Goal: Task Accomplishment & Management: Manage account settings

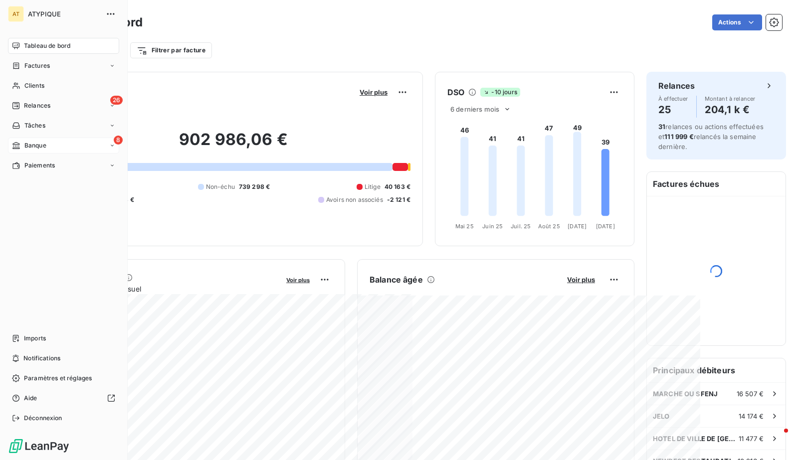
click at [32, 143] on span "Banque" at bounding box center [35, 145] width 22 height 9
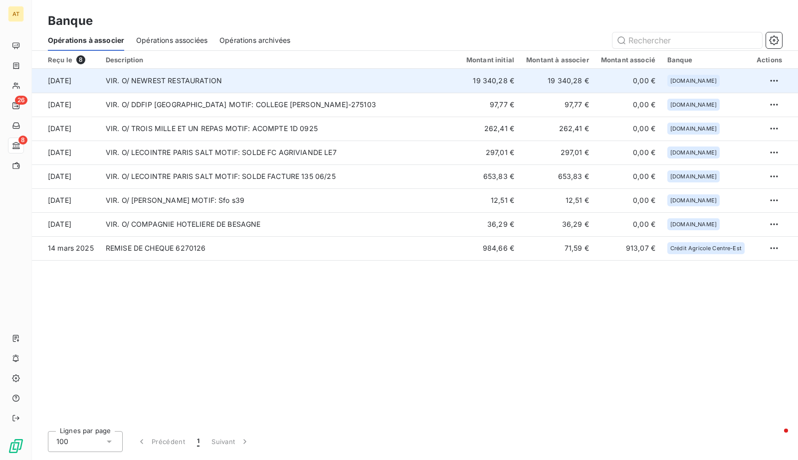
click at [320, 79] on td "VIR. O/ NEWREST RESTAURATION" at bounding box center [280, 81] width 360 height 24
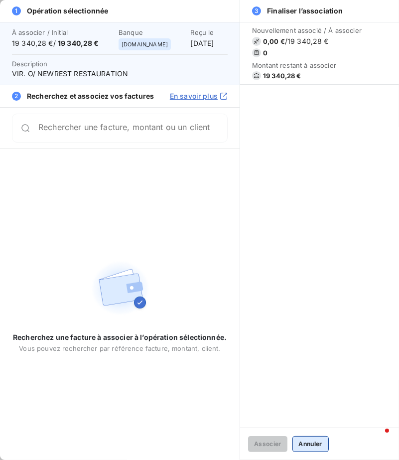
click at [303, 440] on button "Annuler" at bounding box center [311, 444] width 36 height 16
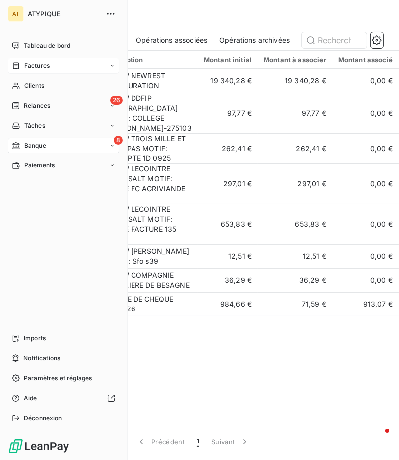
click at [39, 67] on span "Factures" at bounding box center [36, 65] width 25 height 9
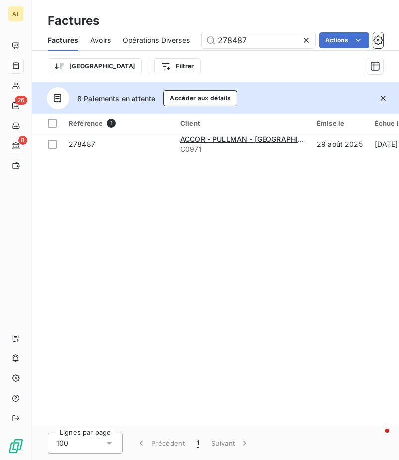
click at [382, 100] on icon "button" at bounding box center [383, 98] width 5 height 5
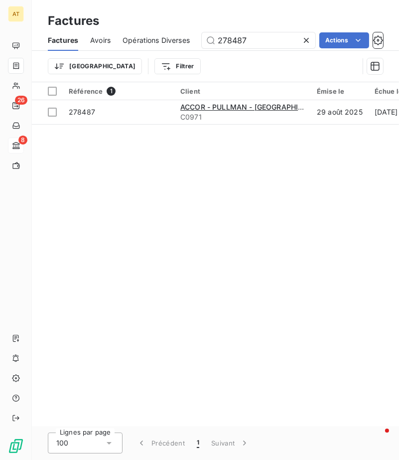
click at [304, 37] on icon at bounding box center [307, 40] width 10 height 10
type input "278177"
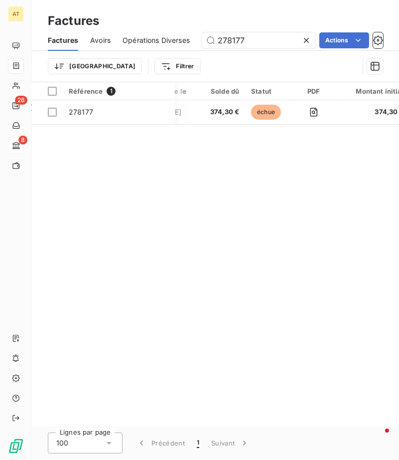
scroll to position [0, 190]
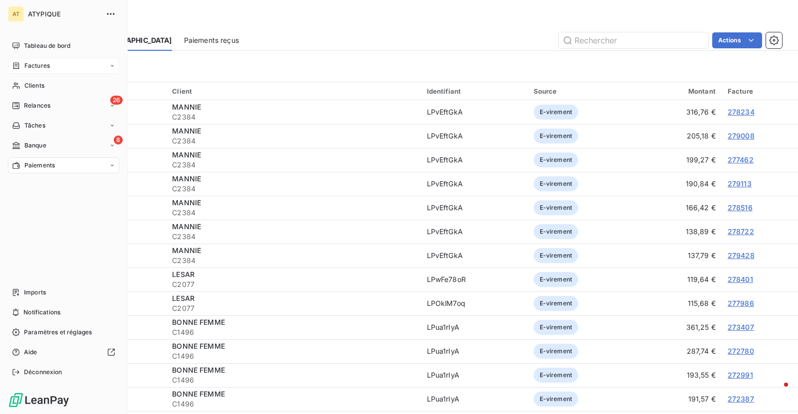
click at [23, 69] on div "Factures" at bounding box center [31, 65] width 38 height 9
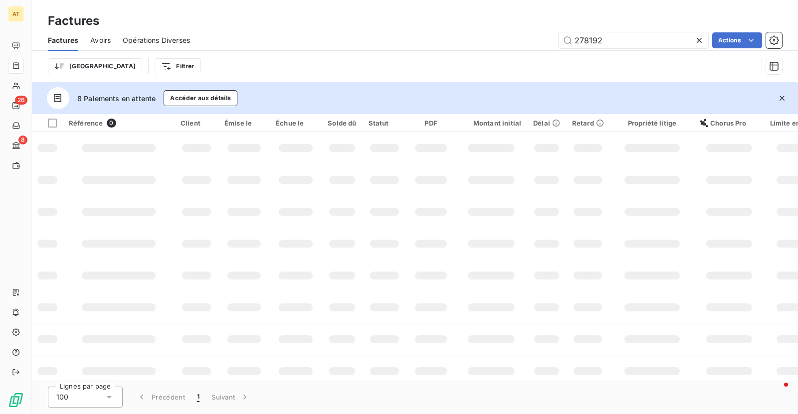
click at [783, 98] on icon "button" at bounding box center [782, 98] width 10 height 10
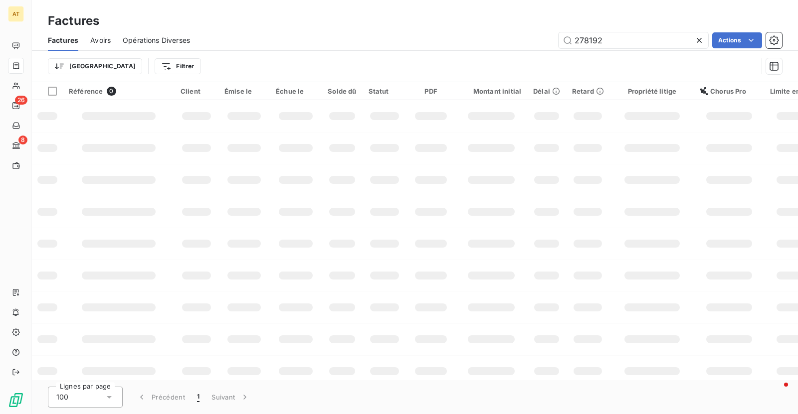
click at [431, 39] on div "278192 Actions" at bounding box center [492, 40] width 580 height 16
click at [511, 178] on td at bounding box center [491, 180] width 72 height 32
click at [616, 34] on input "278192" at bounding box center [633, 40] width 150 height 16
click at [470, 34] on div "278192 Actions" at bounding box center [492, 40] width 580 height 16
click at [614, 51] on div "Trier Filtrer" at bounding box center [415, 66] width 734 height 31
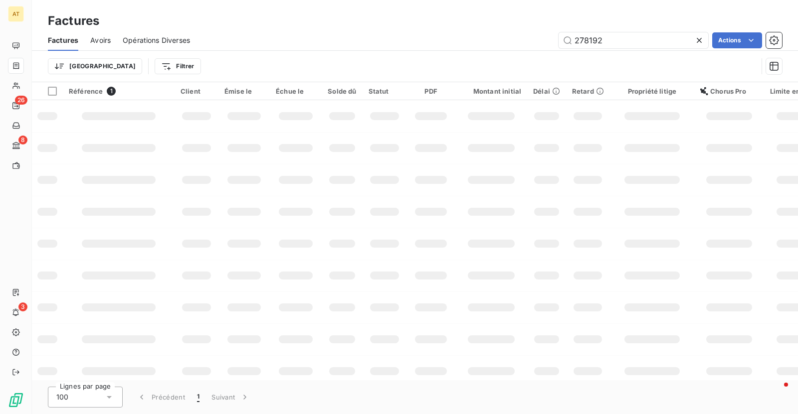
click at [617, 48] on div "Factures Avoirs Opérations Diverses 278192 Actions" at bounding box center [415, 40] width 766 height 21
click at [619, 38] on input "278192" at bounding box center [633, 40] width 150 height 16
paste input "368"
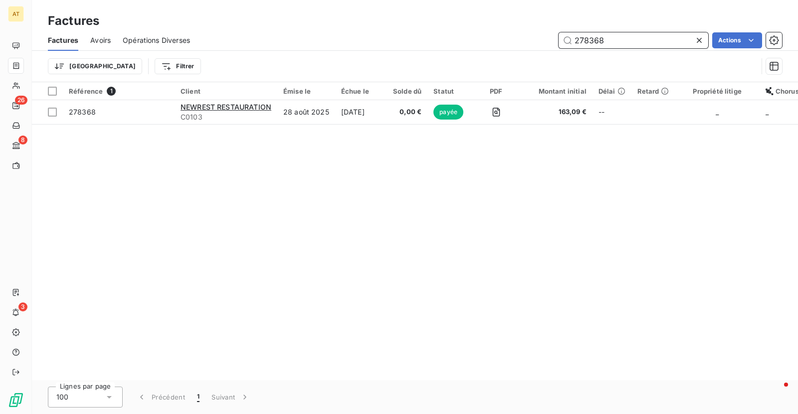
type input "278368"
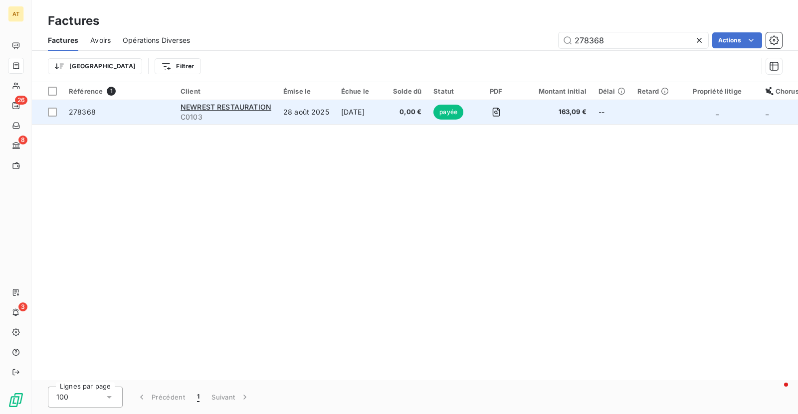
click at [108, 114] on span "278368" at bounding box center [119, 112] width 100 height 10
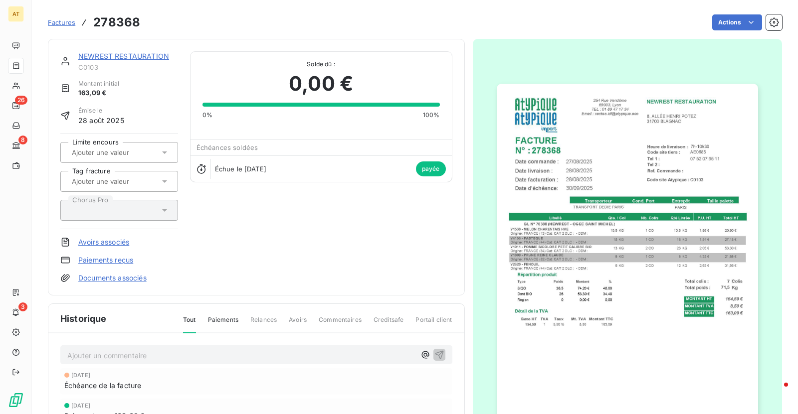
click at [124, 24] on h3 "278368" at bounding box center [116, 22] width 47 height 18
copy h3 "278368"
click at [112, 256] on link "Paiements reçus" at bounding box center [105, 260] width 55 height 10
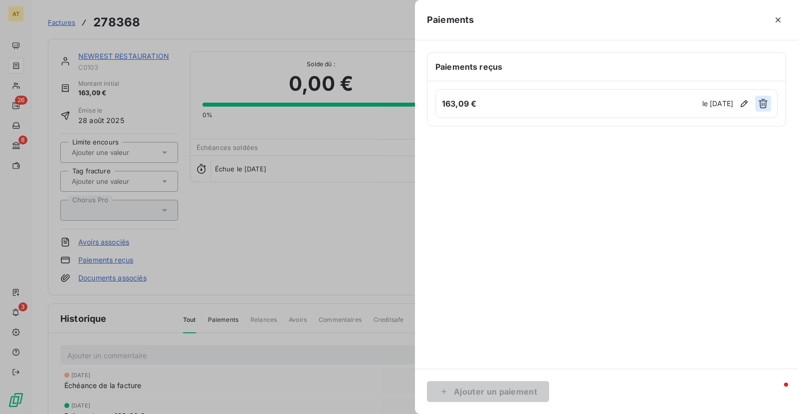
click at [762, 103] on icon "button" at bounding box center [762, 103] width 9 height 9
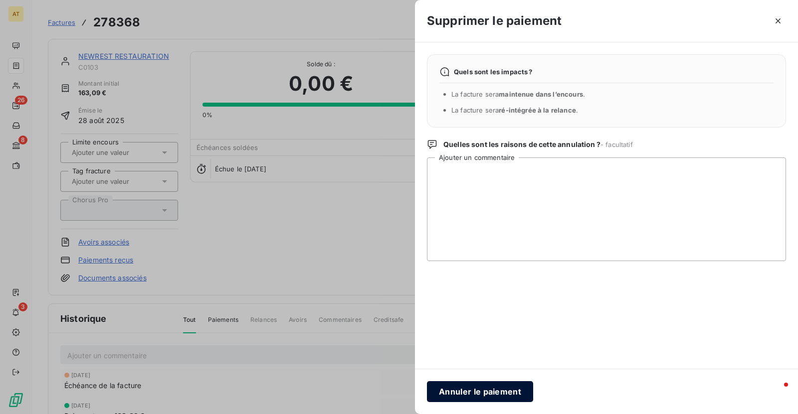
click at [487, 388] on button "Annuler le paiement" at bounding box center [480, 391] width 106 height 21
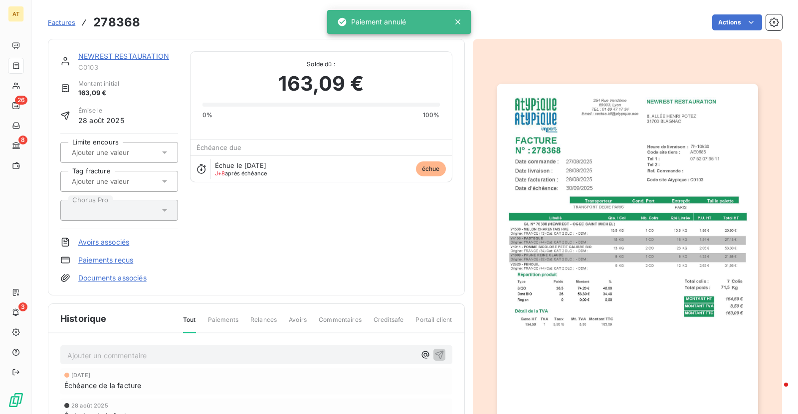
click at [383, 205] on div "NEWREST RESTAURATION C0103 Montant initial 163,09 € Émise le 28 août 2025 Limit…" at bounding box center [256, 167] width 392 height 232
click at [65, 22] on span "Factures" at bounding box center [61, 22] width 27 height 8
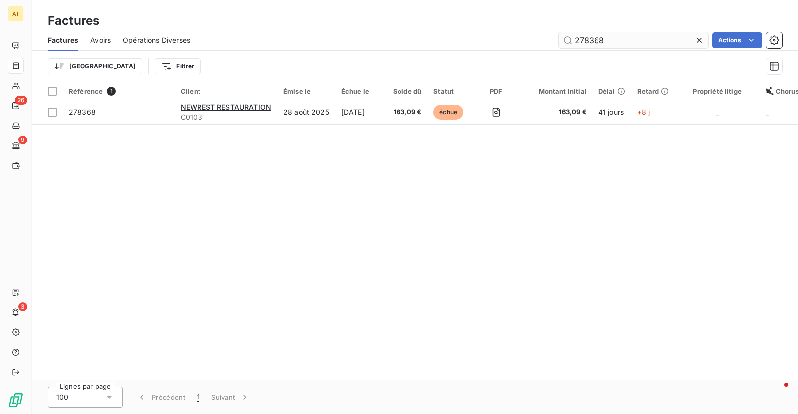
click at [634, 40] on input "278368" at bounding box center [633, 40] width 150 height 16
type input "278487"
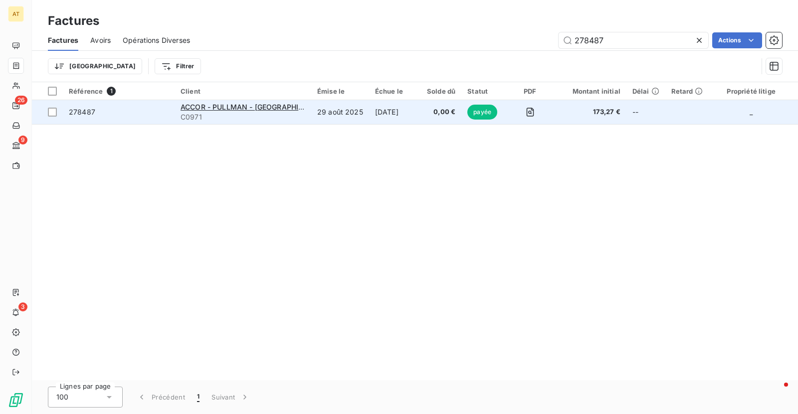
click at [83, 113] on span "278487" at bounding box center [82, 112] width 26 height 8
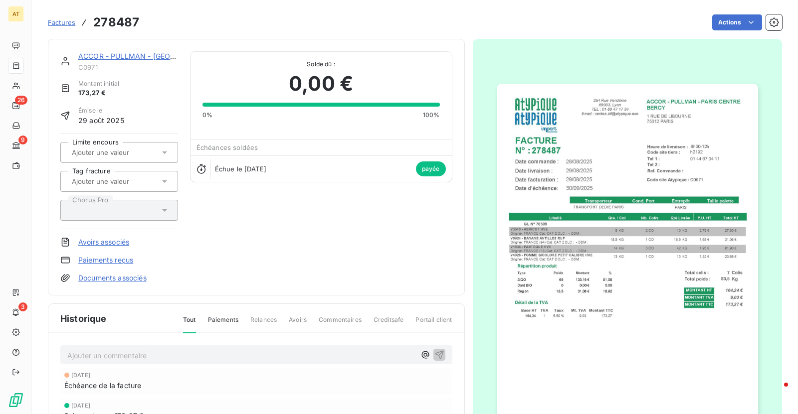
click at [141, 52] on link "ACCOR - PULLMAN - PARIS CENTRE" at bounding box center [151, 56] width 147 height 8
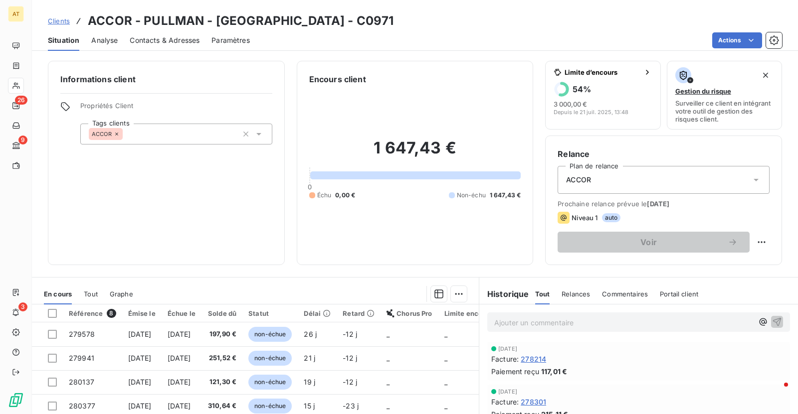
click at [65, 18] on span "Clients" at bounding box center [59, 21] width 22 height 8
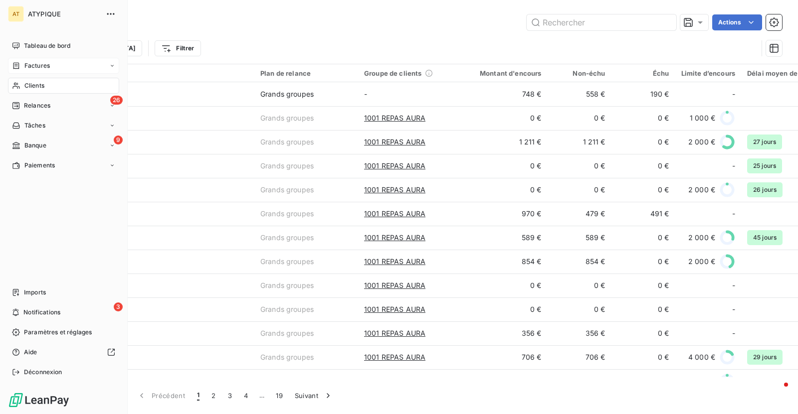
click at [16, 69] on icon at bounding box center [16, 65] width 6 height 6
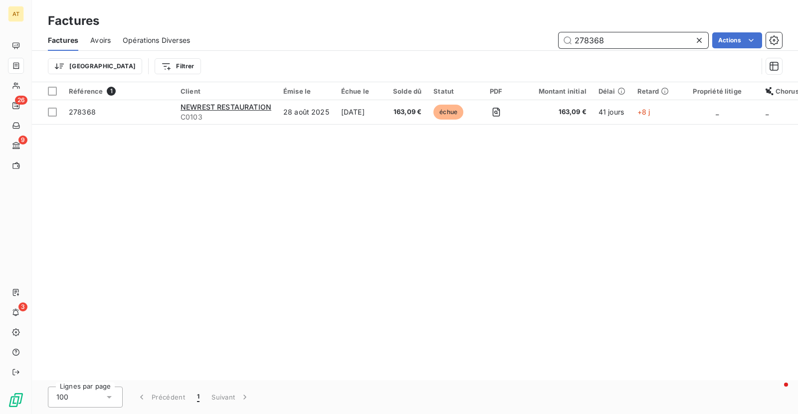
paste input "487"
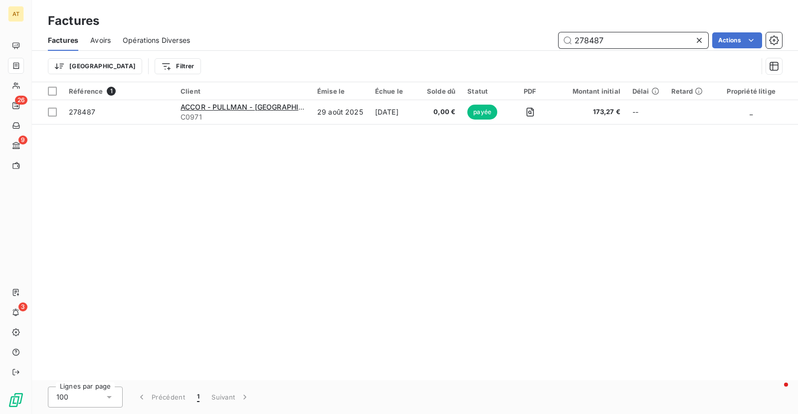
type input "278487"
type input "278177"
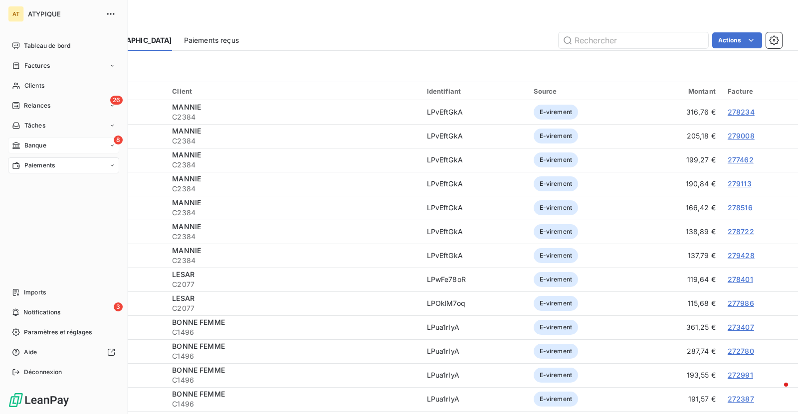
click at [36, 148] on span "Banque" at bounding box center [35, 145] width 22 height 9
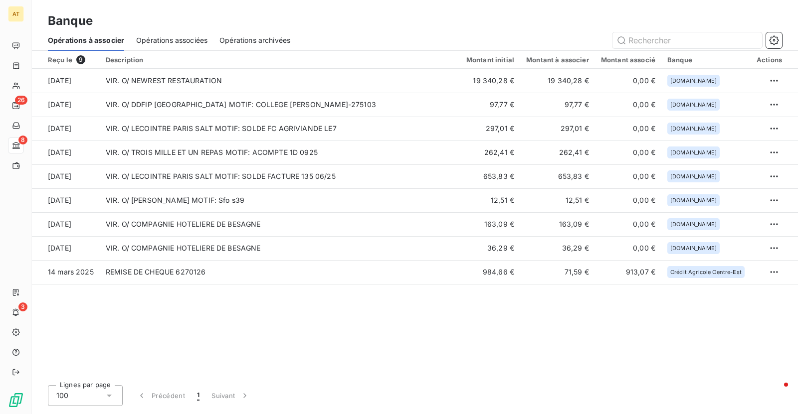
click at [402, 335] on div "Reçu le 9 Description Montant initial Montant à associer Montant associé Banque…" at bounding box center [415, 214] width 766 height 327
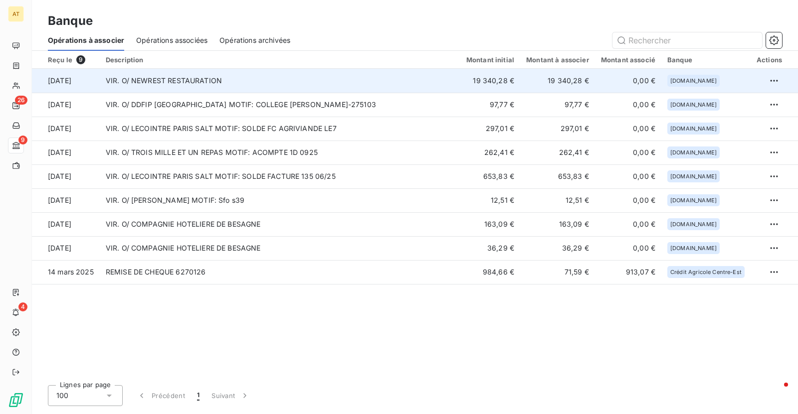
click at [182, 79] on td "VIR. O/ NEWREST RESTAURATION" at bounding box center [280, 81] width 360 height 24
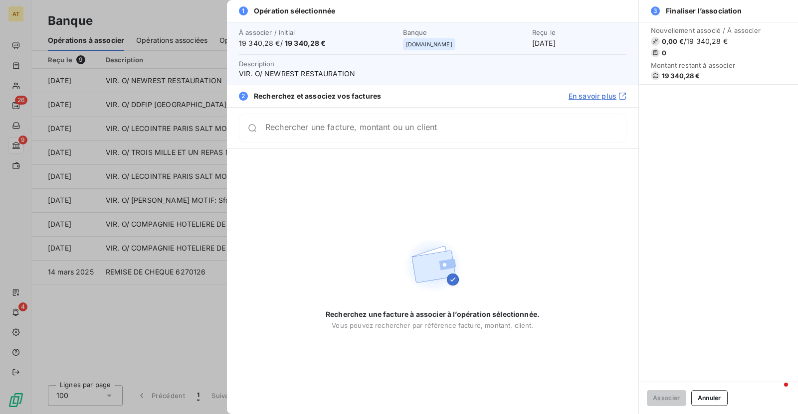
click at [669, 74] on span "19 340,28 €" at bounding box center [681, 76] width 38 height 8
copy div "19 340,28 €"
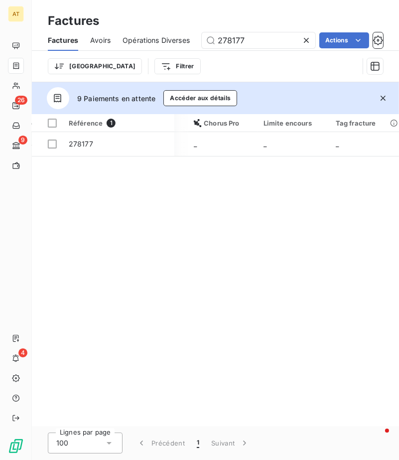
scroll to position [0, 585]
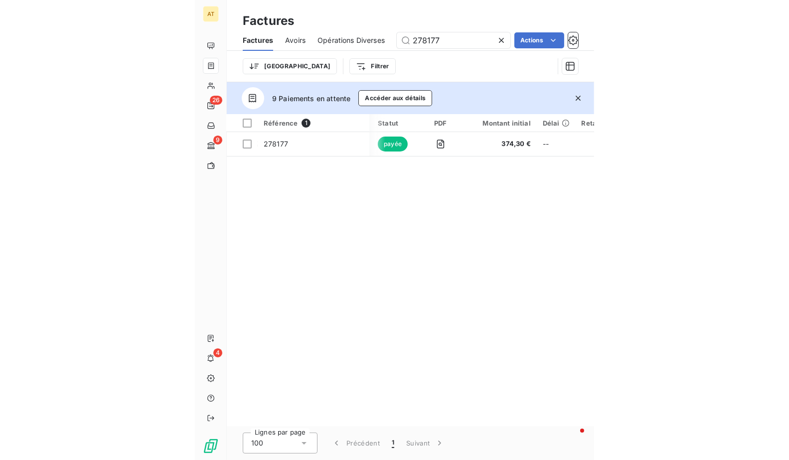
scroll to position [0, 287]
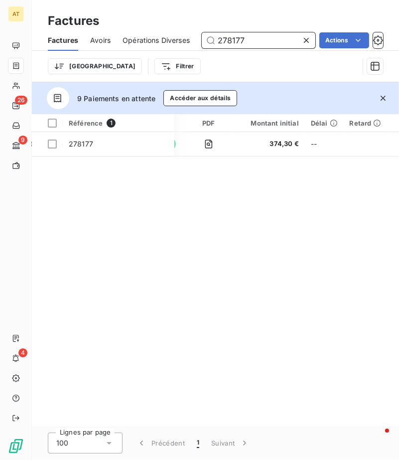
paste input "238"
click at [254, 37] on input "278238" at bounding box center [259, 40] width 114 height 16
paste input "80"
click at [275, 45] on input "278280" at bounding box center [259, 40] width 114 height 16
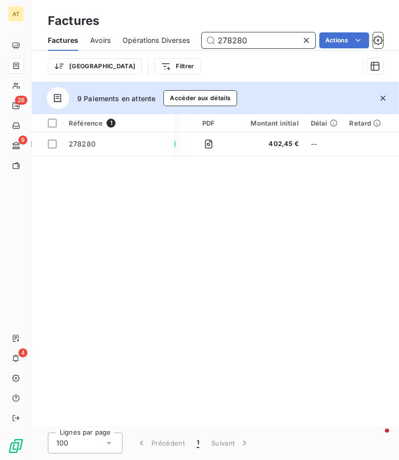
paste input "317"
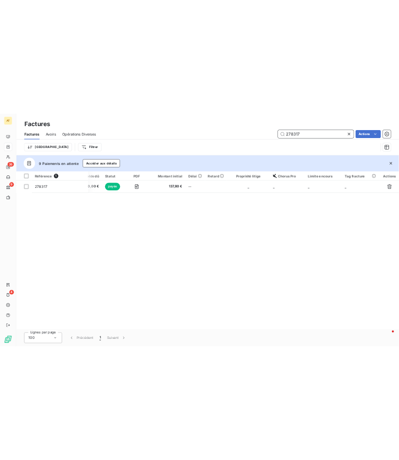
scroll to position [0, 216]
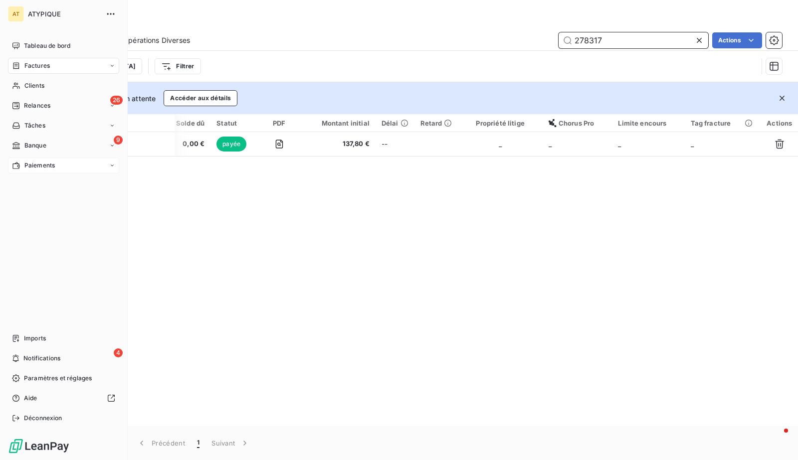
type input "278317"
click at [48, 161] on span "Paiements" at bounding box center [39, 165] width 30 height 9
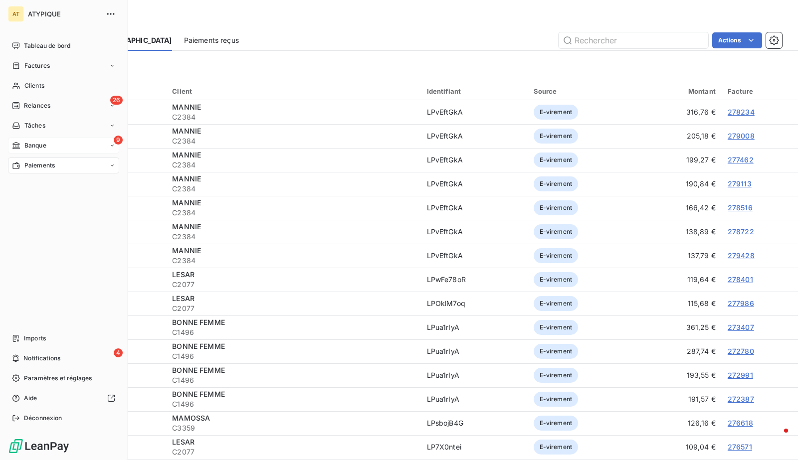
click at [22, 143] on div "Banque" at bounding box center [29, 145] width 34 height 9
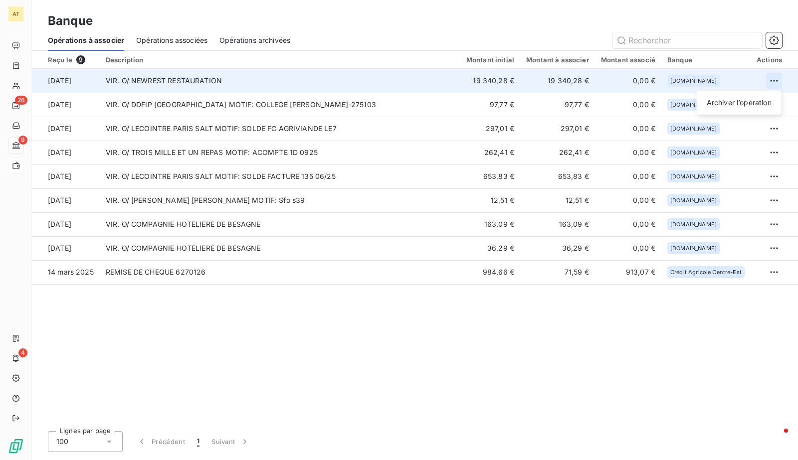
click at [399, 79] on html "AT 26 9 4 Banque Opérations à associer Opérations associées Opérations archivée…" at bounding box center [399, 230] width 798 height 460
click at [399, 101] on div "Archiver l’opération" at bounding box center [739, 103] width 77 height 16
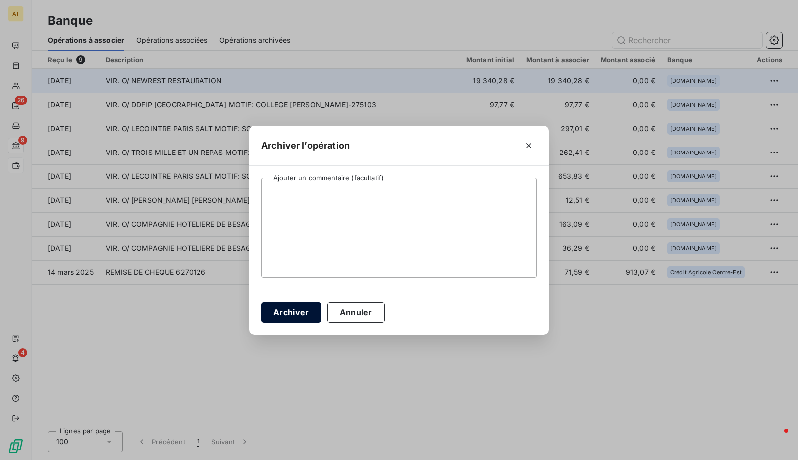
click at [293, 320] on button "Archiver" at bounding box center [291, 312] width 60 height 21
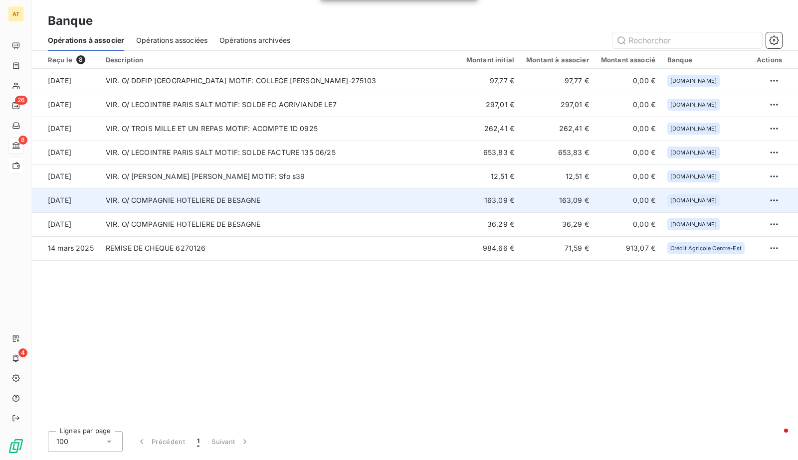
click at [219, 205] on td "VIR. O/ COMPAGNIE HOTELIERE DE BESAGNE" at bounding box center [280, 200] width 360 height 24
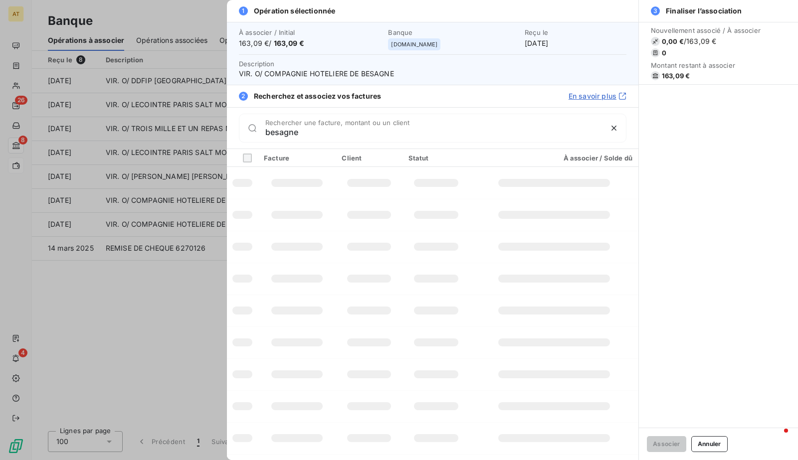
click at [389, 258] on td at bounding box center [369, 247] width 66 height 32
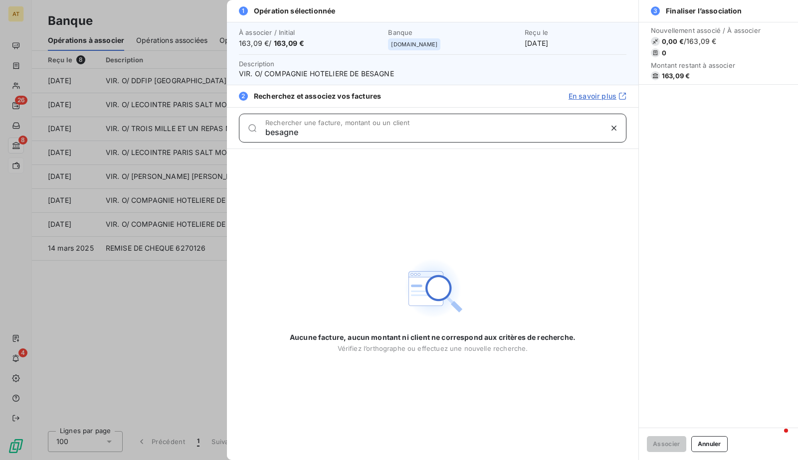
click at [398, 135] on input "besagne" at bounding box center [433, 132] width 337 height 10
type input "163,09"
click at [399, 442] on button "Annuler" at bounding box center [709, 444] width 36 height 16
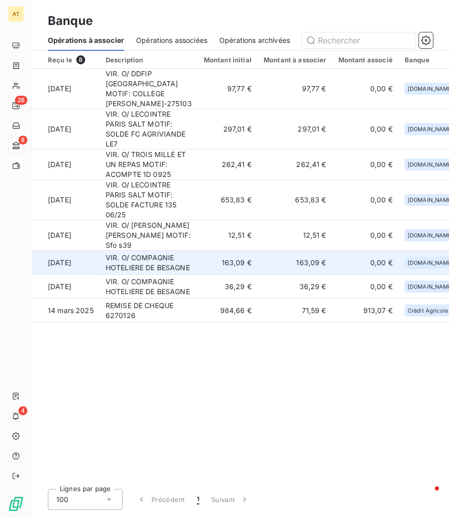
scroll to position [62, 0]
click at [198, 275] on td "163,09 €" at bounding box center [228, 263] width 60 height 24
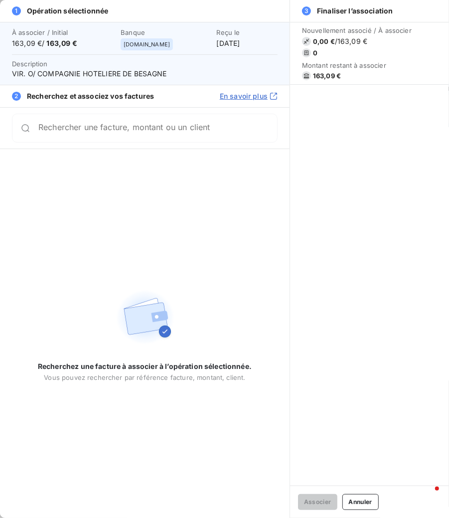
click at [90, 143] on div "Rechercher une facture, montant ou un client" at bounding box center [145, 127] width 290 height 41
click at [103, 137] on div "Rechercher une facture, montant ou un client" at bounding box center [145, 128] width 266 height 29
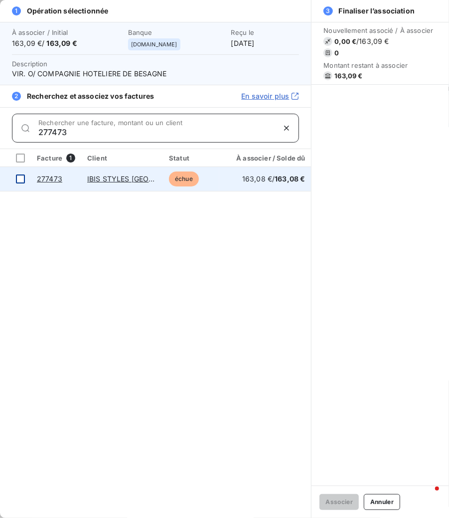
type input "277473"
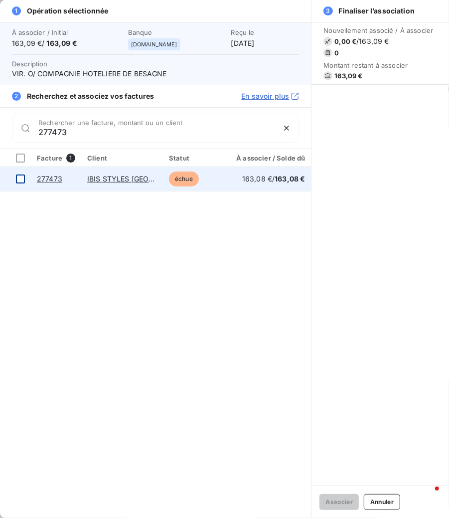
click at [20, 179] on div at bounding box center [20, 179] width 9 height 9
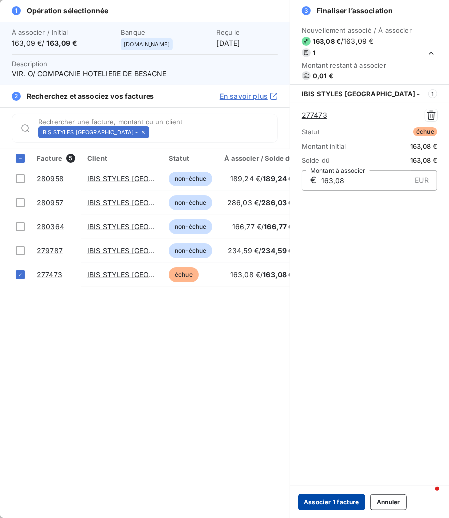
click at [345, 460] on button "Associer 1 facture" at bounding box center [331, 502] width 67 height 16
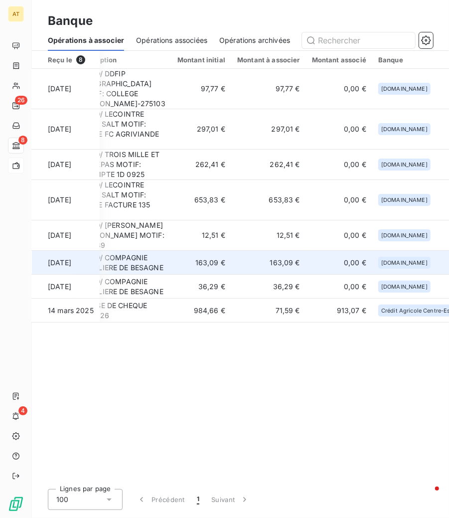
scroll to position [60, 42]
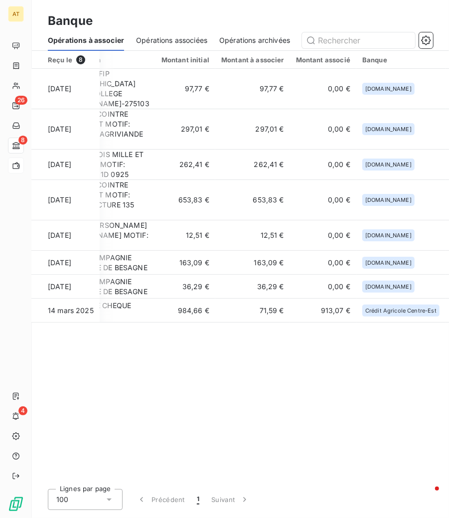
click at [288, 22] on div "Banque" at bounding box center [240, 21] width 417 height 18
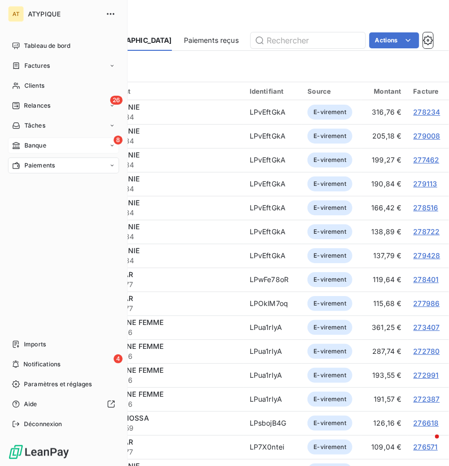
click at [32, 145] on span "Banque" at bounding box center [35, 145] width 22 height 9
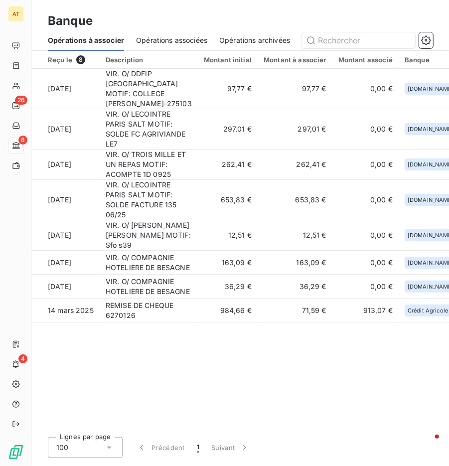
click at [172, 35] on span "Opérations associées" at bounding box center [171, 40] width 71 height 10
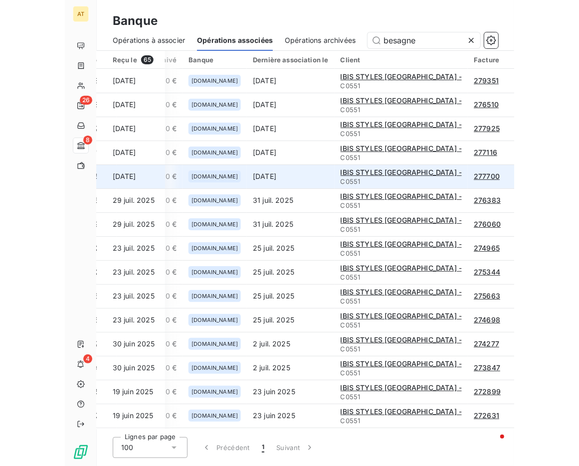
scroll to position [0, 440]
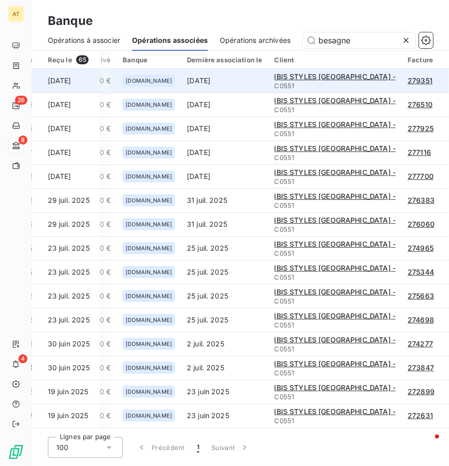
type input "besagne"
click at [349, 78] on span "IBIS STYLES TOULON CENTRE PORT -" at bounding box center [336, 76] width 122 height 8
click at [326, 77] on span "IBIS STYLES TOULON CENTRE PORT -" at bounding box center [336, 76] width 122 height 8
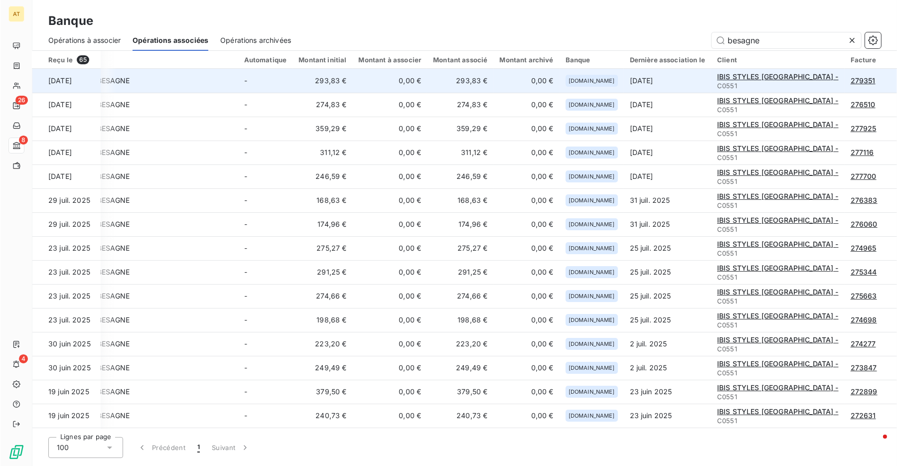
scroll to position [0, 127]
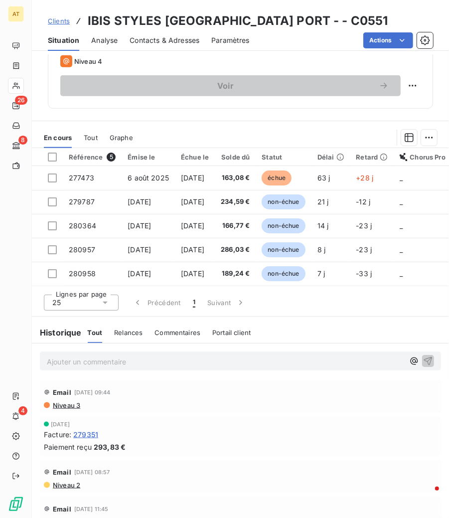
scroll to position [359, 0]
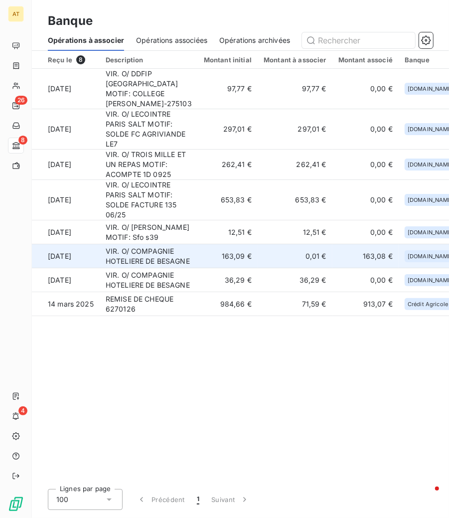
scroll to position [62, 42]
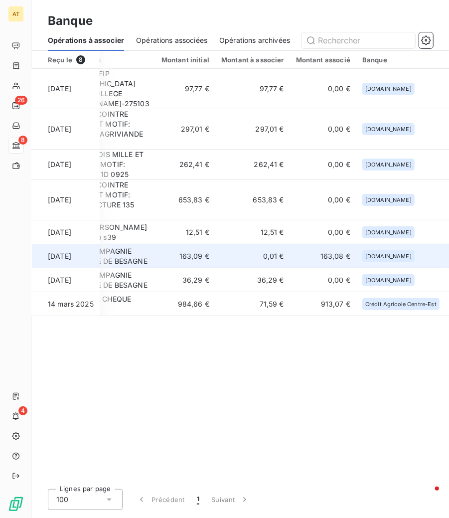
click at [422, 375] on html "AT 26 8 4 Banque Opérations à associer Opérations associées Opérations archivée…" at bounding box center [224, 259] width 449 height 518
click at [405, 394] on div "Archiver l’opération" at bounding box center [387, 394] width 77 height 16
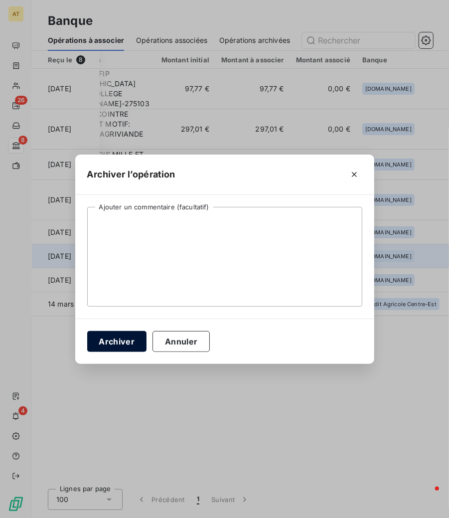
click at [128, 338] on button "Archiver" at bounding box center [117, 341] width 60 height 21
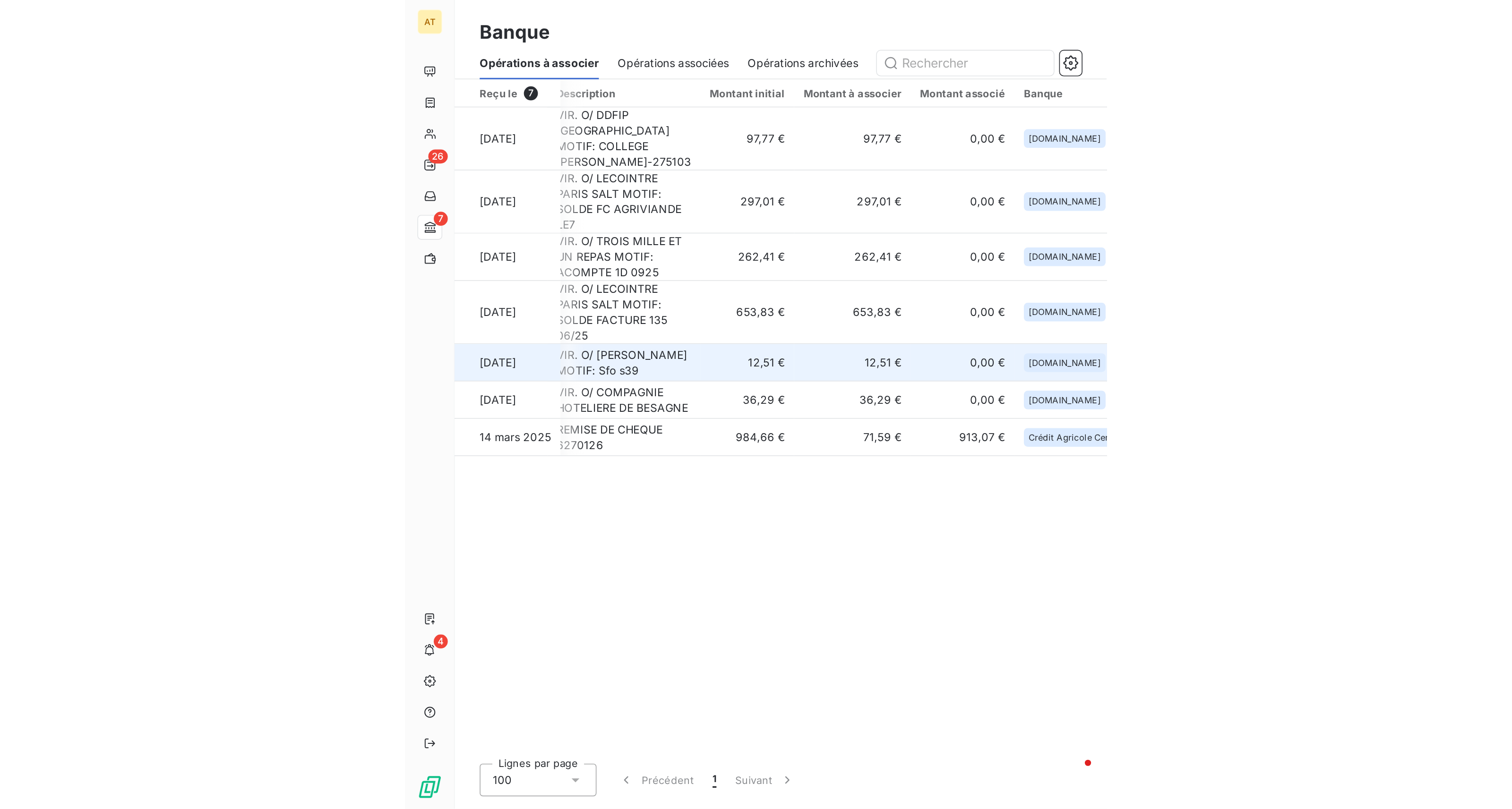
scroll to position [0, 0]
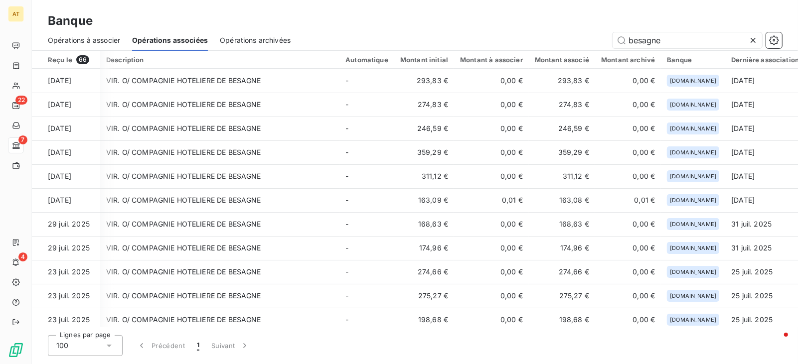
scroll to position [0, 127]
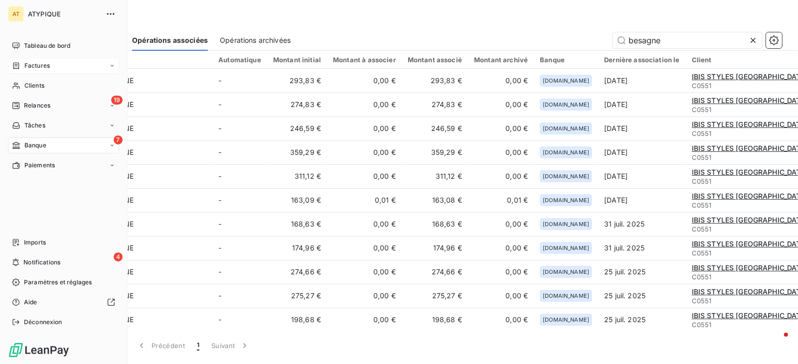
click at [44, 61] on span "Factures" at bounding box center [36, 65] width 25 height 9
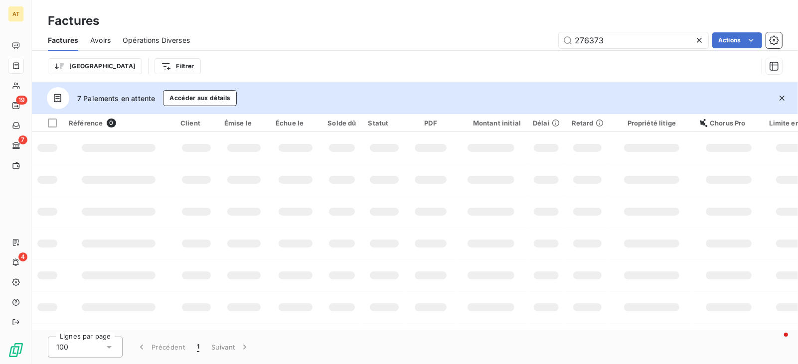
type input "276373"
click at [782, 95] on icon "button" at bounding box center [782, 98] width 10 height 10
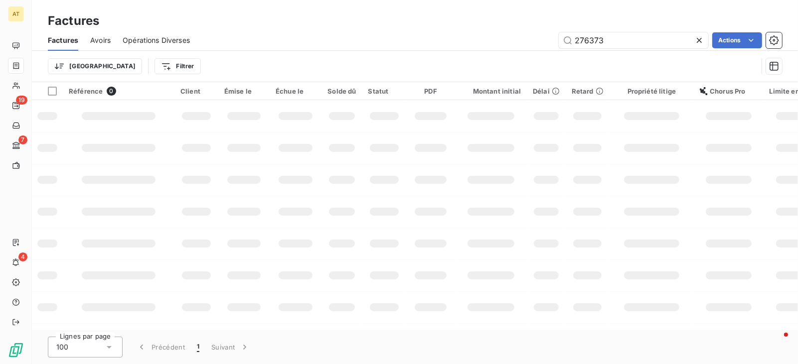
click at [487, 26] on div "Factures" at bounding box center [415, 21] width 766 height 18
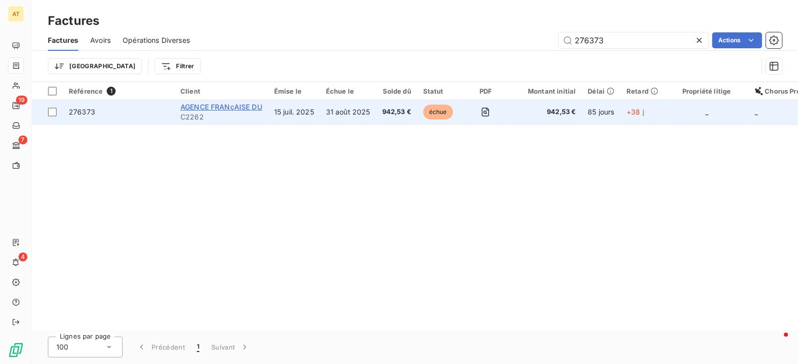
click at [230, 103] on span "AGENCE FRANçAISE DU" at bounding box center [221, 107] width 82 height 8
click at [92, 115] on span "276373" at bounding box center [82, 112] width 26 height 8
click at [114, 113] on span "276373" at bounding box center [119, 112] width 100 height 10
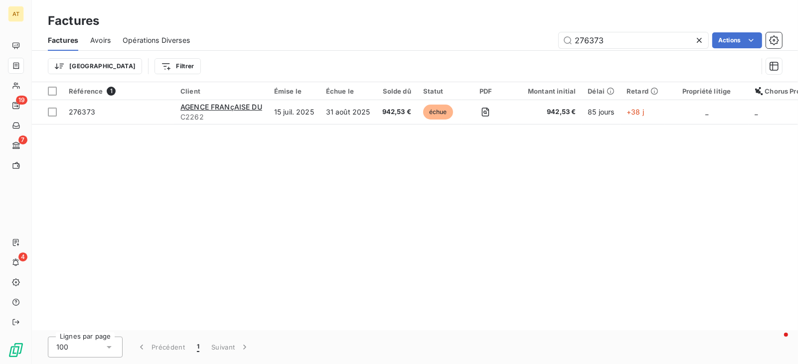
click at [197, 202] on div "Référence 1 Client Émise le Échue le Solde dû Statut PDF Montant initial Délai …" at bounding box center [415, 206] width 766 height 248
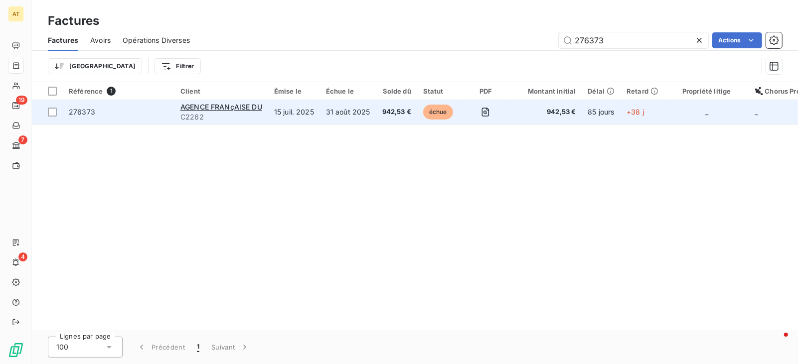
click at [102, 122] on td "276373" at bounding box center [119, 112] width 112 height 24
click at [204, 110] on span "AGENCE FRANçAISE DU" at bounding box center [221, 107] width 82 height 8
click at [206, 102] on div "AGENCE FRANçAISE DU" at bounding box center [221, 107] width 82 height 10
click at [203, 113] on span "C2262" at bounding box center [221, 117] width 82 height 10
click at [214, 104] on span "AGENCE FRANçAISE DU" at bounding box center [221, 107] width 82 height 8
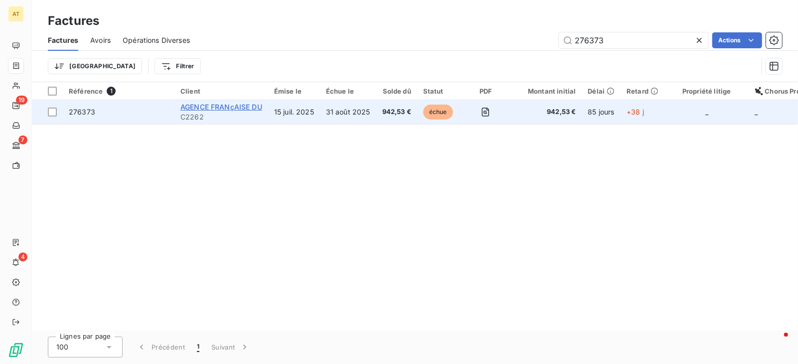
click at [214, 104] on span "AGENCE FRANçAISE DU" at bounding box center [221, 107] width 82 height 8
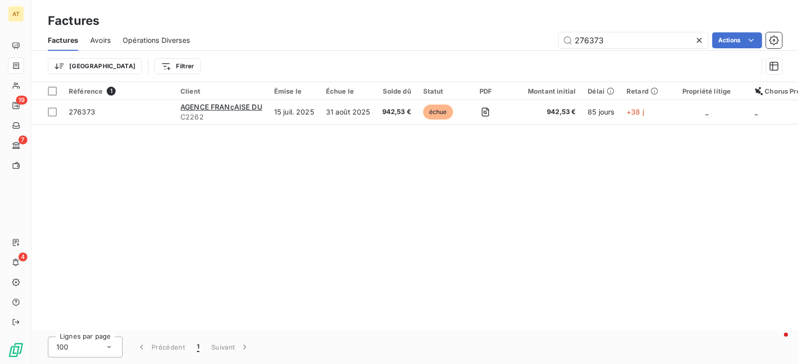
click at [222, 129] on div "Référence 1 Client Émise le Échue le Solde dû Statut PDF Montant initial Délai …" at bounding box center [415, 206] width 766 height 248
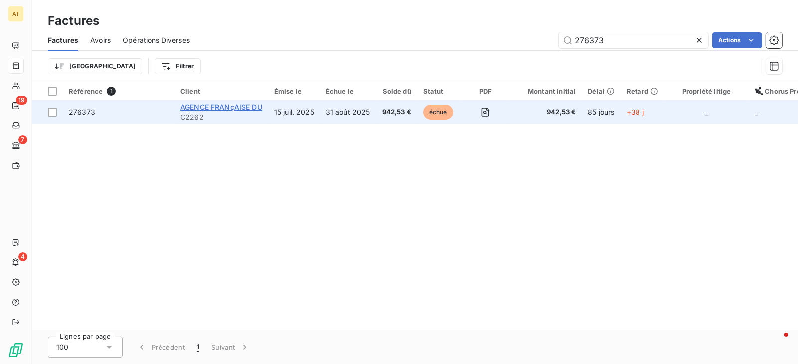
click at [228, 108] on span "AGENCE FRANçAISE DU" at bounding box center [221, 107] width 82 height 8
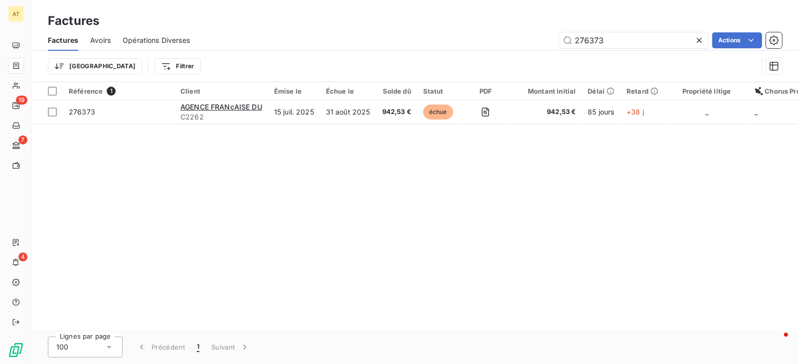
click at [247, 224] on div "Référence 1 Client Émise le Échue le Solde dû Statut PDF Montant initial Délai …" at bounding box center [415, 206] width 766 height 248
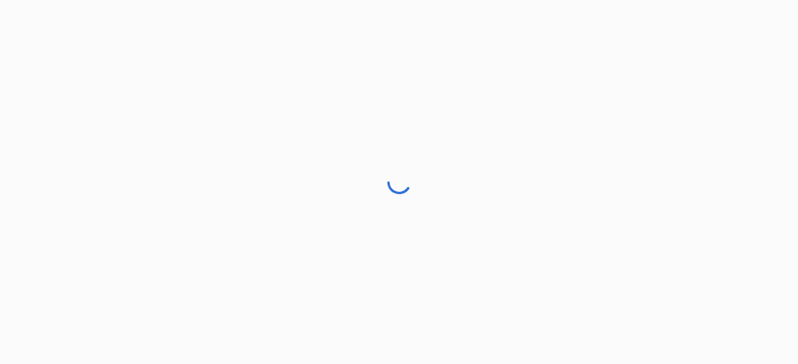
click at [725, 96] on div at bounding box center [399, 182] width 798 height 364
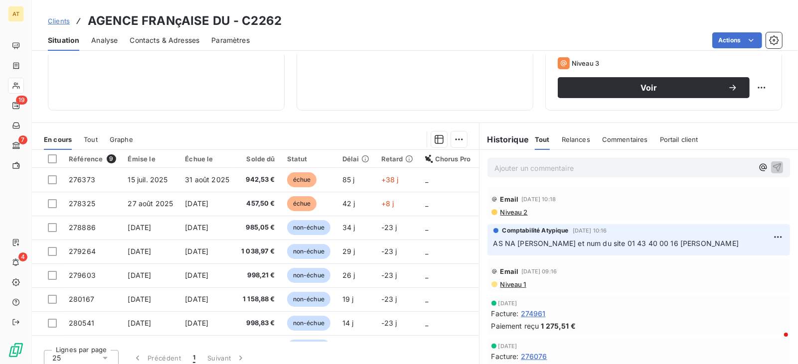
scroll to position [170, 0]
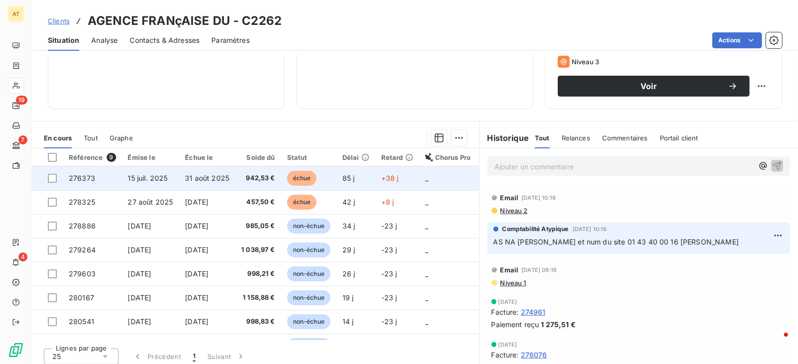
click at [106, 183] on td "276373" at bounding box center [92, 179] width 59 height 24
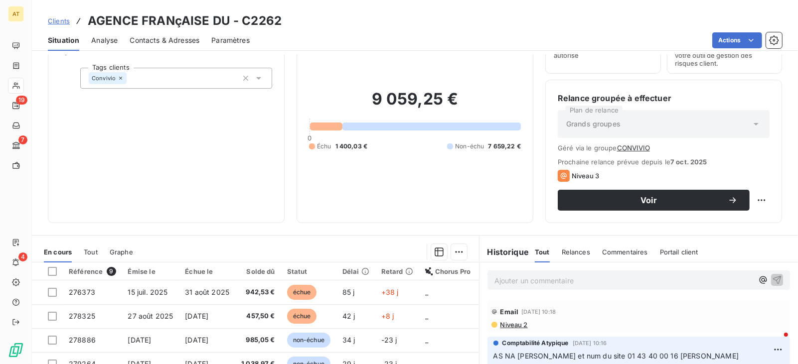
scroll to position [74, 0]
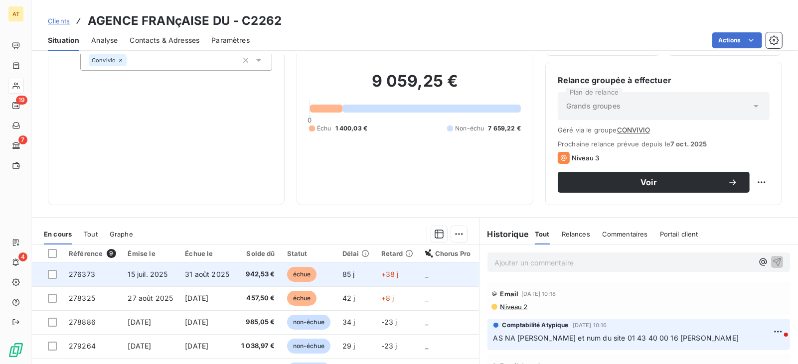
click at [97, 282] on td "276373" at bounding box center [92, 275] width 59 height 24
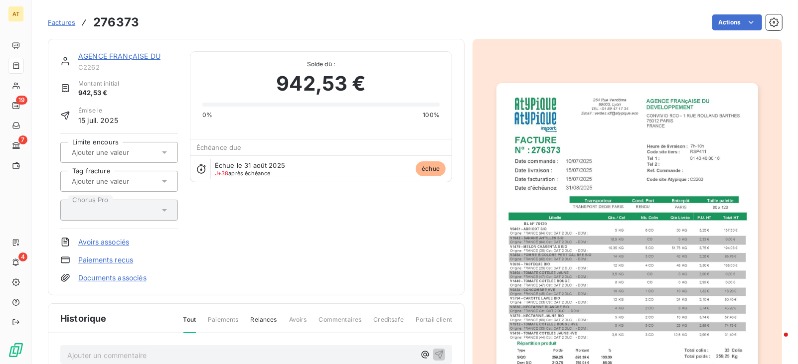
click at [106, 23] on h3 "276373" at bounding box center [116, 22] width 46 height 18
copy h3 "276373"
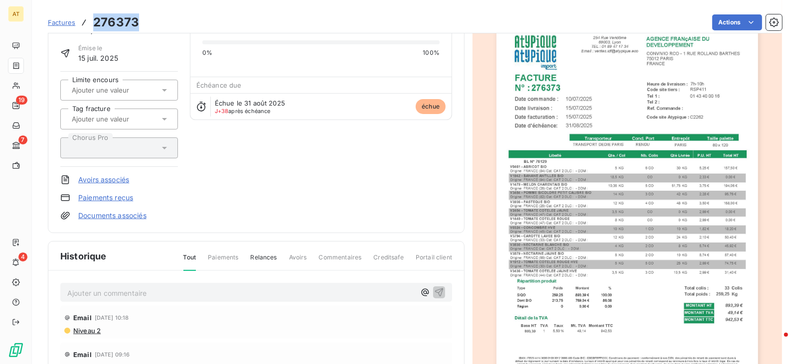
scroll to position [115, 0]
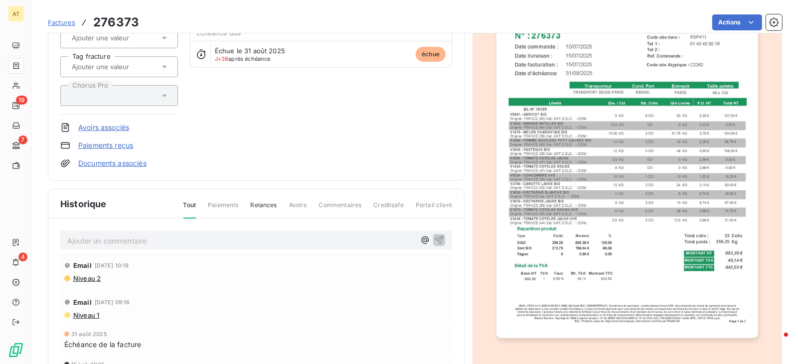
click at [193, 255] on div "Email 30 sept. 2025, 10:18 Niveau 2" at bounding box center [256, 270] width 392 height 33
click at [225, 249] on div "Ajouter un commentaire ﻿" at bounding box center [256, 240] width 392 height 19
click at [120, 246] on p "Ajouter un commentaire ﻿" at bounding box center [241, 241] width 348 height 12
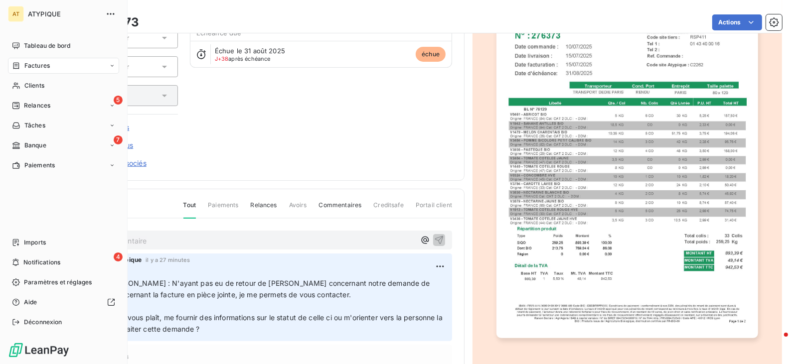
click at [13, 62] on icon at bounding box center [16, 66] width 8 height 8
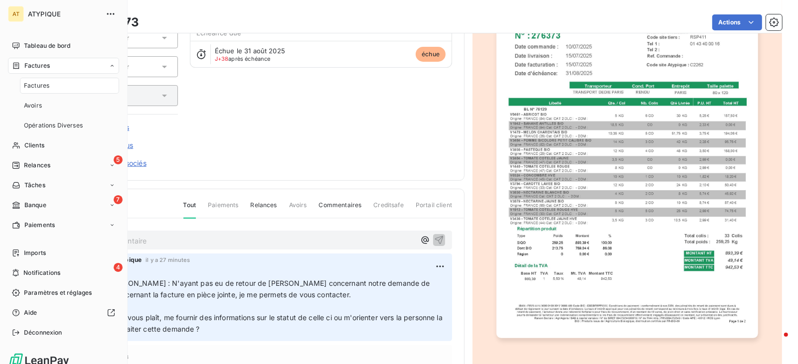
click at [13, 62] on icon at bounding box center [16, 65] width 6 height 6
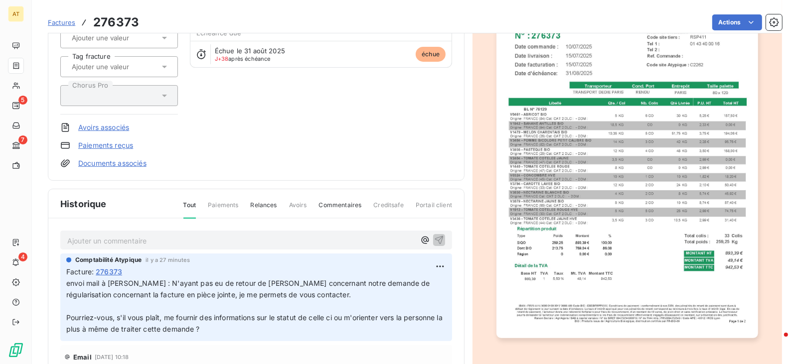
scroll to position [0, 0]
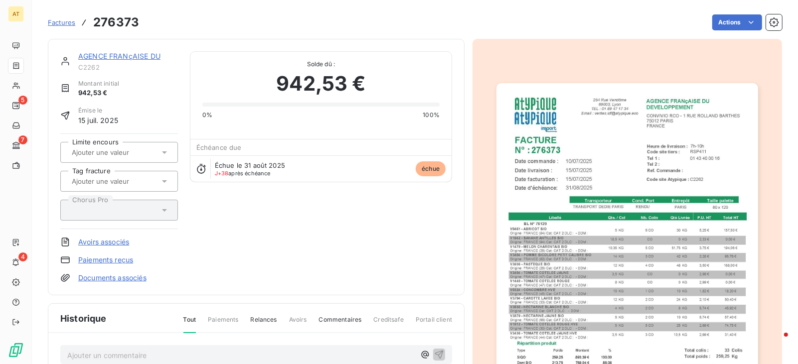
click at [65, 26] on span "Factures" at bounding box center [61, 22] width 27 height 8
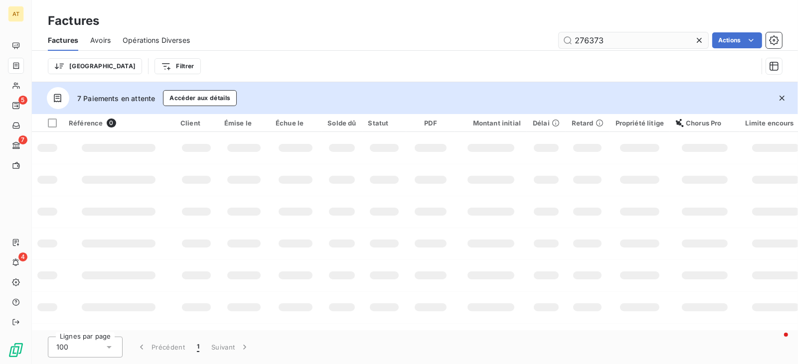
click at [616, 41] on input "276373" at bounding box center [634, 40] width 150 height 16
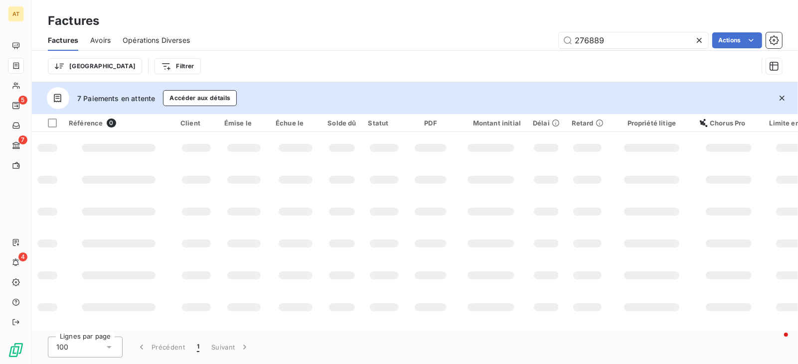
click at [783, 99] on icon "button" at bounding box center [782, 98] width 5 height 5
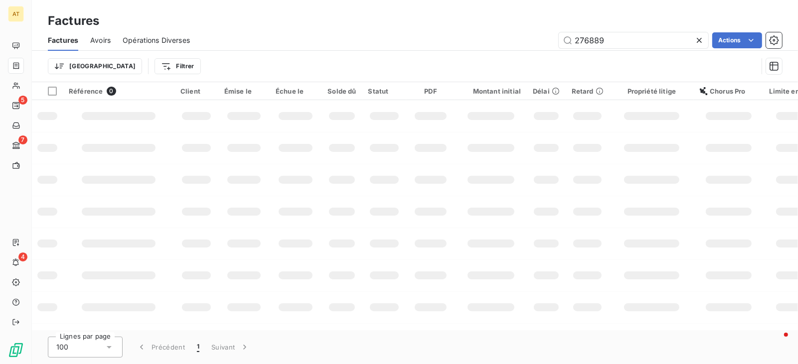
click at [465, 60] on div "Trier Filtrer" at bounding box center [403, 66] width 710 height 19
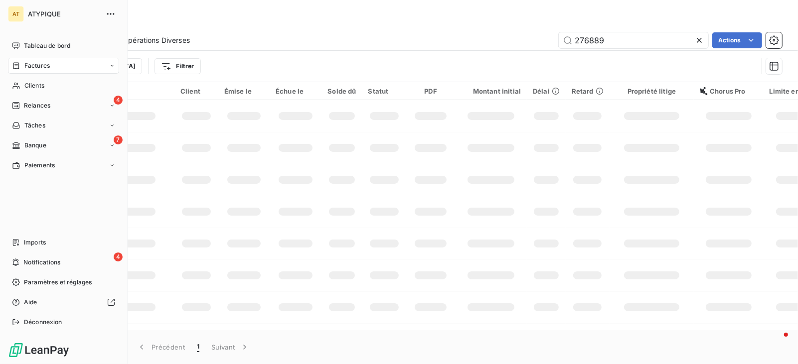
click at [13, 64] on icon at bounding box center [16, 66] width 8 height 8
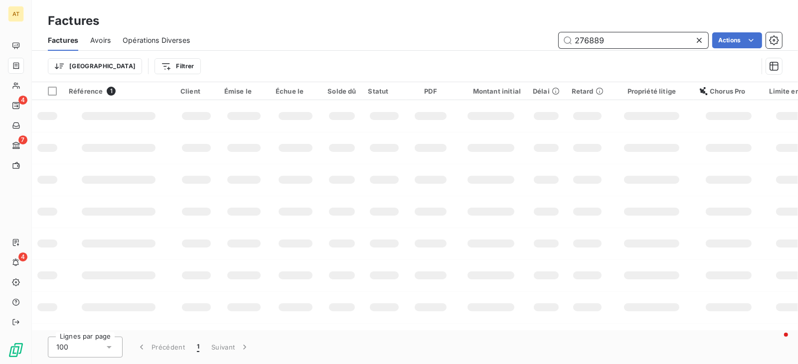
click at [637, 35] on input "276889" at bounding box center [634, 40] width 150 height 16
paste input "5328"
type input "275328"
click at [512, 123] on td at bounding box center [491, 116] width 72 height 32
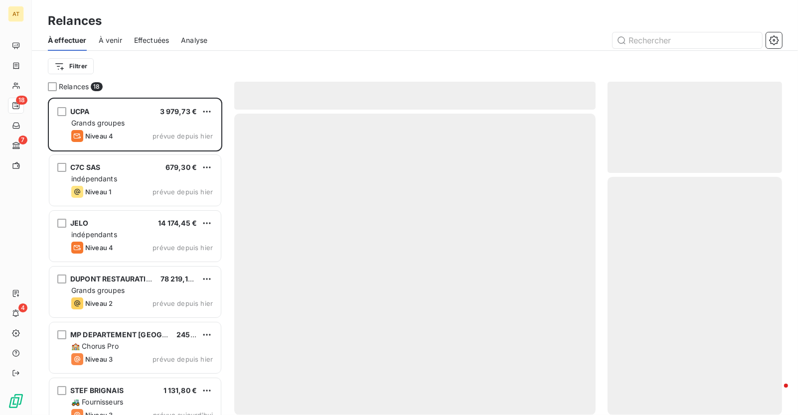
scroll to position [318, 175]
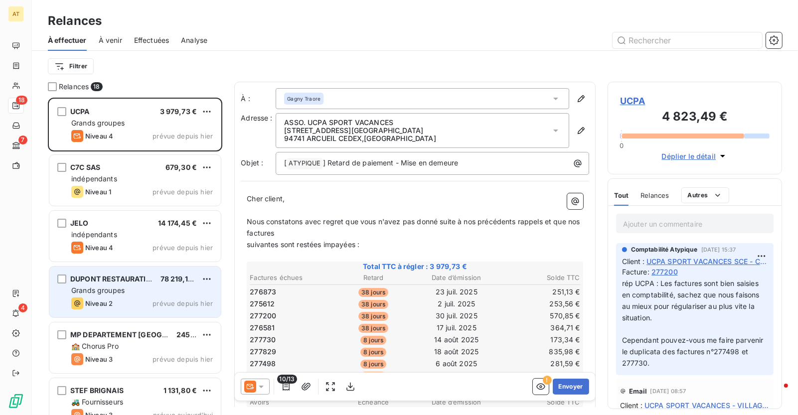
click at [109, 279] on span "DUPONT RESTAURATION" at bounding box center [113, 279] width 87 height 8
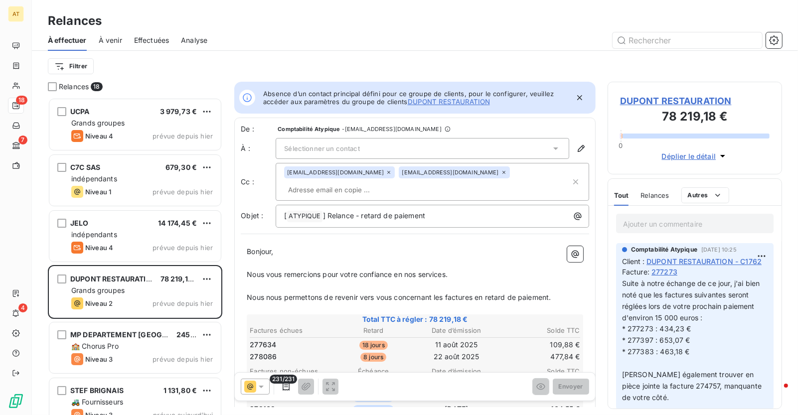
click at [268, 340] on span "277634" at bounding box center [263, 345] width 26 height 10
copy span "277634"
click at [268, 340] on span "277634" at bounding box center [263, 345] width 26 height 10
click at [265, 340] on span "277634" at bounding box center [263, 345] width 26 height 10
copy span "277634"
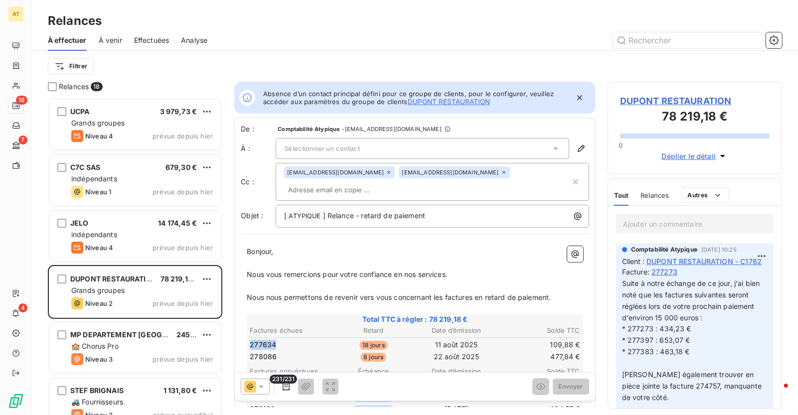
click at [265, 340] on span "277634" at bounding box center [263, 345] width 26 height 10
click at [686, 228] on p "Ajouter un commentaire ﻿" at bounding box center [695, 224] width 144 height 12
click at [655, 196] on span "Relances" at bounding box center [655, 195] width 28 height 8
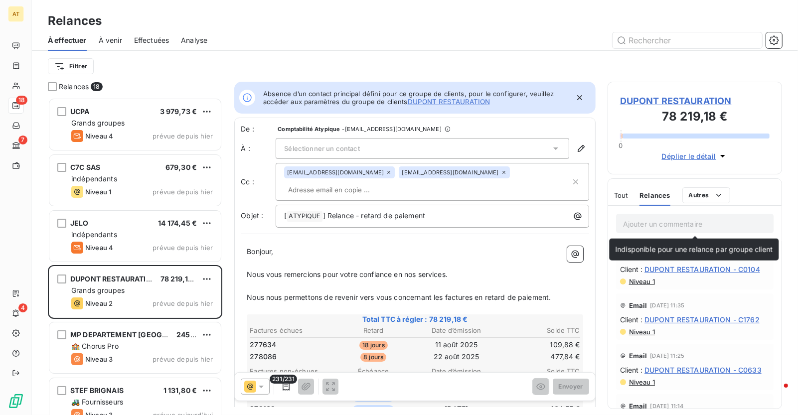
click at [655, 229] on p "Ajouter un commentaire ﻿" at bounding box center [695, 224] width 144 height 12
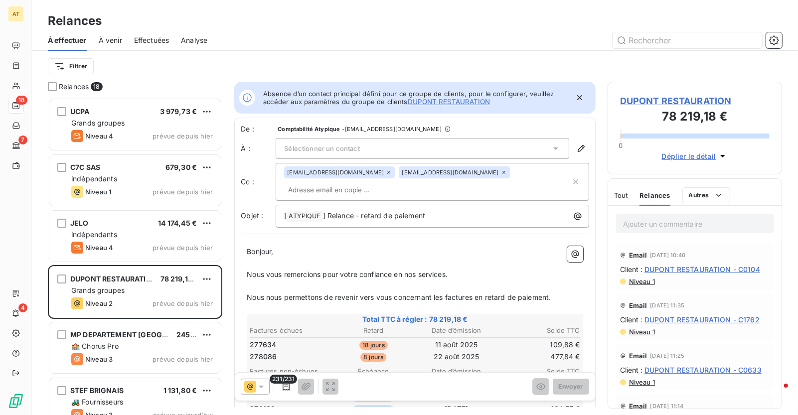
click at [277, 340] on td "277634" at bounding box center [290, 345] width 82 height 11
click at [692, 265] on span "DUPONT RESTAURATION - C0104" at bounding box center [703, 269] width 116 height 10
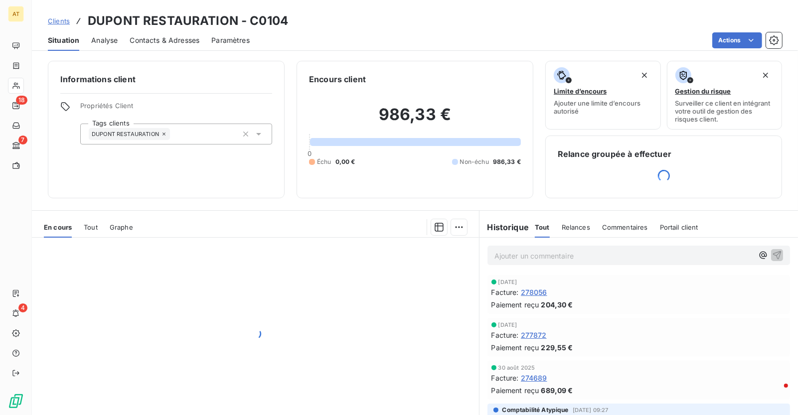
click at [575, 254] on p "Ajouter un commentaire ﻿" at bounding box center [624, 256] width 259 height 12
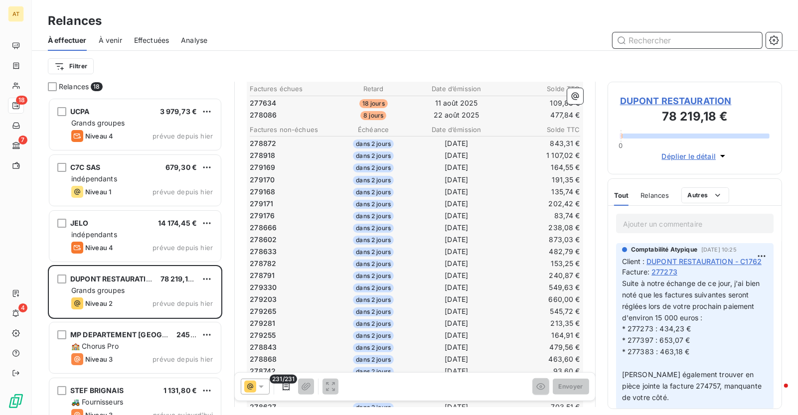
scroll to position [244, 0]
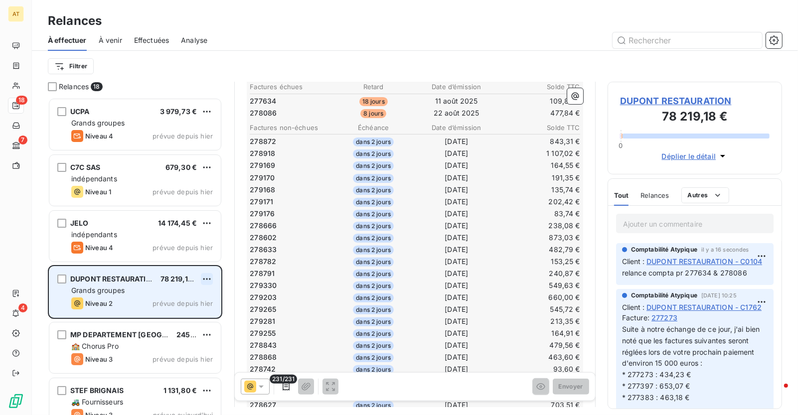
click at [207, 278] on html "AT 18 7 4 Relances À effectuer À venir Effectuées Analyse Filtrer Relances 18 U…" at bounding box center [399, 207] width 798 height 415
click at [183, 297] on div "Replanifier cette action" at bounding box center [163, 299] width 89 height 16
select select "9"
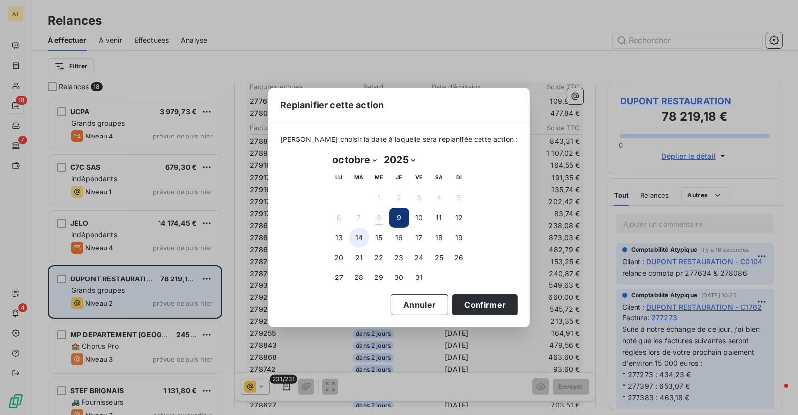
click at [363, 241] on button "14" at bounding box center [360, 238] width 20 height 20
click at [459, 305] on button "Confirmer" at bounding box center [485, 305] width 66 height 21
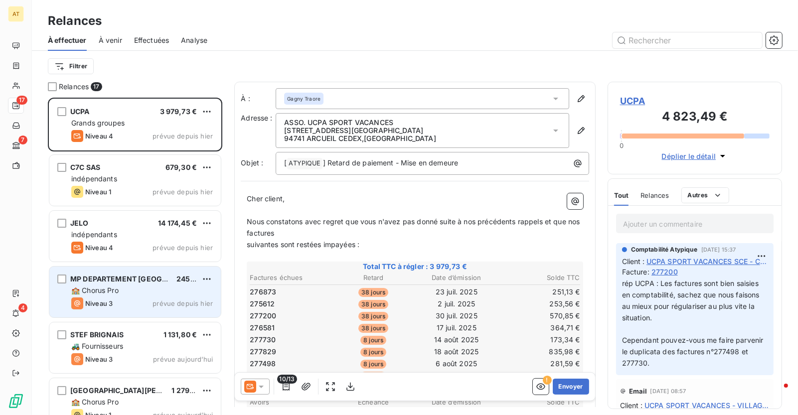
click at [139, 280] on span "MP DEPARTEMENT VAL D OISE" at bounding box center [141, 279] width 142 height 8
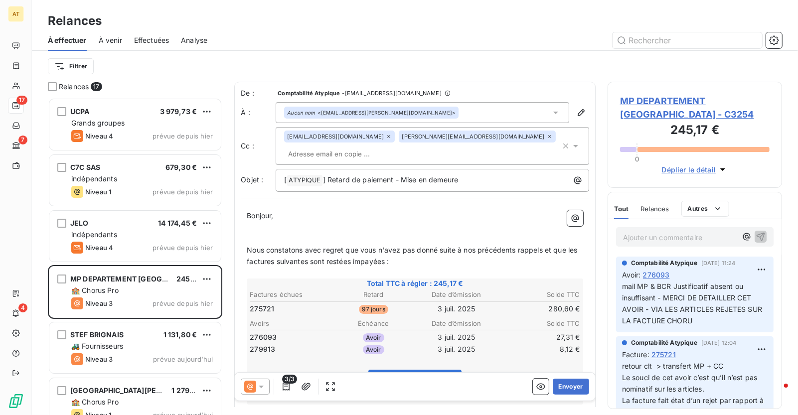
click at [660, 274] on span "276093" at bounding box center [656, 275] width 27 height 10
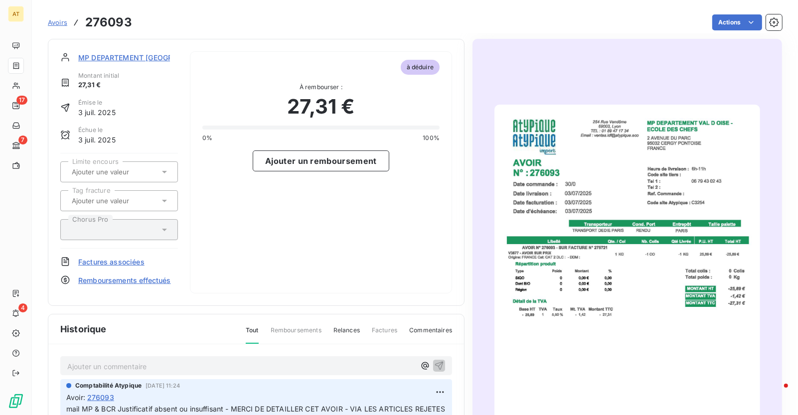
click at [117, 18] on h3 "276093" at bounding box center [108, 22] width 47 height 18
copy h3 "276093"
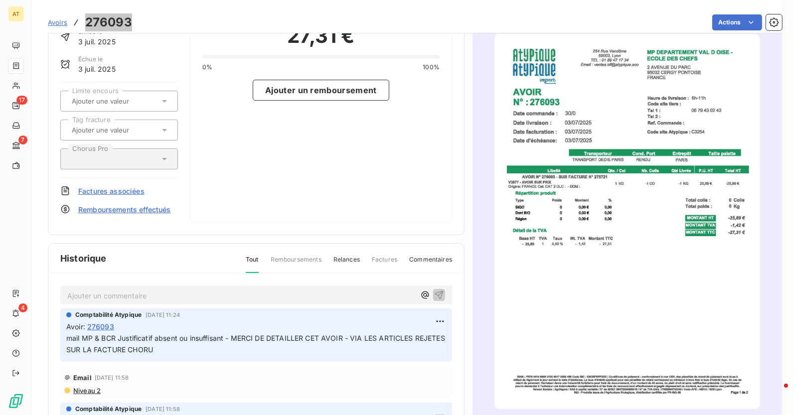
scroll to position [147, 0]
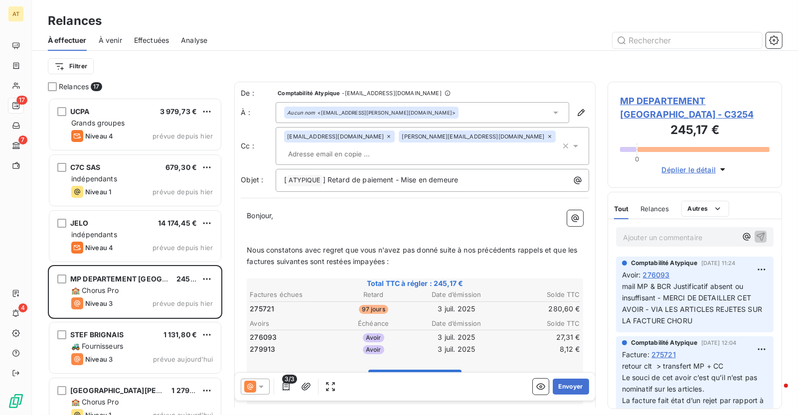
scroll to position [318, 175]
click at [263, 306] on span "275721" at bounding box center [262, 309] width 24 height 10
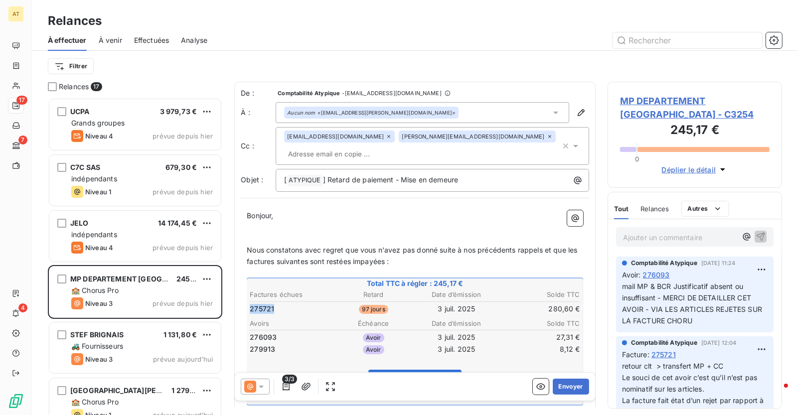
click at [263, 306] on span "275721" at bounding box center [262, 309] width 24 height 10
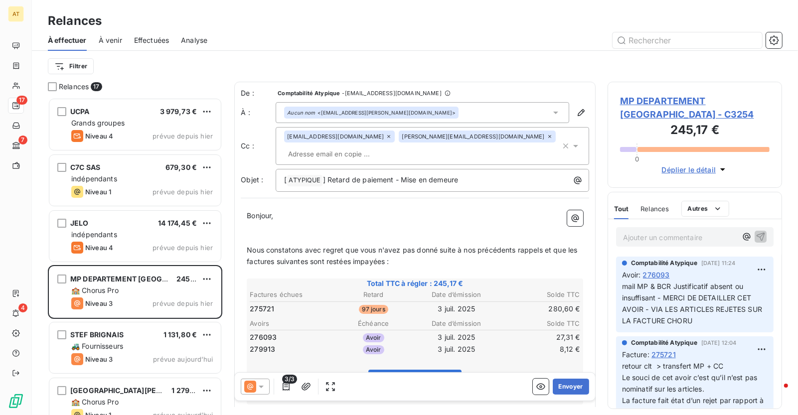
click at [670, 359] on span "275721" at bounding box center [664, 355] width 24 height 10
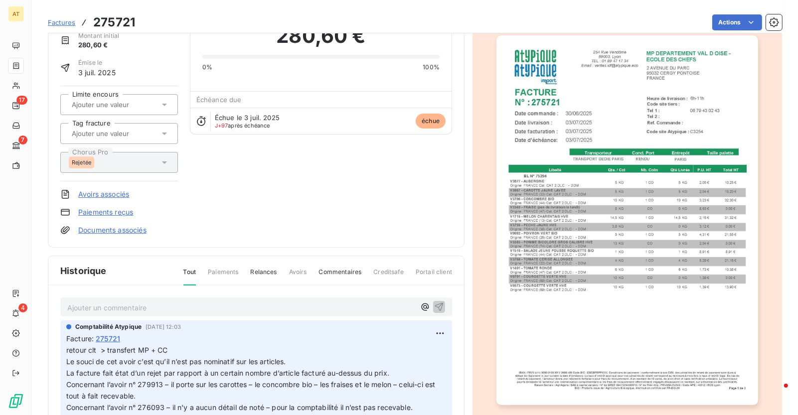
scroll to position [83, 0]
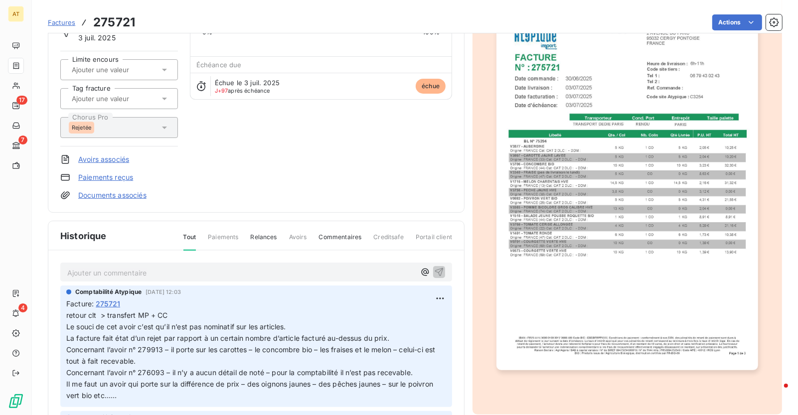
click at [263, 275] on p "Ajouter un commentaire ﻿" at bounding box center [241, 273] width 348 height 12
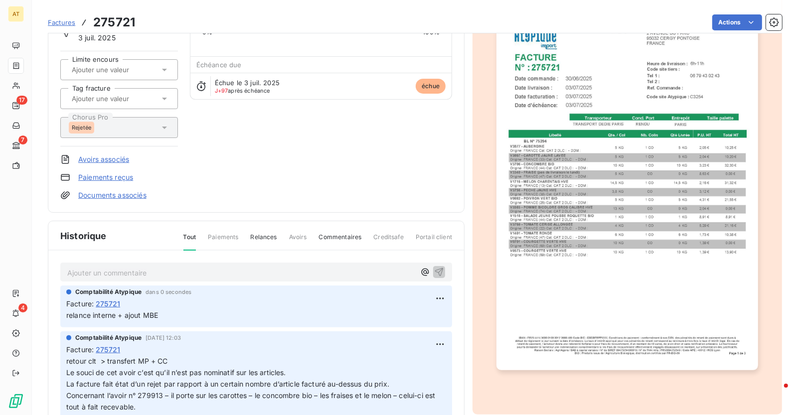
click at [426, 232] on div "Historique Tout Paiements Relances Avoirs Commentaires Creditsafe Portail client" at bounding box center [256, 235] width 416 height 29
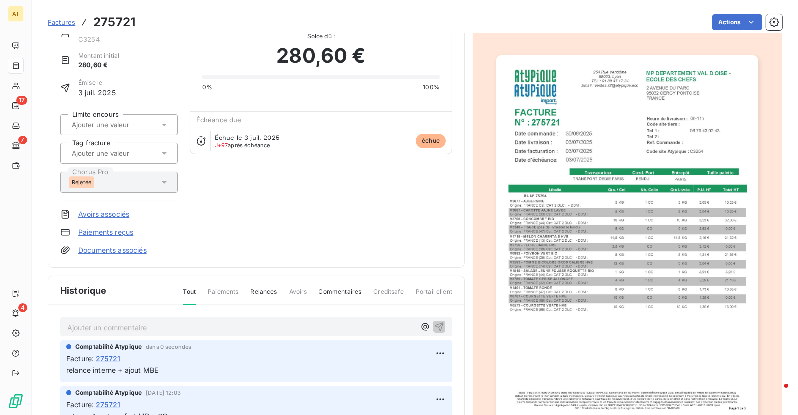
scroll to position [0, 0]
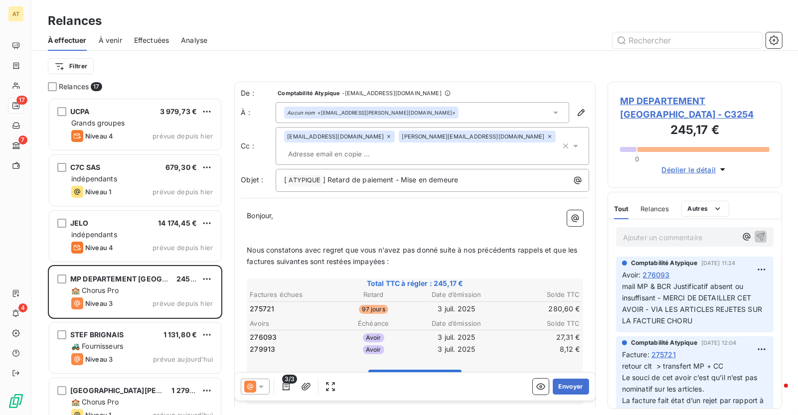
scroll to position [318, 175]
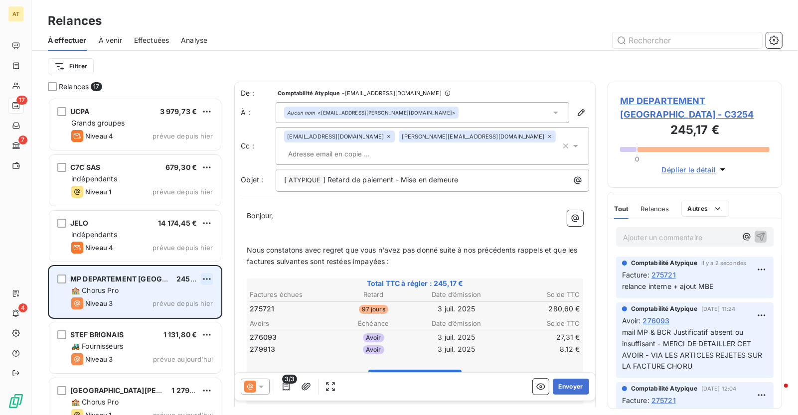
click at [208, 276] on html "AT 17 7 4 Relances À effectuer À venir Effectuées Analyse Filtrer Relances 17 U…" at bounding box center [399, 207] width 798 height 415
click at [191, 297] on div "Replanifier cette action" at bounding box center [163, 299] width 89 height 16
select select "9"
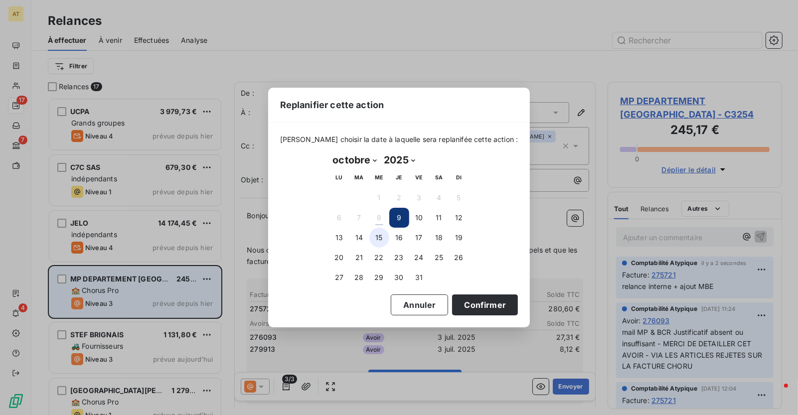
click at [378, 242] on button "15" at bounding box center [379, 238] width 20 height 20
click at [481, 299] on button "Confirmer" at bounding box center [485, 305] width 66 height 21
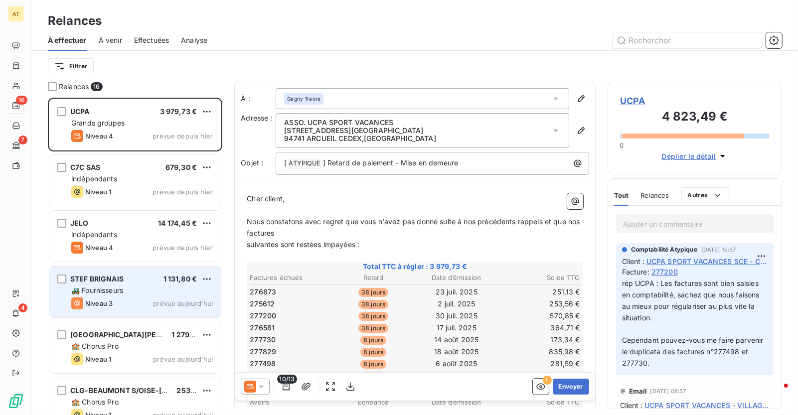
click at [135, 296] on div "STEF BRIGNAIS 1 131,80 € 🚜 Fournisseurs Niveau 3 prévue aujourd’hui" at bounding box center [135, 292] width 172 height 51
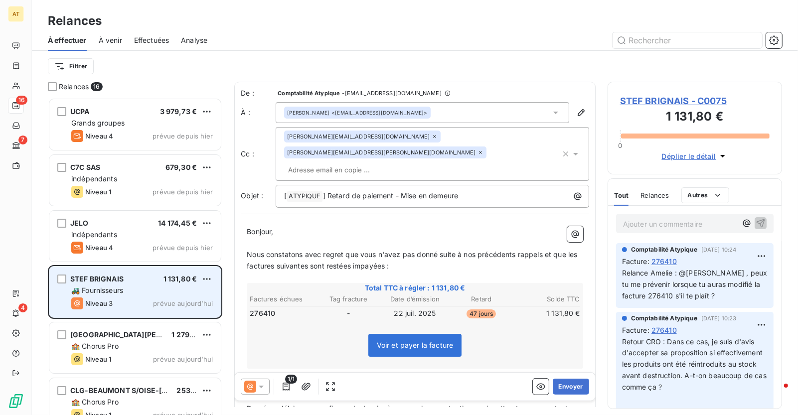
click at [131, 290] on div "🚜 Fournisseurs" at bounding box center [142, 291] width 142 height 10
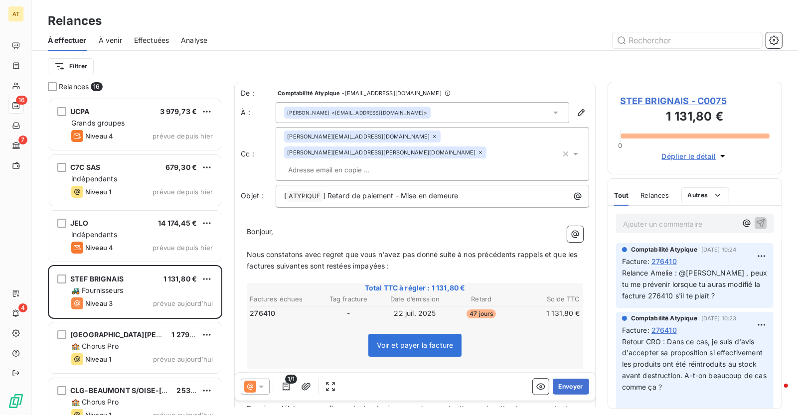
click at [656, 293] on span "Relance Amelie : @Amélie Maberto , peux tu me prévenir lorsque tu auras modifié…" at bounding box center [696, 284] width 148 height 31
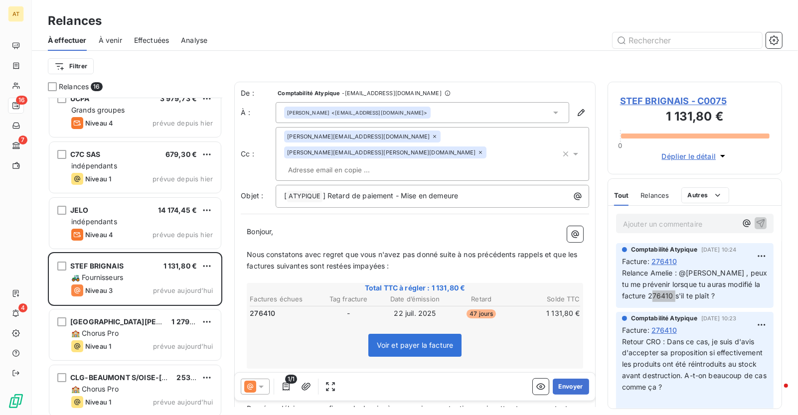
scroll to position [16, 0]
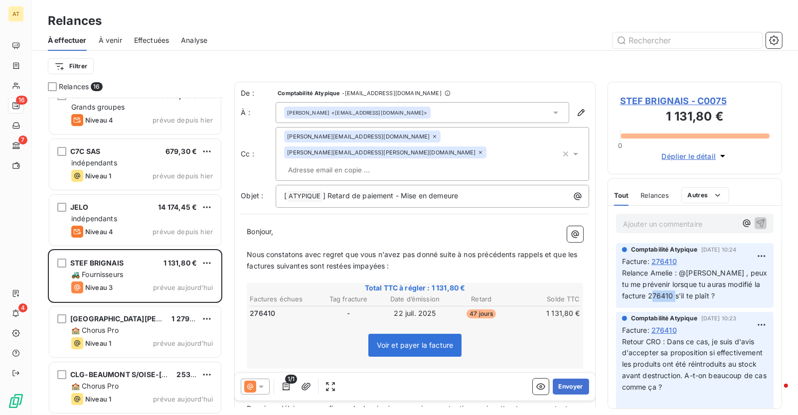
click at [264, 309] on span "276410" at bounding box center [262, 314] width 25 height 10
click at [663, 262] on span "276410" at bounding box center [664, 261] width 25 height 10
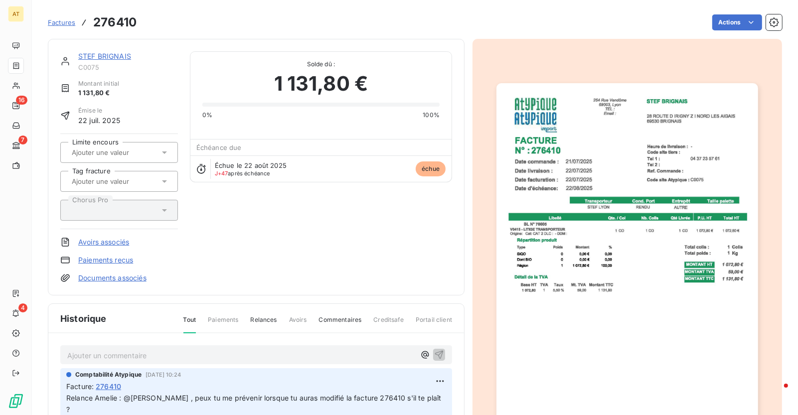
click at [194, 356] on p "Ajouter un commentaire ﻿" at bounding box center [241, 356] width 348 height 12
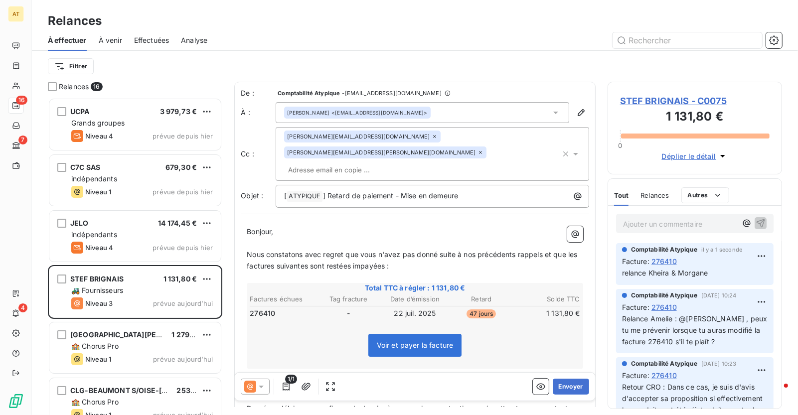
scroll to position [318, 175]
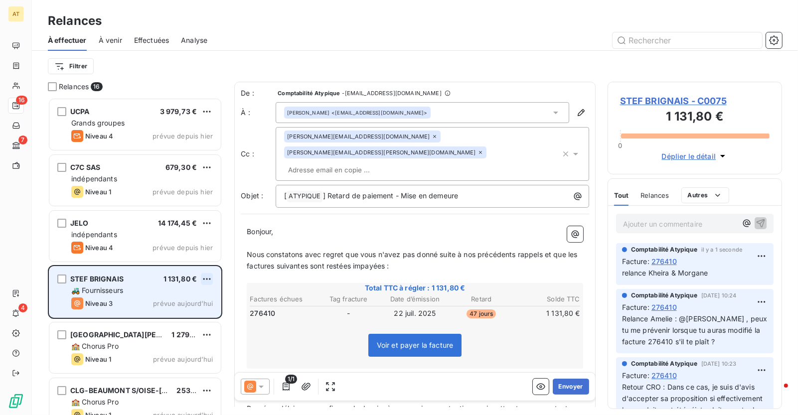
click at [208, 283] on html "AT 16 7 4 Relances À effectuer À venir Effectuées Analyse Filtrer Relances 16 U…" at bounding box center [399, 207] width 798 height 415
click at [194, 297] on div "Replanifier cette action" at bounding box center [163, 299] width 89 height 16
select select "9"
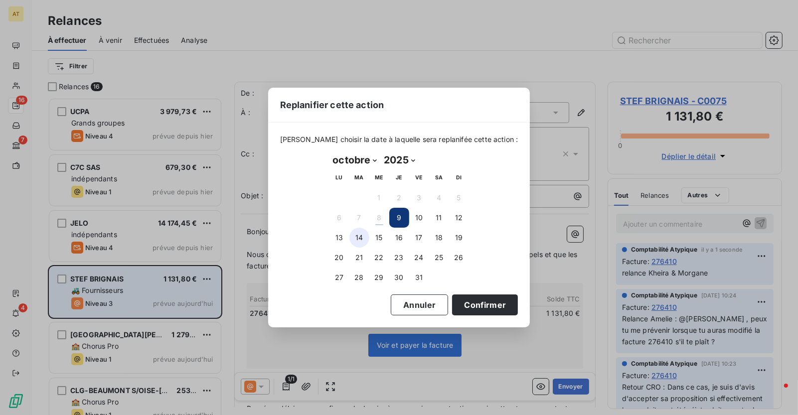
click at [358, 237] on button "14" at bounding box center [360, 238] width 20 height 20
click at [470, 308] on button "Confirmer" at bounding box center [485, 305] width 66 height 21
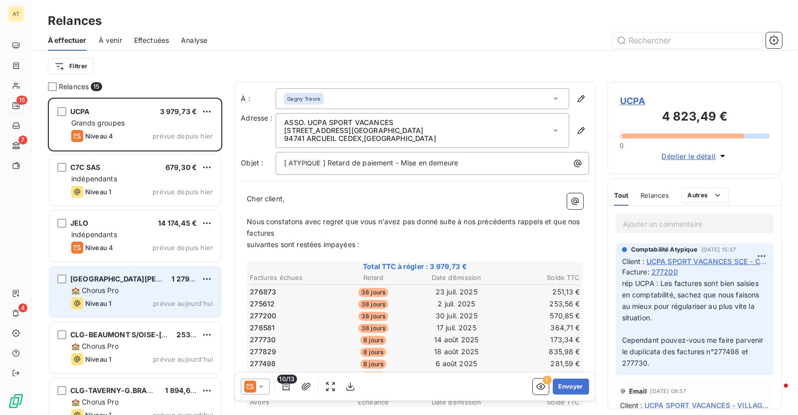
click at [80, 302] on icon "grid" at bounding box center [77, 304] width 12 height 12
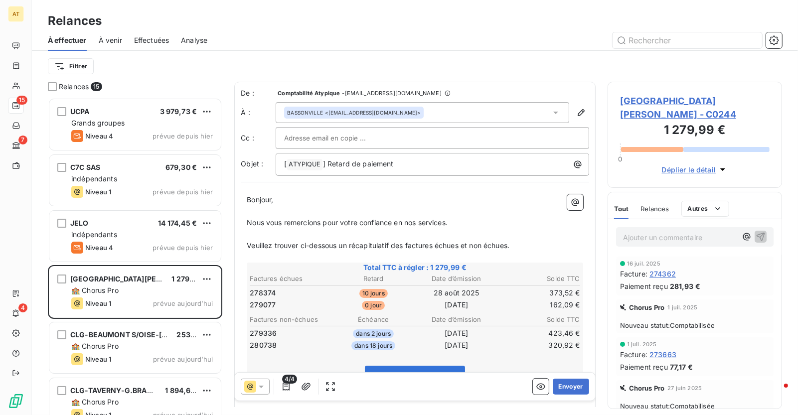
click at [144, 37] on span "Effectuées" at bounding box center [151, 40] width 35 height 10
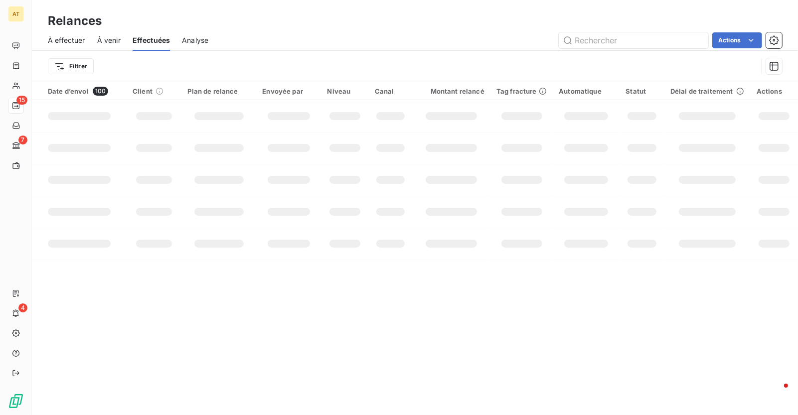
click at [112, 39] on span "À venir" at bounding box center [108, 40] width 23 height 10
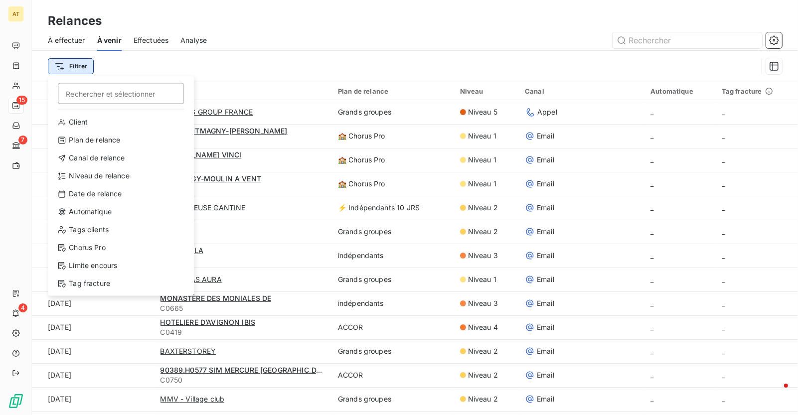
click at [72, 63] on html "AT 15 7 4 Relances À effectuer À venir Effectuées Analyse Filtrer Rechercher et…" at bounding box center [399, 207] width 798 height 415
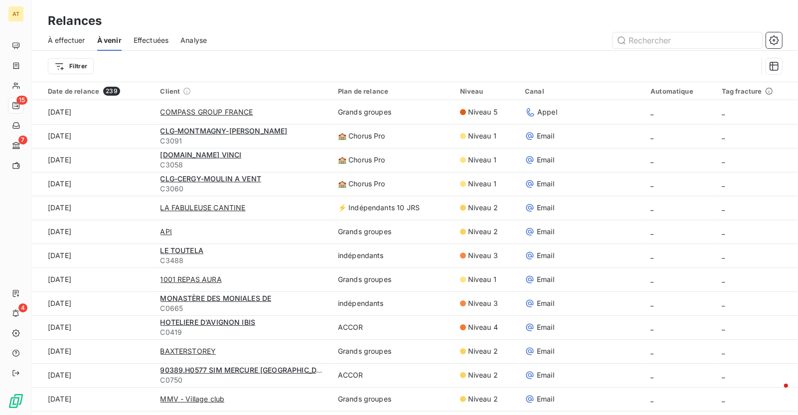
click at [250, 51] on html "AT 15 7 4 Relances À effectuer À venir Effectuées Analyse Filtrer Date de relan…" at bounding box center [399, 207] width 798 height 415
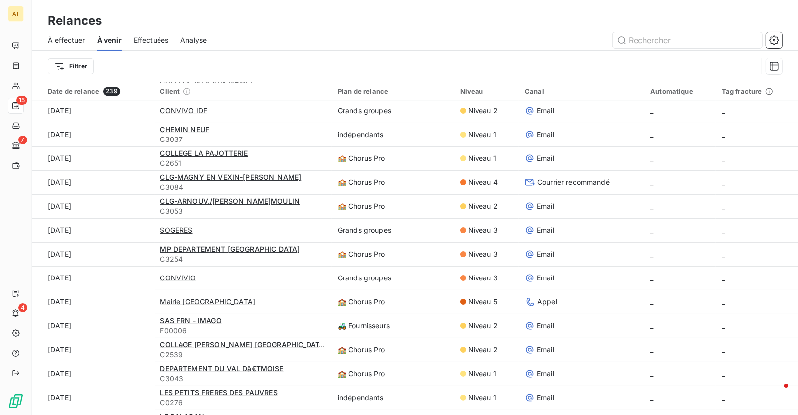
scroll to position [1770, 0]
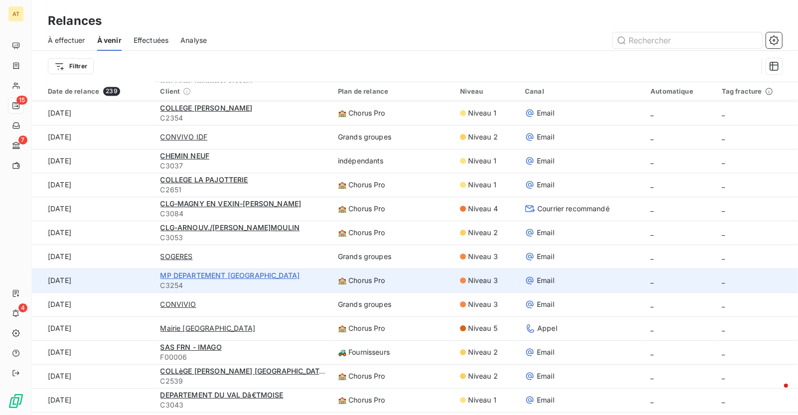
click at [213, 274] on span "MP DEPARTEMENT [GEOGRAPHIC_DATA]" at bounding box center [231, 275] width 140 height 8
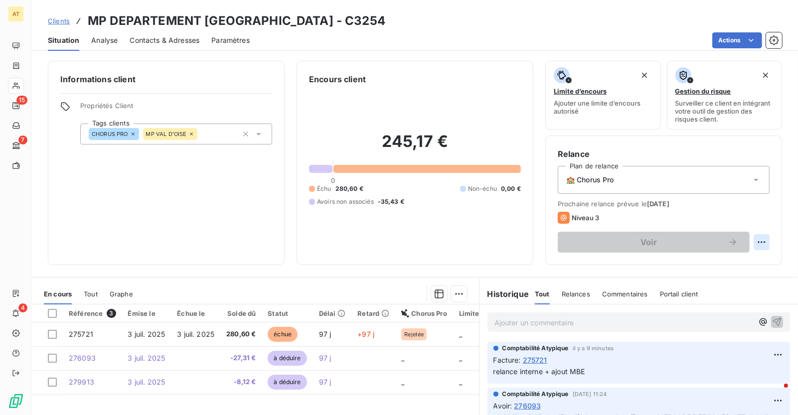
click at [761, 242] on html "AT 15 7 4 Clients MP DEPARTEMENT VAL D OISE - C3254 Situation Analyse Contacts …" at bounding box center [399, 207] width 798 height 415
click at [736, 261] on div "Replanifier cette action" at bounding box center [721, 264] width 89 height 16
select select "9"
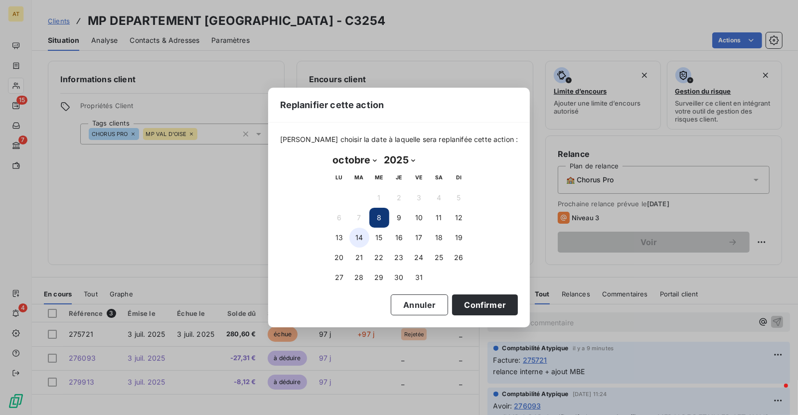
click at [358, 239] on button "14" at bounding box center [360, 238] width 20 height 20
click at [486, 308] on button "Confirmer" at bounding box center [485, 305] width 66 height 21
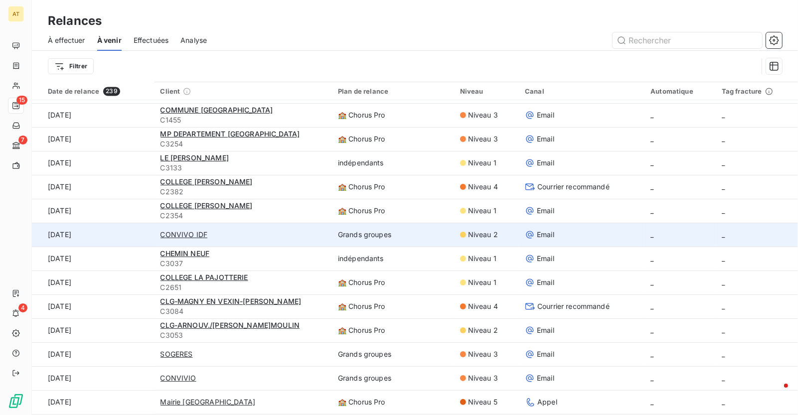
scroll to position [1696, 0]
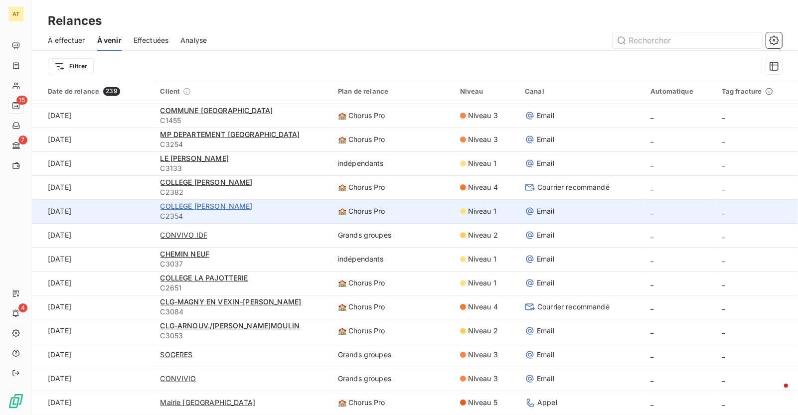
click at [219, 208] on span "COLLEGE [PERSON_NAME]" at bounding box center [207, 206] width 92 height 8
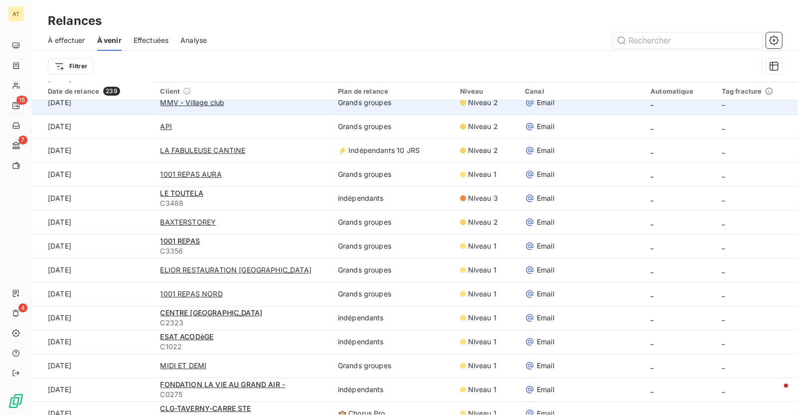
scroll to position [199, 0]
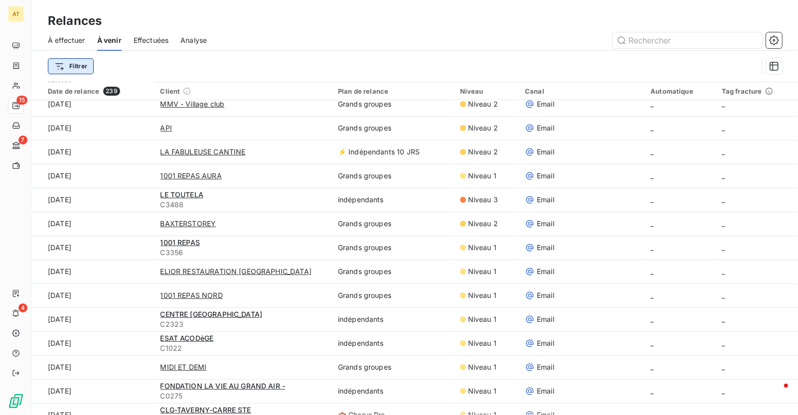
click at [68, 66] on html "AT 15 7 4 Relances À effectuer À venir Effectuées Analyse Filtrer Date de relan…" at bounding box center [399, 207] width 798 height 415
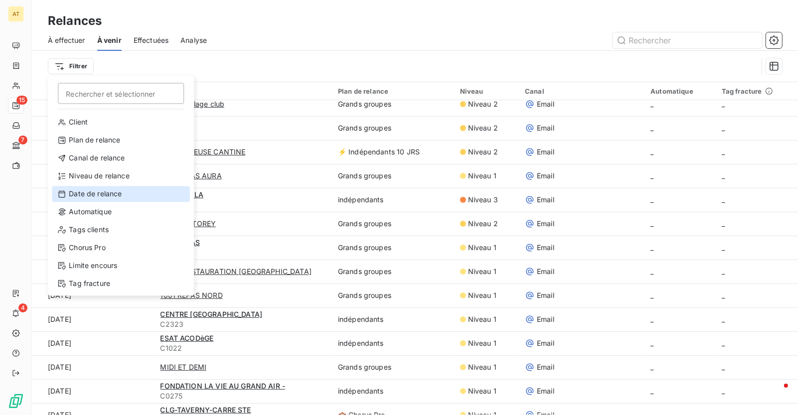
click at [135, 195] on div "Date de relance" at bounding box center [121, 194] width 138 height 16
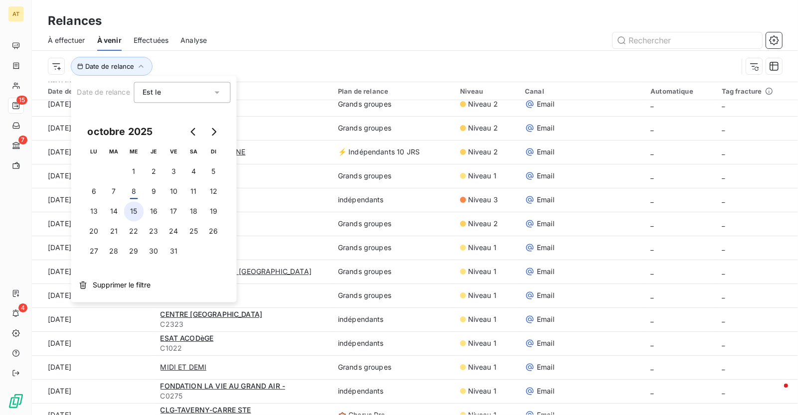
click at [132, 216] on button "15" at bounding box center [134, 212] width 20 height 20
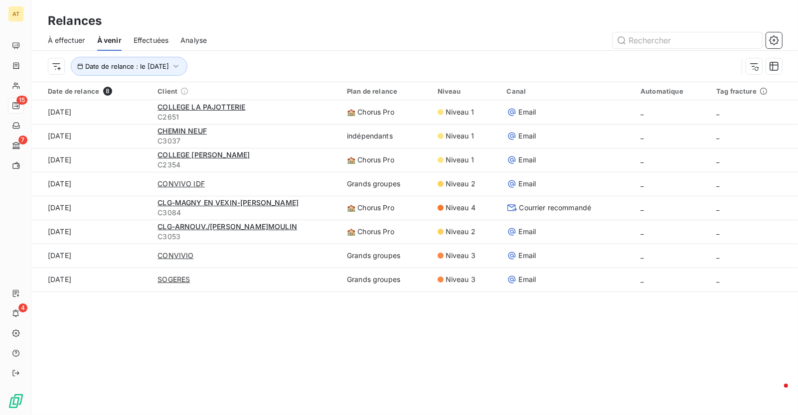
click at [317, 12] on div "Relances" at bounding box center [415, 21] width 766 height 18
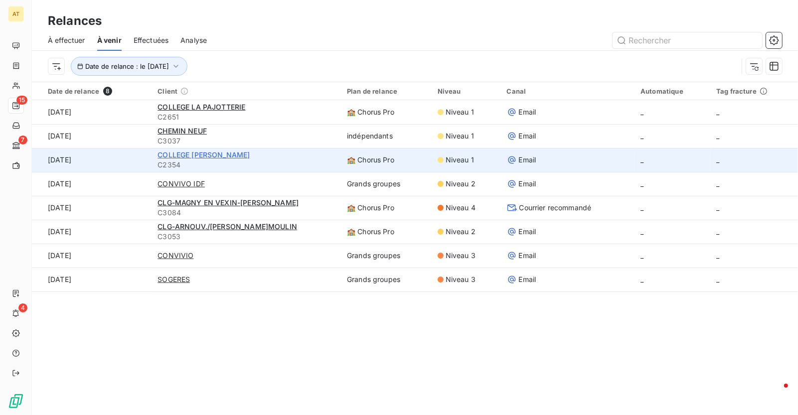
click at [182, 156] on span "COLLEGE RENAUD BARRAULT" at bounding box center [204, 155] width 92 height 8
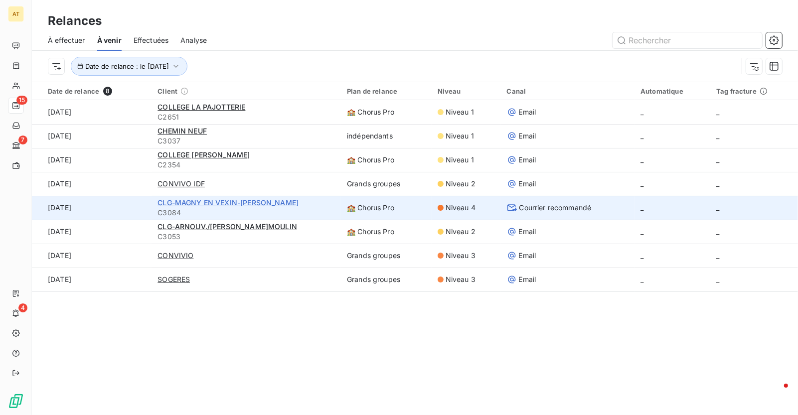
click at [199, 206] on span "CLG-MAGNY EN VEXIN-[PERSON_NAME]" at bounding box center [228, 202] width 141 height 8
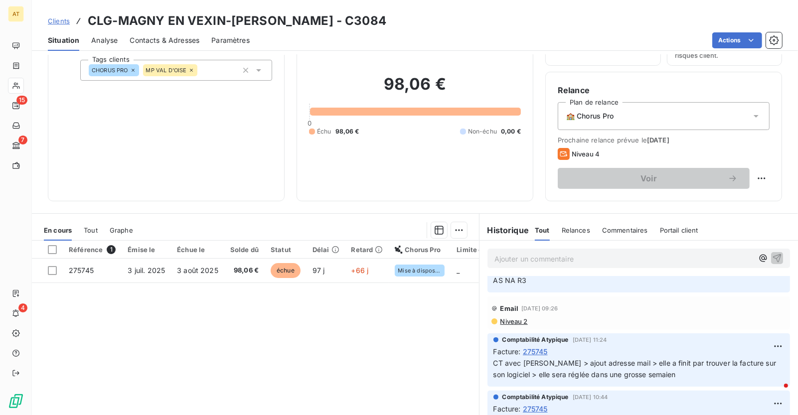
scroll to position [58, 0]
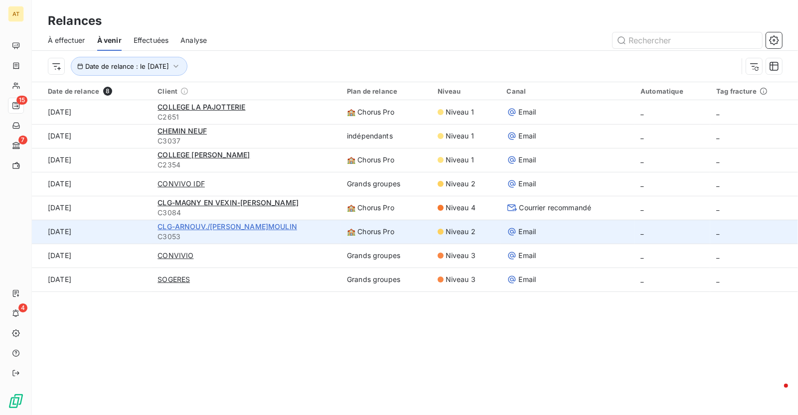
click at [247, 231] on span "CLG-ARNOUV./[PERSON_NAME]MOULIN" at bounding box center [228, 226] width 140 height 8
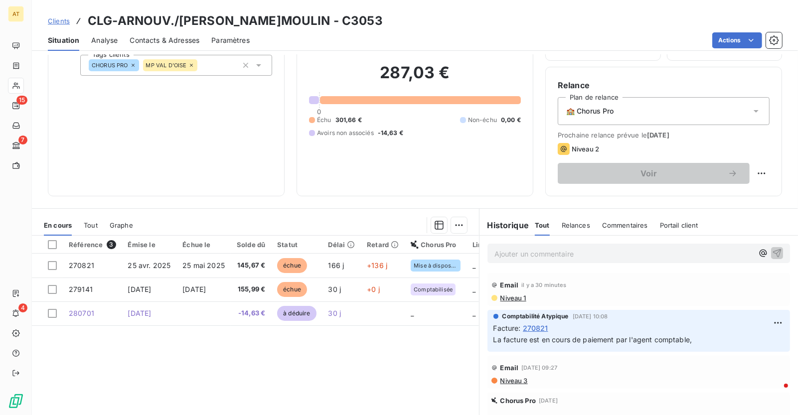
scroll to position [59, 0]
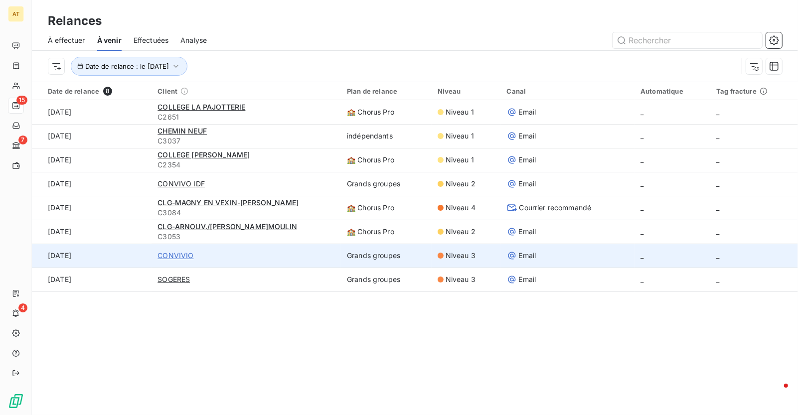
click at [168, 255] on span "CONVIVIO" at bounding box center [176, 256] width 36 height 10
type input "CONVIVIO"
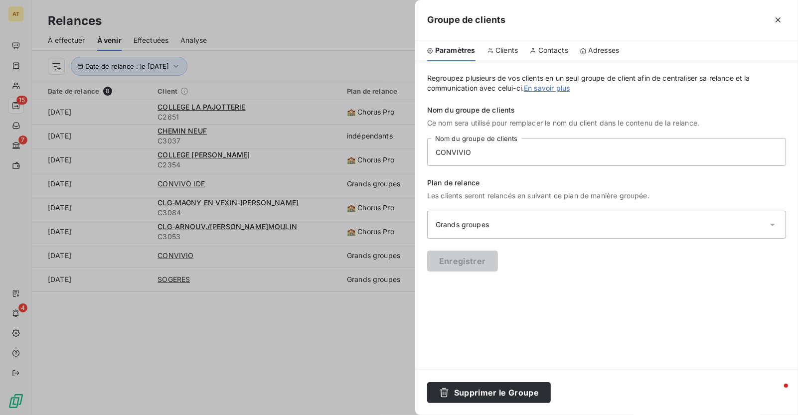
click at [228, 298] on div at bounding box center [399, 207] width 798 height 415
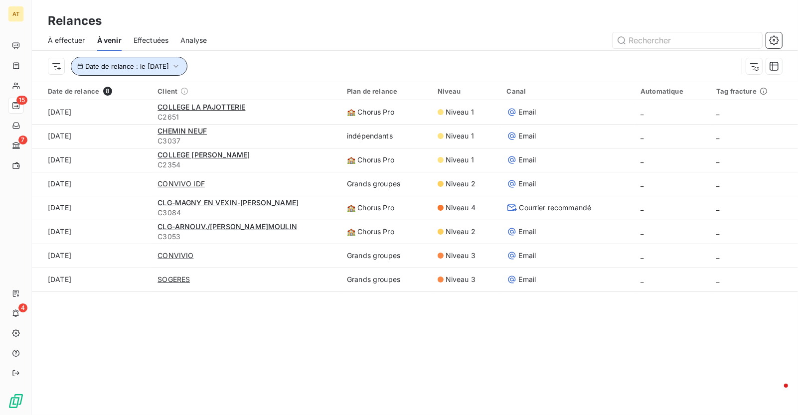
click at [144, 74] on button "Date de relance : le 15 oct. 2025" at bounding box center [129, 66] width 117 height 19
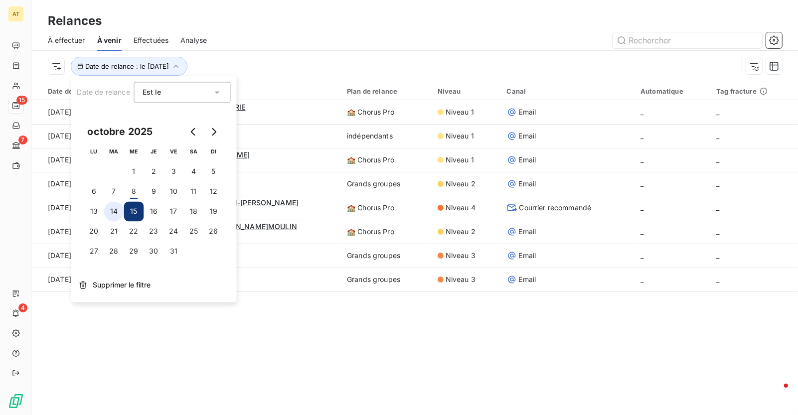
click at [115, 217] on button "14" at bounding box center [114, 212] width 20 height 20
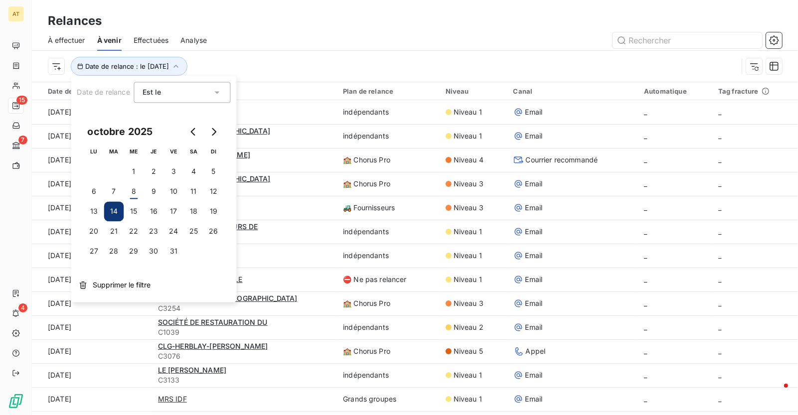
click at [380, 44] on div at bounding box center [500, 40] width 563 height 16
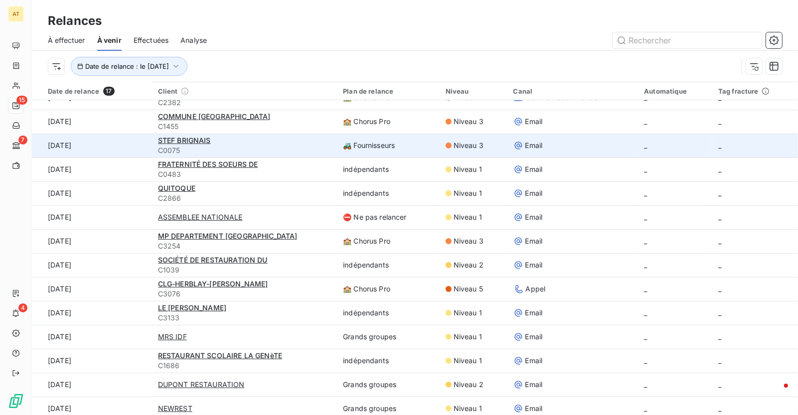
scroll to position [91, 0]
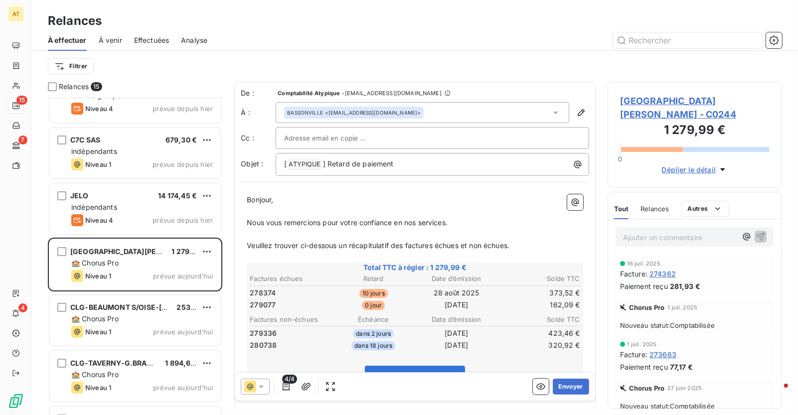
scroll to position [40, 0]
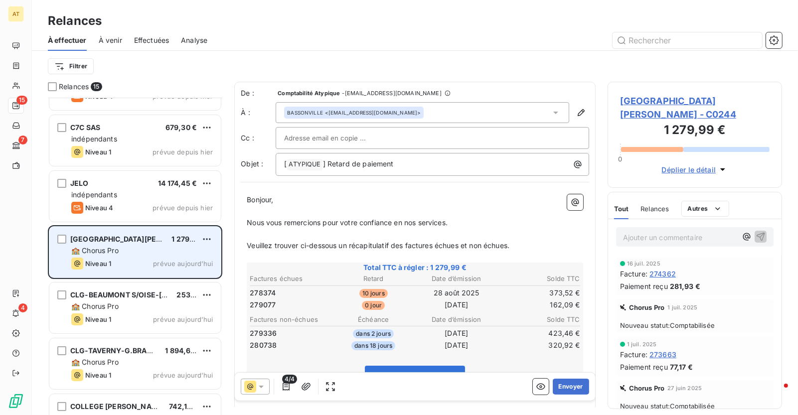
click at [142, 259] on div "Niveau 1 prévue aujourd’hui" at bounding box center [142, 264] width 142 height 12
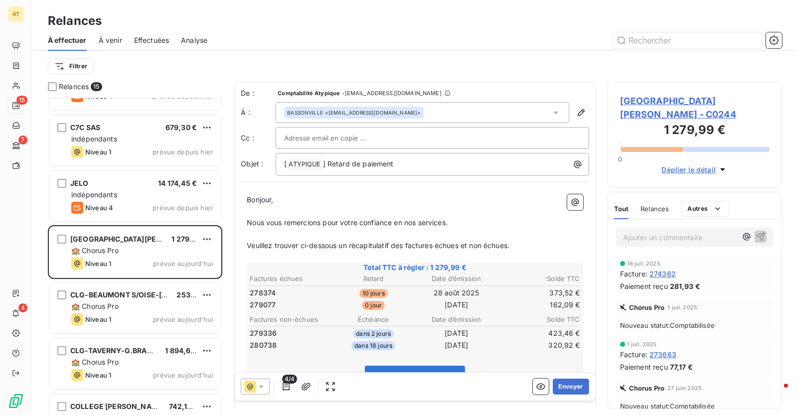
click at [682, 98] on span "COLLÈGE BORIS VIAN - C0244" at bounding box center [695, 107] width 150 height 27
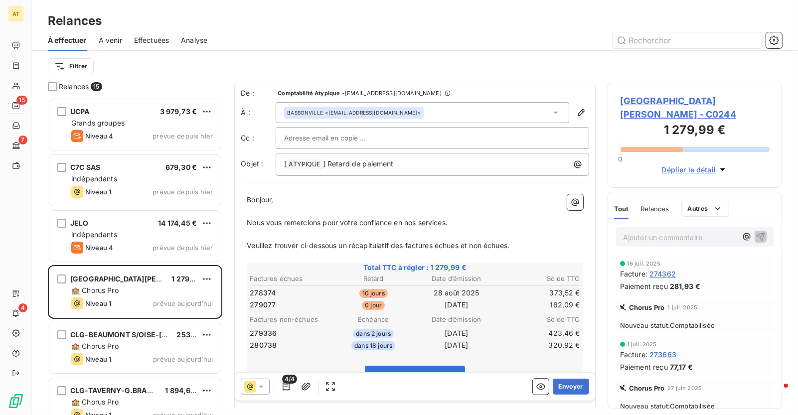
scroll to position [318, 175]
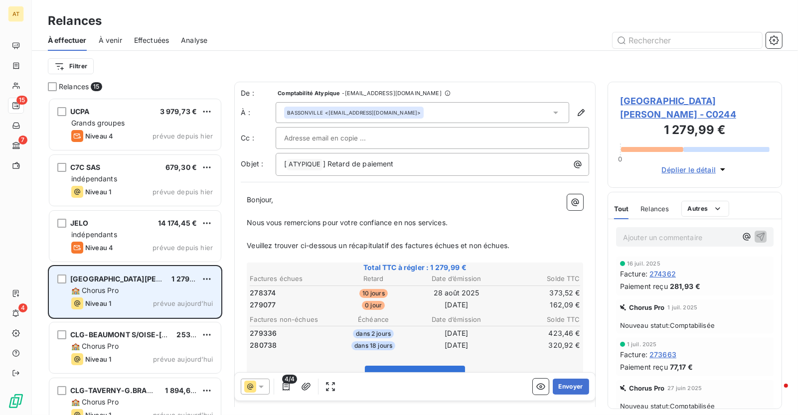
click at [145, 286] on div "🏫 Chorus Pro" at bounding box center [142, 291] width 142 height 10
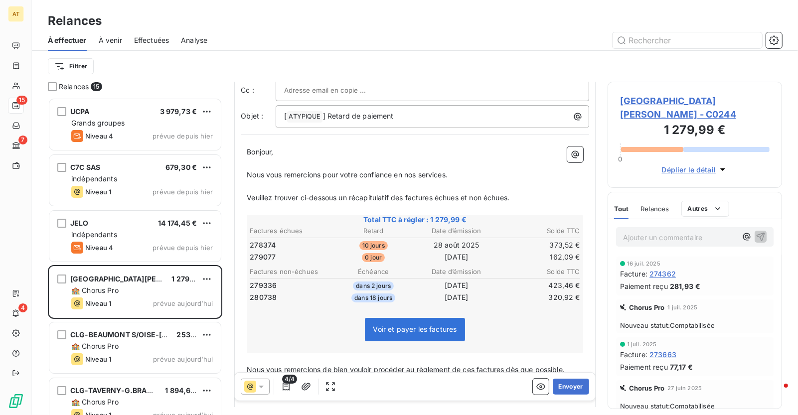
scroll to position [78, 0]
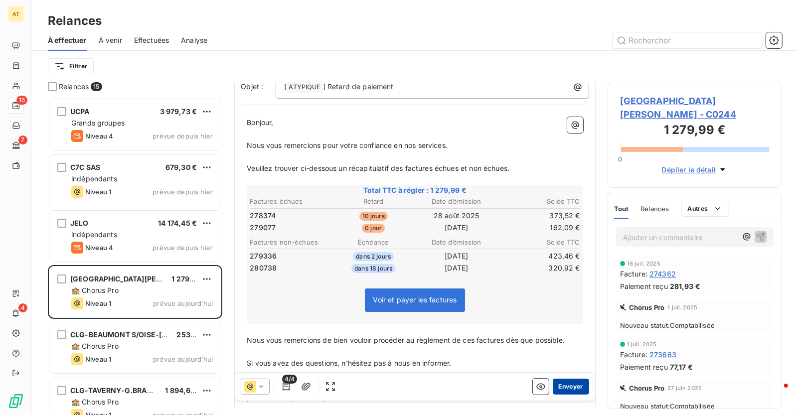
click at [570, 387] on button "Envoyer" at bounding box center [571, 387] width 36 height 16
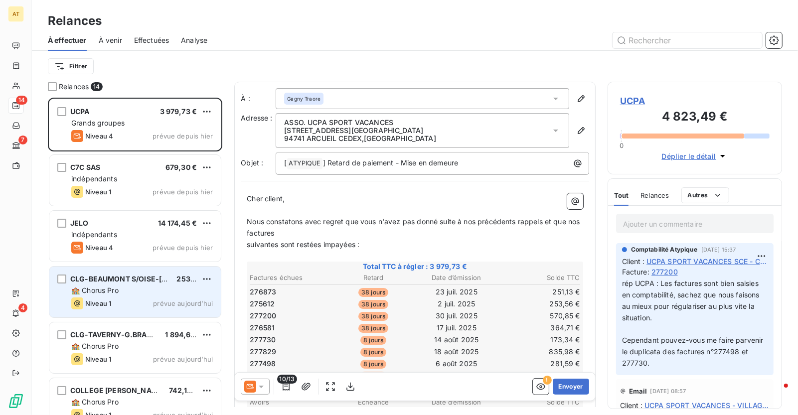
click at [114, 291] on span "🏫 Chorus Pro" at bounding box center [94, 290] width 47 height 8
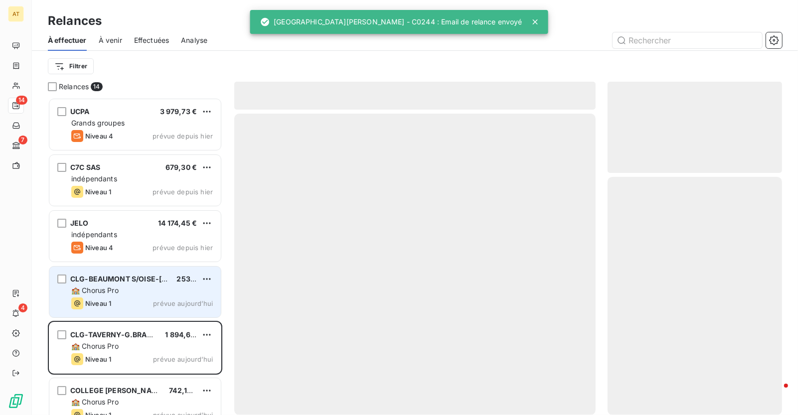
click at [154, 275] on span "CLG-BEAUMONT S/OISE-J.MONOD" at bounding box center [144, 279] width 149 height 8
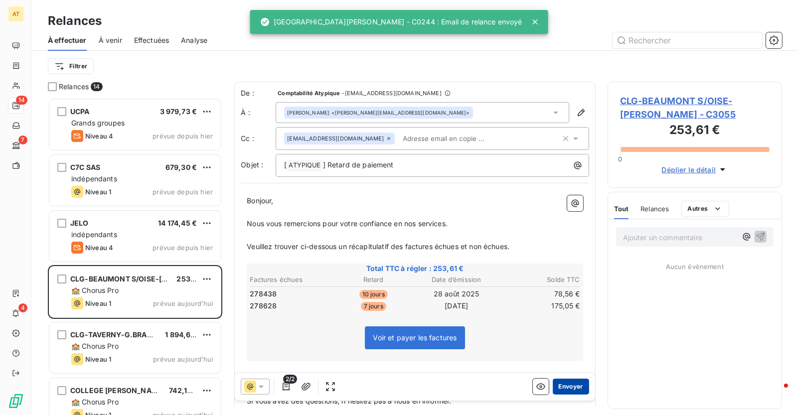
click at [568, 380] on button "Envoyer" at bounding box center [571, 387] width 36 height 16
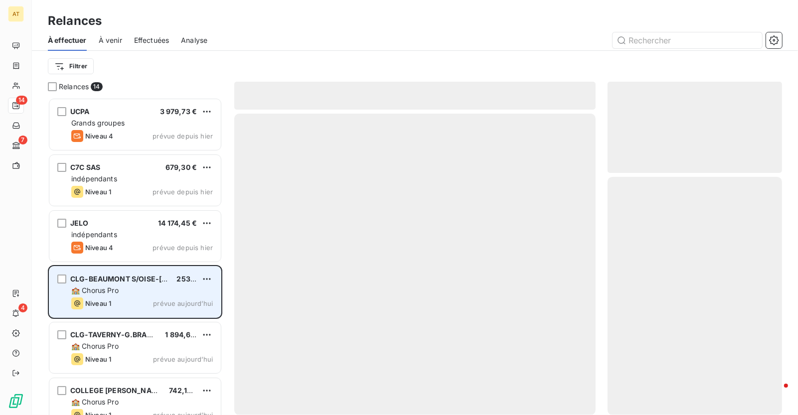
click at [121, 286] on div "🏫 Chorus Pro" at bounding box center [142, 291] width 142 height 10
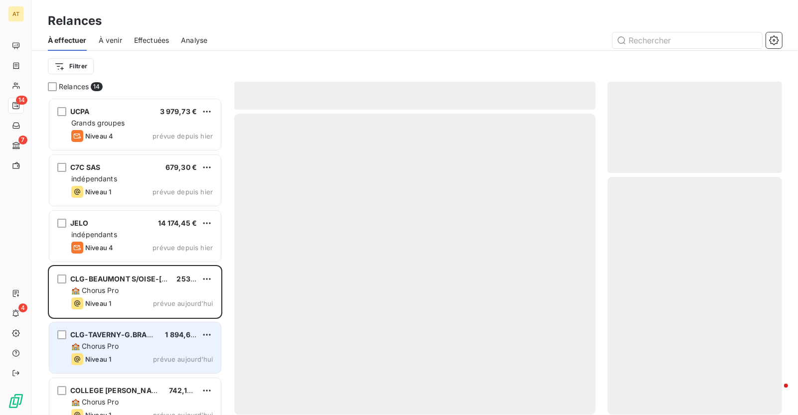
click at [145, 349] on div "🏫 Chorus Pro" at bounding box center [142, 347] width 142 height 10
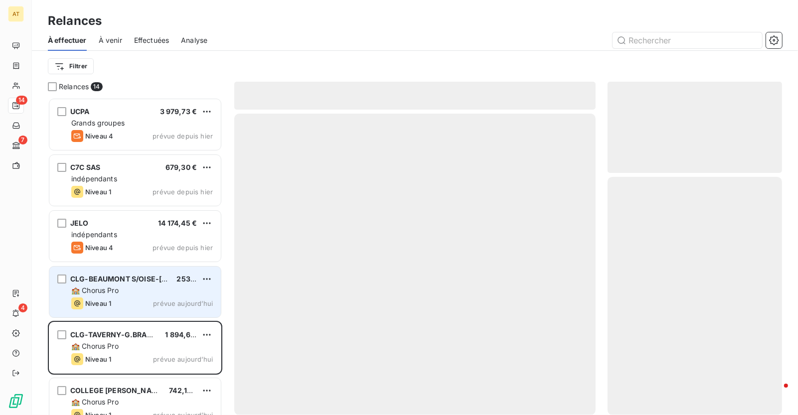
click at [150, 300] on div "Niveau 1 prévue aujourd’hui" at bounding box center [142, 304] width 142 height 12
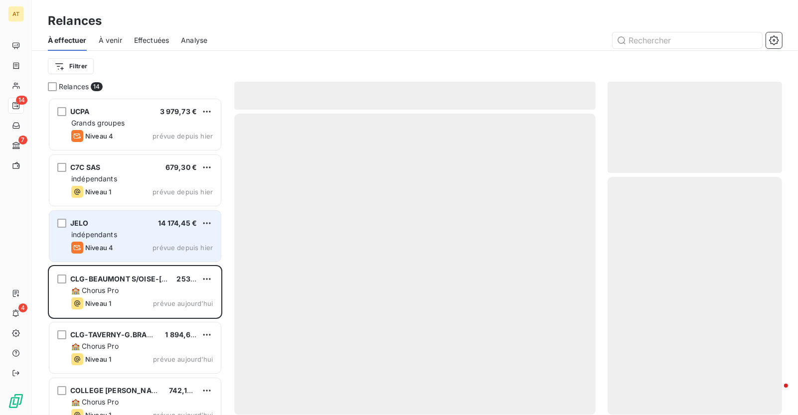
click at [142, 249] on div "Niveau 4 prévue depuis hier" at bounding box center [142, 248] width 142 height 12
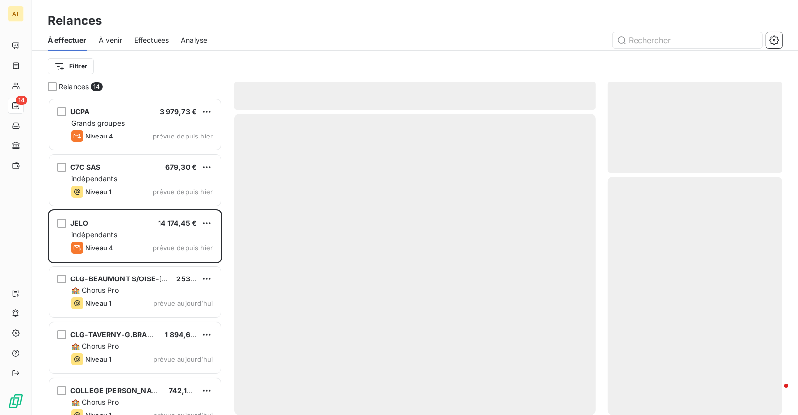
scroll to position [318, 175]
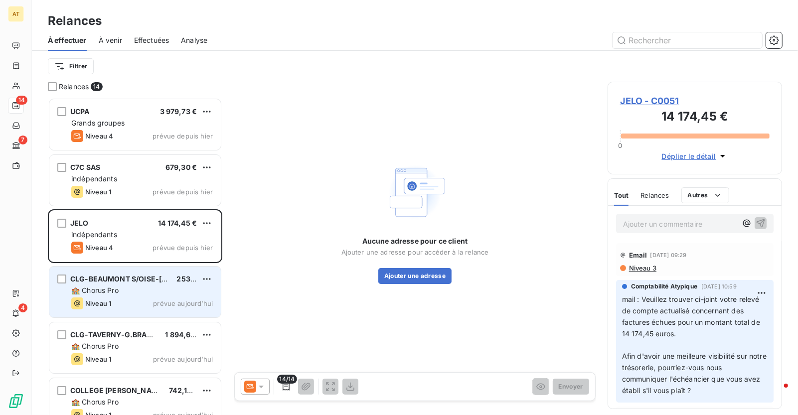
click at [136, 316] on div "CLG-BEAUMONT S/OISE-[PERSON_NAME] 253,61 € 🏫 Chorus Pro Niveau 1 prévue [DATE]" at bounding box center [135, 292] width 172 height 51
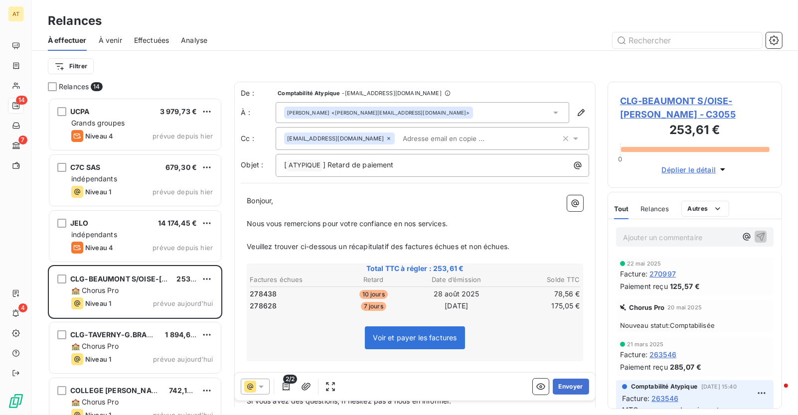
click at [645, 108] on span "CLG-BEAUMONT S/OISE-[PERSON_NAME] - C3055" at bounding box center [695, 107] width 150 height 27
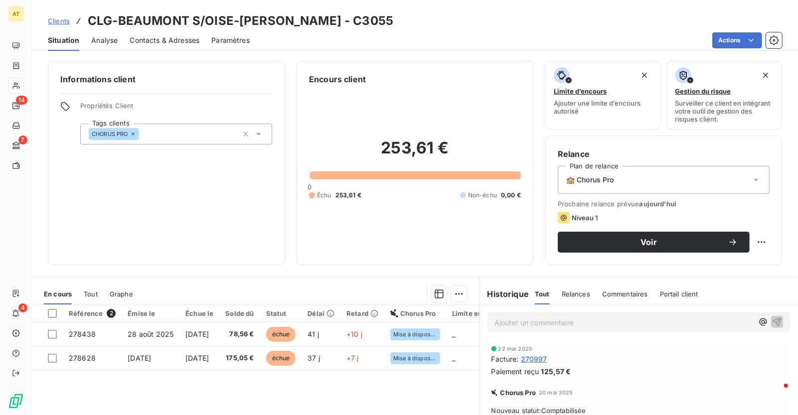
click at [175, 34] on div "Contacts & Adresses" at bounding box center [165, 40] width 70 height 21
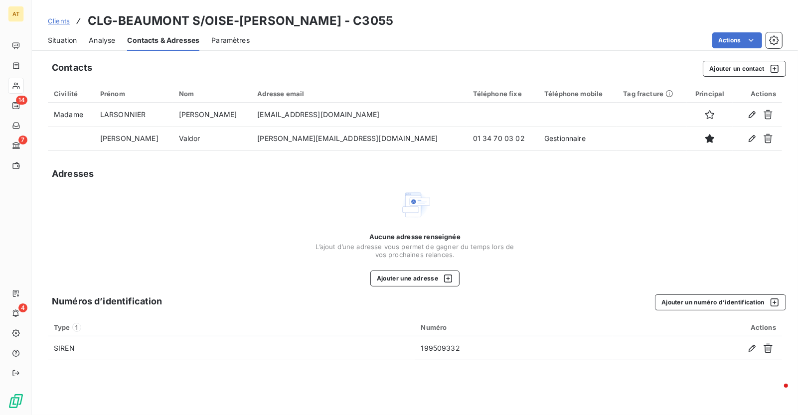
click at [82, 32] on div "Situation Analyse Contacts & Adresses Paramètres Actions" at bounding box center [415, 40] width 766 height 21
click at [62, 41] on span "Situation" at bounding box center [62, 40] width 29 height 10
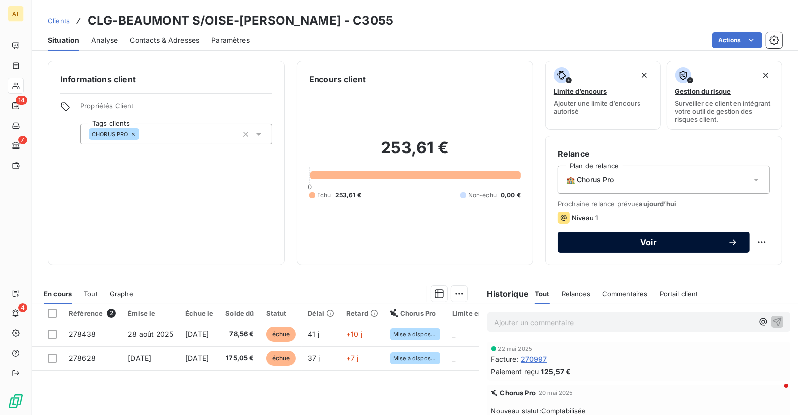
click at [639, 245] on span "Voir" at bounding box center [649, 242] width 158 height 8
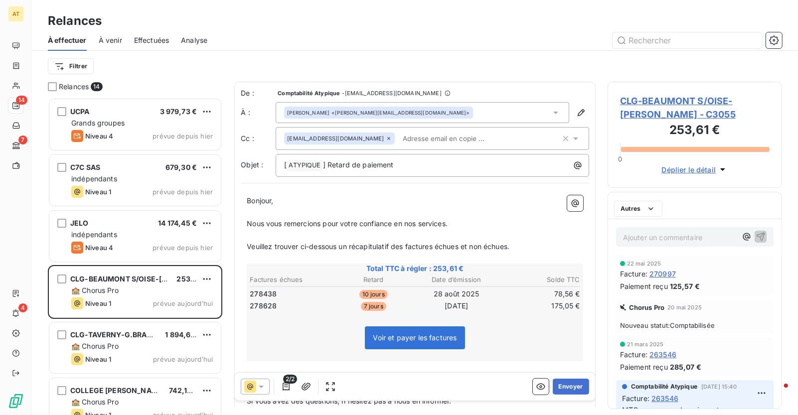
scroll to position [318, 175]
click at [573, 389] on button "Envoyer" at bounding box center [571, 387] width 36 height 16
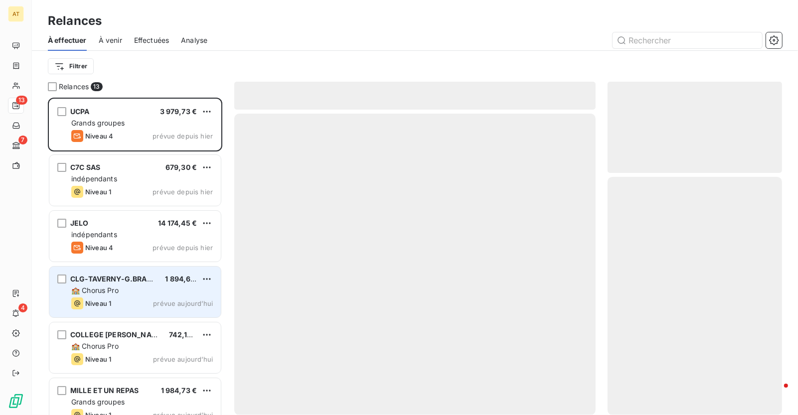
click at [125, 294] on div "🏫 Chorus Pro" at bounding box center [142, 291] width 142 height 10
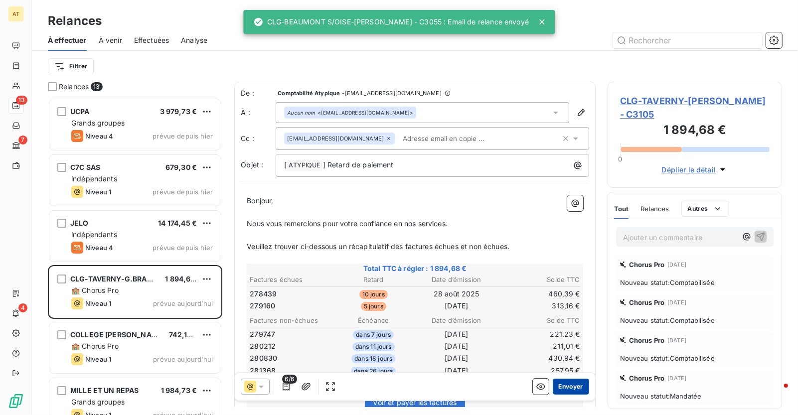
click at [579, 383] on button "Envoyer" at bounding box center [571, 387] width 36 height 16
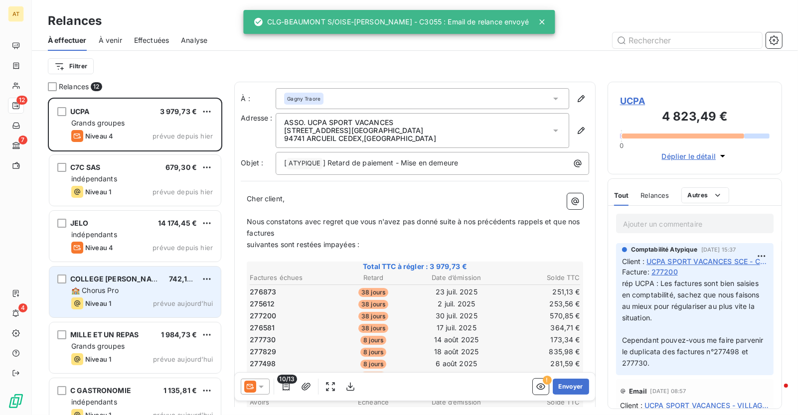
click at [99, 286] on span "🏫 Chorus Pro" at bounding box center [94, 290] width 47 height 8
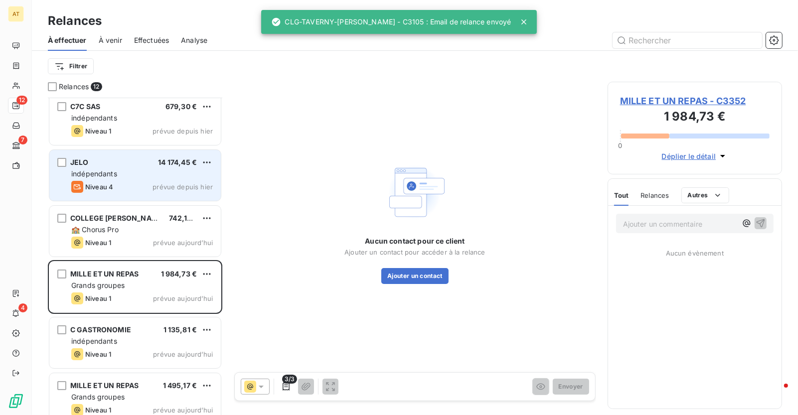
scroll to position [65, 0]
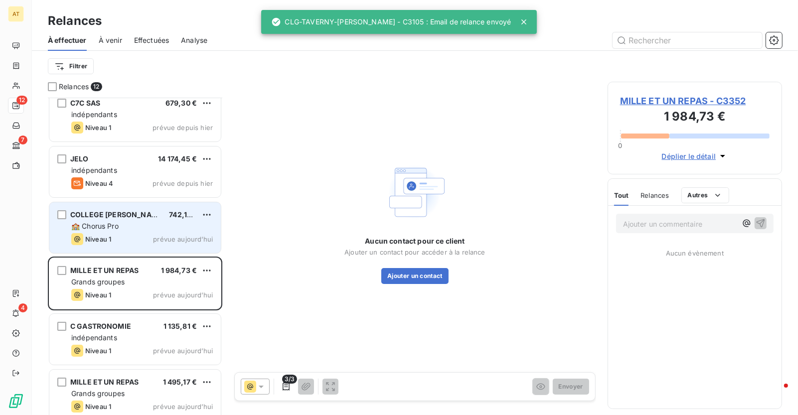
click at [126, 232] on div "COLLEGE PAUL ELUARD 742,13 € 🏫 Chorus Pro Niveau 1 prévue aujourd’hui" at bounding box center [135, 227] width 172 height 51
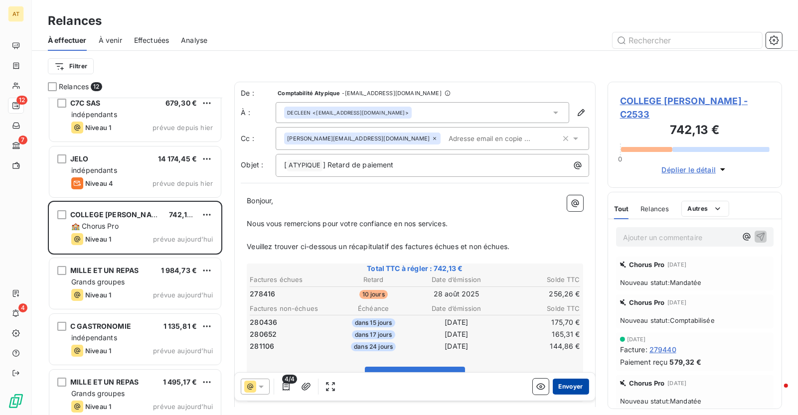
click at [576, 382] on button "Envoyer" at bounding box center [571, 387] width 36 height 16
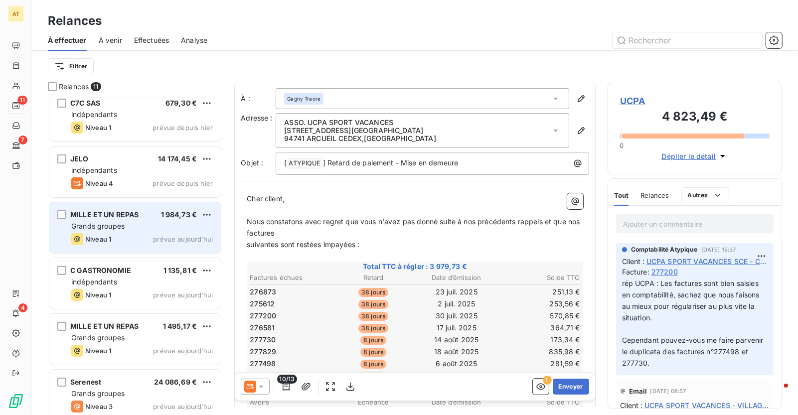
click at [137, 229] on div "Grands groupes" at bounding box center [142, 226] width 142 height 10
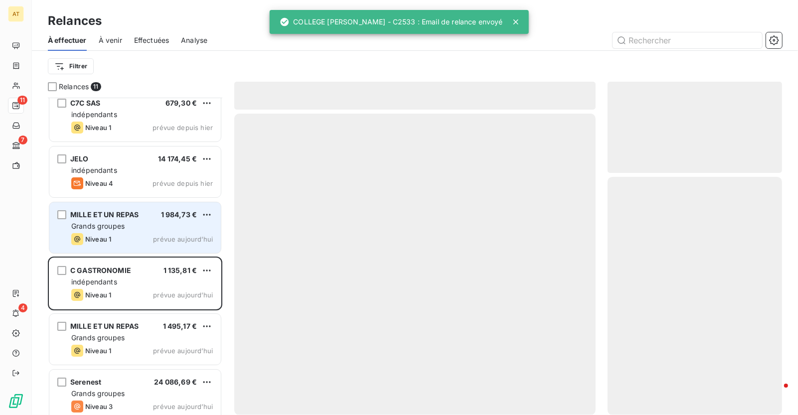
click at [137, 222] on div "Grands groupes" at bounding box center [142, 226] width 142 height 10
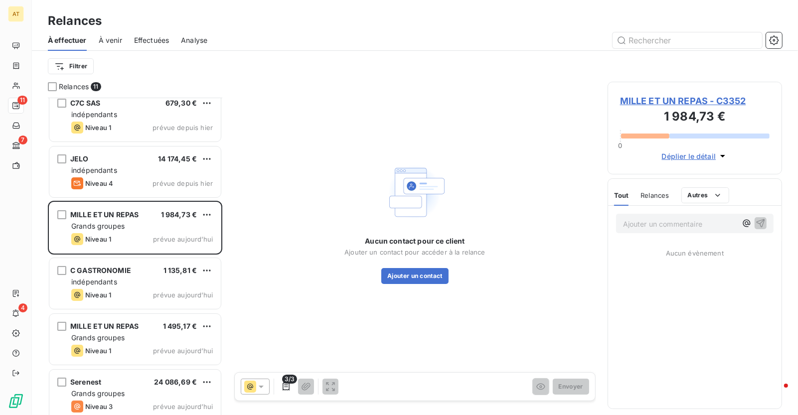
click at [649, 99] on span "MILLE ET UN REPAS - C3352" at bounding box center [695, 100] width 150 height 13
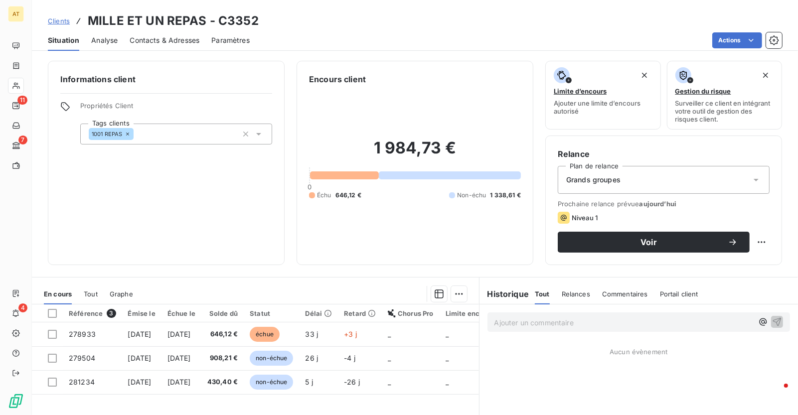
click at [159, 40] on span "Contacts & Adresses" at bounding box center [165, 40] width 70 height 10
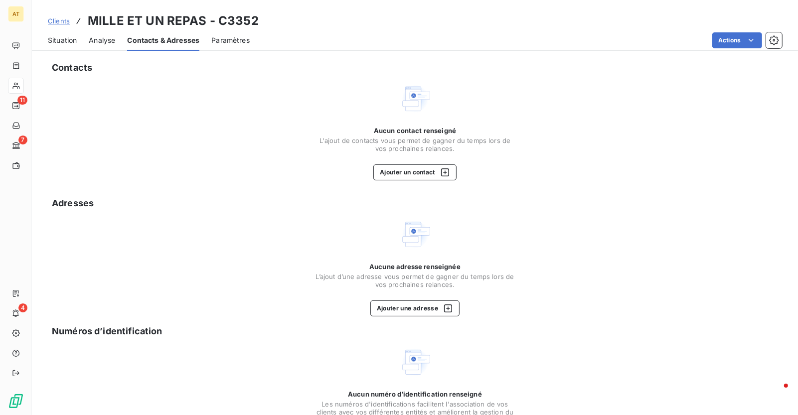
click at [56, 39] on span "Situation" at bounding box center [62, 40] width 29 height 10
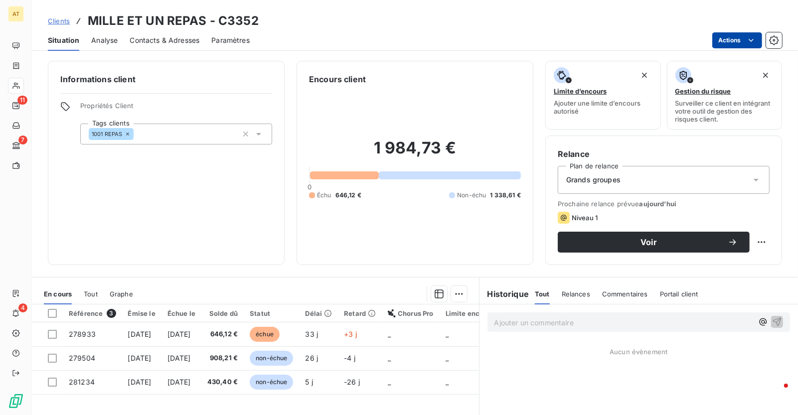
click at [744, 44] on html "AT 11 7 4 Clients MILLE ET UN REPAS - C3352 Situation Analyse Contacts & Adress…" at bounding box center [399, 207] width 798 height 415
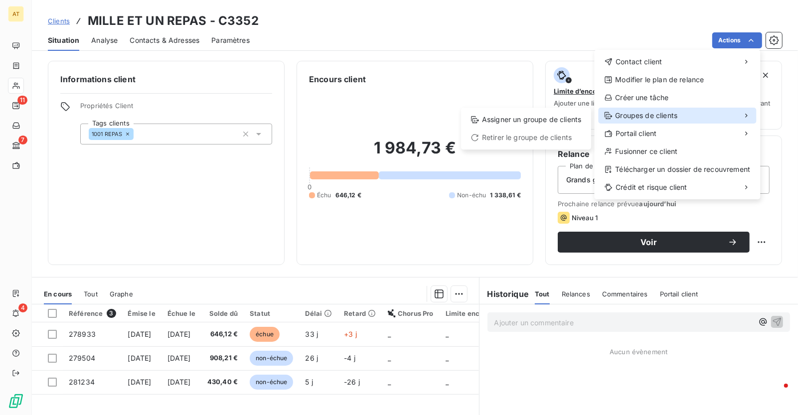
click at [647, 115] on span "Groupes de clients" at bounding box center [647, 116] width 62 height 10
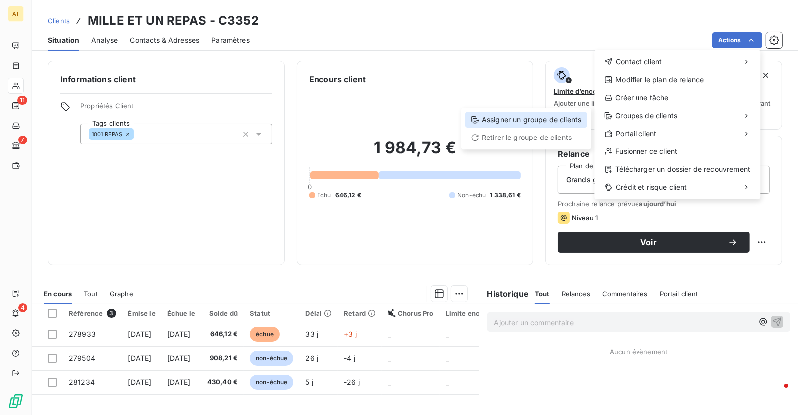
click at [549, 114] on div "Assigner un groupe de clients" at bounding box center [526, 120] width 122 height 16
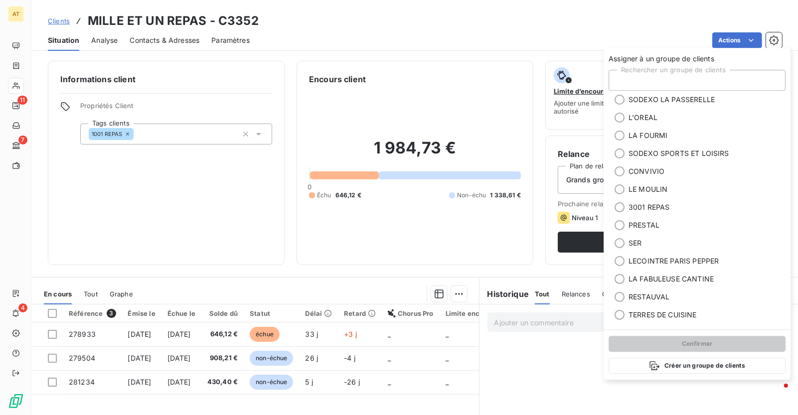
click at [669, 79] on div "Rechercher un groupe de clients" at bounding box center [697, 80] width 177 height 21
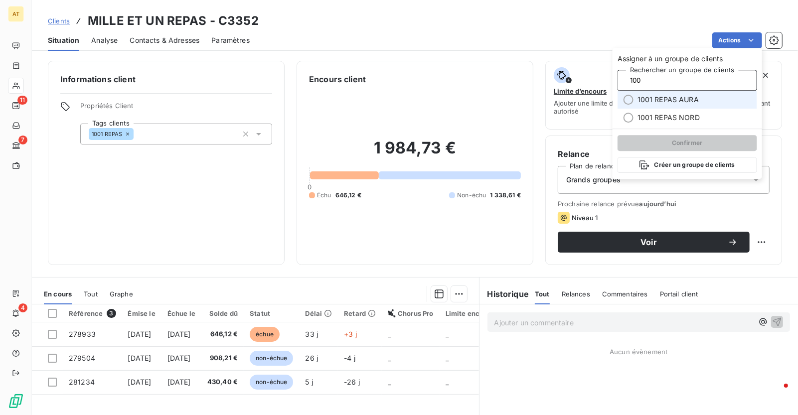
type input "100"
click at [671, 98] on span "1001 REPAS AURA" at bounding box center [668, 100] width 61 height 10
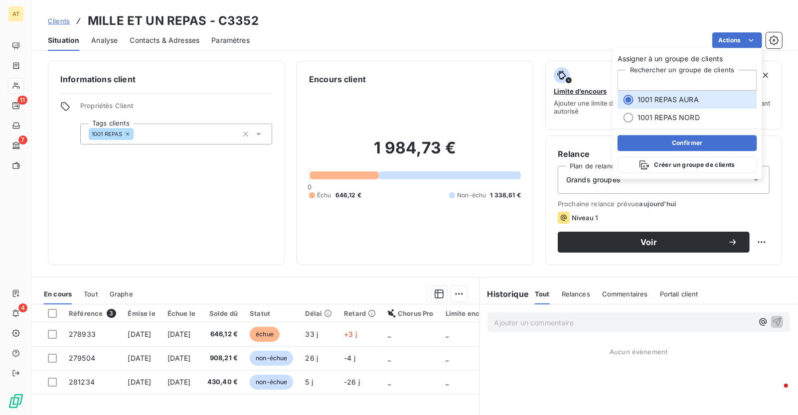
type input "100"
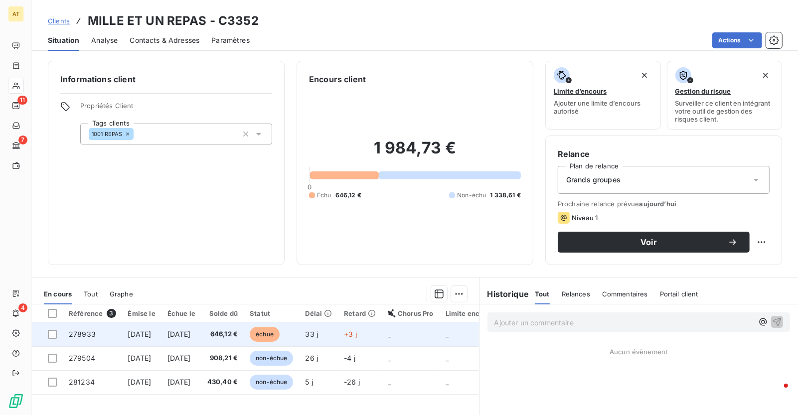
click at [136, 329] on td "[DATE]" at bounding box center [141, 335] width 39 height 24
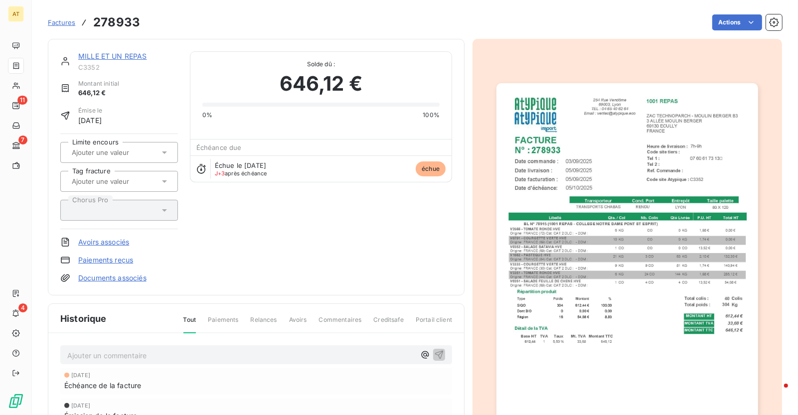
click at [685, 172] on img "button" at bounding box center [627, 267] width 261 height 369
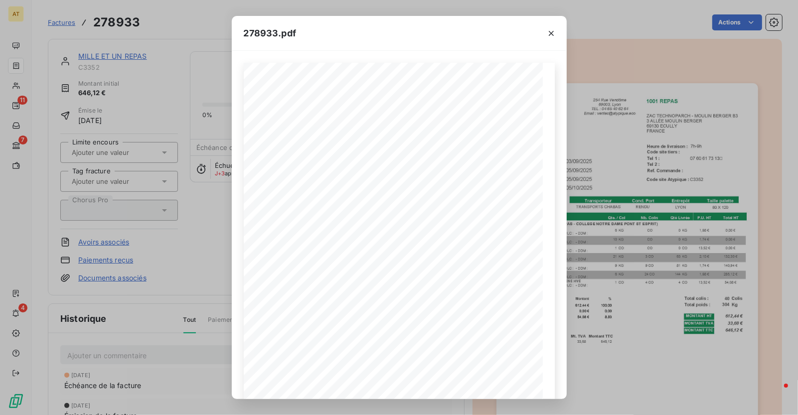
click at [632, 128] on div "278933.pdf 1001 REPAS ZAC TECHNOPARCH - MOULIN BERGER B3 3 ALLÉE MOULIN BERGER …" at bounding box center [399, 207] width 798 height 415
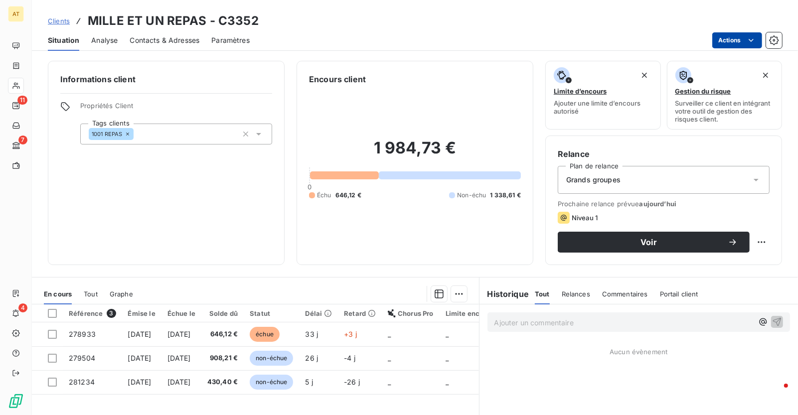
click at [731, 46] on html "AT 11 7 4 Clients MILLE ET UN REPAS - C3352 Situation Analyse Contacts & Adress…" at bounding box center [399, 207] width 798 height 415
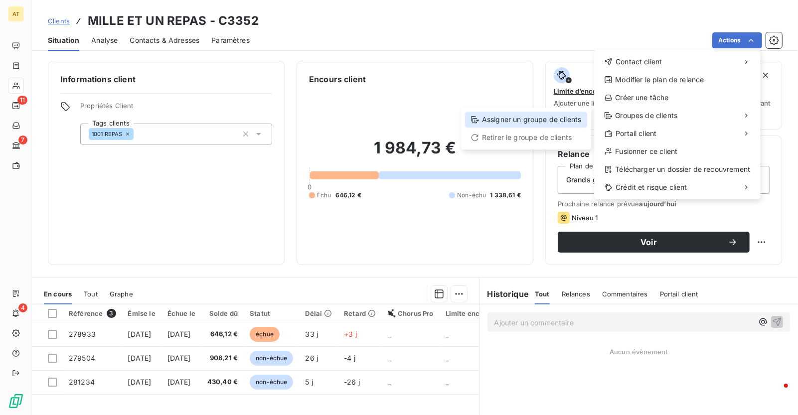
click at [529, 117] on div "Assigner un groupe de clients" at bounding box center [526, 120] width 122 height 16
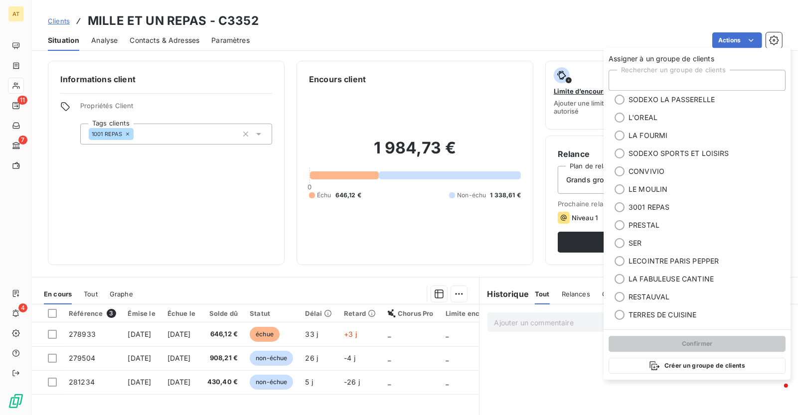
click at [660, 79] on div "Rechercher un groupe de clients" at bounding box center [697, 80] width 177 height 21
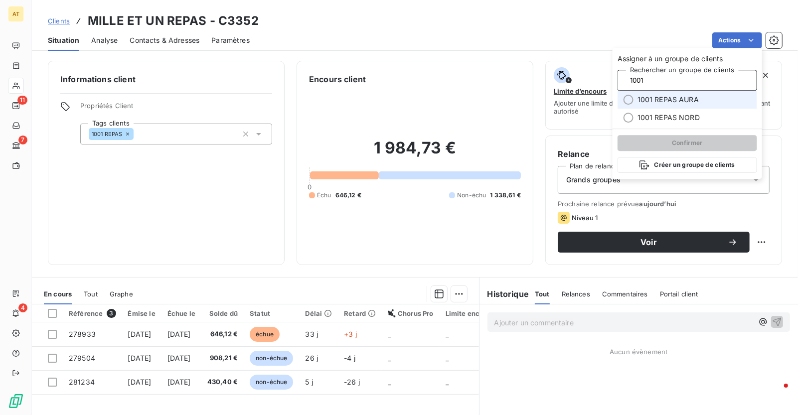
type input "1001"
click at [671, 104] on span "1001 REPAS AURA" at bounding box center [668, 100] width 61 height 10
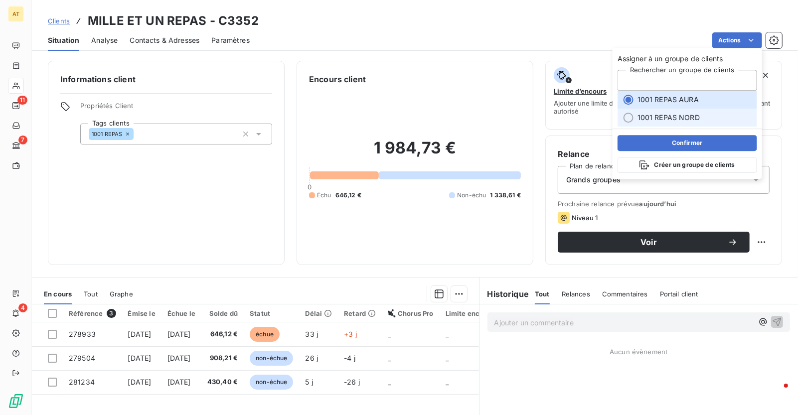
type input "1001"
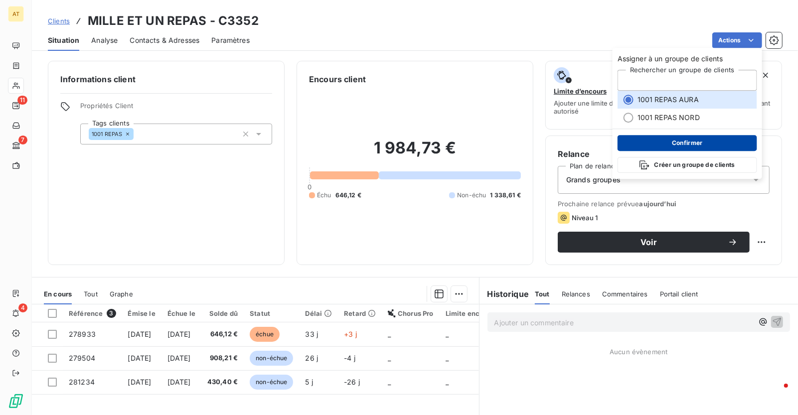
click at [671, 141] on button "Confirmer" at bounding box center [688, 143] width 140 height 16
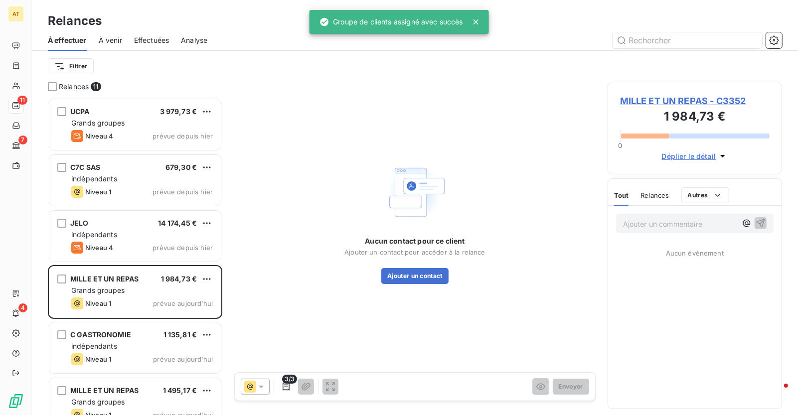
scroll to position [318, 175]
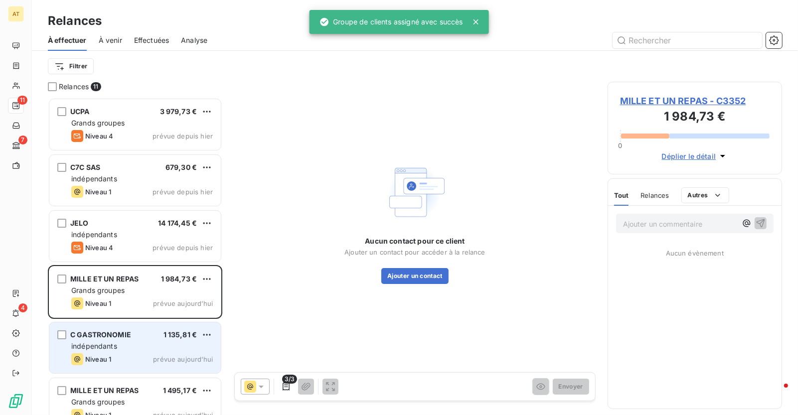
click at [146, 346] on div "indépendants" at bounding box center [142, 347] width 142 height 10
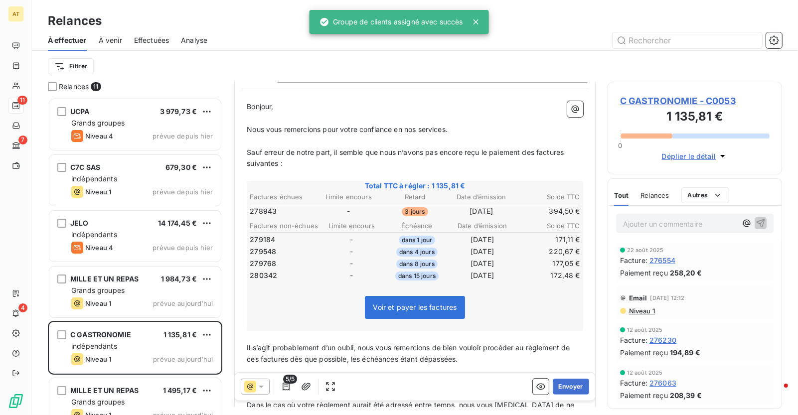
scroll to position [117, 0]
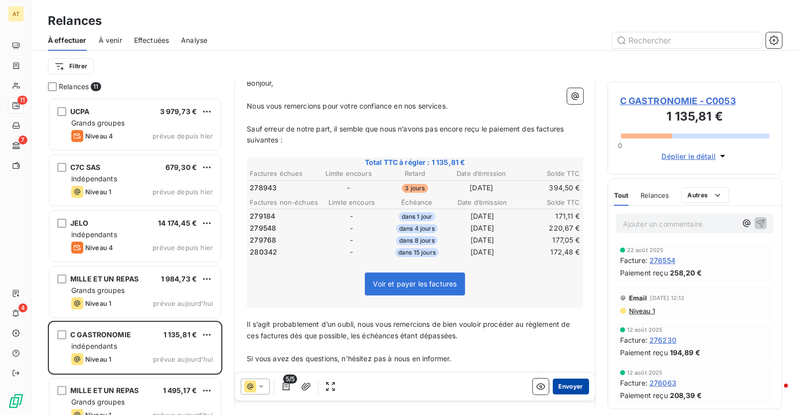
click at [567, 385] on button "Envoyer" at bounding box center [571, 387] width 36 height 16
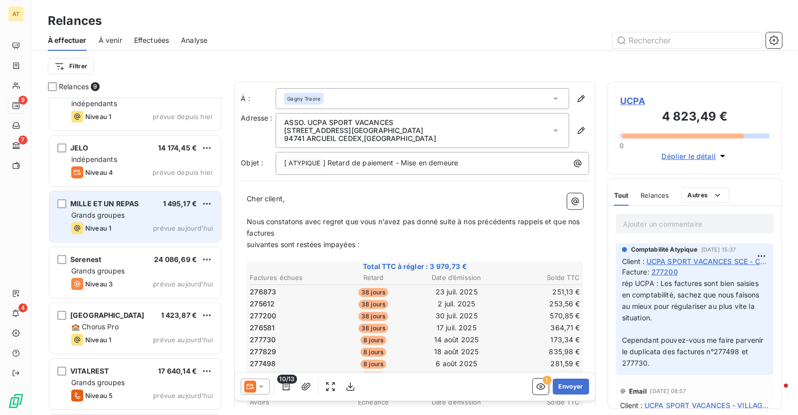
scroll to position [93, 0]
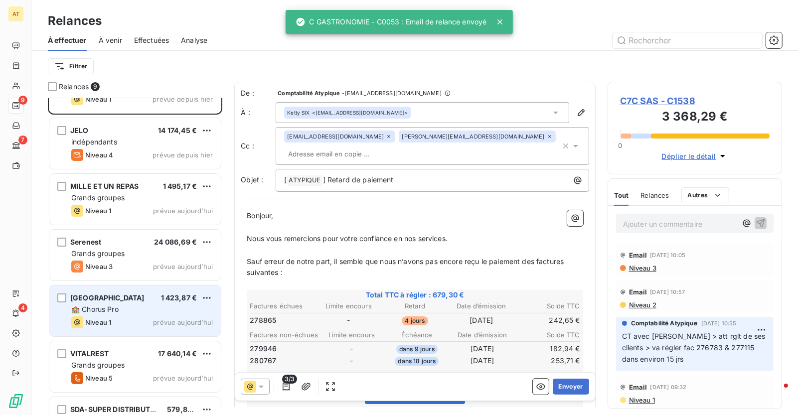
click at [138, 314] on div "🏫 Chorus Pro" at bounding box center [142, 310] width 142 height 10
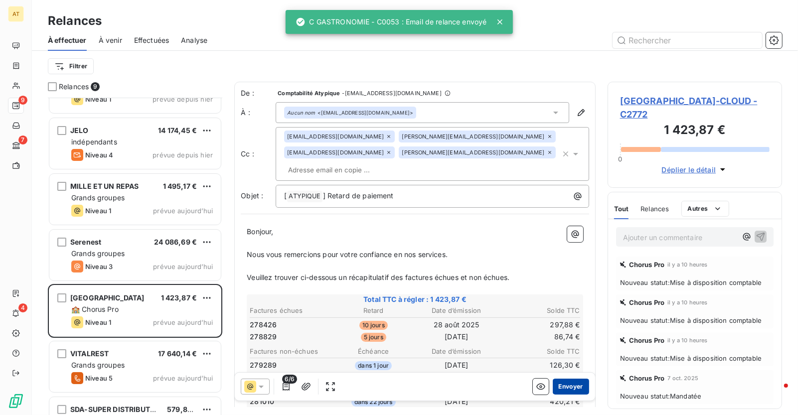
click at [566, 386] on button "Envoyer" at bounding box center [571, 387] width 36 height 16
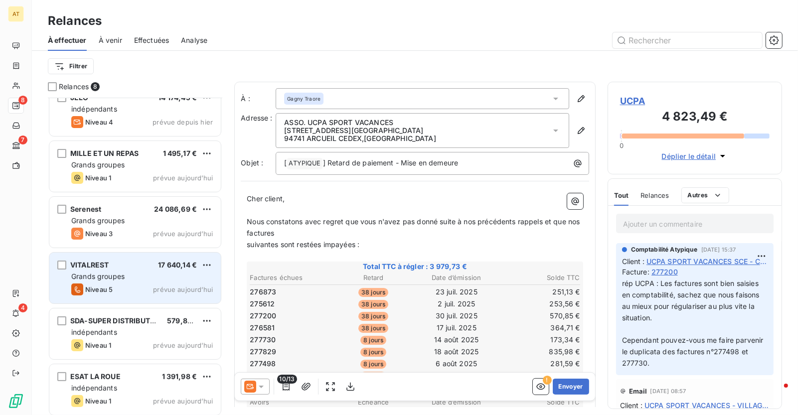
scroll to position [127, 0]
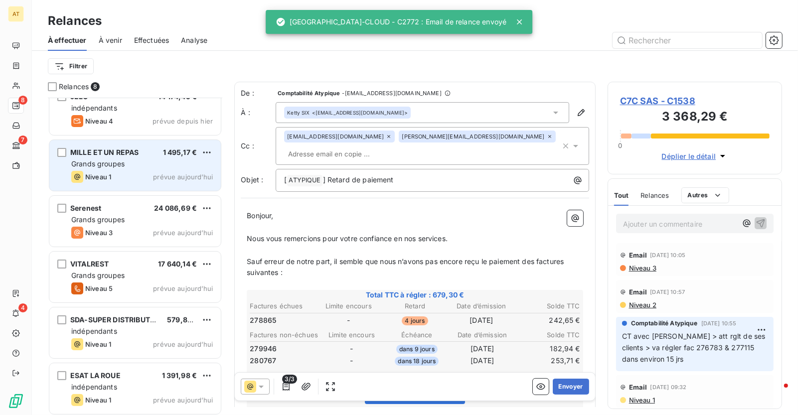
click at [113, 168] on span "Grands groupes" at bounding box center [97, 164] width 53 height 8
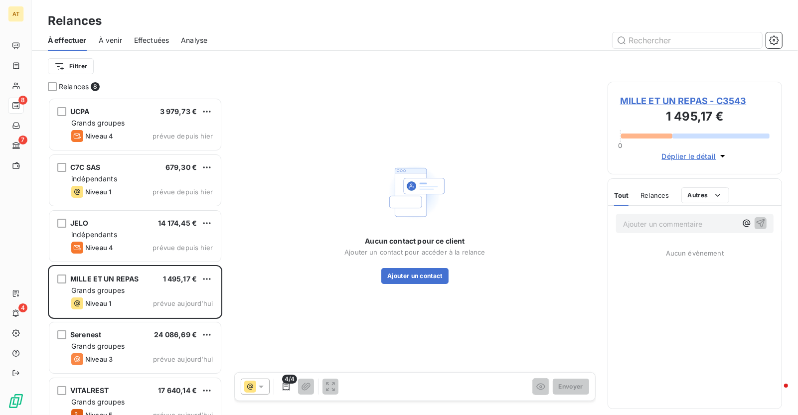
scroll to position [318, 175]
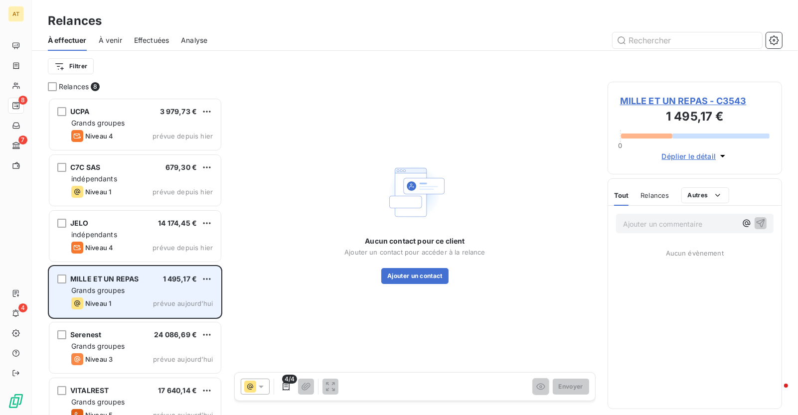
click at [146, 275] on div "MILLE ET UN REPAS 1 495,17 €" at bounding box center [142, 279] width 142 height 9
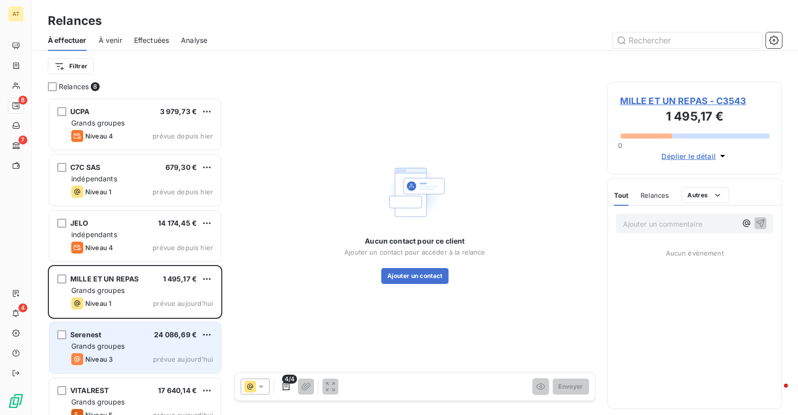
click at [123, 352] on div "Grands groupes" at bounding box center [142, 347] width 142 height 10
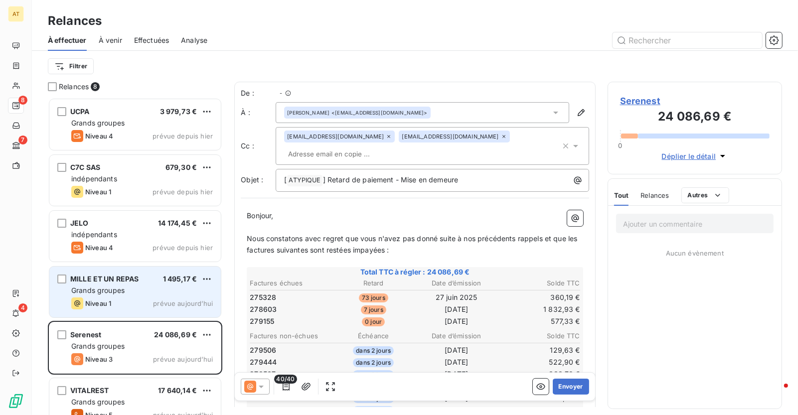
click at [135, 298] on div "Niveau 1 prévue aujourd’hui" at bounding box center [142, 304] width 142 height 12
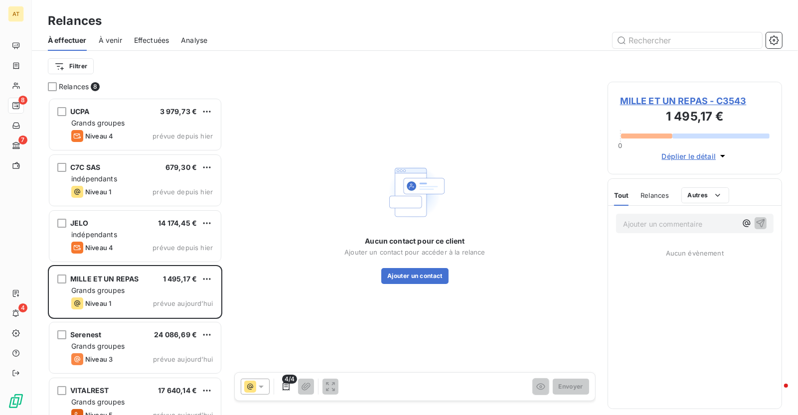
click at [667, 94] on span "MILLE ET UN REPAS - C3543" at bounding box center [695, 100] width 150 height 13
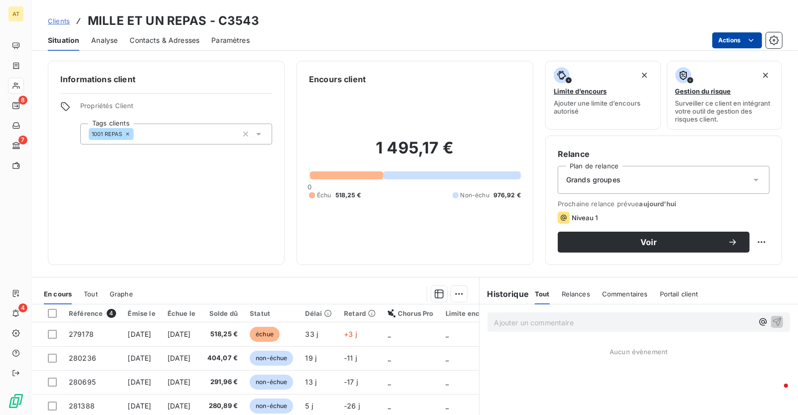
click at [735, 35] on html "AT 8 7 4 Clients MILLE ET UN REPAS - C3543 Situation Analyse Contacts & Adresse…" at bounding box center [399, 207] width 798 height 415
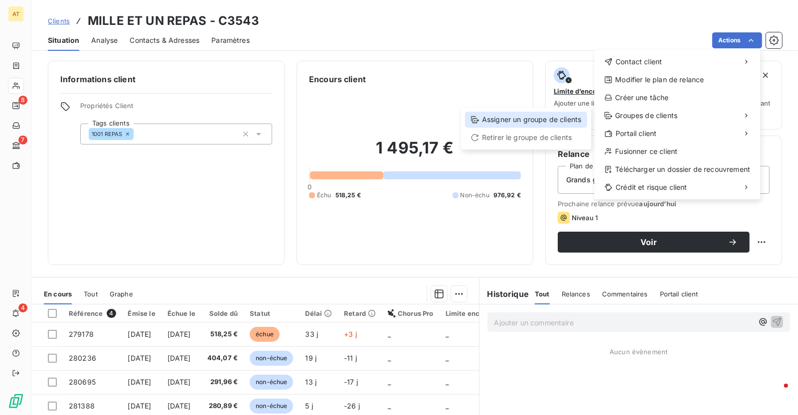
click at [554, 118] on div "Assigner un groupe de clients" at bounding box center [526, 120] width 122 height 16
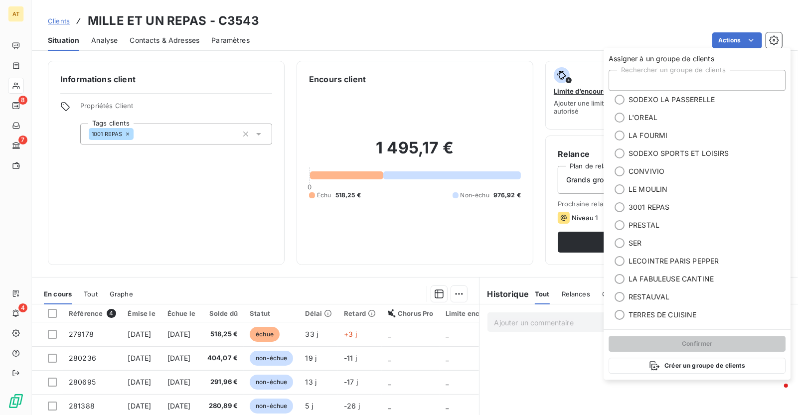
click at [689, 80] on div "Rechercher un groupe de clients" at bounding box center [697, 80] width 177 height 21
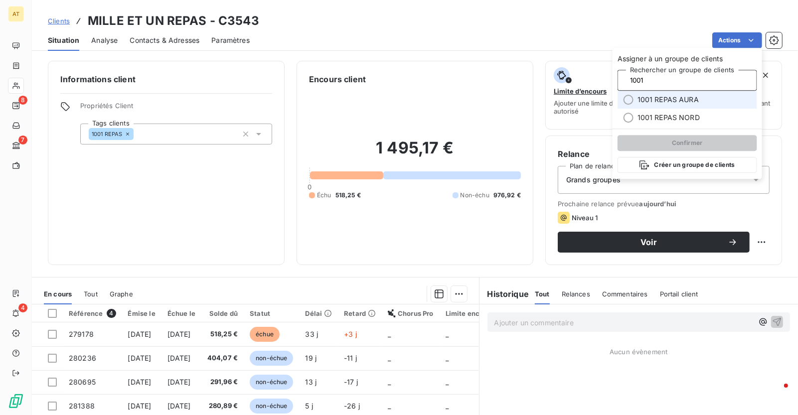
type input "1001"
click at [683, 98] on span "1001 REPAS AURA" at bounding box center [668, 100] width 61 height 10
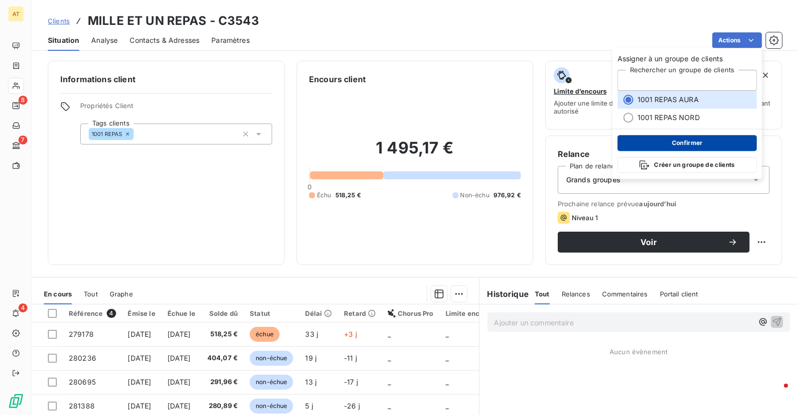
type input "1001"
click at [686, 144] on button "Confirmer" at bounding box center [688, 143] width 140 height 16
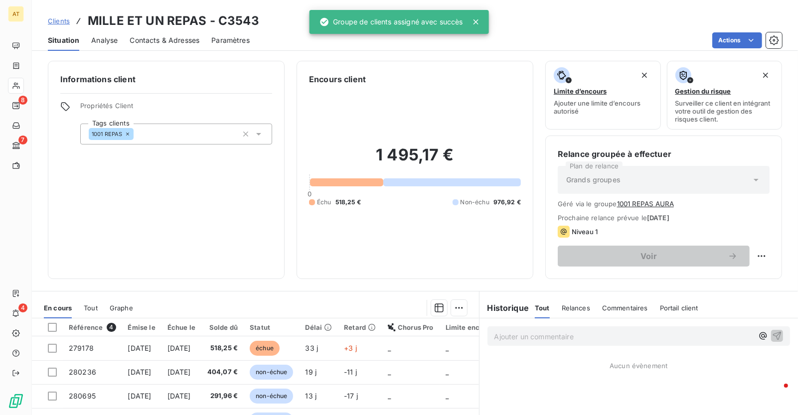
click at [367, 235] on div "1 495,17 € 0 Échu 518,25 € Non-échu 976,92 €" at bounding box center [415, 175] width 212 height 181
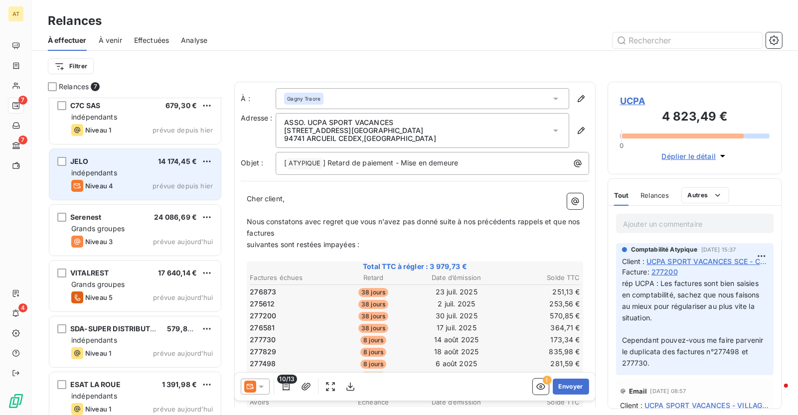
scroll to position [68, 0]
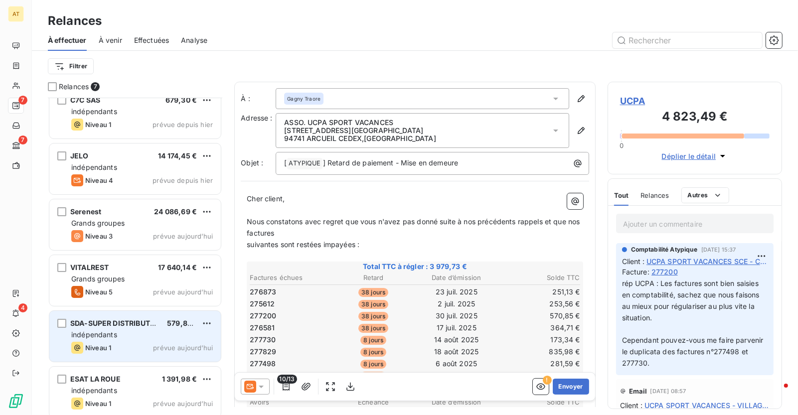
click at [107, 332] on span "indépendants" at bounding box center [94, 335] width 46 height 8
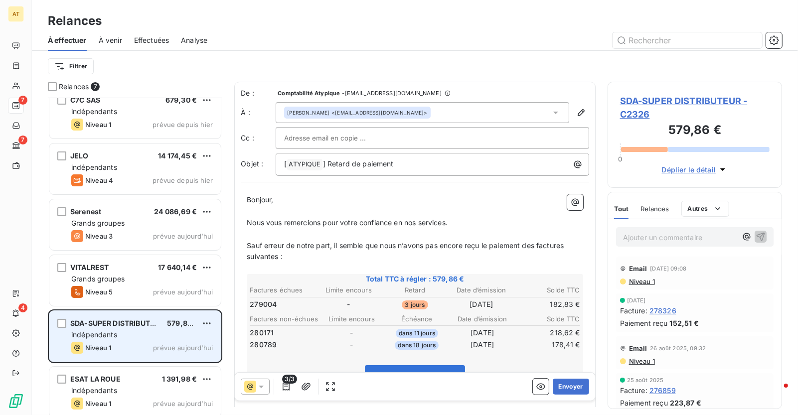
click at [93, 333] on span "indépendants" at bounding box center [94, 335] width 46 height 8
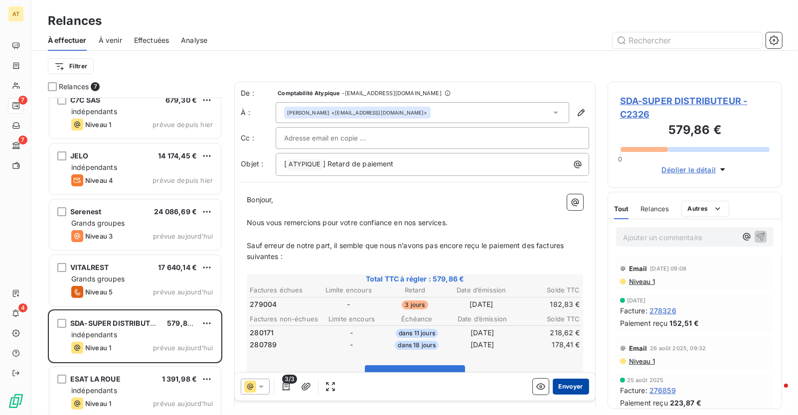
click at [586, 389] on button "Envoyer" at bounding box center [571, 387] width 36 height 16
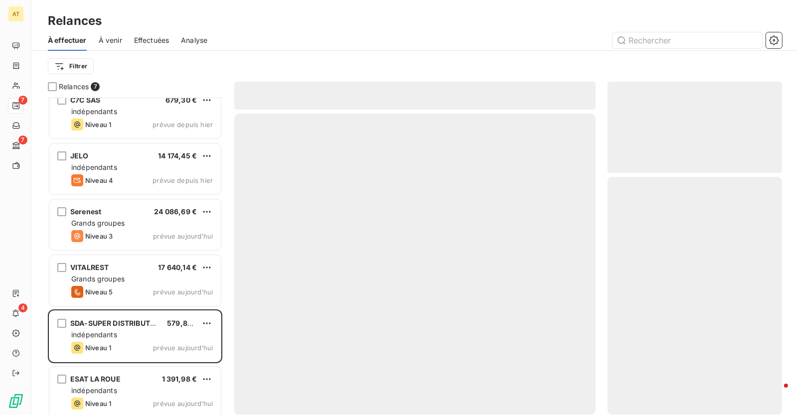
scroll to position [16, 0]
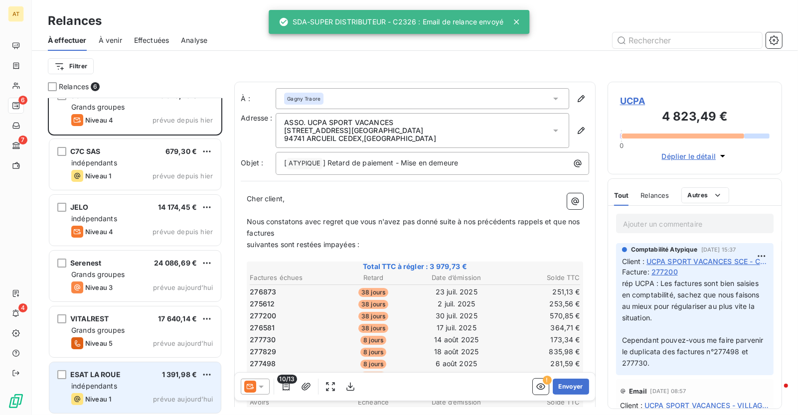
click at [151, 370] on div "ESAT LA ROUE 1 391,98 €" at bounding box center [142, 374] width 142 height 9
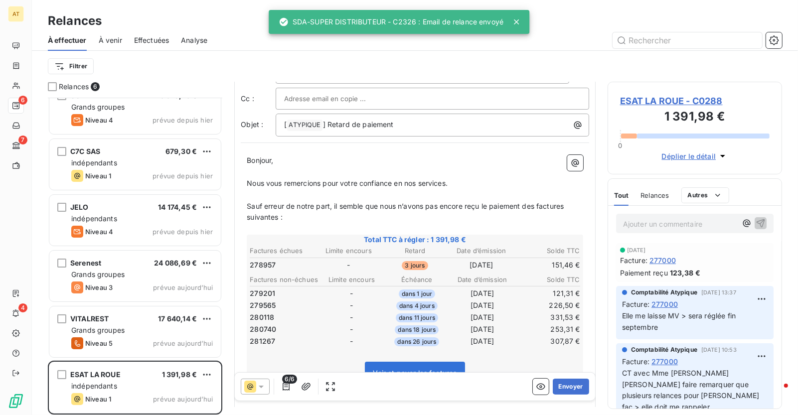
scroll to position [44, 0]
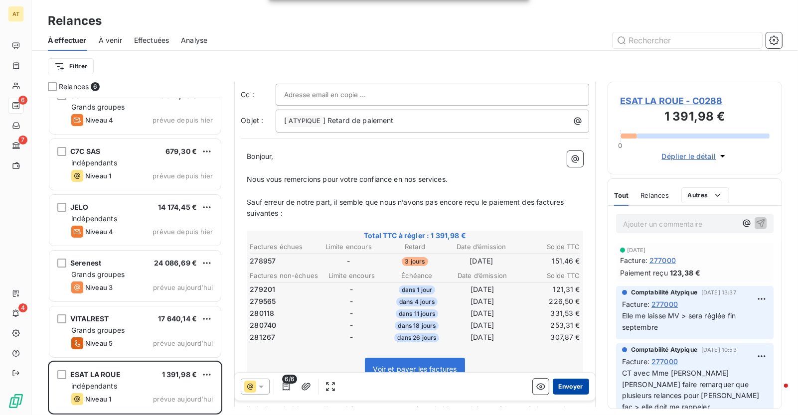
click at [575, 383] on button "Envoyer" at bounding box center [571, 387] width 36 height 16
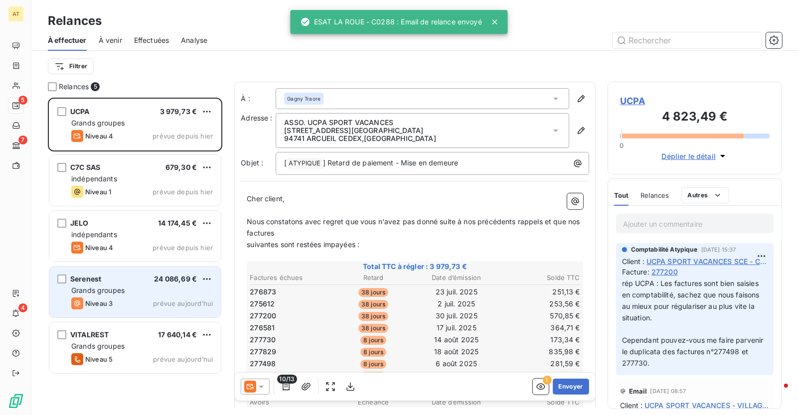
click at [116, 289] on span "Grands groupes" at bounding box center [97, 290] width 53 height 8
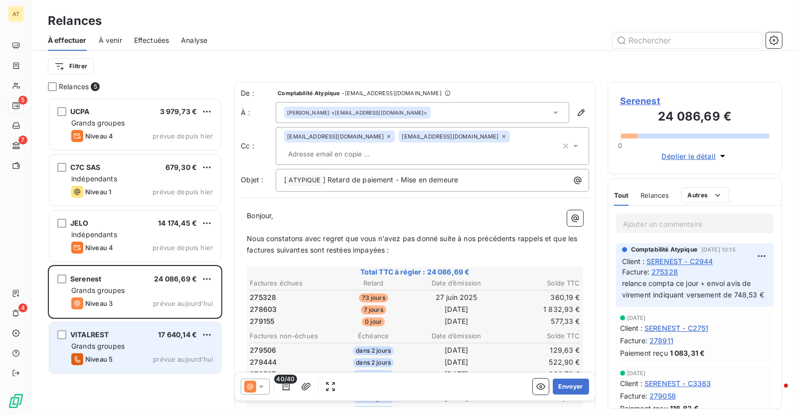
click at [127, 347] on div "Grands groupes" at bounding box center [142, 347] width 142 height 10
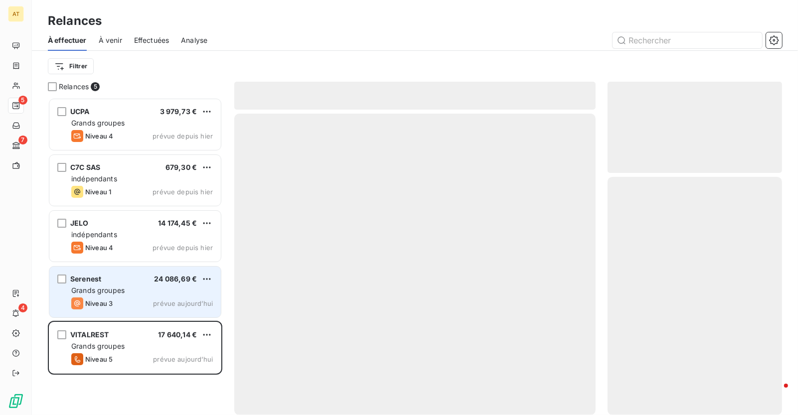
click at [127, 291] on div "Grands groupes" at bounding box center [142, 291] width 142 height 10
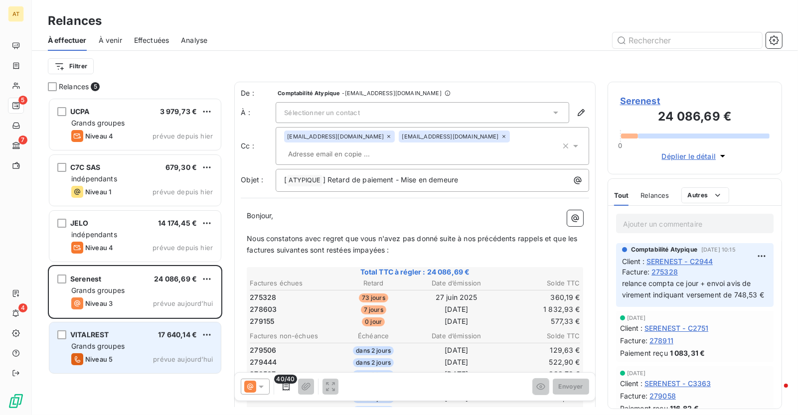
click at [143, 361] on div "Niveau 5 prévue aujourd’hui" at bounding box center [142, 360] width 142 height 12
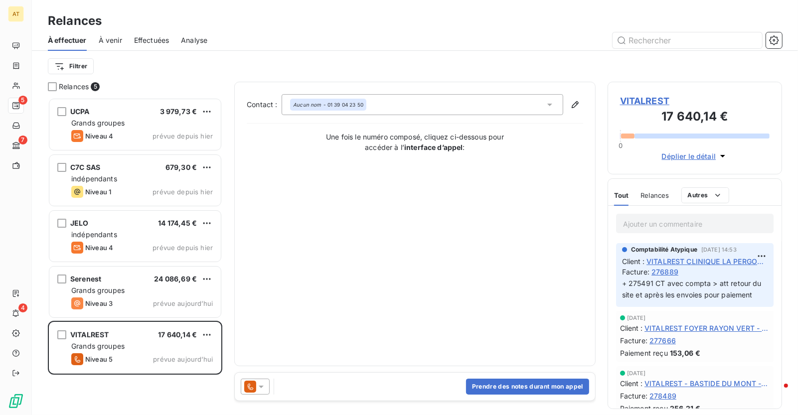
click at [254, 388] on icon at bounding box center [250, 387] width 12 height 12
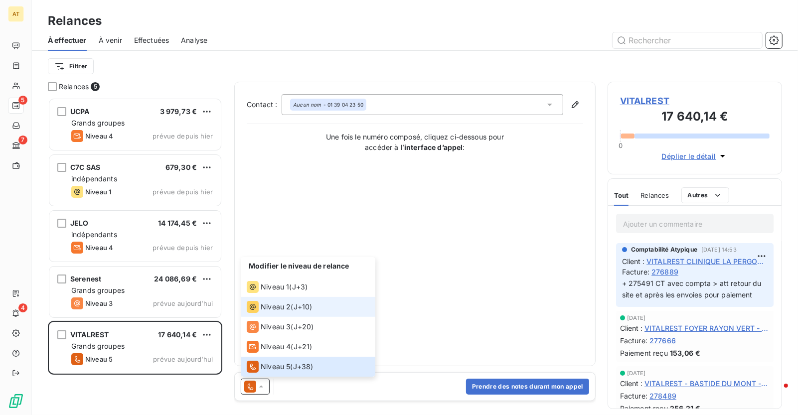
click at [299, 309] on span "J+10 )" at bounding box center [303, 307] width 19 height 10
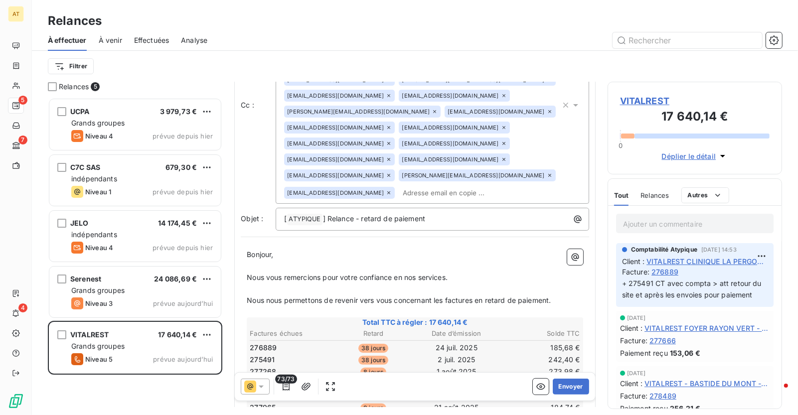
scroll to position [121, 0]
click at [261, 344] on span "276889" at bounding box center [263, 349] width 27 height 10
copy span "276889"
click at [261, 344] on span "276889" at bounding box center [263, 349] width 27 height 10
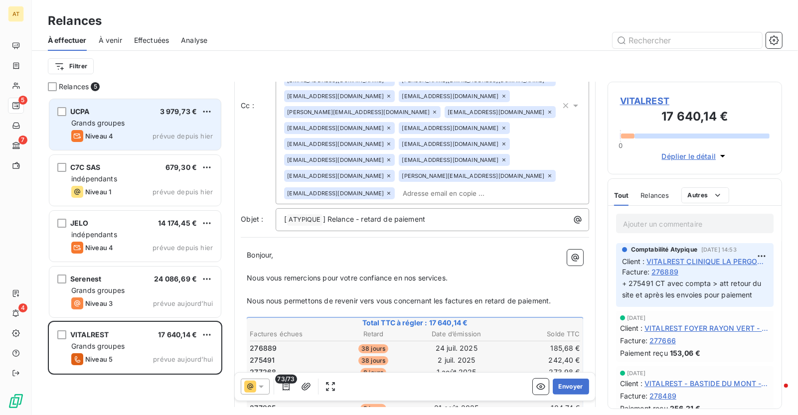
click at [133, 107] on div "UCPA 3 979,73 € Grands groupes Niveau 4 prévue depuis hier" at bounding box center [135, 124] width 172 height 51
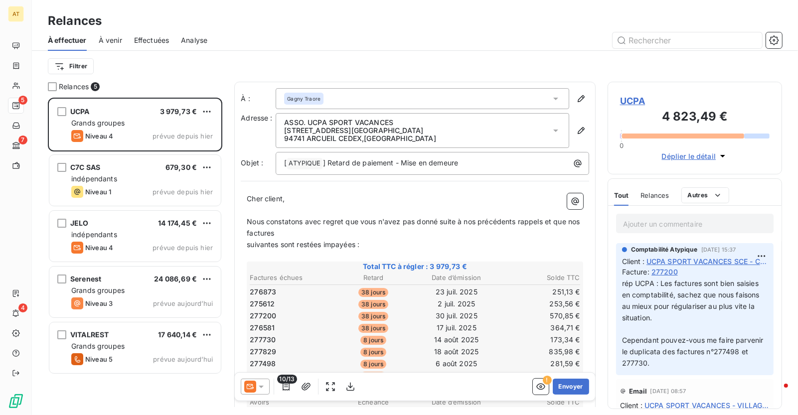
click at [264, 292] on span "276873" at bounding box center [263, 292] width 26 height 10
click at [633, 100] on span "UCPA" at bounding box center [695, 100] width 150 height 13
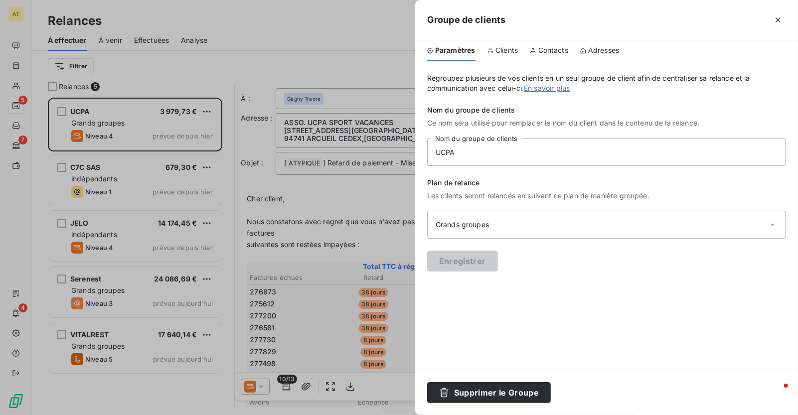
click at [504, 51] on span "Clients" at bounding box center [507, 50] width 22 height 10
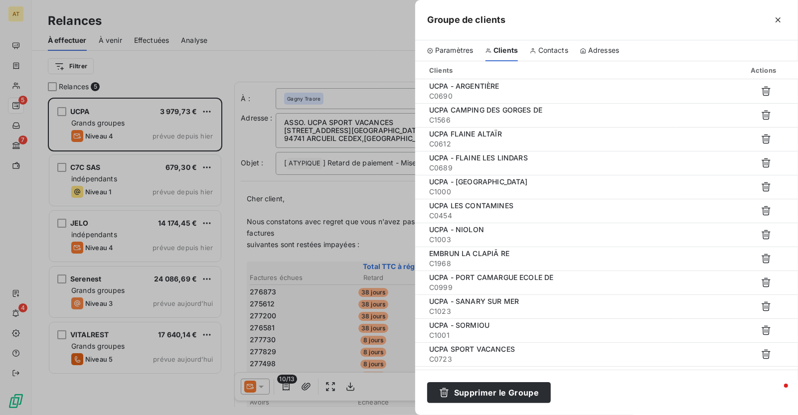
click at [547, 54] on span "Contacts" at bounding box center [553, 50] width 30 height 10
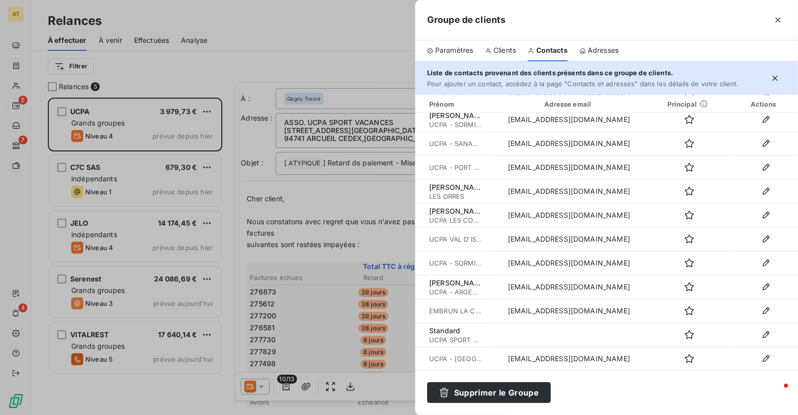
scroll to position [1251, 0]
click at [152, 123] on div at bounding box center [399, 207] width 798 height 415
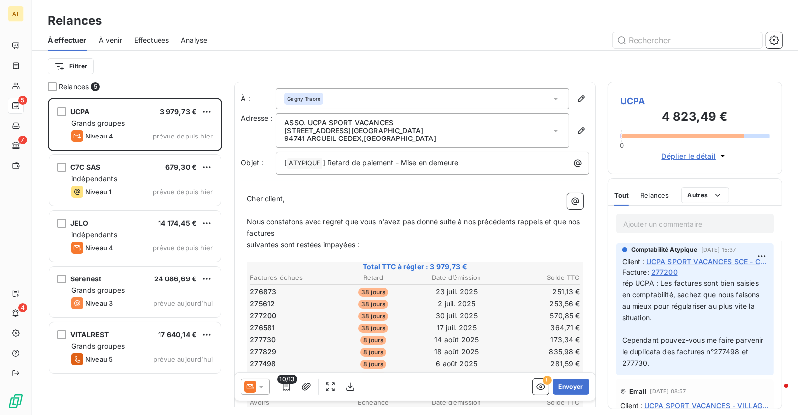
click at [631, 104] on span "UCPA" at bounding box center [695, 100] width 150 height 13
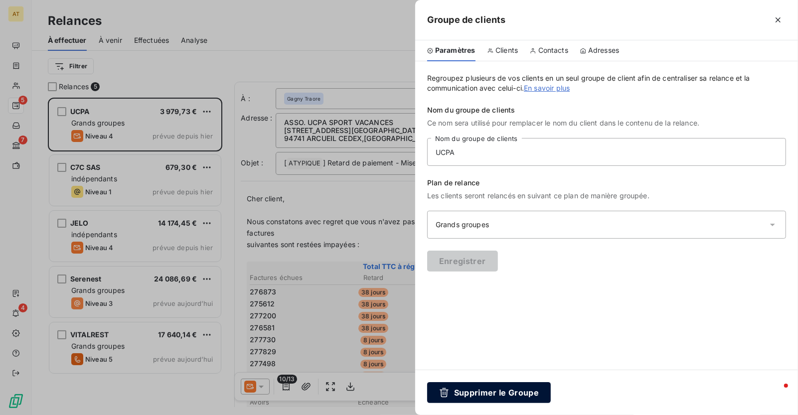
click at [524, 391] on button "Supprimer le Groupe" at bounding box center [489, 392] width 124 height 21
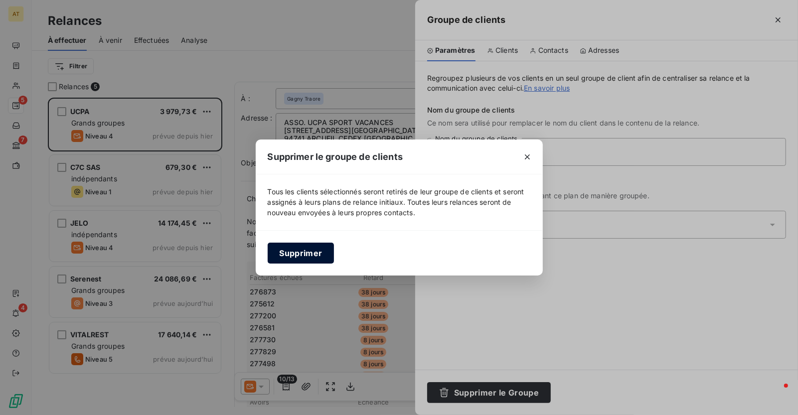
click at [316, 254] on button "Supprimer" at bounding box center [301, 253] width 67 height 21
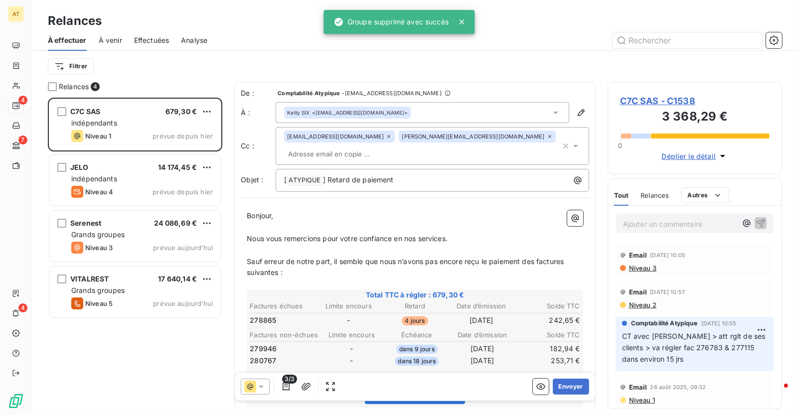
click at [108, 381] on div "C7C SAS 679,30 € indépendants Niveau 1 prévue depuis hier JELO 14 174,45 € indé…" at bounding box center [135, 257] width 175 height 318
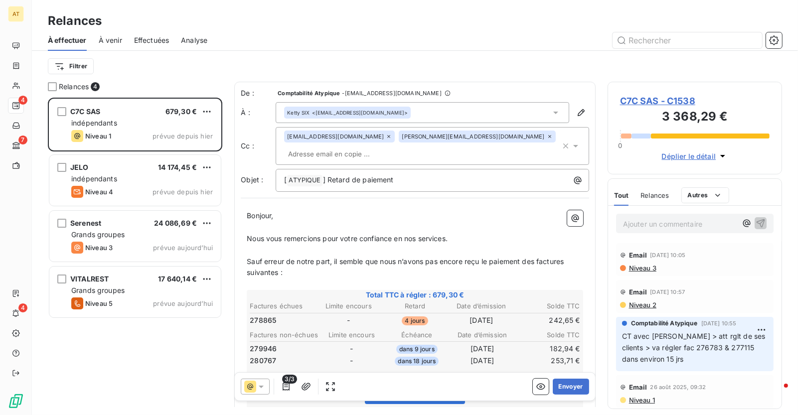
click at [146, 87] on div "Relances 4" at bounding box center [135, 87] width 175 height 10
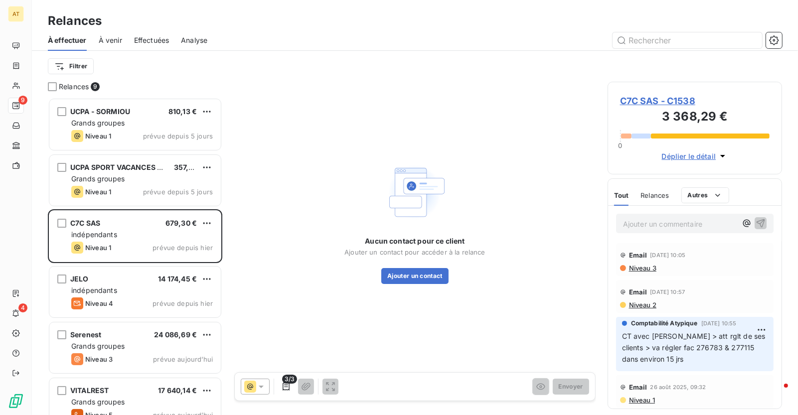
scroll to position [318, 175]
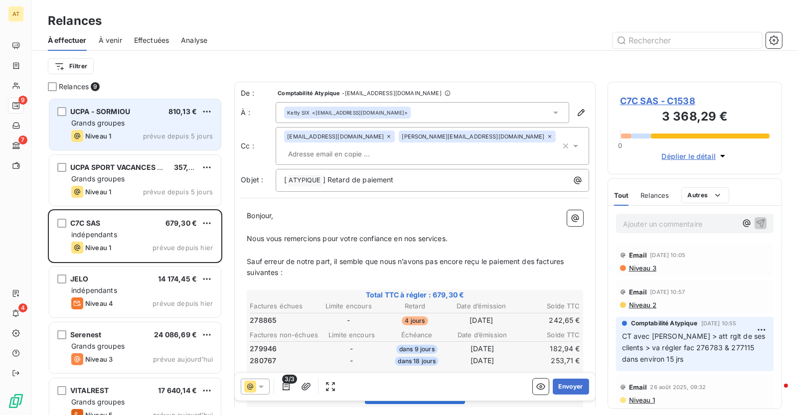
click at [135, 126] on div "Grands groupes" at bounding box center [142, 123] width 142 height 10
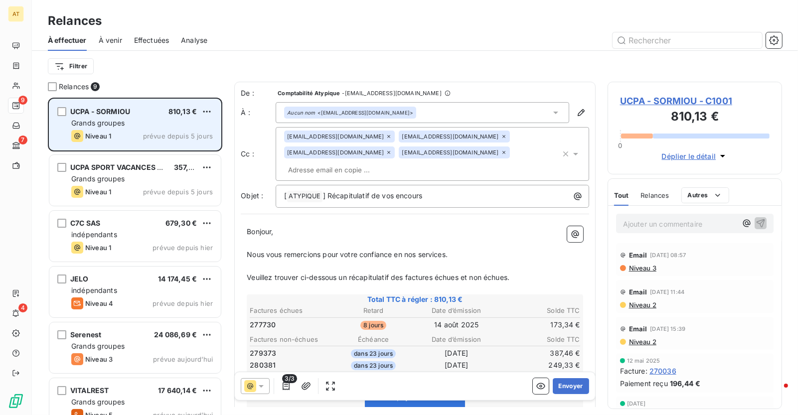
click at [142, 117] on div "UCPA - SORMIOU 810,13 € Grands groupes Niveau 1 prévue depuis 5 jours" at bounding box center [135, 124] width 172 height 51
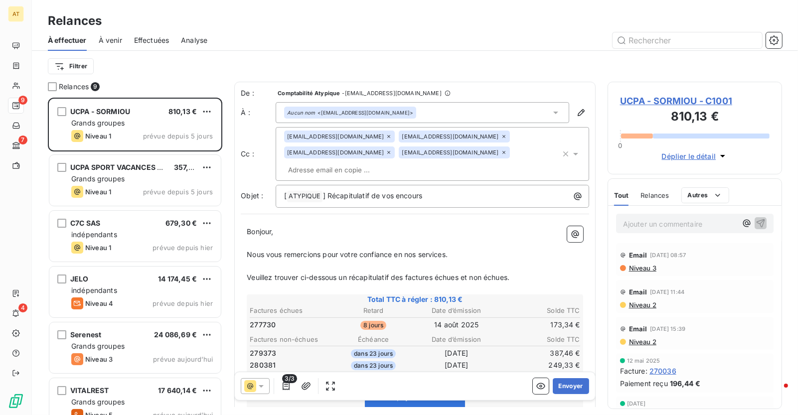
click at [656, 104] on span "UCPA - SORMIOU - C1001" at bounding box center [695, 100] width 150 height 13
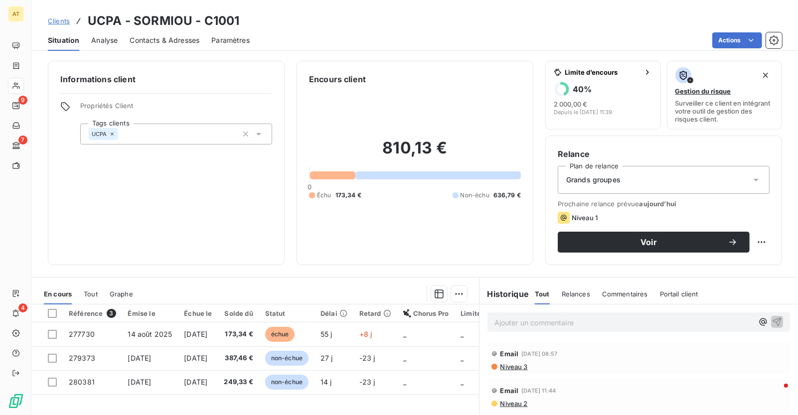
click at [166, 44] on span "Contacts & Adresses" at bounding box center [165, 40] width 70 height 10
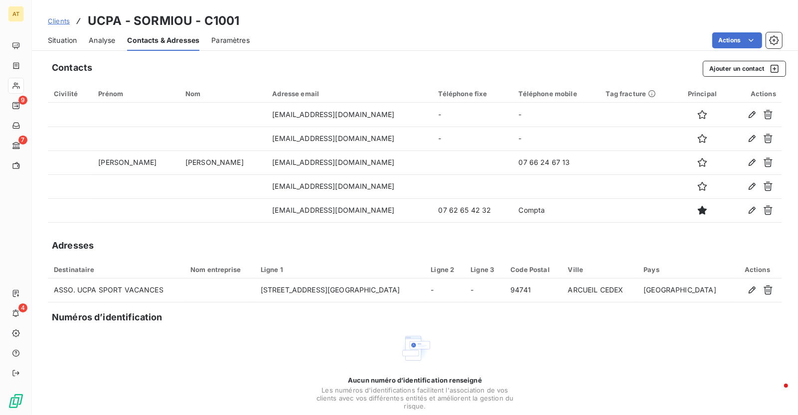
click at [222, 23] on h3 "UCPA - SORMIOU - C1001" at bounding box center [164, 21] width 152 height 18
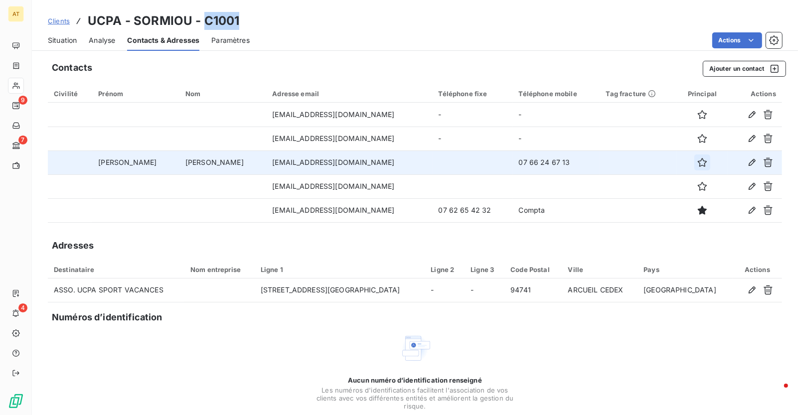
click at [698, 165] on icon "button" at bounding box center [703, 163] width 10 height 10
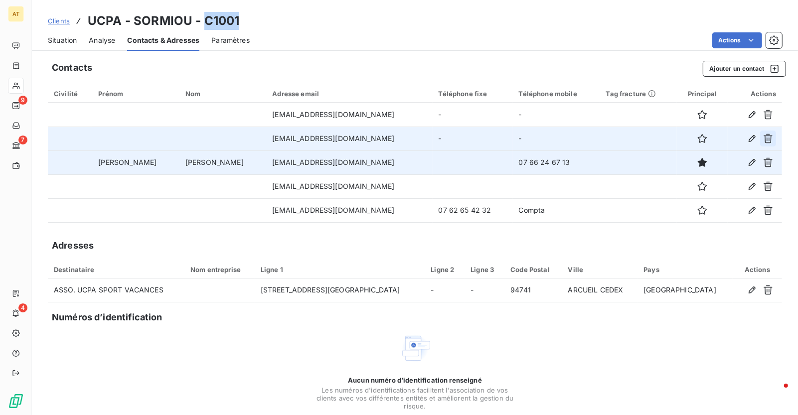
click at [768, 137] on icon "button" at bounding box center [768, 139] width 10 height 10
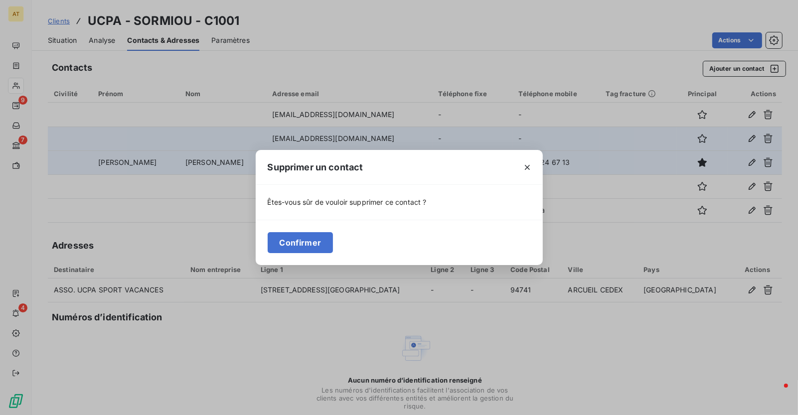
click at [539, 166] on div at bounding box center [527, 167] width 31 height 34
click at [535, 166] on button "button" at bounding box center [528, 168] width 16 height 16
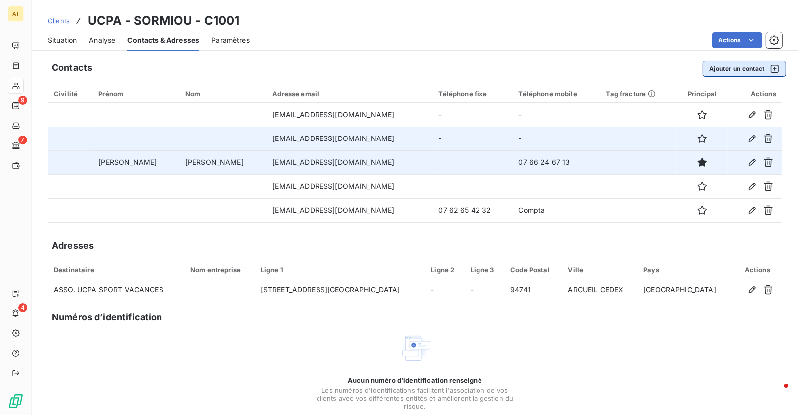
click at [740, 71] on button "Ajouter un contact" at bounding box center [744, 69] width 83 height 16
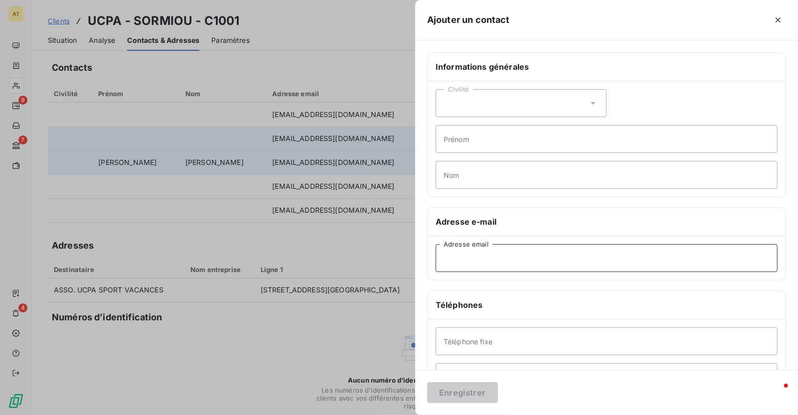
click at [499, 260] on input "Adresse email" at bounding box center [607, 258] width 342 height 28
paste input "[EMAIL_ADDRESS][DOMAIN_NAME]"
type input "[EMAIL_ADDRESS][DOMAIN_NAME]"
click at [464, 393] on button "Enregistrer" at bounding box center [462, 392] width 71 height 21
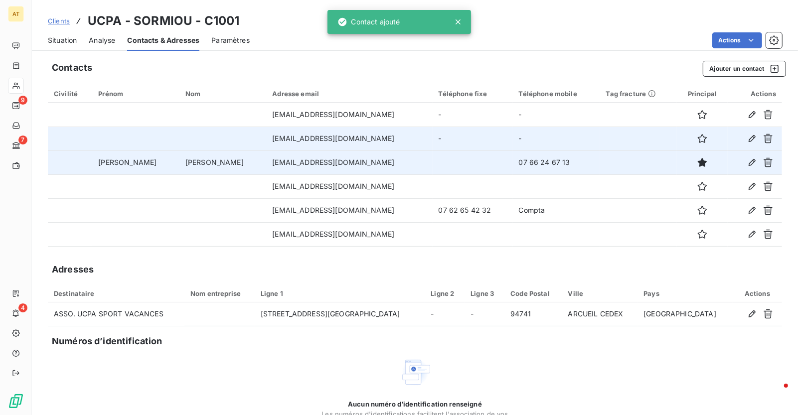
click at [306, 259] on div "Contacts Ajouter un contact Civilité Prénom Nom Adresse email Téléphone fixe Té…" at bounding box center [415, 266] width 766 height 423
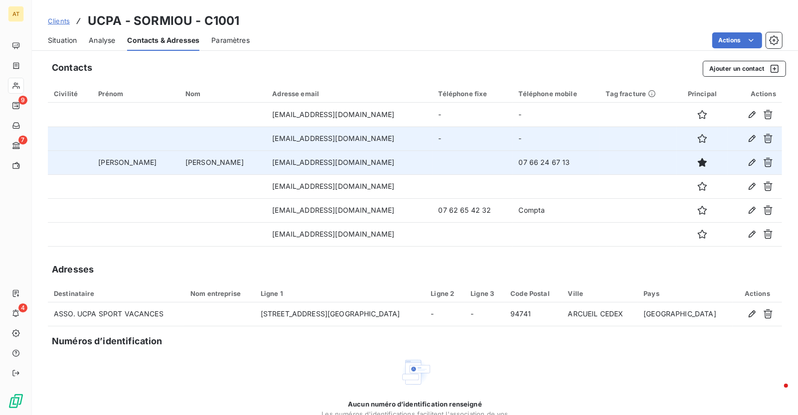
click at [62, 41] on span "Situation" at bounding box center [62, 40] width 29 height 10
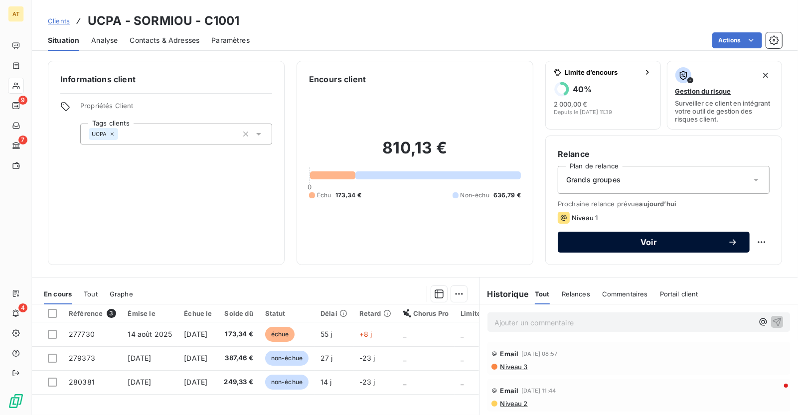
click at [656, 240] on span "Voir" at bounding box center [649, 242] width 158 height 8
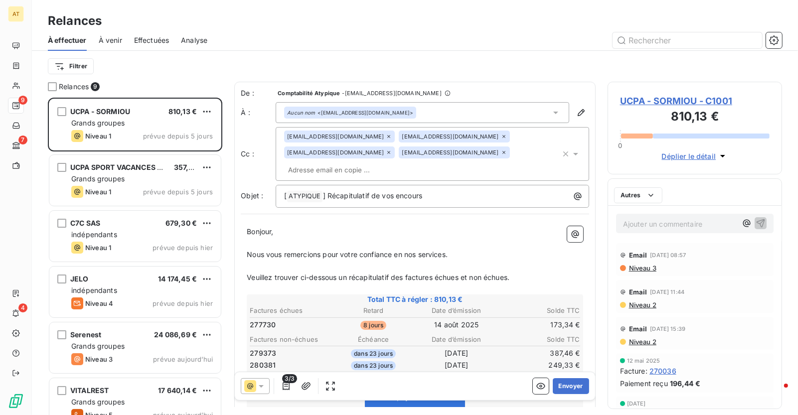
scroll to position [318, 175]
click at [577, 387] on button "Envoyer" at bounding box center [571, 387] width 36 height 16
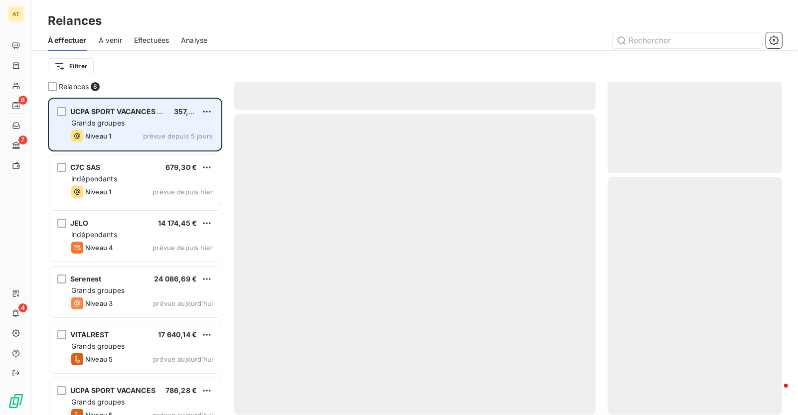
click at [122, 141] on div "Niveau 1 prévue depuis 5 jours" at bounding box center [142, 136] width 142 height 12
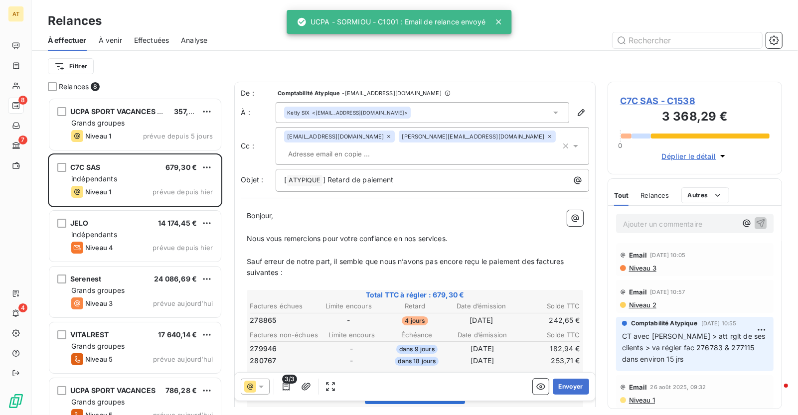
click at [660, 99] on span "C7C SAS - C1538" at bounding box center [695, 100] width 150 height 13
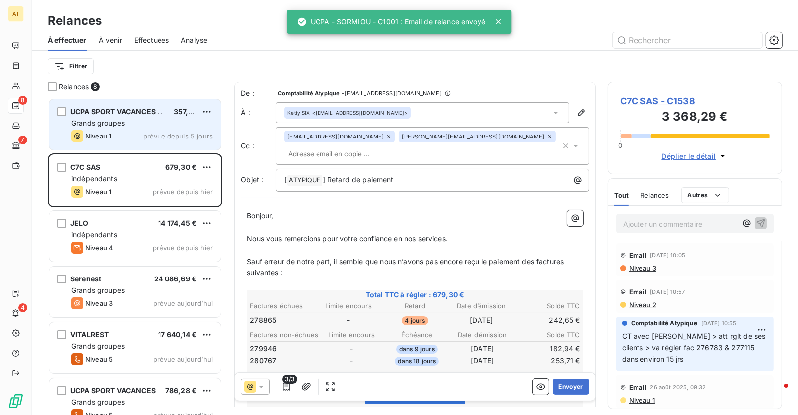
click at [129, 132] on div "Niveau 1 prévue depuis 5 jours" at bounding box center [142, 136] width 142 height 12
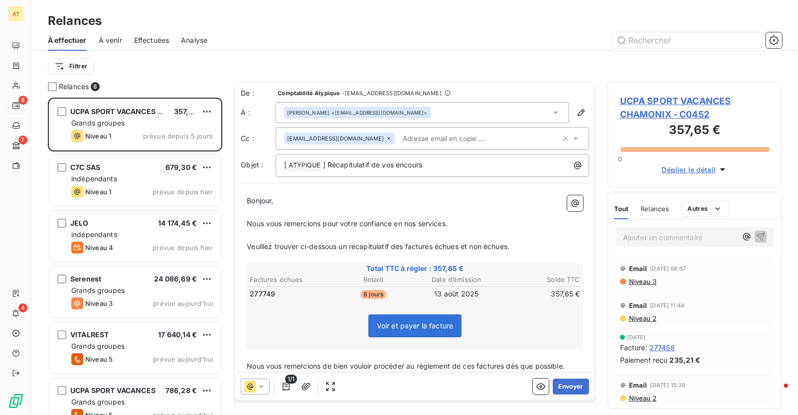
click at [646, 98] on span "UCPA SPORT VACANCES CHAMONIX - C0452" at bounding box center [695, 107] width 150 height 27
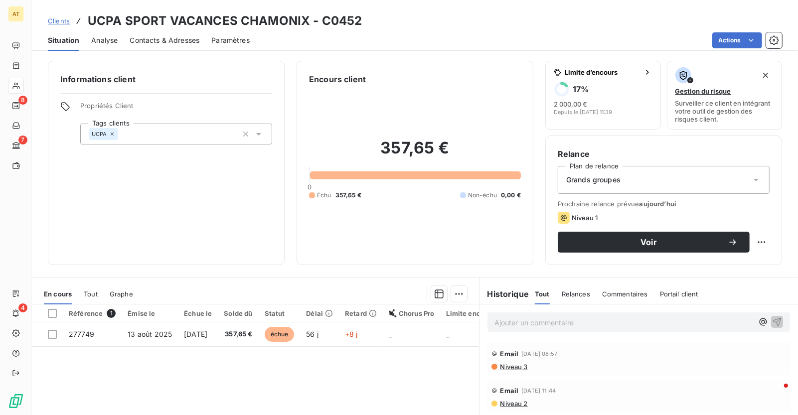
click at [333, 21] on h3 "UCPA SPORT VACANCES CHAMONIX - C0452" at bounding box center [225, 21] width 274 height 18
copy h3 "C0452"
click at [164, 43] on span "Contacts & Adresses" at bounding box center [165, 40] width 70 height 10
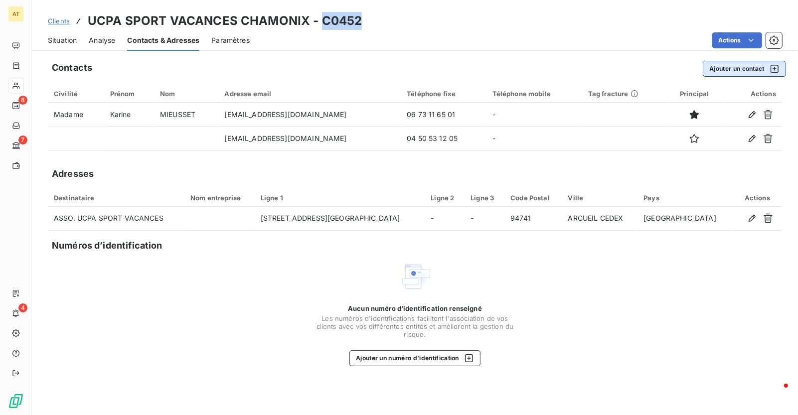
click at [730, 68] on button "Ajouter un contact" at bounding box center [744, 69] width 83 height 16
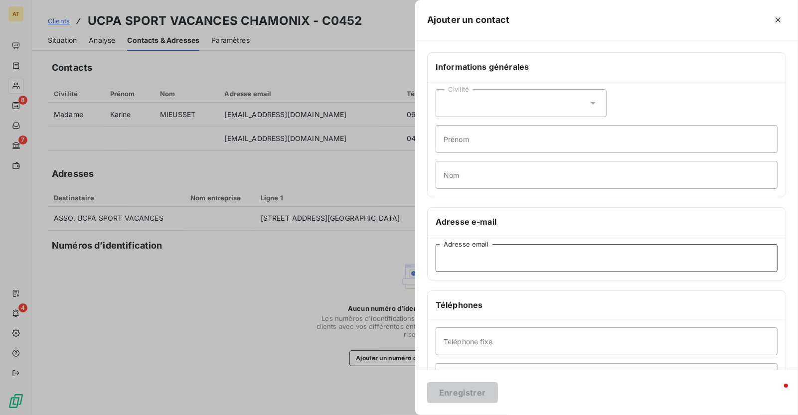
click at [470, 259] on input "Adresse email" at bounding box center [607, 258] width 342 height 28
paste input "acottem@ucpa.asso.fr"
type input "acottem@ucpa.asso.fr"
click at [470, 394] on button "Enregistrer" at bounding box center [462, 392] width 71 height 21
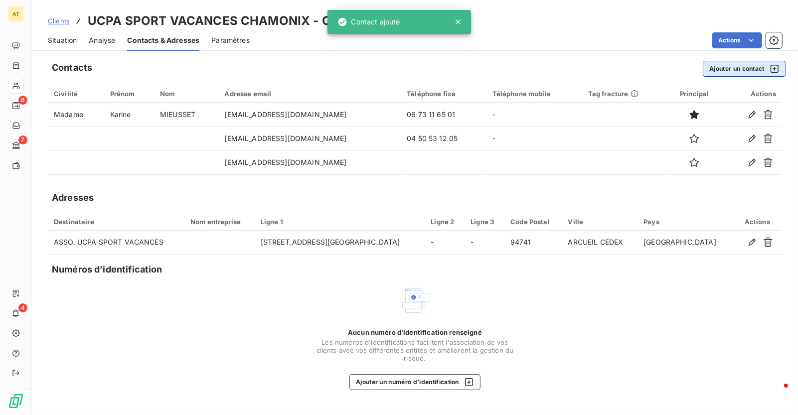
click at [745, 67] on button "Ajouter un contact" at bounding box center [744, 69] width 83 height 16
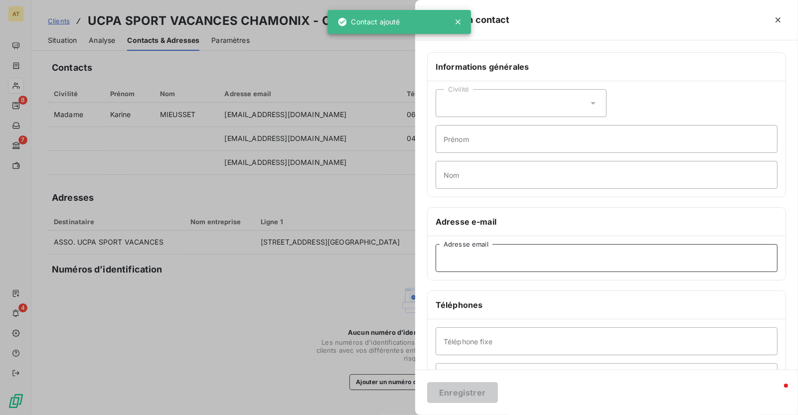
click at [546, 266] on input "Adresse email" at bounding box center [607, 258] width 342 height 28
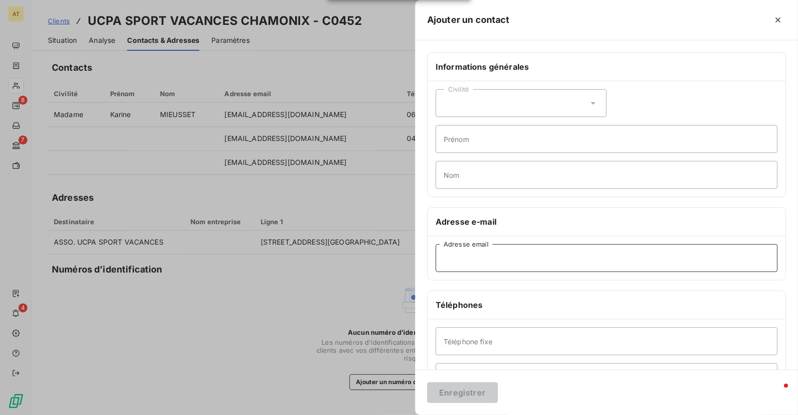
paste input "[EMAIL_ADDRESS][DOMAIN_NAME]"
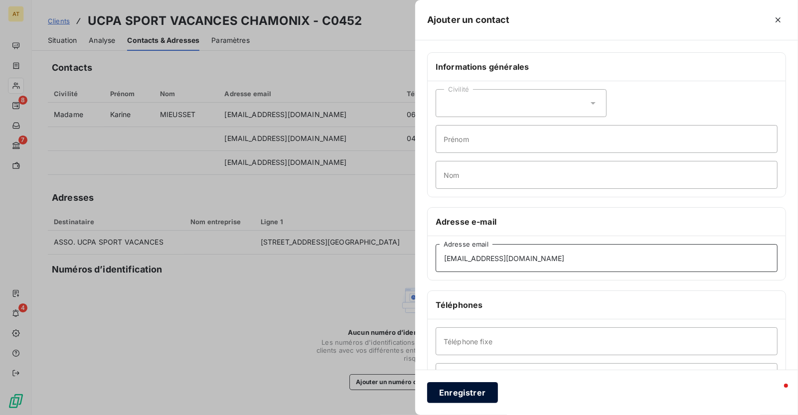
type input "[EMAIL_ADDRESS][DOMAIN_NAME]"
click at [484, 398] on button "Enregistrer" at bounding box center [462, 392] width 71 height 21
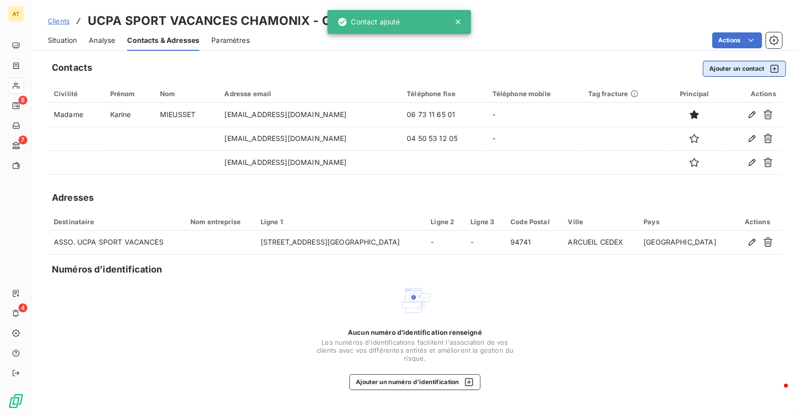
click at [723, 64] on button "Ajouter un contact" at bounding box center [744, 69] width 83 height 16
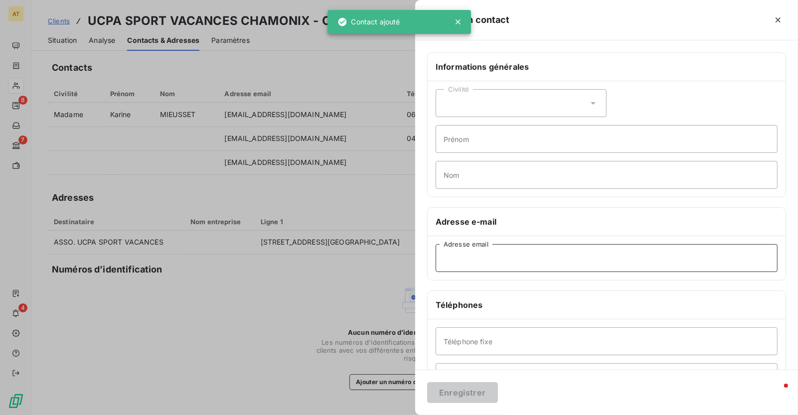
click at [528, 257] on input "Adresse email" at bounding box center [607, 258] width 342 height 28
paste input "aborgies@ucpa.asso.fr"
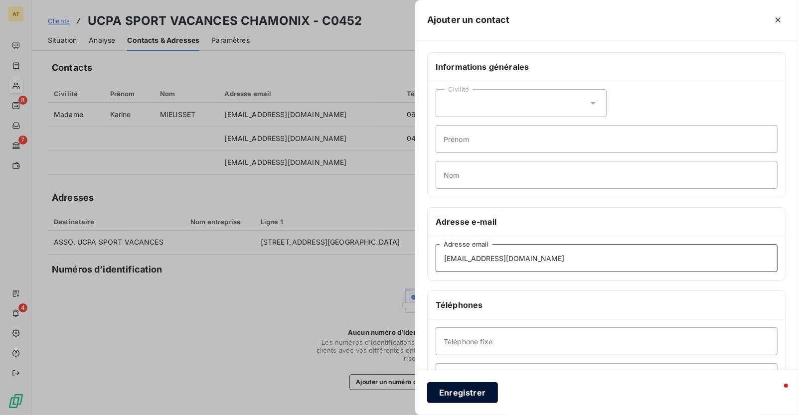
type input "aborgies@ucpa.asso.fr"
click at [472, 396] on button "Enregistrer" at bounding box center [462, 392] width 71 height 21
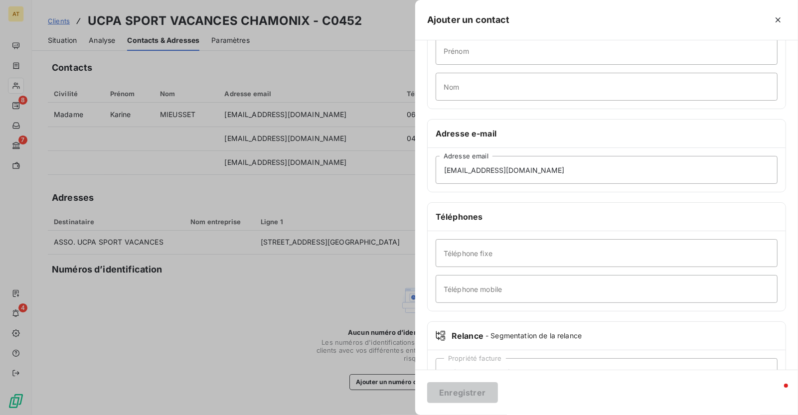
scroll to position [126, 0]
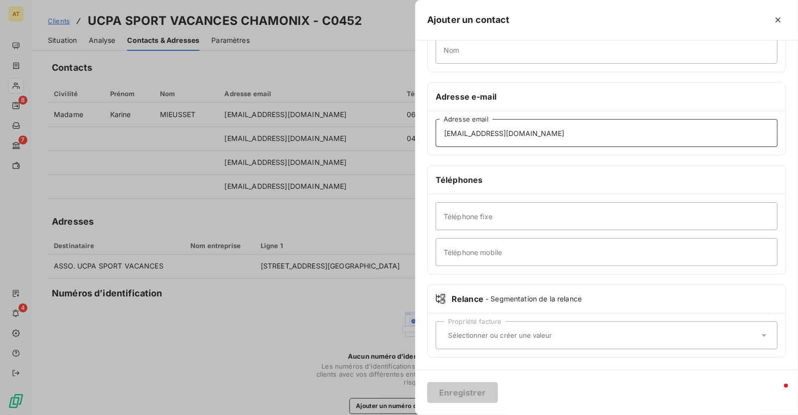
click at [551, 134] on input "aborgies@ucpa.asso.fr" at bounding box center [607, 133] width 342 height 28
click at [535, 187] on div "Téléphones" at bounding box center [607, 180] width 358 height 28
click at [517, 209] on input "Téléphone fixe" at bounding box center [607, 216] width 342 height 28
click at [461, 376] on div "Enregistrer" at bounding box center [606, 392] width 383 height 45
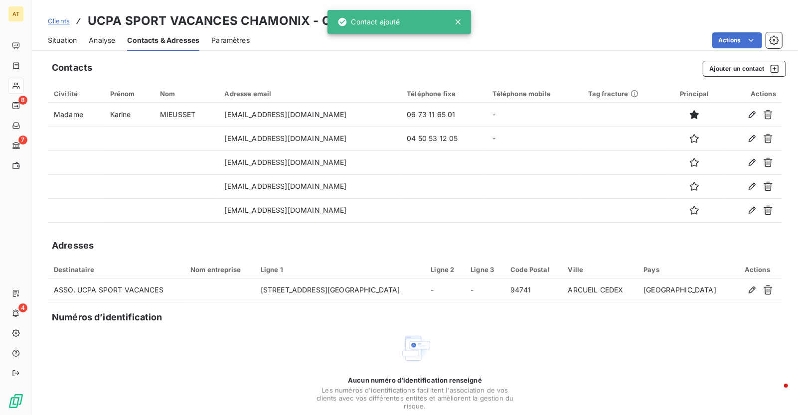
click at [352, 257] on div "Contacts Ajouter un contact Civilité Prénom Nom Adresse email Téléphone fixe Té…" at bounding box center [415, 254] width 766 height 399
click at [69, 40] on span "Situation" at bounding box center [62, 40] width 29 height 10
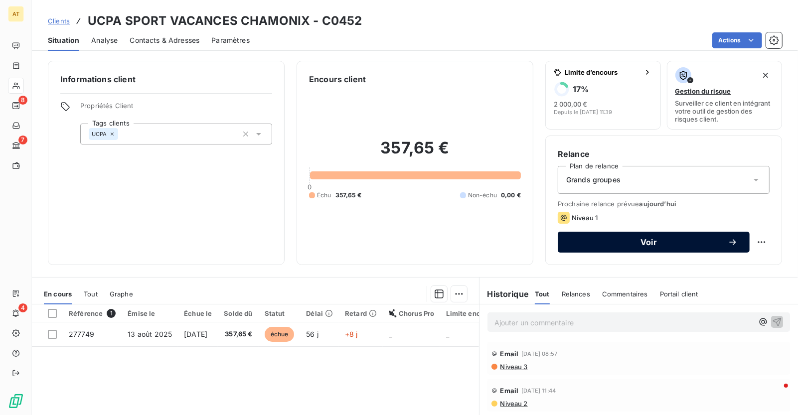
click at [657, 233] on button "Voir" at bounding box center [654, 242] width 192 height 21
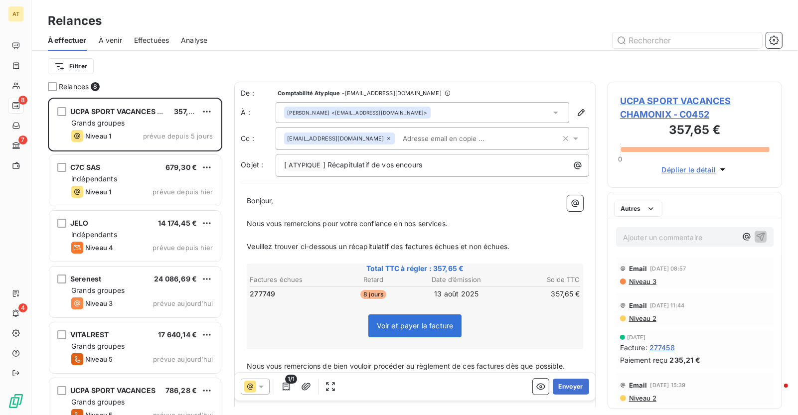
scroll to position [318, 175]
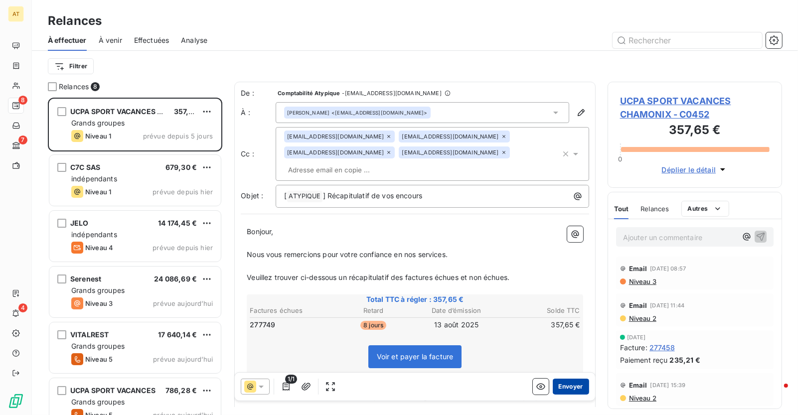
click at [576, 384] on button "Envoyer" at bounding box center [571, 387] width 36 height 16
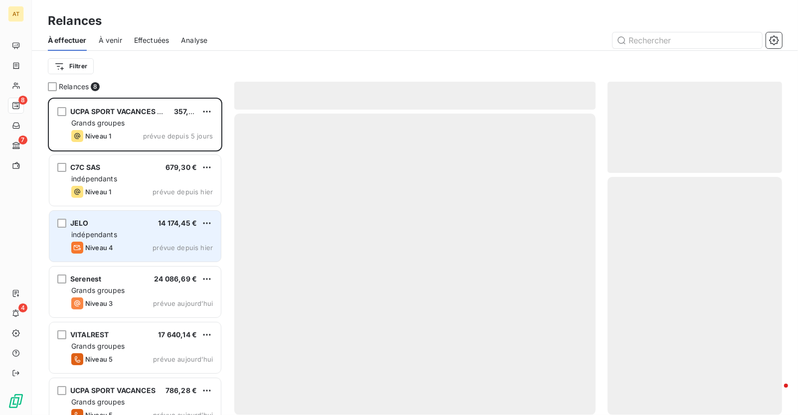
click at [160, 232] on div "indépendants" at bounding box center [142, 235] width 142 height 10
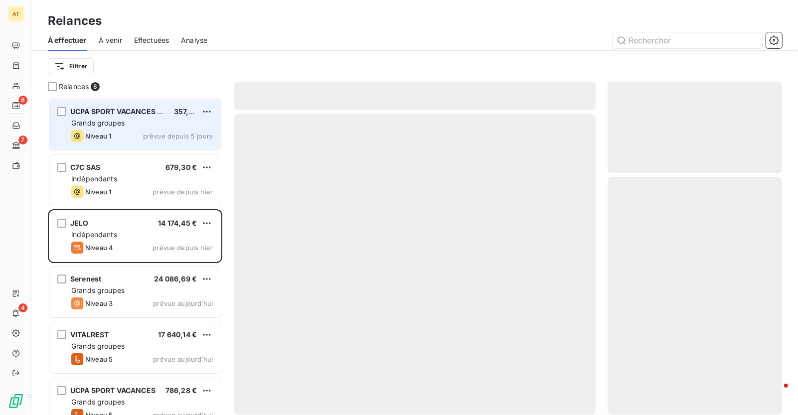
click at [147, 132] on span "prévue depuis 5 jours" at bounding box center [178, 136] width 70 height 8
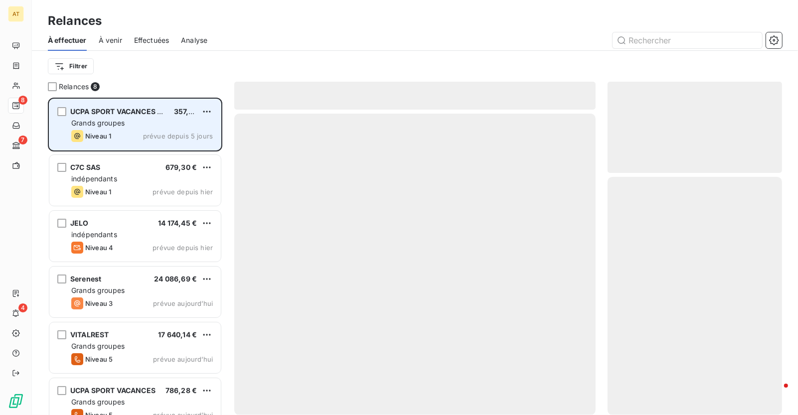
click at [144, 131] on div "Niveau 1 prévue depuis 5 jours" at bounding box center [142, 136] width 142 height 12
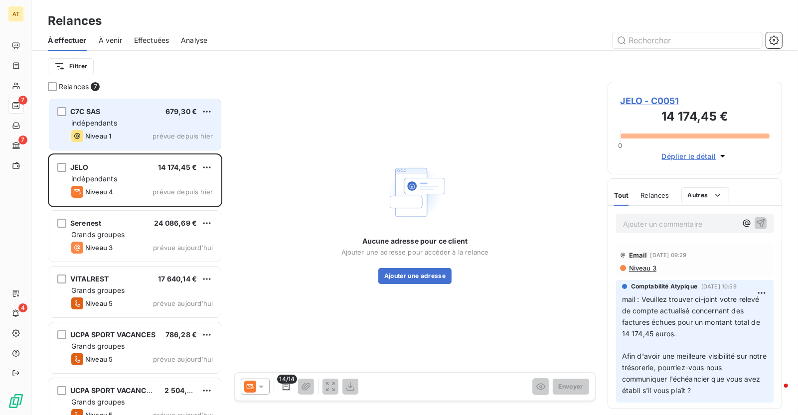
click at [99, 137] on span "Niveau 1" at bounding box center [98, 136] width 26 height 8
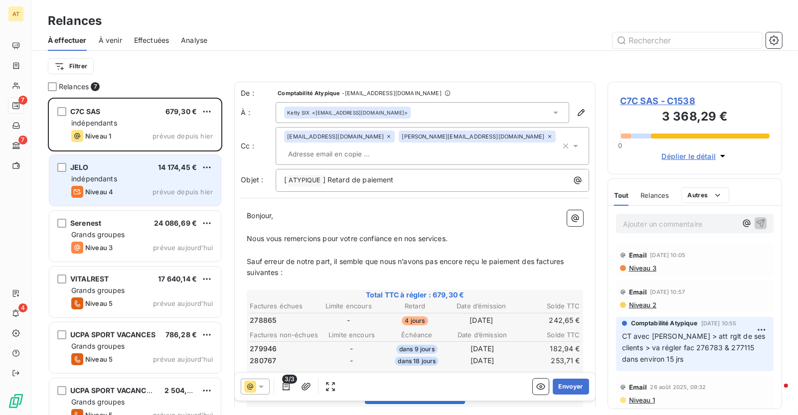
click at [116, 171] on div "JELO 14 174,45 €" at bounding box center [142, 167] width 142 height 9
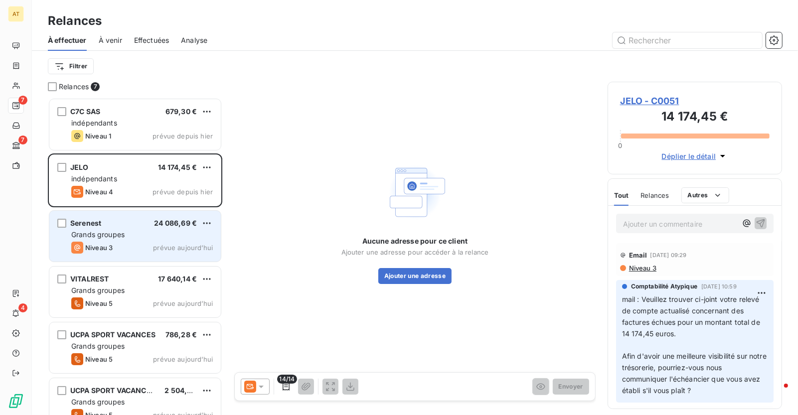
click at [117, 250] on div "Niveau 3 prévue aujourd’hui" at bounding box center [142, 248] width 142 height 12
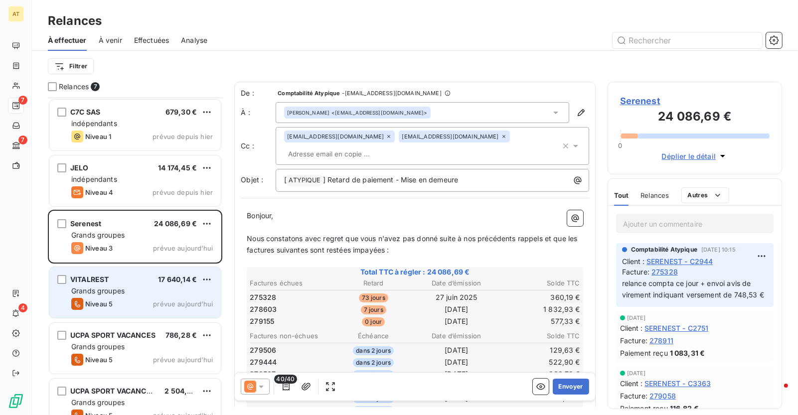
scroll to position [73, 0]
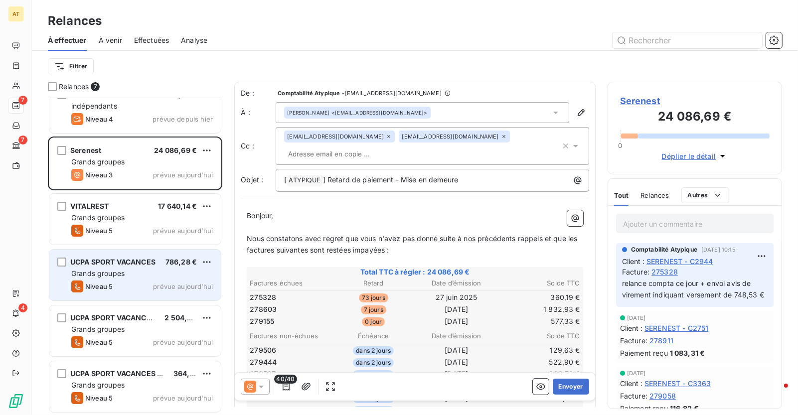
click at [120, 271] on span "Grands groupes" at bounding box center [97, 273] width 53 height 8
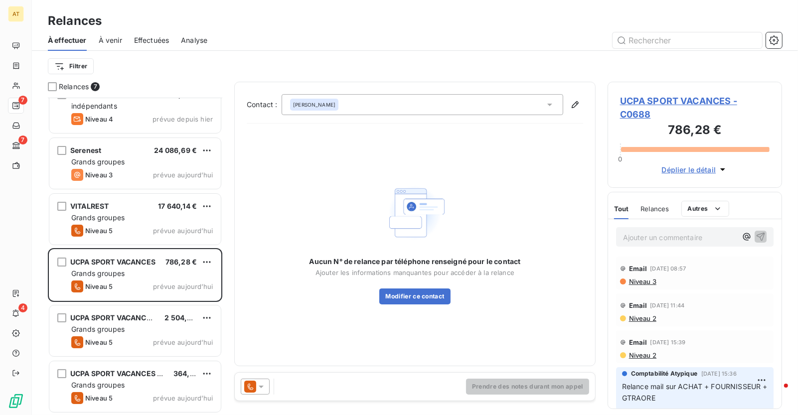
click at [268, 382] on div at bounding box center [255, 387] width 29 height 16
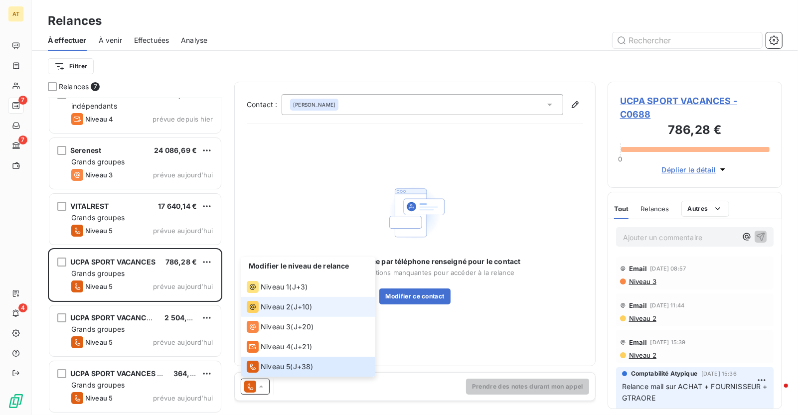
click at [303, 308] on span "J+10 )" at bounding box center [303, 307] width 19 height 10
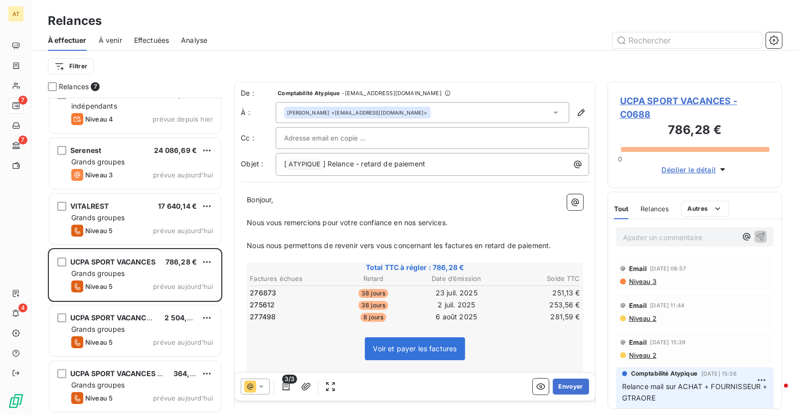
click at [679, 93] on div "UCPA SPORT VACANCES - C0688 786,28 € 0 Déplier le détail" at bounding box center [695, 135] width 175 height 106
click at [678, 95] on span "UCPA SPORT VACANCES - C0688" at bounding box center [695, 107] width 150 height 27
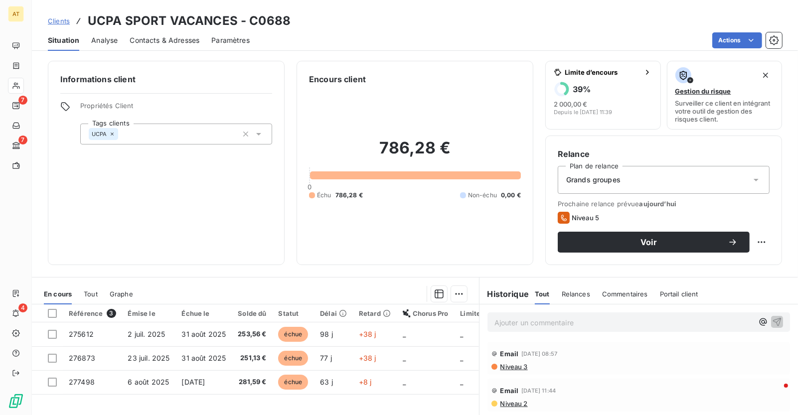
click at [274, 21] on h3 "UCPA SPORT VACANCES - C0688" at bounding box center [189, 21] width 203 height 18
click at [169, 44] on span "Contacts & Adresses" at bounding box center [165, 40] width 70 height 10
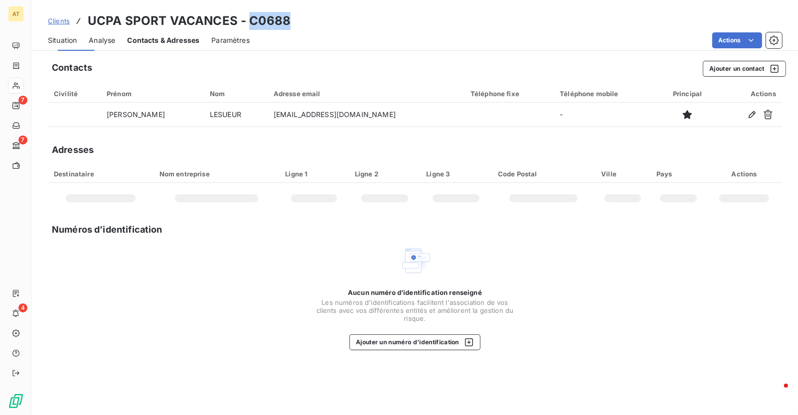
click at [169, 44] on span "Contacts & Adresses" at bounding box center [163, 40] width 72 height 10
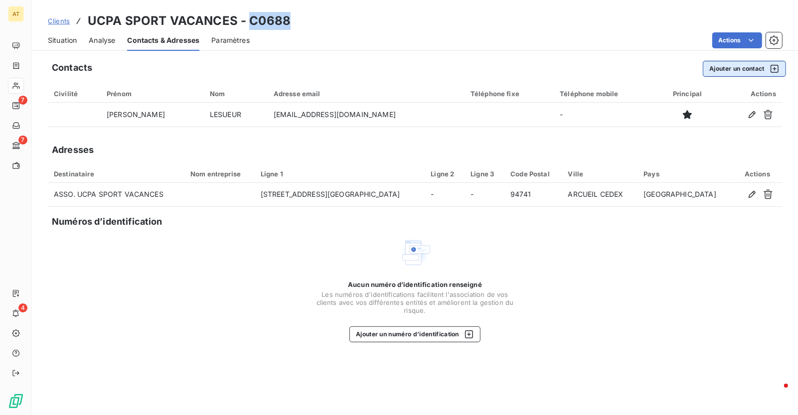
click at [743, 65] on button "Ajouter un contact" at bounding box center [744, 69] width 83 height 16
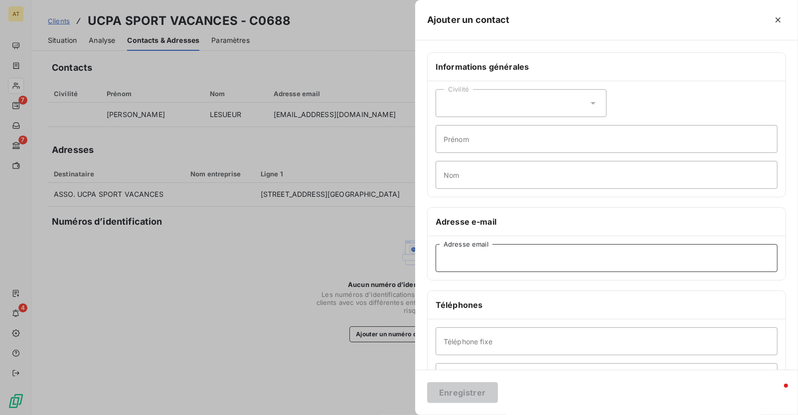
click at [476, 257] on input "Adresse email" at bounding box center [607, 258] width 342 height 28
paste input "gponchon@ucpa.asso.fr"
type input "gponchon@ucpa.asso.fr"
click at [460, 390] on button "Enregistrer" at bounding box center [462, 392] width 71 height 21
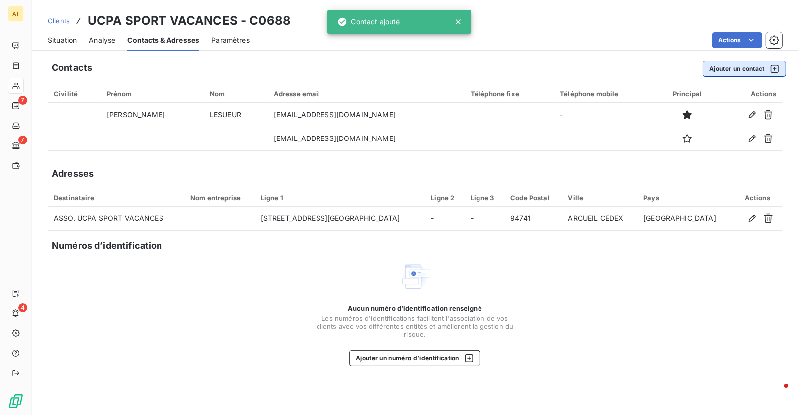
click at [730, 70] on button "Ajouter un contact" at bounding box center [744, 69] width 83 height 16
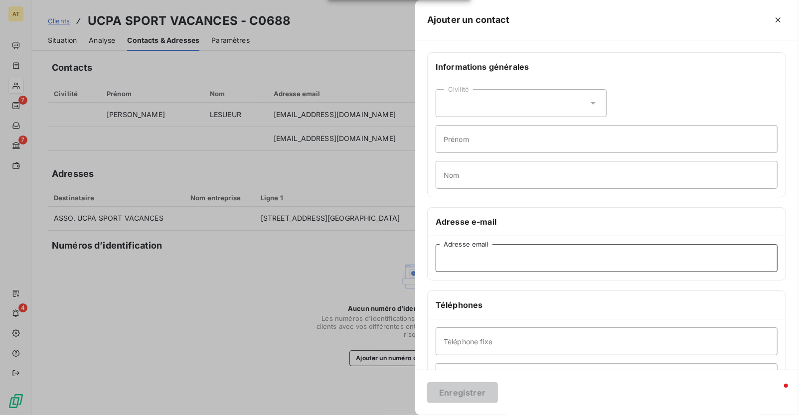
click at [502, 253] on input "Adresse email" at bounding box center [607, 258] width 342 height 28
paste input "pbouisson@ucpa.asso.fr"
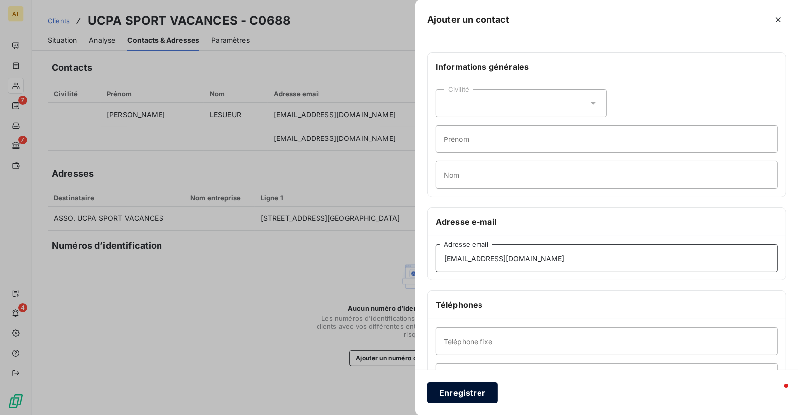
type input "pbouisson@ucpa.asso.fr"
click at [465, 387] on button "Enregistrer" at bounding box center [462, 392] width 71 height 21
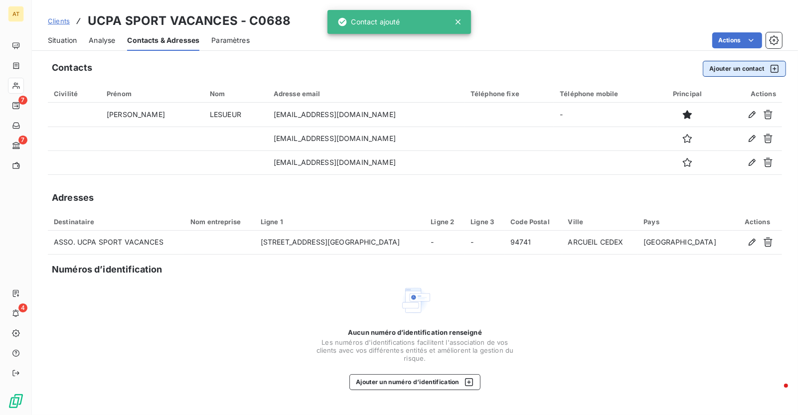
click at [741, 70] on button "Ajouter un contact" at bounding box center [744, 69] width 83 height 16
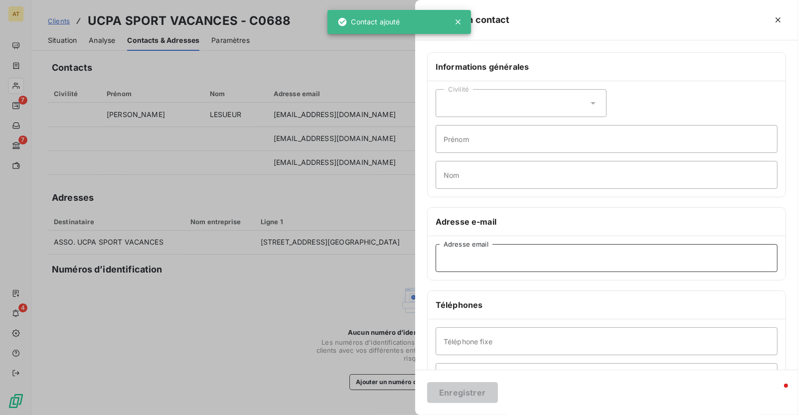
click at [485, 258] on input "Adresse email" at bounding box center [607, 258] width 342 height 28
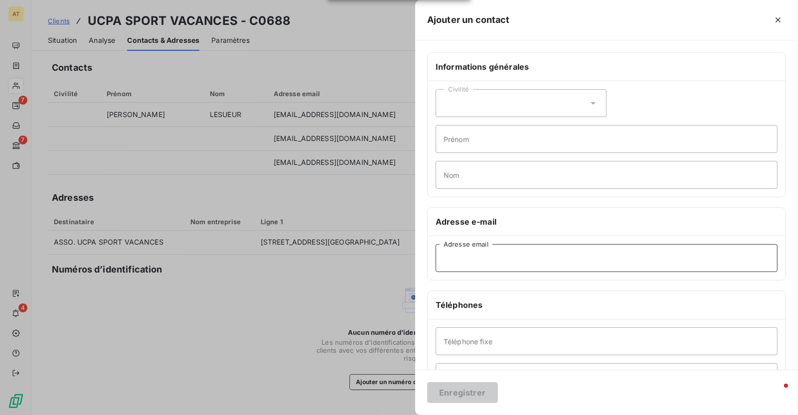
paste input "fournisseurs@ucpa.asso.fr"
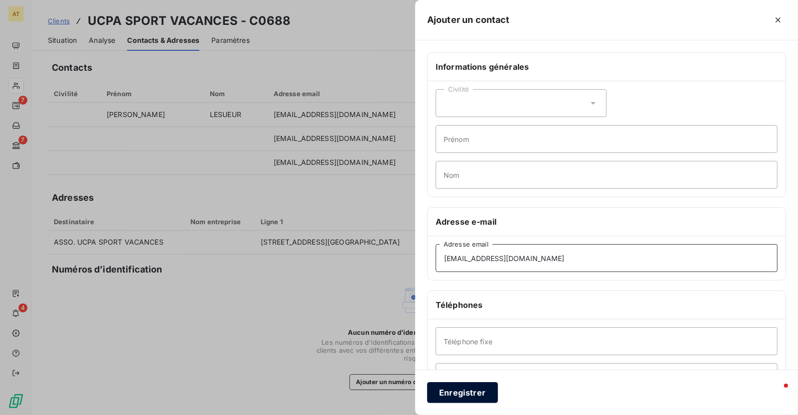
type input "fournisseurs@ucpa.asso.fr"
click at [459, 391] on button "Enregistrer" at bounding box center [462, 392] width 71 height 21
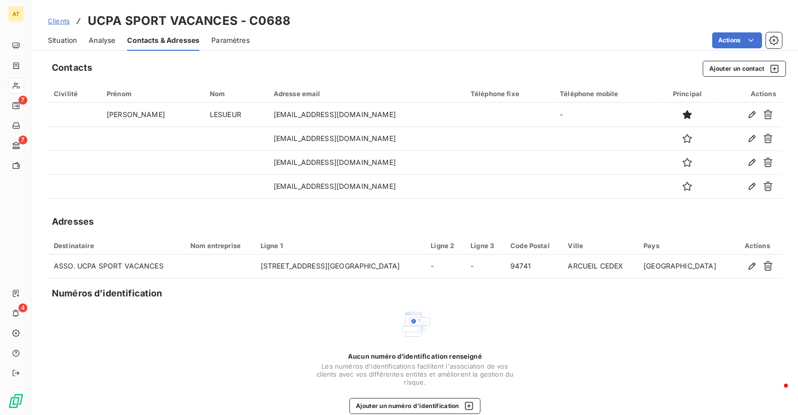
click at [74, 51] on div "Clients UCPA SPORT VACANCES - C0688 Situation Analyse Contacts & Adresses Param…" at bounding box center [415, 207] width 766 height 415
click at [73, 48] on div "Situation" at bounding box center [62, 40] width 29 height 21
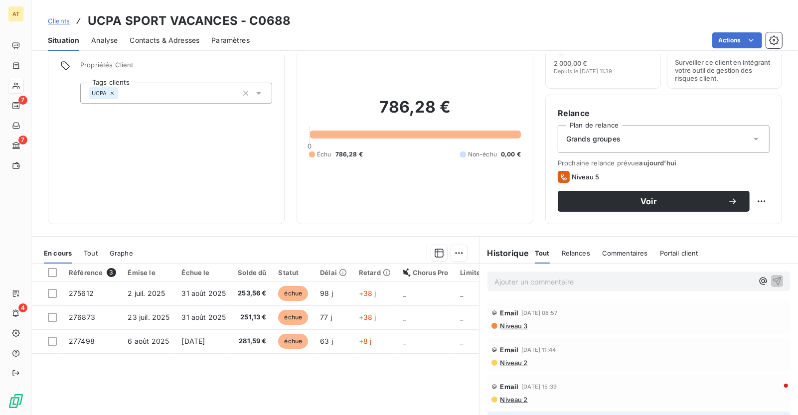
scroll to position [41, 0]
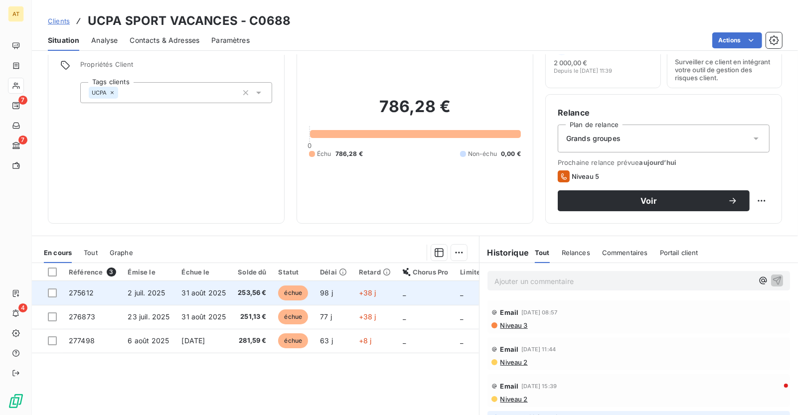
click at [86, 289] on span "275612" at bounding box center [81, 293] width 25 height 8
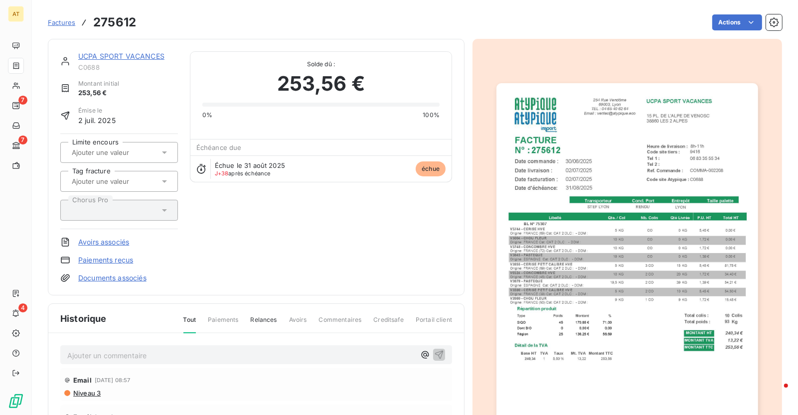
click at [121, 25] on h3 "275612" at bounding box center [114, 22] width 43 height 18
copy h3 "275612"
click at [145, 58] on link "UCPA SPORT VACANCES" at bounding box center [121, 56] width 86 height 8
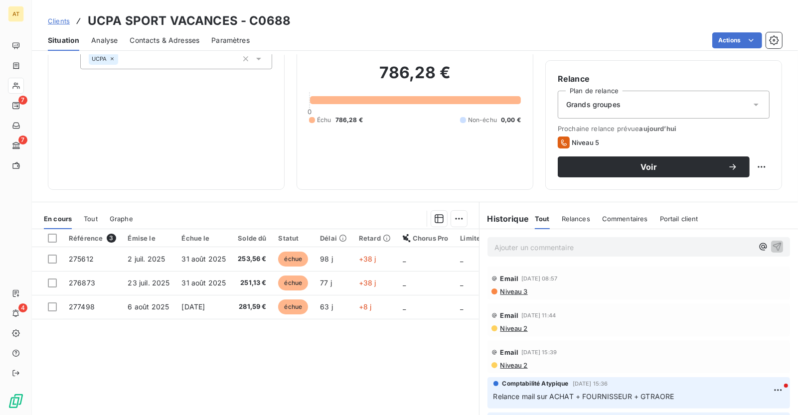
scroll to position [80, 0]
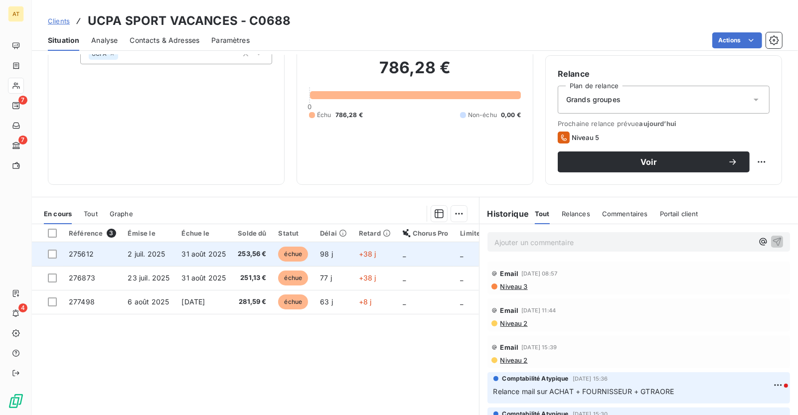
click at [221, 260] on td "31 août 2025" at bounding box center [204, 254] width 56 height 24
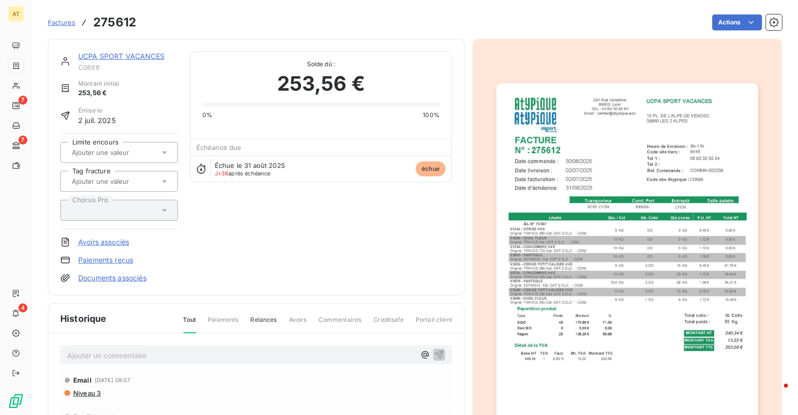
click at [636, 260] on img "button" at bounding box center [627, 267] width 261 height 369
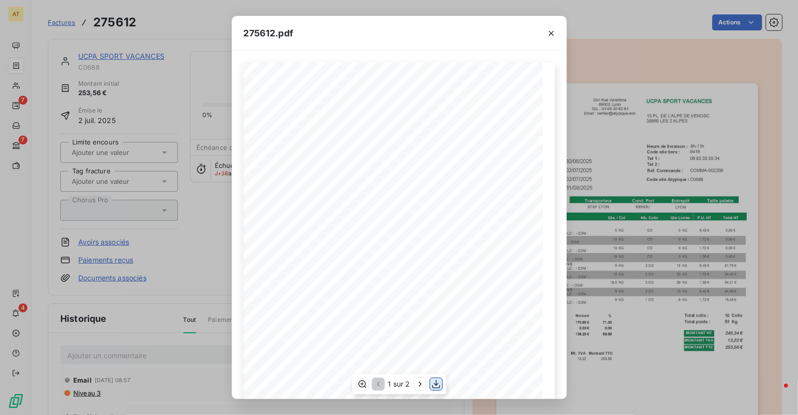
click at [435, 385] on icon "button" at bounding box center [436, 384] width 8 height 8
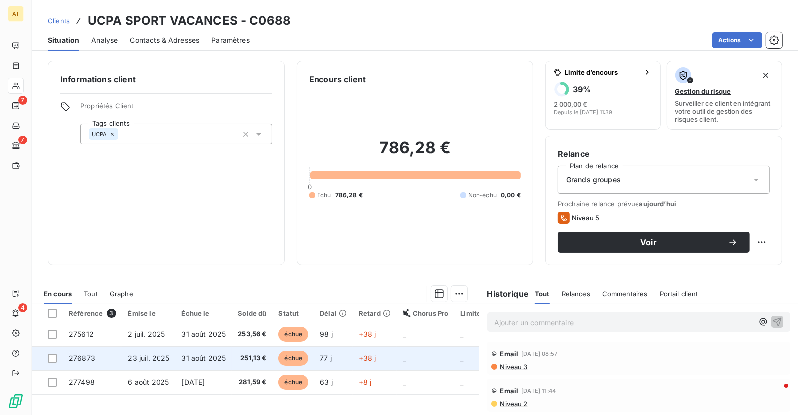
click at [263, 356] on span "251,13 €" at bounding box center [252, 359] width 28 height 10
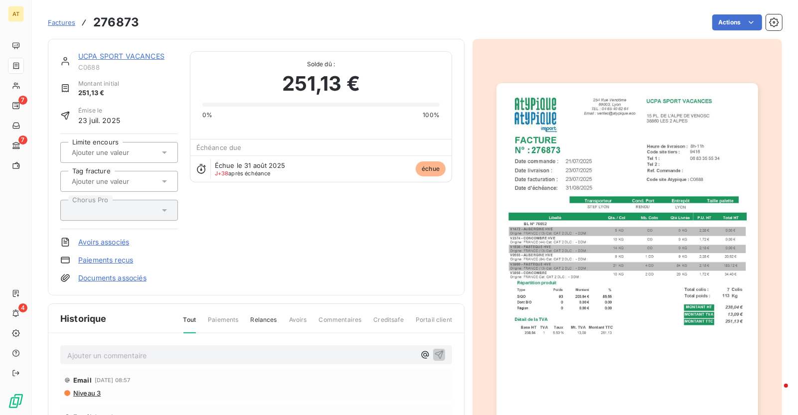
click at [538, 227] on img "button" at bounding box center [627, 267] width 261 height 369
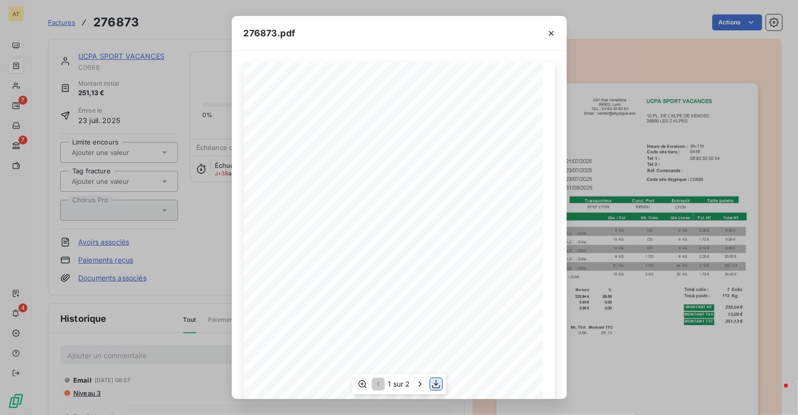
click at [438, 387] on icon "button" at bounding box center [436, 384] width 10 height 10
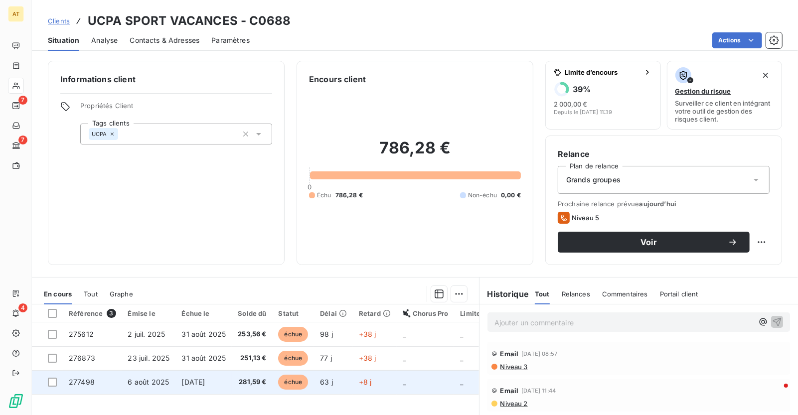
click at [274, 383] on td "échue" at bounding box center [293, 382] width 42 height 24
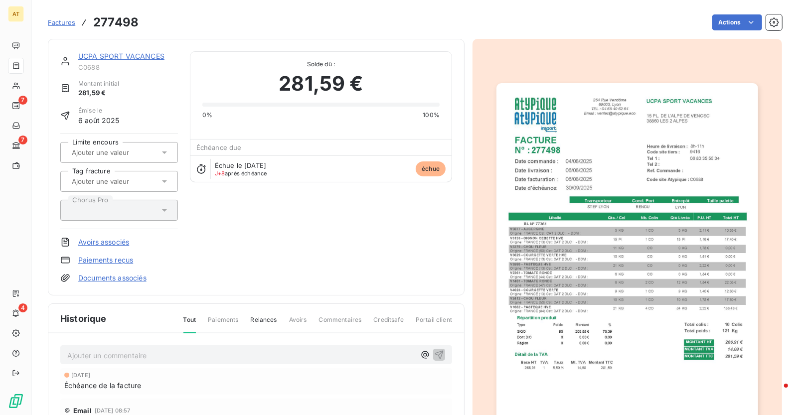
click at [656, 286] on img "button" at bounding box center [627, 267] width 261 height 369
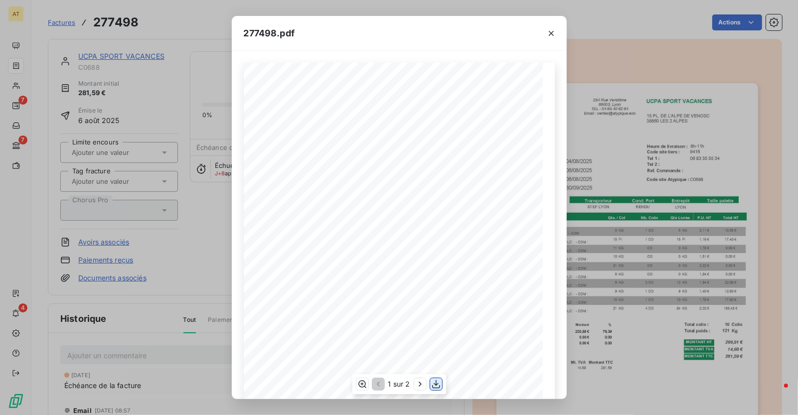
click at [435, 388] on icon "button" at bounding box center [436, 384] width 8 height 8
click at [181, 223] on div "277498.pdf UCPA SPORT VACANCES 15 PL. DE L'ALPE DE VENOSC 38860 LES 2 ALPES FAC…" at bounding box center [399, 207] width 798 height 415
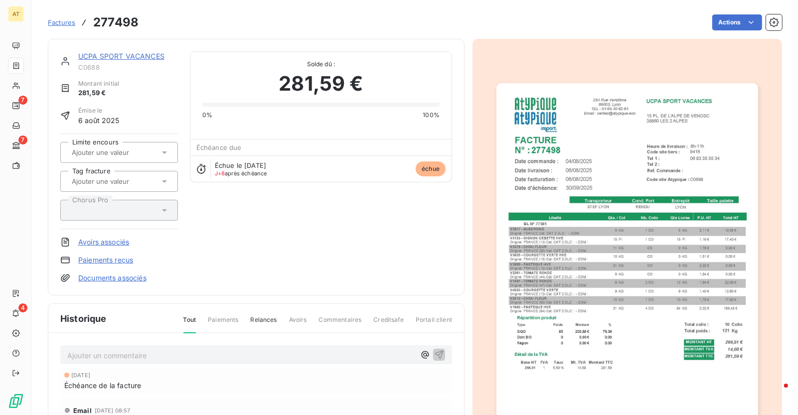
click at [135, 55] on link "UCPA SPORT VACANCES" at bounding box center [121, 56] width 86 height 8
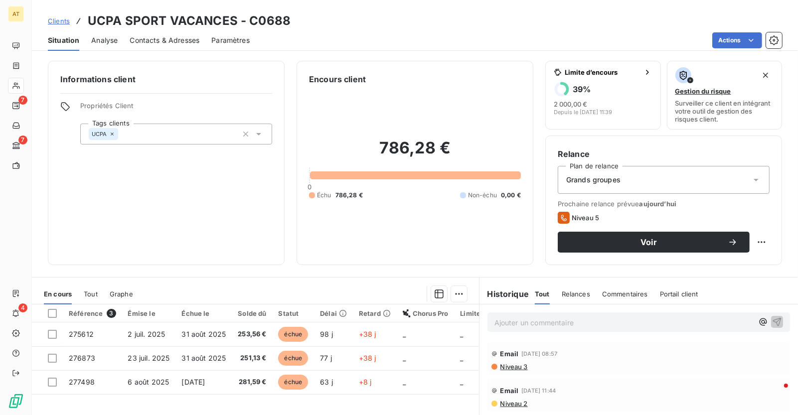
click at [390, 144] on h2 "786,28 €" at bounding box center [415, 153] width 212 height 30
click at [177, 37] on span "Contacts & Adresses" at bounding box center [165, 40] width 70 height 10
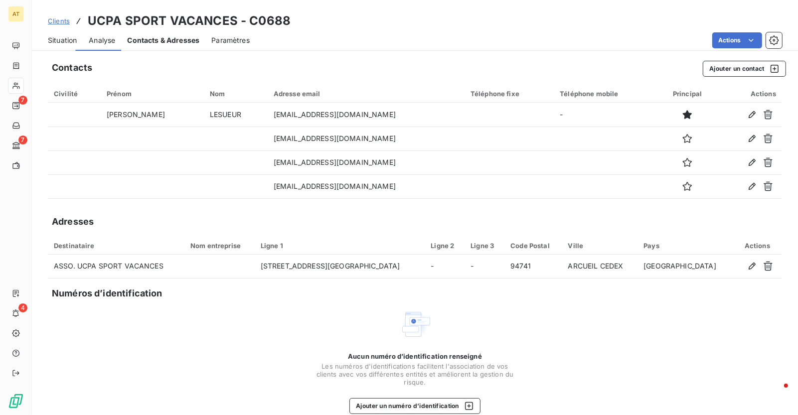
click at [177, 37] on span "Contacts & Adresses" at bounding box center [163, 40] width 72 height 10
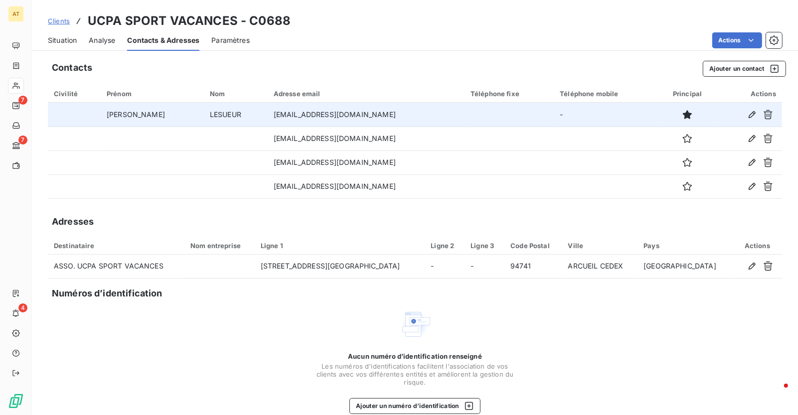
click at [305, 113] on td "ylesueur@ucpa.asso.fr" at bounding box center [366, 115] width 197 height 24
copy td "ylesueur@ucpa.asso.fr"
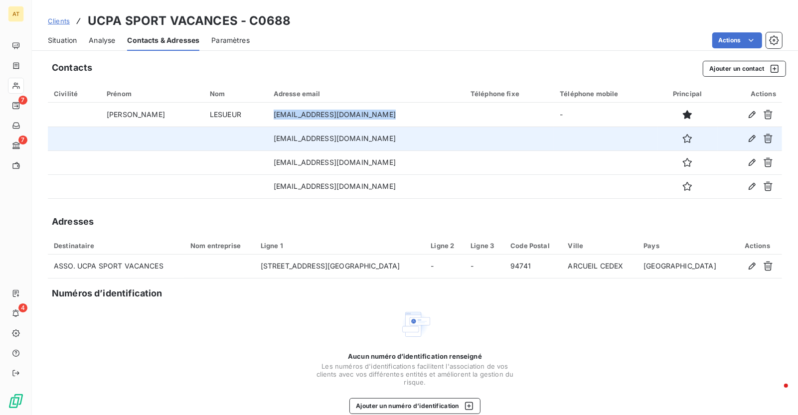
click at [314, 141] on td "gponchon@ucpa.asso.fr" at bounding box center [366, 139] width 197 height 24
copy td "gponchon@ucpa.asso.fr"
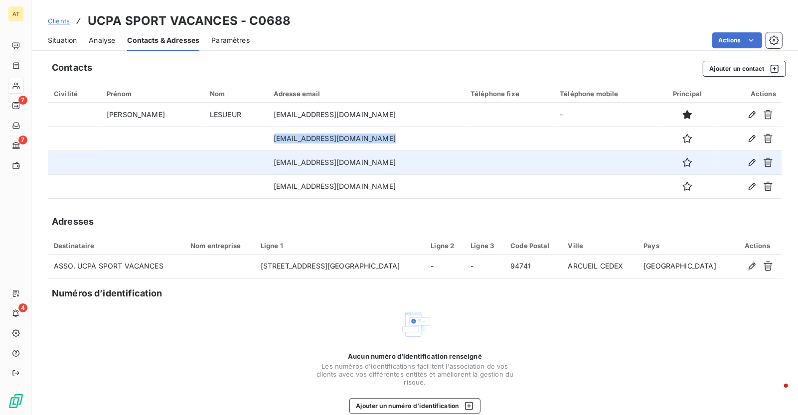
click at [282, 163] on td "pbouisson@ucpa.asso.fr" at bounding box center [366, 163] width 197 height 24
copy td "pbouisson@ucpa.asso.fr"
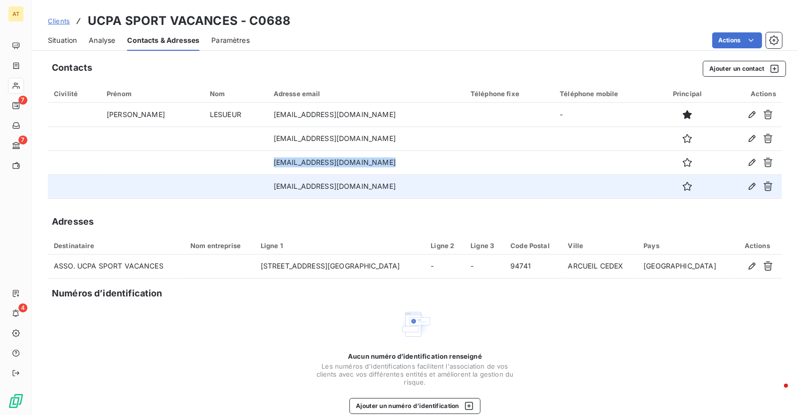
click at [323, 183] on td "fournisseurs@ucpa.asso.fr" at bounding box center [366, 187] width 197 height 24
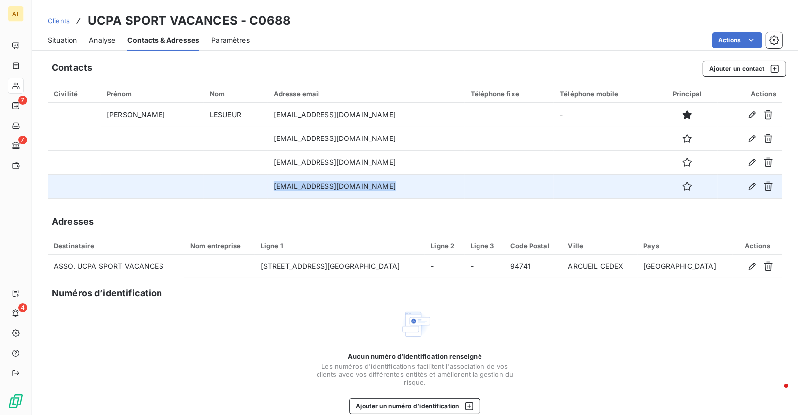
click at [323, 183] on td "fournisseurs@ucpa.asso.fr" at bounding box center [366, 187] width 197 height 24
copy td "fournisseurs@ucpa.asso.fr"
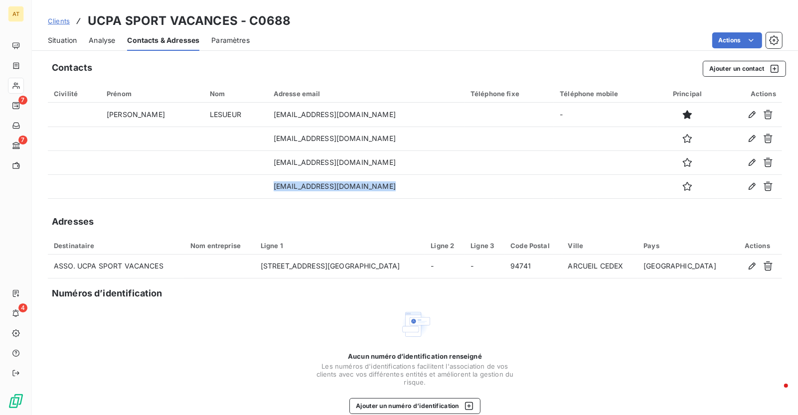
click at [73, 37] on span "Situation" at bounding box center [62, 40] width 29 height 10
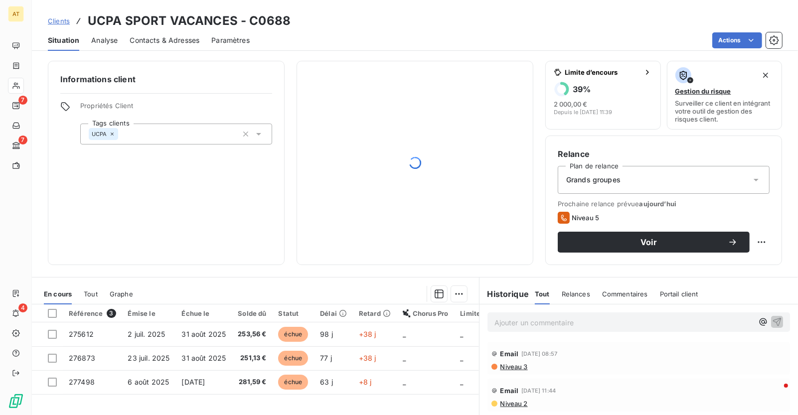
click at [66, 46] on div "Situation" at bounding box center [63, 40] width 31 height 21
click at [578, 317] on p "Ajouter un commentaire ﻿" at bounding box center [624, 323] width 259 height 12
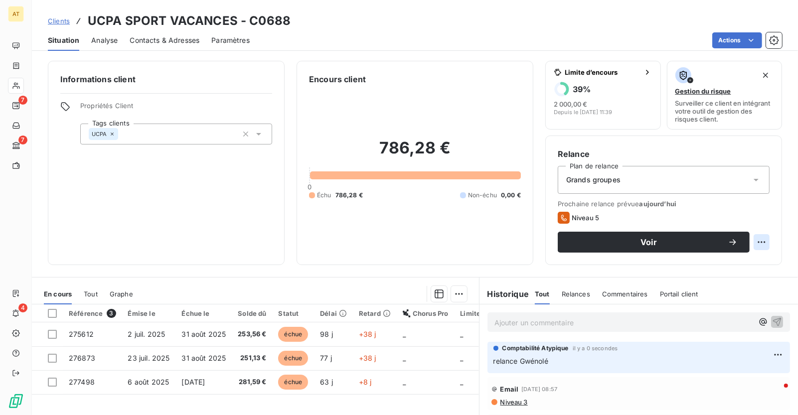
click at [766, 244] on html "AT 7 7 4 Clients UCPA SPORT VACANCES - C0688 Situation Analyse Contacts & Adres…" at bounding box center [399, 207] width 798 height 415
click at [732, 268] on div "Replanifier cette action" at bounding box center [721, 264] width 89 height 16
select select "9"
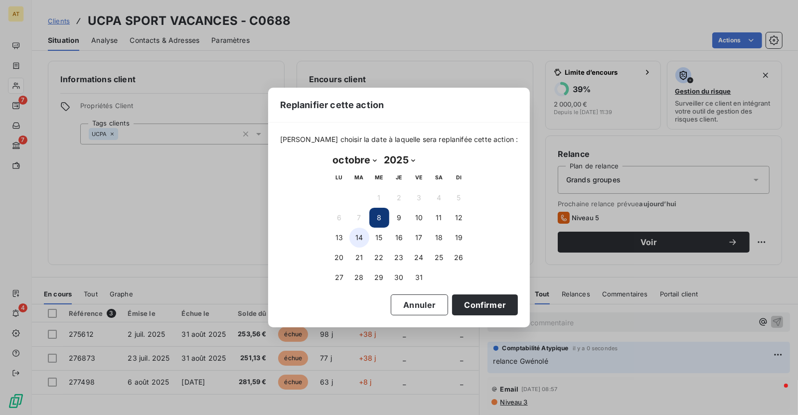
click at [357, 240] on button "14" at bounding box center [360, 238] width 20 height 20
click at [460, 304] on button "Confirmer" at bounding box center [485, 305] width 66 height 21
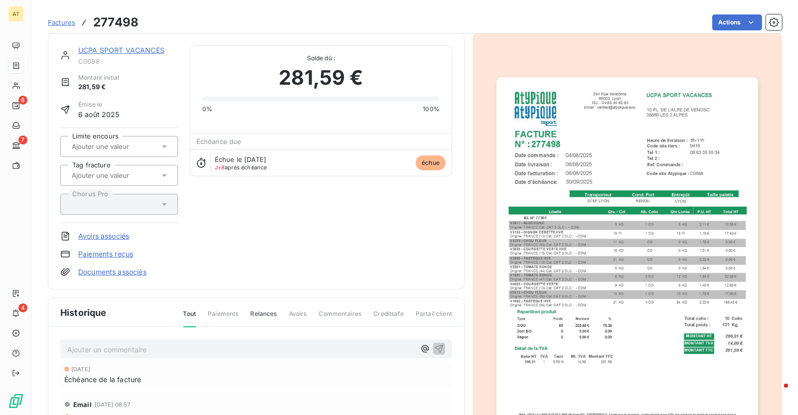
scroll to position [0, 0]
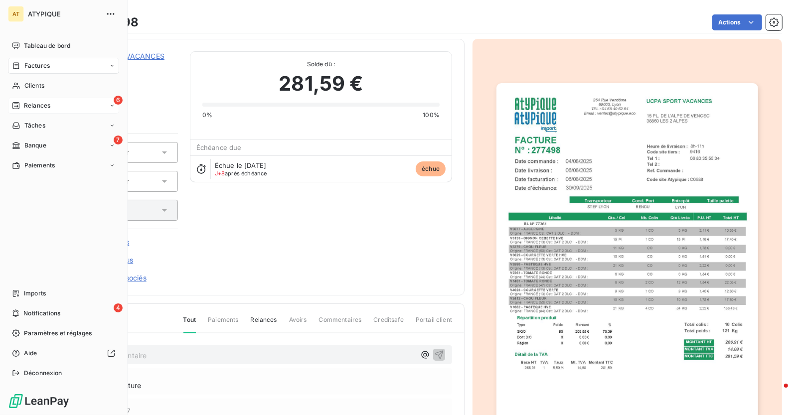
click at [31, 109] on span "Relances" at bounding box center [37, 105] width 26 height 9
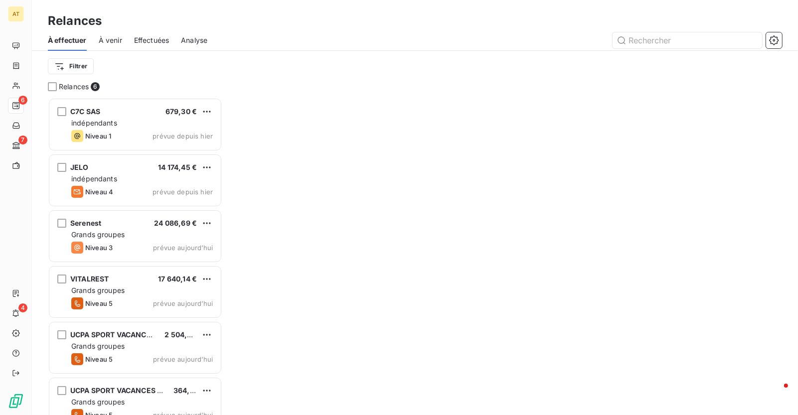
scroll to position [318, 175]
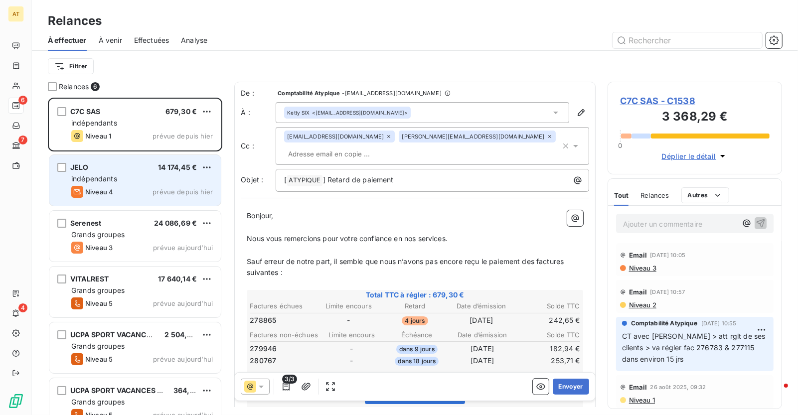
click at [130, 178] on div "indépendants" at bounding box center [142, 179] width 142 height 10
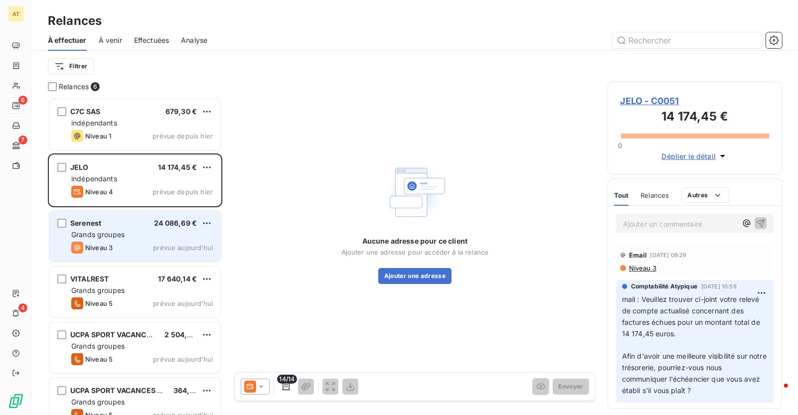
click at [136, 248] on div "Niveau 3 prévue aujourd’hui" at bounding box center [142, 248] width 142 height 12
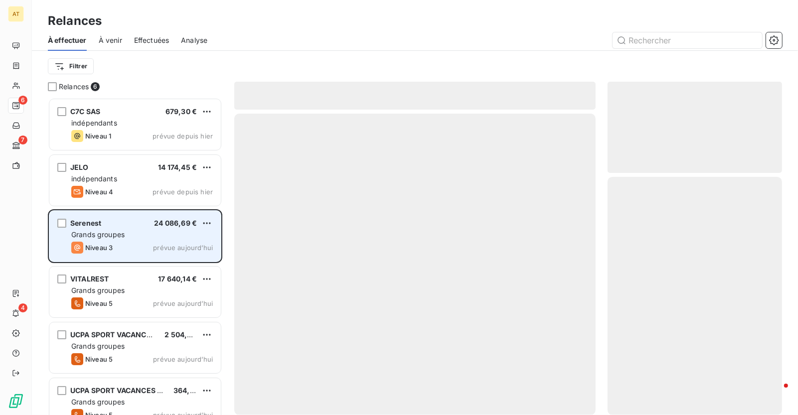
scroll to position [18, 0]
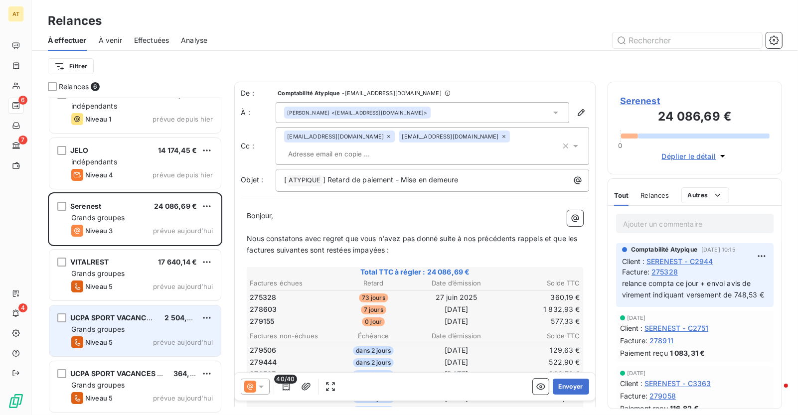
click at [126, 339] on div "Niveau 5 prévue aujourd’hui" at bounding box center [142, 343] width 142 height 12
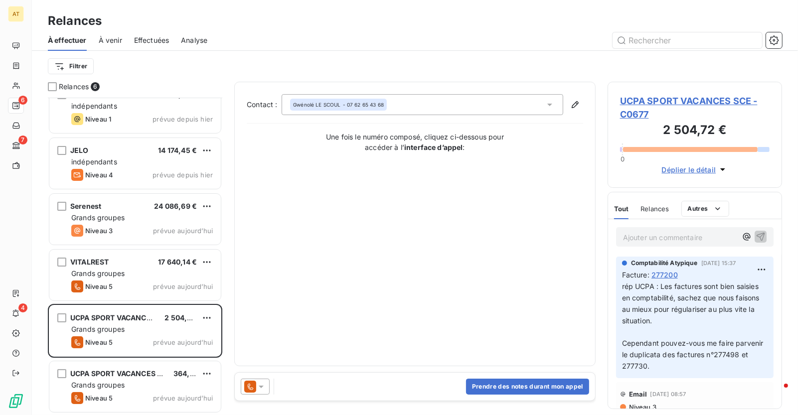
click at [262, 388] on icon at bounding box center [261, 387] width 10 height 10
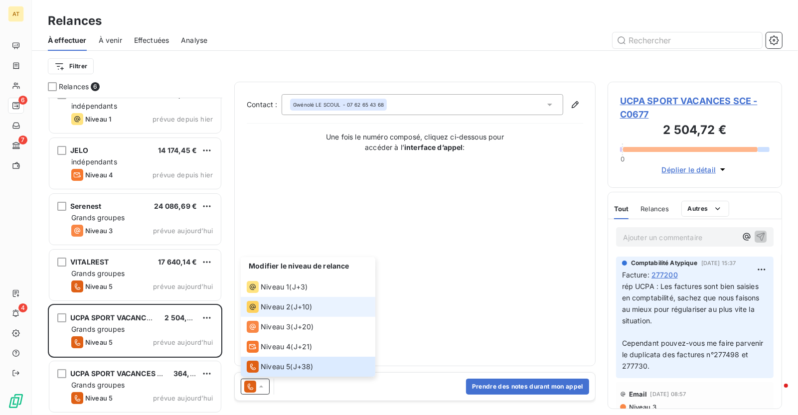
click at [275, 303] on span "Niveau 2" at bounding box center [276, 307] width 30 height 10
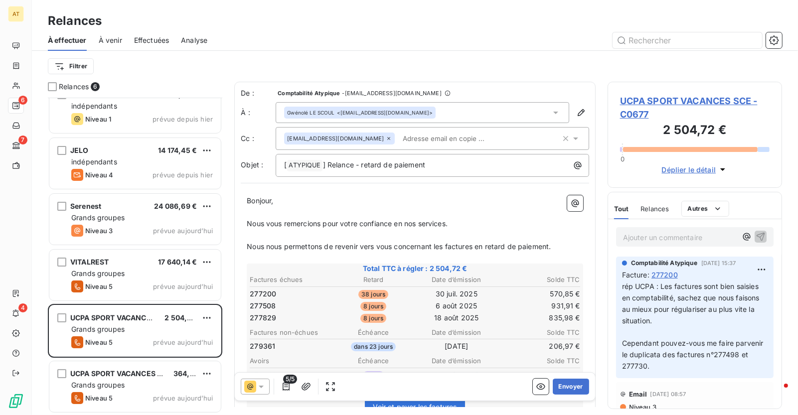
click at [268, 296] on span "277200" at bounding box center [263, 294] width 26 height 10
copy span "277200"
click at [268, 296] on span "277200" at bounding box center [263, 294] width 26 height 10
click at [699, 105] on span "UCPA SPORT VACANCES SCE - C0677" at bounding box center [695, 107] width 150 height 27
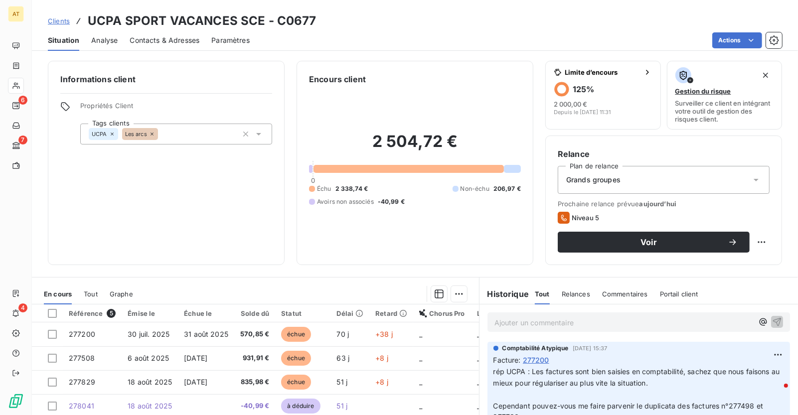
click at [298, 21] on h3 "UCPA SPORT VACANCES SCE - C0677" at bounding box center [202, 21] width 229 height 18
copy h3 "C0677"
click at [162, 37] on span "Contacts & Adresses" at bounding box center [165, 40] width 70 height 10
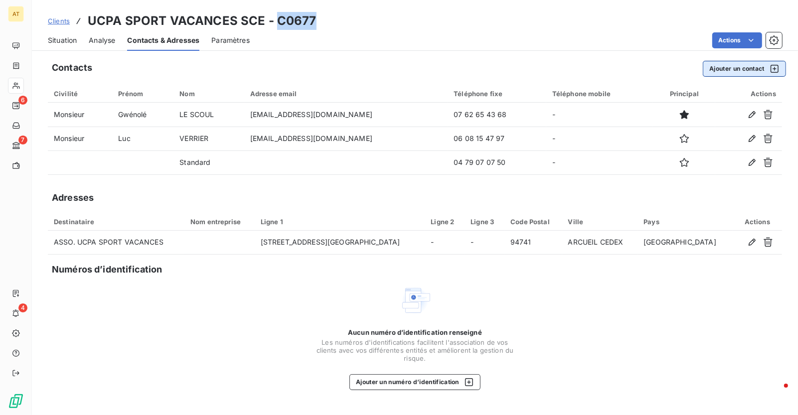
click at [743, 67] on button "Ajouter un contact" at bounding box center [744, 69] width 83 height 16
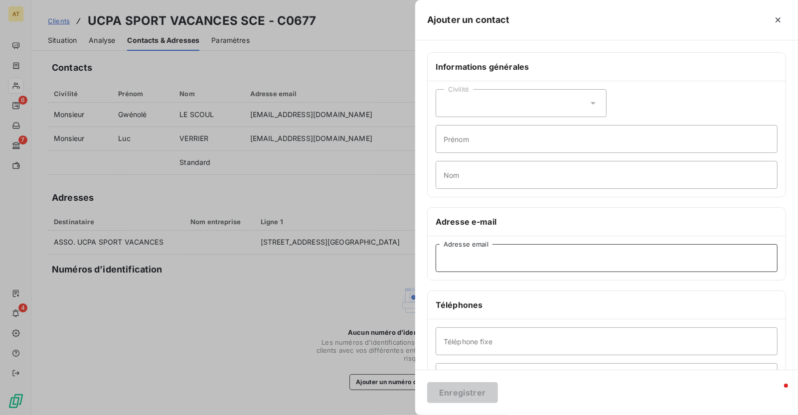
click at [493, 260] on input "Adresse email" at bounding box center [607, 258] width 342 height 28
paste input "les-arcs-restauration@ucpa.asso.fr"
type input "les-arcs-restauration@ucpa.asso.fr"
click at [449, 391] on button "Enregistrer" at bounding box center [462, 392] width 71 height 21
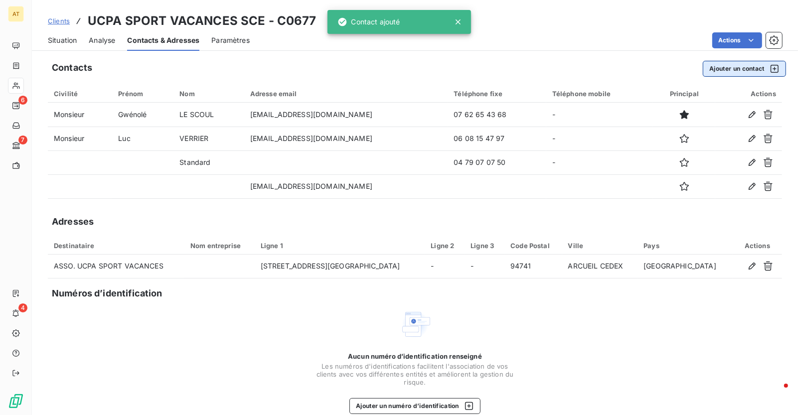
click at [746, 66] on button "Ajouter un contact" at bounding box center [744, 69] width 83 height 16
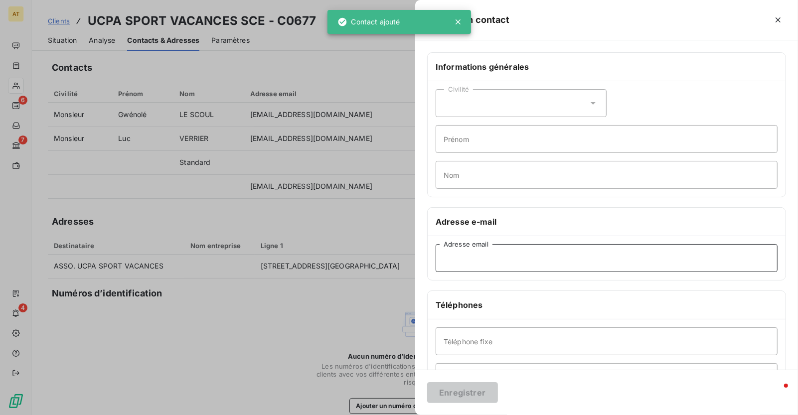
click at [477, 259] on input "Adresse email" at bounding box center [607, 258] width 342 height 28
paste input "fdouteau@ucpa.asso.fr"
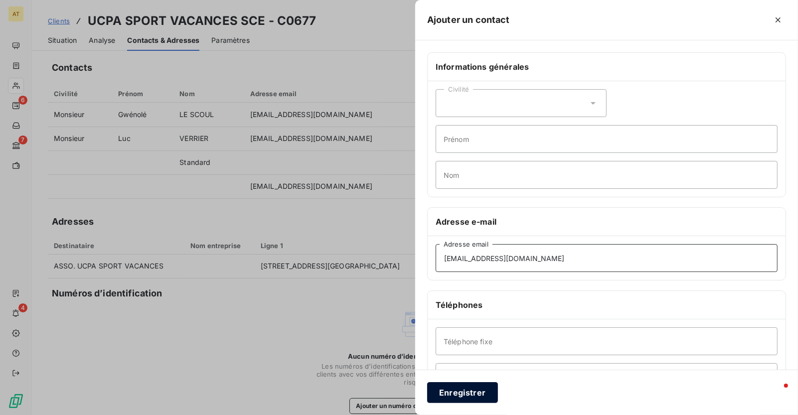
type input "fdouteau@ucpa.asso.fr"
click at [470, 391] on button "Enregistrer" at bounding box center [462, 392] width 71 height 21
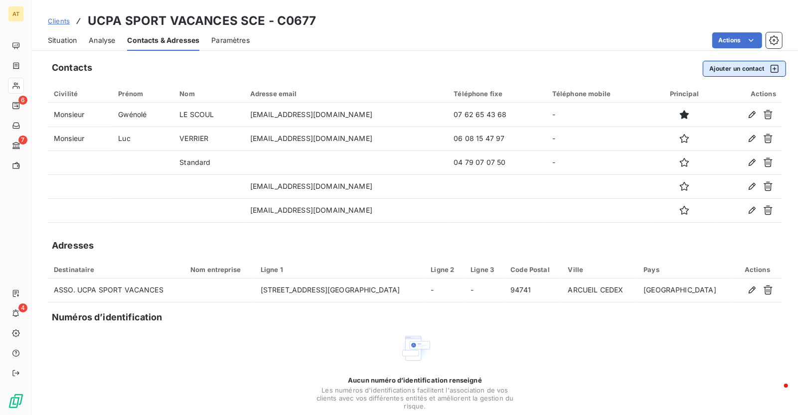
click at [728, 73] on button "Ajouter un contact" at bounding box center [744, 69] width 83 height 16
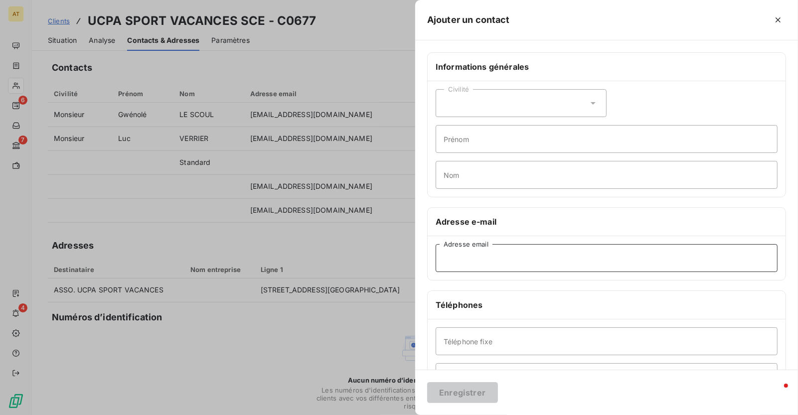
click at [497, 258] on input "Adresse email" at bounding box center [607, 258] width 342 height 28
paste input "fournisseurs@ucpa.asso.fr"
type input "fournisseurs@ucpa.asso.fr"
click at [456, 388] on button "Enregistrer" at bounding box center [462, 392] width 71 height 21
click at [283, 336] on div at bounding box center [399, 207] width 798 height 415
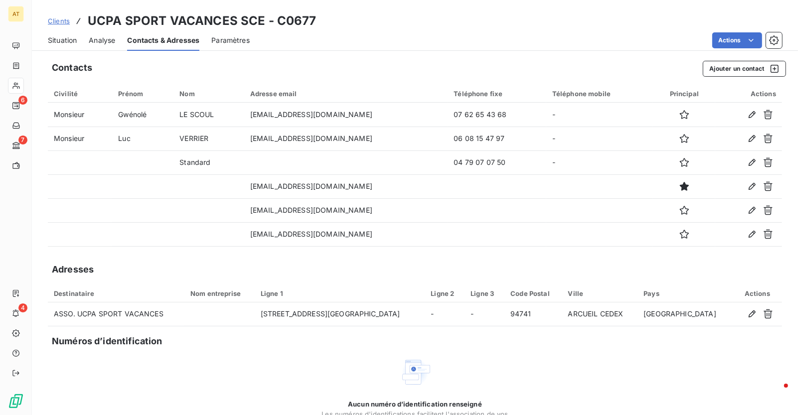
click at [61, 39] on span "Situation" at bounding box center [62, 40] width 29 height 10
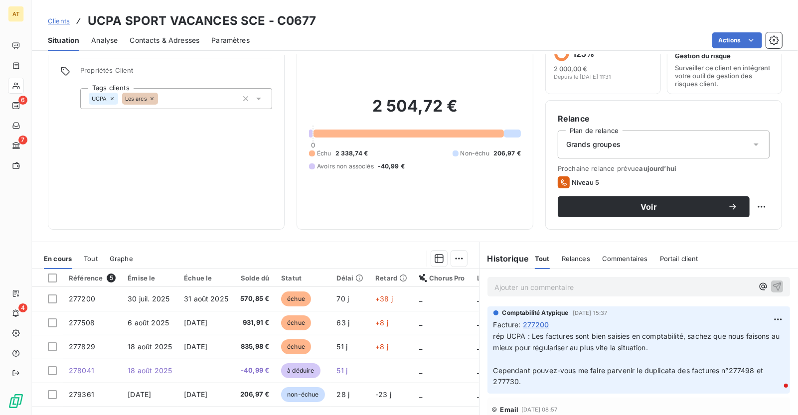
scroll to position [38, 0]
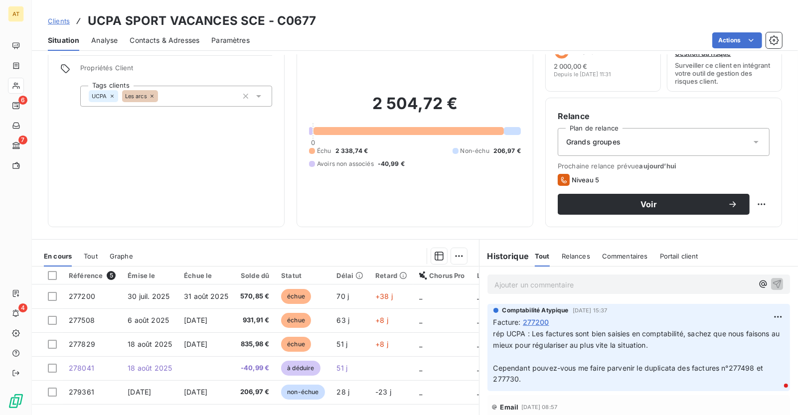
click at [149, 40] on span "Contacts & Adresses" at bounding box center [165, 40] width 70 height 10
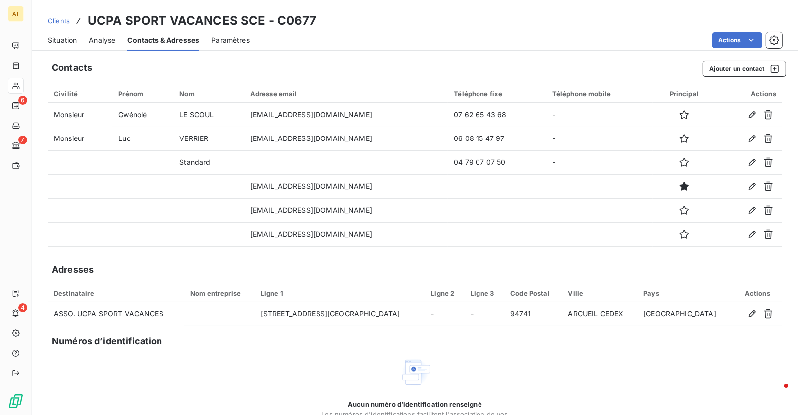
click at [44, 46] on div "Situation Analyse Contacts & Adresses Paramètres Actions" at bounding box center [415, 40] width 766 height 21
click at [63, 46] on div "Situation" at bounding box center [62, 40] width 29 height 21
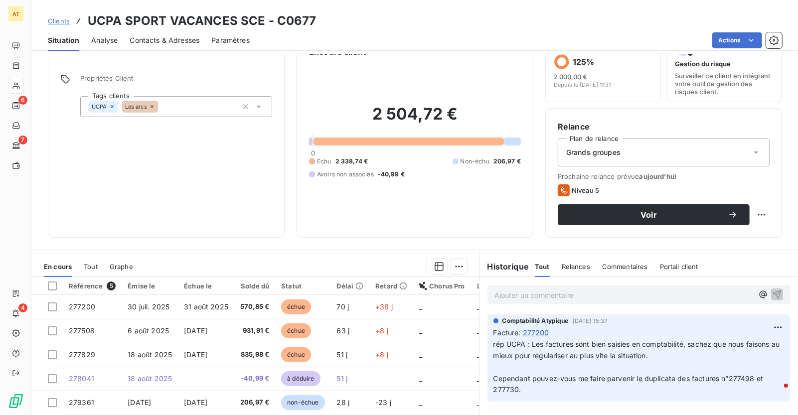
scroll to position [39, 0]
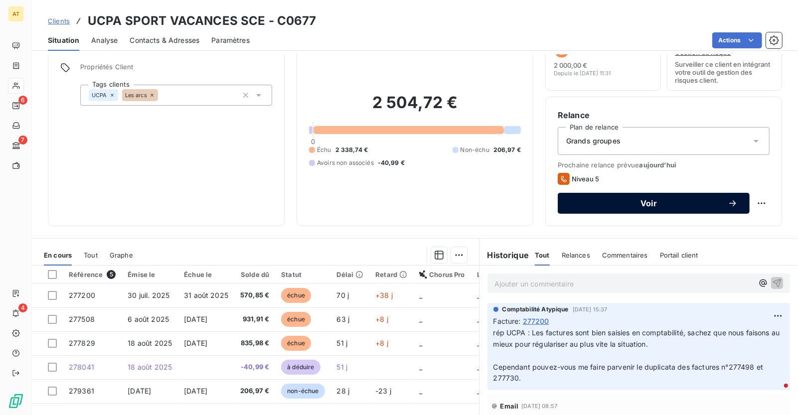
click at [617, 199] on span "Voir" at bounding box center [649, 203] width 158 height 8
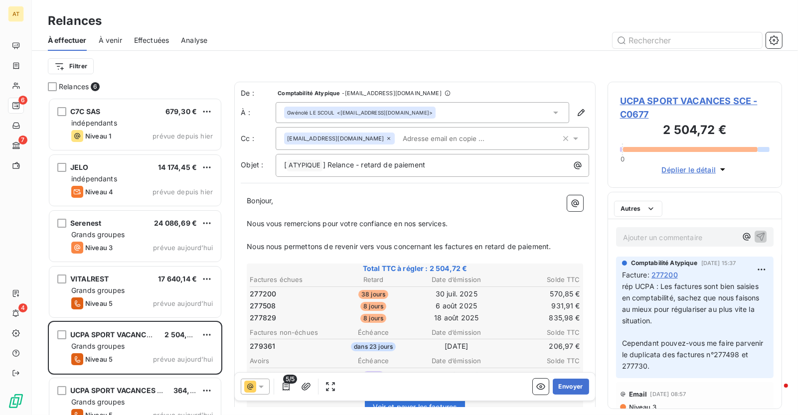
scroll to position [318, 175]
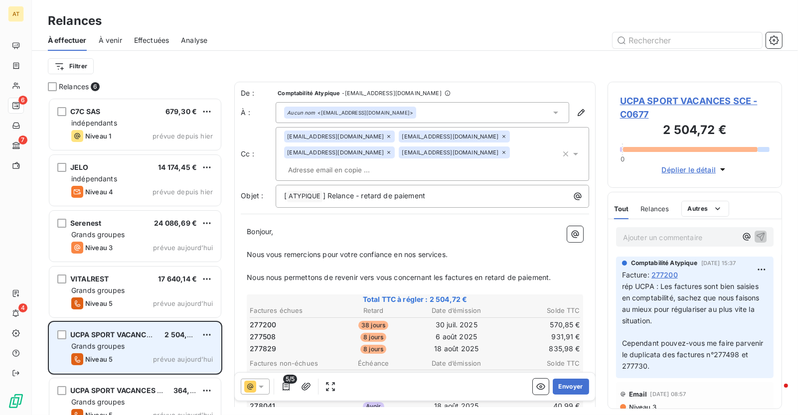
click at [170, 347] on div "Grands groupes" at bounding box center [142, 347] width 142 height 10
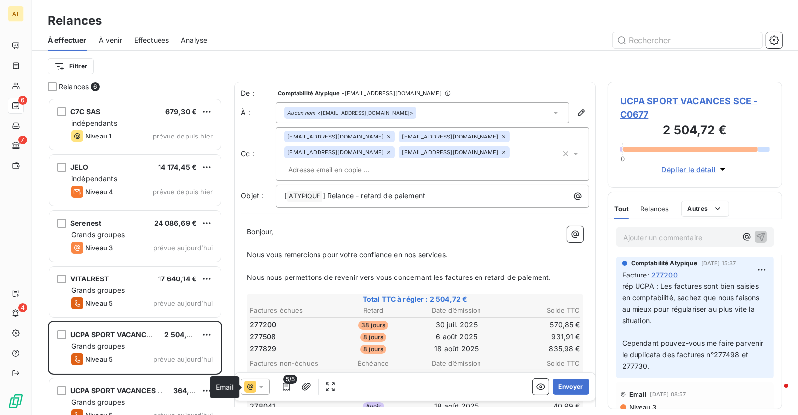
click at [245, 386] on icon at bounding box center [250, 387] width 12 height 12
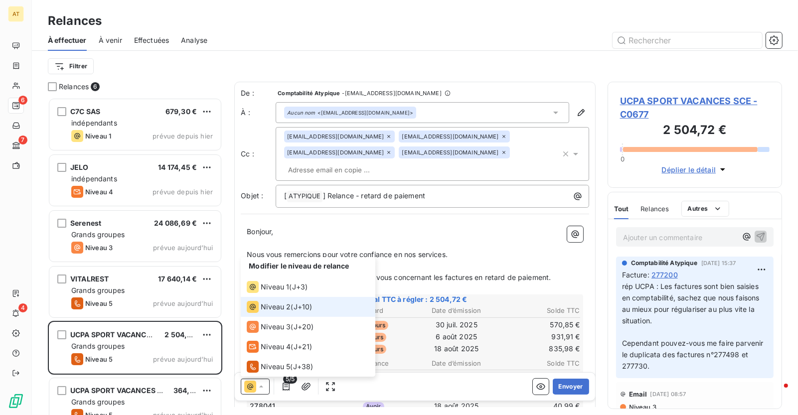
click at [278, 304] on span "Niveau 2" at bounding box center [276, 307] width 30 height 10
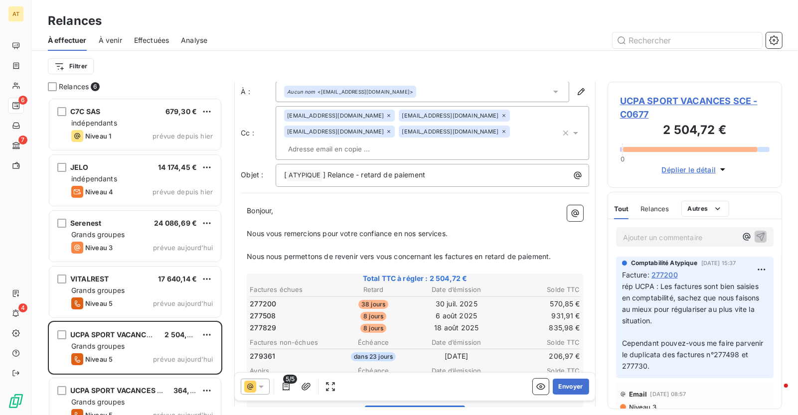
scroll to position [22, 0]
click at [578, 389] on button "Envoyer" at bounding box center [571, 387] width 36 height 16
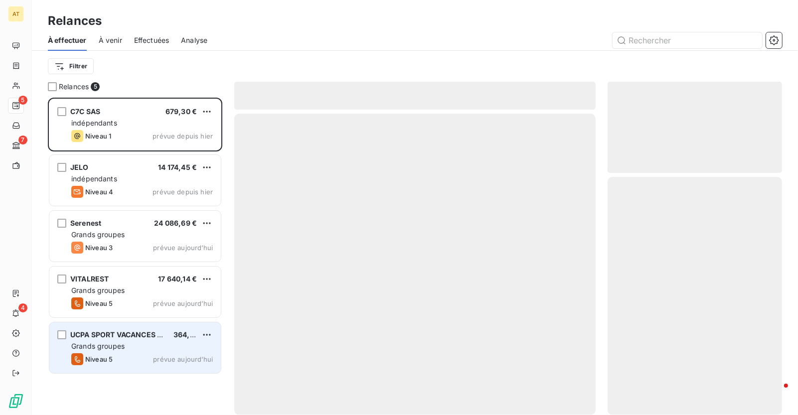
click at [131, 346] on div "Grands groupes" at bounding box center [142, 347] width 142 height 10
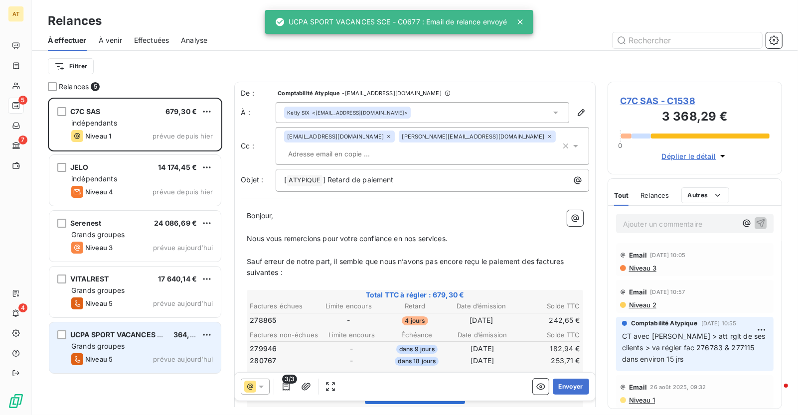
click at [164, 365] on div "Niveau 5 prévue aujourd’hui" at bounding box center [142, 360] width 142 height 12
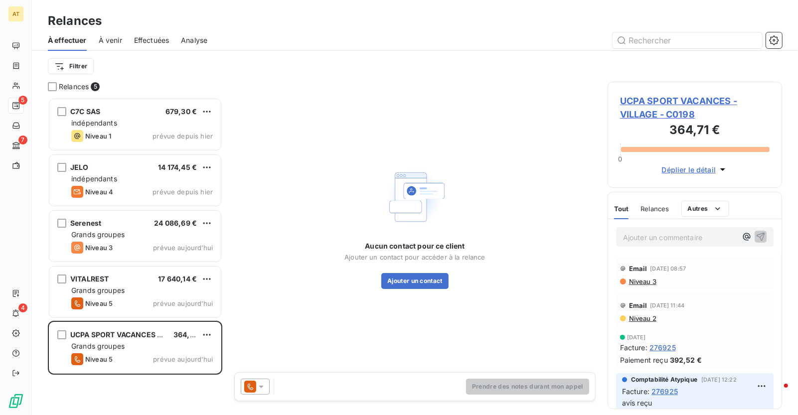
click at [661, 103] on span "UCPA SPORT VACANCES - VILLAGE - C0198" at bounding box center [695, 107] width 150 height 27
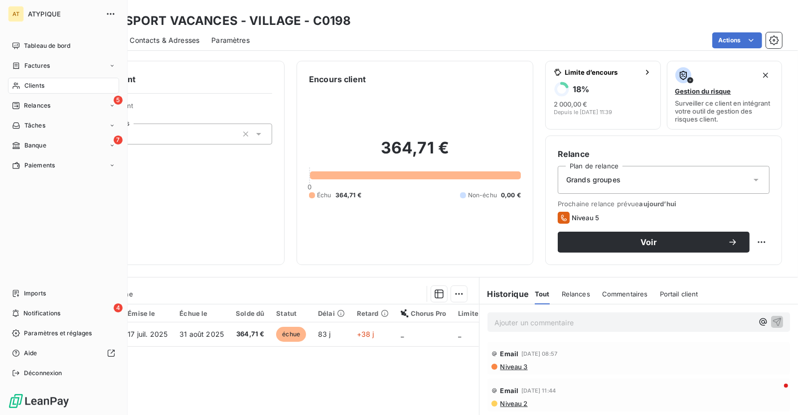
click at [23, 116] on nav "Tableau de bord Factures Clients 5 Relances Tâches 7 Banque Paiements" at bounding box center [63, 106] width 111 height 136
click at [44, 108] on span "Relances" at bounding box center [37, 105] width 26 height 9
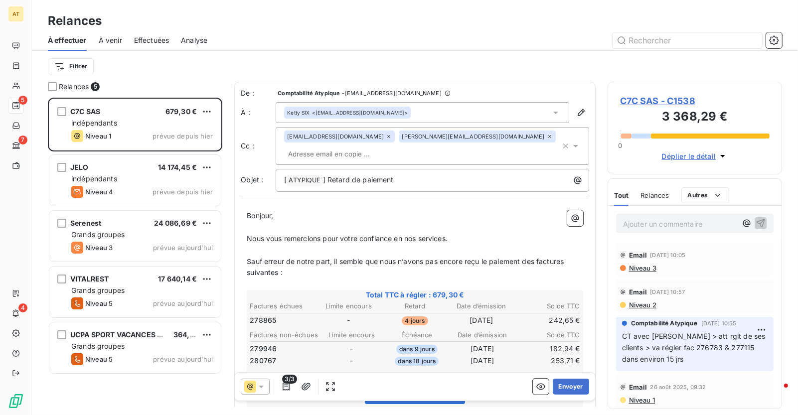
scroll to position [318, 175]
click at [114, 41] on span "À venir" at bounding box center [110, 40] width 23 height 10
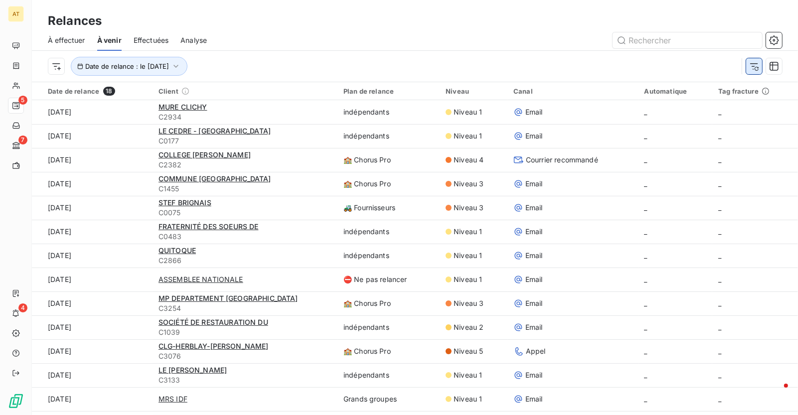
click at [751, 68] on icon "button" at bounding box center [754, 66] width 10 height 10
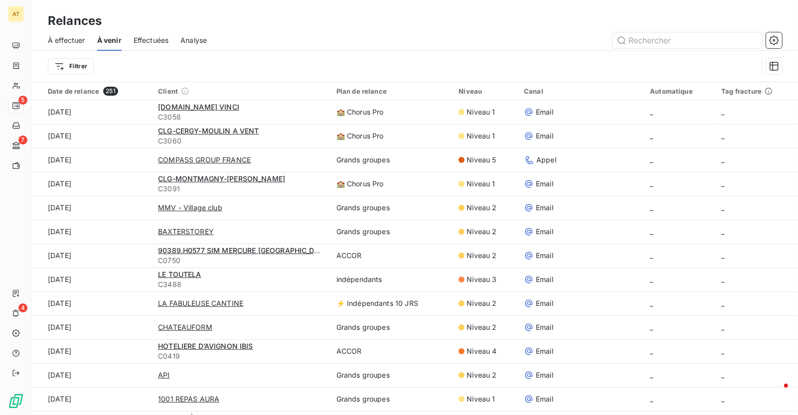
click at [160, 35] on span "Effectuées" at bounding box center [151, 40] width 35 height 10
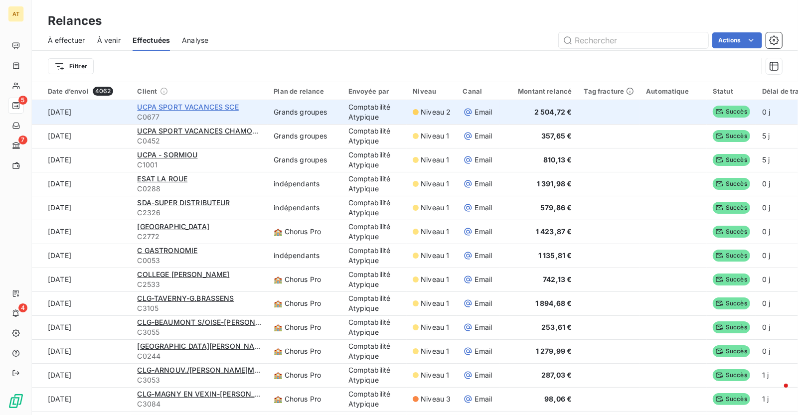
click at [219, 105] on span "UCPA SPORT VACANCES SCE" at bounding box center [187, 107] width 101 height 8
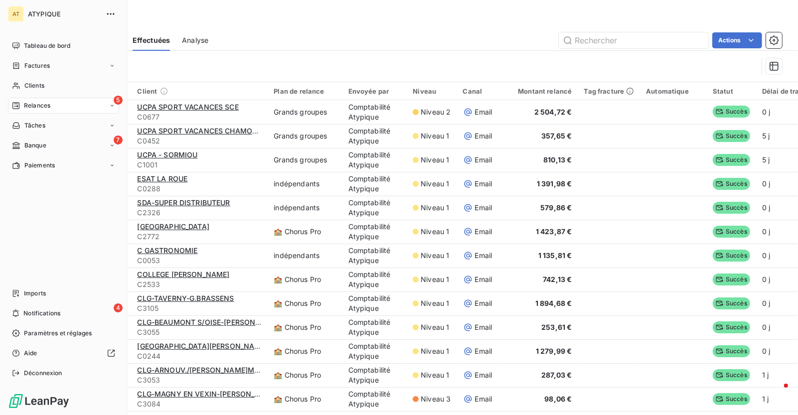
click at [56, 109] on div "5 Relances" at bounding box center [63, 106] width 111 height 16
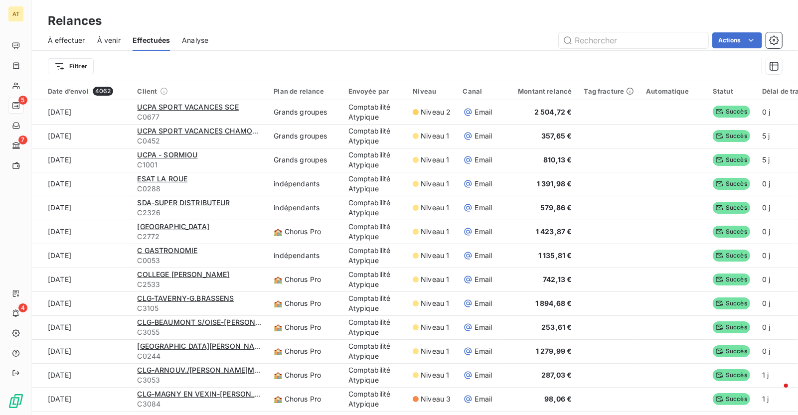
click at [64, 37] on span "À effectuer" at bounding box center [66, 40] width 37 height 10
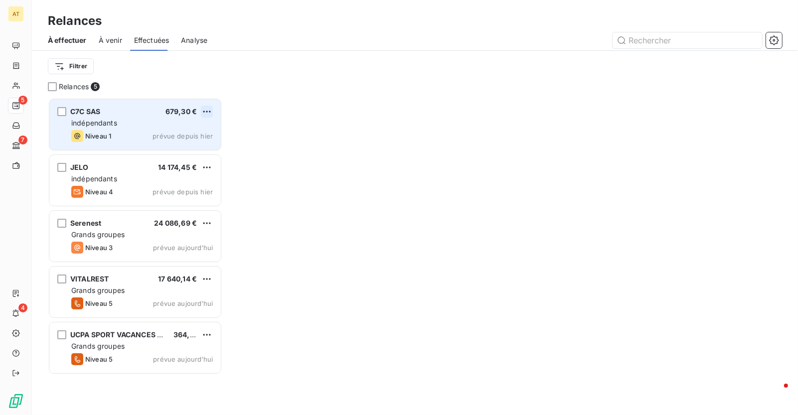
scroll to position [318, 175]
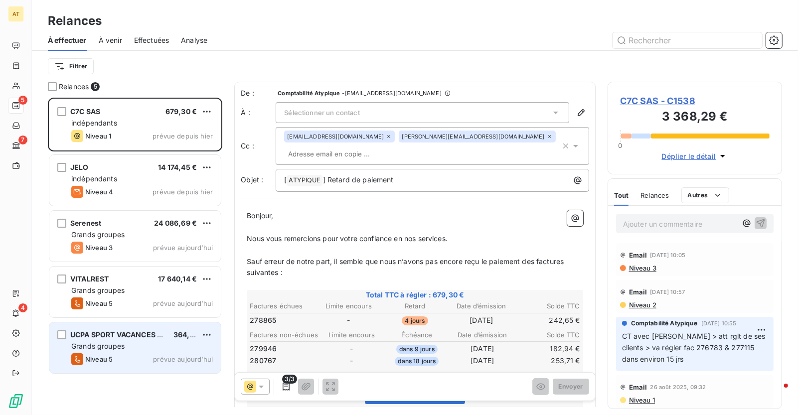
click at [133, 336] on span "UCPA SPORT VACANCES - VILLAGE" at bounding box center [131, 335] width 122 height 8
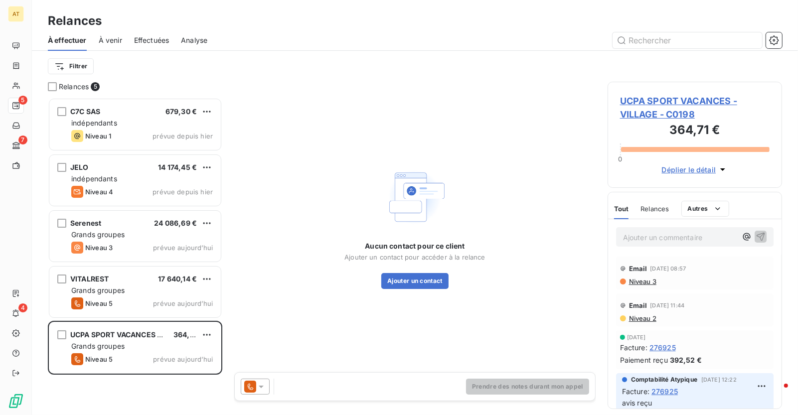
click at [643, 105] on span "UCPA SPORT VACANCES - VILLAGE - C0198" at bounding box center [695, 107] width 150 height 27
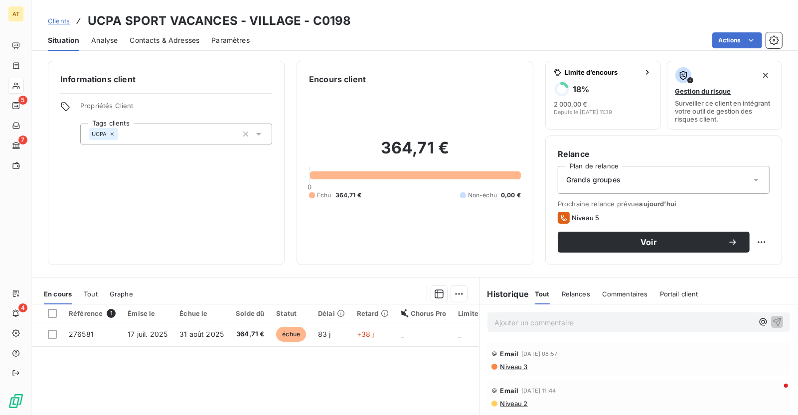
click at [339, 22] on h3 "UCPA SPORT VACANCES - VILLAGE - C0198" at bounding box center [220, 21] width 264 height 18
copy h3 "C0198"
click at [173, 137] on div "UCPA" at bounding box center [176, 134] width 192 height 21
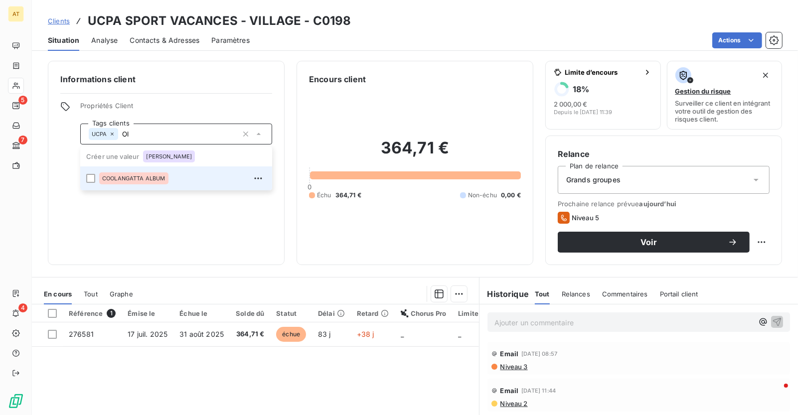
type input "O"
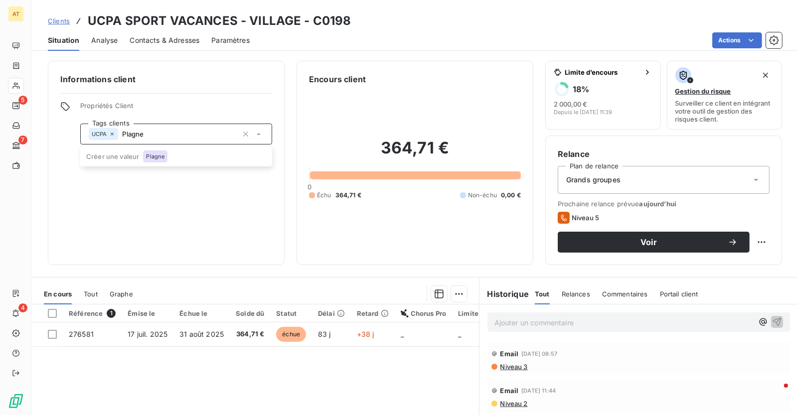
type input "Plagne"
click at [156, 197] on div "Informations client Propriétés Client Tags clients UCPA" at bounding box center [166, 163] width 237 height 204
click at [178, 134] on div "UCPA" at bounding box center [176, 134] width 192 height 21
type input "Plagne"
click at [162, 159] on span "Plagne" at bounding box center [155, 157] width 18 height 6
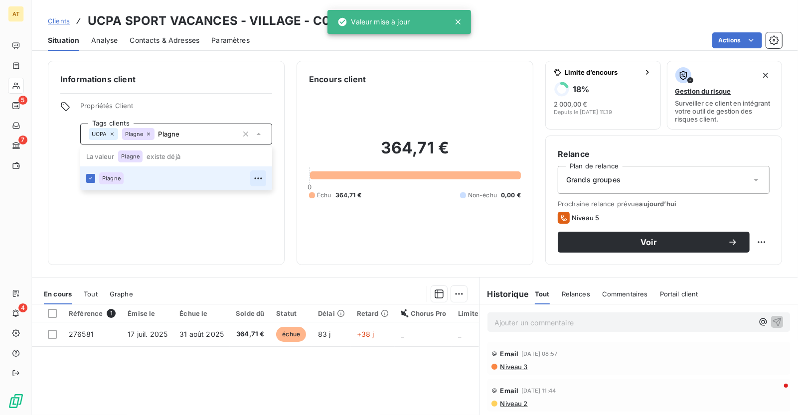
click at [257, 179] on icon "button" at bounding box center [258, 179] width 10 height 10
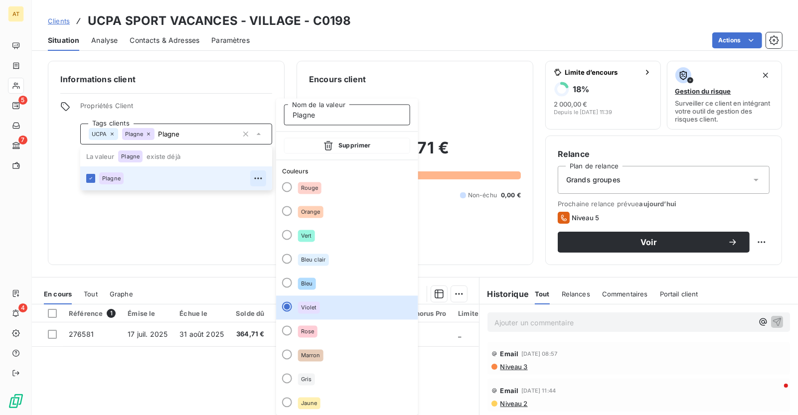
click at [325, 116] on input "Plagne" at bounding box center [347, 115] width 126 height 21
type input "Plagne"
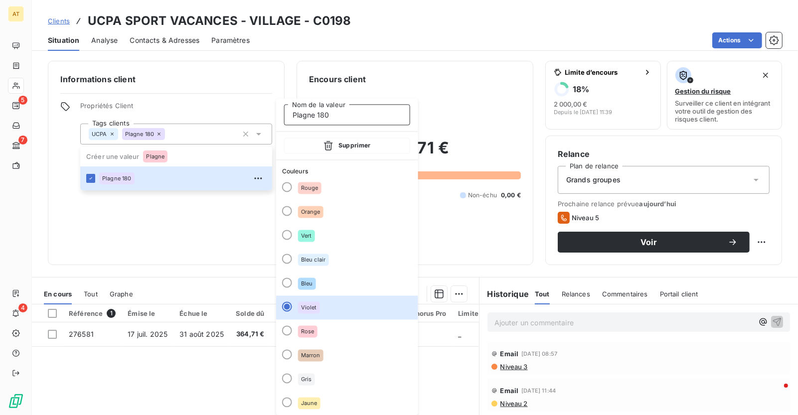
type input "Plagne 1800"
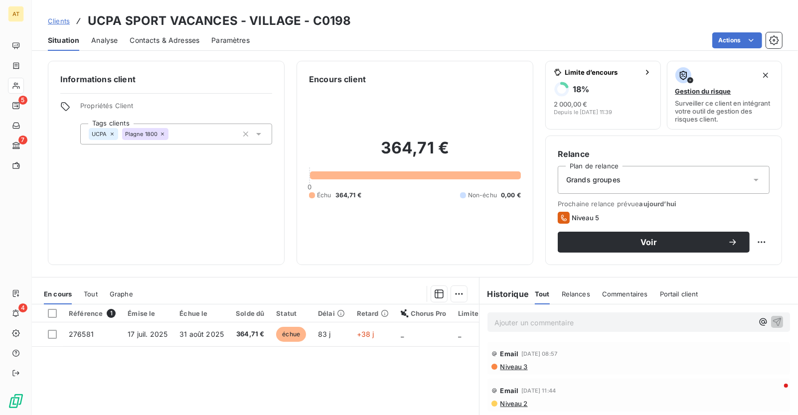
click at [167, 44] on span "Contacts & Adresses" at bounding box center [165, 40] width 70 height 10
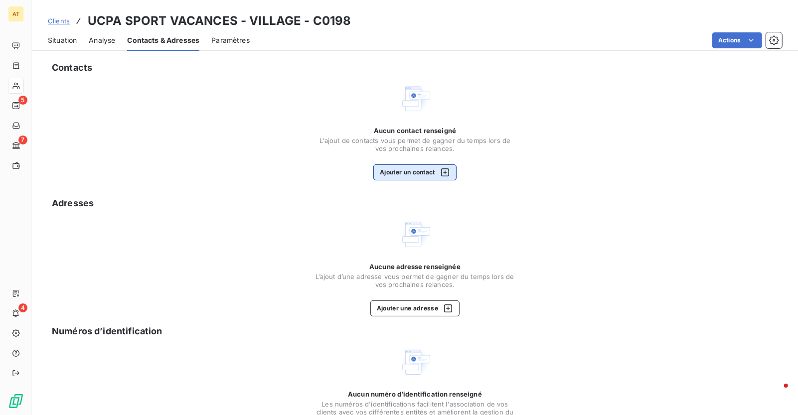
click at [415, 175] on button "Ajouter un contact" at bounding box center [414, 173] width 83 height 16
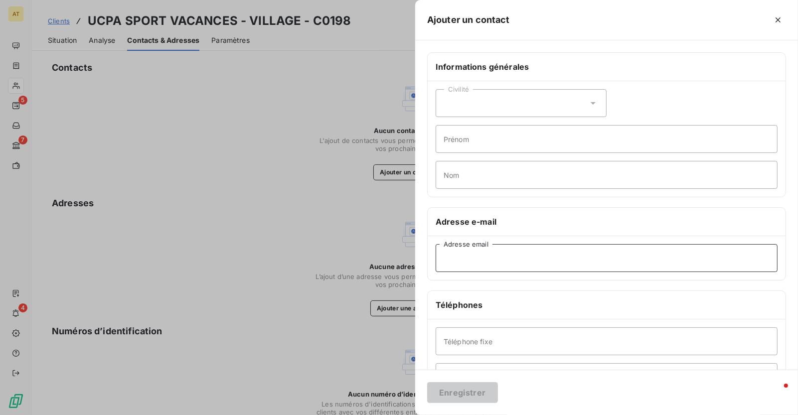
click at [470, 261] on input "Adresse email" at bounding box center [607, 258] width 342 height 28
paste input "mmerle@ucpa.asso.fr"
type input "mmerle@ucpa.asso.fr"
click at [464, 388] on button "Enregistrer" at bounding box center [462, 392] width 71 height 21
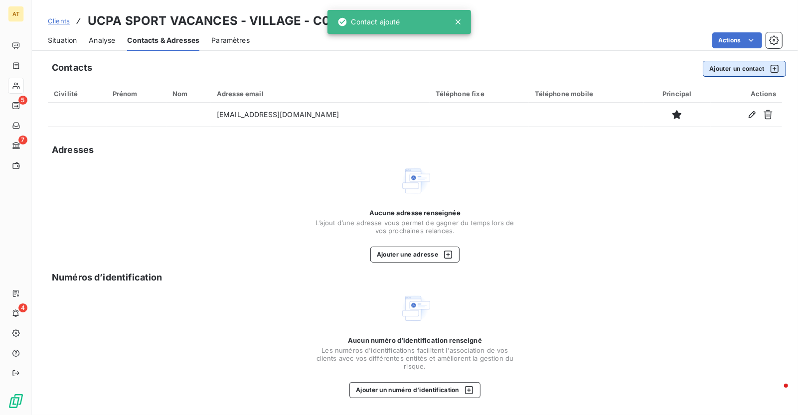
click at [736, 69] on button "Ajouter un contact" at bounding box center [744, 69] width 83 height 16
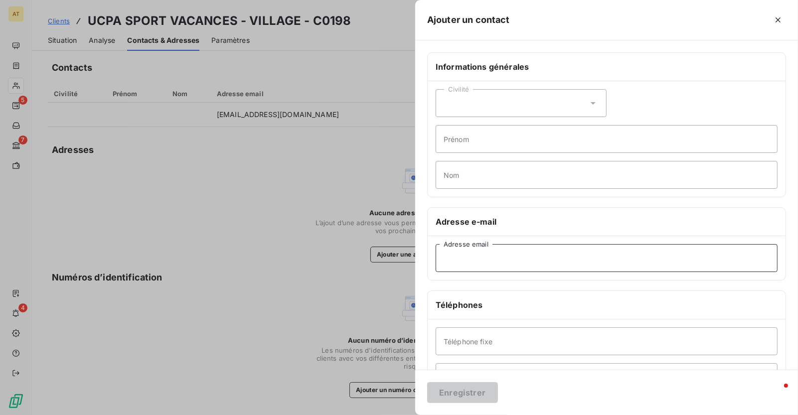
click at [489, 261] on input "Adresse email" at bounding box center [607, 258] width 342 height 28
paste input "mpougheon@ucpa.asso.fr"
type input "mpougheon@ucpa.asso.fr"
click at [442, 397] on button "Enregistrer" at bounding box center [462, 392] width 71 height 21
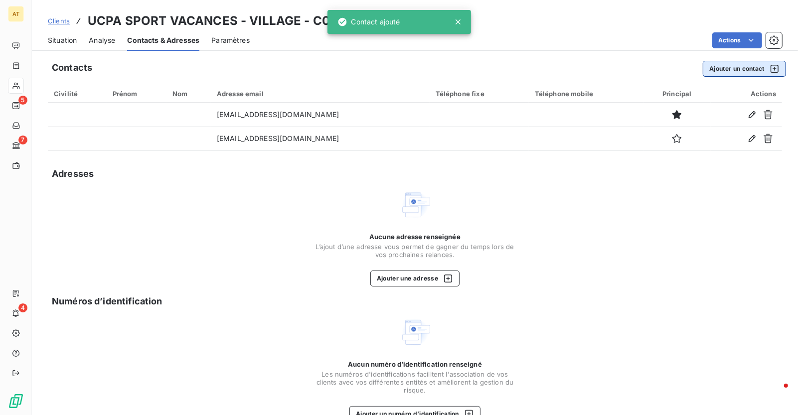
click at [729, 76] on button "Ajouter un contact" at bounding box center [744, 69] width 83 height 16
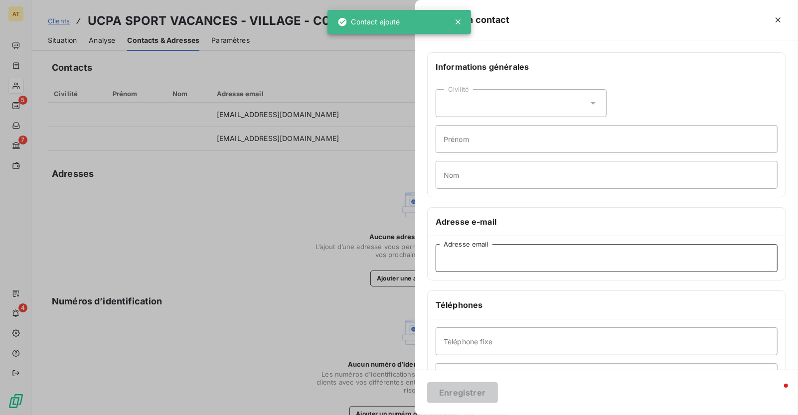
click at [494, 249] on input "Adresse email" at bounding box center [607, 258] width 342 height 28
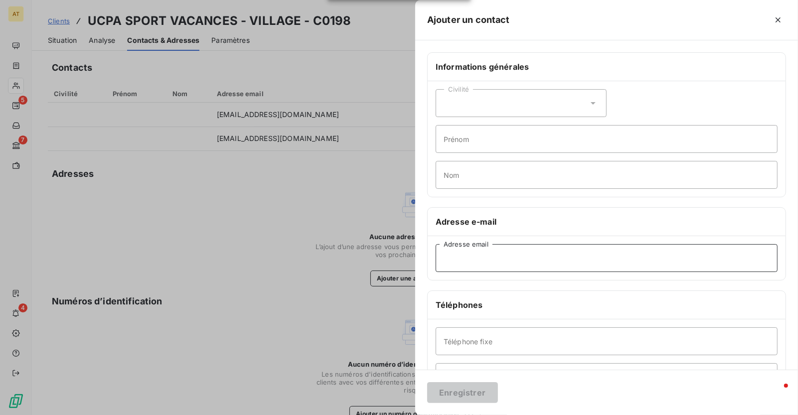
paste input "tvarnoux@ucpa.asso.fr"
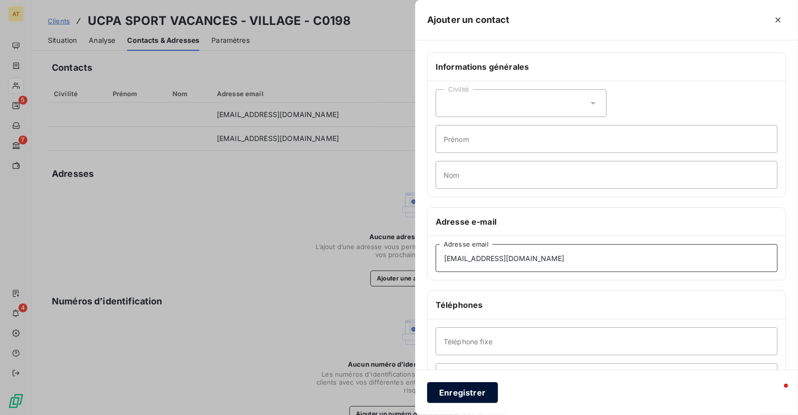
type input "tvarnoux@ucpa.asso.fr"
click at [467, 392] on button "Enregistrer" at bounding box center [462, 392] width 71 height 21
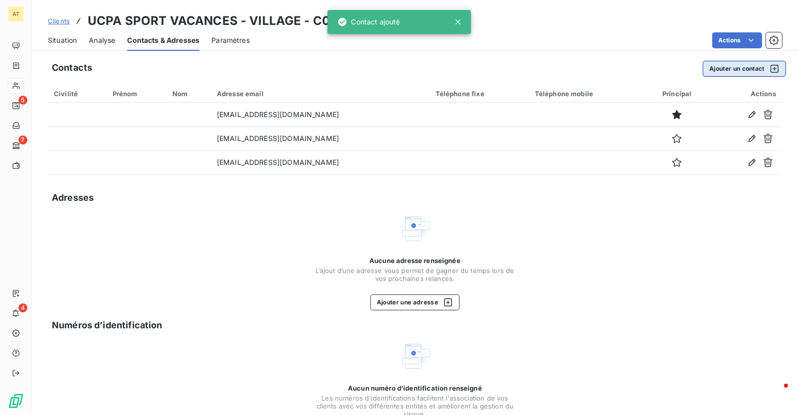
click at [753, 73] on button "Ajouter un contact" at bounding box center [744, 69] width 83 height 16
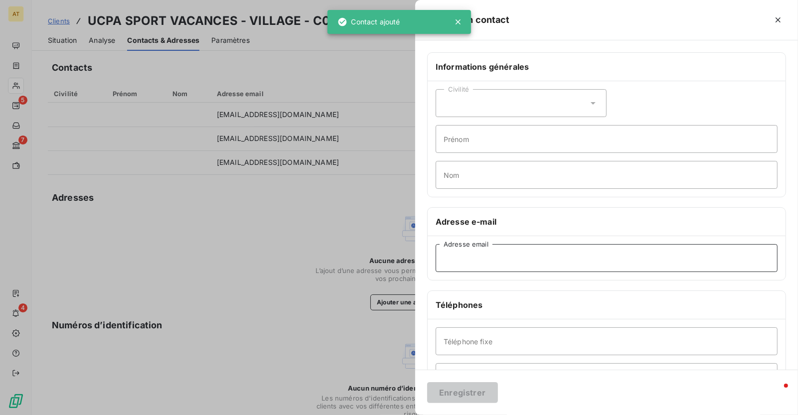
click at [473, 249] on input "Adresse email" at bounding box center [607, 258] width 342 height 28
paste input "fdouteau@ucpa.asso.fr"
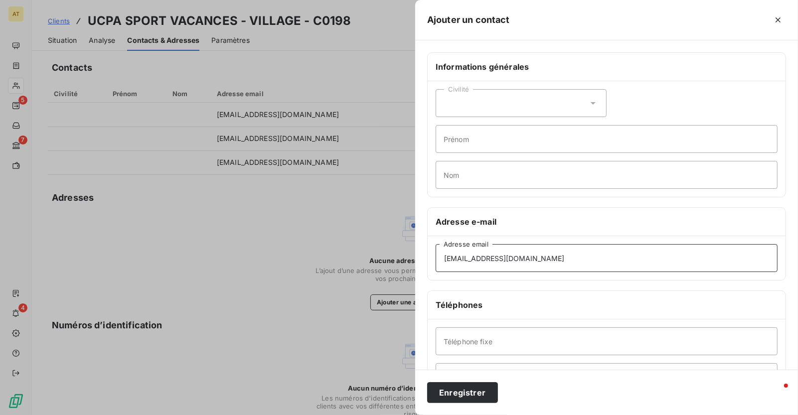
type input "fdouteau@ucpa.asso.fr"
click at [468, 394] on button "Enregistrer" at bounding box center [462, 392] width 71 height 21
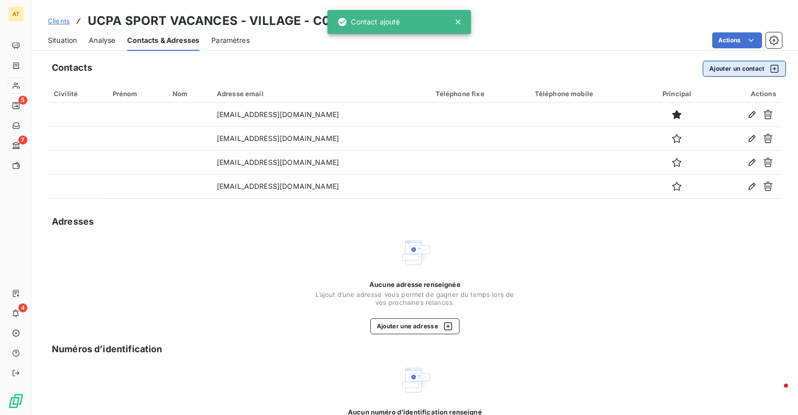
click at [723, 63] on button "Ajouter un contact" at bounding box center [744, 69] width 83 height 16
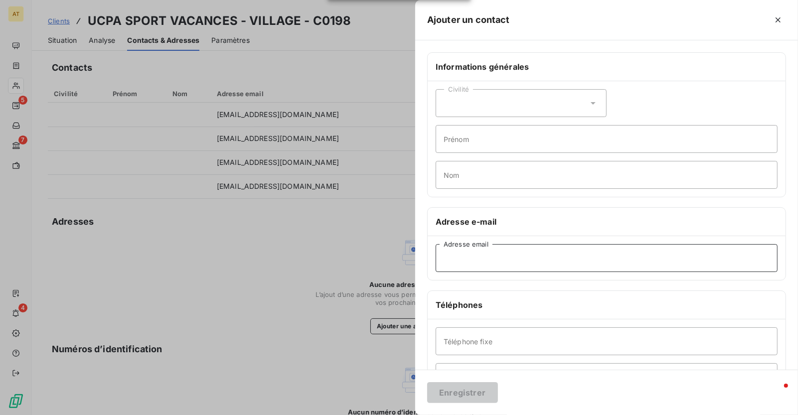
click at [485, 261] on input "Adresse email" at bounding box center [607, 258] width 342 height 28
paste input "fournisseurs@ucpa.asso.fr"
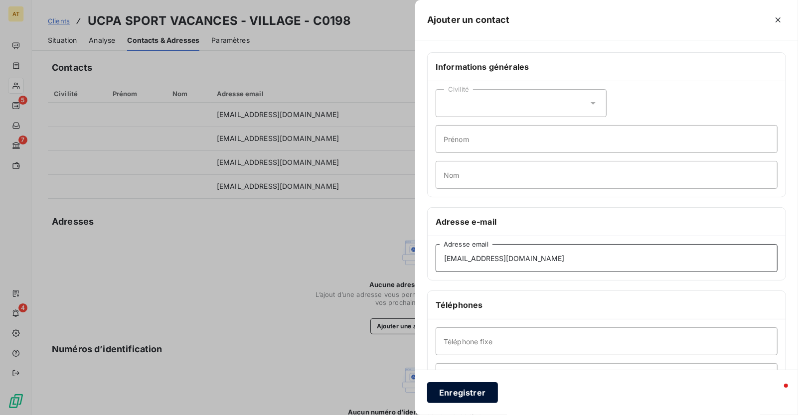
type input "fournisseurs@ucpa.asso.fr"
click at [479, 392] on button "Enregistrer" at bounding box center [462, 392] width 71 height 21
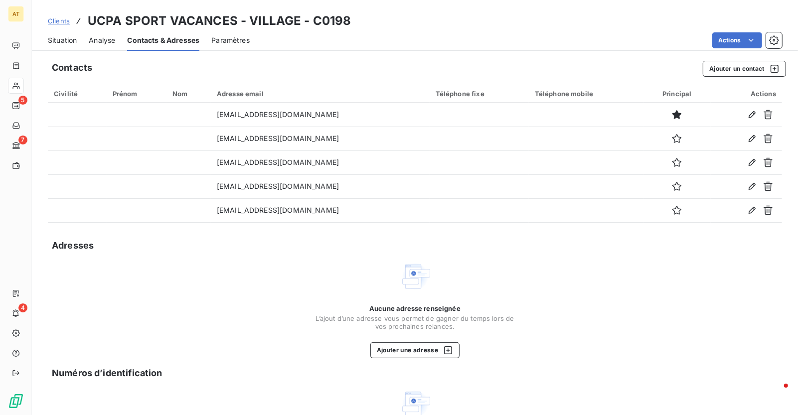
click at [354, 271] on div "Aucune adresse renseignée L’ajout d’une adresse vous permet de gagner du temps …" at bounding box center [415, 310] width 199 height 98
click at [67, 42] on span "Situation" at bounding box center [62, 40] width 29 height 10
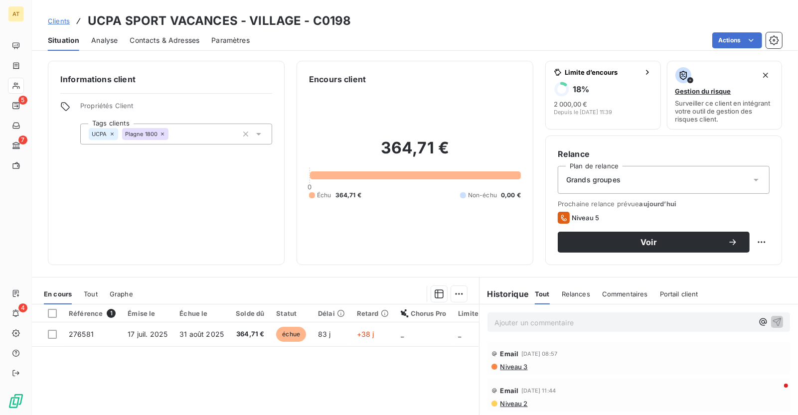
click at [387, 245] on div "364,71 € 0 Échu 364,71 € Non-échu 0,00 €" at bounding box center [415, 169] width 212 height 168
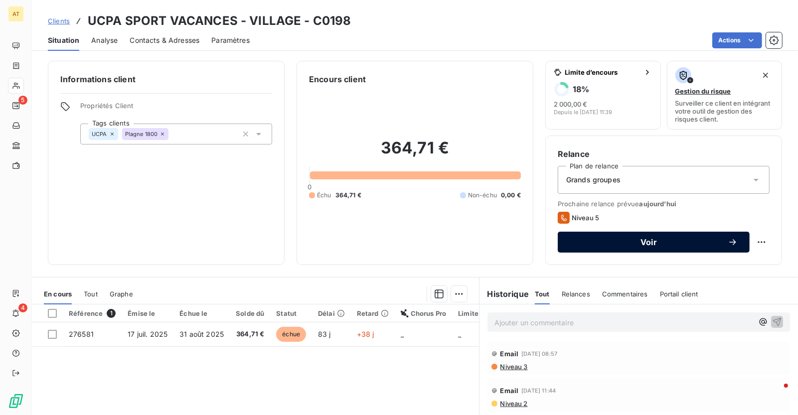
click at [689, 247] on button "Voir" at bounding box center [654, 242] width 192 height 21
click at [681, 243] on span "Voir" at bounding box center [649, 242] width 158 height 8
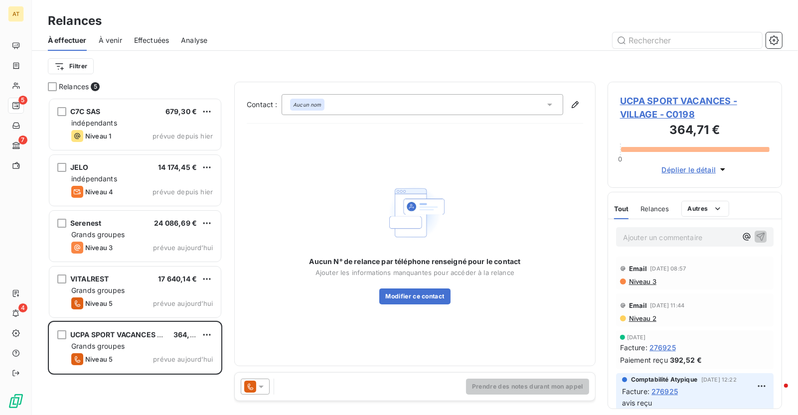
scroll to position [318, 175]
click at [256, 382] on icon at bounding box center [261, 387] width 10 height 10
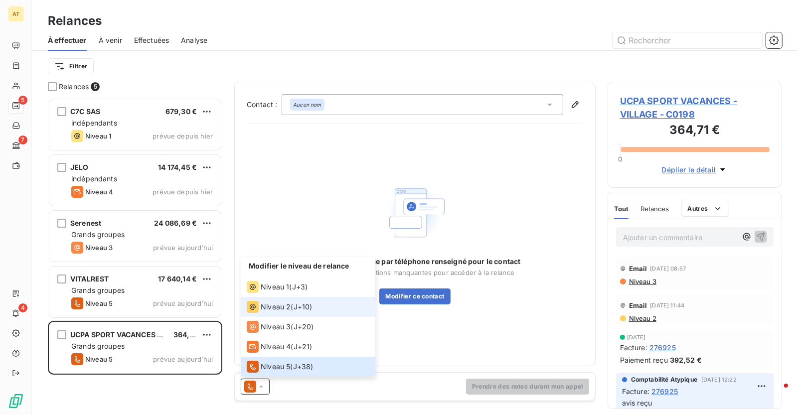
click at [293, 312] on div "Niveau 2 ( J+10 )" at bounding box center [279, 307] width 65 height 12
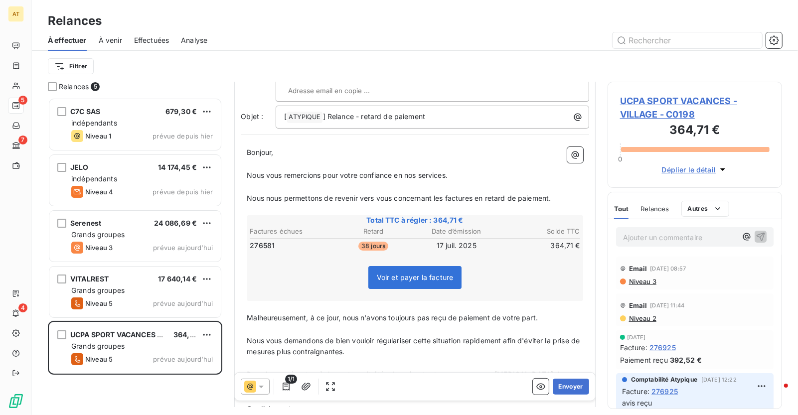
scroll to position [181, 0]
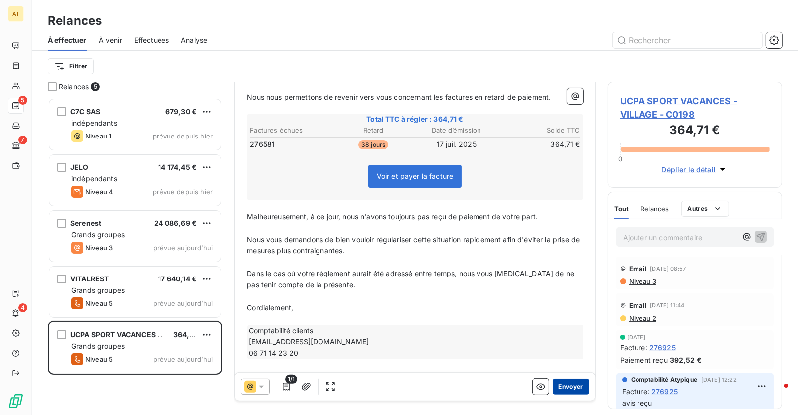
click at [566, 389] on button "Envoyer" at bounding box center [571, 387] width 36 height 16
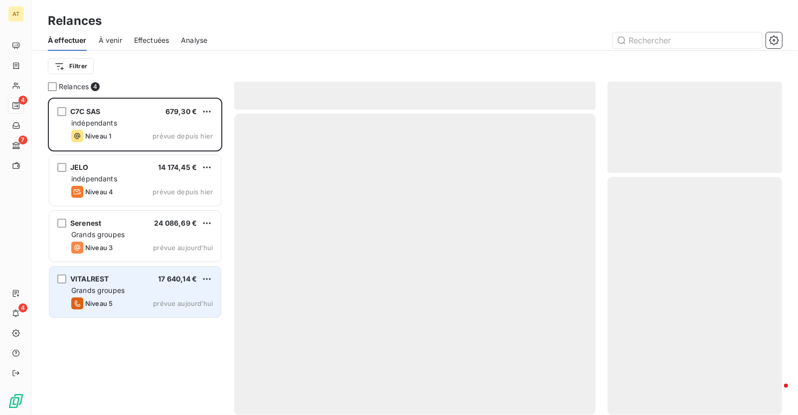
click at [117, 303] on div "Niveau 5 prévue aujourd’hui" at bounding box center [142, 304] width 142 height 12
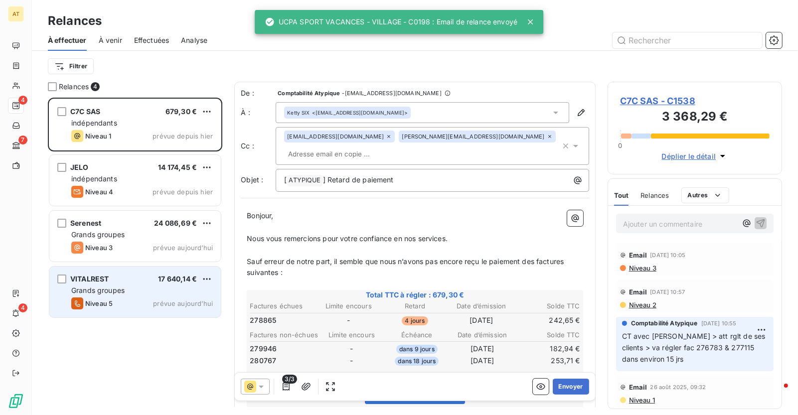
click at [117, 303] on div "Niveau 5 prévue aujourd’hui" at bounding box center [142, 304] width 142 height 12
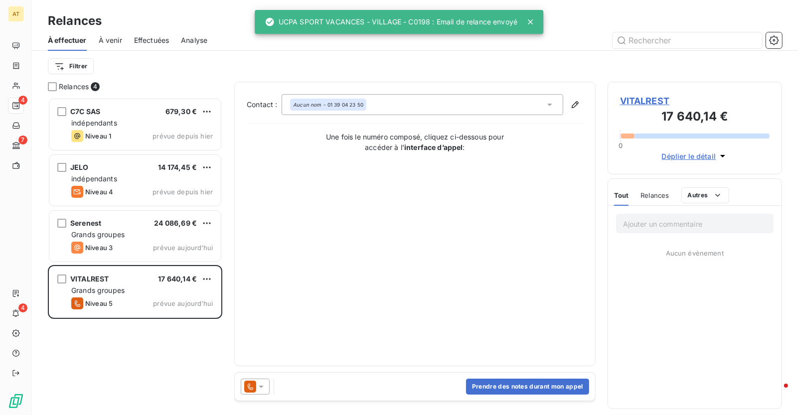
click at [159, 43] on span "Effectuées" at bounding box center [151, 40] width 35 height 10
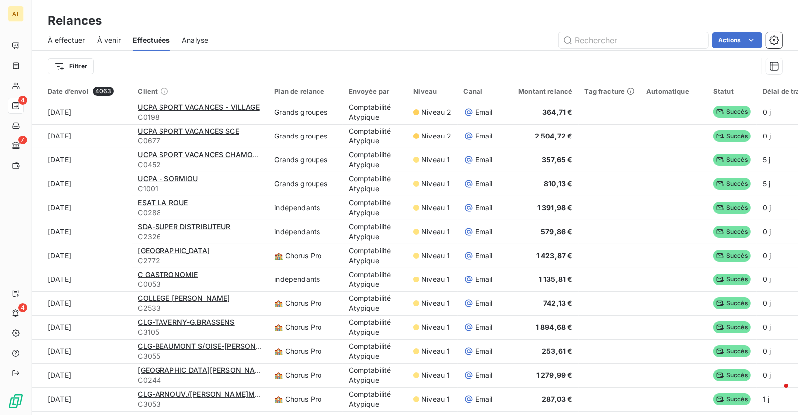
click at [69, 39] on span "À effectuer" at bounding box center [66, 40] width 37 height 10
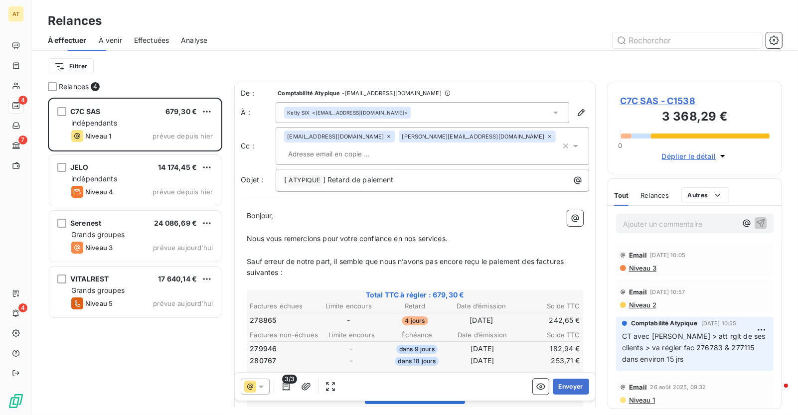
scroll to position [318, 175]
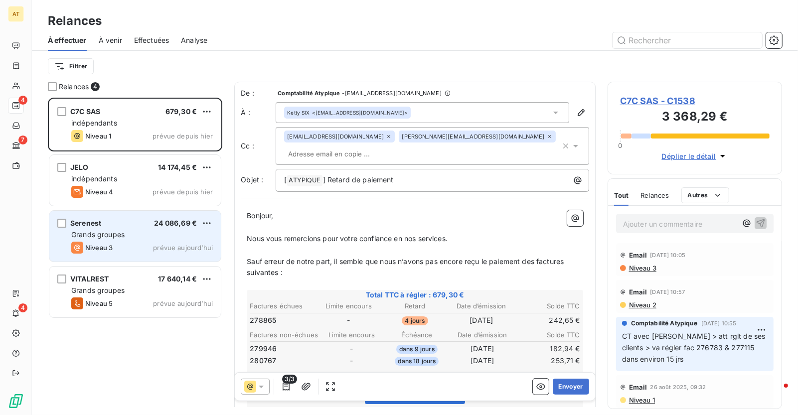
click at [131, 245] on div "Niveau 3 prévue aujourd’hui" at bounding box center [142, 248] width 142 height 12
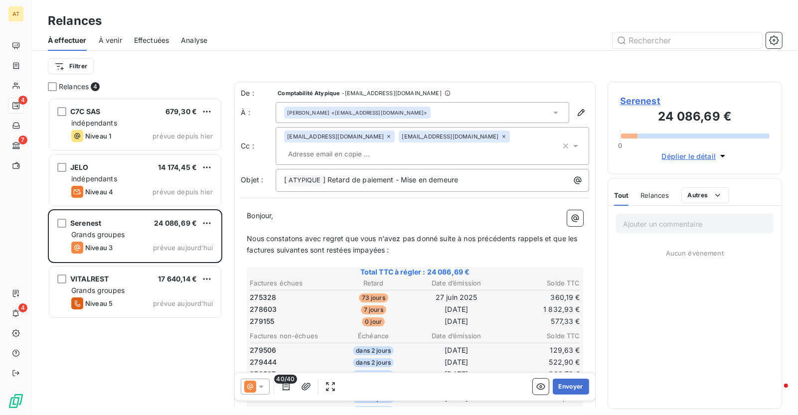
click at [270, 293] on span "275328" at bounding box center [263, 298] width 26 height 10
copy span "275328"
click at [270, 293] on span "275328" at bounding box center [263, 298] width 26 height 10
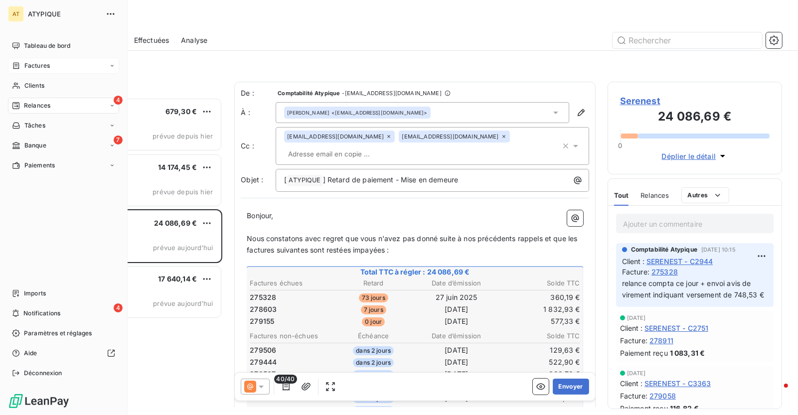
click at [21, 66] on div "Factures" at bounding box center [31, 65] width 38 height 9
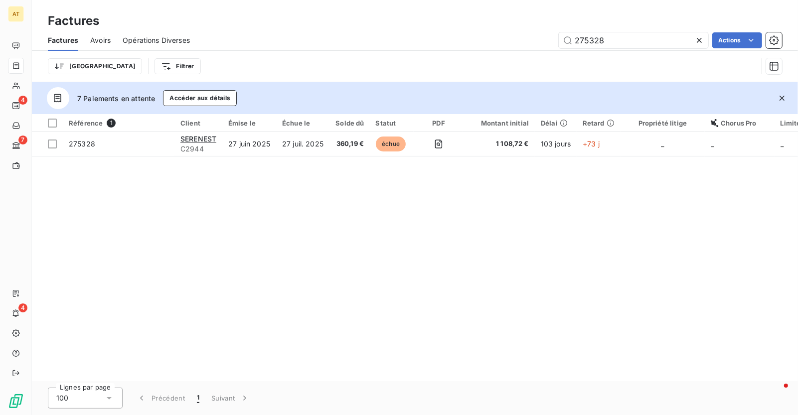
click at [784, 101] on icon "button" at bounding box center [782, 98] width 10 height 10
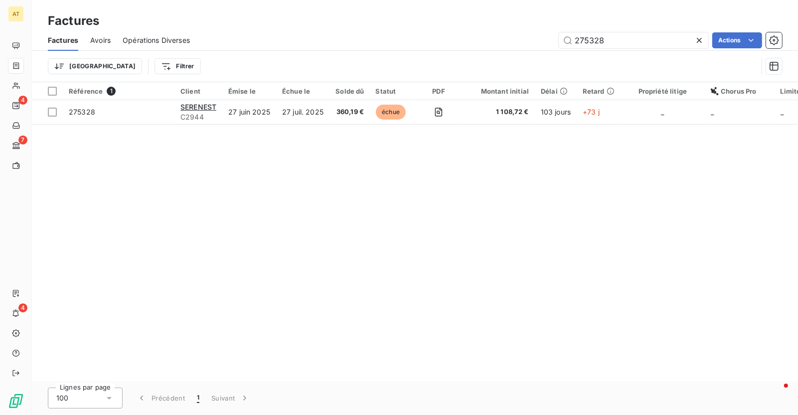
click at [644, 30] on div "Factures Avoirs Opérations Diverses 275328 Actions" at bounding box center [415, 40] width 766 height 21
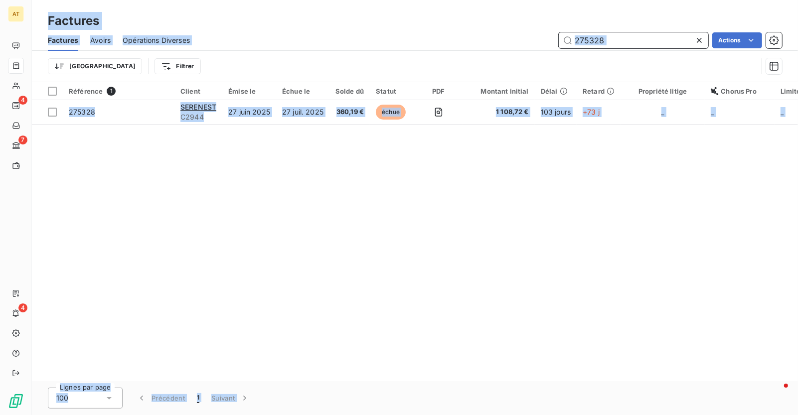
click at [633, 37] on input "275328" at bounding box center [634, 40] width 150 height 16
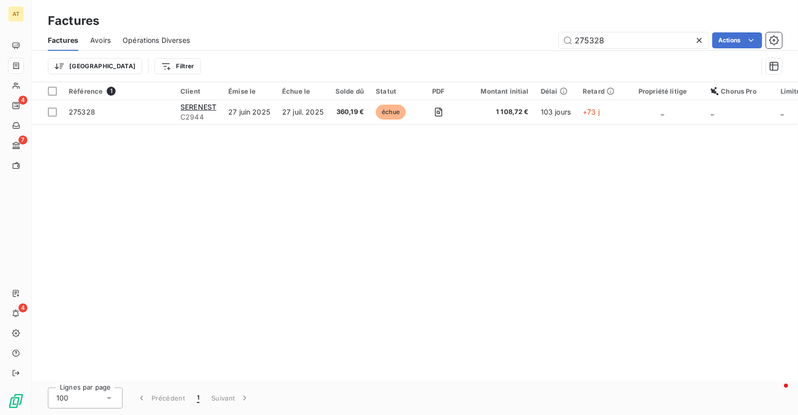
click at [425, 226] on div "Référence 1 Client Émise le Échue le Solde dû Statut PDF Montant initial Délai …" at bounding box center [415, 231] width 766 height 299
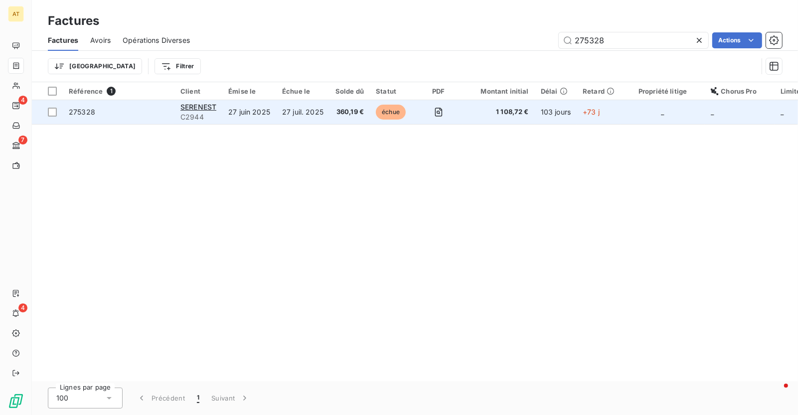
click at [87, 119] on td "275328" at bounding box center [119, 112] width 112 height 24
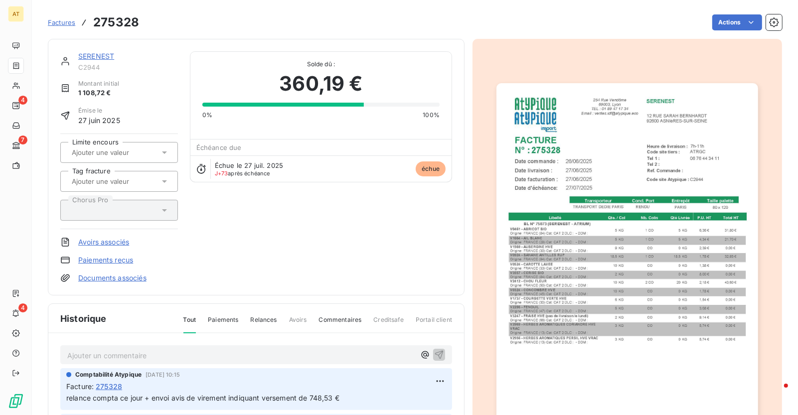
click at [111, 262] on link "Paiements reçus" at bounding box center [105, 260] width 55 height 10
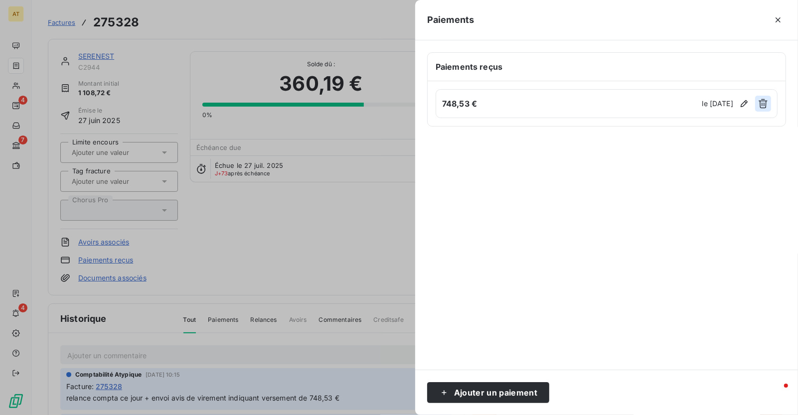
click at [766, 106] on icon "button" at bounding box center [763, 104] width 10 height 10
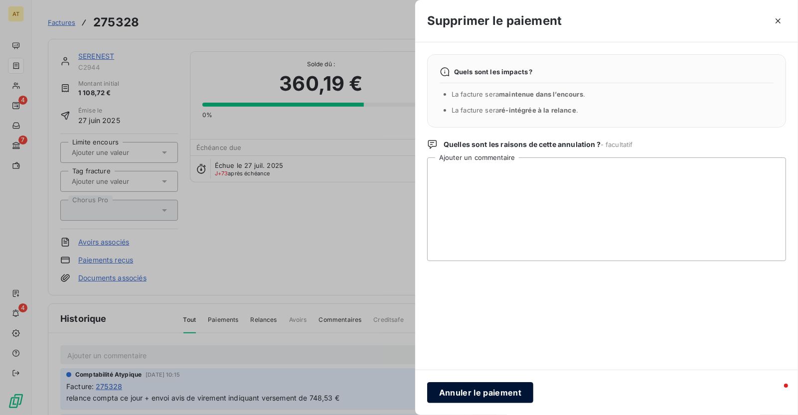
click at [466, 398] on button "Annuler le paiement" at bounding box center [480, 392] width 106 height 21
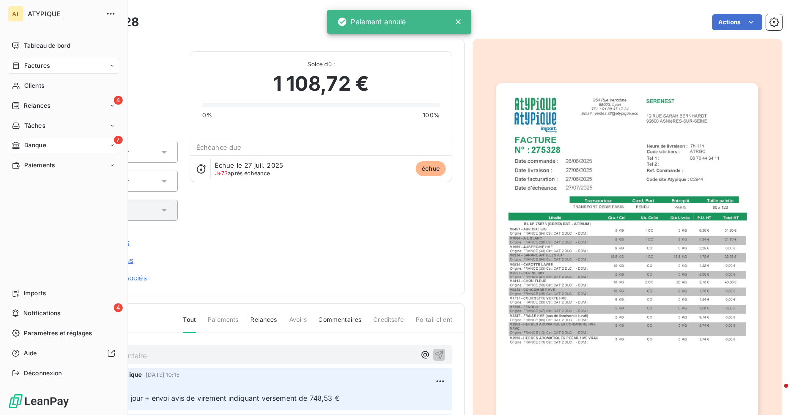
click at [25, 139] on div "7 Banque" at bounding box center [63, 146] width 111 height 16
click at [37, 146] on span "Banque" at bounding box center [35, 145] width 22 height 9
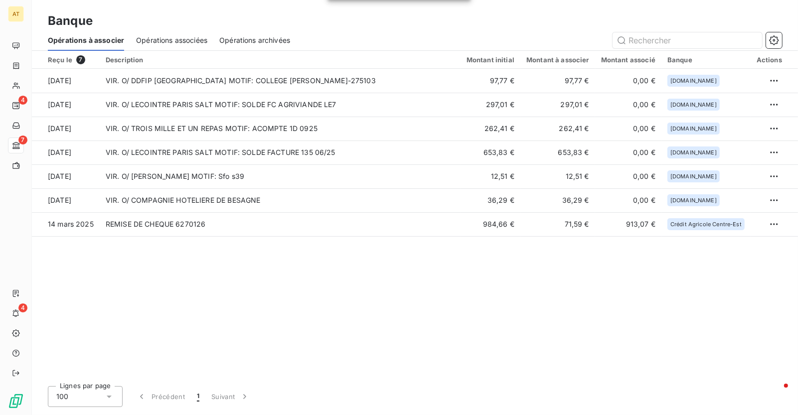
click at [255, 302] on div "Reçu le 7 Description Montant initial Montant à associer Montant associé Banque…" at bounding box center [415, 215] width 766 height 328
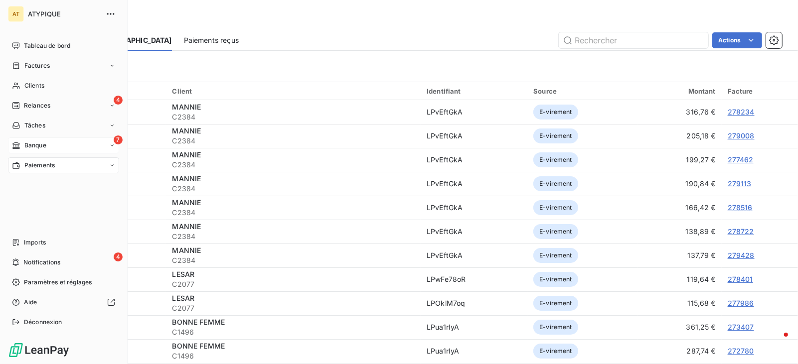
click at [22, 144] on div "Banque" at bounding box center [29, 145] width 34 height 9
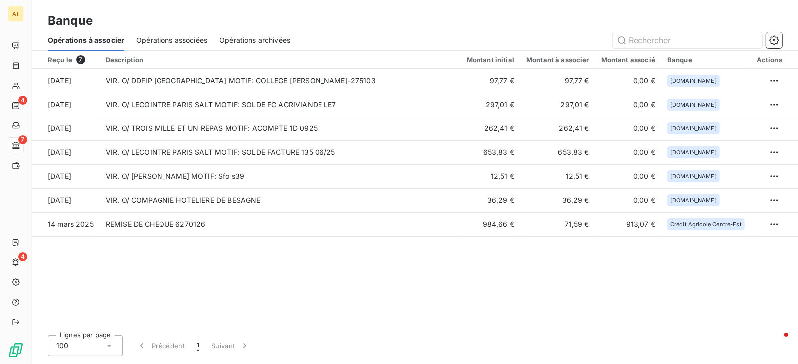
click at [310, 254] on div "Reçu le 7 Description Montant initial Montant à associer Montant associé Banque…" at bounding box center [415, 189] width 766 height 277
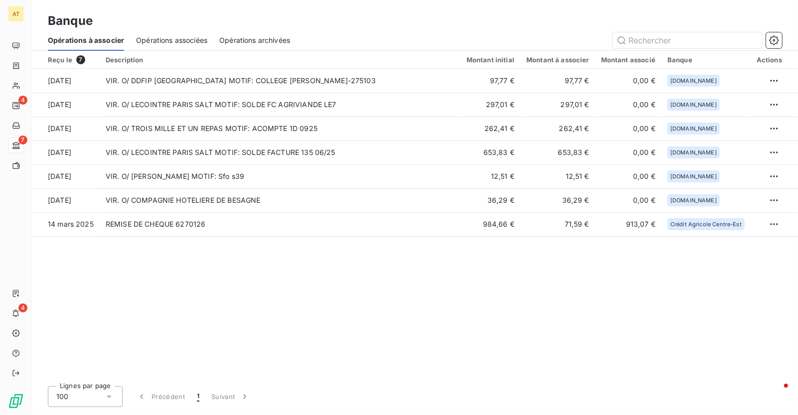
click at [255, 302] on div "Reçu le 7 Description Montant initial Montant à associer Montant associé Banque…" at bounding box center [415, 215] width 766 height 328
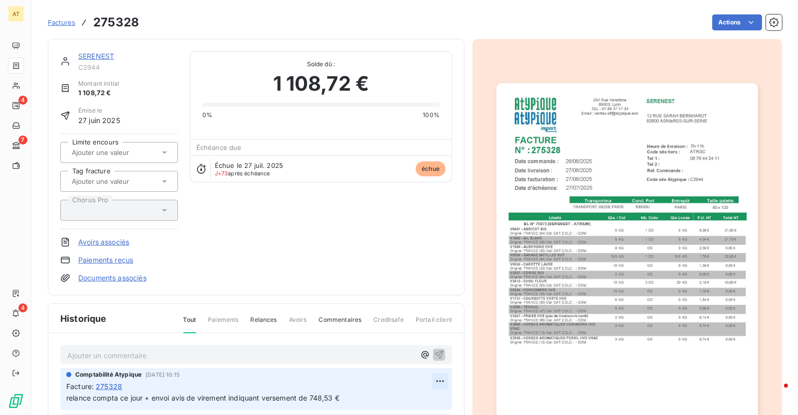
click at [439, 379] on html "AT 4 7 4 Factures 275328 Actions SERENEST C2944 Montant initial 1 108,72 € Émis…" at bounding box center [399, 207] width 798 height 415
click at [420, 353] on div "Supprimer" at bounding box center [416, 361] width 56 height 16
click at [440, 384] on html "AT 4 7 4 Factures 275328 Actions SERENEST C2944 Montant initial 1 108,72 € Émis…" at bounding box center [399, 207] width 798 height 415
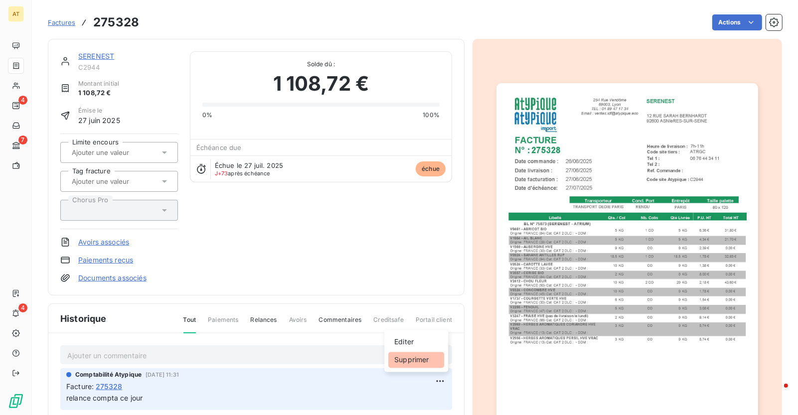
click at [428, 363] on div "Supprimer" at bounding box center [416, 361] width 56 height 16
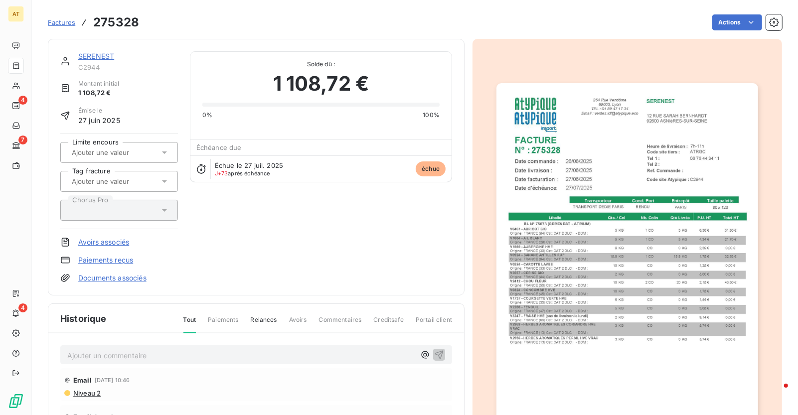
click at [123, 258] on link "Paiements reçus" at bounding box center [105, 260] width 55 height 10
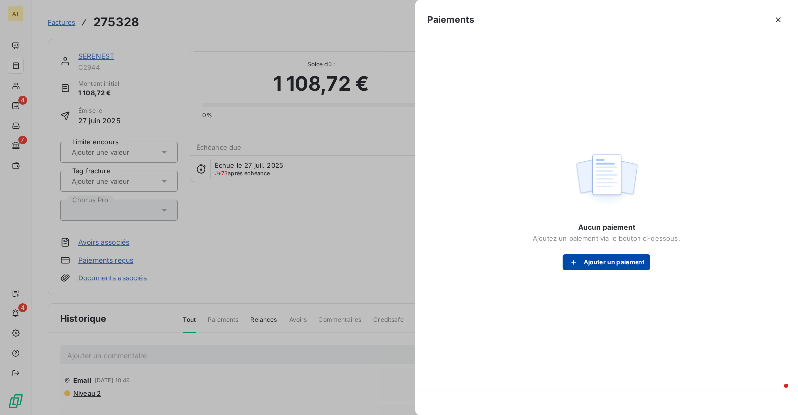
click at [608, 262] on button "Ajouter un paiement" at bounding box center [607, 262] width 88 height 16
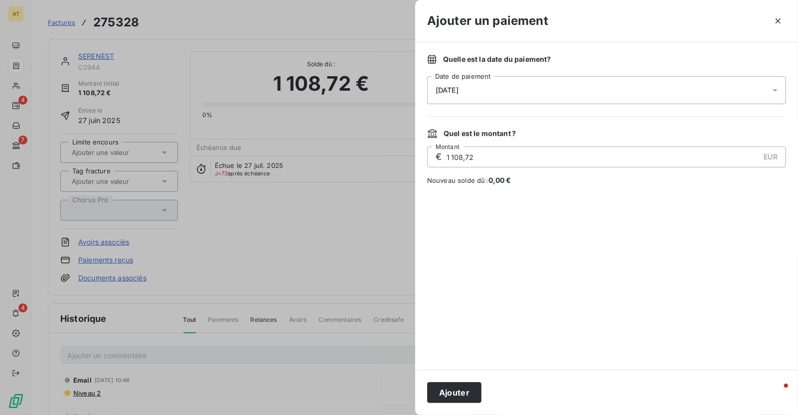
click at [496, 91] on div "[DATE]" at bounding box center [606, 90] width 359 height 28
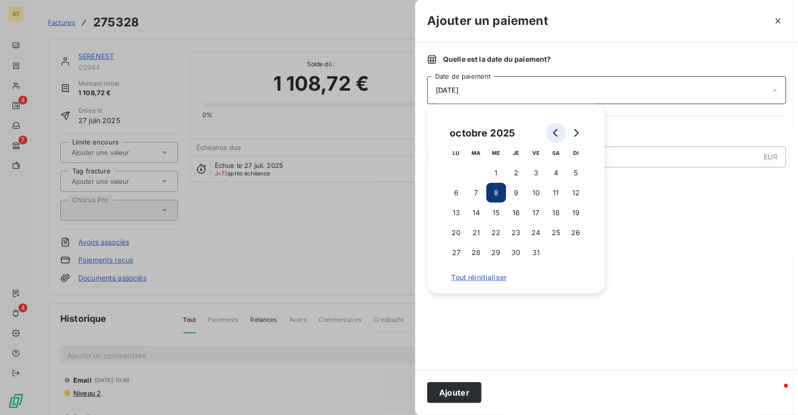
click at [554, 135] on icon "Go to previous month" at bounding box center [556, 133] width 8 height 8
click at [479, 255] on button "26" at bounding box center [477, 253] width 20 height 20
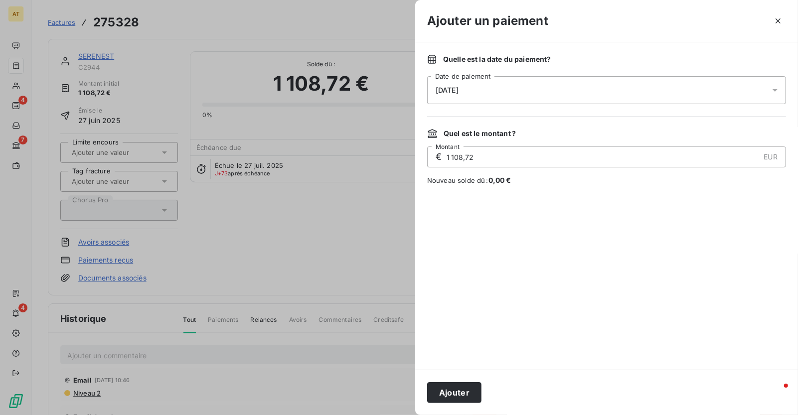
click at [477, 360] on div "Quelle est la date du paiement ? [DATE] Date de paiement Quel est le montant ? …" at bounding box center [606, 206] width 383 height 328
click at [460, 408] on div "Ajouter" at bounding box center [606, 392] width 383 height 45
click at [465, 377] on div "Ajouter" at bounding box center [606, 392] width 383 height 45
click at [465, 382] on button "Ajouter" at bounding box center [454, 392] width 54 height 21
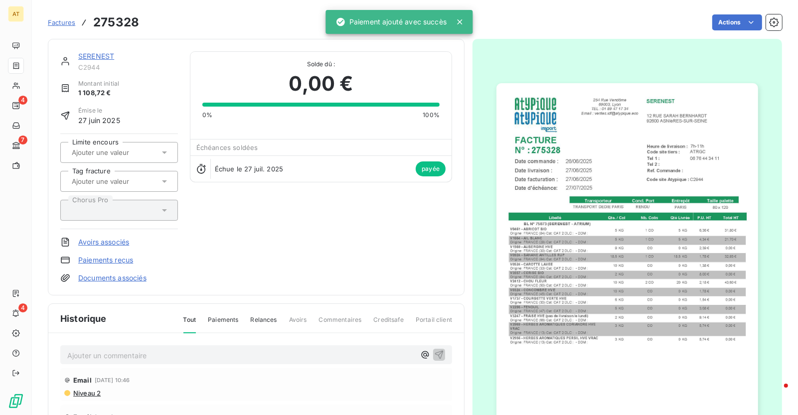
click at [336, 289] on div "SERENEST C2944 Montant initial 1 108,72 € Émise le [DATE] Limite encours Tag fr…" at bounding box center [256, 167] width 417 height 257
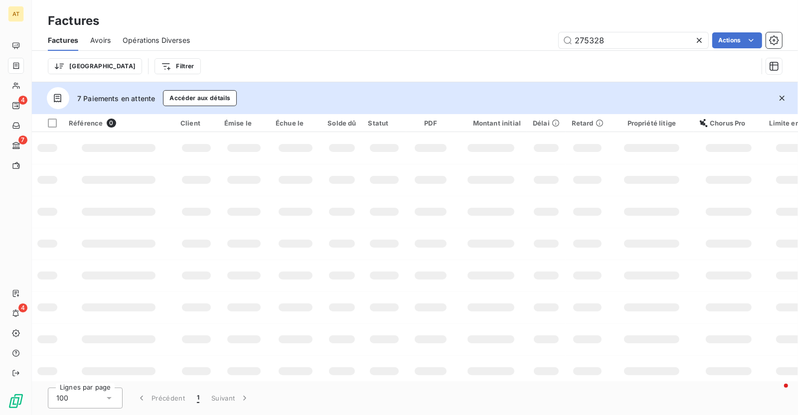
click at [787, 103] on button "button" at bounding box center [782, 98] width 22 height 22
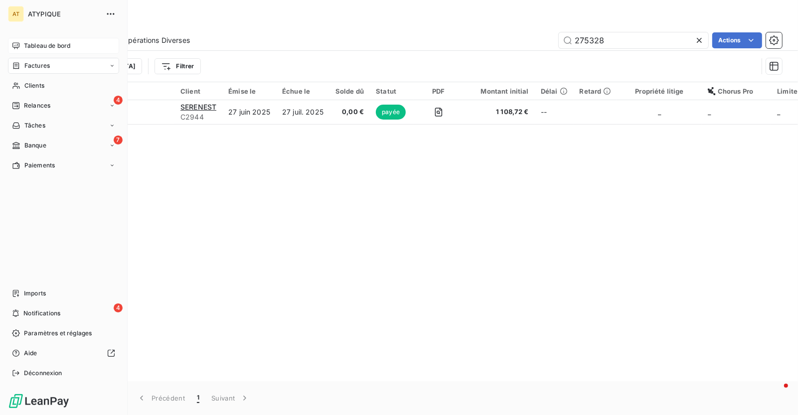
click at [59, 52] on div "Tableau de bord" at bounding box center [63, 46] width 111 height 16
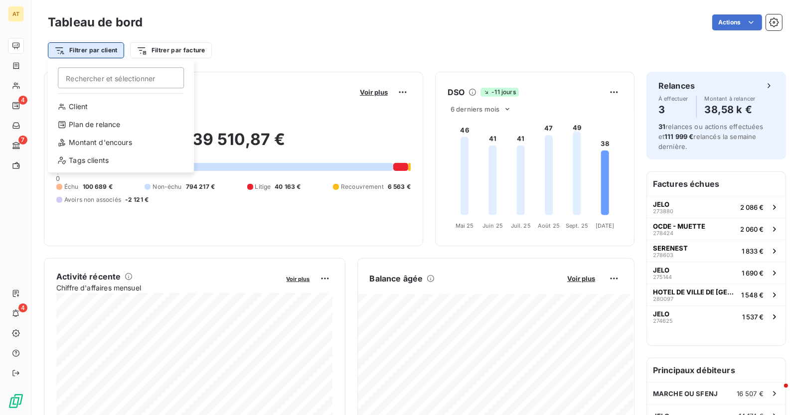
click at [95, 51] on html "AT 4 7 4 Tableau de bord Actions Filtrer par client [PERSON_NAME] et sélectionn…" at bounding box center [399, 207] width 798 height 415
click at [107, 106] on div "Client" at bounding box center [121, 107] width 138 height 16
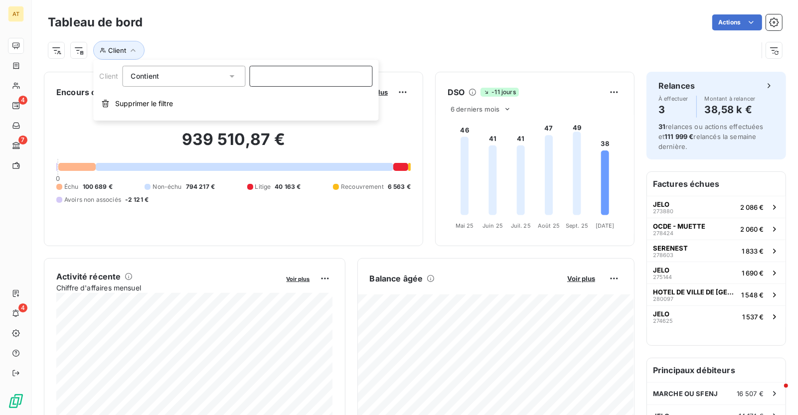
click at [311, 79] on input at bounding box center [310, 76] width 123 height 21
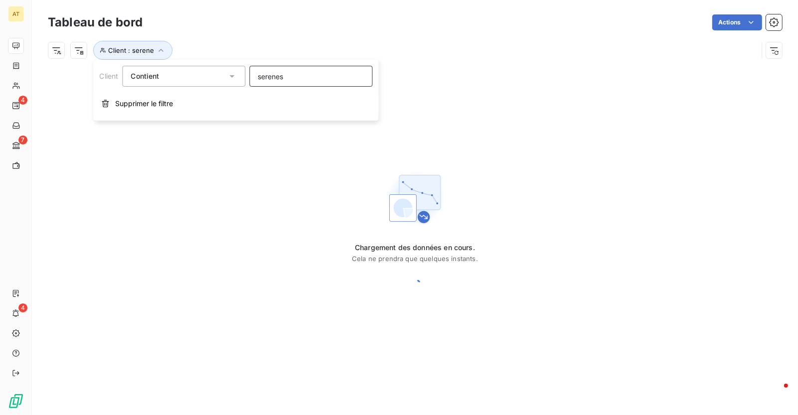
type input "serenest"
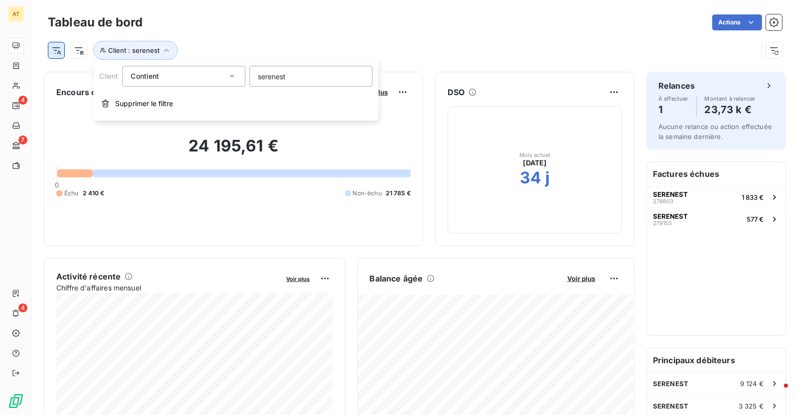
click at [58, 55] on html "AT 4 7 4 Tableau de bord Actions Client : serenest Encours client Voir plus 24 …" at bounding box center [399, 207] width 798 height 415
click at [240, 43] on html "AT 4 7 4 Tableau de bord Actions Client : serenest Encours client Voir plus 24 …" at bounding box center [399, 207] width 798 height 415
click at [169, 43] on button "Client : serenest" at bounding box center [135, 50] width 85 height 19
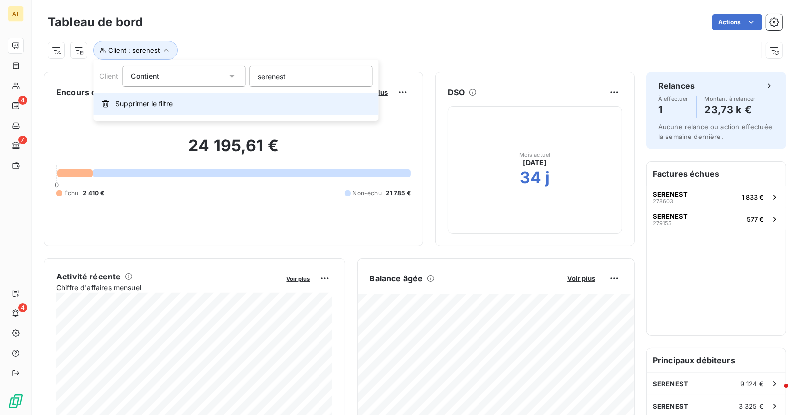
click at [214, 100] on button "Supprimer le filtre" at bounding box center [236, 104] width 285 height 22
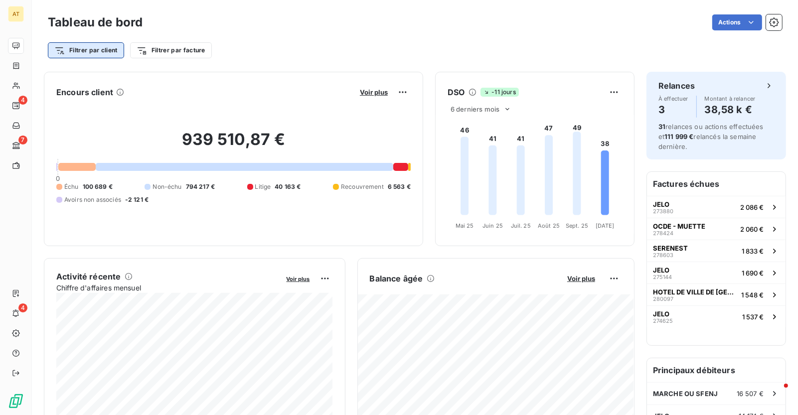
click at [64, 54] on html "AT 4 7 4 Tableau de bord Actions Filtrer par client Filtrer par facture Encours…" at bounding box center [399, 207] width 798 height 415
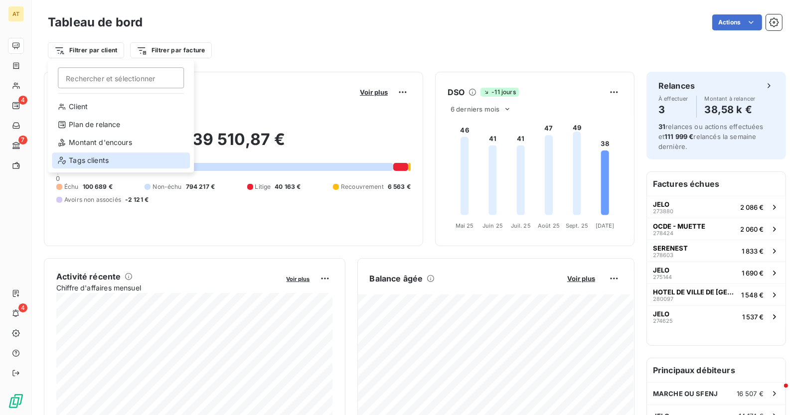
click at [99, 165] on div "Tags clients" at bounding box center [121, 161] width 138 height 16
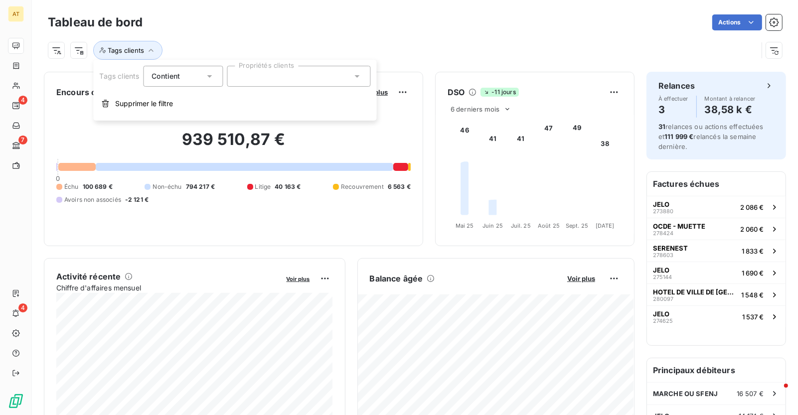
click at [277, 68] on div at bounding box center [299, 76] width 144 height 21
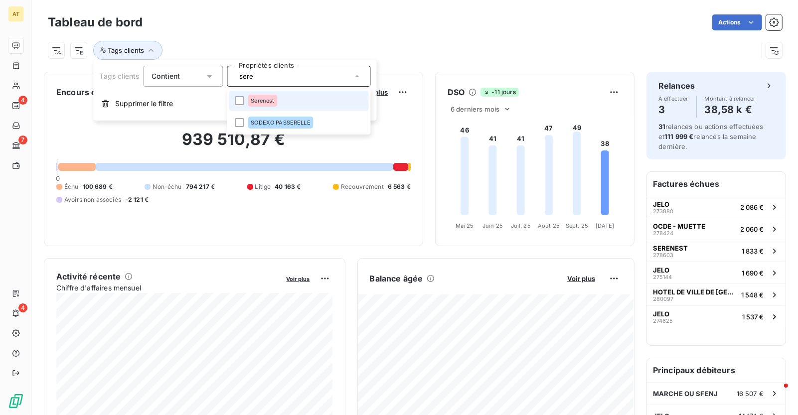
type input "sere"
click at [269, 101] on span "Serenest" at bounding box center [262, 101] width 23 height 6
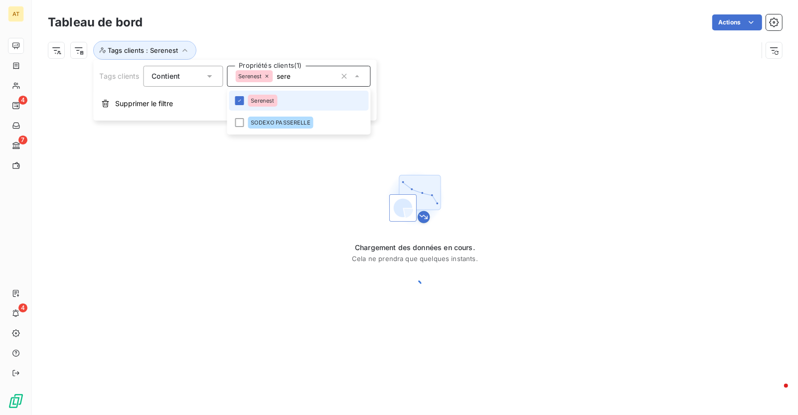
click at [0, 0] on div "Encours client Voir plus 939 510,87 € 0 Échu 100 689 € Non-échu 794 217 € Litig…" at bounding box center [0, 0] width 0 height 0
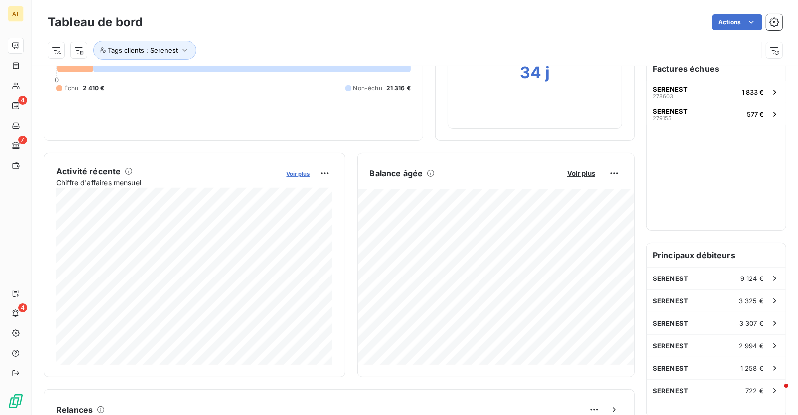
scroll to position [50, 0]
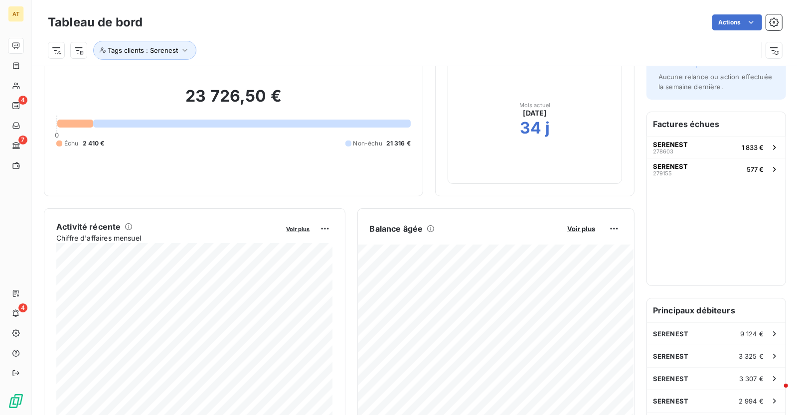
click at [131, 124] on div at bounding box center [252, 124] width 318 height 8
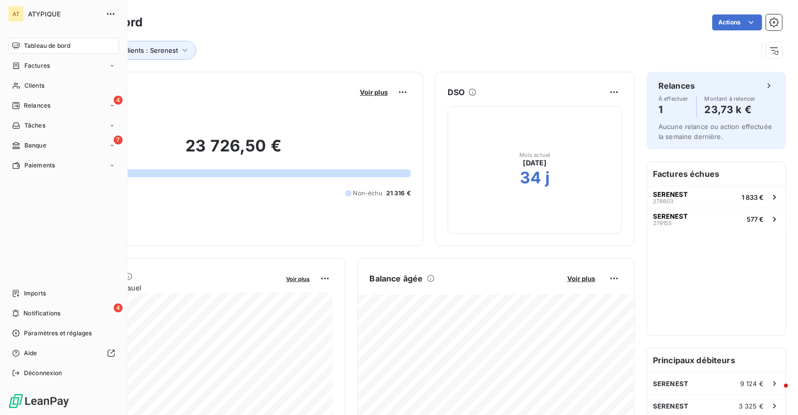
click at [42, 52] on div "Tableau de bord" at bounding box center [63, 46] width 111 height 16
click at [52, 108] on div "4 Relances" at bounding box center [63, 106] width 111 height 16
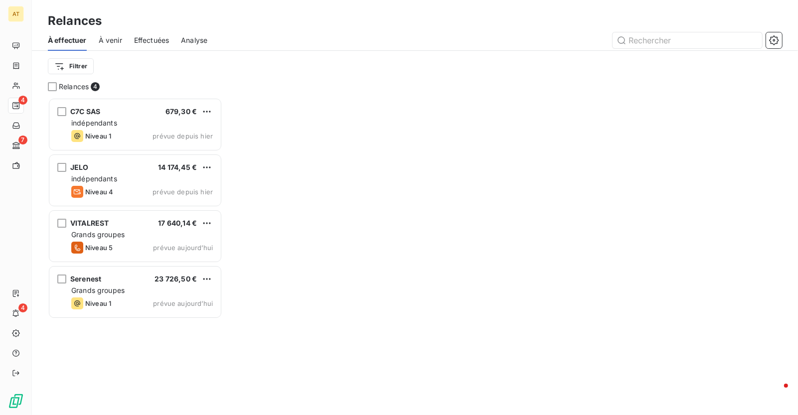
scroll to position [318, 175]
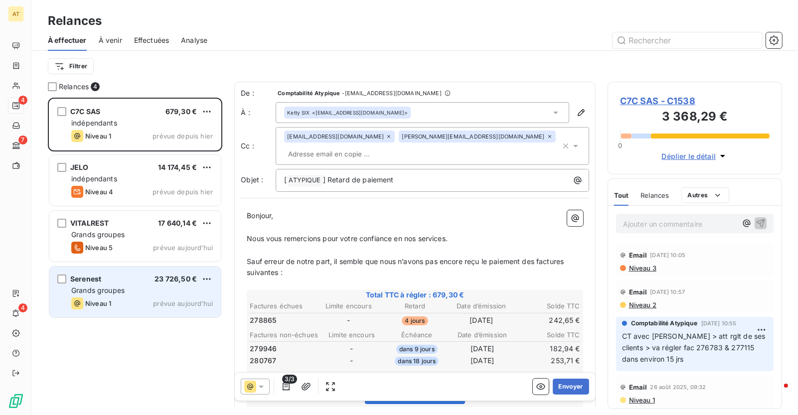
click at [124, 284] on div "Serenest 23 726,50 € Grands groupes Niveau 1 prévue aujourd’hui" at bounding box center [135, 292] width 172 height 51
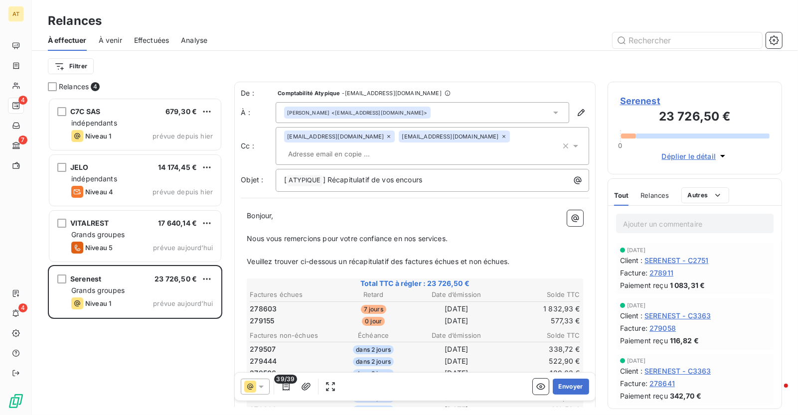
click at [455, 316] on td "[DATE]" at bounding box center [457, 321] width 82 height 11
click at [567, 383] on button "Envoyer" at bounding box center [571, 387] width 36 height 16
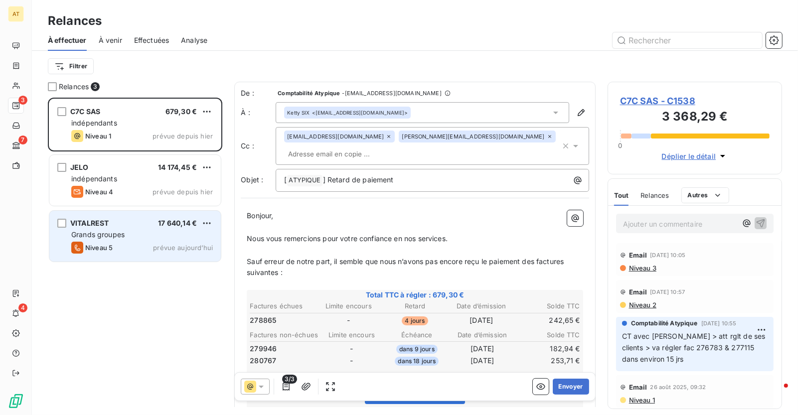
click at [130, 222] on div "VITALREST 17 640,14 €" at bounding box center [142, 223] width 142 height 9
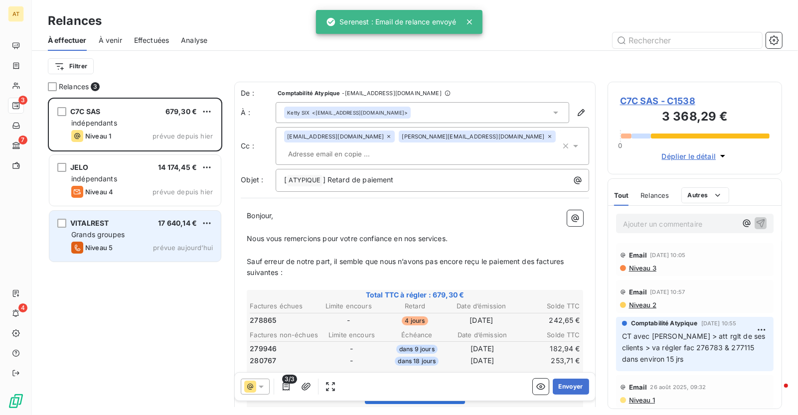
click at [99, 221] on span "VITALREST" at bounding box center [89, 223] width 38 height 8
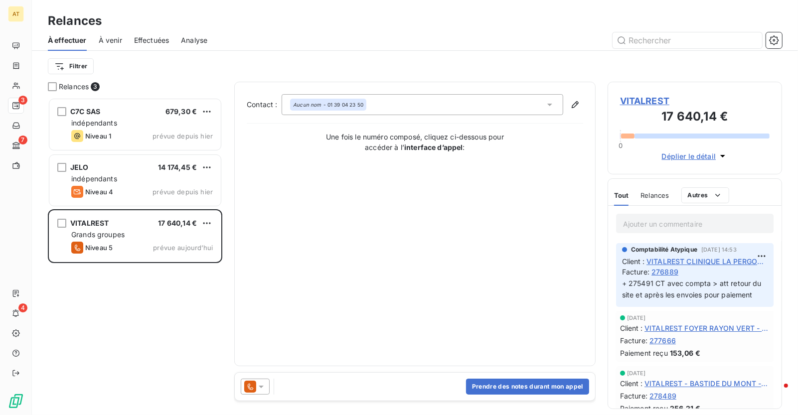
click at [259, 382] on icon at bounding box center [261, 387] width 10 height 10
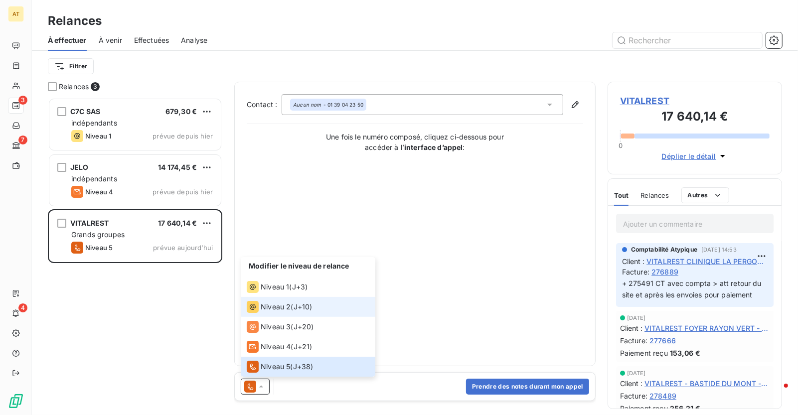
click at [288, 306] on span "Niveau 2" at bounding box center [276, 307] width 30 height 10
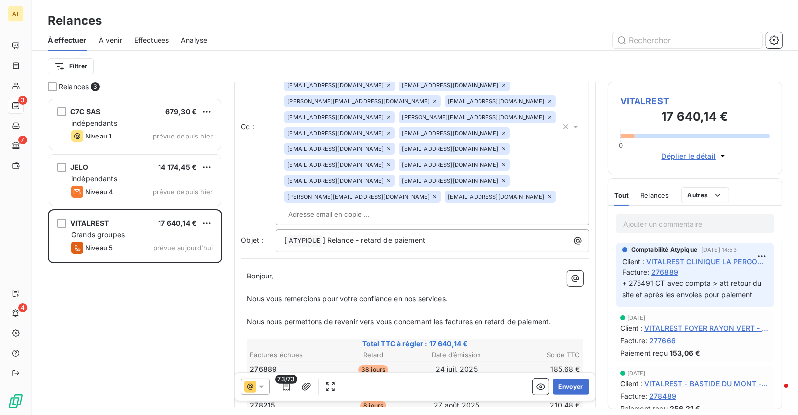
scroll to position [99, 0]
click at [267, 365] on span "276889" at bounding box center [263, 370] width 27 height 10
copy span "276889"
click at [267, 365] on span "276889" at bounding box center [263, 370] width 27 height 10
click at [645, 100] on span "VITALREST" at bounding box center [695, 100] width 150 height 13
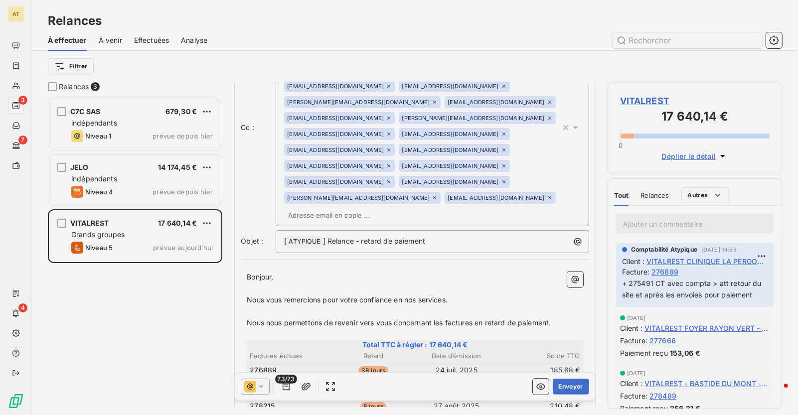
type input "VITALREST"
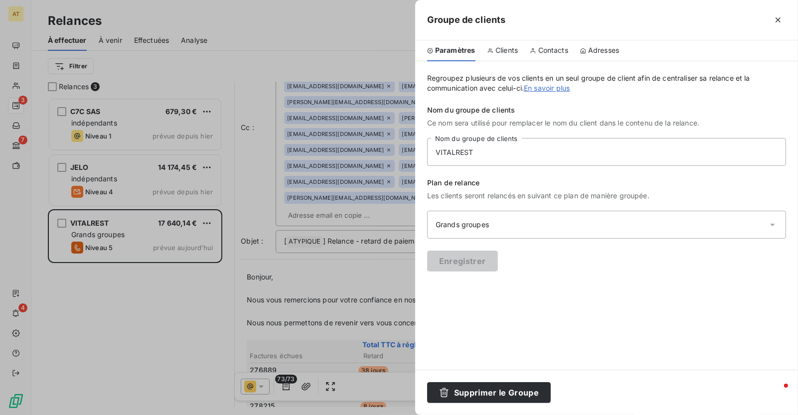
click at [553, 51] on span "Contacts" at bounding box center [553, 50] width 30 height 10
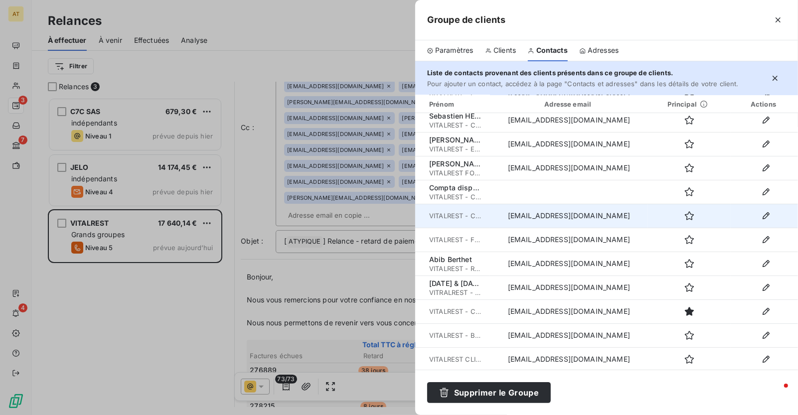
scroll to position [55, 0]
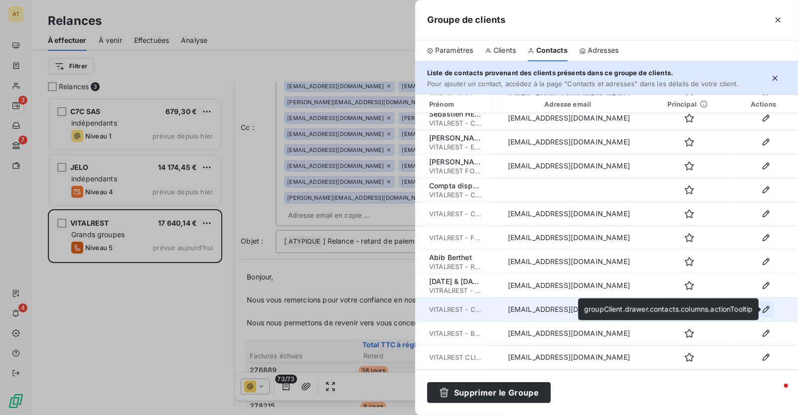
click at [770, 310] on icon "button" at bounding box center [766, 310] width 10 height 10
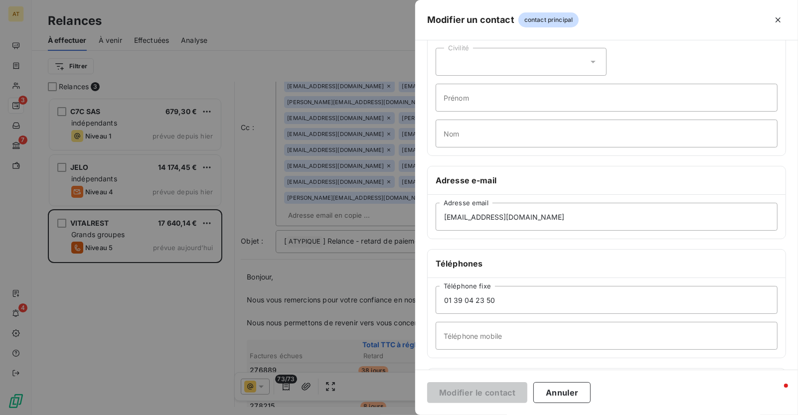
scroll to position [70, 0]
click at [537, 305] on input "01 39 04 23 50" at bounding box center [607, 302] width 342 height 28
click at [373, 259] on div at bounding box center [399, 207] width 798 height 415
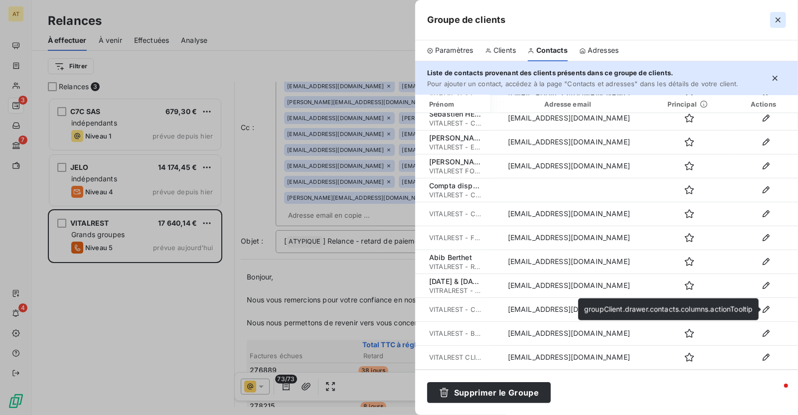
click at [782, 21] on icon "button" at bounding box center [778, 20] width 10 height 10
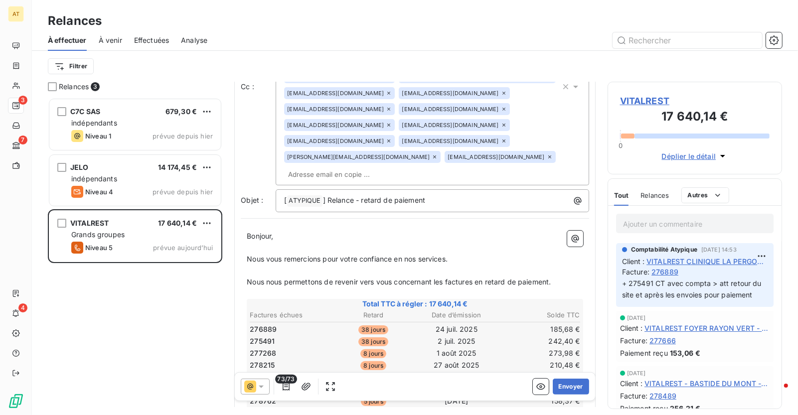
scroll to position [141, 0]
click at [269, 348] on span "277268" at bounding box center [263, 353] width 26 height 10
click at [263, 347] on td "277268" at bounding box center [290, 352] width 82 height 11
click at [265, 348] on span "277268" at bounding box center [263, 353] width 26 height 10
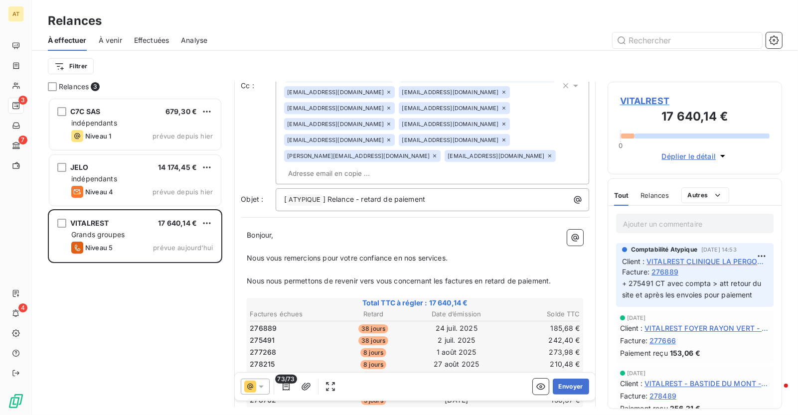
click at [265, 348] on span "277268" at bounding box center [263, 353] width 26 height 10
click at [672, 270] on span "276889" at bounding box center [665, 272] width 27 height 10
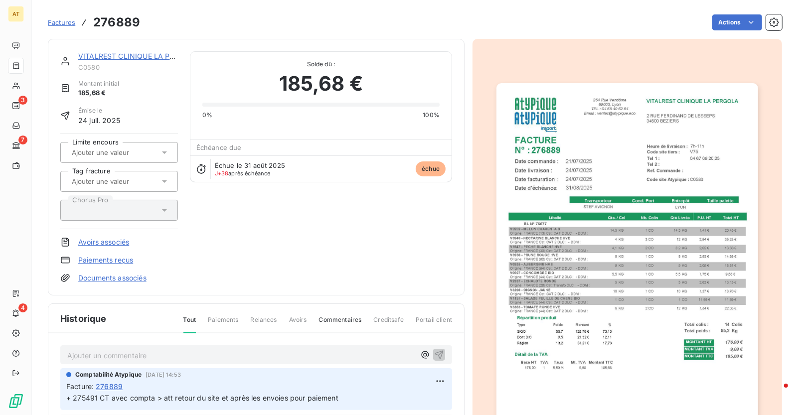
click at [213, 352] on p "Ajouter un commentaire ﻿" at bounding box center [241, 356] width 348 height 12
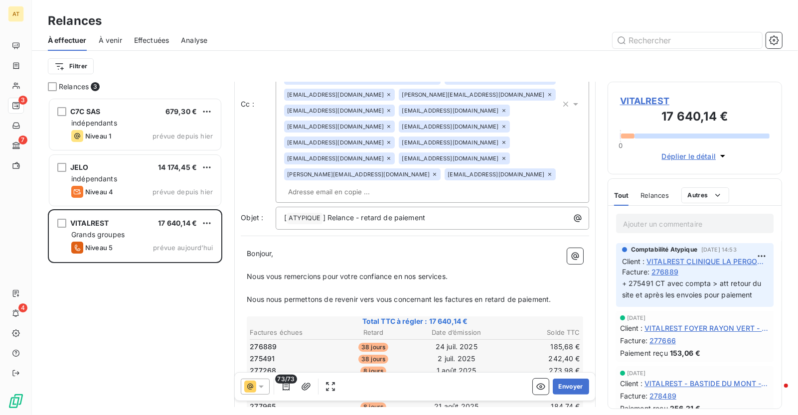
scroll to position [125, 0]
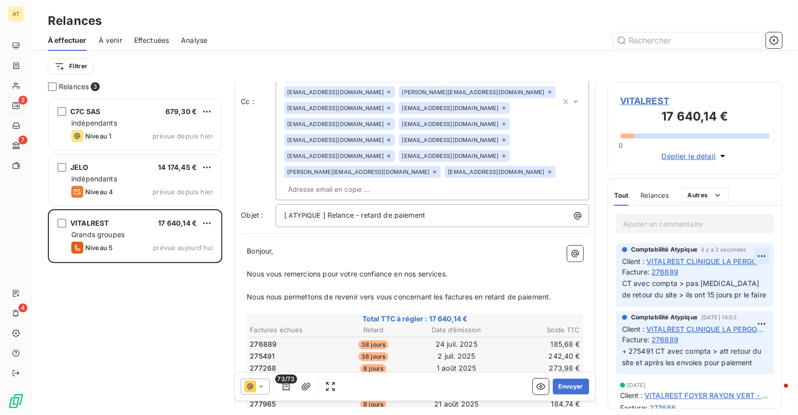
click at [767, 257] on html "AT 3 7 4 Relances À effectuer À venir Effectuées Analyse Filtrer Relances 3 C7C…" at bounding box center [399, 207] width 798 height 415
click at [754, 277] on div "Editer" at bounding box center [738, 279] width 56 height 16
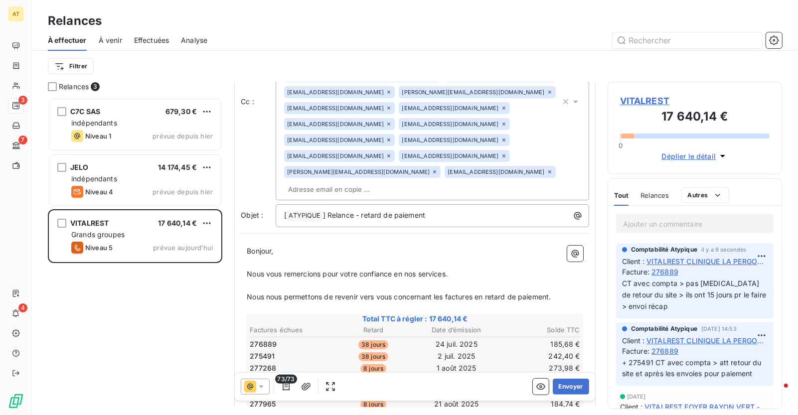
click at [250, 385] on icon at bounding box center [250, 387] width 12 height 12
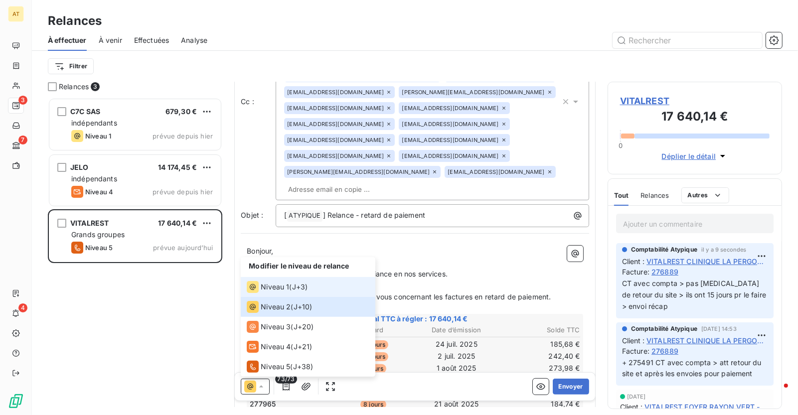
click at [276, 287] on span "Niveau 1" at bounding box center [275, 287] width 28 height 10
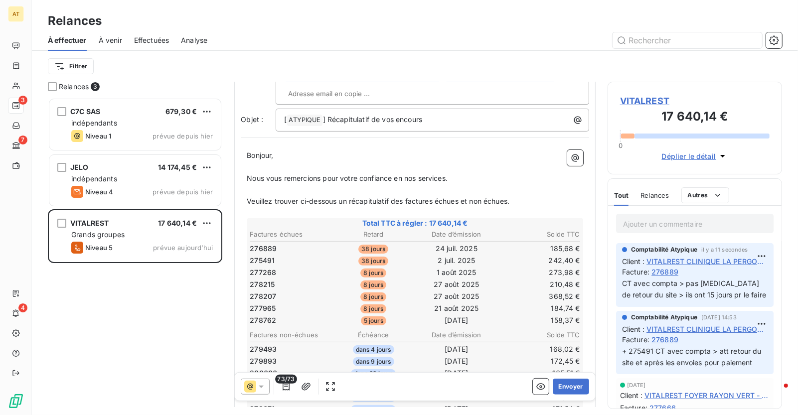
scroll to position [221, 0]
click at [578, 387] on button "Envoyer" at bounding box center [571, 387] width 36 height 16
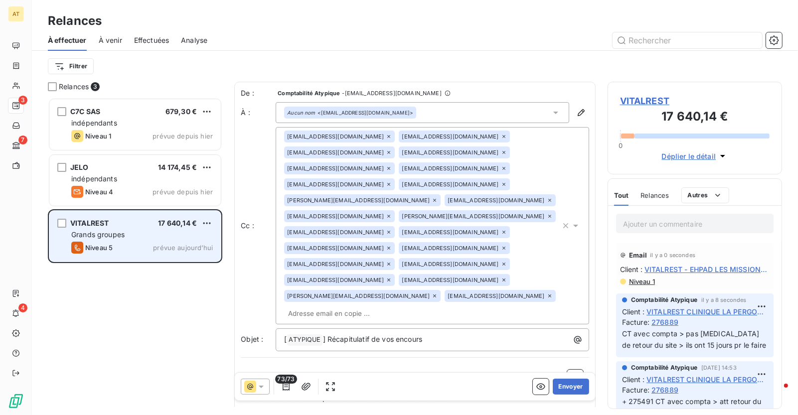
click at [139, 237] on div "Grands groupes" at bounding box center [142, 235] width 142 height 10
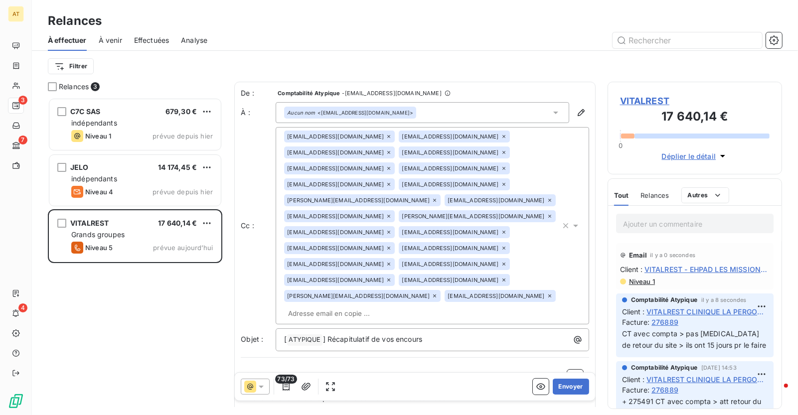
click at [256, 393] on span at bounding box center [250, 387] width 12 height 12
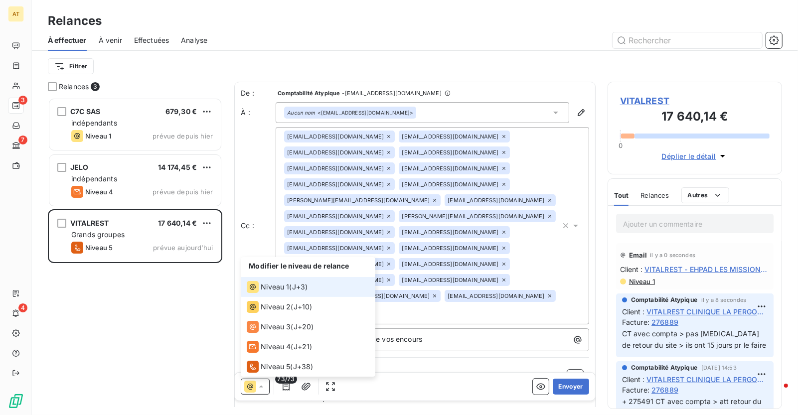
click at [256, 393] on span at bounding box center [250, 387] width 12 height 12
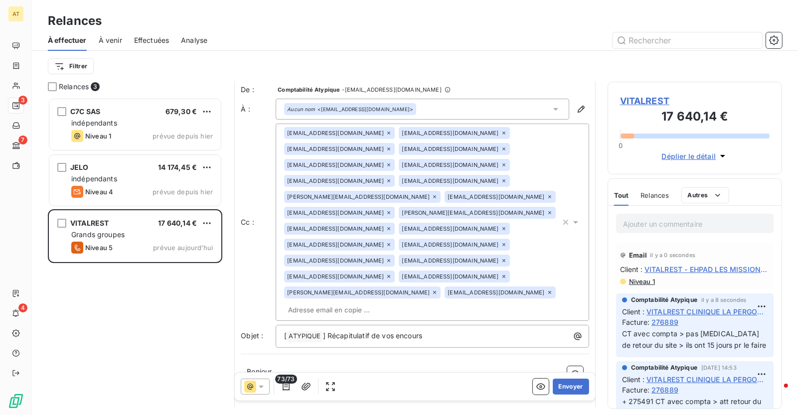
scroll to position [0, 0]
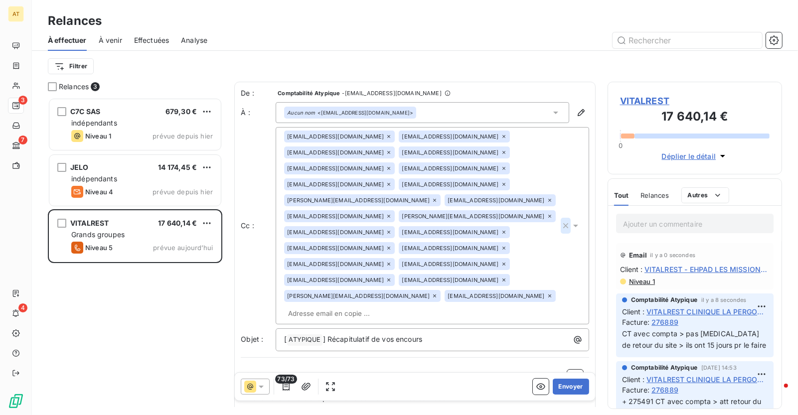
click at [565, 223] on icon "button" at bounding box center [565, 225] width 5 height 5
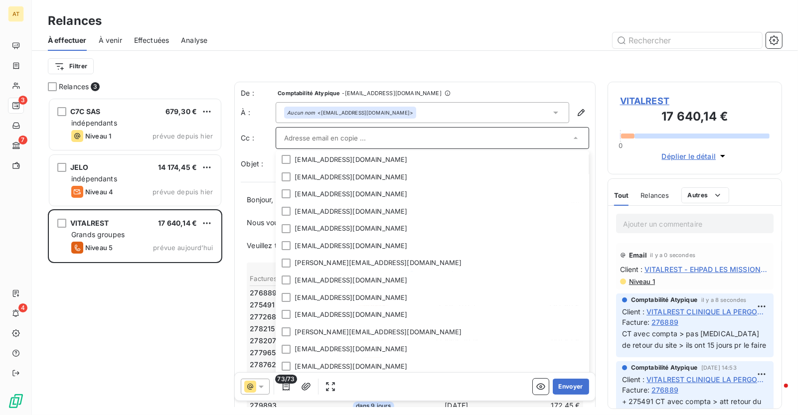
click at [599, 162] on div "Relances 3 C7C SAS 679,30 € indépendants Niveau 1 prévue depuis hier JELO 14 17…" at bounding box center [415, 249] width 766 height 334
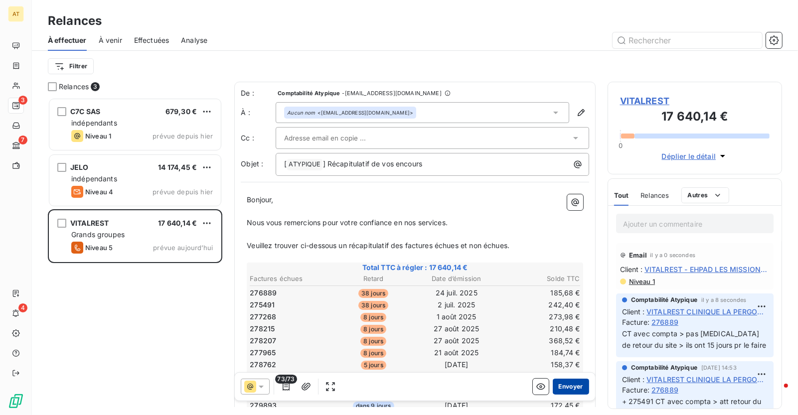
click at [568, 389] on button "Envoyer" at bounding box center [571, 387] width 36 height 16
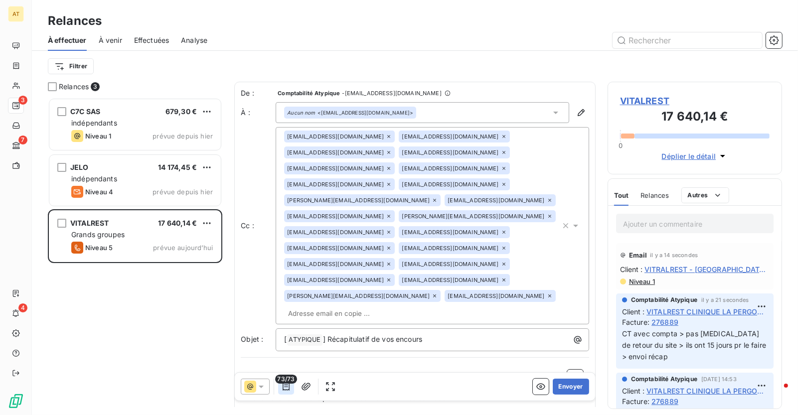
click at [286, 386] on icon "button" at bounding box center [286, 387] width 10 height 10
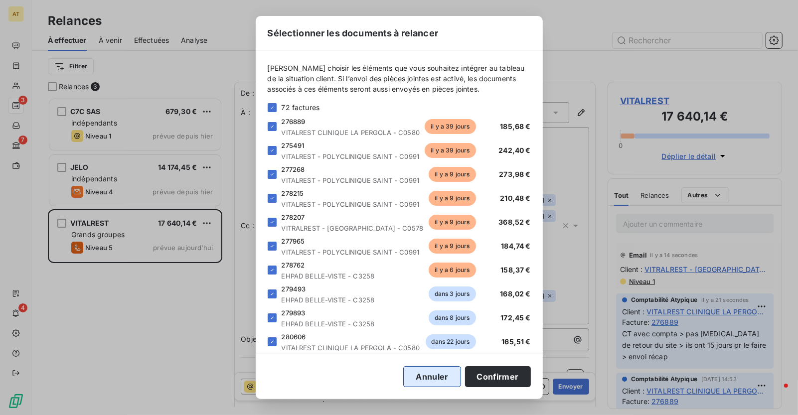
click at [453, 377] on button "Annuler" at bounding box center [431, 376] width 57 height 21
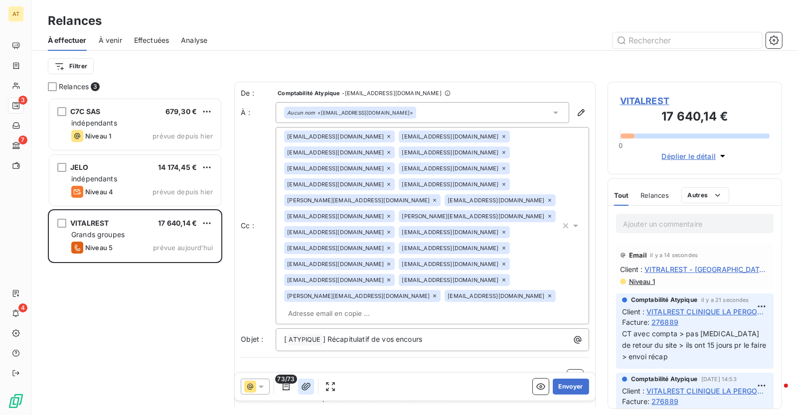
click at [302, 393] on button "button" at bounding box center [306, 387] width 16 height 16
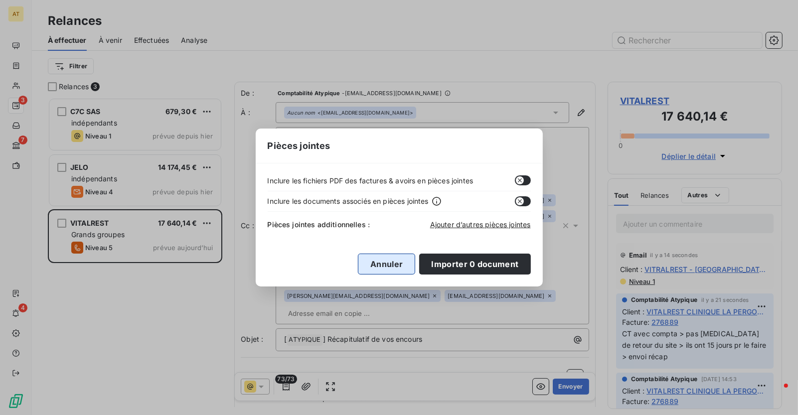
click at [389, 258] on button "Annuler" at bounding box center [386, 264] width 57 height 21
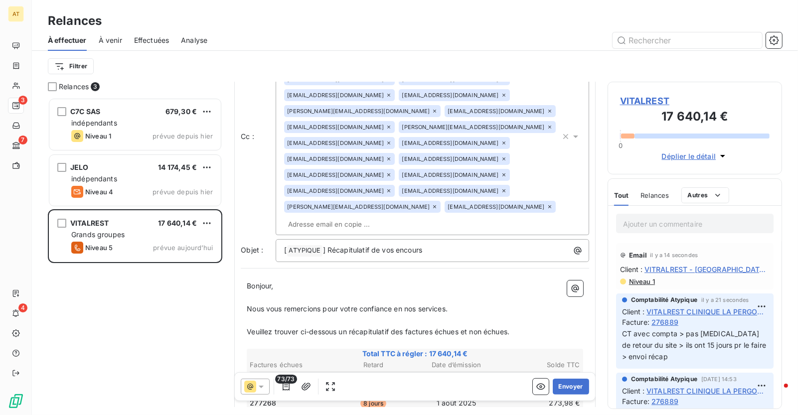
scroll to position [107, 0]
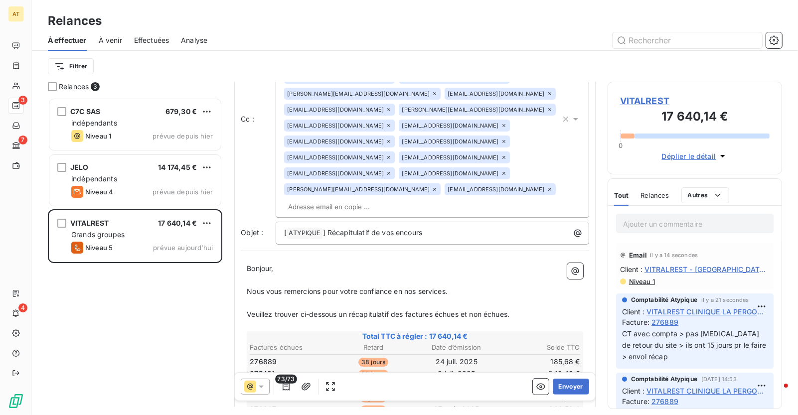
click at [438, 287] on span "Nous vous remercions pour votre confiance en nos services." at bounding box center [347, 291] width 201 height 8
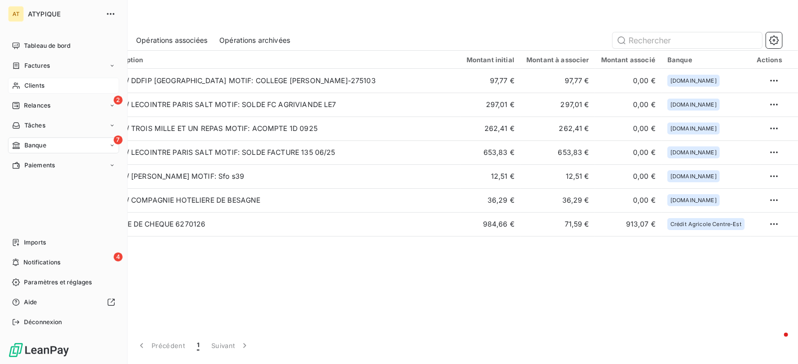
click at [30, 85] on span "Clients" at bounding box center [34, 85] width 20 height 9
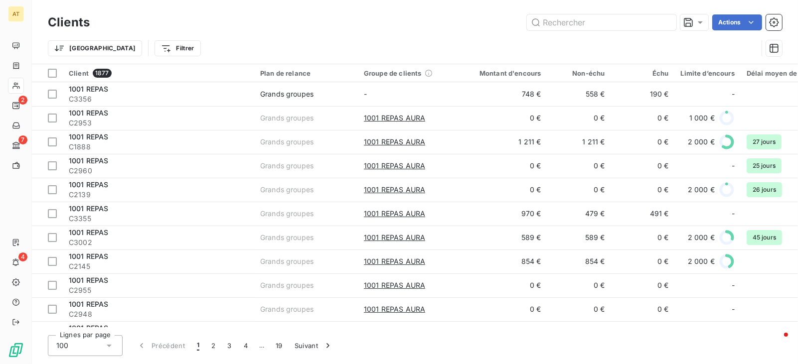
click at [78, 60] on div "Trier Filtrer" at bounding box center [415, 48] width 734 height 31
click at [78, 59] on div "Trier Filtrer" at bounding box center [415, 48] width 734 height 31
click at [78, 53] on html "AT 2 7 4 Clients Actions Trier Filtrer Client 1877 Plan de relance Groupe de cl…" at bounding box center [399, 182] width 798 height 364
click at [119, 44] on html "AT 2 7 4 Clients Actions Trier Filtrer Client 1877 Plan de relance Groupe de cl…" at bounding box center [399, 182] width 798 height 364
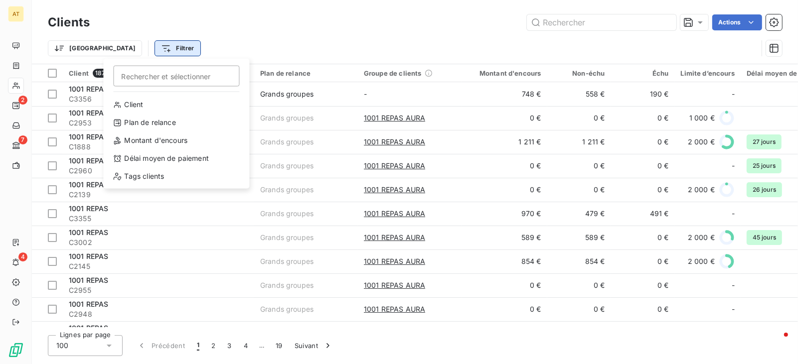
click at [121, 45] on html "AT 2 7 4 Clients Actions Trier Filtrer Rechercher et sélectionner Client Plan d…" at bounding box center [399, 182] width 798 height 364
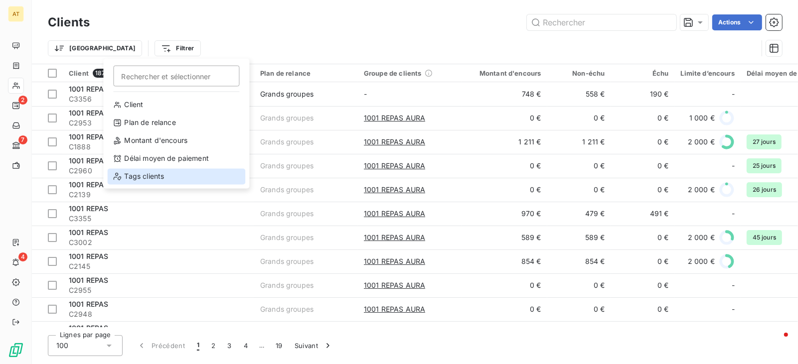
click at [149, 170] on div "Tags clients" at bounding box center [177, 177] width 138 height 16
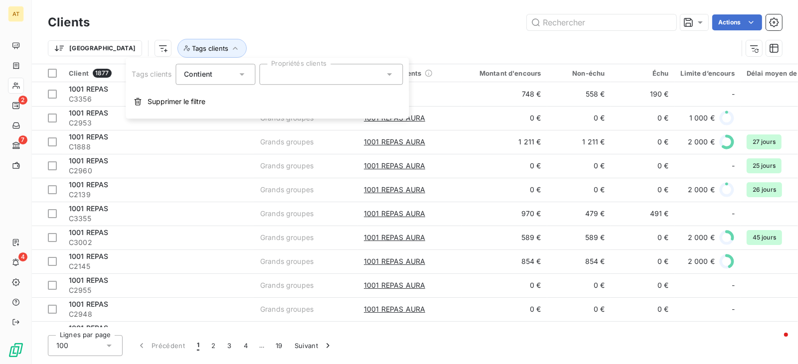
click at [304, 72] on div at bounding box center [331, 74] width 144 height 21
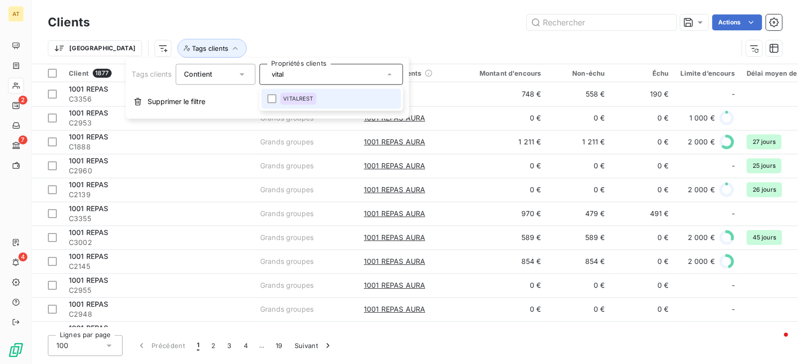
type input "vital"
click at [297, 99] on span "VITALREST" at bounding box center [298, 99] width 30 height 6
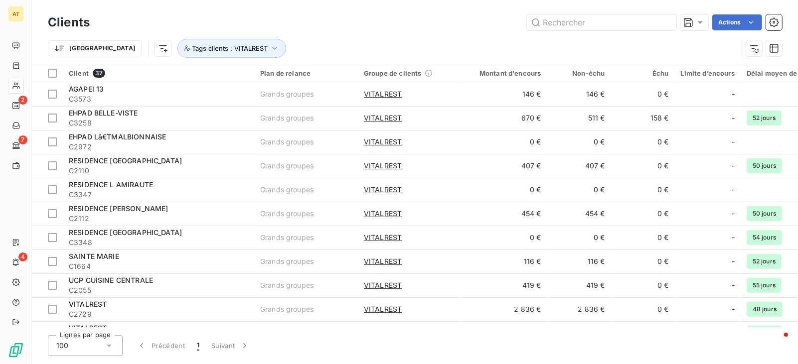
click at [454, 49] on div "Trier Tags clients : VITALREST" at bounding box center [393, 48] width 690 height 19
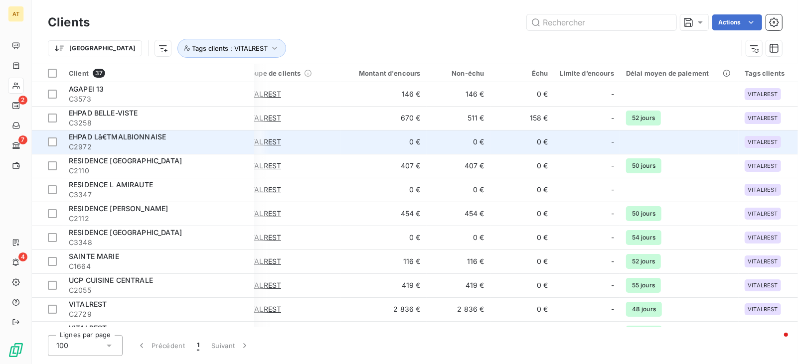
scroll to position [0, 120]
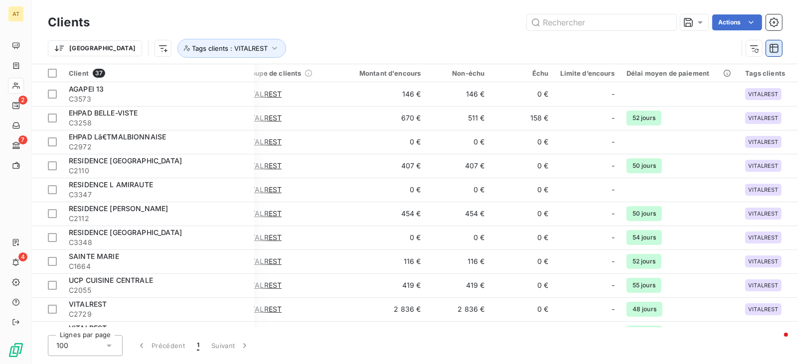
click at [776, 53] on button "button" at bounding box center [774, 48] width 16 height 16
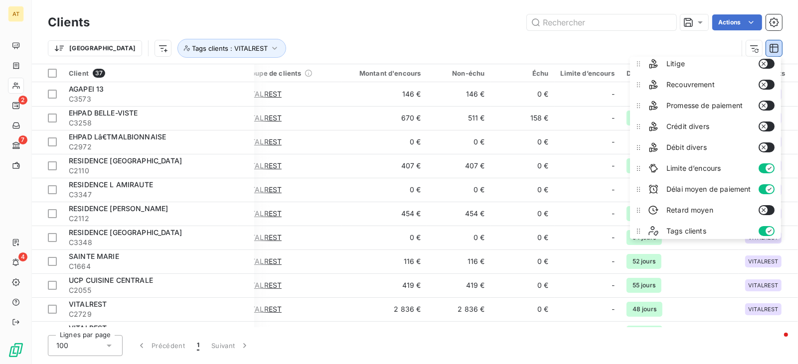
scroll to position [159, 0]
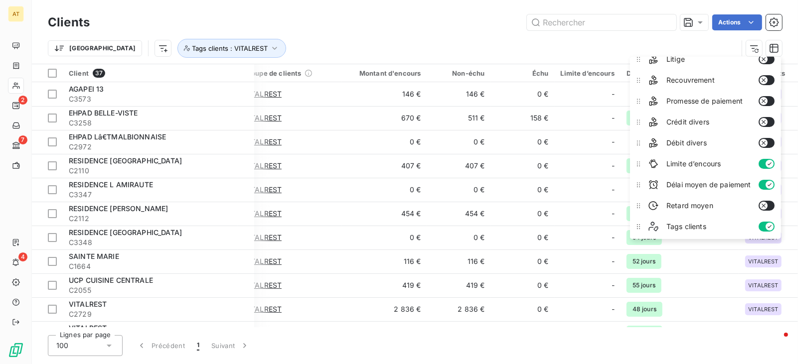
click at [500, 33] on div "Trier Tags clients : VITALREST" at bounding box center [415, 48] width 734 height 31
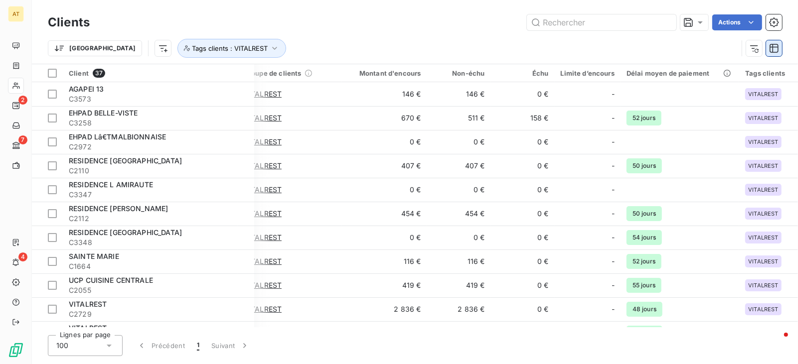
click at [778, 52] on icon "button" at bounding box center [774, 48] width 9 height 9
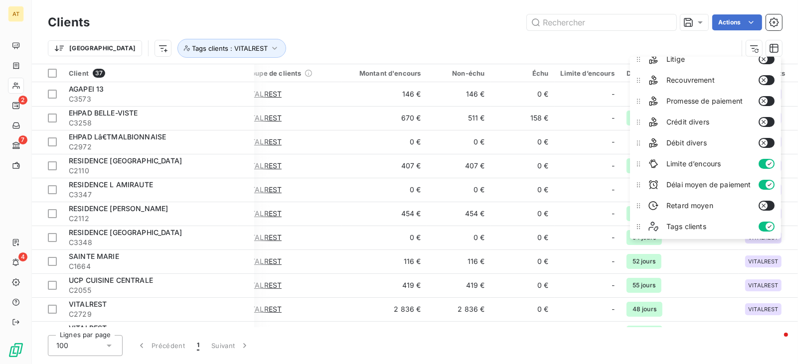
click at [768, 207] on icon "button" at bounding box center [764, 206] width 8 height 8
click at [768, 207] on icon "button" at bounding box center [770, 206] width 8 height 8
click at [768, 207] on icon "button" at bounding box center [764, 206] width 8 height 8
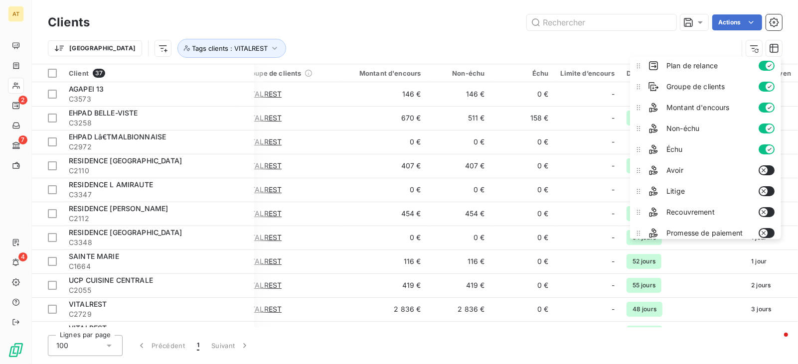
scroll to position [0, 0]
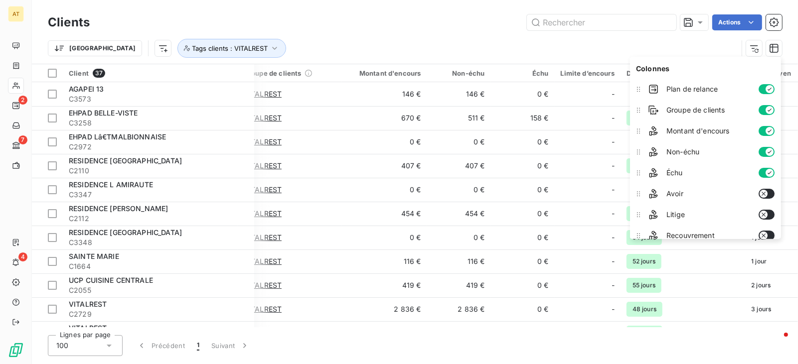
click at [496, 43] on div "Trier Tags clients : VITALREST" at bounding box center [393, 48] width 690 height 19
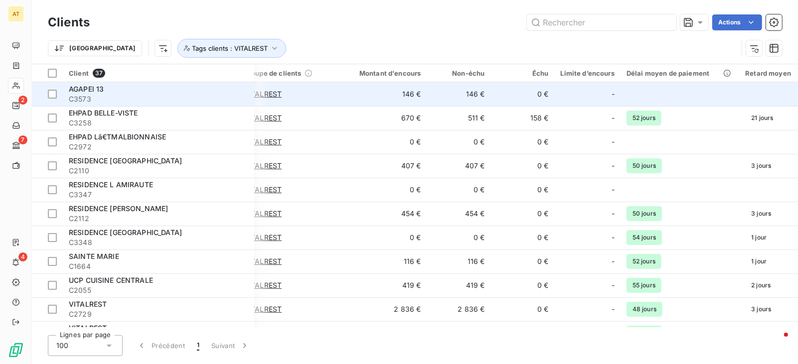
click at [132, 86] on div "AGAPEI 13" at bounding box center [158, 89] width 179 height 10
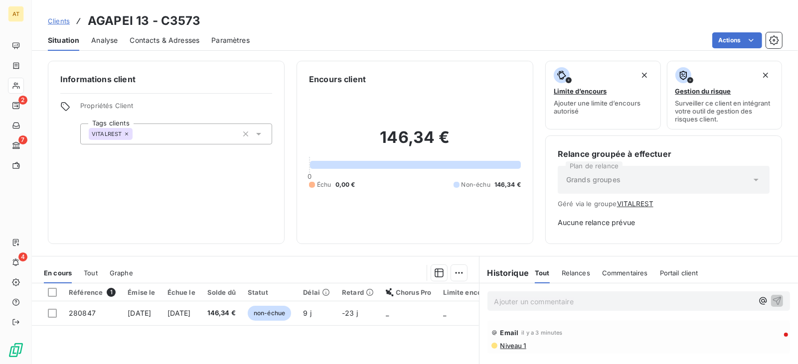
click at [167, 42] on span "Contacts & Adresses" at bounding box center [165, 40] width 70 height 10
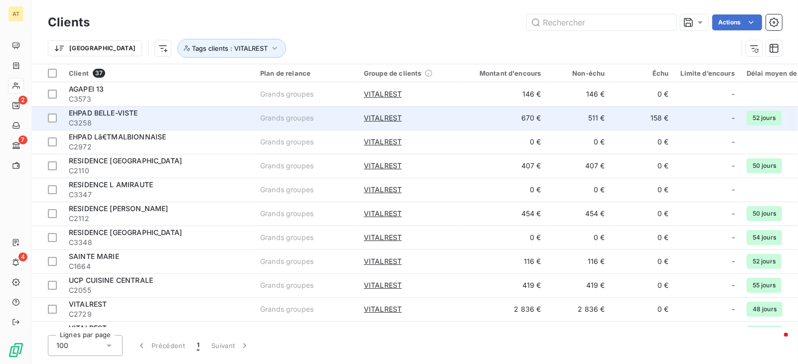
click at [123, 121] on span "C3258" at bounding box center [158, 123] width 179 height 10
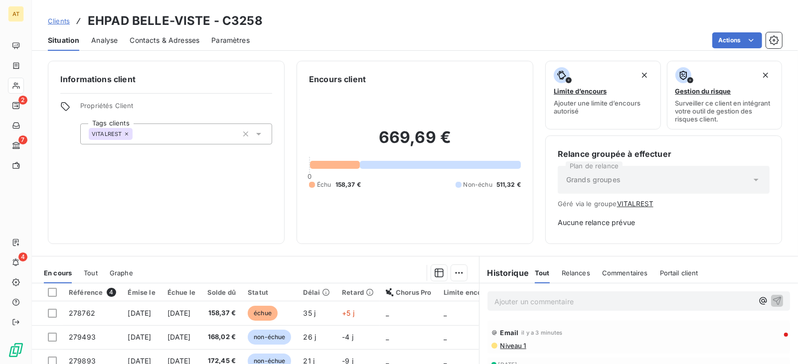
click at [182, 46] on div "Contacts & Adresses" at bounding box center [165, 40] width 70 height 21
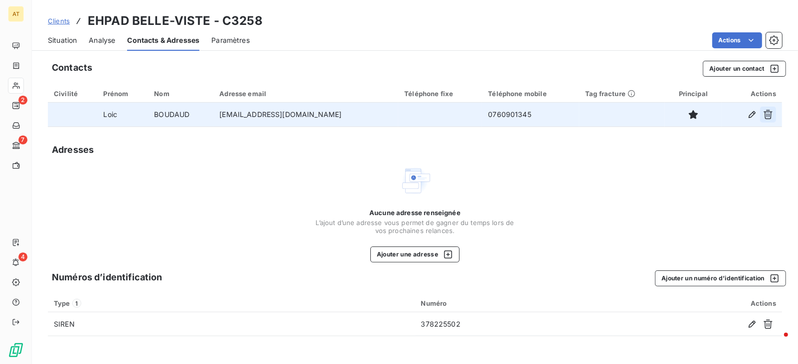
click at [767, 117] on icon "button" at bounding box center [768, 115] width 10 height 10
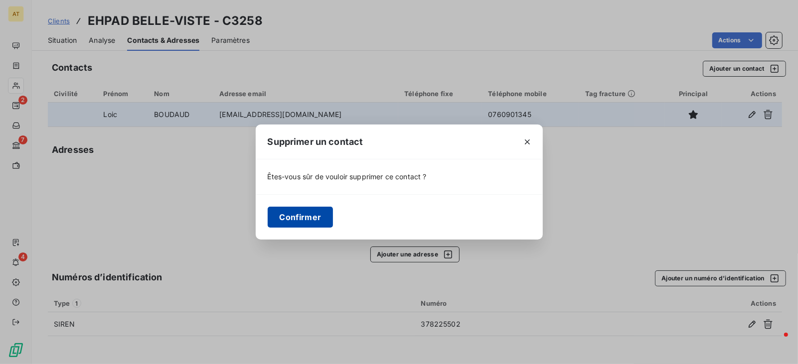
click at [314, 214] on button "Confirmer" at bounding box center [301, 217] width 66 height 21
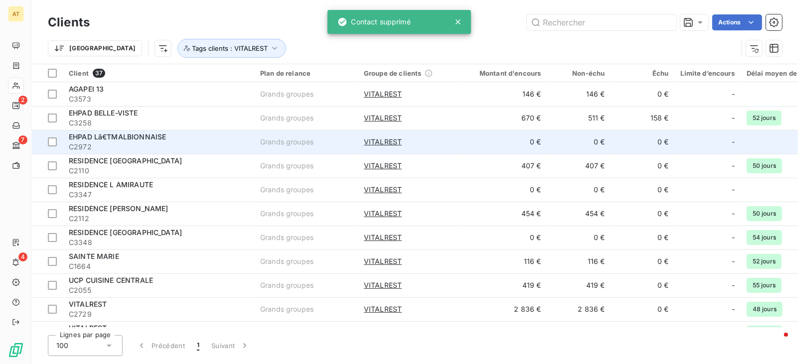
click at [180, 141] on div "EHPAD Lâ€TMALBIONNAISE" at bounding box center [158, 137] width 179 height 10
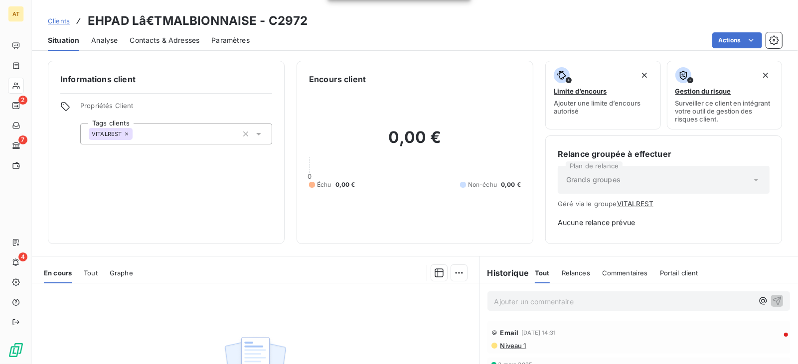
click at [188, 39] on span "Contacts & Adresses" at bounding box center [165, 40] width 70 height 10
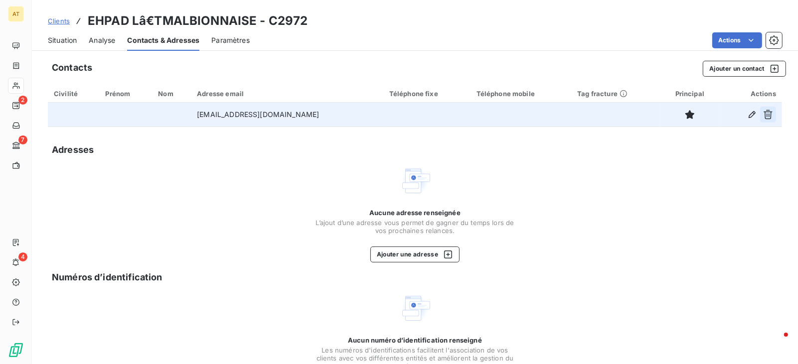
click at [771, 116] on icon "button" at bounding box center [768, 114] width 9 height 9
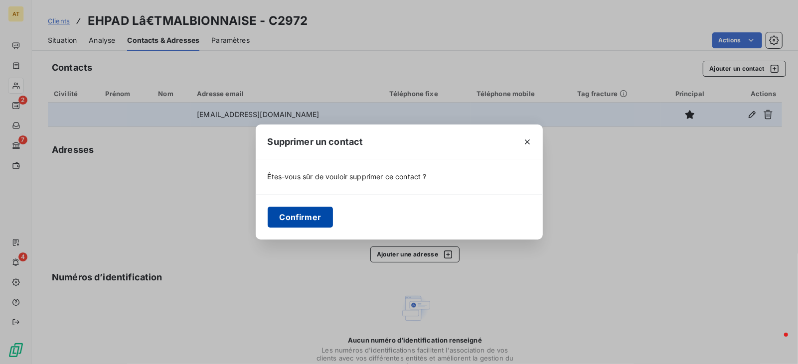
click at [311, 214] on button "Confirmer" at bounding box center [301, 217] width 66 height 21
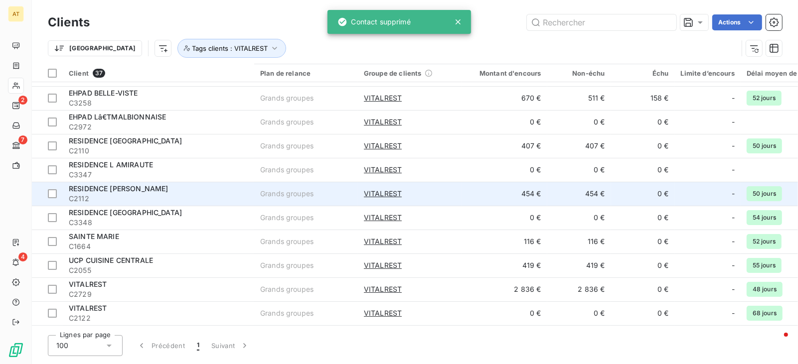
scroll to position [20, 0]
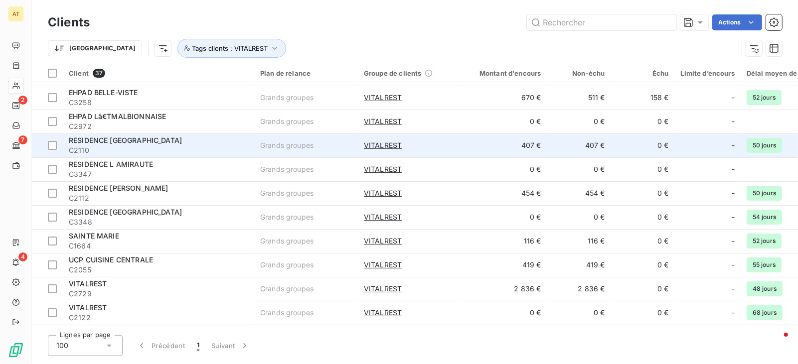
click at [233, 154] on span "C2110" at bounding box center [158, 151] width 179 height 10
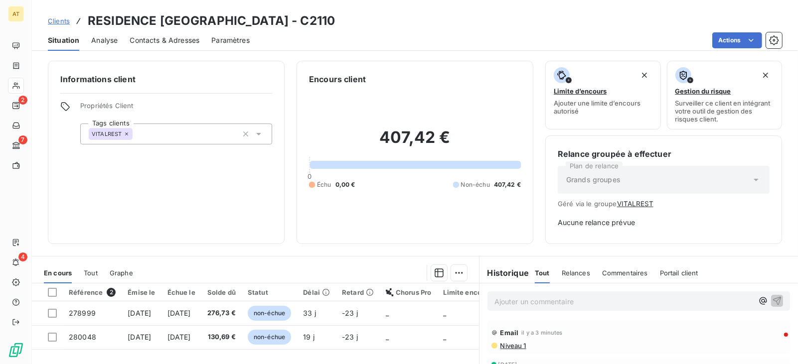
click at [162, 31] on div "Contacts & Adresses" at bounding box center [165, 40] width 70 height 21
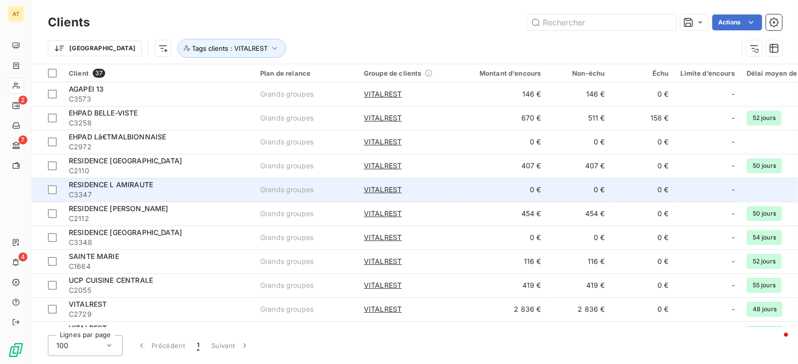
click at [247, 178] on td "RESIDENCE L AMIRAUTE C3347" at bounding box center [158, 190] width 191 height 24
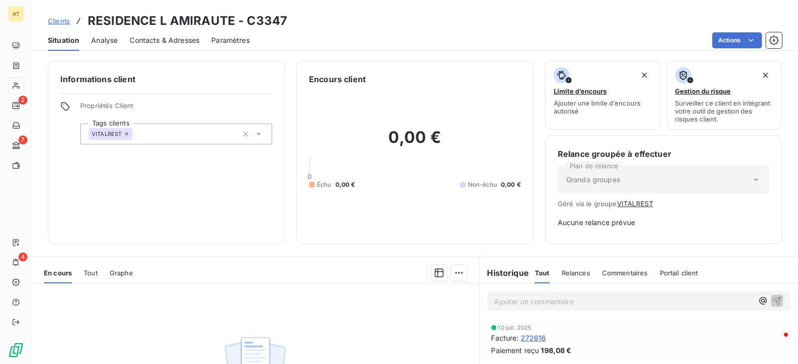
click at [144, 33] on div "Contacts & Adresses" at bounding box center [165, 40] width 70 height 21
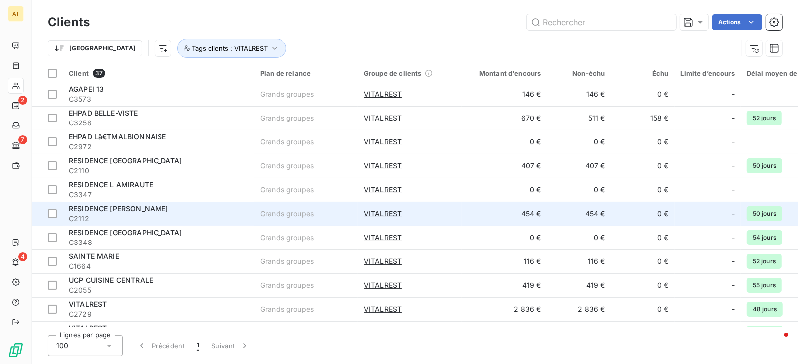
click at [208, 214] on span "C2112" at bounding box center [158, 219] width 179 height 10
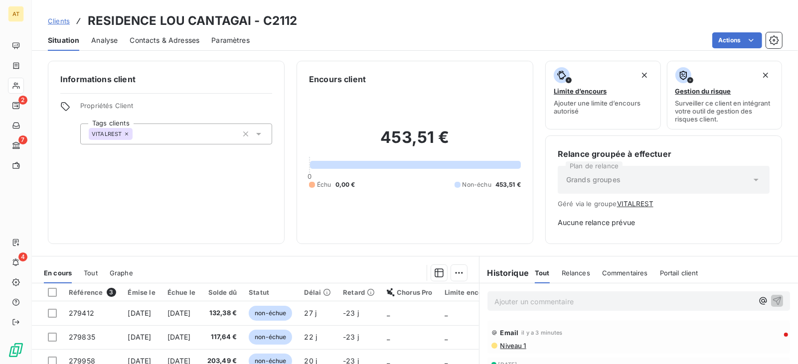
click at [160, 40] on span "Contacts & Adresses" at bounding box center [165, 40] width 70 height 10
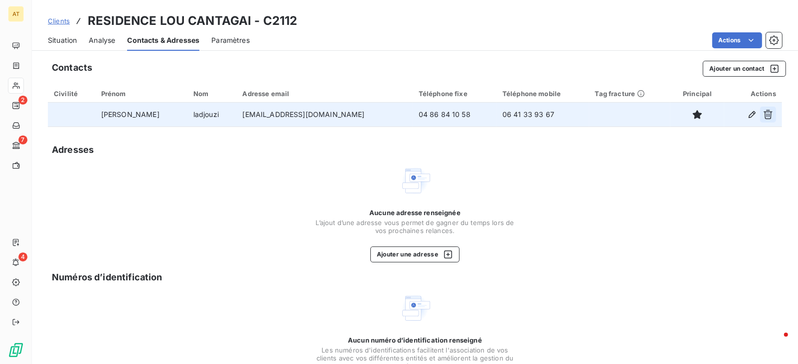
click at [767, 115] on icon "button" at bounding box center [768, 115] width 10 height 10
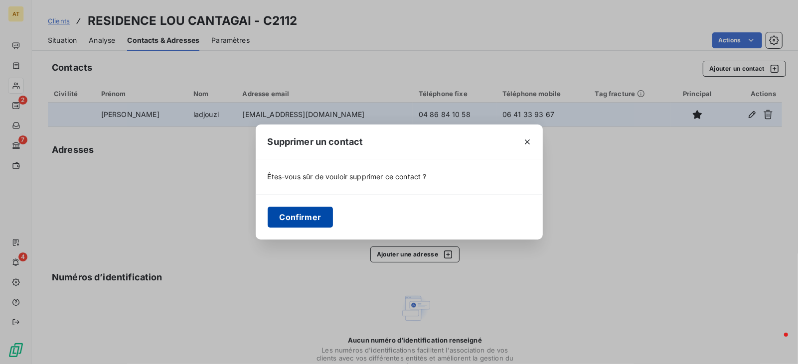
click at [314, 221] on button "Confirmer" at bounding box center [301, 217] width 66 height 21
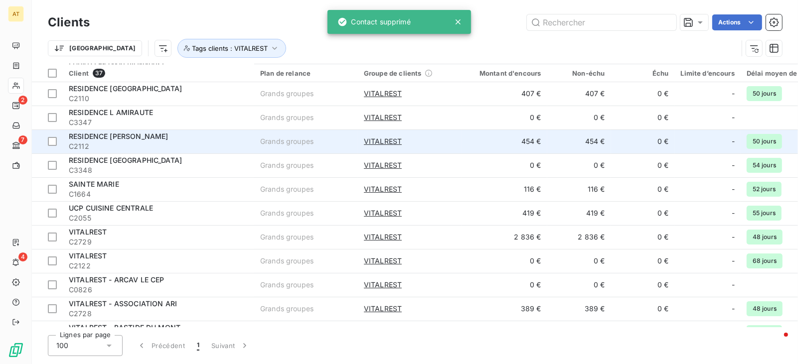
scroll to position [86, 0]
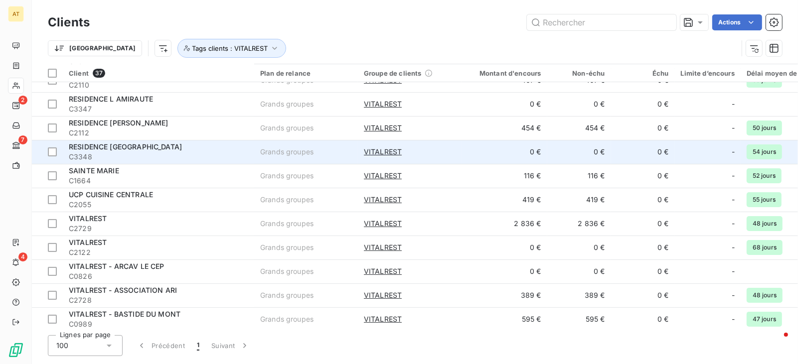
click at [212, 140] on td "RESIDENCE [GEOGRAPHIC_DATA] C3348" at bounding box center [158, 152] width 191 height 24
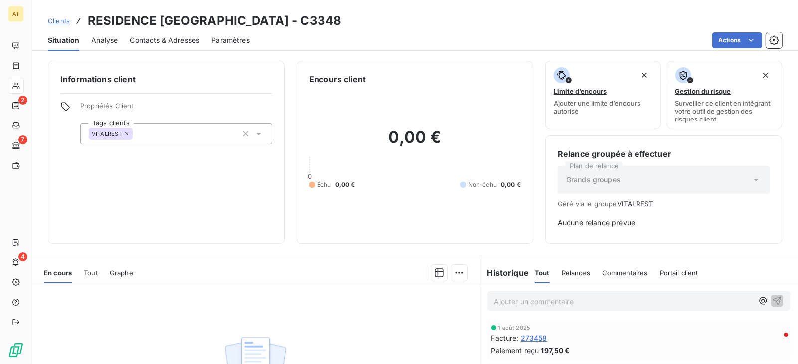
click at [162, 37] on span "Contacts & Adresses" at bounding box center [165, 40] width 70 height 10
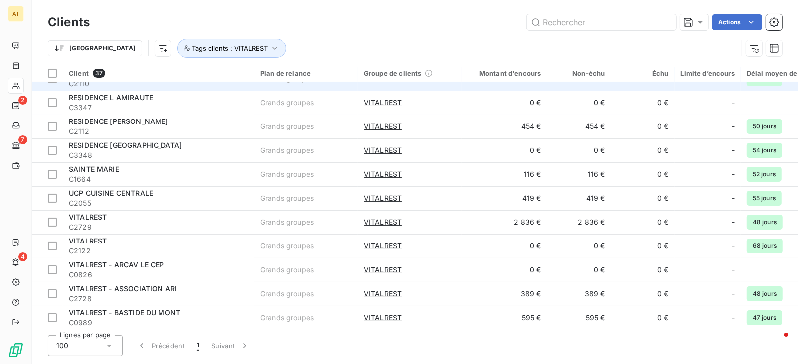
scroll to position [92, 0]
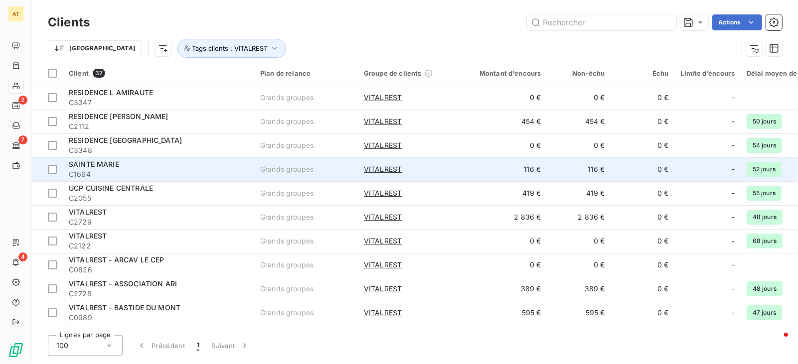
click at [244, 160] on div "SAINTE MARIE" at bounding box center [158, 165] width 179 height 10
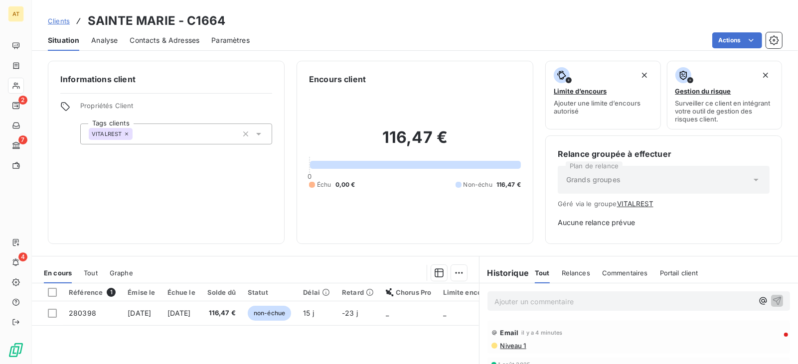
click at [163, 55] on div "Informations client Propriétés Client Tags clients VITALREST Encours client 116…" at bounding box center [415, 210] width 766 height 310
click at [186, 45] on div "Contacts & Adresses" at bounding box center [165, 40] width 70 height 21
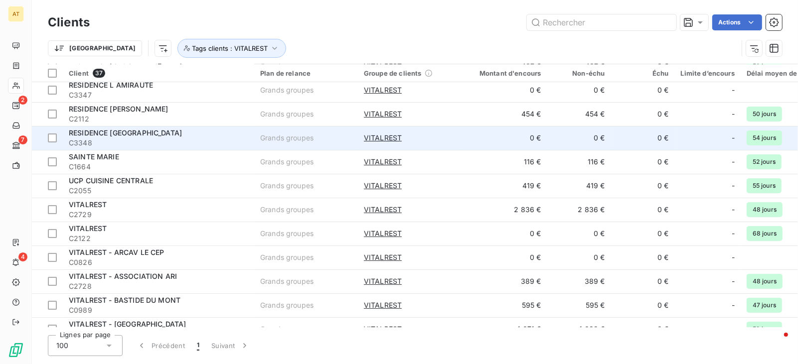
scroll to position [102, 0]
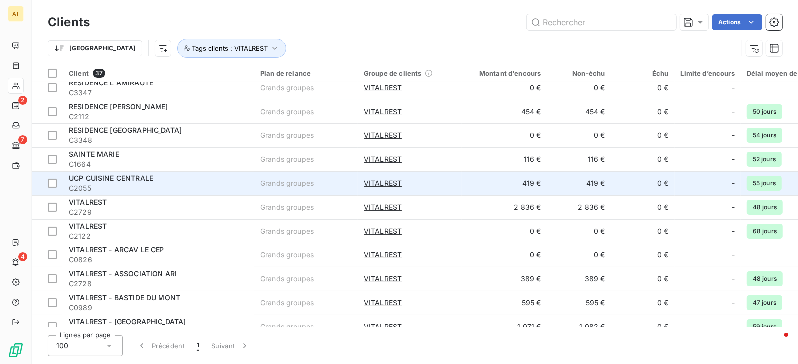
click at [190, 174] on div "UCP CUISINE CENTRALE" at bounding box center [158, 179] width 179 height 10
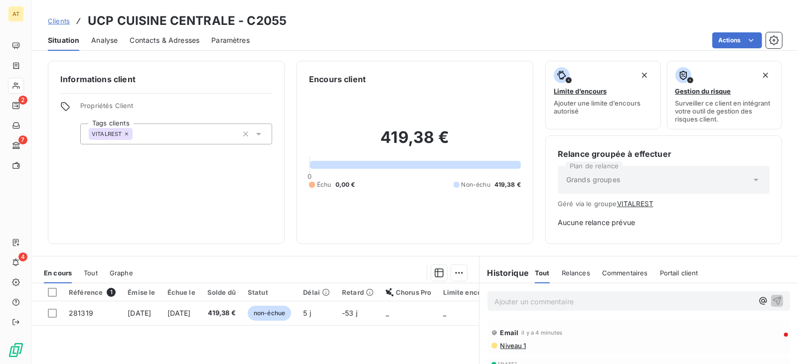
click at [181, 36] on span "Contacts & Adresses" at bounding box center [165, 40] width 70 height 10
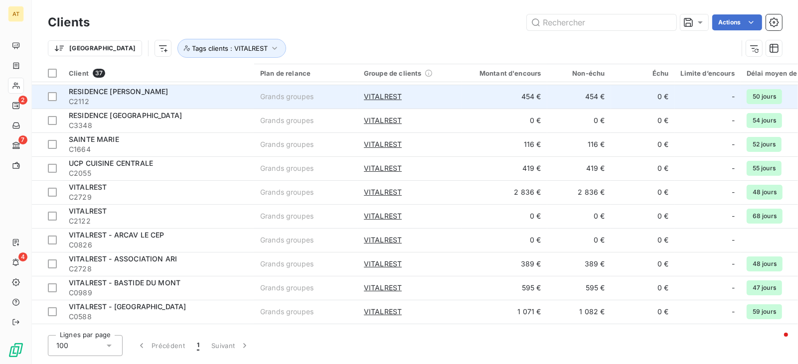
scroll to position [125, 0]
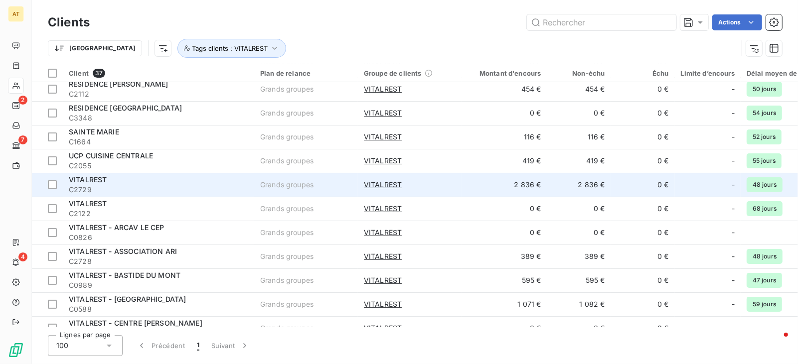
click at [178, 194] on span "C2729" at bounding box center [158, 190] width 179 height 10
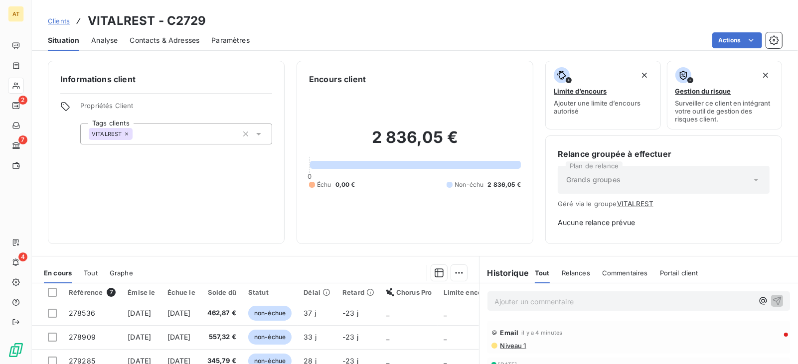
click at [141, 238] on div "Informations client Propriétés Client Tags clients VITALREST" at bounding box center [166, 152] width 237 height 183
click at [180, 38] on span "Contacts & Adresses" at bounding box center [165, 40] width 70 height 10
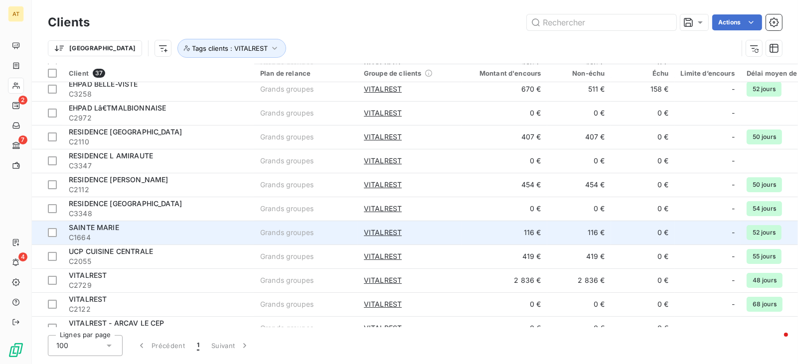
scroll to position [31, 0]
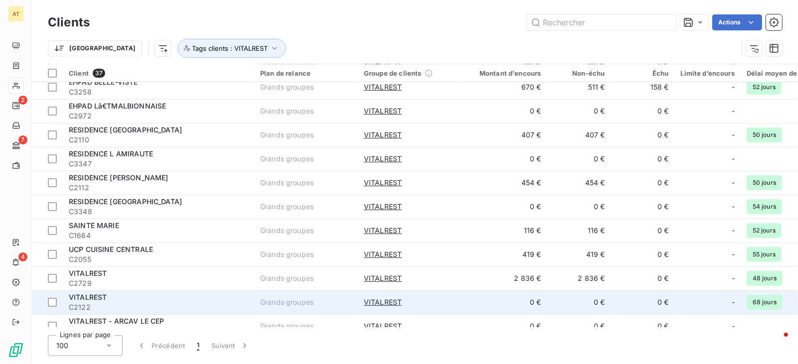
click at [225, 303] on span "C2122" at bounding box center [158, 308] width 179 height 10
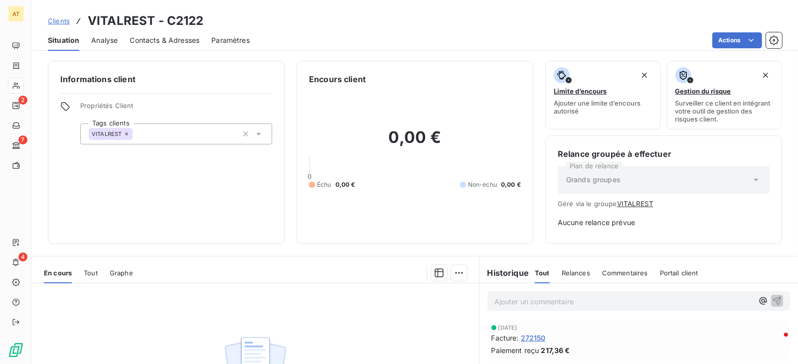
click at [172, 36] on span "Contacts & Adresses" at bounding box center [165, 40] width 70 height 10
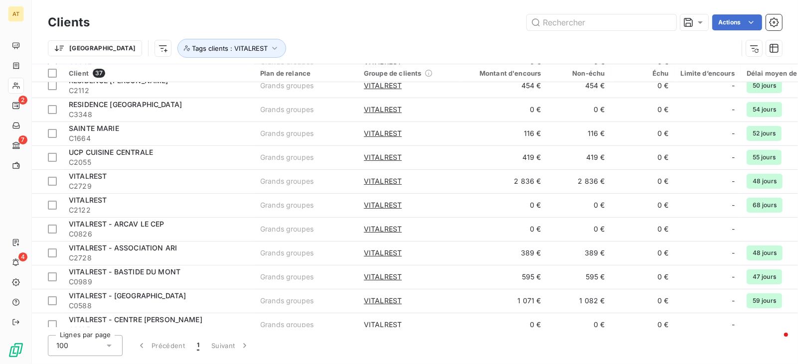
scroll to position [136, 0]
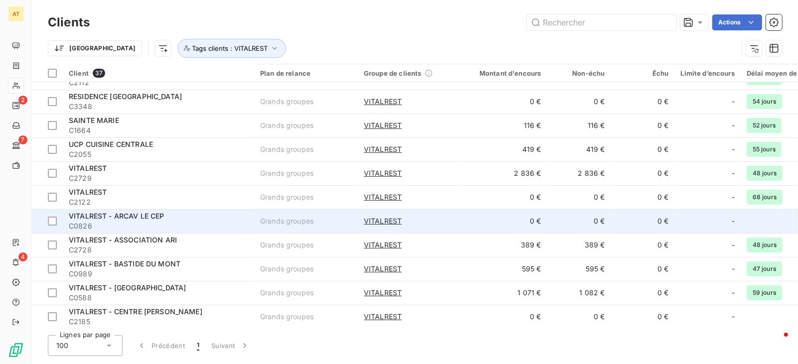
click at [214, 213] on div "VITALREST - ARCAV LE CEP" at bounding box center [158, 216] width 179 height 10
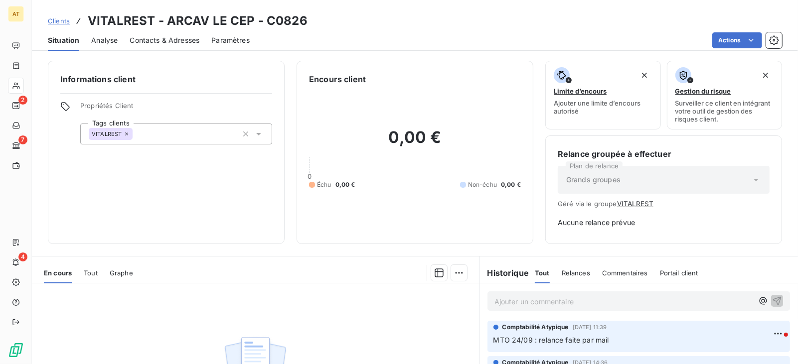
click at [172, 46] on div "Contacts & Adresses" at bounding box center [165, 40] width 70 height 21
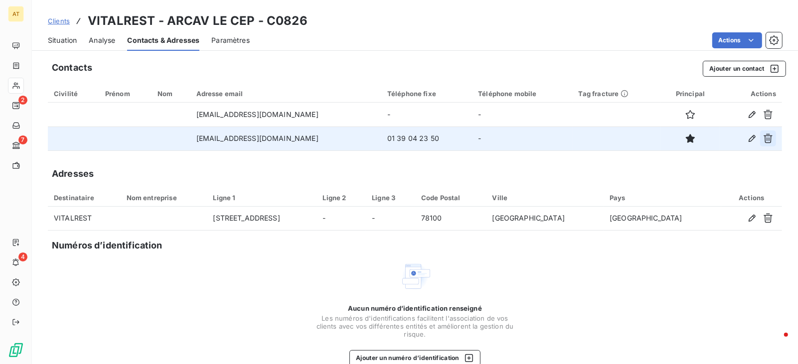
click at [775, 141] on button "button" at bounding box center [768, 139] width 16 height 16
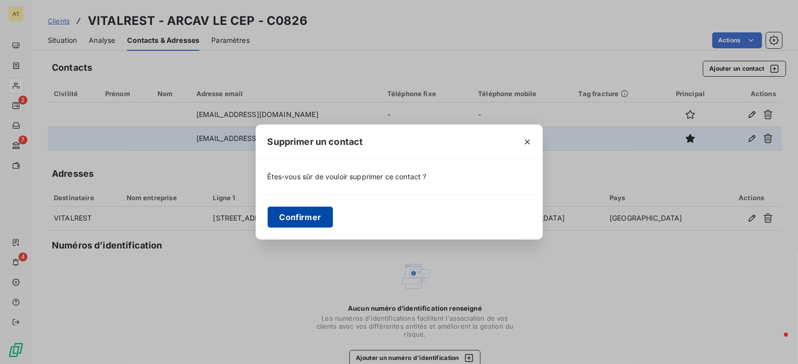
click at [298, 214] on button "Confirmer" at bounding box center [301, 217] width 66 height 21
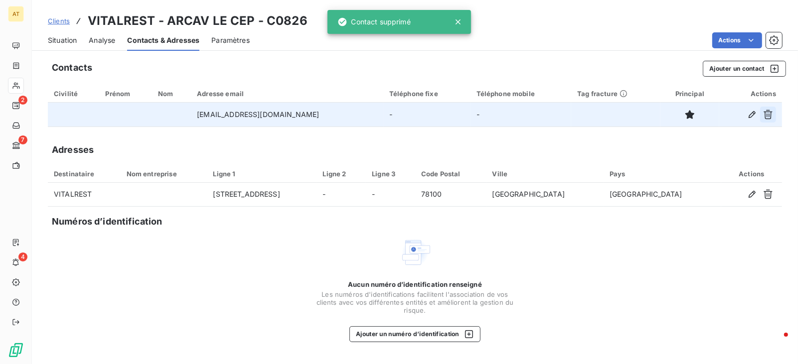
click at [772, 121] on button "button" at bounding box center [768, 115] width 16 height 16
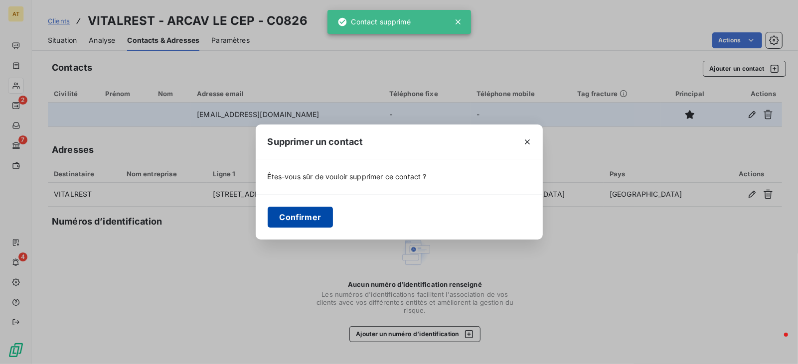
click at [321, 213] on button "Confirmer" at bounding box center [301, 217] width 66 height 21
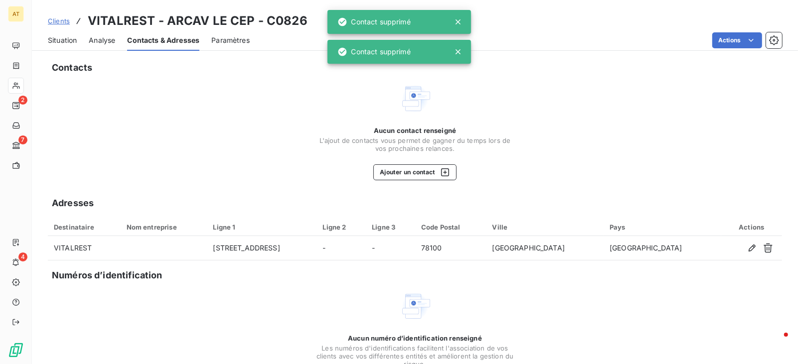
click at [299, 108] on div "Aucun contact renseigné L'ajout de contacts vous permet de gagner du temps lors…" at bounding box center [415, 132] width 734 height 98
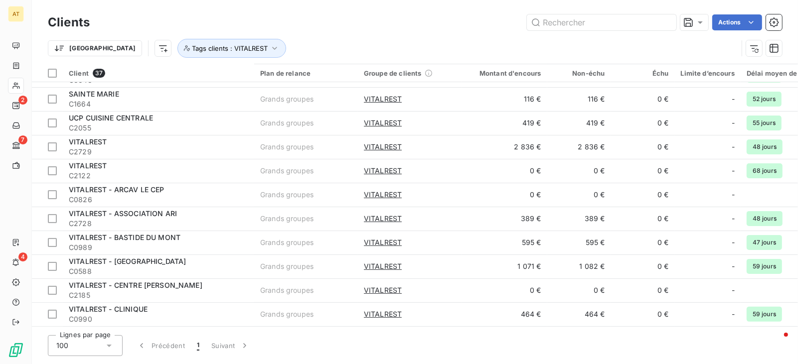
scroll to position [180, 0]
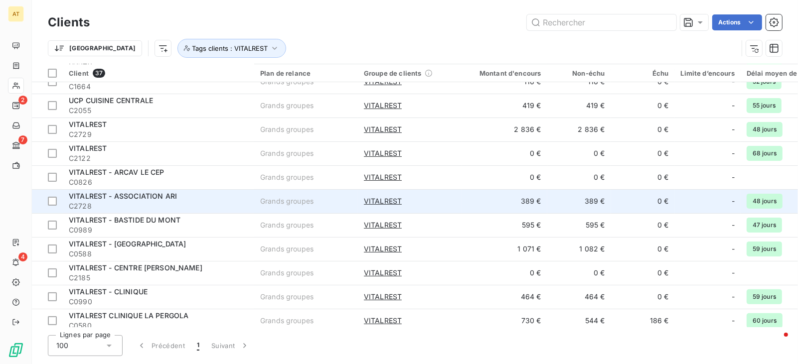
click at [232, 190] on td "VITALREST - ASSOCIATION ARI C2728" at bounding box center [158, 201] width 191 height 24
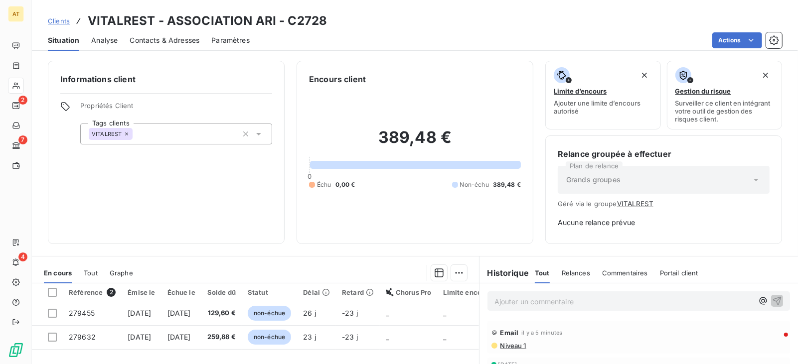
click at [203, 36] on div "Situation Analyse Contacts & Adresses Paramètres Actions" at bounding box center [415, 40] width 766 height 21
click at [182, 41] on span "Contacts & Adresses" at bounding box center [165, 40] width 70 height 10
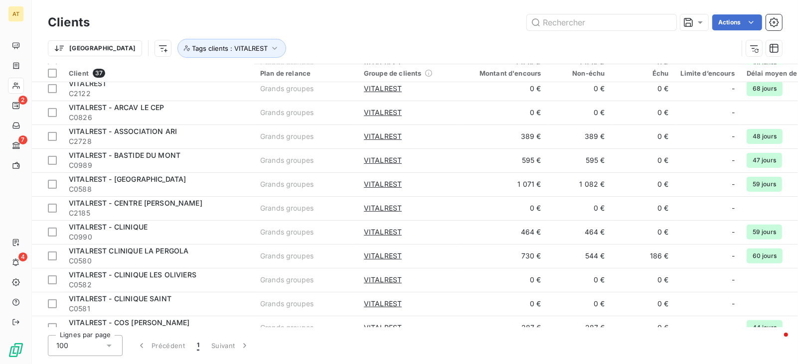
scroll to position [255, 0]
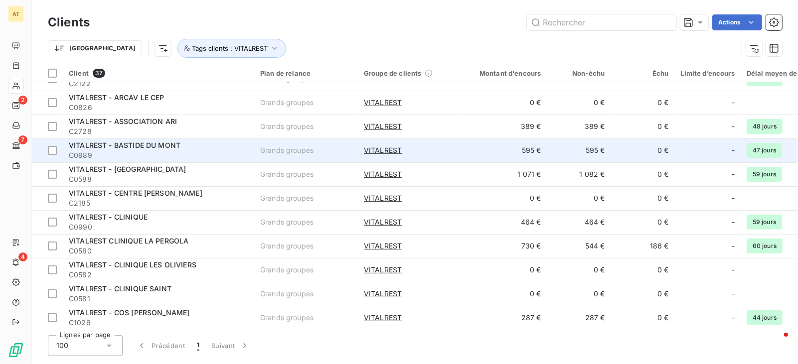
click at [147, 156] on span "C0989" at bounding box center [158, 156] width 179 height 10
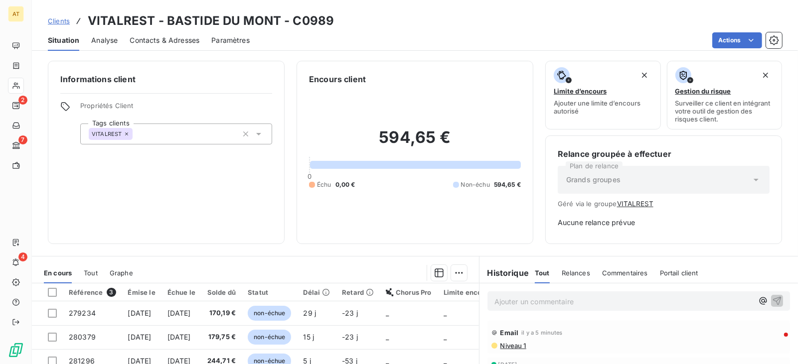
click at [133, 23] on h3 "VITALREST - BASTIDE DU MONT - C0989" at bounding box center [211, 21] width 246 height 18
click at [144, 46] on div "Contacts & Adresses" at bounding box center [165, 40] width 70 height 21
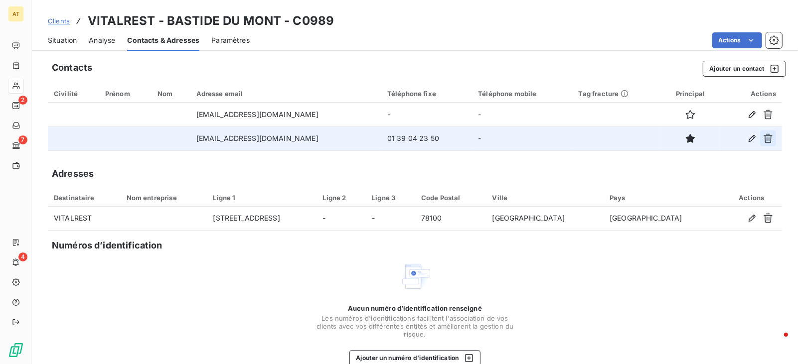
click at [771, 140] on icon "button" at bounding box center [768, 138] width 9 height 9
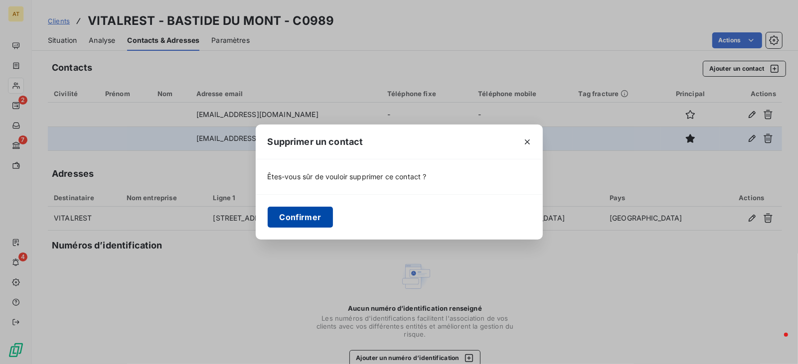
click at [307, 212] on button "Confirmer" at bounding box center [301, 217] width 66 height 21
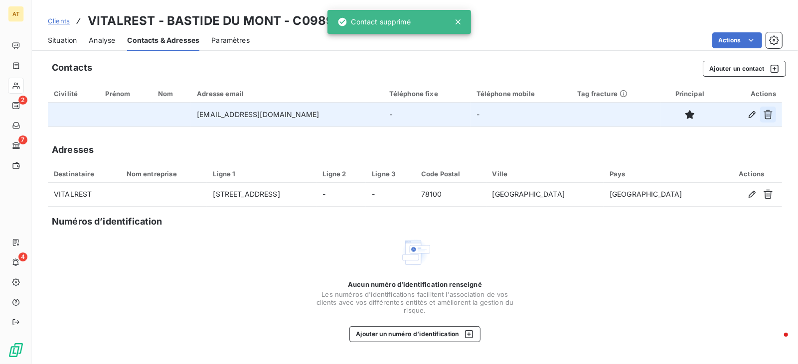
click at [768, 112] on icon "button" at bounding box center [768, 114] width 9 height 9
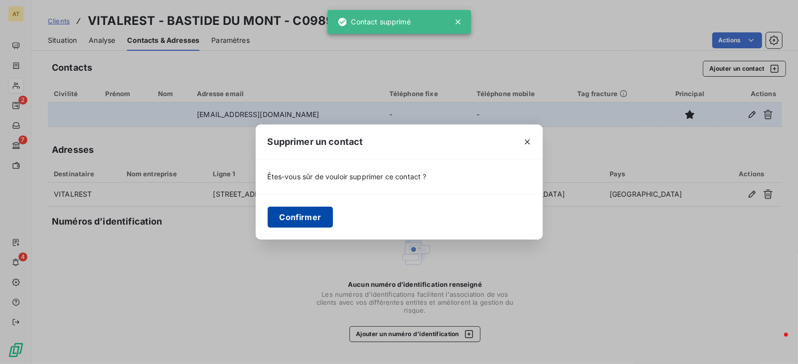
click at [308, 216] on button "Confirmer" at bounding box center [301, 217] width 66 height 21
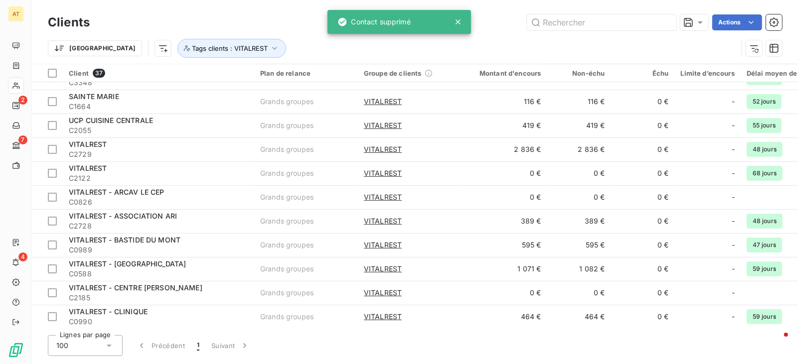
scroll to position [162, 0]
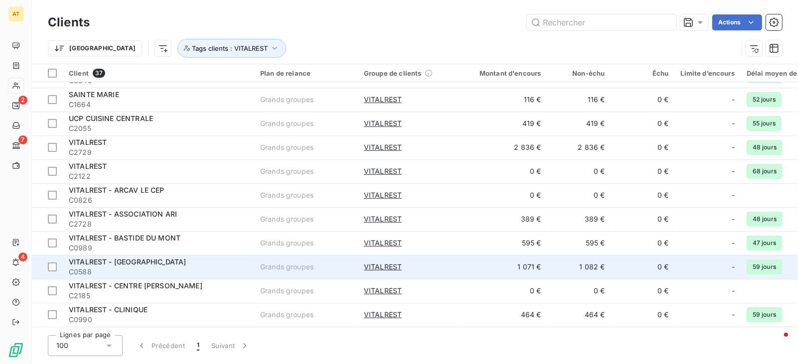
click at [181, 266] on div "VITALREST - [GEOGRAPHIC_DATA]" at bounding box center [158, 262] width 179 height 10
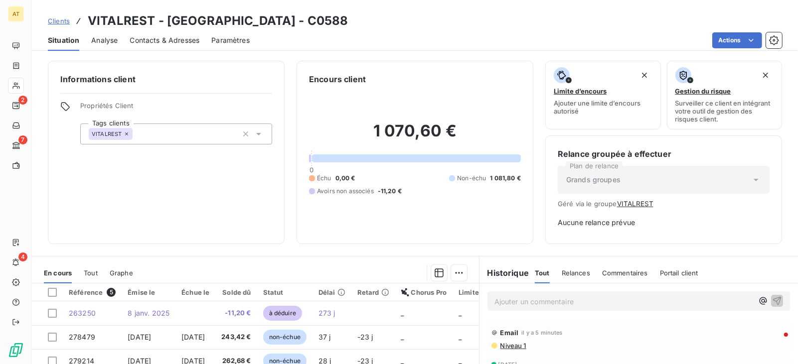
click at [262, 161] on div "Informations client Propriétés Client Tags clients VITALREST" at bounding box center [166, 152] width 237 height 183
click at [180, 47] on div "Contacts & Adresses" at bounding box center [165, 40] width 70 height 21
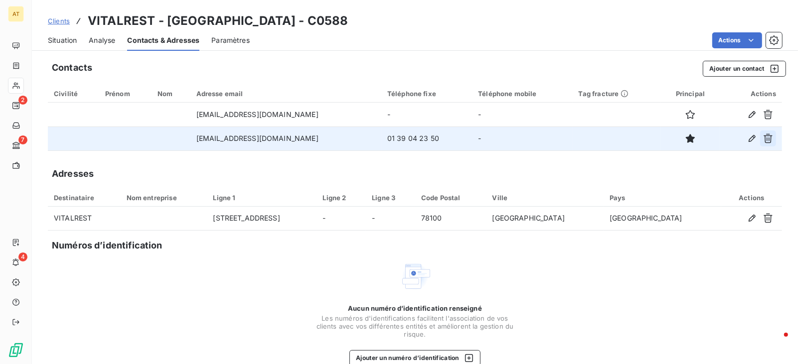
click at [768, 140] on icon "button" at bounding box center [768, 139] width 10 height 10
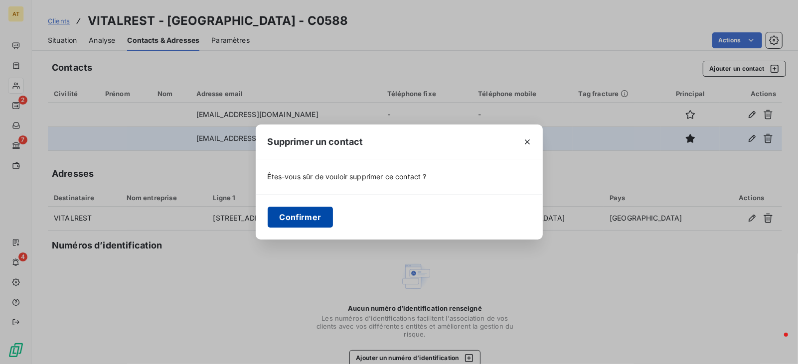
click at [296, 219] on button "Confirmer" at bounding box center [301, 217] width 66 height 21
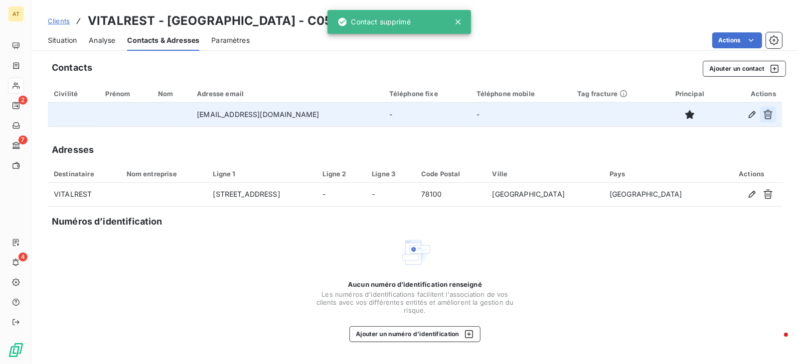
click at [768, 113] on icon "button" at bounding box center [768, 115] width 10 height 10
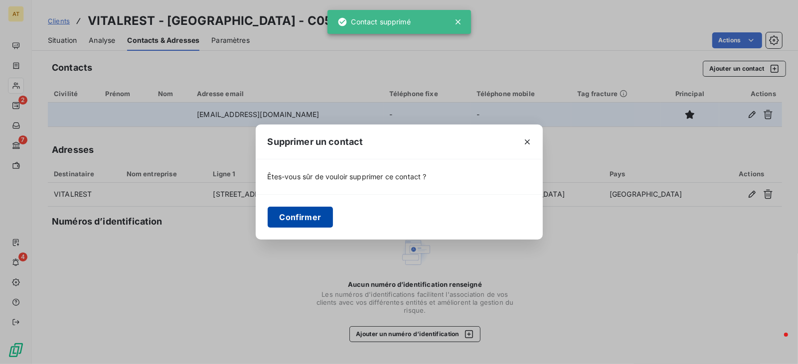
click at [301, 218] on button "Confirmer" at bounding box center [301, 217] width 66 height 21
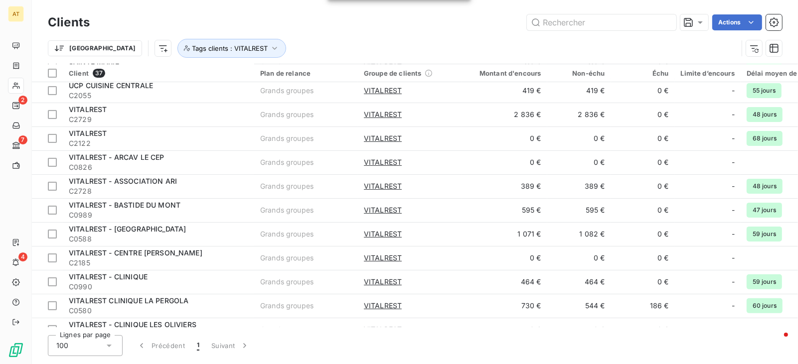
scroll to position [198, 0]
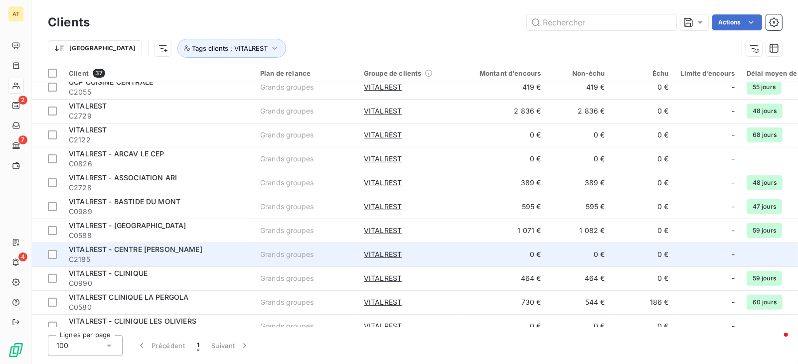
click at [183, 252] on span "VITALREST - CENTRE [PERSON_NAME]" at bounding box center [136, 249] width 134 height 8
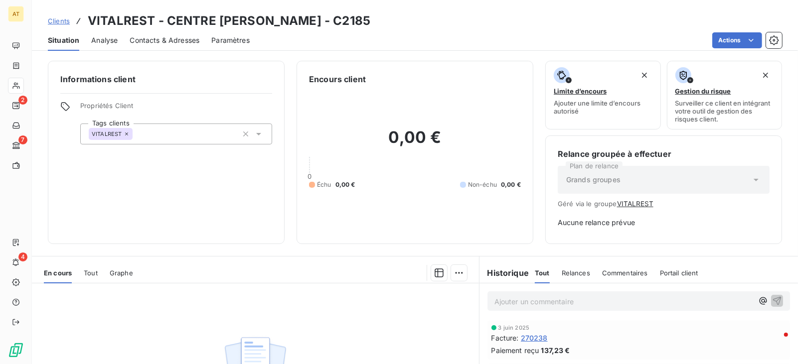
click at [177, 30] on div "Contacts & Adresses" at bounding box center [165, 40] width 70 height 21
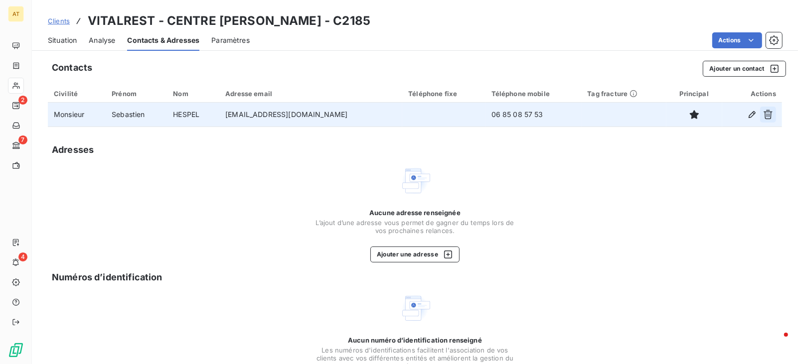
click at [771, 115] on icon "button" at bounding box center [768, 115] width 10 height 10
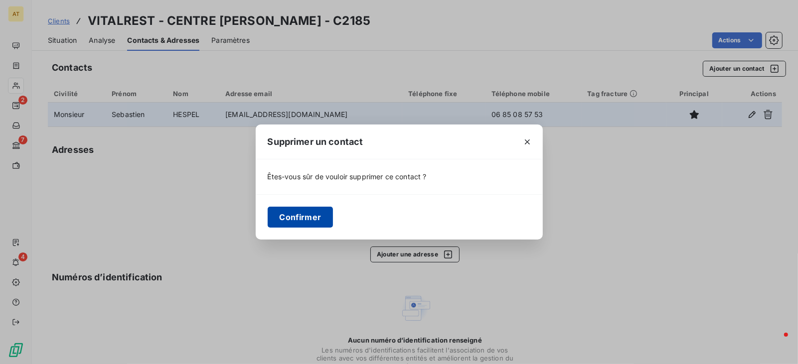
click at [302, 213] on button "Confirmer" at bounding box center [301, 217] width 66 height 21
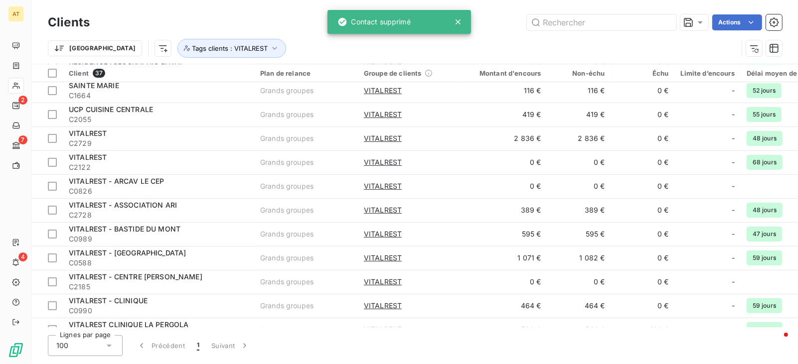
scroll to position [183, 0]
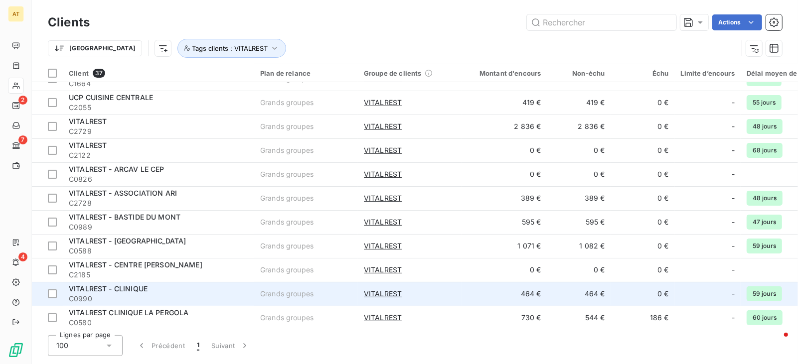
click at [179, 291] on div "VITALREST - CLINIQUE" at bounding box center [158, 289] width 179 height 10
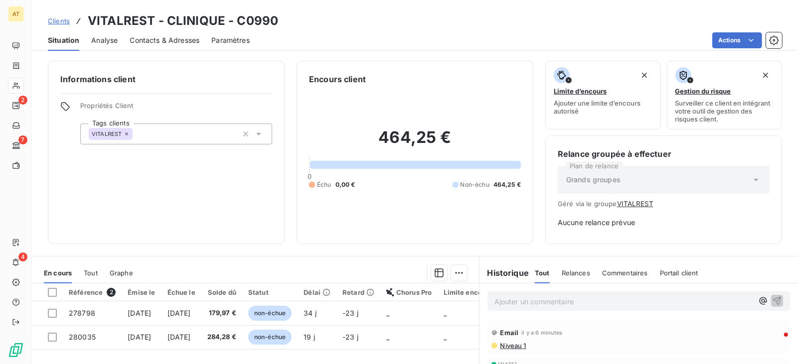
click at [157, 58] on div "Informations client Propriétés Client Tags clients VITALREST Encours client 464…" at bounding box center [415, 210] width 766 height 310
click at [173, 43] on span "Contacts & Adresses" at bounding box center [165, 40] width 70 height 10
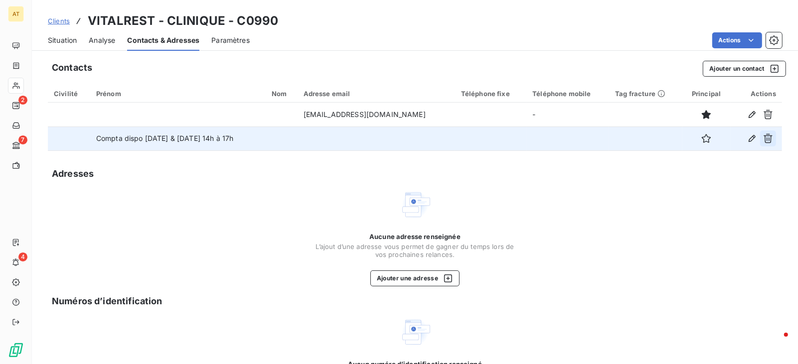
click at [765, 139] on icon "button" at bounding box center [768, 138] width 9 height 9
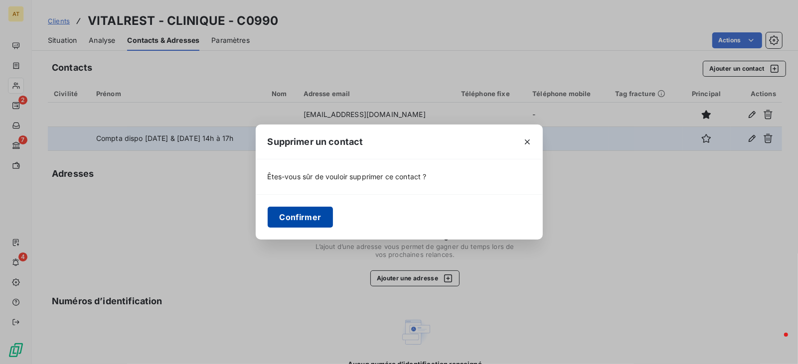
click at [310, 218] on button "Confirmer" at bounding box center [301, 217] width 66 height 21
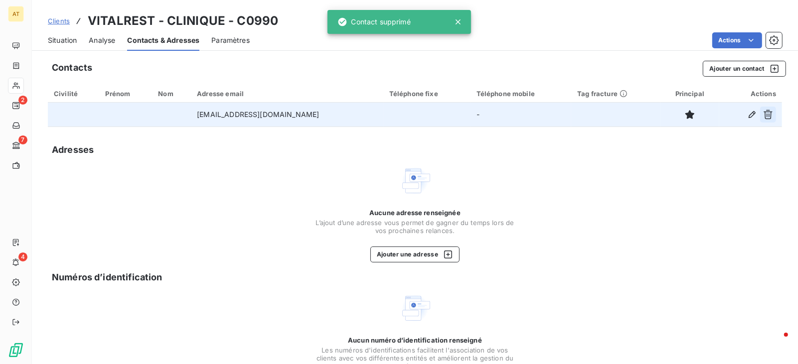
click at [768, 119] on icon "button" at bounding box center [768, 115] width 10 height 10
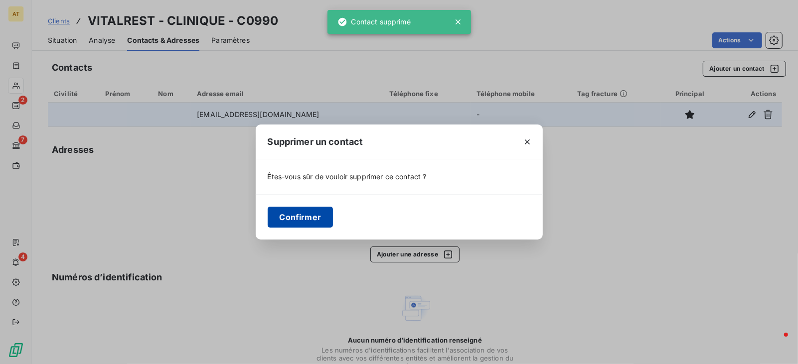
click at [295, 213] on button "Confirmer" at bounding box center [301, 217] width 66 height 21
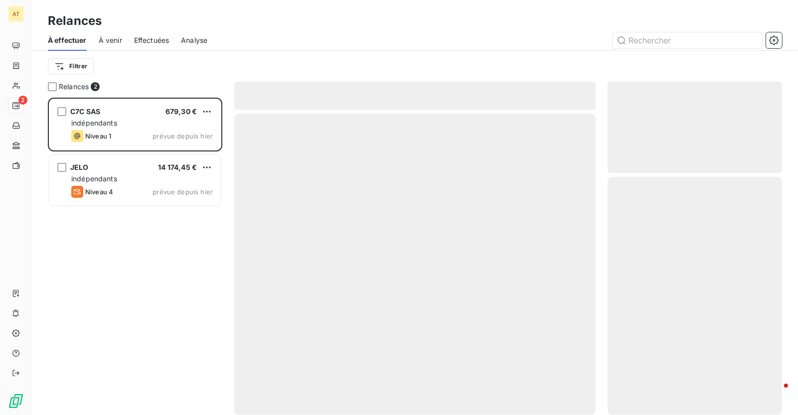
scroll to position [318, 175]
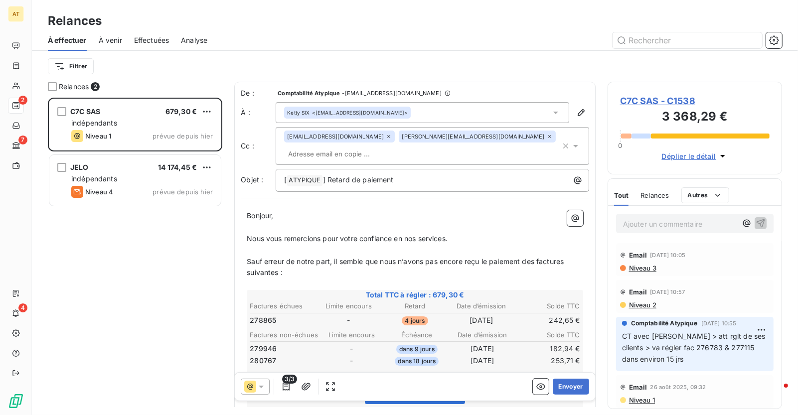
click at [153, 52] on div "Filtrer" at bounding box center [415, 66] width 734 height 31
click at [158, 43] on span "Effectuées" at bounding box center [151, 40] width 35 height 10
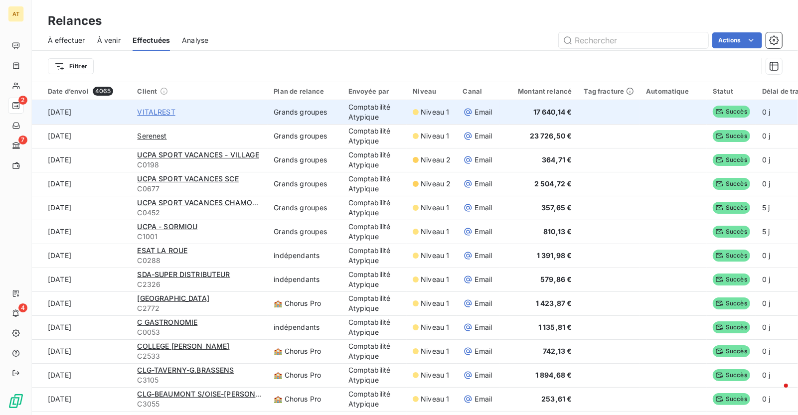
click at [147, 108] on span "VITALREST" at bounding box center [156, 112] width 38 height 10
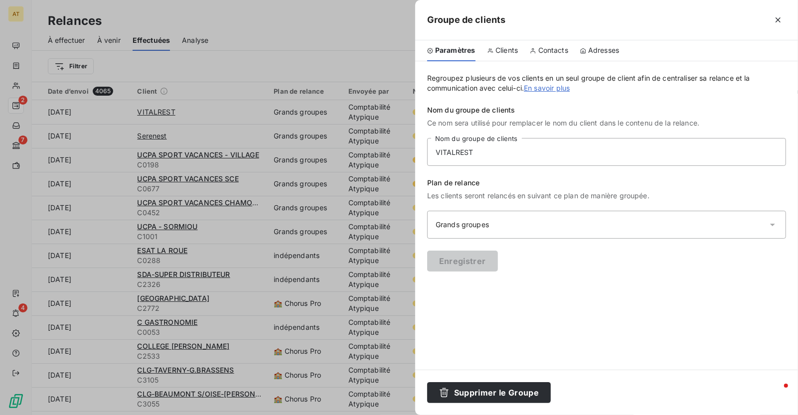
click at [214, 116] on div at bounding box center [399, 207] width 798 height 415
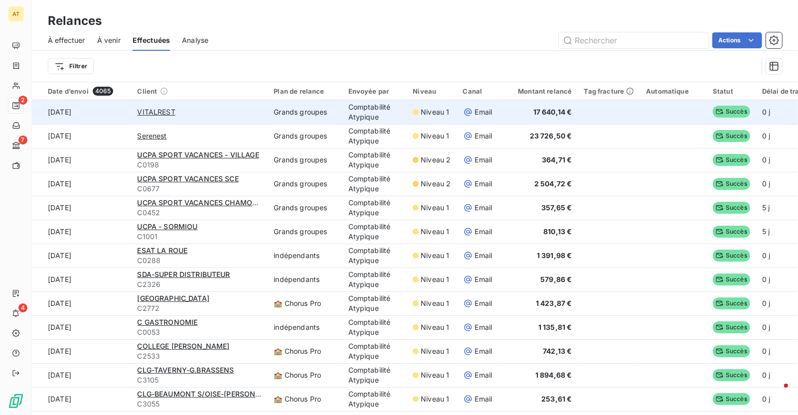
click at [542, 118] on td "17 640,14 €" at bounding box center [539, 112] width 78 height 24
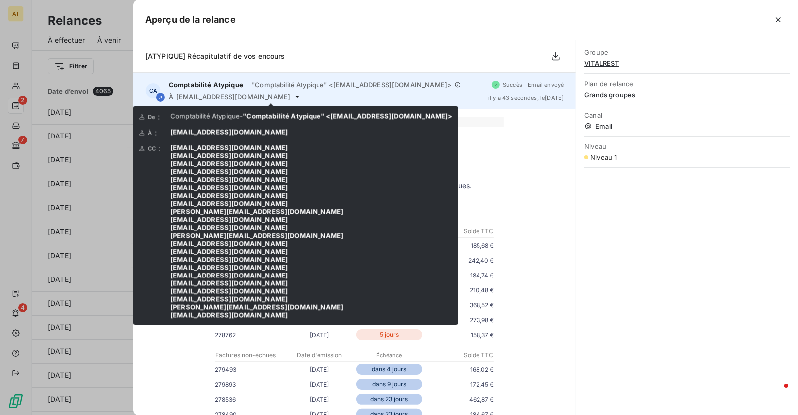
click at [295, 96] on icon at bounding box center [297, 97] width 4 height 2
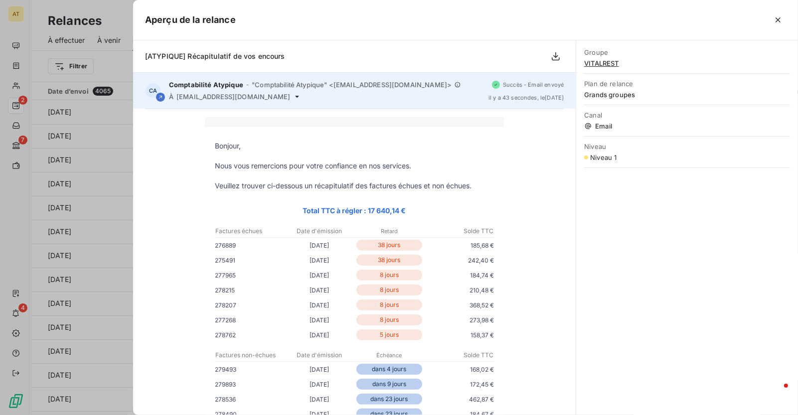
click at [295, 96] on icon at bounding box center [297, 97] width 4 height 2
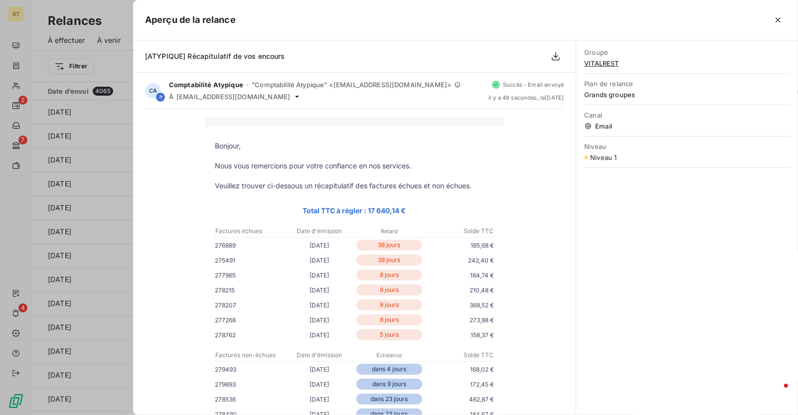
click at [343, 50] on div "[ATYPIQUE] Récapitulatif de vos encours" at bounding box center [354, 56] width 443 height 32
click at [783, 10] on div "Aperçu de la relance" at bounding box center [465, 20] width 665 height 40
click at [781, 18] on icon "button" at bounding box center [778, 20] width 10 height 10
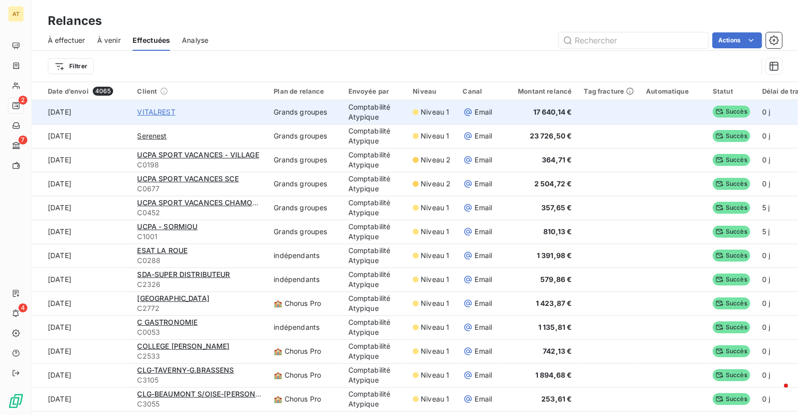
click at [137, 108] on span "VITALREST" at bounding box center [156, 112] width 38 height 10
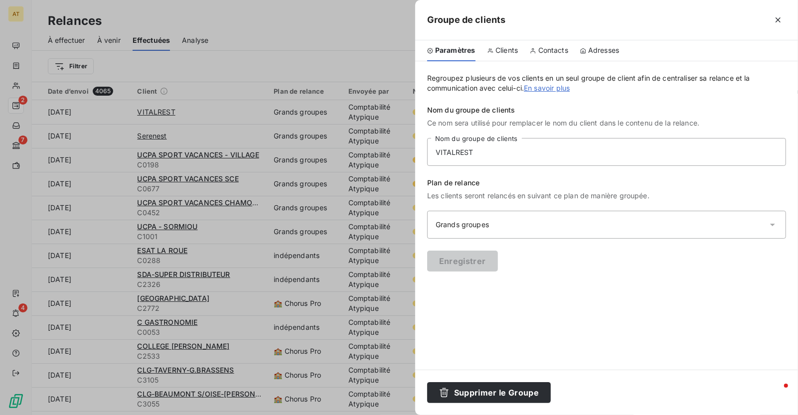
click at [508, 46] on span "Clients" at bounding box center [507, 50] width 22 height 10
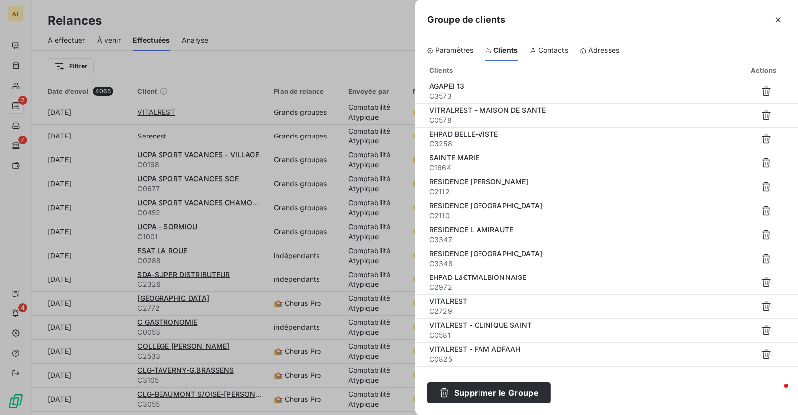
click at [556, 52] on span "Contacts" at bounding box center [553, 50] width 30 height 10
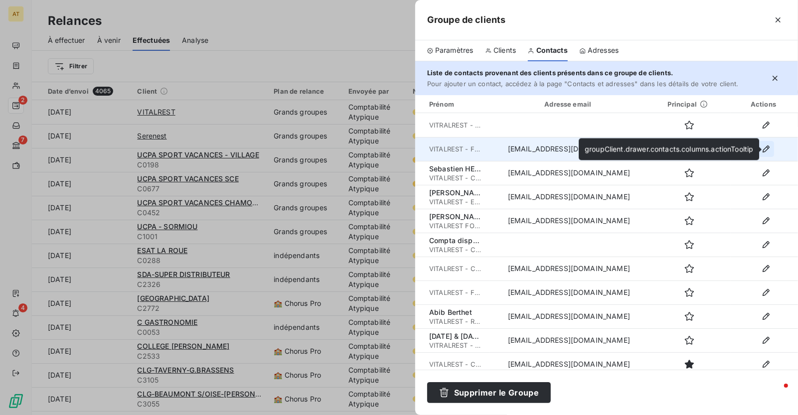
click at [771, 149] on icon "button" at bounding box center [766, 149] width 10 height 10
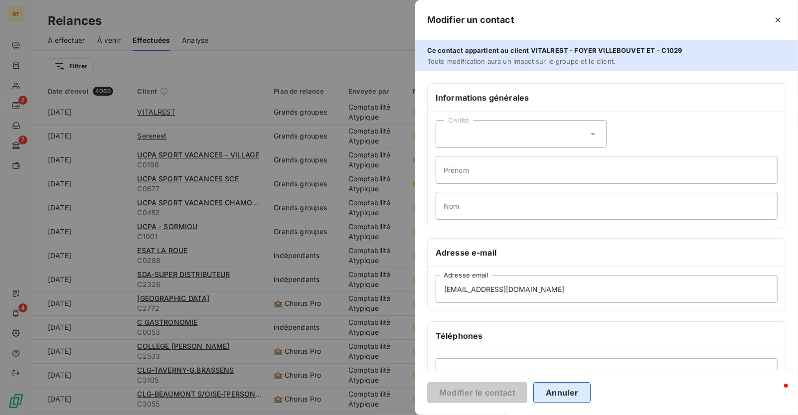
click at [554, 397] on button "Annuler" at bounding box center [562, 392] width 57 height 21
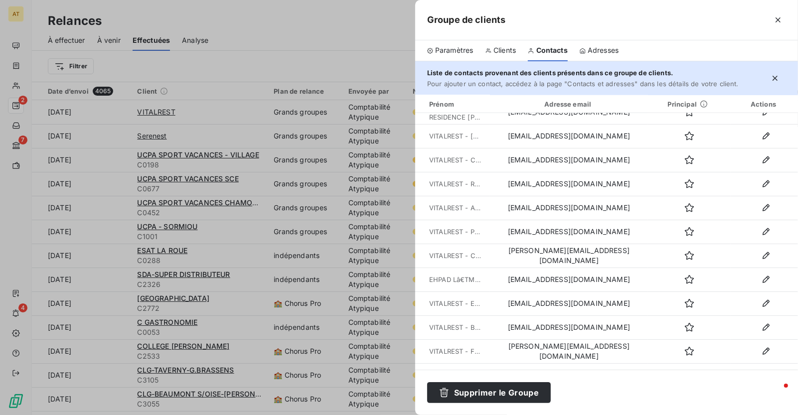
scroll to position [943, 0]
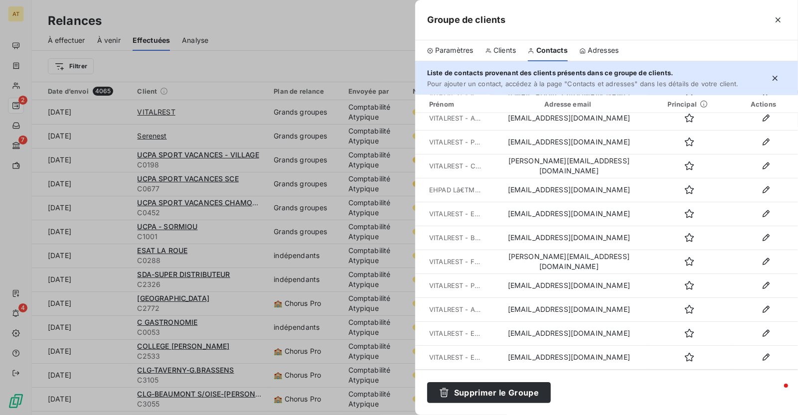
click at [689, 83] on span "Pour ajouter un contact, accédez à la page "Contacts et adresses" dans les déta…" at bounding box center [583, 84] width 312 height 8
click at [557, 43] on div "Contacts" at bounding box center [548, 50] width 40 height 21
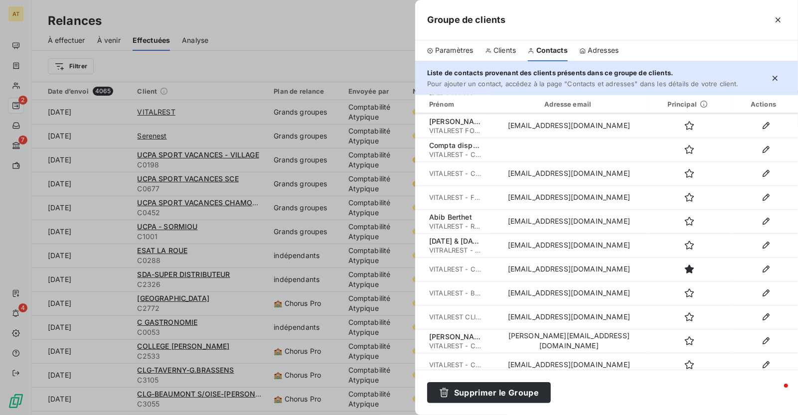
scroll to position [96, 0]
click at [360, 37] on div at bounding box center [399, 207] width 798 height 415
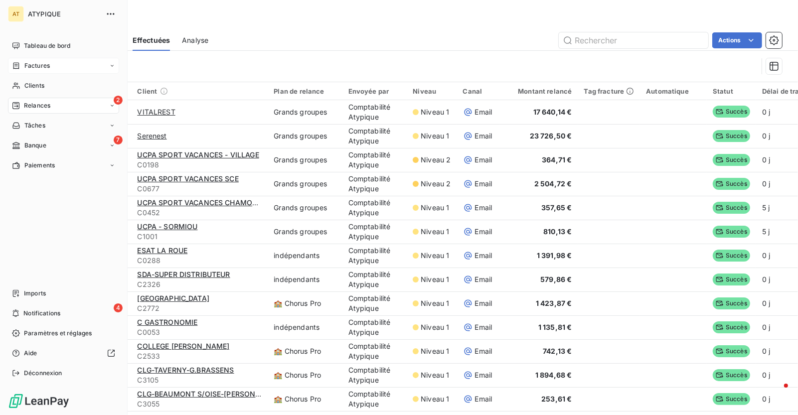
click at [35, 68] on span "Factures" at bounding box center [36, 65] width 25 height 9
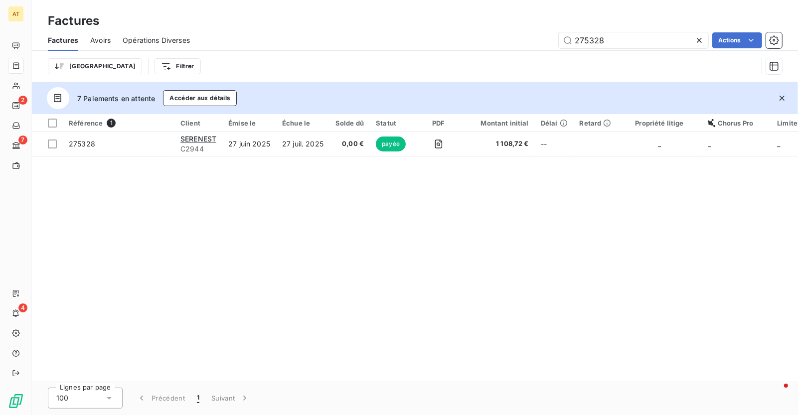
click at [783, 100] on icon "button" at bounding box center [782, 98] width 10 height 10
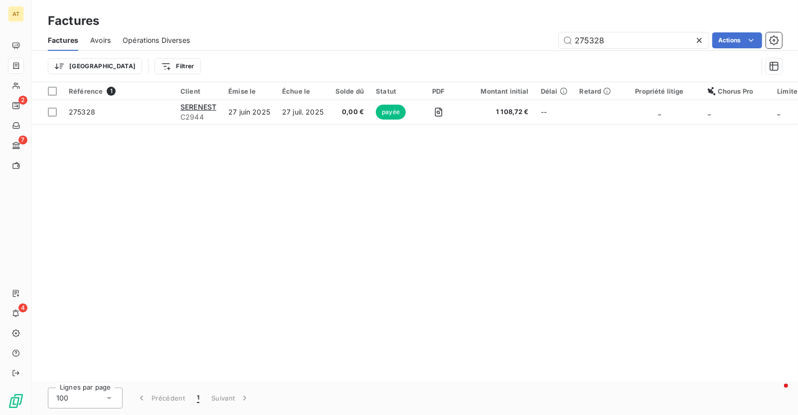
click at [702, 39] on icon at bounding box center [700, 40] width 10 height 10
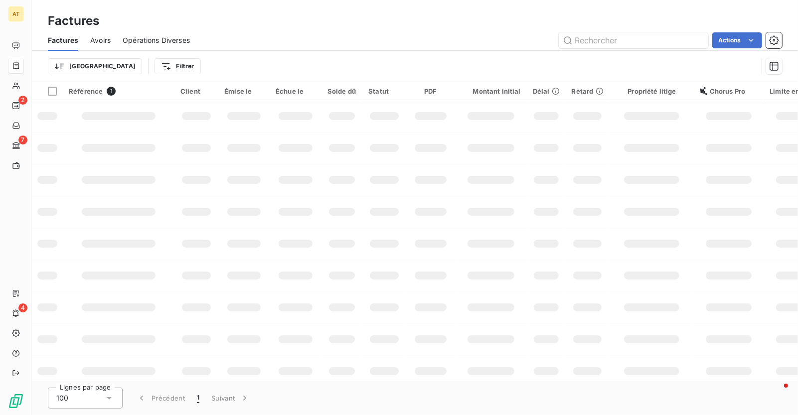
click at [526, 40] on div "Actions" at bounding box center [492, 40] width 580 height 16
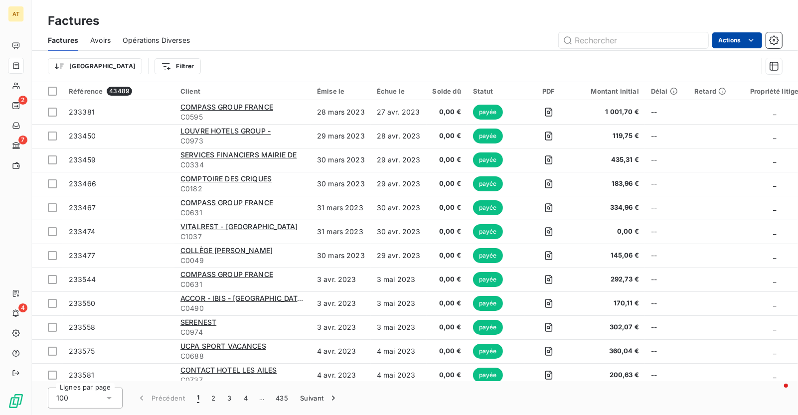
click at [736, 43] on html "AT 2 7 4 Factures Factures Avoirs Opérations Diverses Actions Trier Filtrer Réf…" at bounding box center [399, 207] width 798 height 415
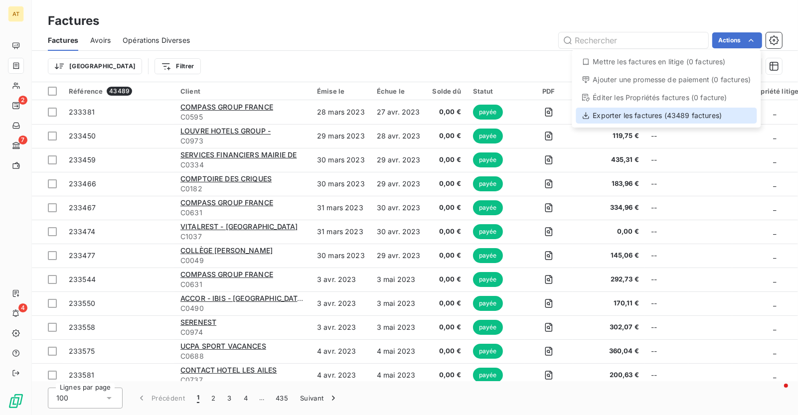
click at [687, 112] on div "Exporter les factures (43489 factures)" at bounding box center [666, 116] width 181 height 16
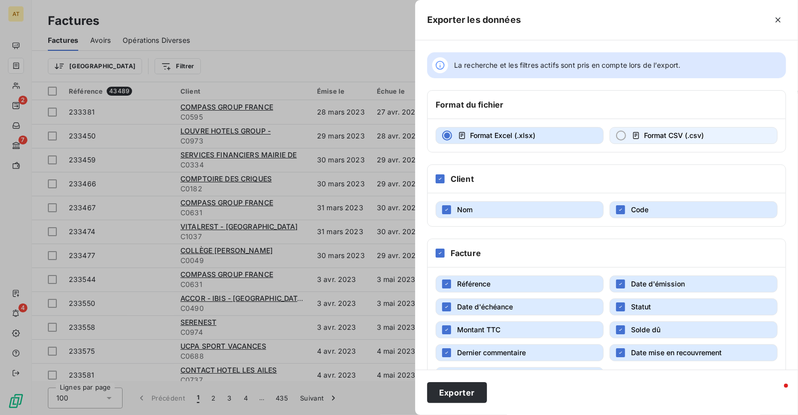
click at [680, 141] on span "Format CSV (.csv)" at bounding box center [674, 136] width 60 height 10
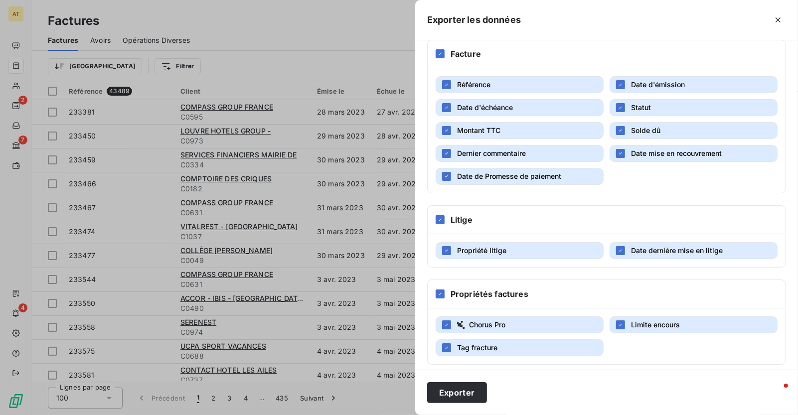
scroll to position [210, 0]
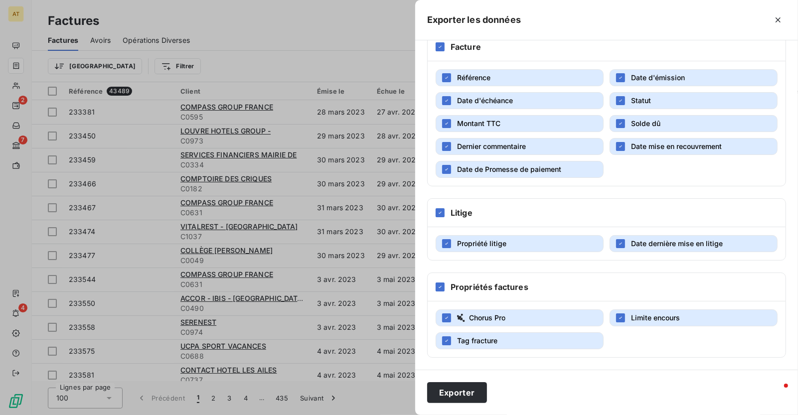
click at [508, 165] on span "Date de Promesse de paiement" at bounding box center [509, 169] width 104 height 8
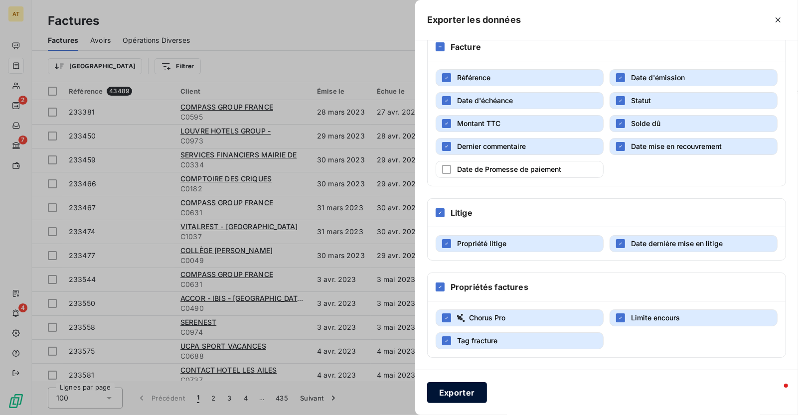
click at [468, 398] on button "Exporter" at bounding box center [457, 392] width 60 height 21
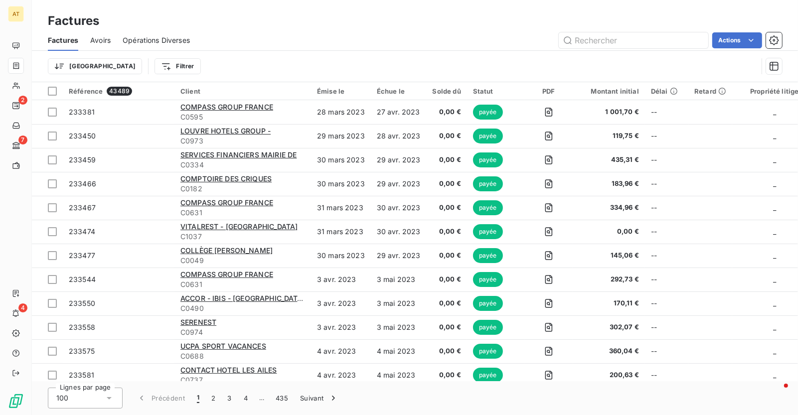
click at [101, 41] on span "Avoirs" at bounding box center [100, 40] width 20 height 10
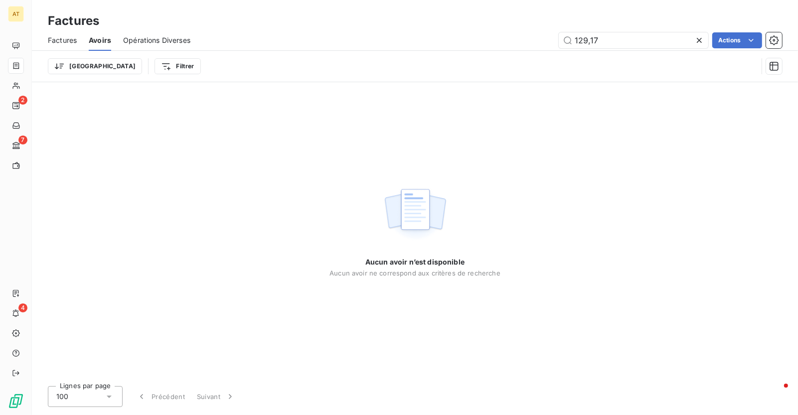
click at [700, 39] on icon at bounding box center [700, 40] width 10 height 10
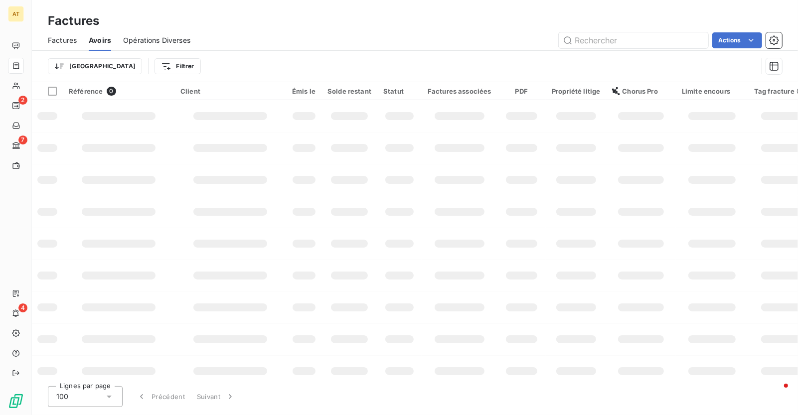
click at [441, 34] on div "Actions" at bounding box center [492, 40] width 580 height 16
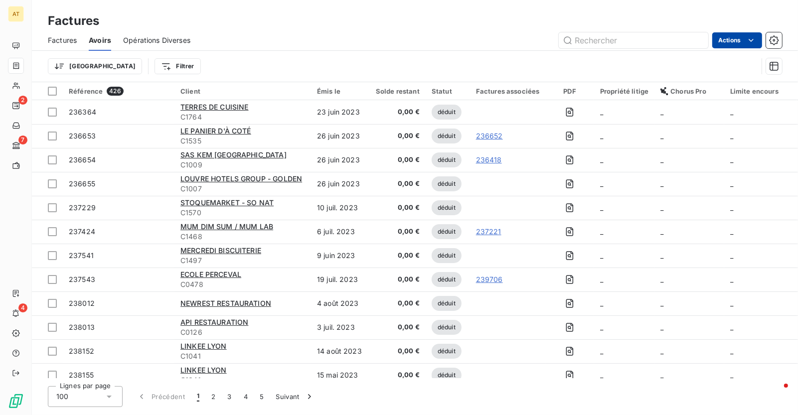
click at [735, 44] on html "AT 2 7 4 Factures Factures Avoirs Opérations Diverses Actions Trier Filtrer Réf…" at bounding box center [399, 207] width 798 height 415
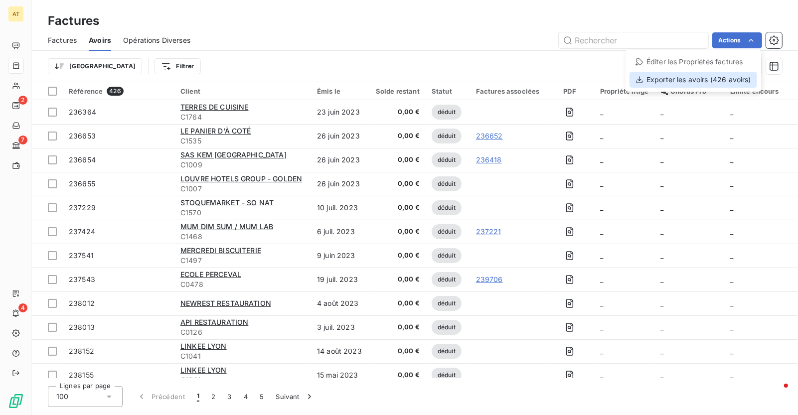
click at [680, 83] on div "Exporter les avoirs (426 avoirs)" at bounding box center [694, 80] width 128 height 16
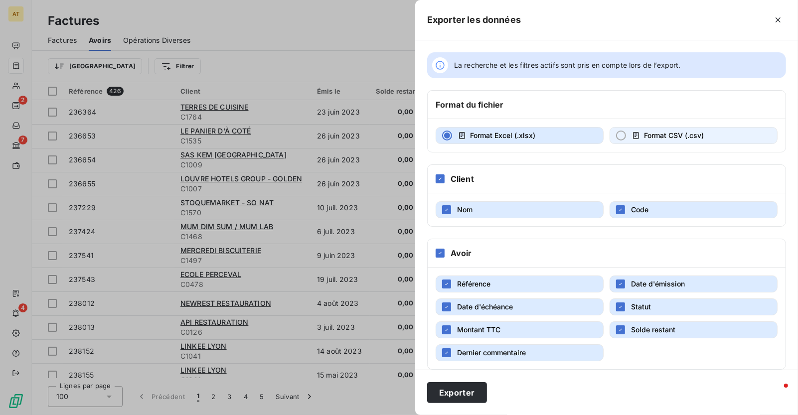
click at [658, 136] on span "Format CSV (.csv)" at bounding box center [674, 135] width 60 height 8
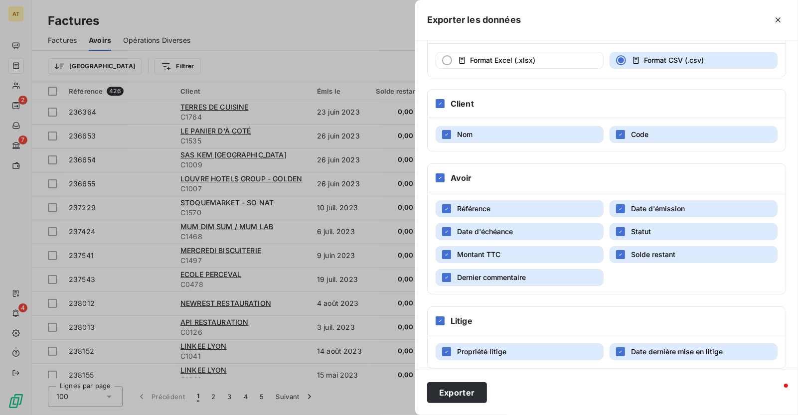
scroll to position [187, 0]
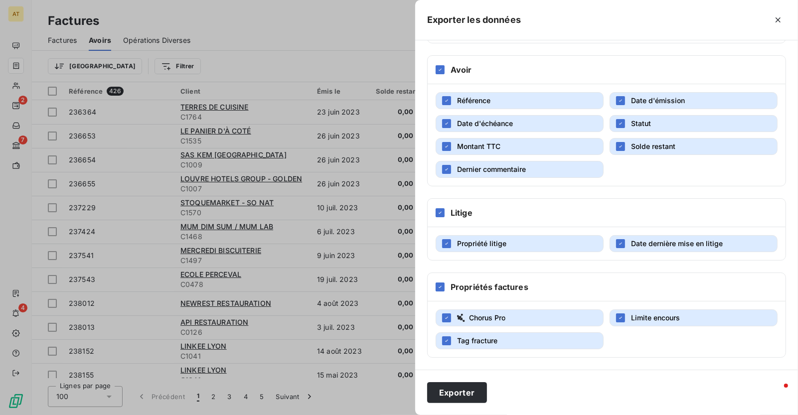
click at [444, 407] on div "Exporter" at bounding box center [606, 392] width 383 height 45
click at [458, 395] on button "Exporter" at bounding box center [457, 392] width 60 height 21
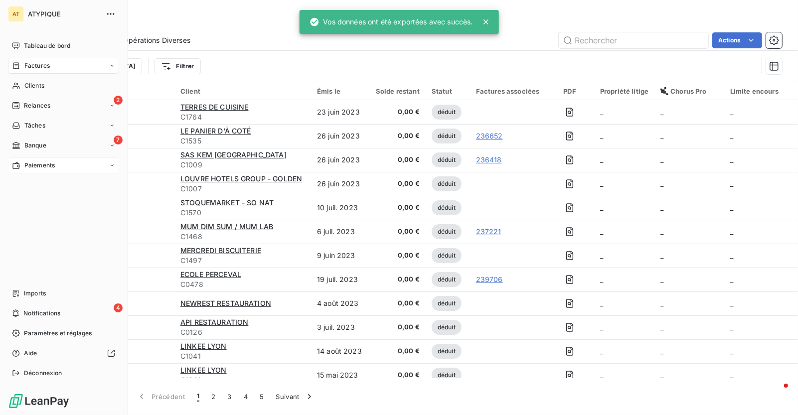
click at [56, 165] on div "Paiements" at bounding box center [63, 166] width 111 height 16
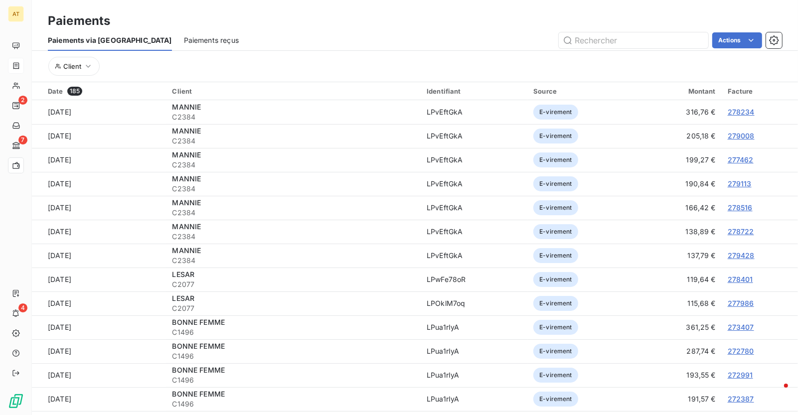
click at [184, 36] on span "Paiements reçus" at bounding box center [211, 40] width 55 height 10
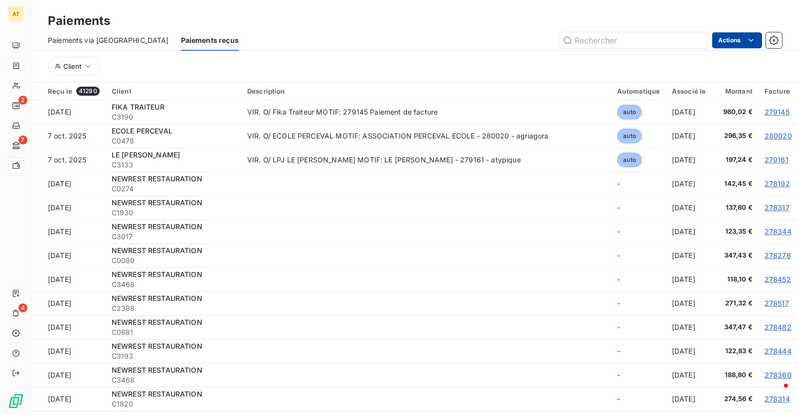
click at [752, 45] on html "AT 2 7 4 Paiements Paiements via le Portail Paiements reçus Actions Client Reçu…" at bounding box center [399, 207] width 798 height 415
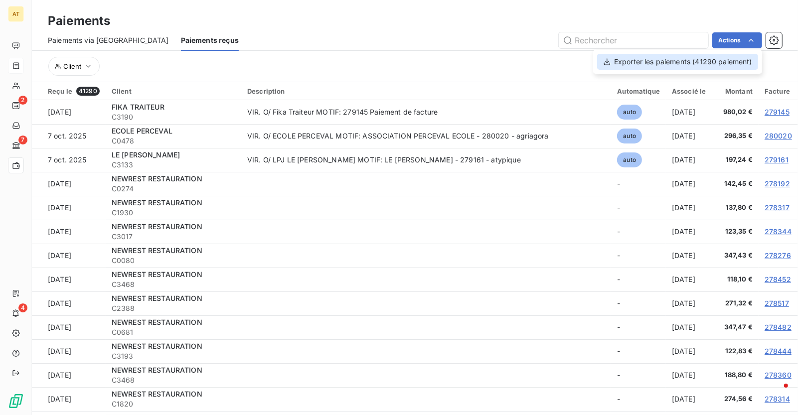
click at [734, 57] on div "Exporter les paiements (41290 paiement)" at bounding box center [677, 62] width 161 height 16
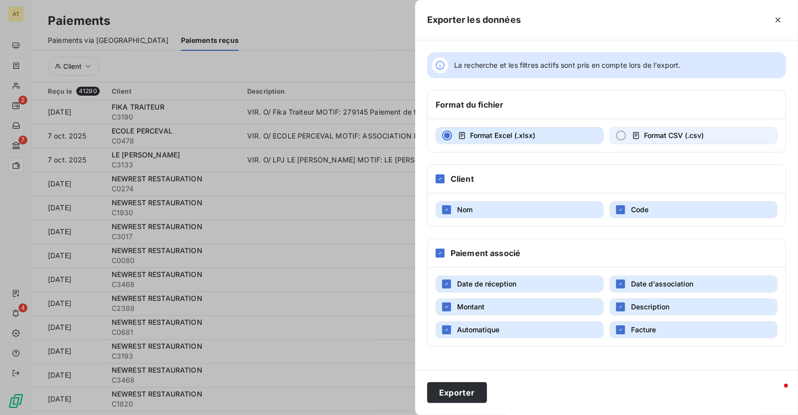
click at [641, 138] on div "Format CSV (.csv)" at bounding box center [668, 136] width 72 height 10
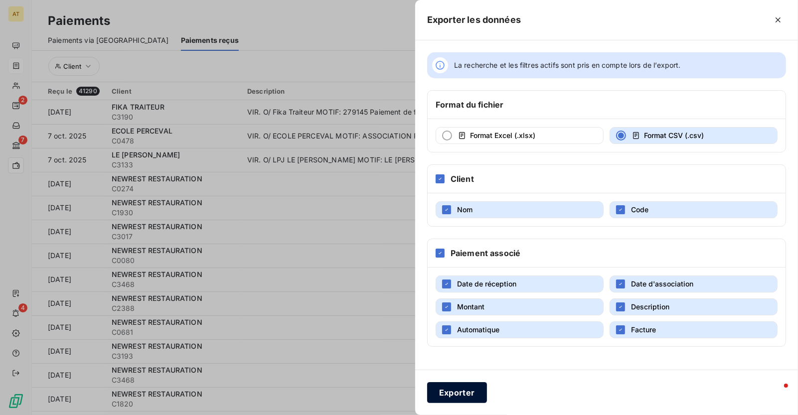
click at [457, 392] on button "Exporter" at bounding box center [457, 392] width 60 height 21
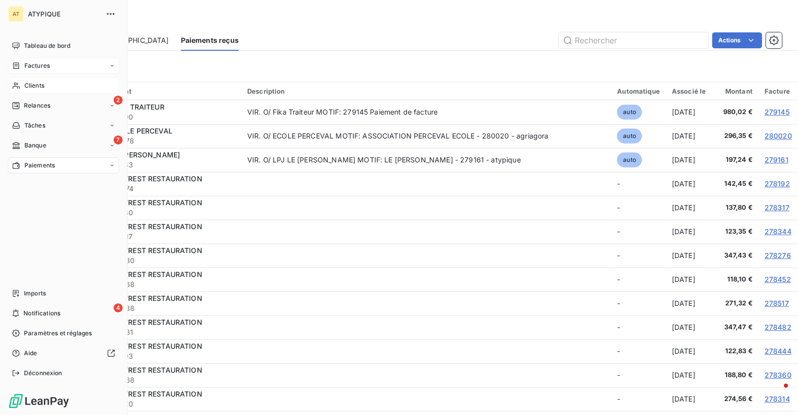
click at [31, 80] on div "Clients" at bounding box center [63, 86] width 111 height 16
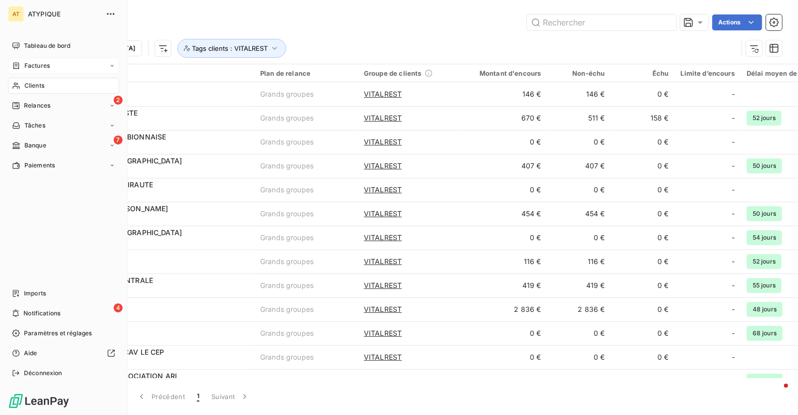
click at [19, 86] on icon at bounding box center [16, 86] width 8 height 8
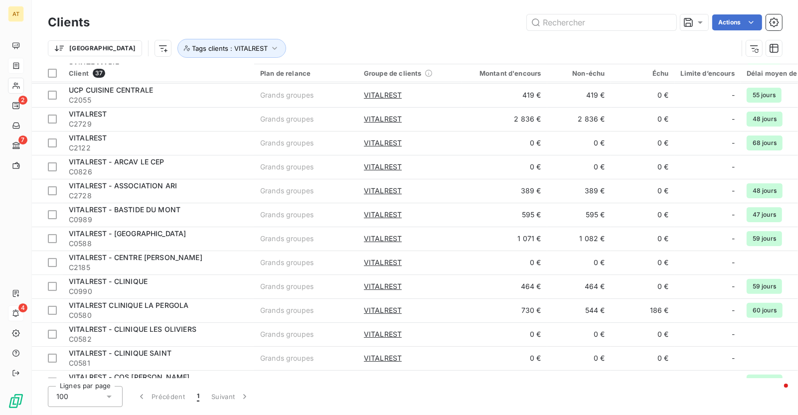
scroll to position [197, 0]
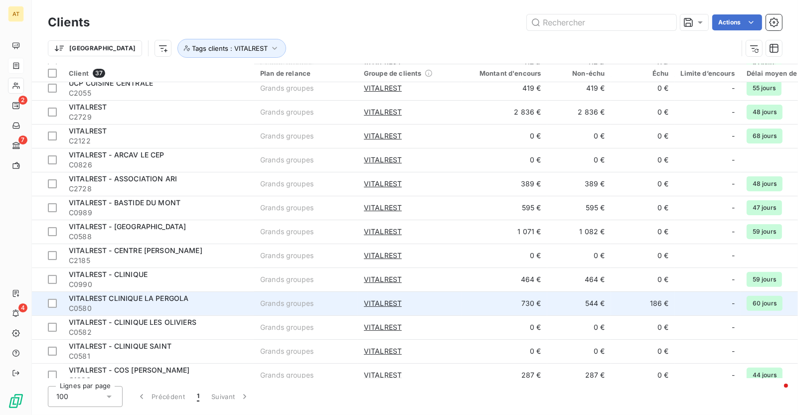
click at [143, 304] on span "C0580" at bounding box center [158, 309] width 179 height 10
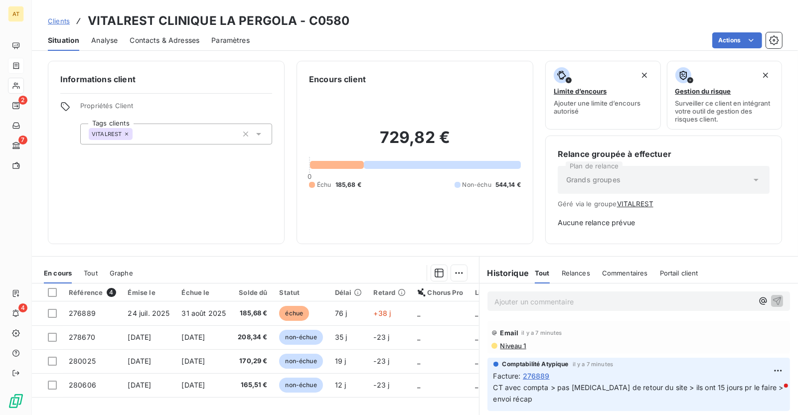
click at [167, 40] on span "Contacts & Adresses" at bounding box center [165, 40] width 70 height 10
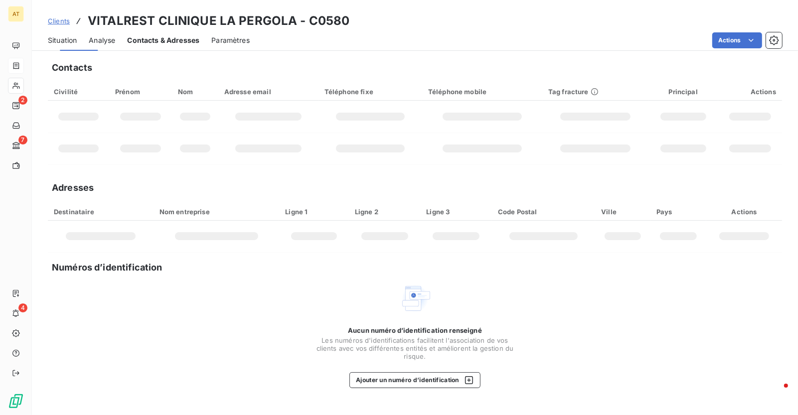
click at [167, 40] on span "Contacts & Adresses" at bounding box center [163, 40] width 72 height 10
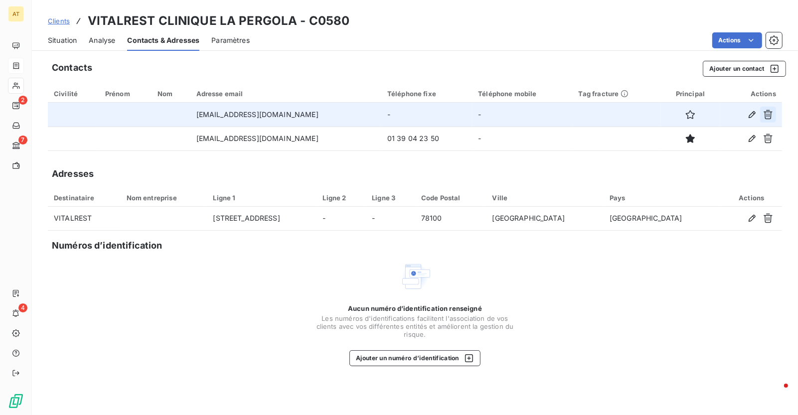
click at [772, 111] on icon "button" at bounding box center [768, 115] width 10 height 10
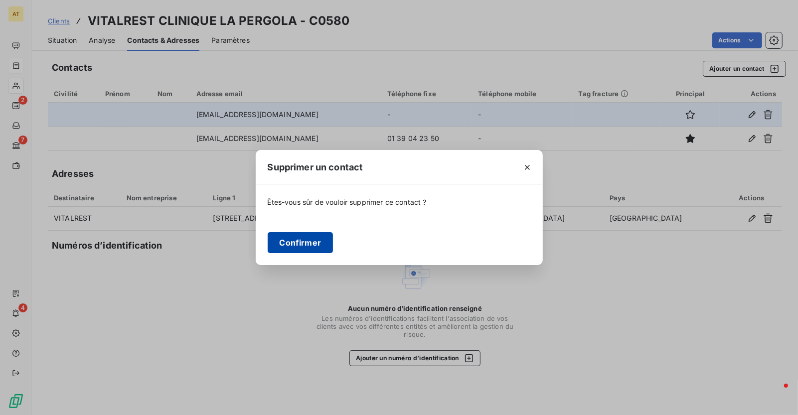
click at [313, 237] on button "Confirmer" at bounding box center [301, 242] width 66 height 21
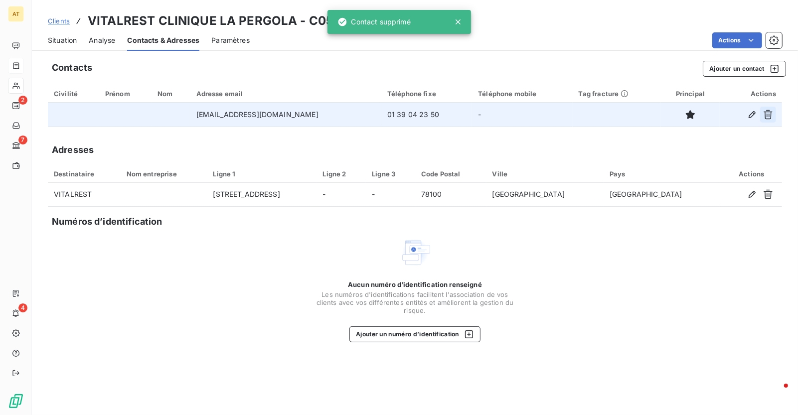
click at [776, 119] on button "button" at bounding box center [768, 115] width 16 height 16
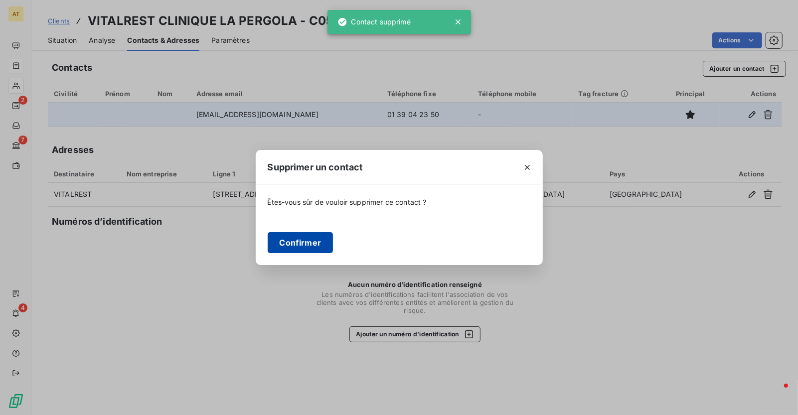
click at [311, 240] on button "Confirmer" at bounding box center [301, 242] width 66 height 21
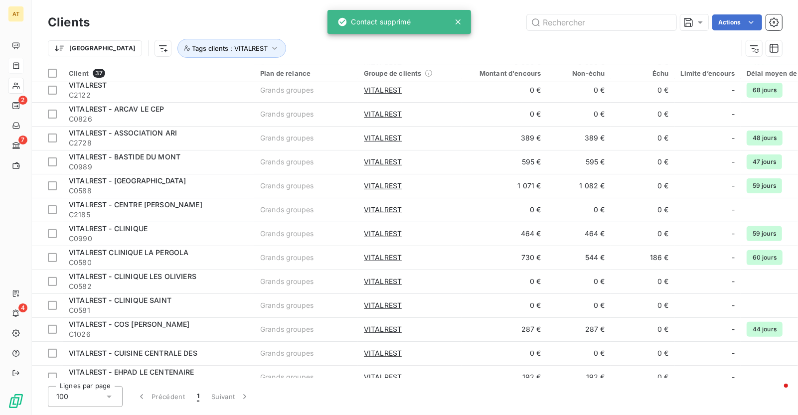
scroll to position [245, 0]
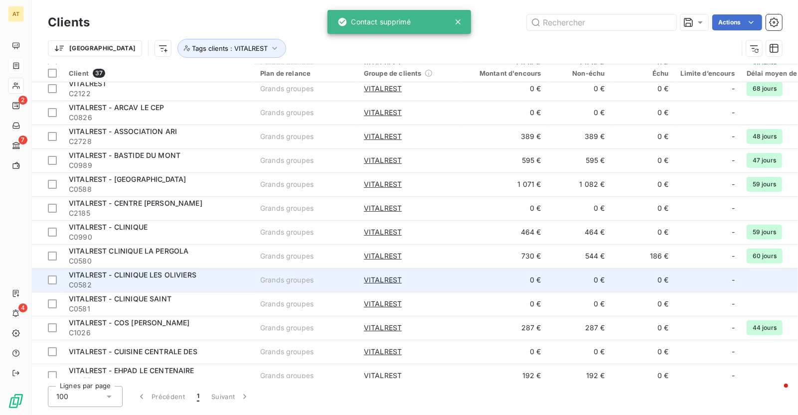
click at [187, 276] on span "VITALREST - CLINIQUE LES OLIVIERS" at bounding box center [133, 275] width 128 height 8
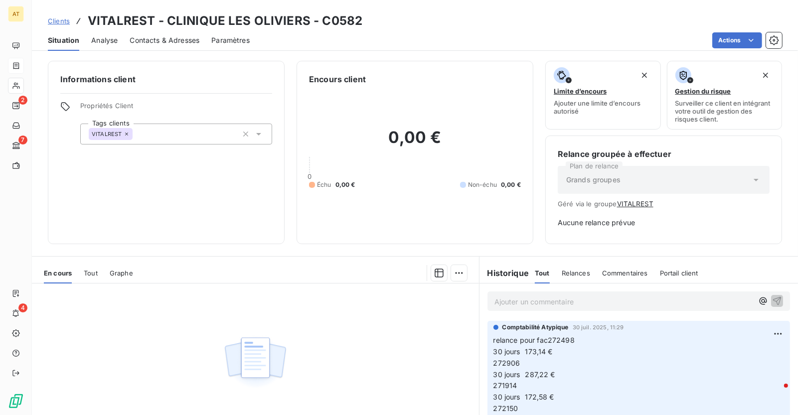
click at [160, 45] on div "Contacts & Adresses" at bounding box center [165, 40] width 70 height 21
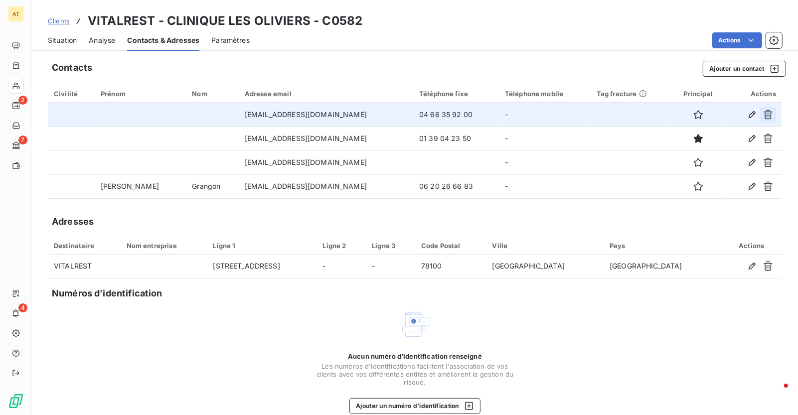
click at [765, 114] on icon "button" at bounding box center [768, 115] width 10 height 10
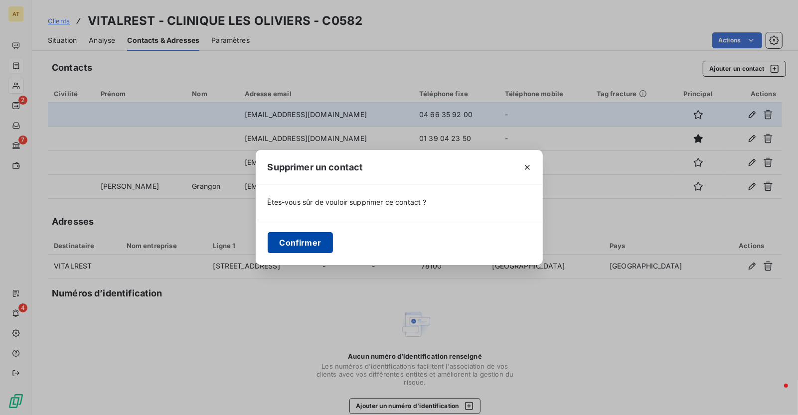
click at [313, 238] on button "Confirmer" at bounding box center [301, 242] width 66 height 21
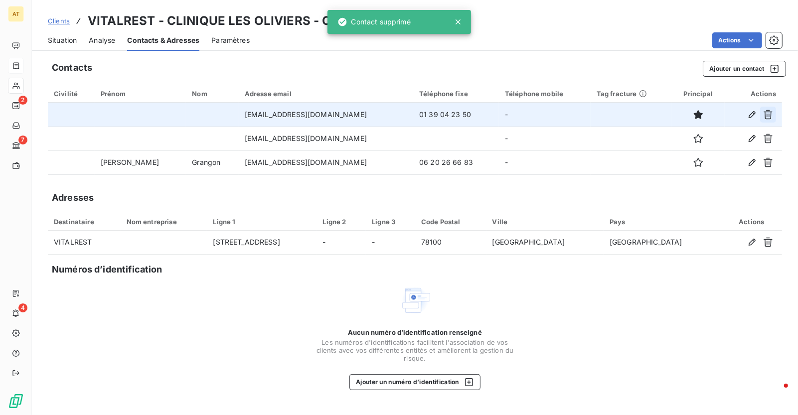
click at [772, 114] on icon "button" at bounding box center [768, 115] width 10 height 10
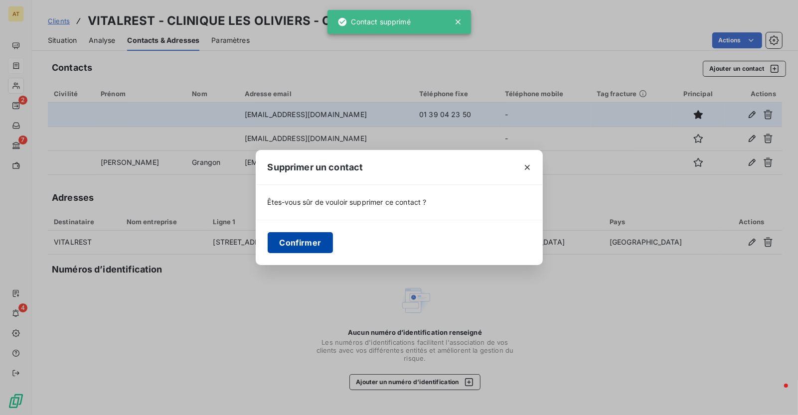
click at [322, 241] on button "Confirmer" at bounding box center [301, 242] width 66 height 21
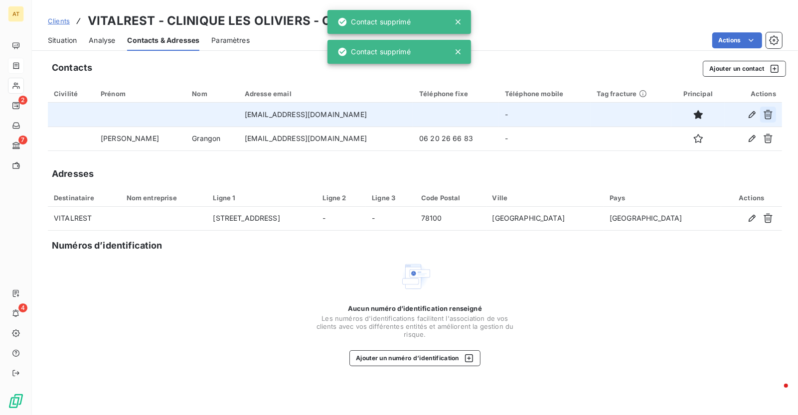
click at [769, 114] on icon "button" at bounding box center [768, 115] width 10 height 10
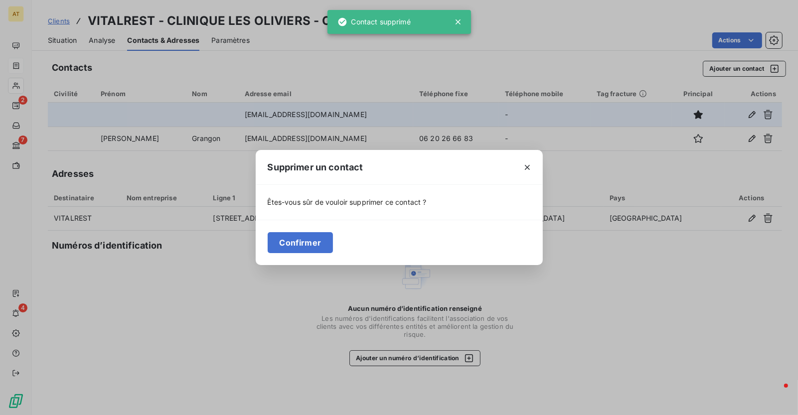
click at [306, 255] on div "Confirmer" at bounding box center [399, 242] width 287 height 45
click at [303, 246] on button "Confirmer" at bounding box center [301, 242] width 66 height 21
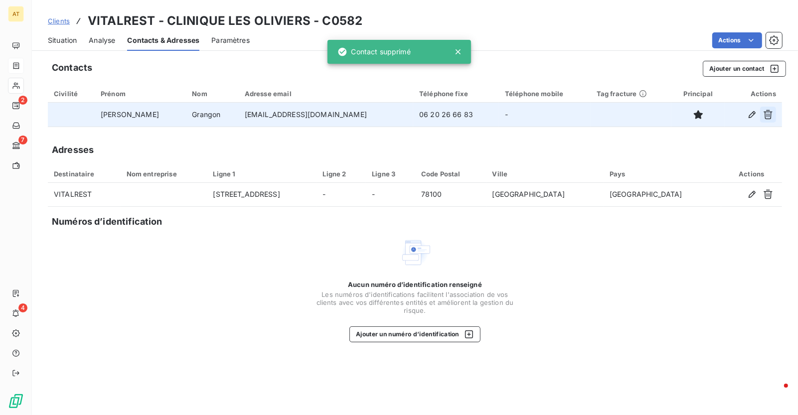
click at [774, 120] on button "button" at bounding box center [768, 115] width 16 height 16
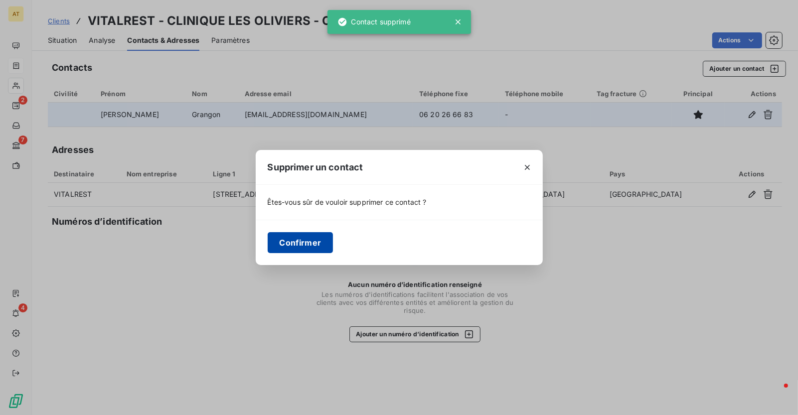
click at [307, 247] on button "Confirmer" at bounding box center [301, 242] width 66 height 21
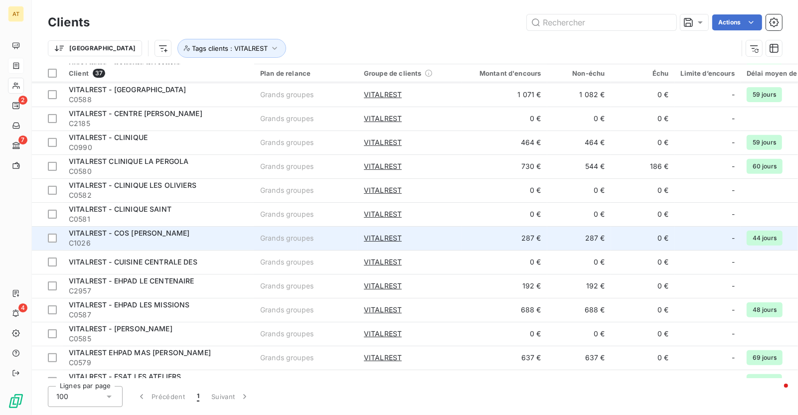
scroll to position [337, 0]
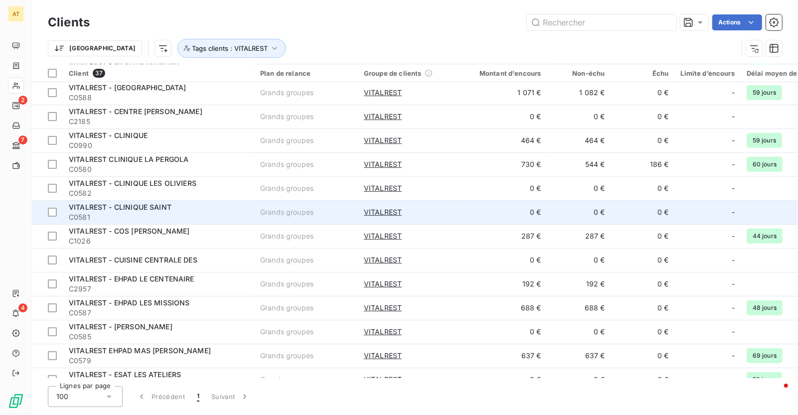
click at [175, 203] on div "VITALREST - CLINIQUE SAINT" at bounding box center [158, 207] width 179 height 10
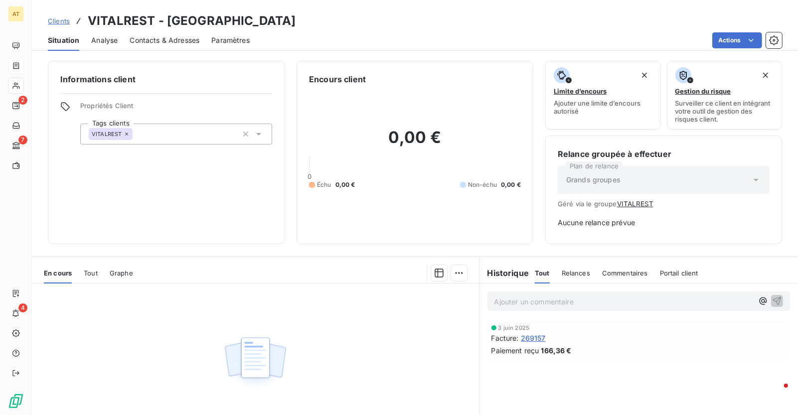
click at [190, 44] on span "Contacts & Adresses" at bounding box center [165, 40] width 70 height 10
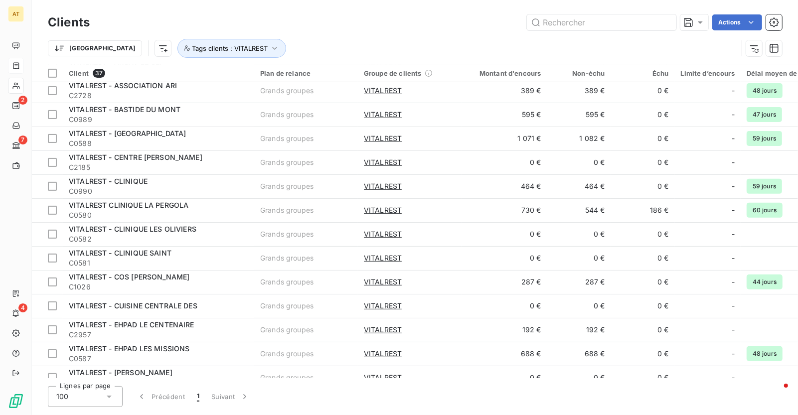
scroll to position [296, 0]
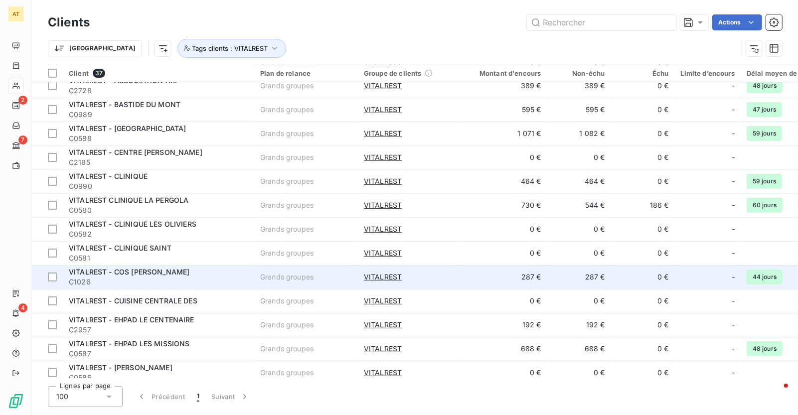
click at [236, 270] on div "VITALREST - COS [PERSON_NAME]" at bounding box center [158, 272] width 179 height 10
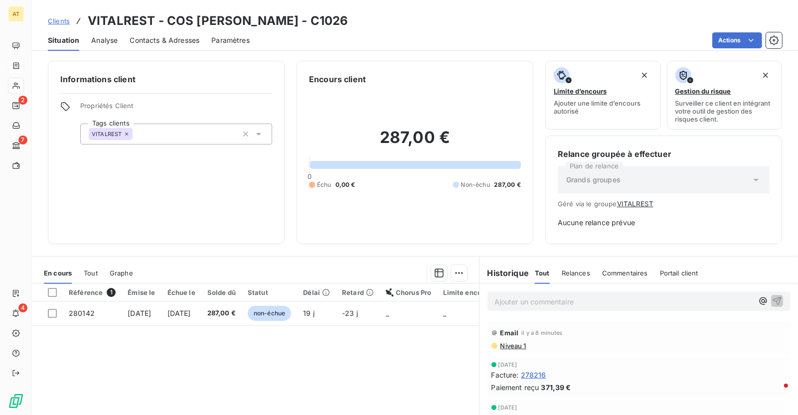
click at [175, 31] on div "Contacts & Adresses" at bounding box center [165, 40] width 70 height 21
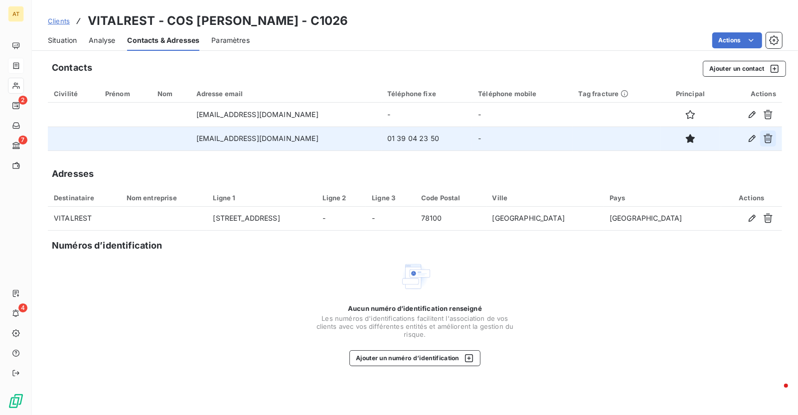
click at [770, 136] on icon "button" at bounding box center [768, 138] width 9 height 9
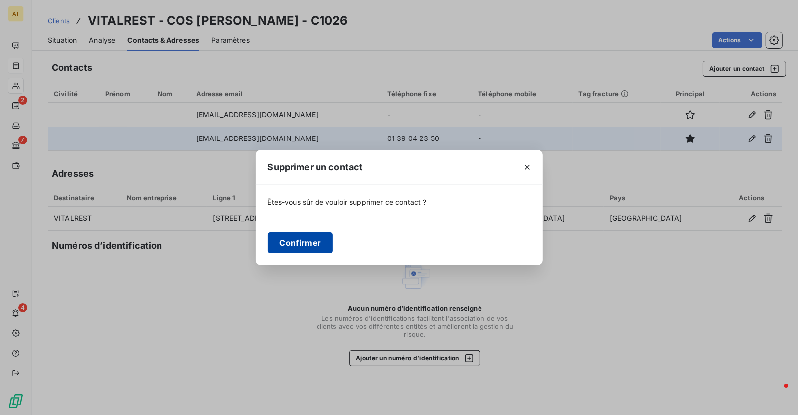
click at [309, 232] on button "Confirmer" at bounding box center [301, 242] width 66 height 21
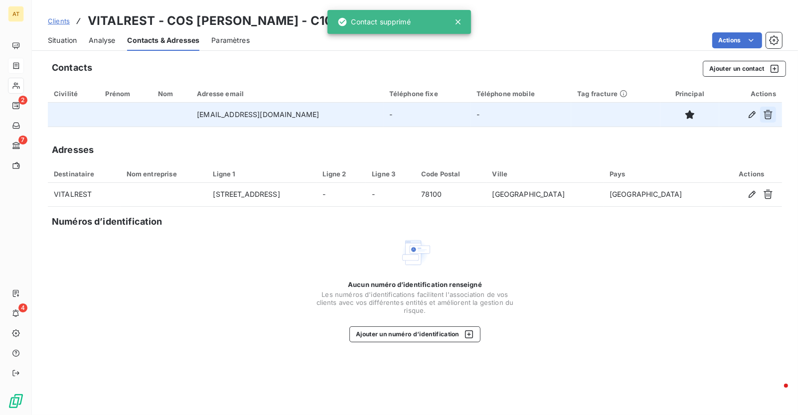
click at [773, 115] on icon "button" at bounding box center [768, 115] width 10 height 10
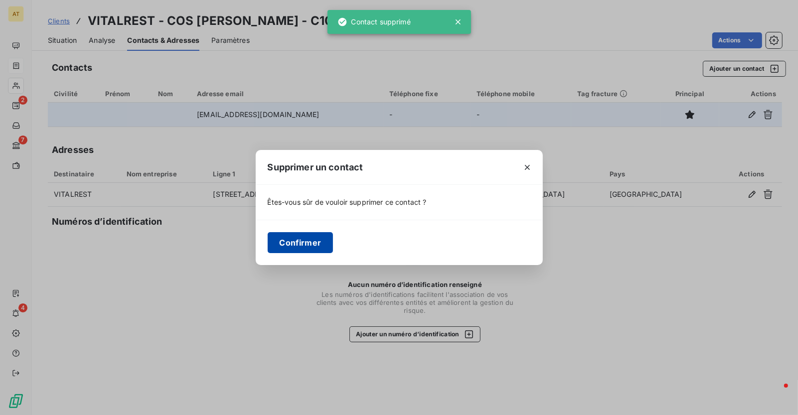
click at [313, 242] on button "Confirmer" at bounding box center [301, 242] width 66 height 21
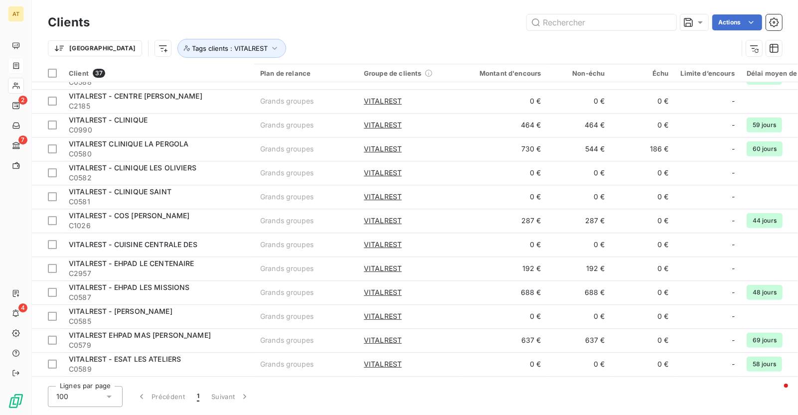
scroll to position [355, 0]
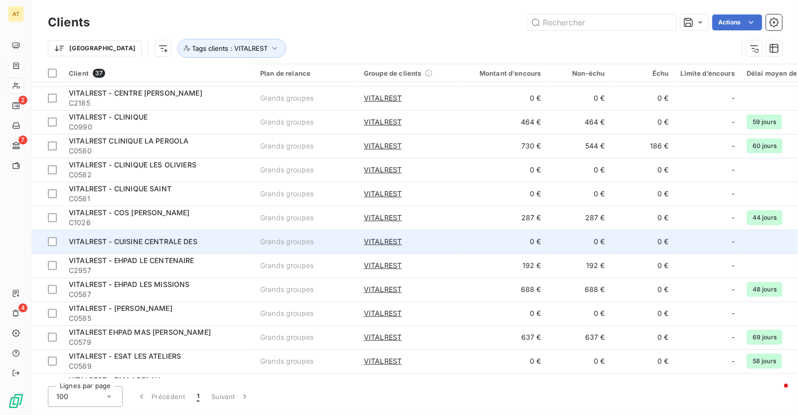
click at [248, 232] on td "VITALREST - CUISINE CENTRALE DES" at bounding box center [158, 242] width 191 height 24
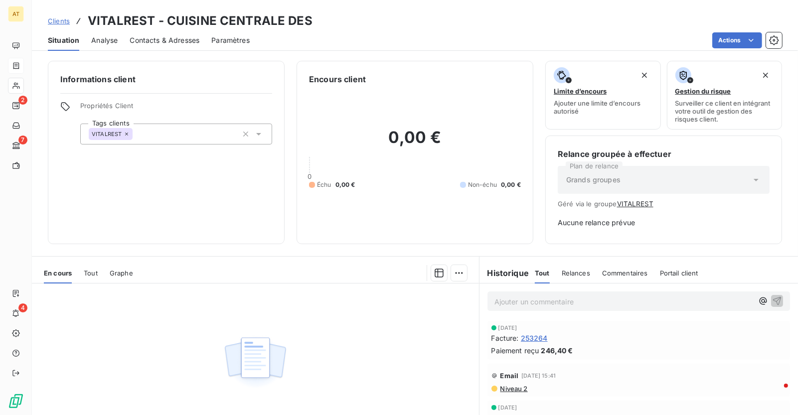
click at [188, 45] on div "Contacts & Adresses" at bounding box center [165, 40] width 70 height 21
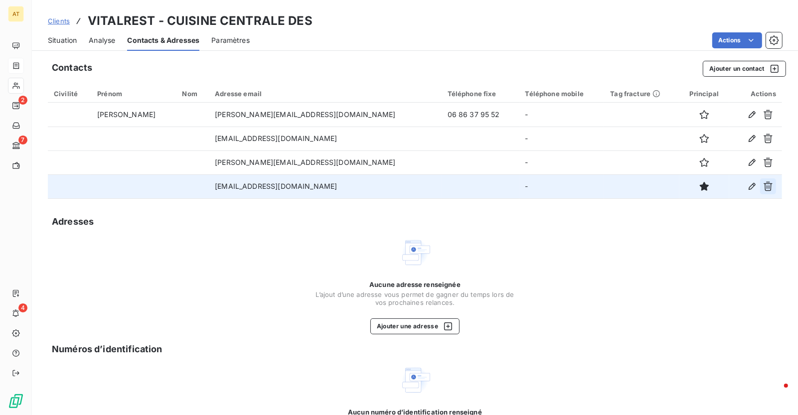
click at [773, 184] on icon "button" at bounding box center [768, 186] width 10 height 10
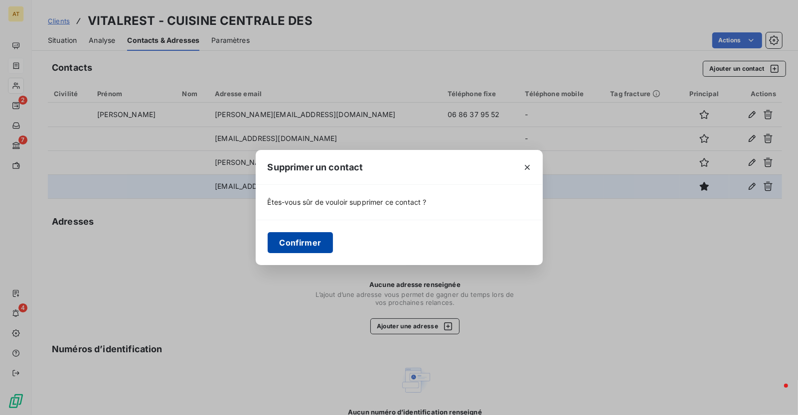
click at [310, 235] on button "Confirmer" at bounding box center [301, 242] width 66 height 21
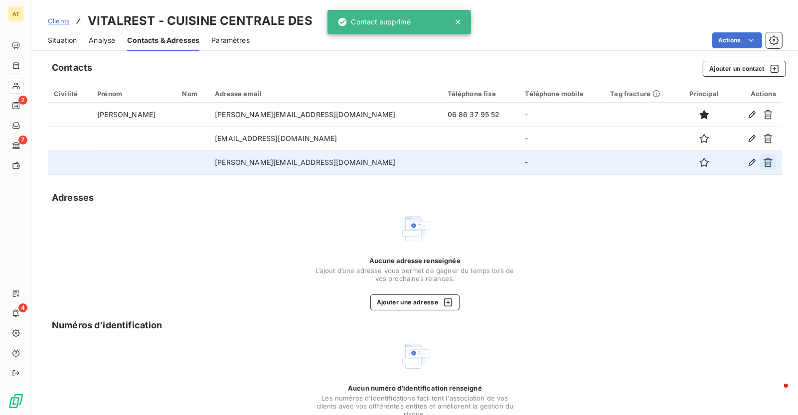
click at [771, 169] on button "button" at bounding box center [768, 163] width 16 height 16
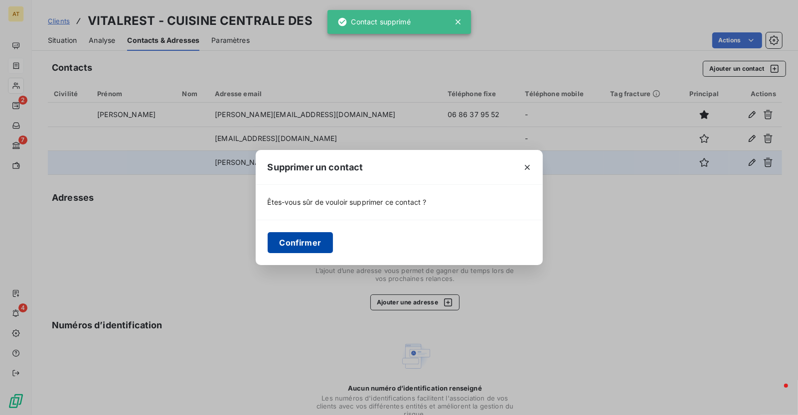
click at [313, 247] on button "Confirmer" at bounding box center [301, 242] width 66 height 21
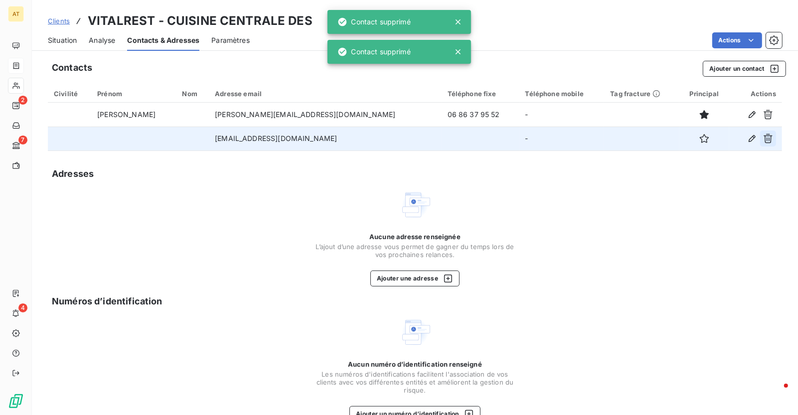
click at [771, 139] on icon "button" at bounding box center [768, 138] width 9 height 9
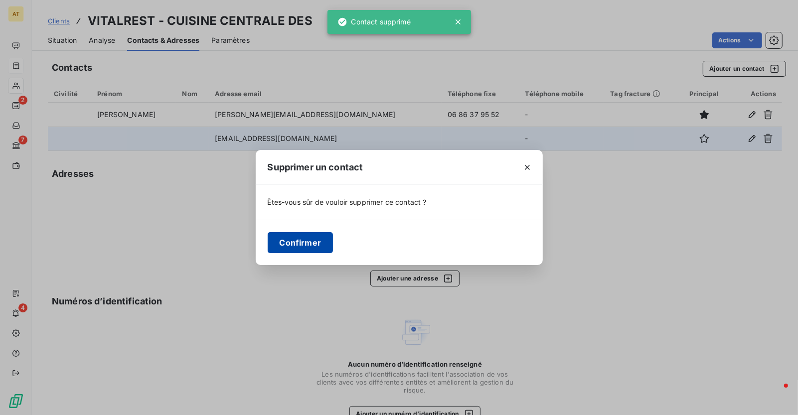
click at [296, 238] on button "Confirmer" at bounding box center [301, 242] width 66 height 21
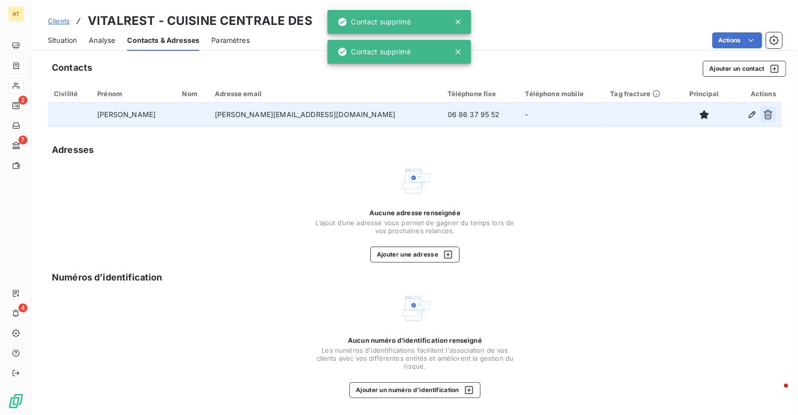
click at [765, 115] on icon "button" at bounding box center [768, 115] width 10 height 10
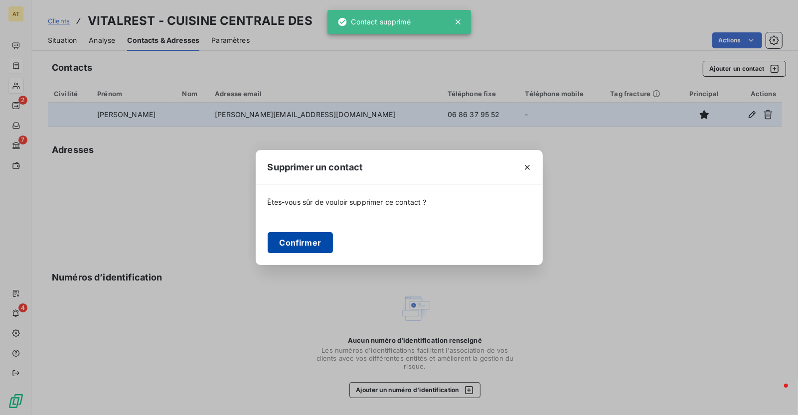
click at [307, 237] on button "Confirmer" at bounding box center [301, 242] width 66 height 21
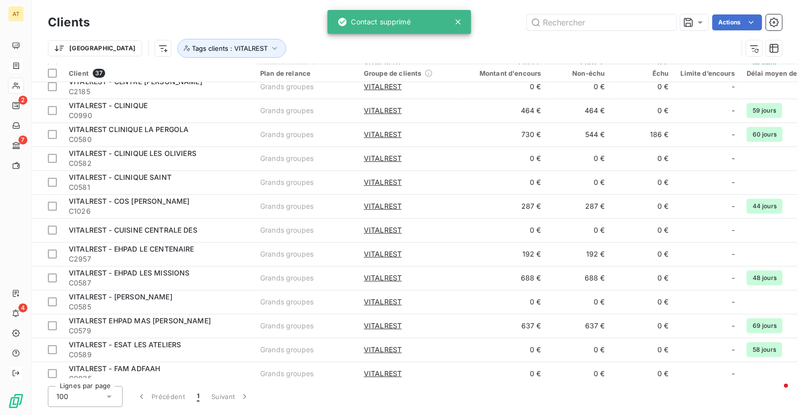
scroll to position [362, 0]
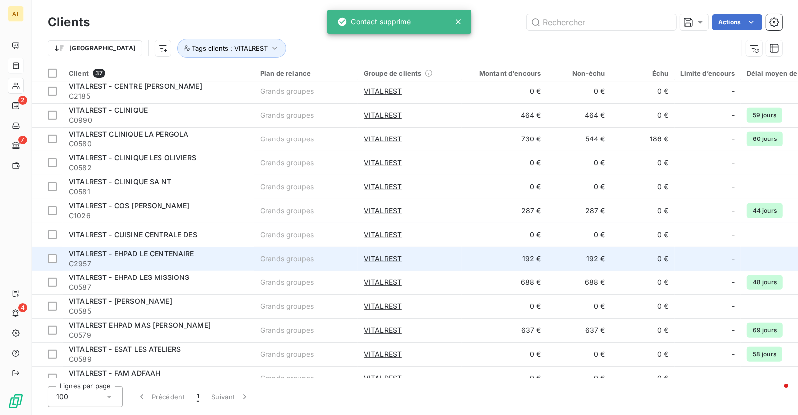
click at [173, 251] on span "VITALREST - EHPAD LE CENTENAIRE" at bounding box center [132, 253] width 126 height 8
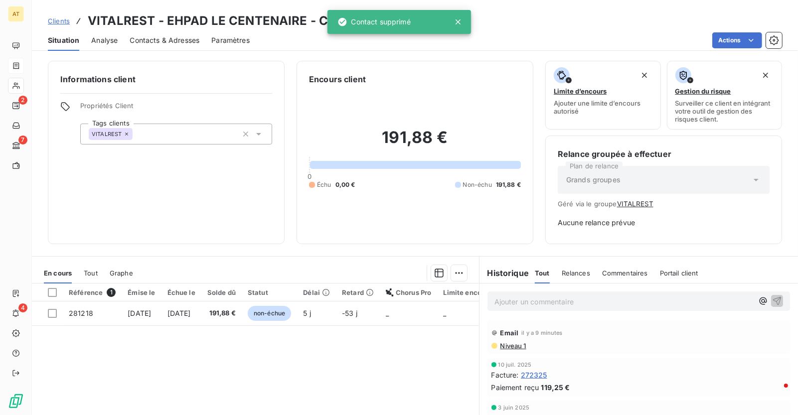
click at [165, 41] on span "Contacts & Adresses" at bounding box center [165, 40] width 70 height 10
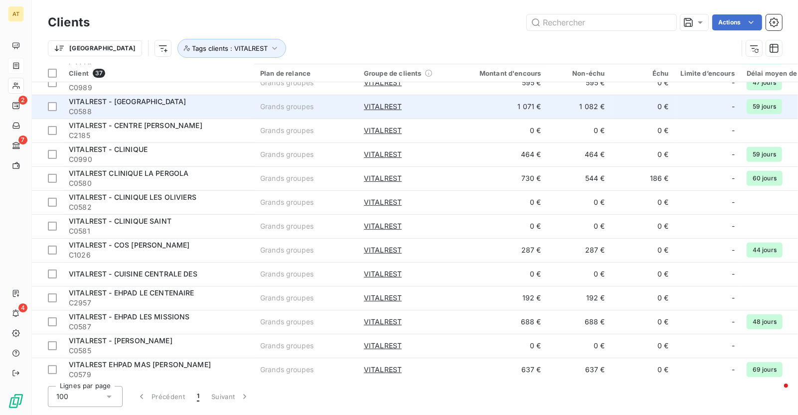
scroll to position [337, 0]
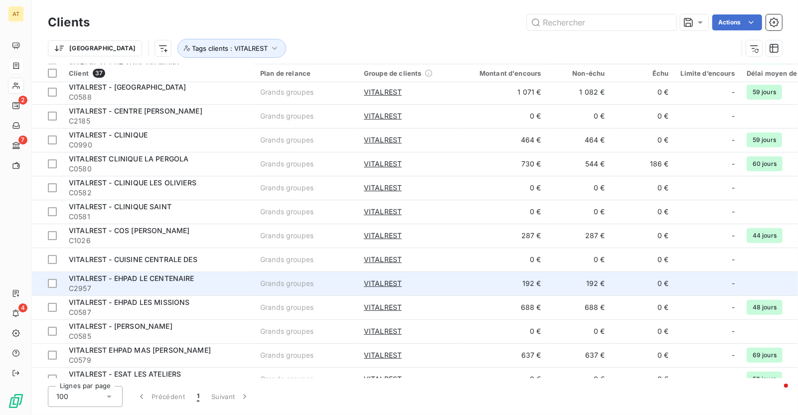
click at [200, 284] on span "C2957" at bounding box center [158, 289] width 179 height 10
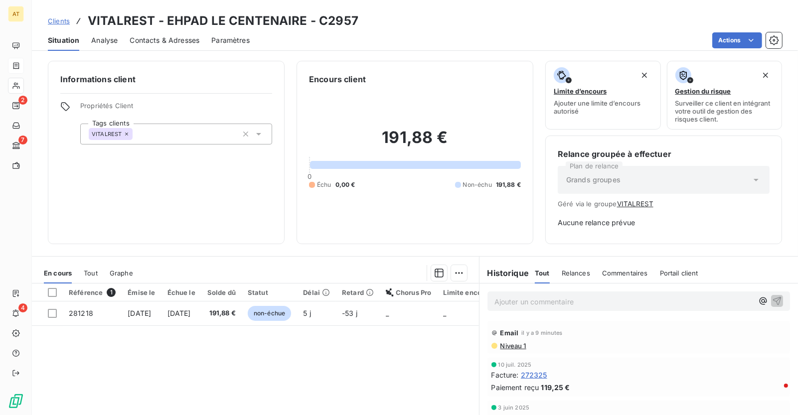
click at [181, 46] on div "Contacts & Adresses" at bounding box center [165, 40] width 70 height 21
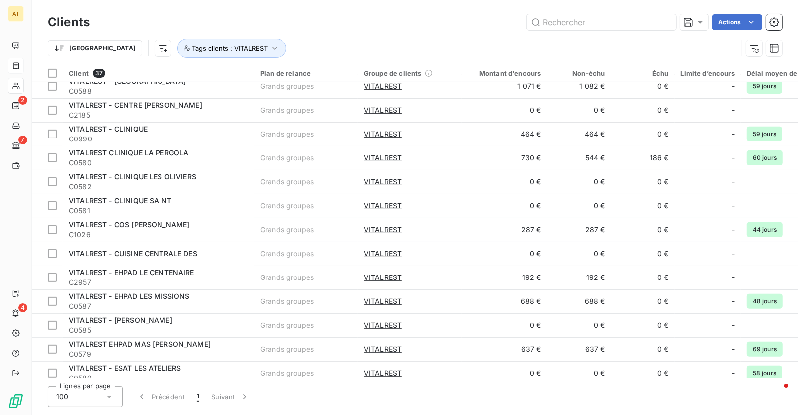
scroll to position [345, 0]
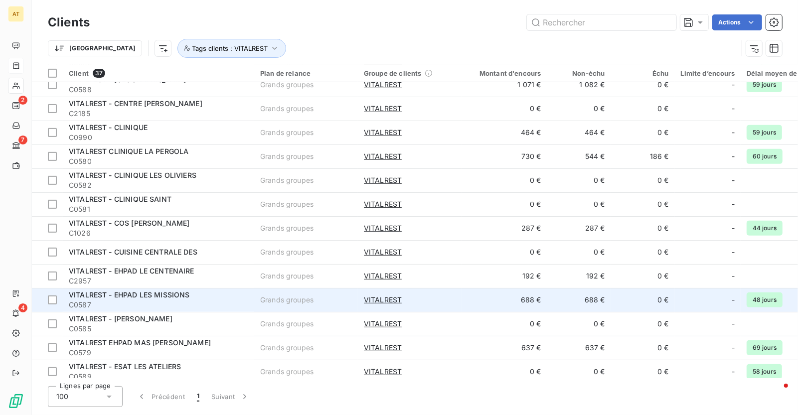
click at [208, 305] on span "C0587" at bounding box center [158, 305] width 179 height 10
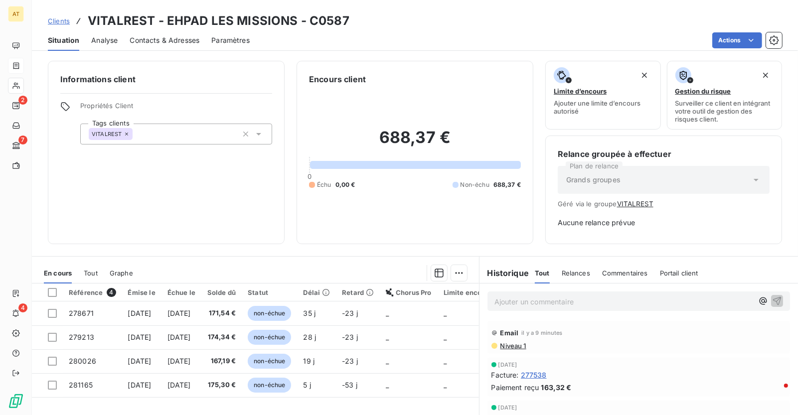
click at [173, 36] on span "Contacts & Adresses" at bounding box center [165, 40] width 70 height 10
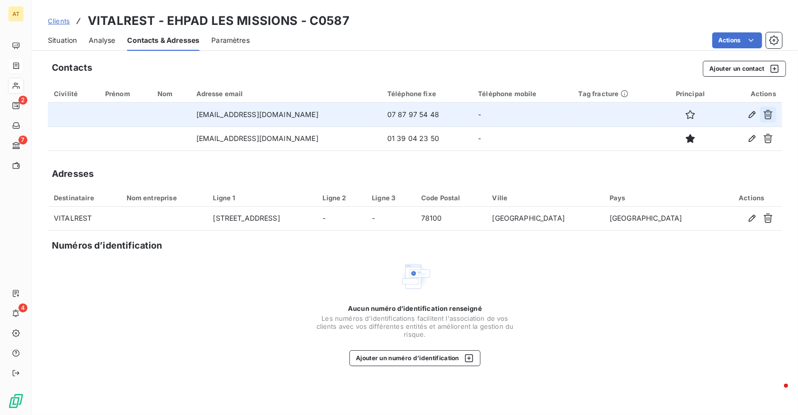
click at [769, 115] on icon "button" at bounding box center [768, 115] width 10 height 10
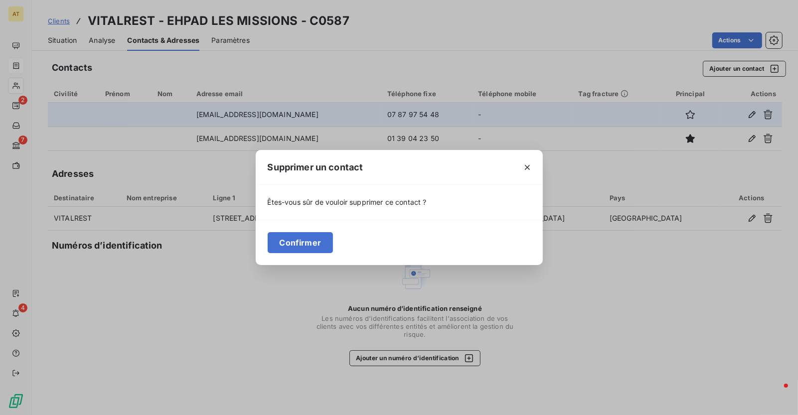
click at [310, 253] on div "Confirmer" at bounding box center [399, 242] width 287 height 45
click at [310, 251] on button "Confirmer" at bounding box center [301, 242] width 66 height 21
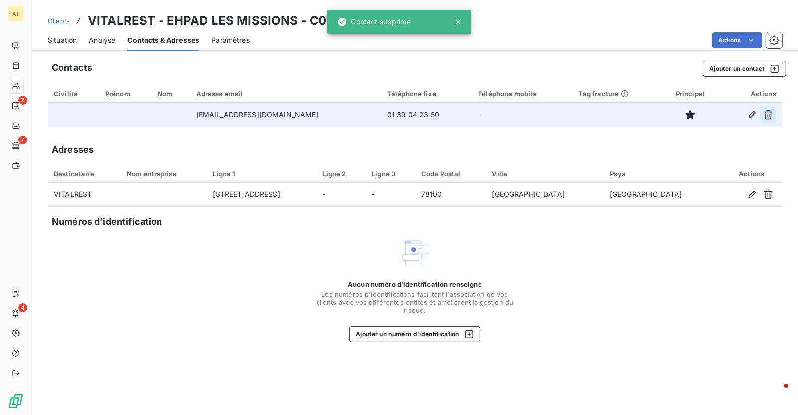
click at [773, 117] on icon "button" at bounding box center [768, 115] width 10 height 10
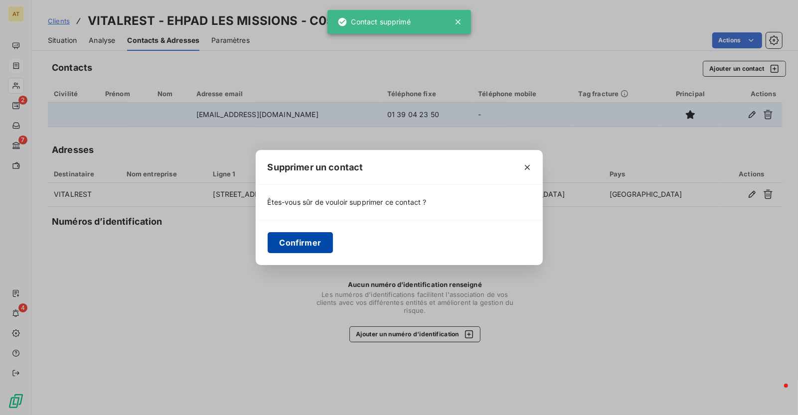
click at [329, 237] on button "Confirmer" at bounding box center [301, 242] width 66 height 21
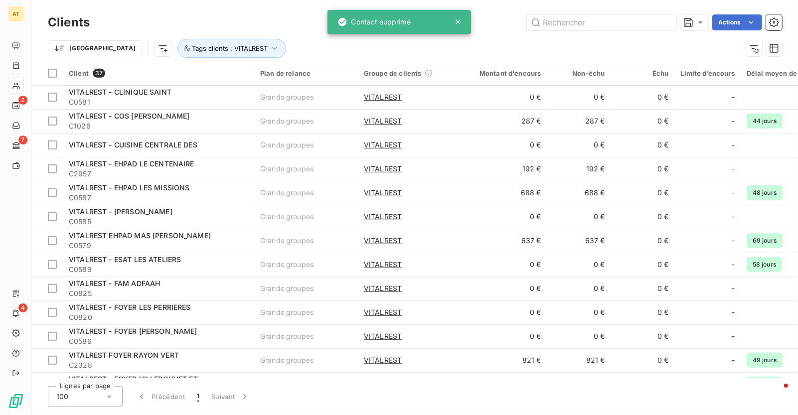
scroll to position [452, 0]
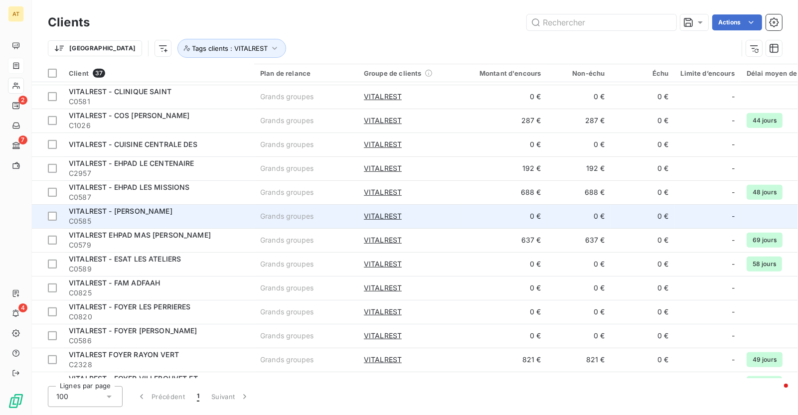
click at [198, 207] on div "VITALREST - EHPAD LOUIS FONOLL" at bounding box center [158, 211] width 179 height 10
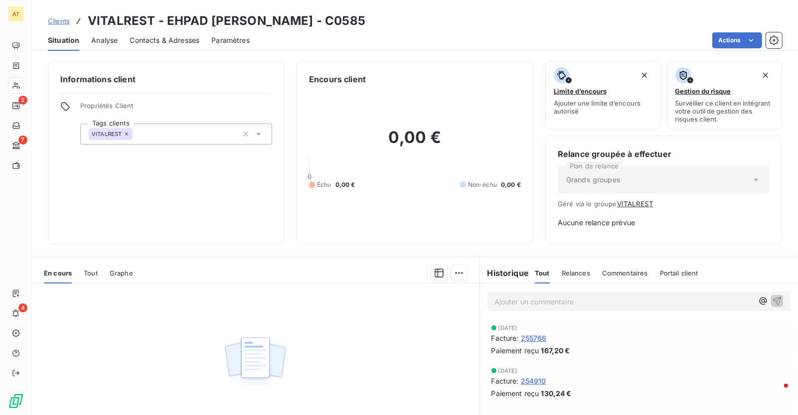
click at [177, 43] on span "Contacts & Adresses" at bounding box center [165, 40] width 70 height 10
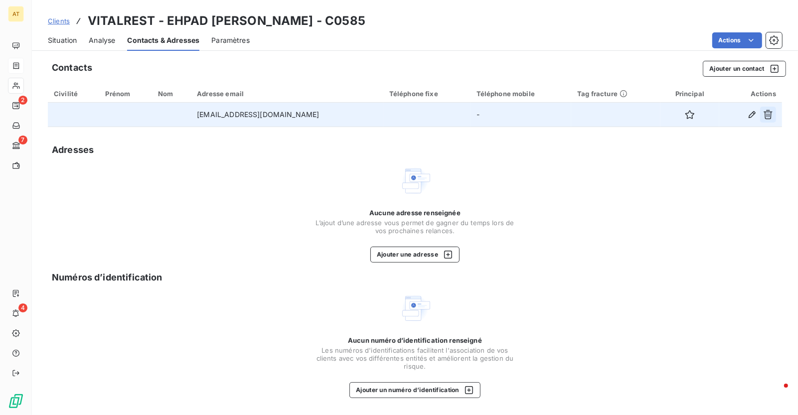
click at [768, 110] on icon "button" at bounding box center [768, 114] width 9 height 9
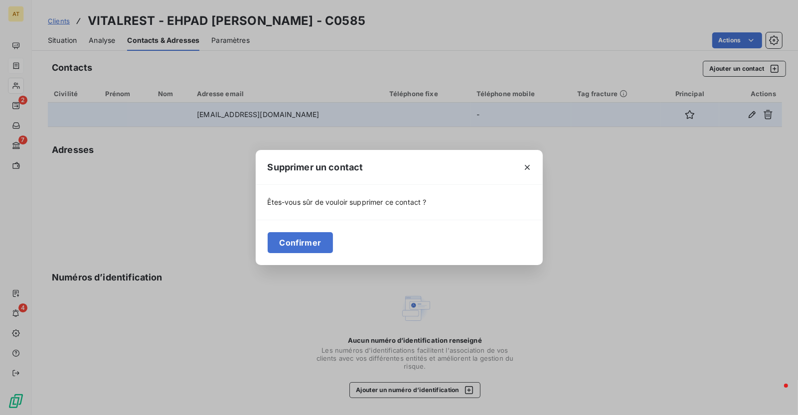
click at [320, 231] on div "Confirmer" at bounding box center [399, 242] width 287 height 45
click at [308, 240] on button "Confirmer" at bounding box center [301, 242] width 66 height 21
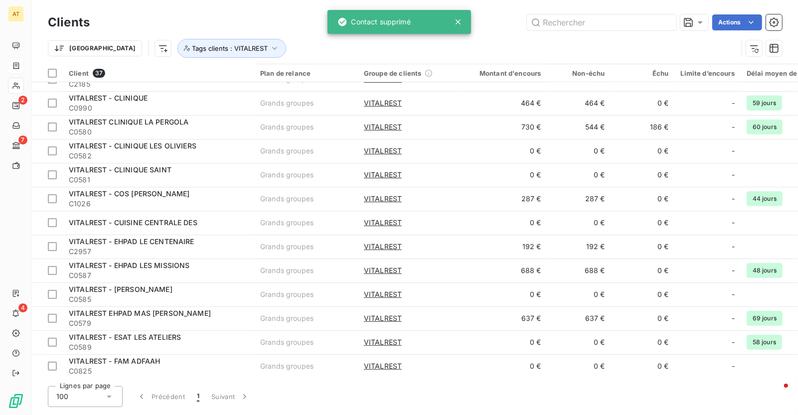
scroll to position [384, 0]
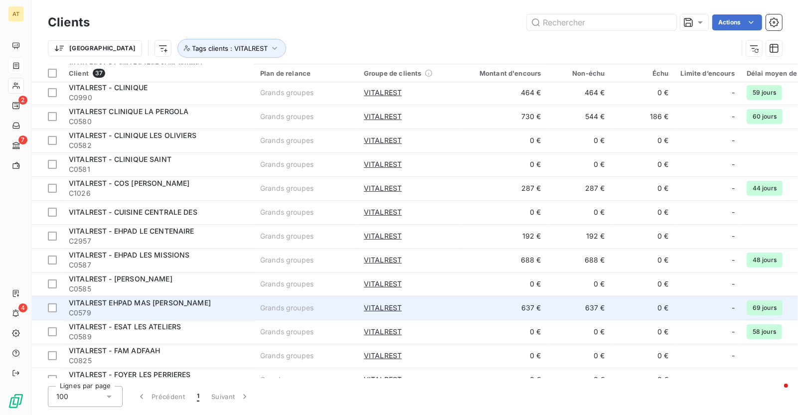
click at [217, 302] on div "VITALREST EHPAD MAS [PERSON_NAME]" at bounding box center [158, 303] width 179 height 10
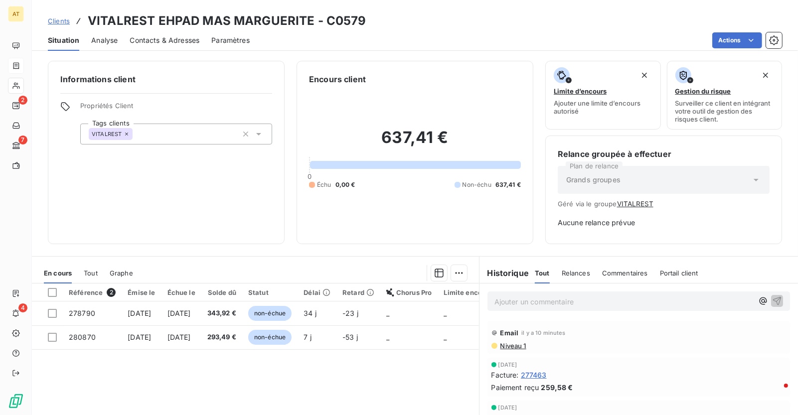
click at [176, 44] on span "Contacts & Adresses" at bounding box center [165, 40] width 70 height 10
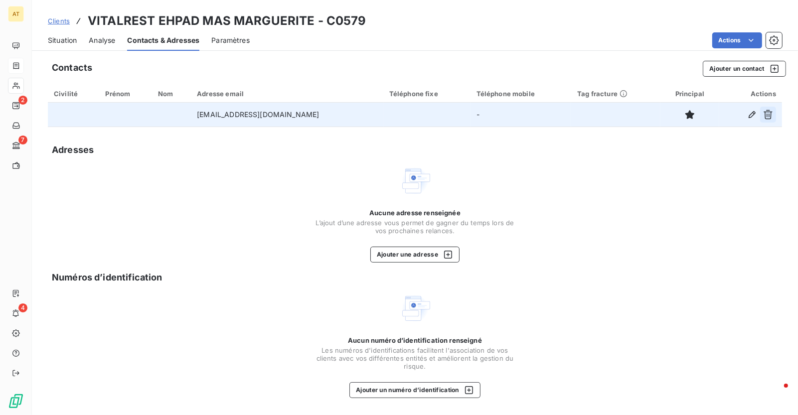
click at [767, 117] on icon "button" at bounding box center [768, 114] width 9 height 9
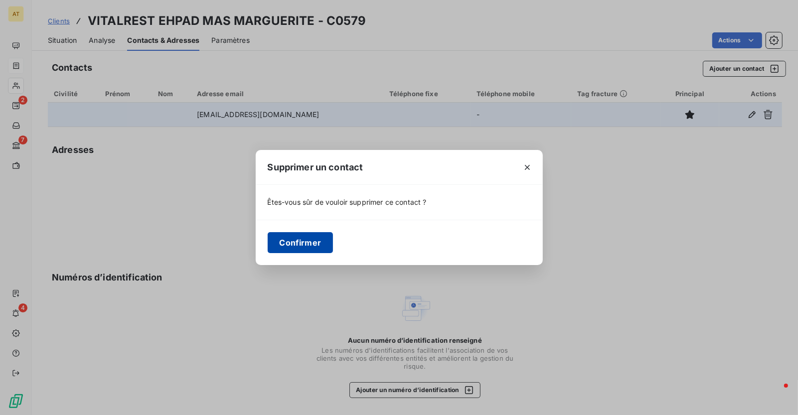
click at [295, 233] on button "Confirmer" at bounding box center [301, 242] width 66 height 21
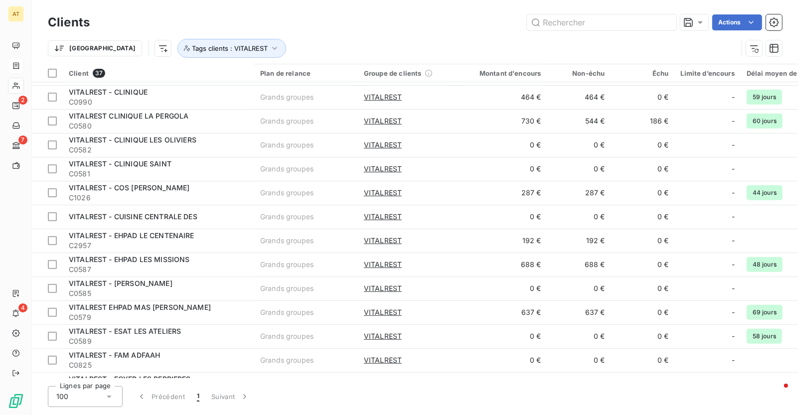
scroll to position [387, 0]
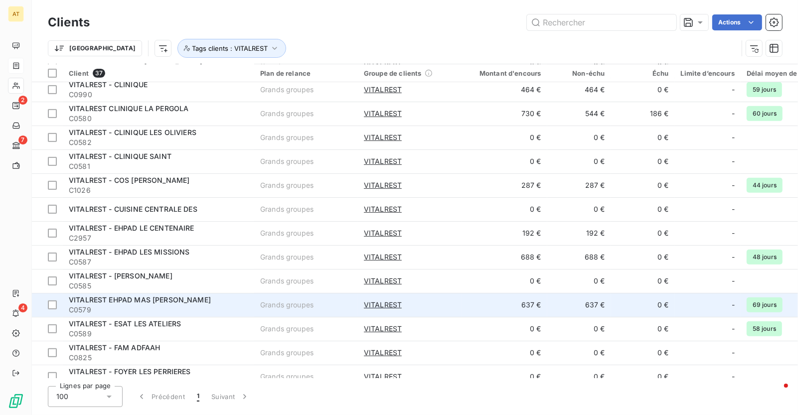
click at [233, 299] on div "VITALREST EHPAD MAS [PERSON_NAME]" at bounding box center [158, 300] width 179 height 10
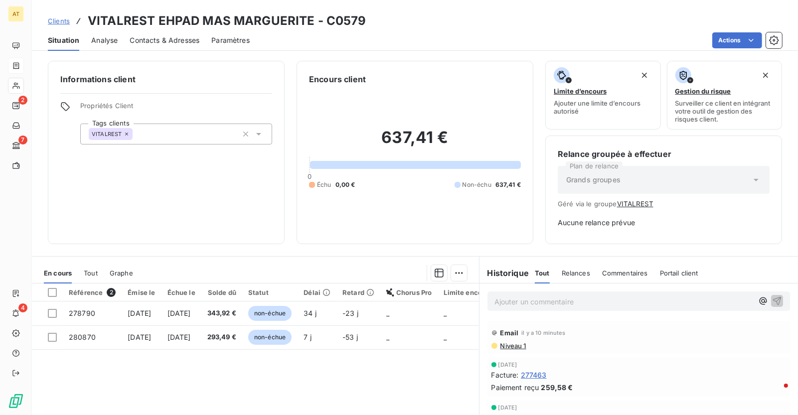
click at [164, 35] on span "Contacts & Adresses" at bounding box center [165, 40] width 70 height 10
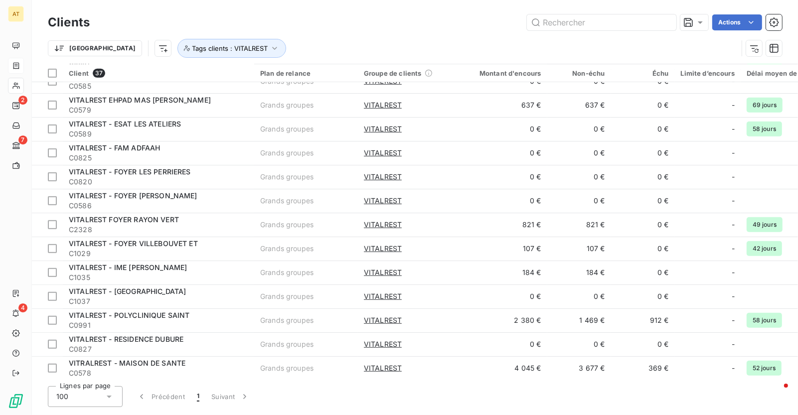
scroll to position [593, 0]
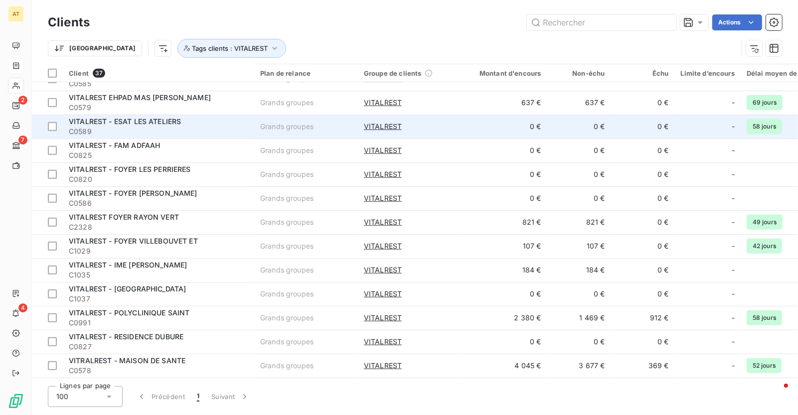
click at [169, 117] on span "VITALREST - ESAT LES ATELIERS" at bounding box center [125, 121] width 112 height 8
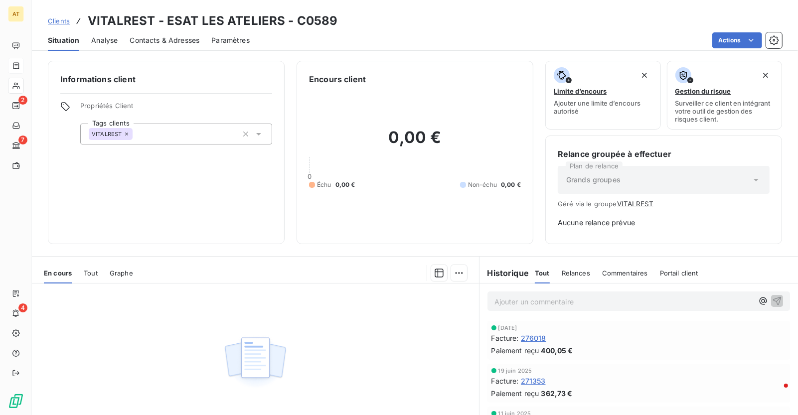
click at [175, 44] on span "Contacts & Adresses" at bounding box center [165, 40] width 70 height 10
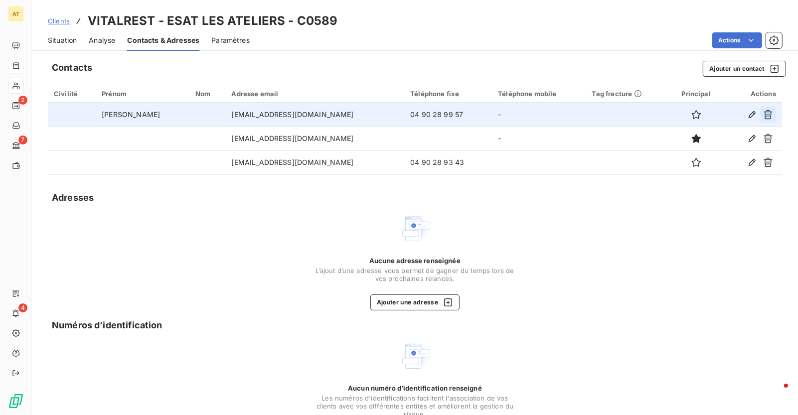
click at [767, 116] on icon "button" at bounding box center [768, 114] width 9 height 9
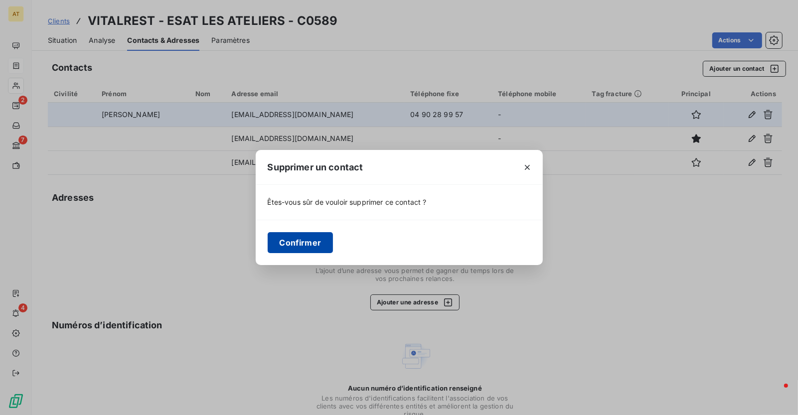
click at [318, 238] on button "Confirmer" at bounding box center [301, 242] width 66 height 21
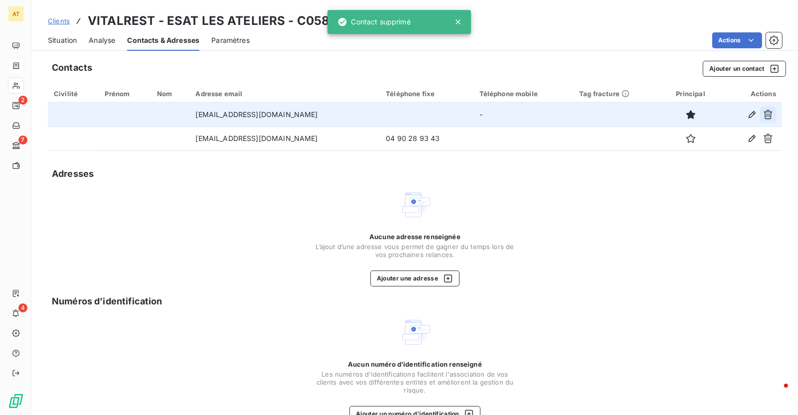
click at [768, 117] on icon "button" at bounding box center [768, 115] width 10 height 10
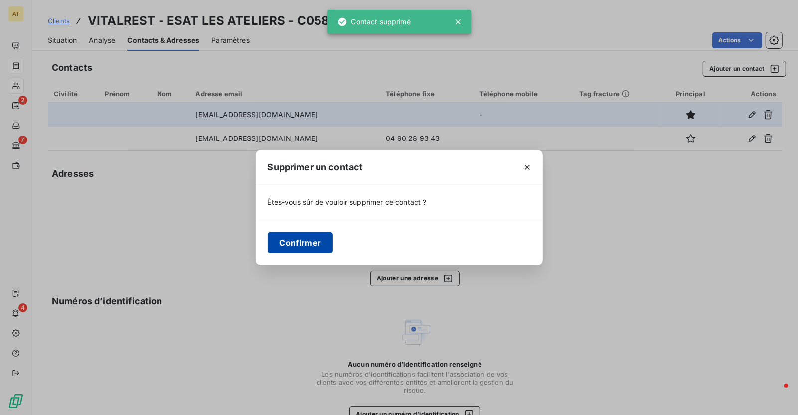
click at [304, 246] on button "Confirmer" at bounding box center [301, 242] width 66 height 21
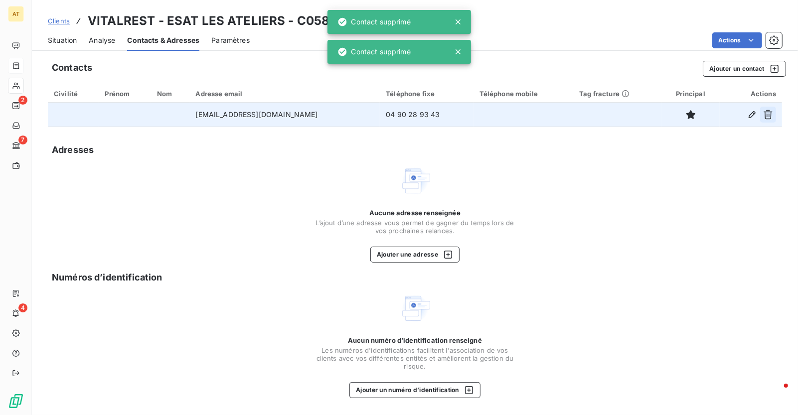
click at [770, 119] on icon "button" at bounding box center [768, 115] width 10 height 10
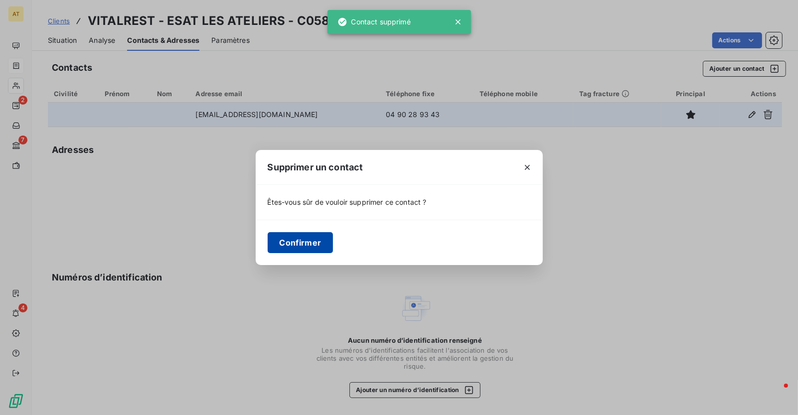
click at [307, 244] on button "Confirmer" at bounding box center [301, 242] width 66 height 21
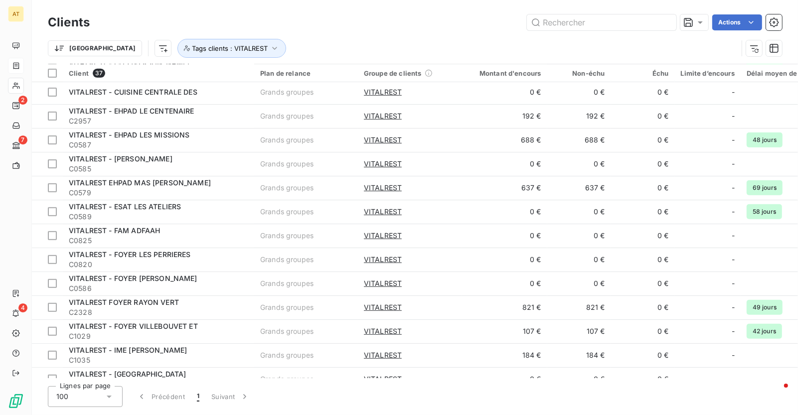
scroll to position [517, 0]
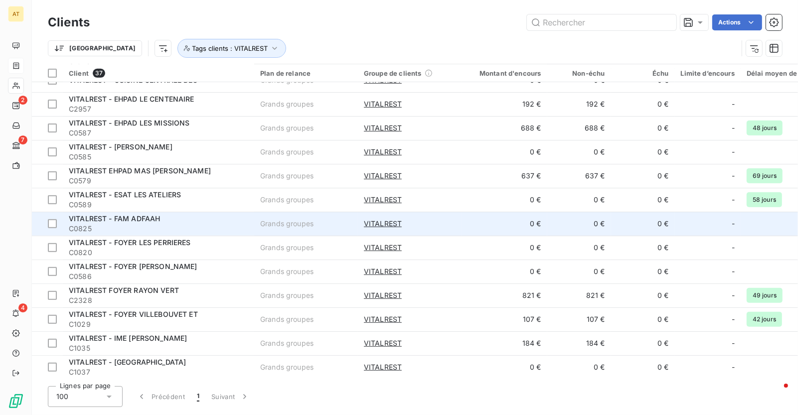
click at [266, 228] on div "Grands groupes" at bounding box center [286, 224] width 53 height 10
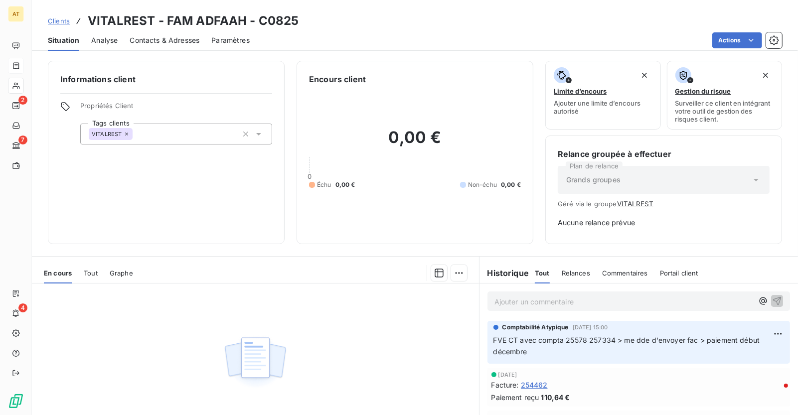
click at [172, 38] on span "Contacts & Adresses" at bounding box center [165, 40] width 70 height 10
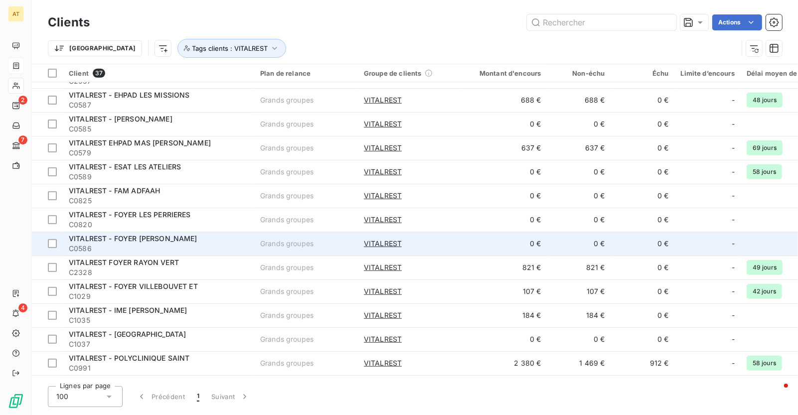
scroll to position [593, 0]
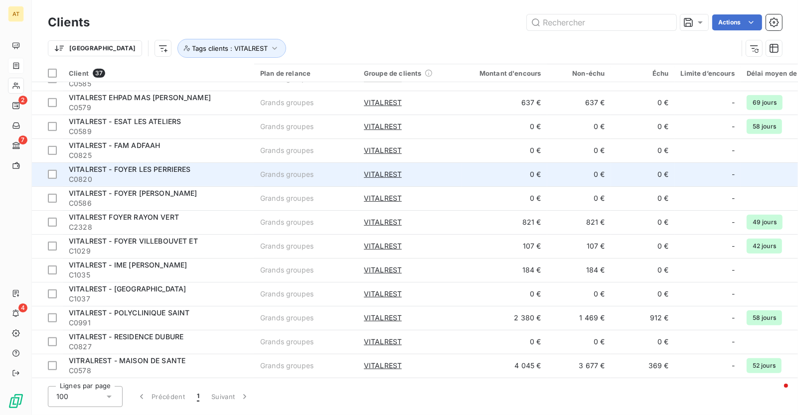
click at [211, 175] on span "C0820" at bounding box center [158, 180] width 179 height 10
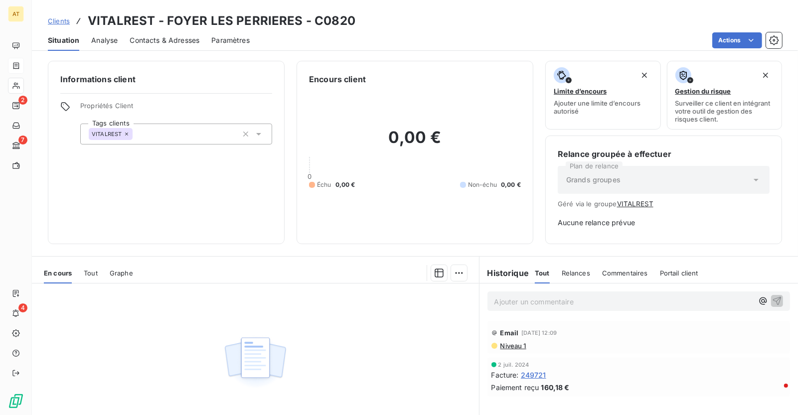
click at [171, 40] on span "Contacts & Adresses" at bounding box center [165, 40] width 70 height 10
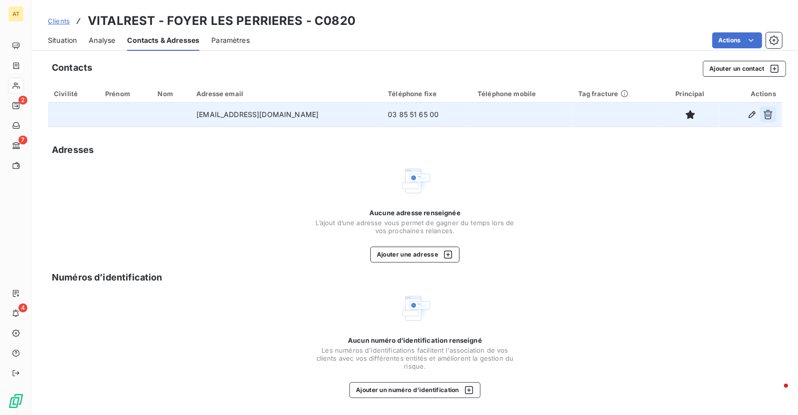
click at [770, 119] on button "button" at bounding box center [768, 115] width 16 height 16
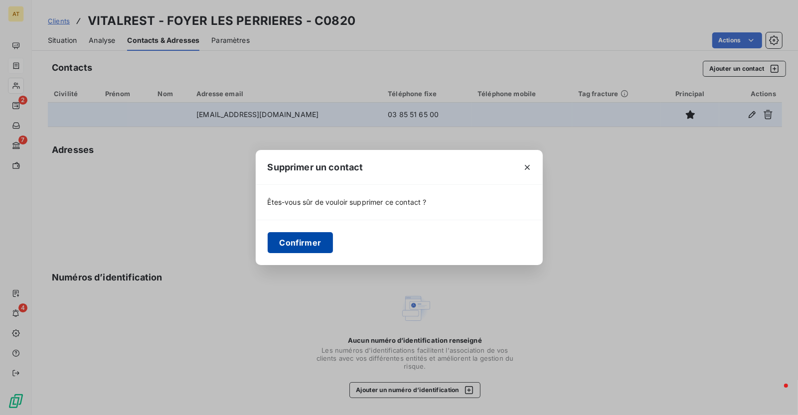
click at [308, 237] on button "Confirmer" at bounding box center [301, 242] width 66 height 21
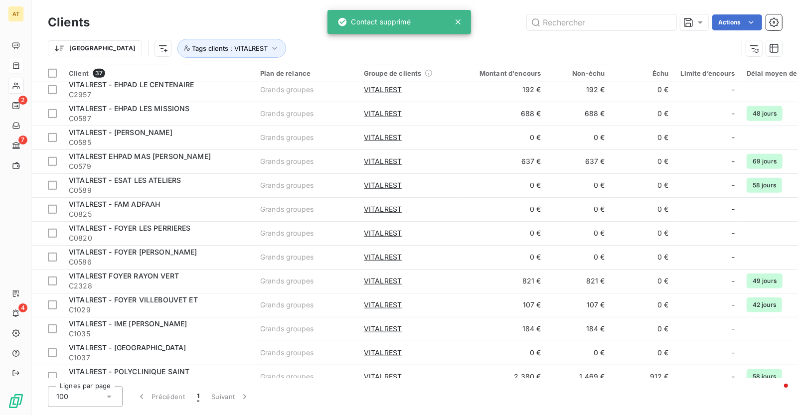
scroll to position [593, 0]
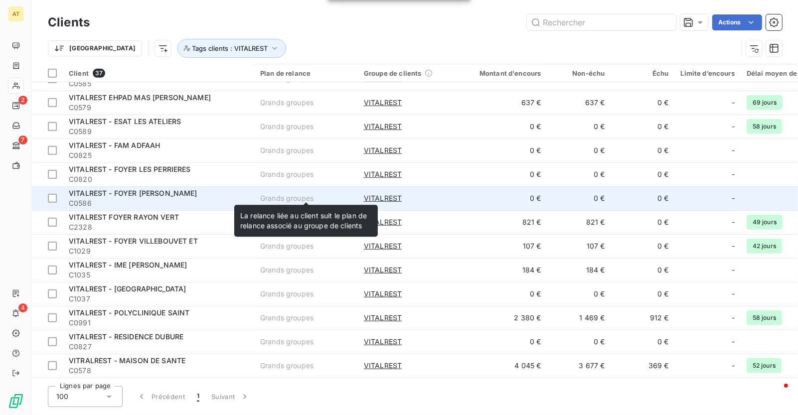
click at [283, 193] on div "Grands groupes" at bounding box center [286, 198] width 53 height 10
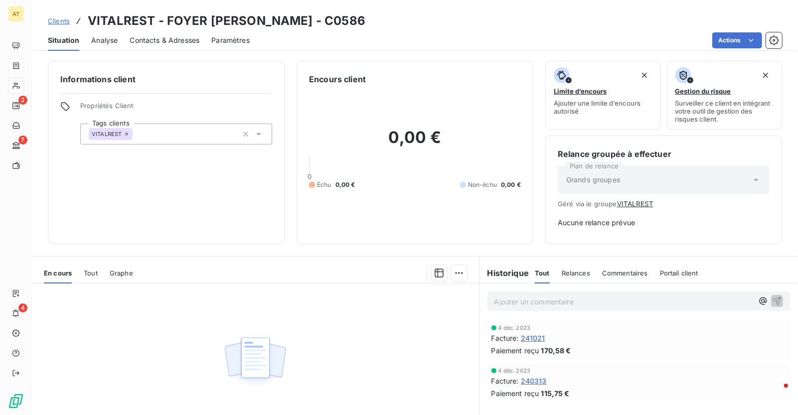
click at [183, 33] on div "Contacts & Adresses" at bounding box center [165, 40] width 70 height 21
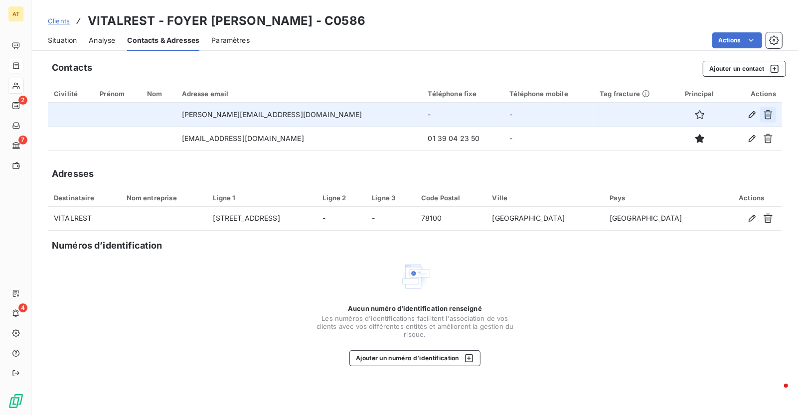
click at [769, 108] on button "button" at bounding box center [768, 115] width 16 height 16
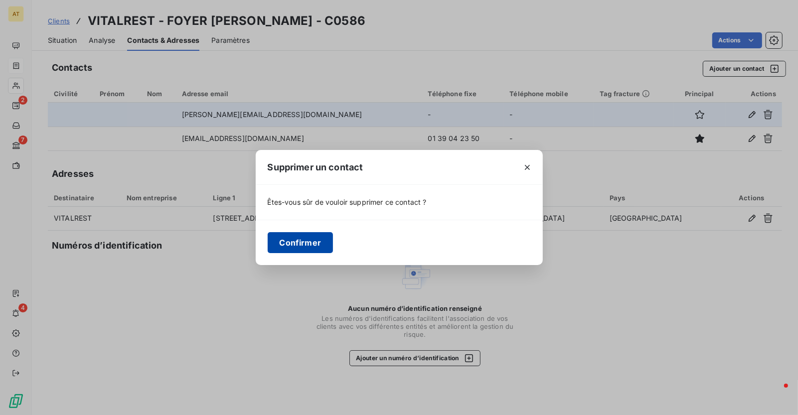
click at [287, 236] on button "Confirmer" at bounding box center [301, 242] width 66 height 21
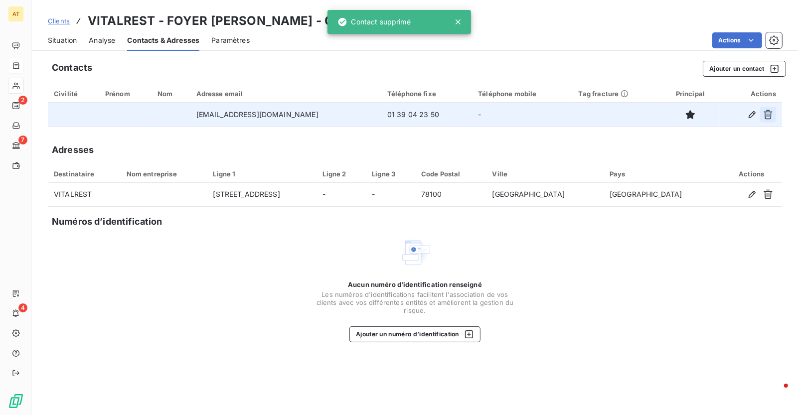
click at [772, 116] on icon "button" at bounding box center [768, 115] width 10 height 10
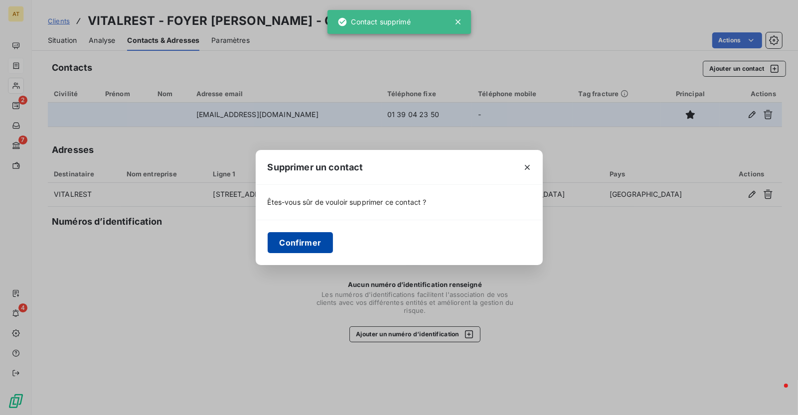
click at [320, 248] on button "Confirmer" at bounding box center [301, 242] width 66 height 21
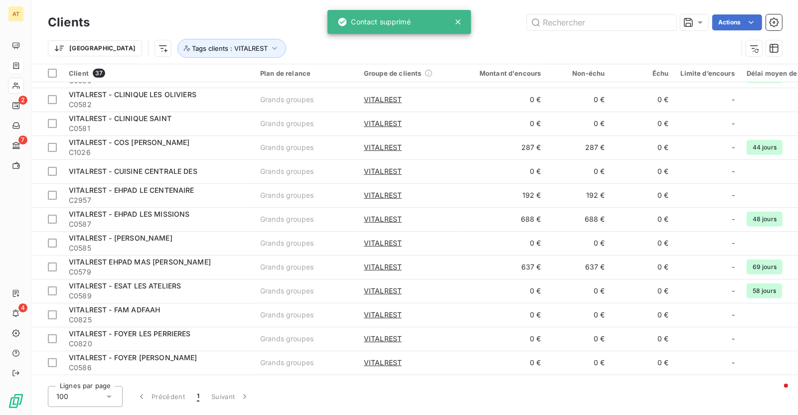
scroll to position [593, 0]
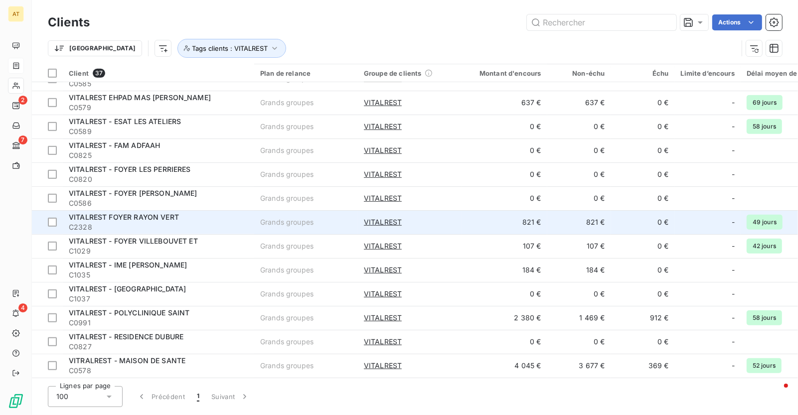
click at [237, 222] on span "C2328" at bounding box center [158, 227] width 179 height 10
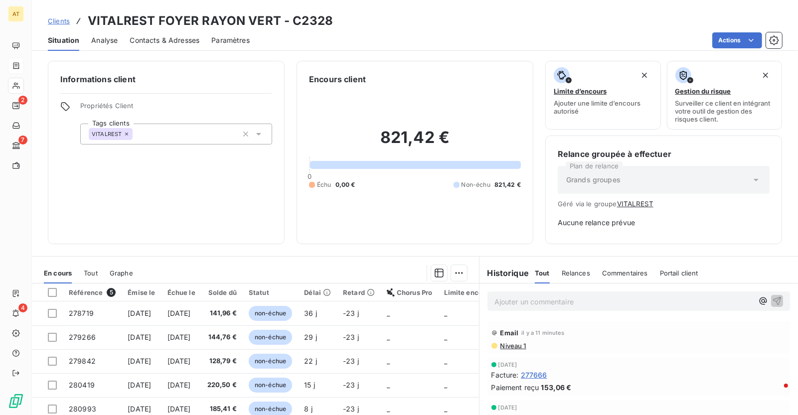
click at [180, 41] on span "Contacts & Adresses" at bounding box center [165, 40] width 70 height 10
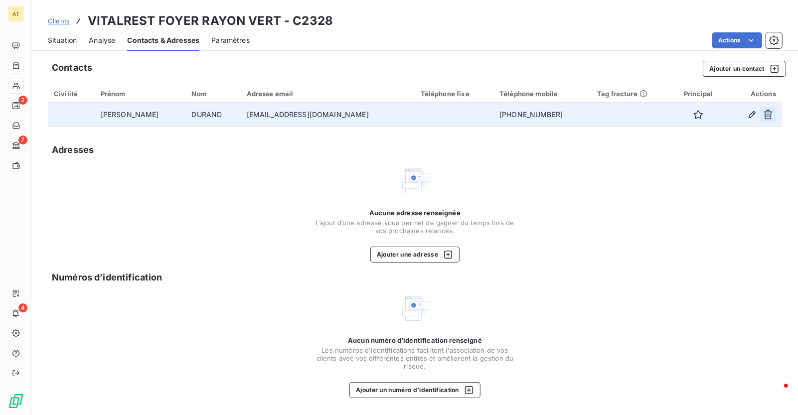
click at [769, 116] on icon "button" at bounding box center [768, 115] width 10 height 10
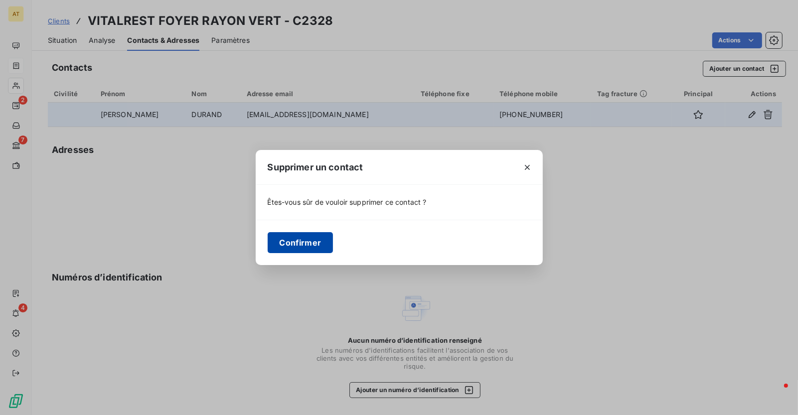
click at [292, 239] on button "Confirmer" at bounding box center [301, 242] width 66 height 21
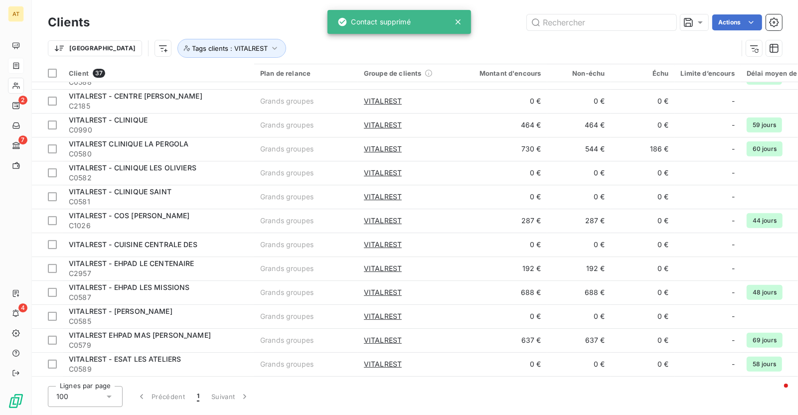
scroll to position [593, 0]
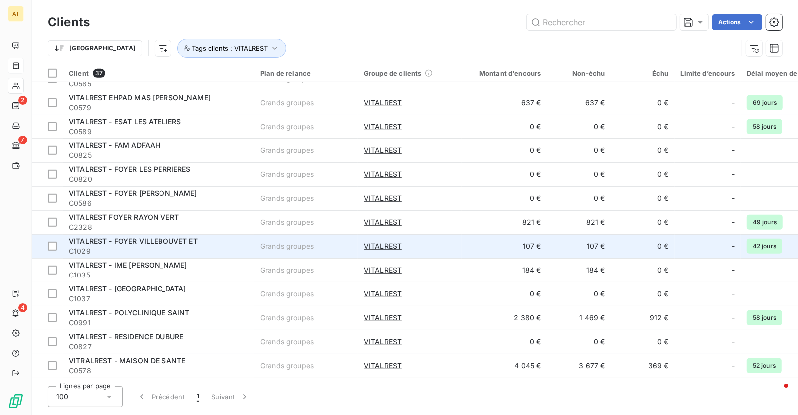
click at [204, 240] on div "VITALREST - FOYER VILLEBOUVET ET" at bounding box center [158, 241] width 179 height 10
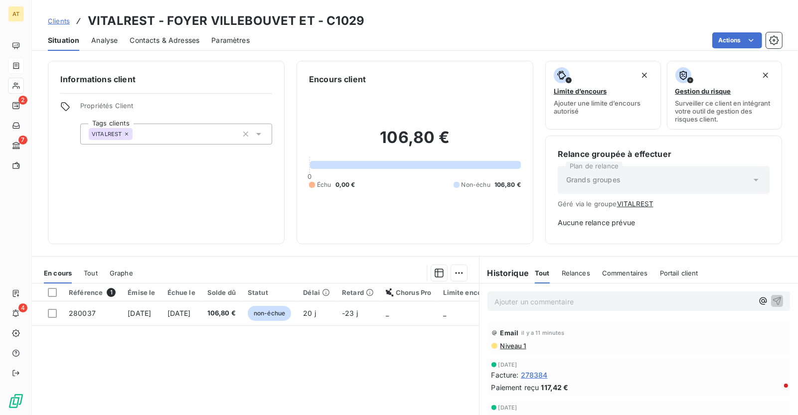
click at [183, 39] on span "Contacts & Adresses" at bounding box center [165, 40] width 70 height 10
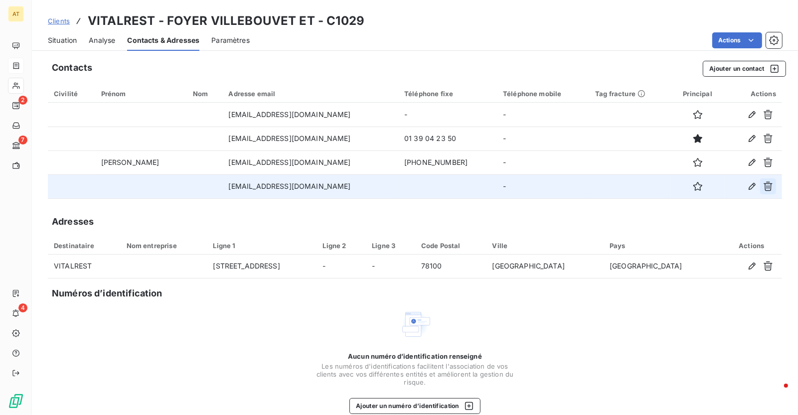
click at [768, 186] on icon "button" at bounding box center [768, 186] width 10 height 10
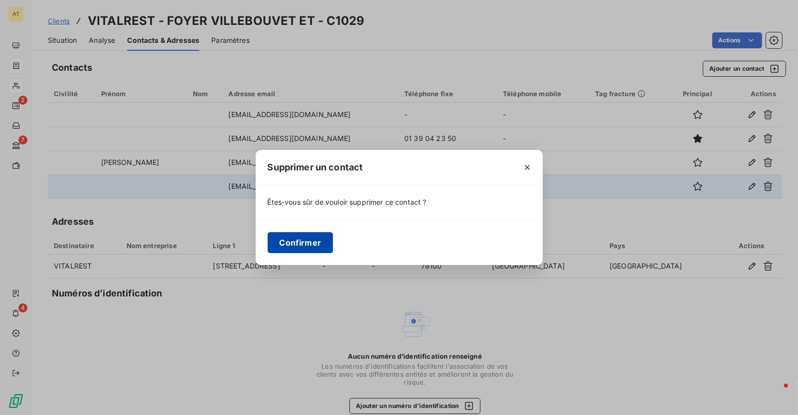
click at [307, 242] on button "Confirmer" at bounding box center [301, 242] width 66 height 21
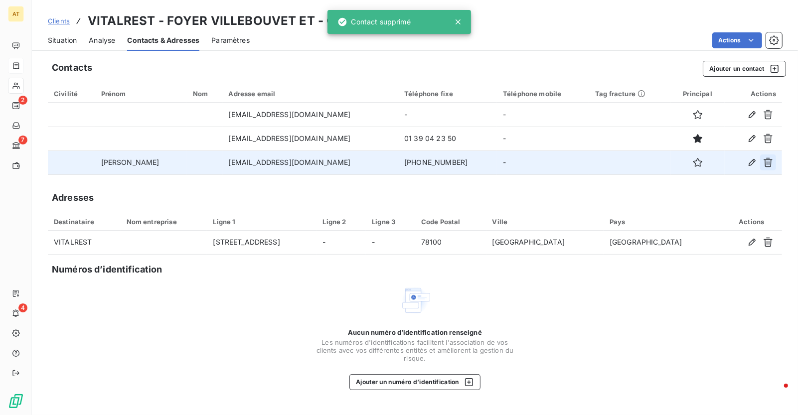
click at [769, 163] on icon "button" at bounding box center [768, 162] width 9 height 9
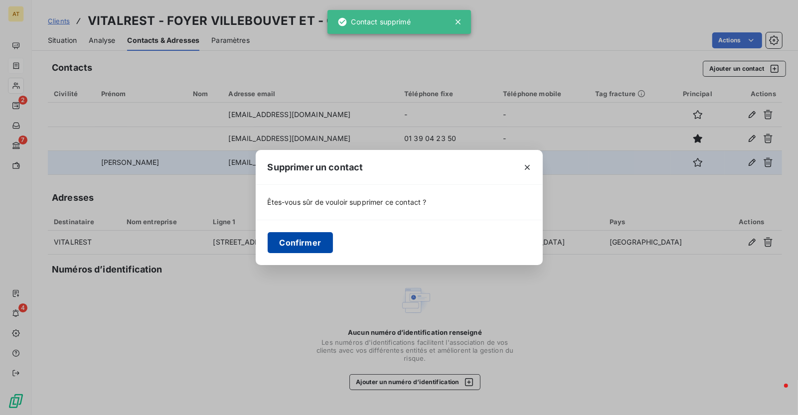
click at [306, 242] on button "Confirmer" at bounding box center [301, 242] width 66 height 21
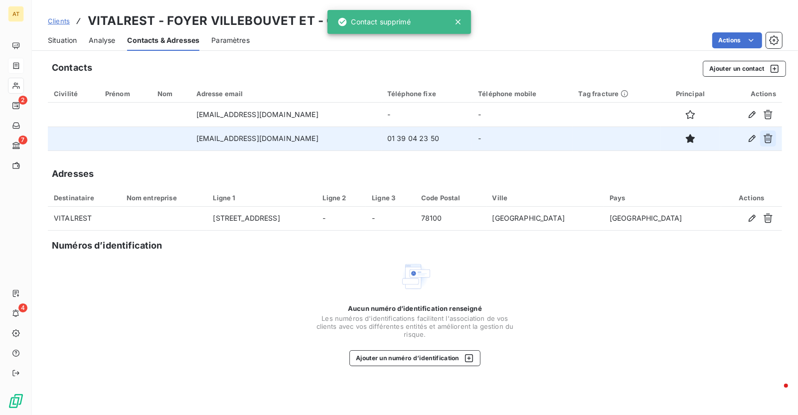
click at [771, 139] on icon "button" at bounding box center [768, 139] width 10 height 10
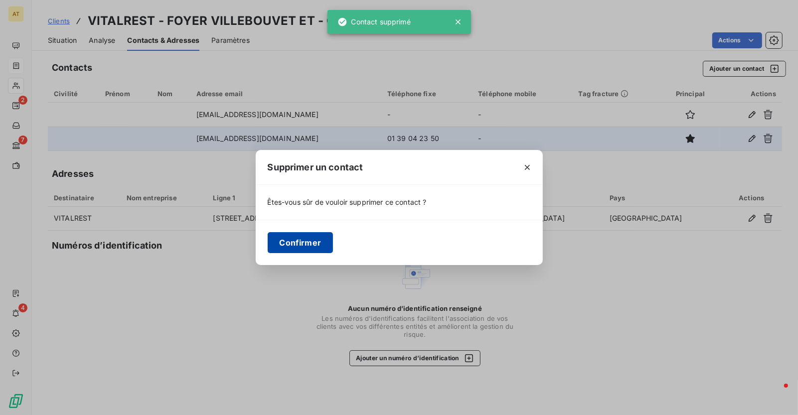
click at [314, 242] on button "Confirmer" at bounding box center [301, 242] width 66 height 21
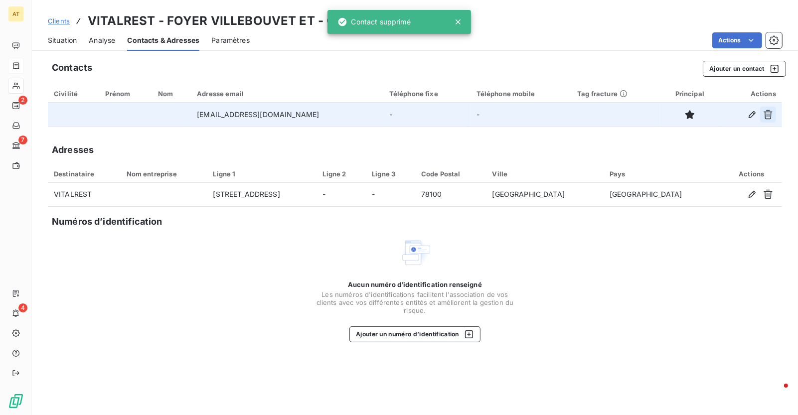
click at [770, 115] on icon "button" at bounding box center [768, 115] width 10 height 10
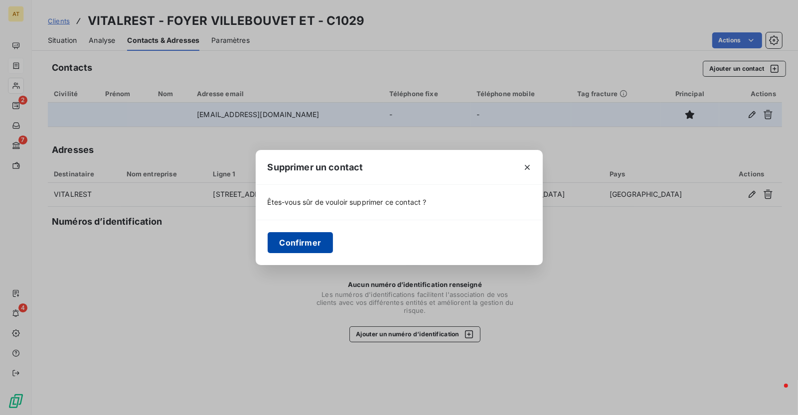
click at [298, 239] on button "Confirmer" at bounding box center [301, 242] width 66 height 21
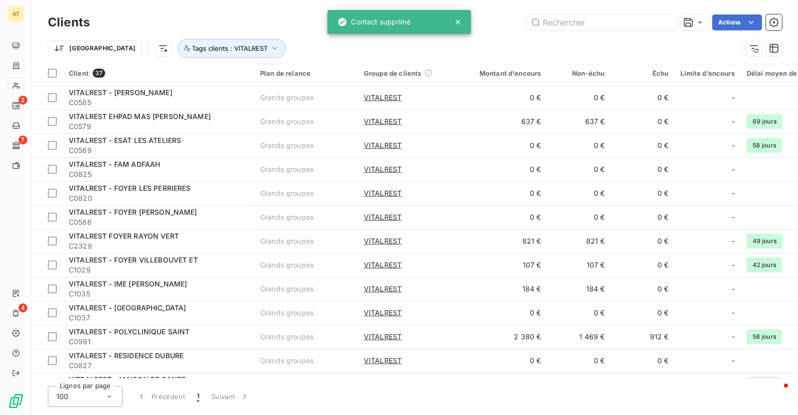
scroll to position [593, 0]
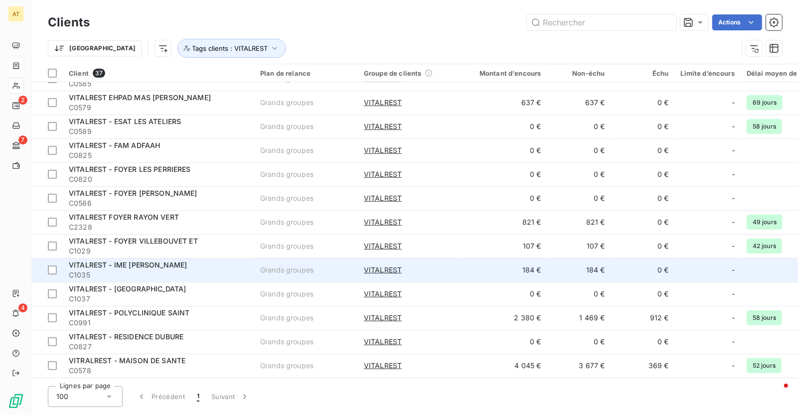
click at [205, 270] on span "C1035" at bounding box center [158, 275] width 179 height 10
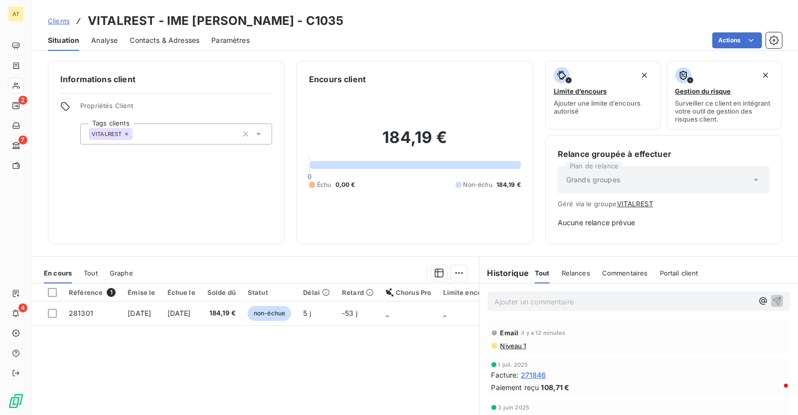
click at [176, 46] on div "Contacts & Adresses" at bounding box center [165, 40] width 70 height 21
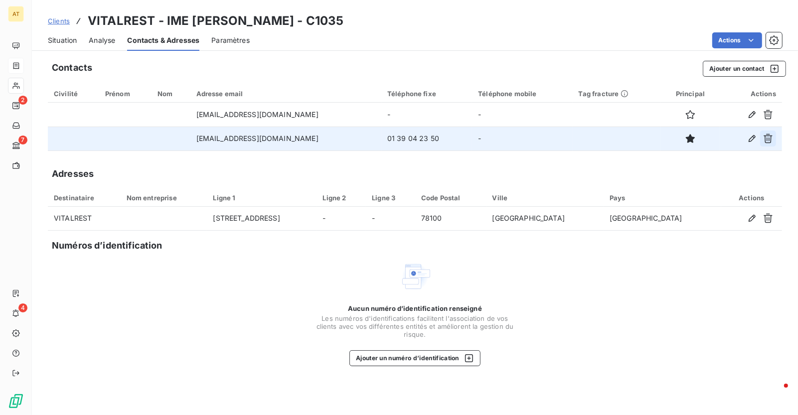
click at [767, 138] on icon "button" at bounding box center [768, 138] width 9 height 9
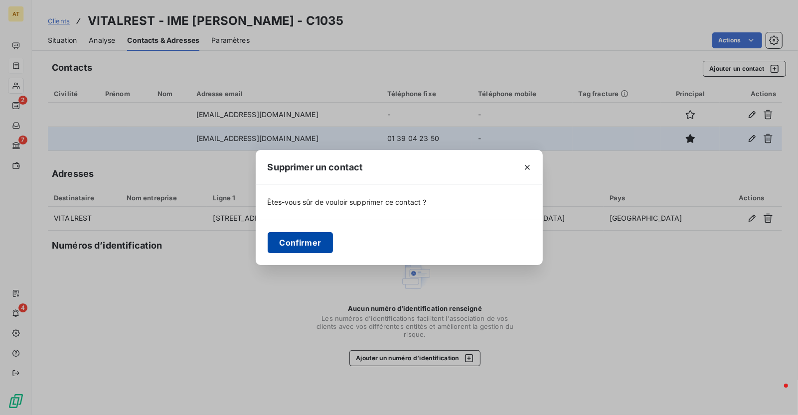
click at [303, 239] on button "Confirmer" at bounding box center [301, 242] width 66 height 21
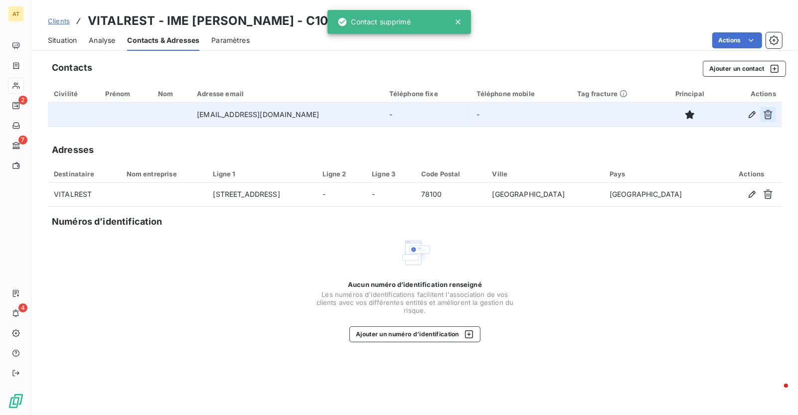
click at [773, 115] on button "button" at bounding box center [768, 115] width 16 height 16
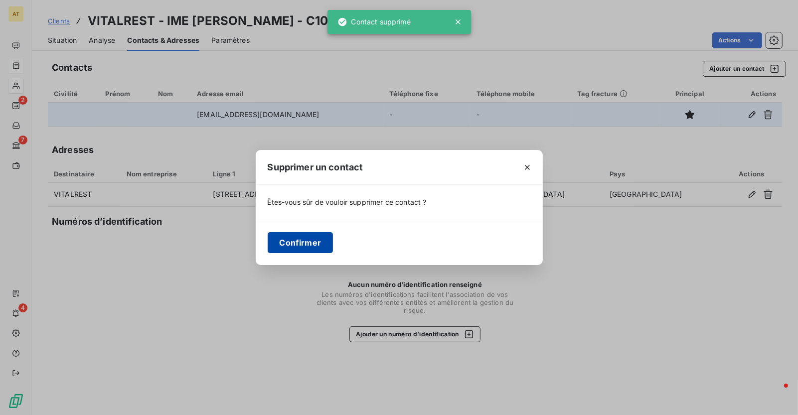
click at [305, 232] on button "Confirmer" at bounding box center [301, 242] width 66 height 21
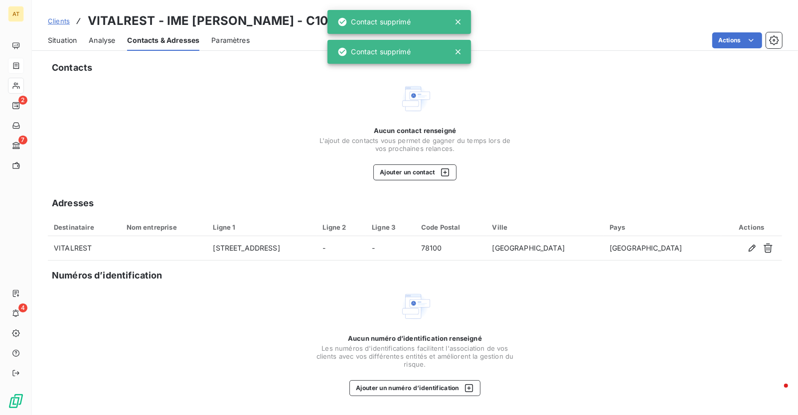
click at [305, 232] on th "Ligne 1" at bounding box center [262, 227] width 110 height 18
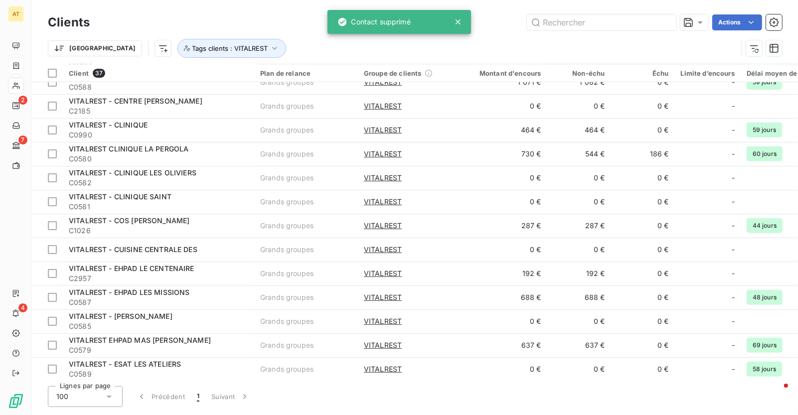
scroll to position [593, 0]
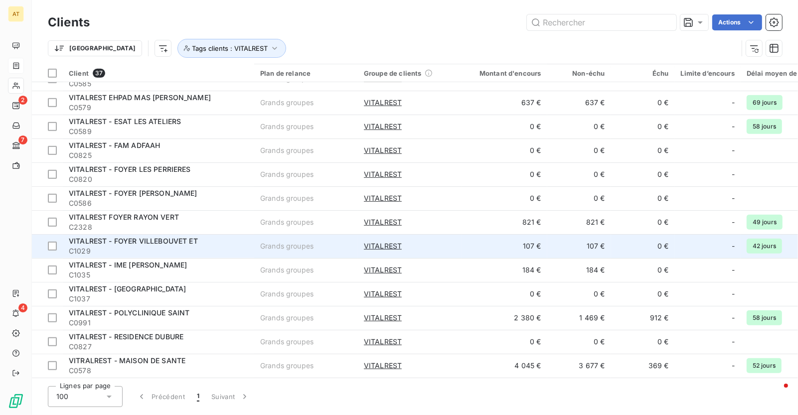
click at [207, 247] on span "C1029" at bounding box center [158, 251] width 179 height 10
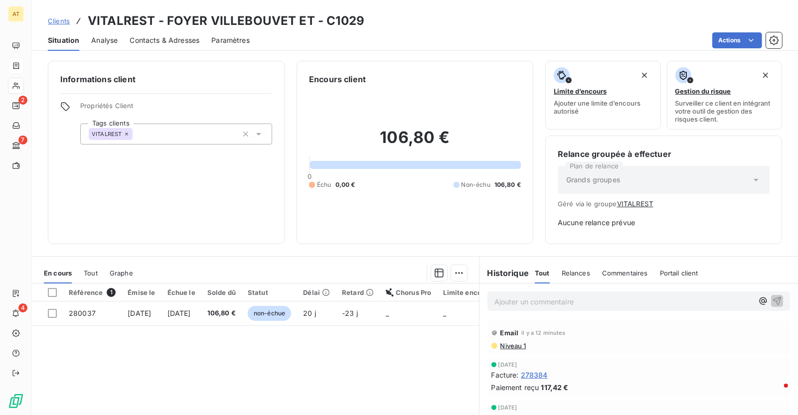
click at [173, 46] on div "Contacts & Adresses" at bounding box center [165, 40] width 70 height 21
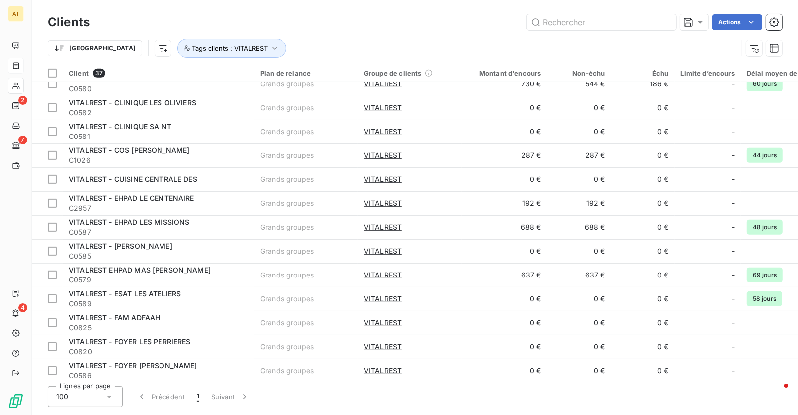
scroll to position [593, 0]
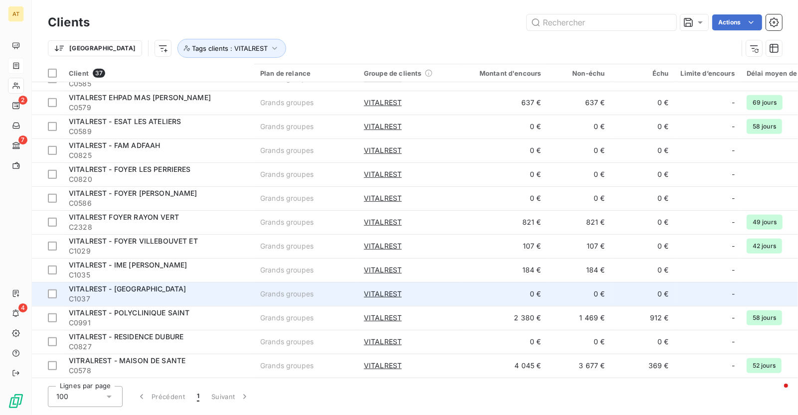
click at [184, 290] on div "VITALREST - MAIRIE AUXILIAIRE" at bounding box center [158, 289] width 179 height 10
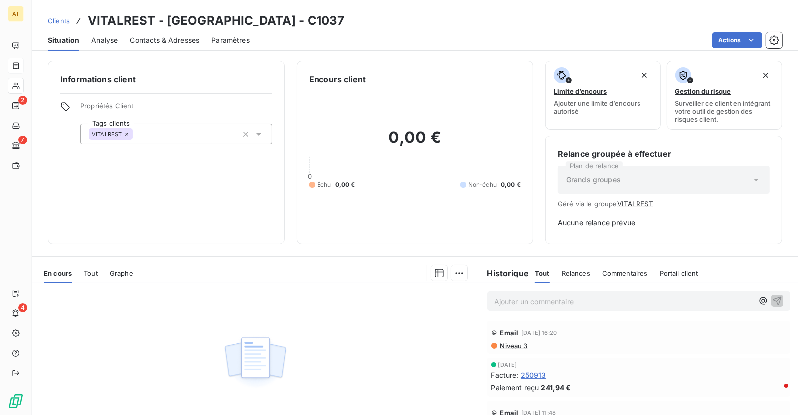
click at [172, 38] on span "Contacts & Adresses" at bounding box center [165, 40] width 70 height 10
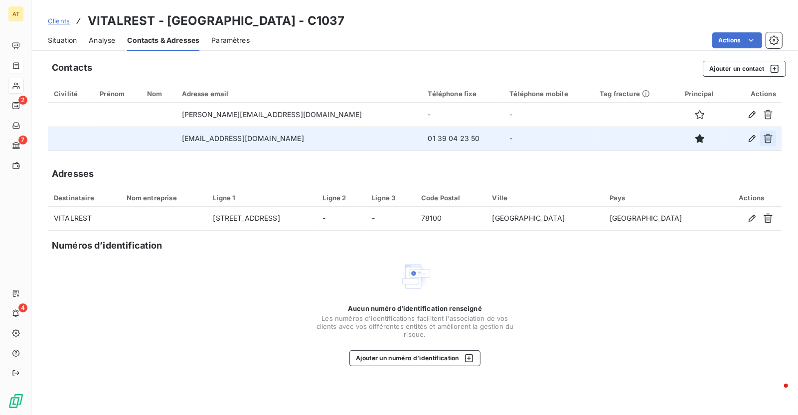
click at [767, 141] on icon "button" at bounding box center [768, 138] width 9 height 9
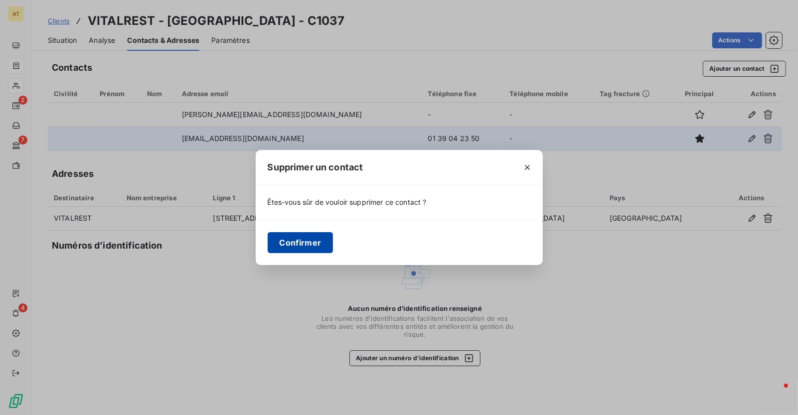
click at [300, 241] on button "Confirmer" at bounding box center [301, 242] width 66 height 21
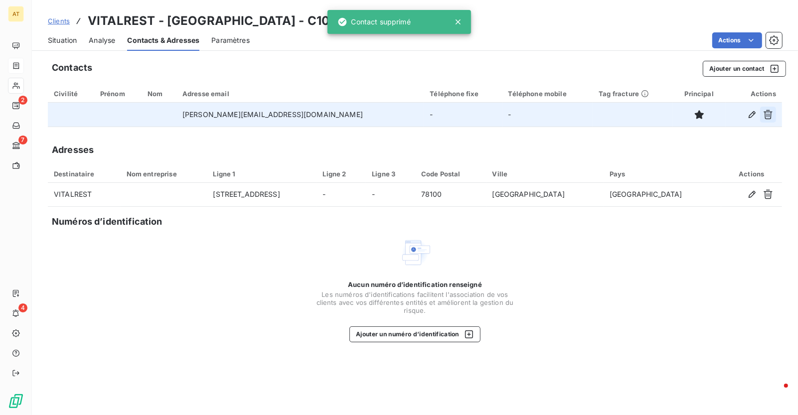
click at [772, 113] on icon "button" at bounding box center [768, 115] width 10 height 10
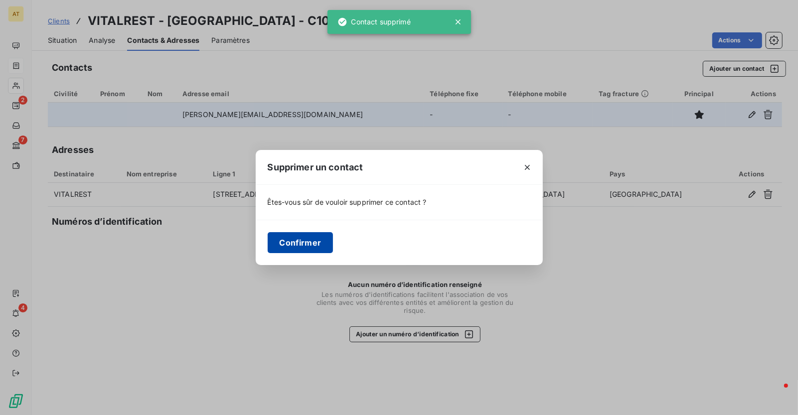
click at [315, 239] on button "Confirmer" at bounding box center [301, 242] width 66 height 21
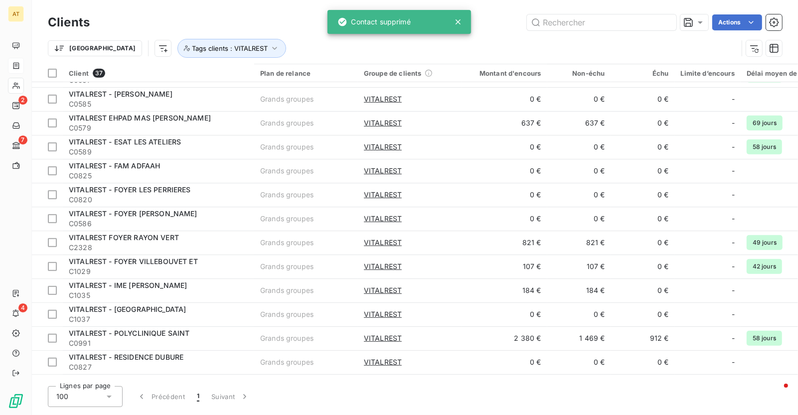
scroll to position [593, 0]
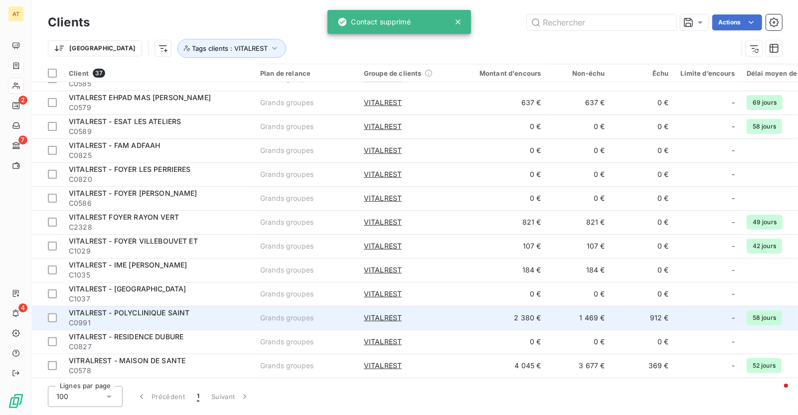
click at [225, 311] on div "VITALREST - POLYCLINIQUE SAINT" at bounding box center [158, 313] width 179 height 10
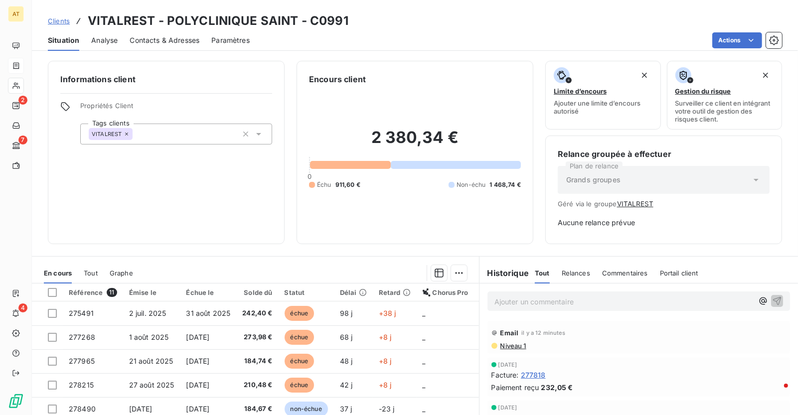
click at [193, 41] on span "Contacts & Adresses" at bounding box center [165, 40] width 70 height 10
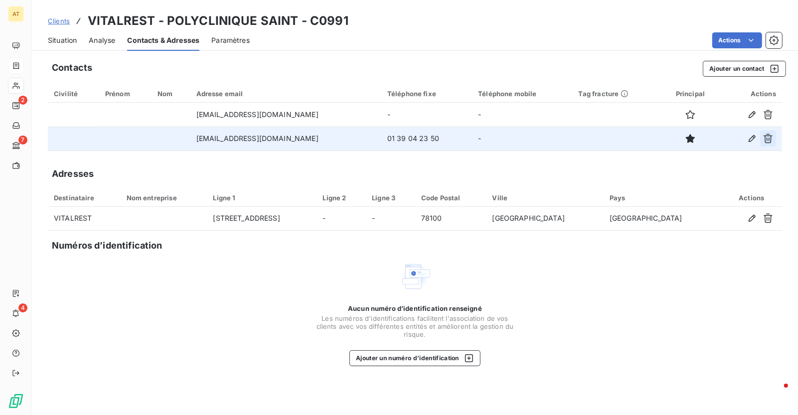
click at [769, 139] on icon "button" at bounding box center [768, 138] width 9 height 9
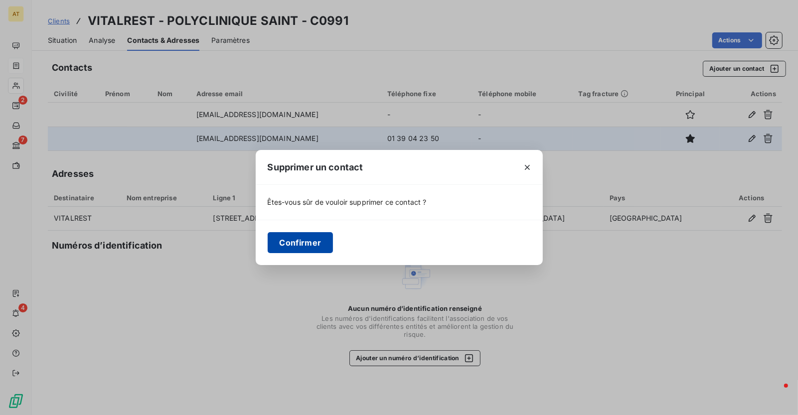
click at [313, 236] on button "Confirmer" at bounding box center [301, 242] width 66 height 21
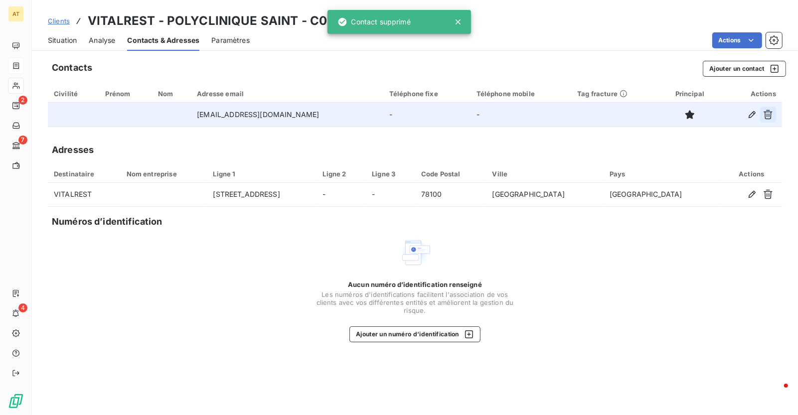
click at [775, 116] on button "button" at bounding box center [768, 115] width 16 height 16
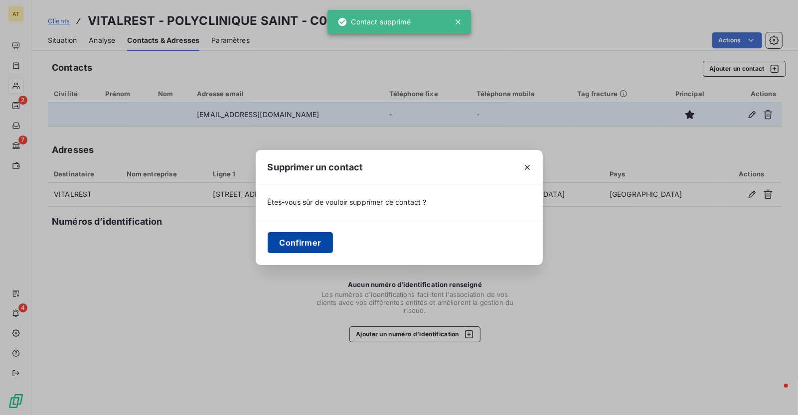
click at [308, 239] on button "Confirmer" at bounding box center [301, 242] width 66 height 21
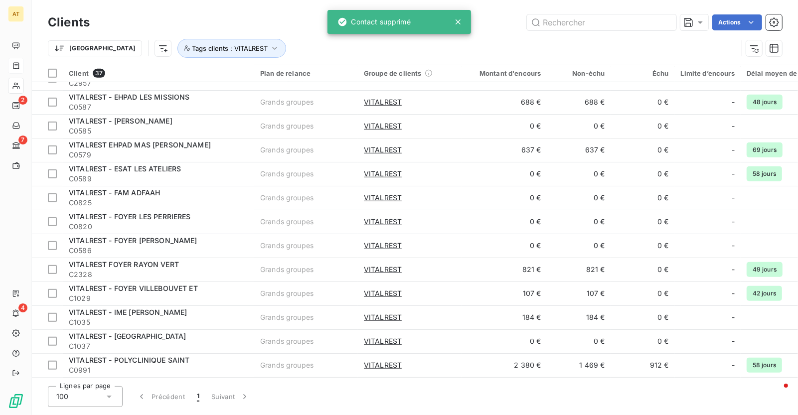
scroll to position [593, 0]
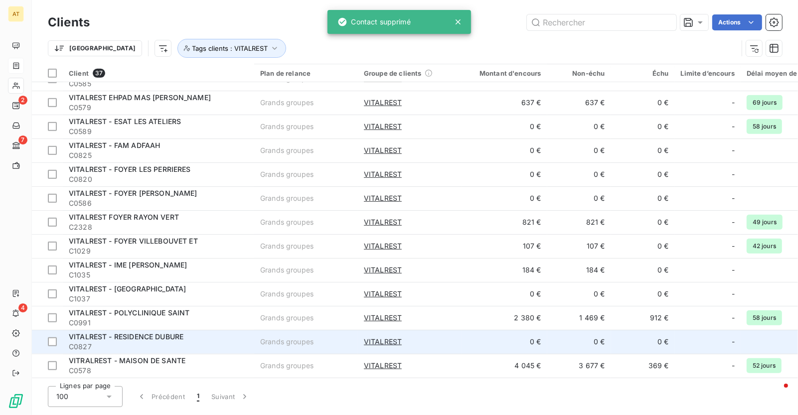
click at [147, 333] on span "VITALREST - RESIDENCE DUBURE" at bounding box center [126, 337] width 115 height 8
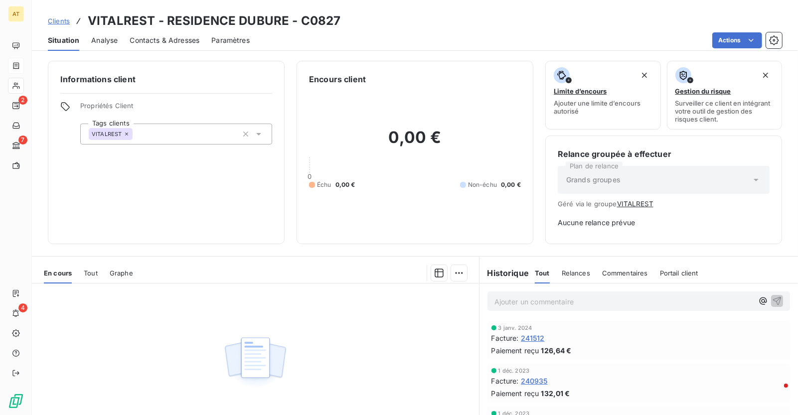
click at [156, 44] on span "Contacts & Adresses" at bounding box center [165, 40] width 70 height 10
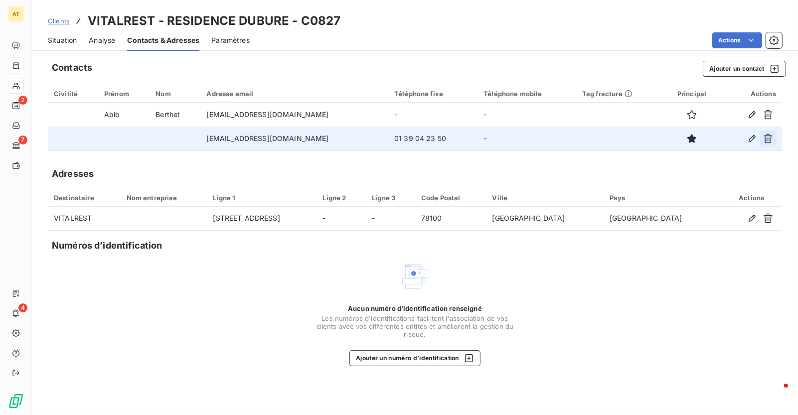
click at [767, 139] on icon "button" at bounding box center [768, 138] width 9 height 9
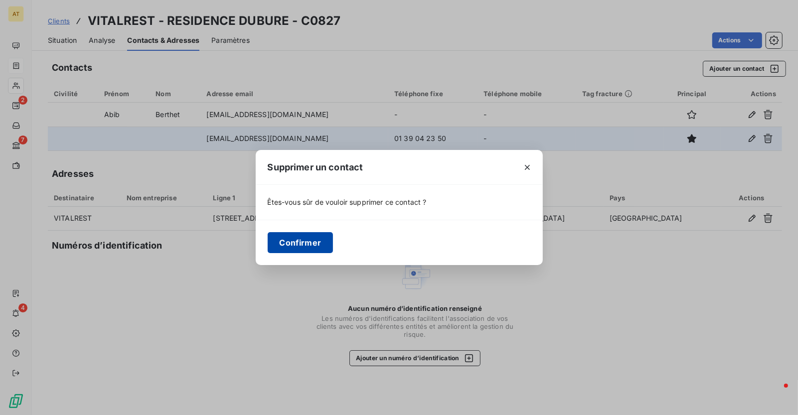
click at [305, 235] on button "Confirmer" at bounding box center [301, 242] width 66 height 21
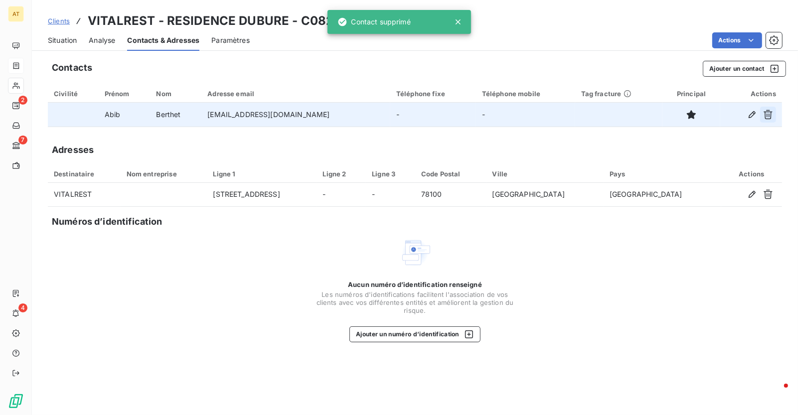
click at [768, 119] on button "button" at bounding box center [768, 115] width 16 height 16
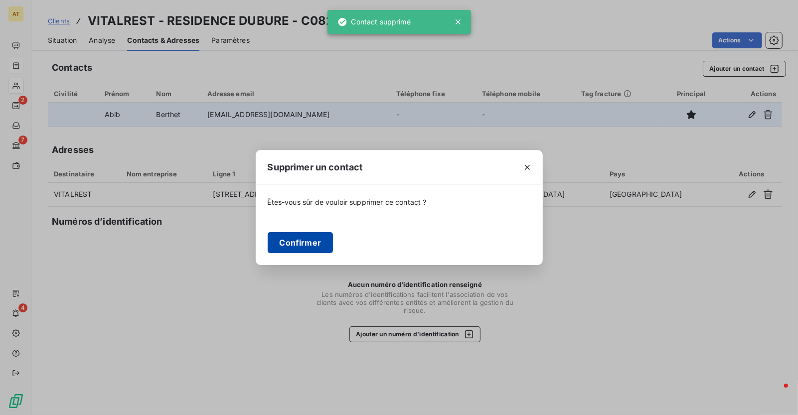
click at [302, 239] on button "Confirmer" at bounding box center [301, 242] width 66 height 21
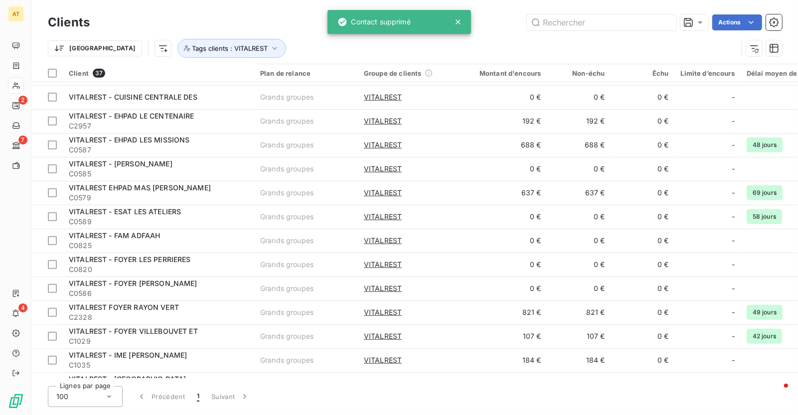
scroll to position [593, 0]
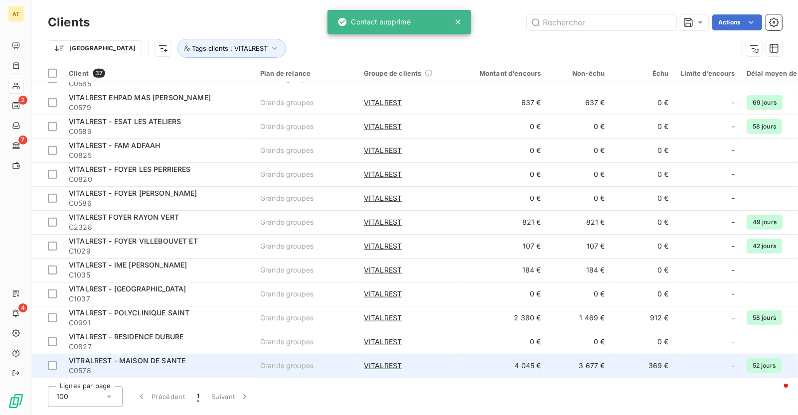
click at [158, 359] on span "VITRALREST - MAISON DE SANTE" at bounding box center [127, 361] width 117 height 8
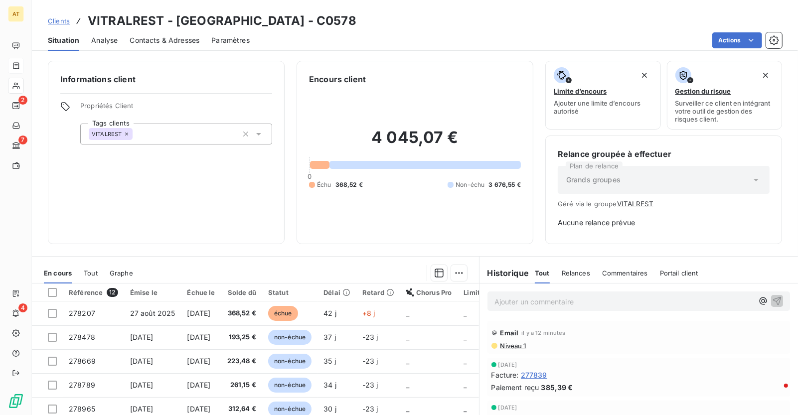
click at [166, 39] on span "Contacts & Adresses" at bounding box center [165, 40] width 70 height 10
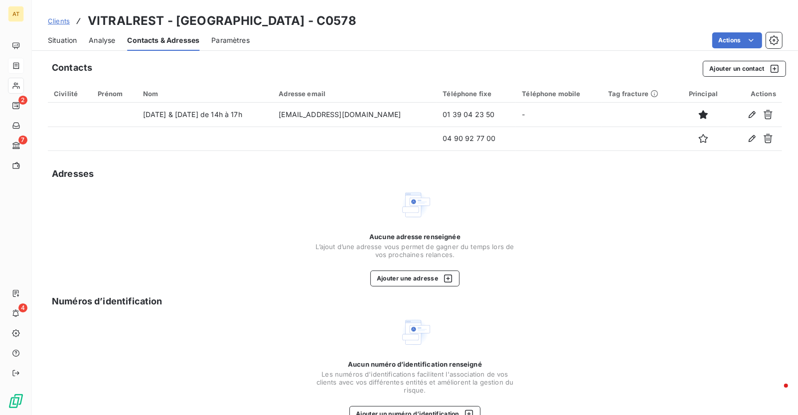
scroll to position [22, 0]
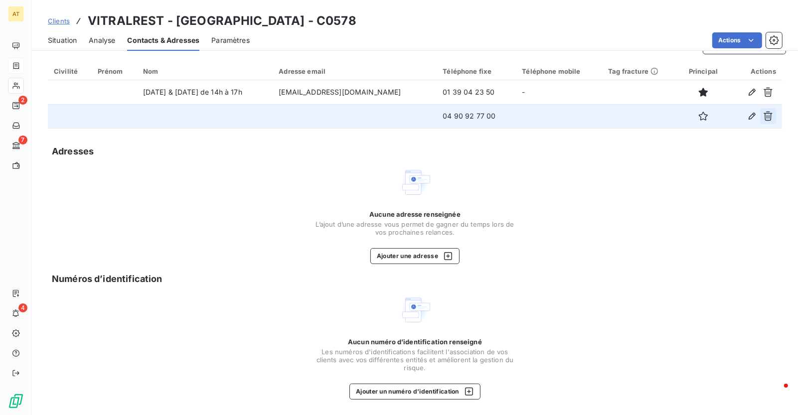
click at [773, 115] on icon "button" at bounding box center [768, 116] width 10 height 10
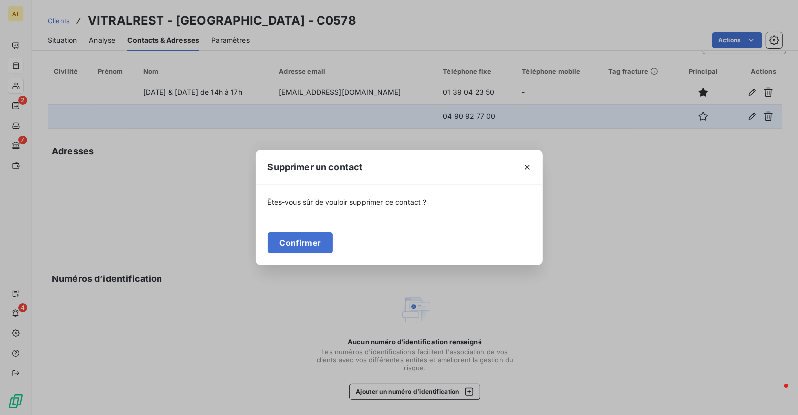
click at [308, 230] on div "Confirmer" at bounding box center [399, 242] width 287 height 45
click at [308, 238] on button "Confirmer" at bounding box center [301, 242] width 66 height 21
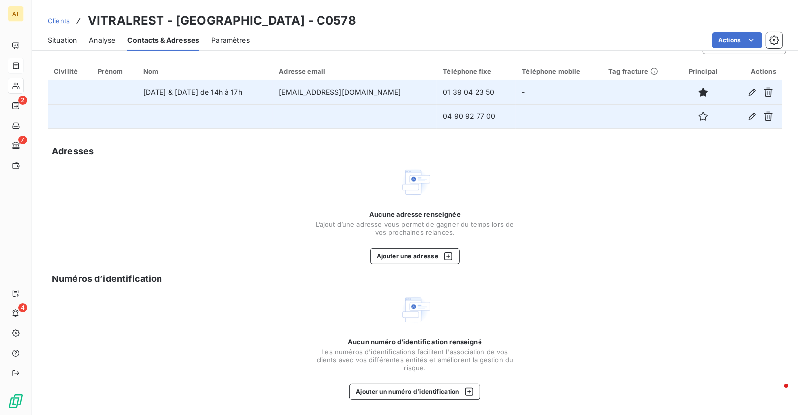
scroll to position [0, 0]
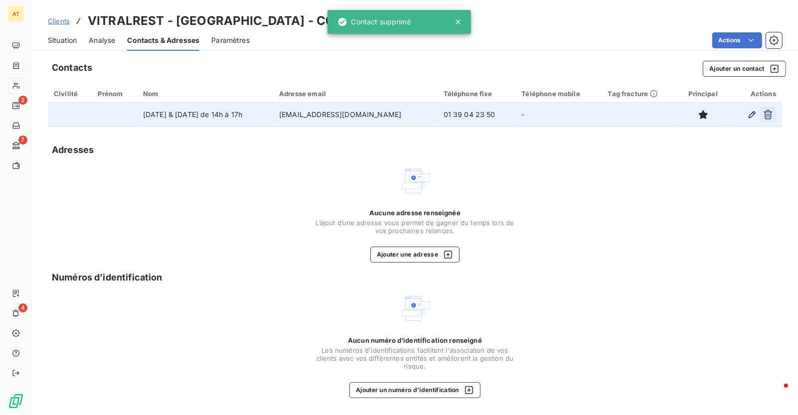
click at [765, 112] on icon "button" at bounding box center [768, 114] width 9 height 9
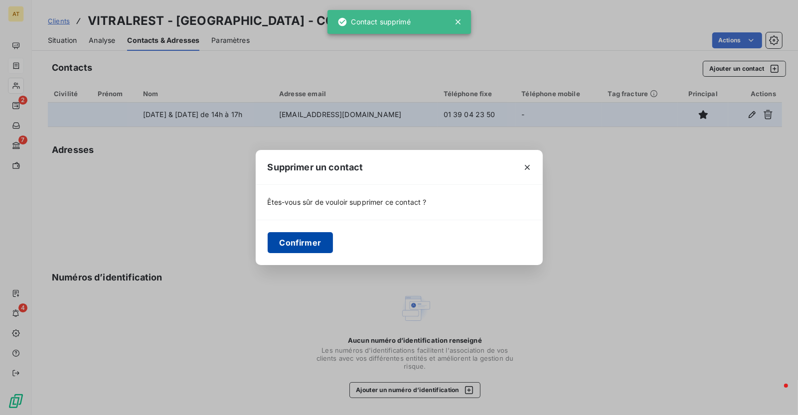
click at [309, 237] on button "Confirmer" at bounding box center [301, 242] width 66 height 21
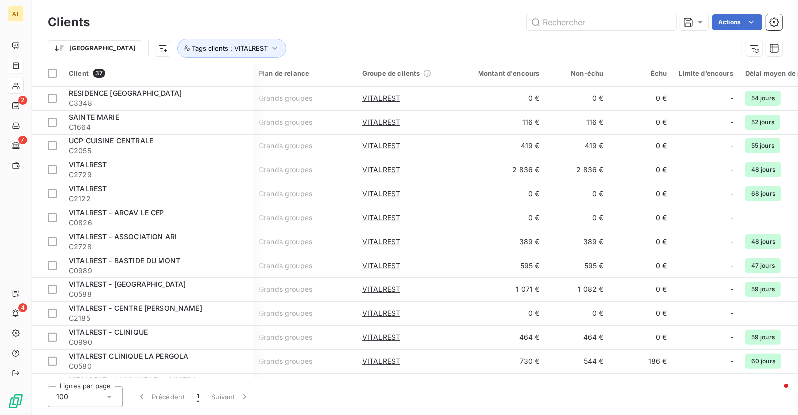
scroll to position [0, 1]
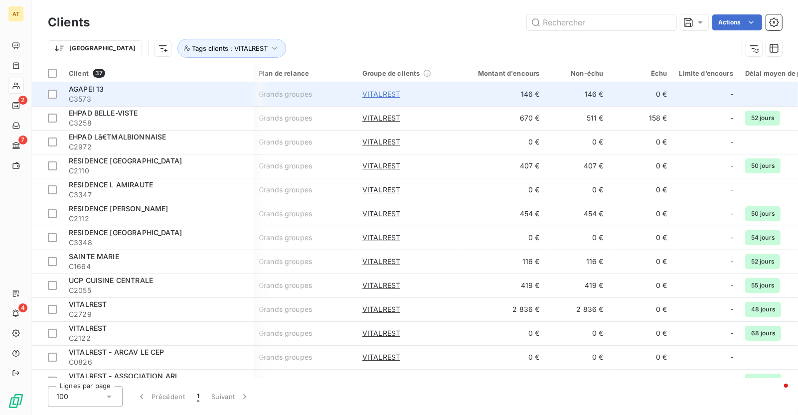
click at [387, 93] on span "VITALREST" at bounding box center [381, 94] width 38 height 10
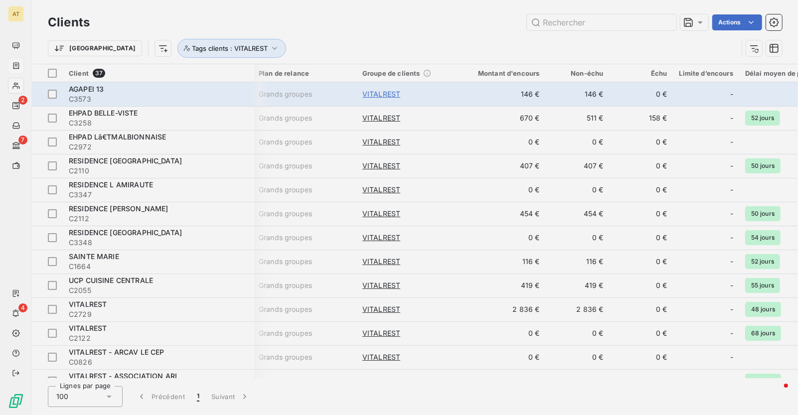
type input "VITALREST"
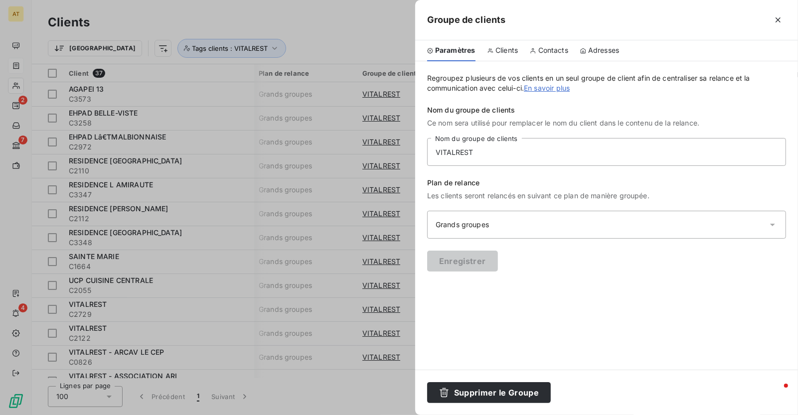
click at [539, 54] on span "Contacts" at bounding box center [553, 50] width 30 height 10
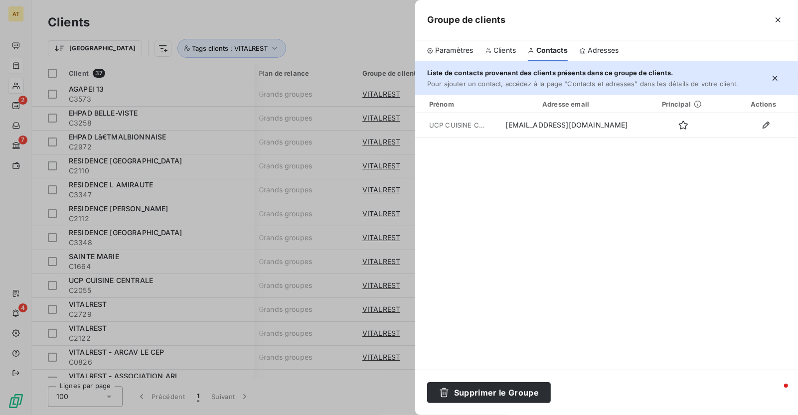
click at [235, 181] on div at bounding box center [399, 207] width 798 height 415
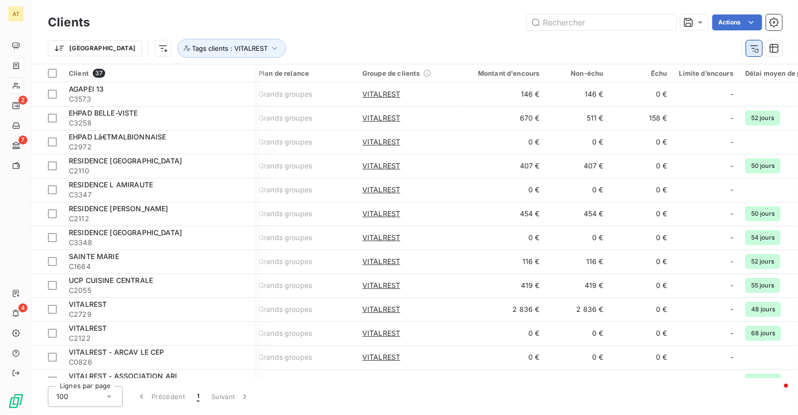
click at [751, 54] on button "button" at bounding box center [754, 48] width 16 height 16
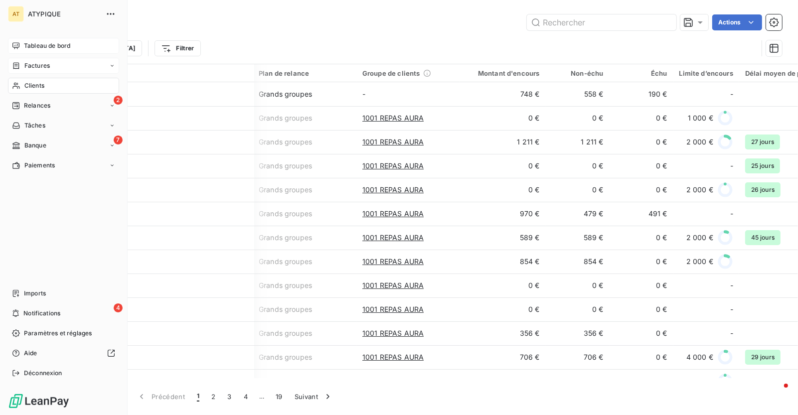
click at [15, 43] on icon at bounding box center [16, 46] width 8 height 8
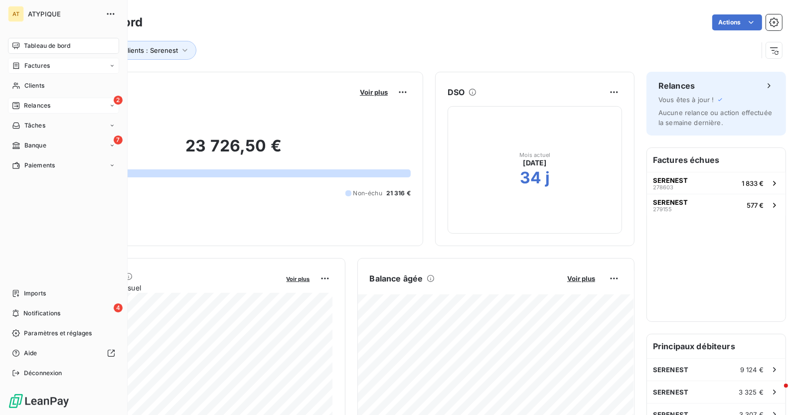
click at [46, 107] on span "Relances" at bounding box center [37, 105] width 26 height 9
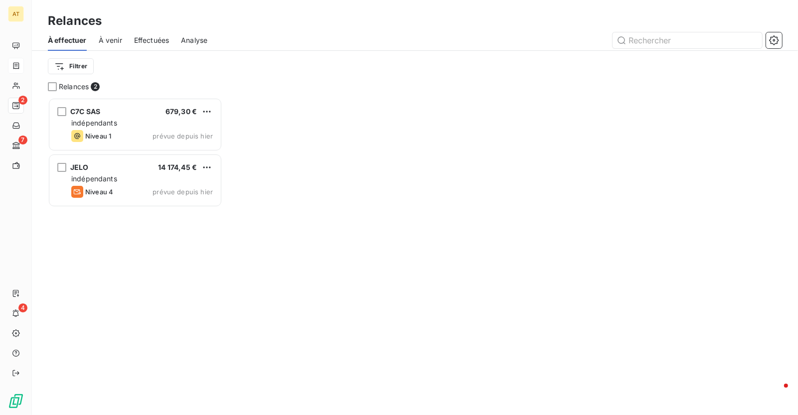
scroll to position [318, 175]
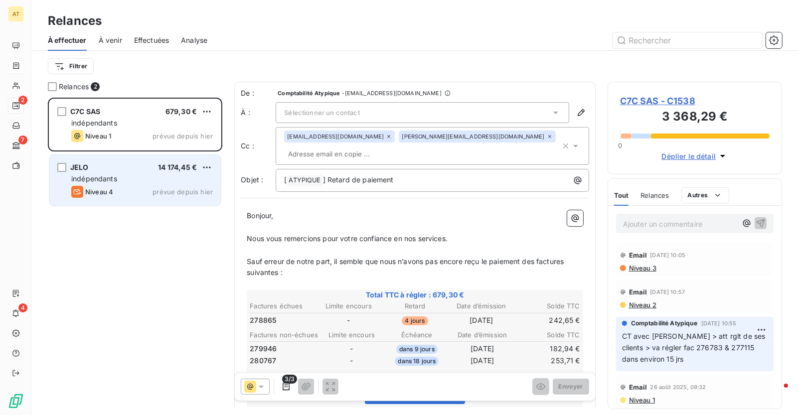
click at [102, 194] on span "Niveau 4" at bounding box center [99, 192] width 28 height 8
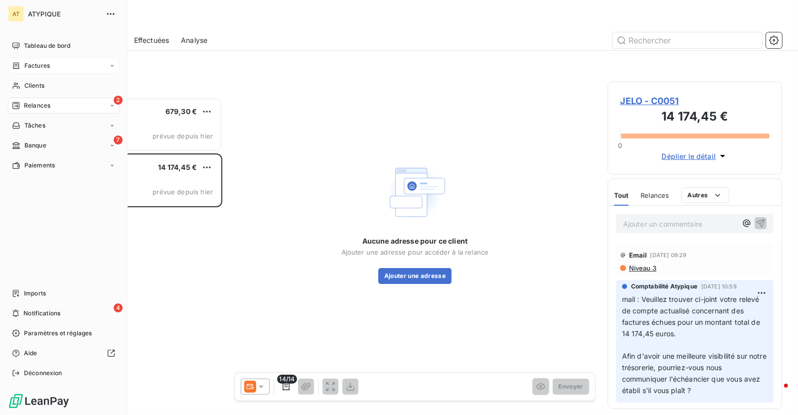
click at [23, 136] on nav "Tableau de bord Factures Clients 2 Relances Tâches 7 Banque Paiements" at bounding box center [63, 106] width 111 height 136
click at [22, 147] on div "Banque" at bounding box center [29, 145] width 34 height 9
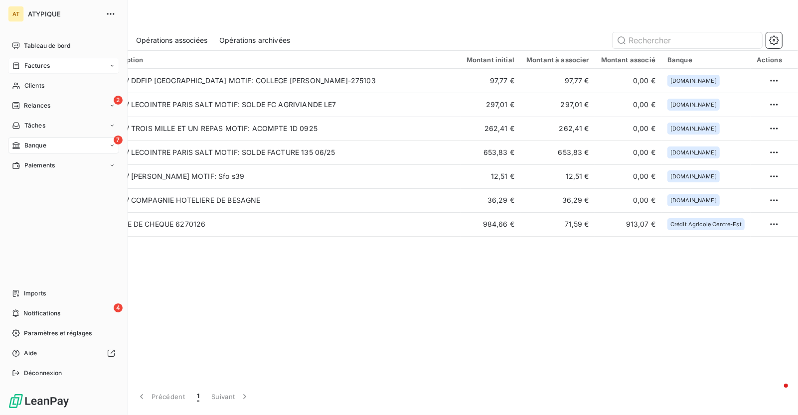
click at [67, 33] on div "AT ATYPIQUE Tableau de bord Factures Clients 2 Relances Tâches 7 Banque Paiemen…" at bounding box center [64, 207] width 128 height 415
click at [61, 40] on div "Tableau de bord" at bounding box center [63, 46] width 111 height 16
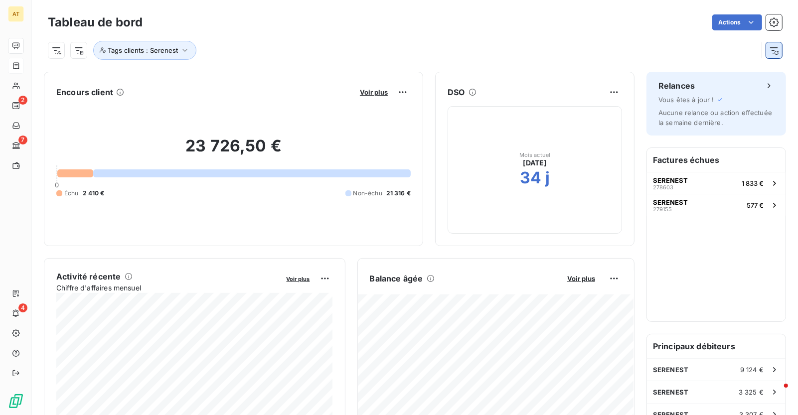
click at [773, 52] on icon "button" at bounding box center [774, 50] width 10 height 10
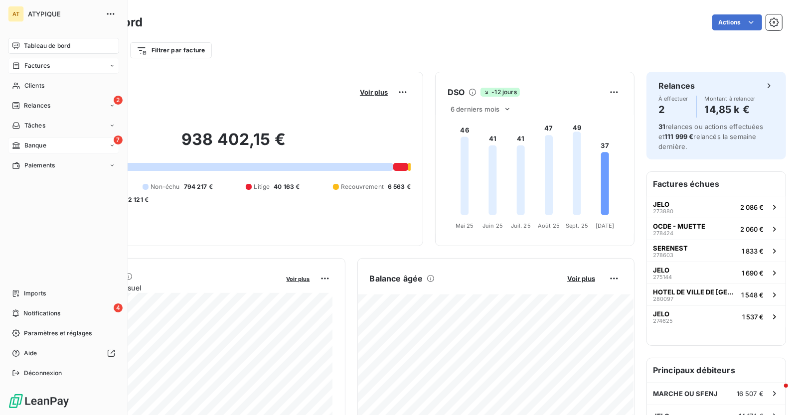
click at [39, 149] on span "Banque" at bounding box center [35, 145] width 22 height 9
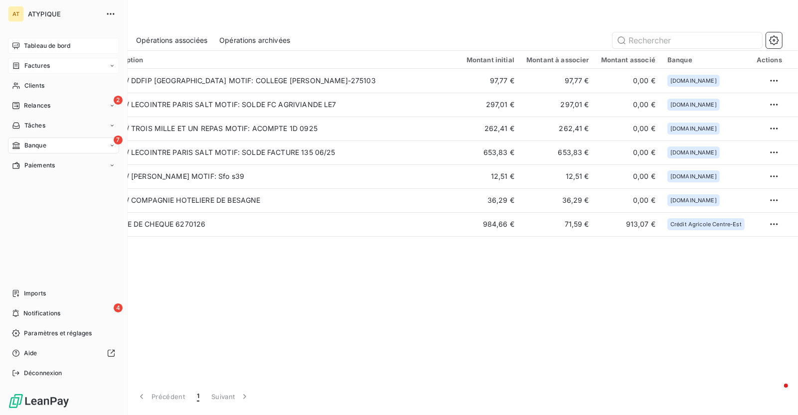
click at [18, 46] on icon at bounding box center [16, 46] width 8 height 8
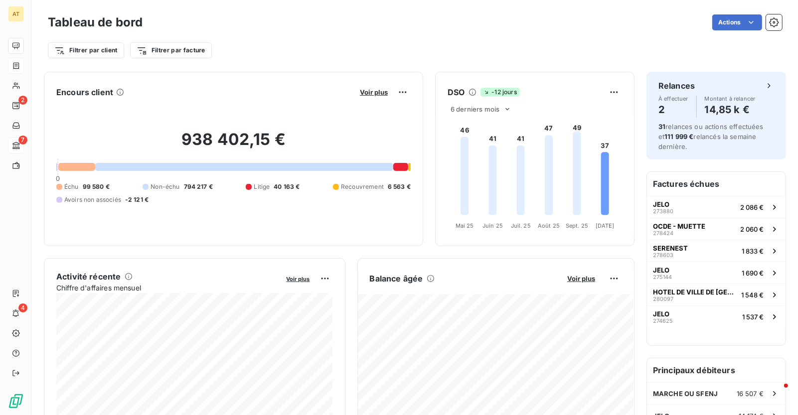
click at [268, 93] on div "Encours client Voir plus" at bounding box center [233, 92] width 355 height 16
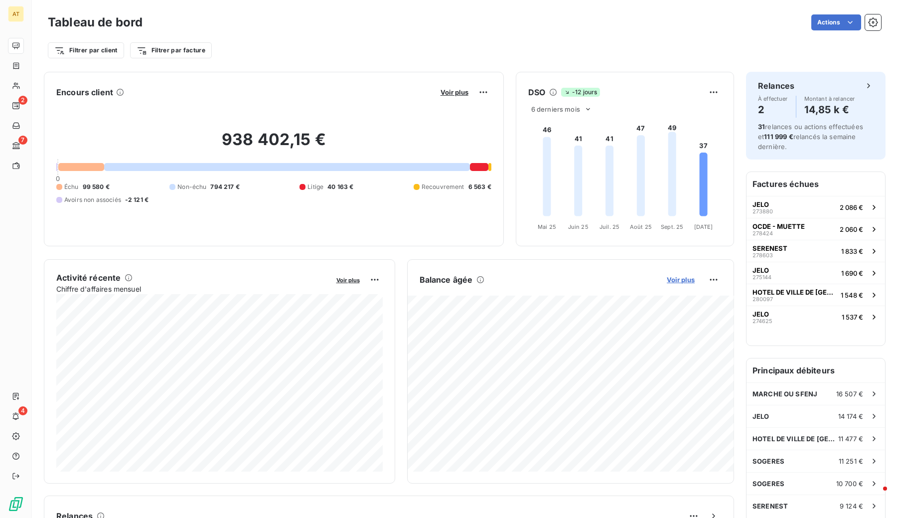
click at [674, 279] on span "Voir plus" at bounding box center [681, 280] width 28 height 8
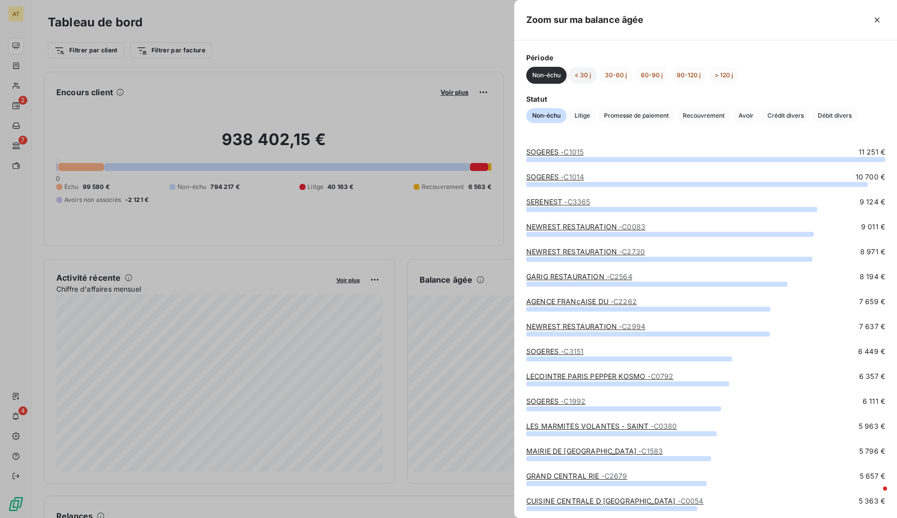
click at [581, 75] on button "< 30 j" at bounding box center [583, 75] width 28 height 17
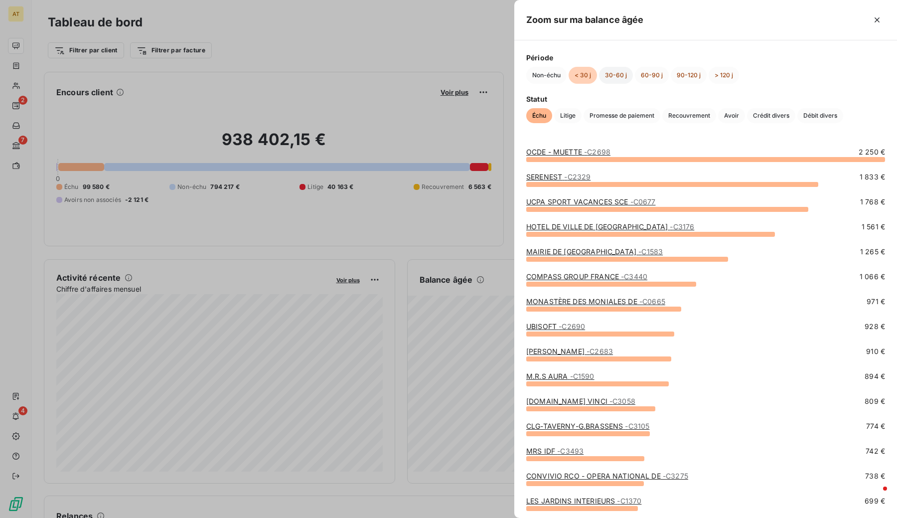
click at [607, 80] on button "30-60 j" at bounding box center [616, 75] width 34 height 17
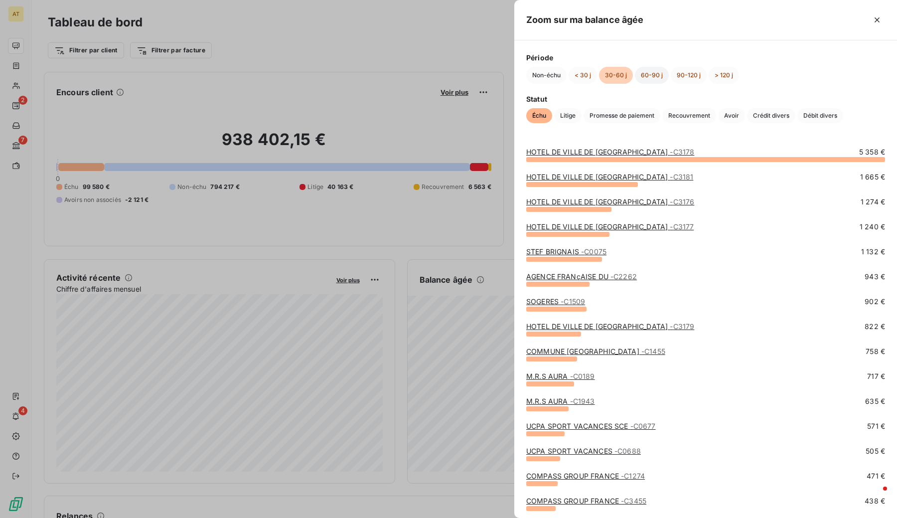
click at [647, 79] on button "60-90 j" at bounding box center [652, 75] width 34 height 17
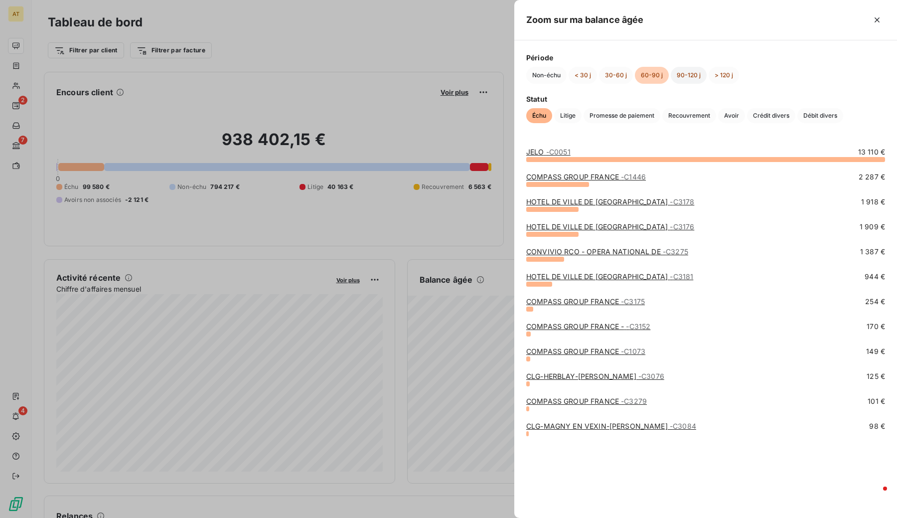
click at [680, 70] on button "90-120 j" at bounding box center [689, 75] width 36 height 17
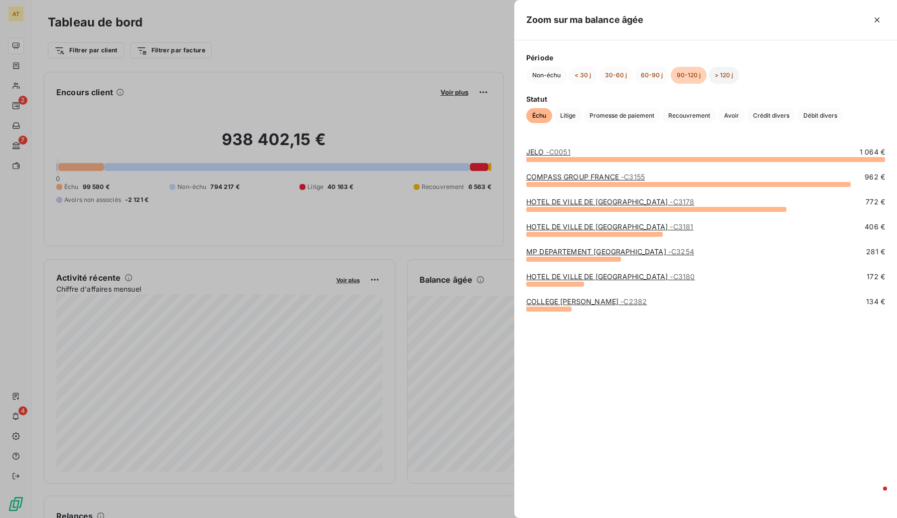
click at [709, 77] on button "> 120 j" at bounding box center [724, 75] width 30 height 17
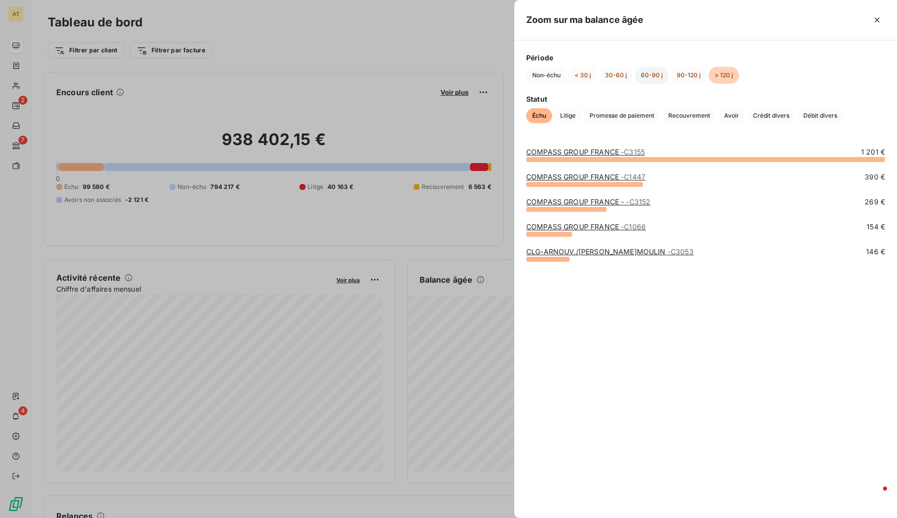
click at [639, 75] on button "60-90 j" at bounding box center [652, 75] width 34 height 17
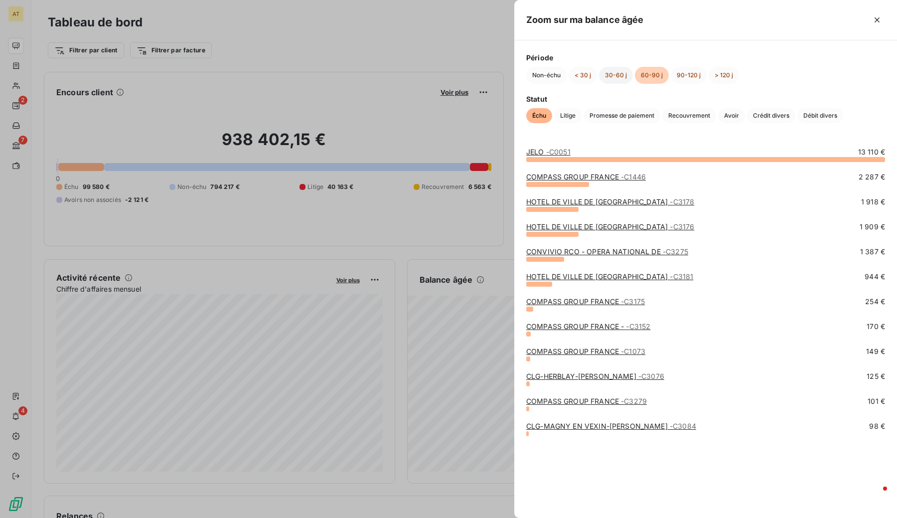
click at [602, 75] on button "30-60 j" at bounding box center [616, 75] width 34 height 17
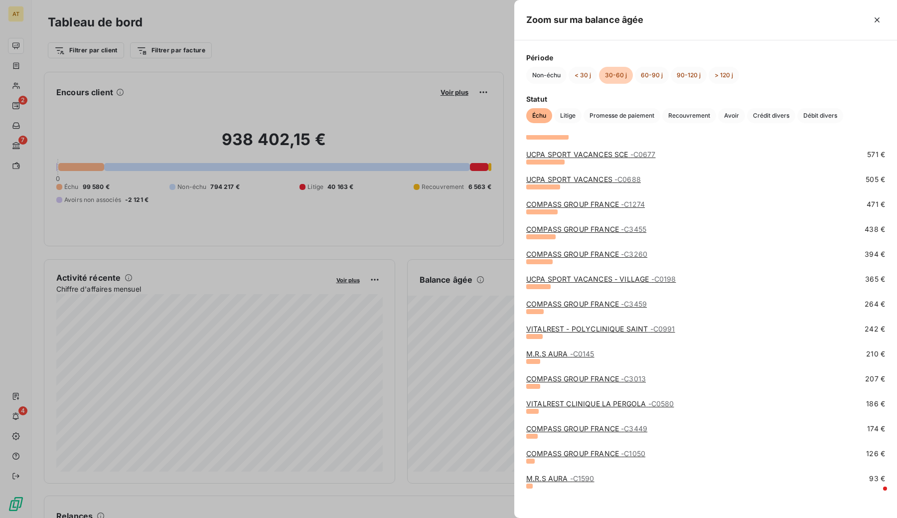
scroll to position [276, 0]
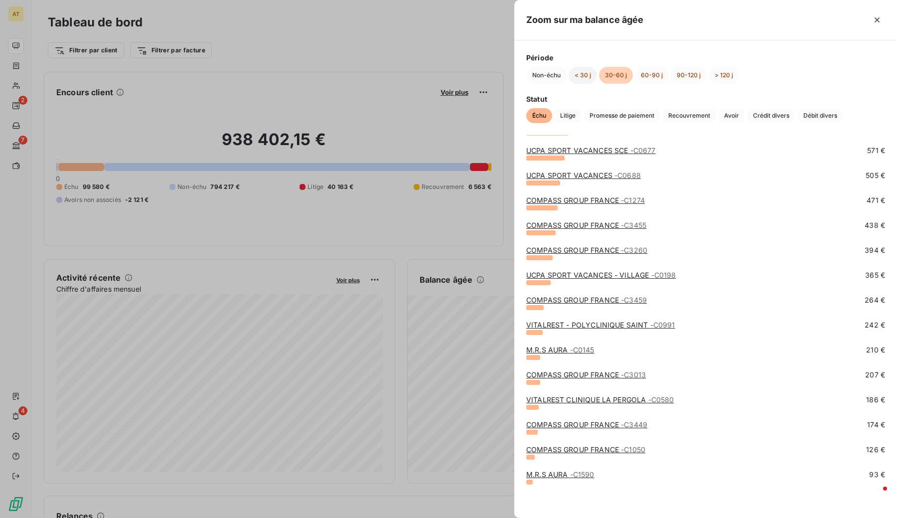
click at [575, 76] on button "< 30 j" at bounding box center [583, 75] width 28 height 17
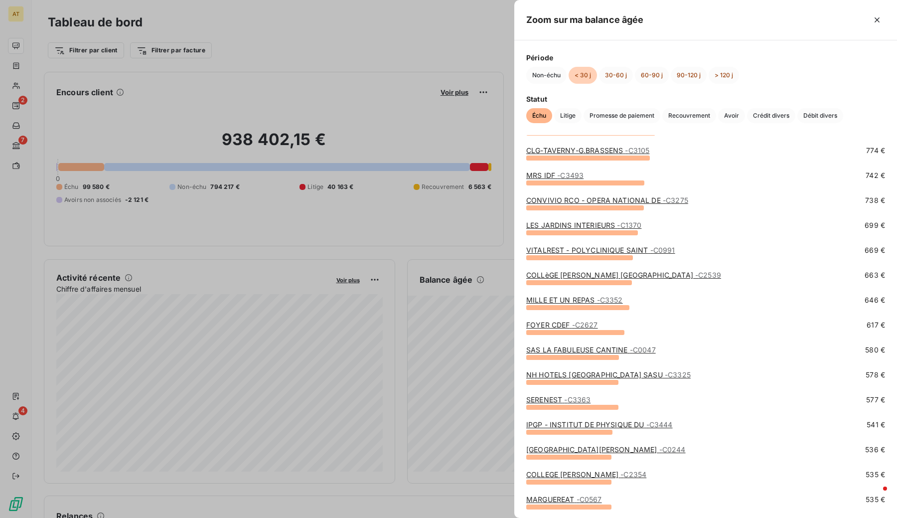
scroll to position [51, 0]
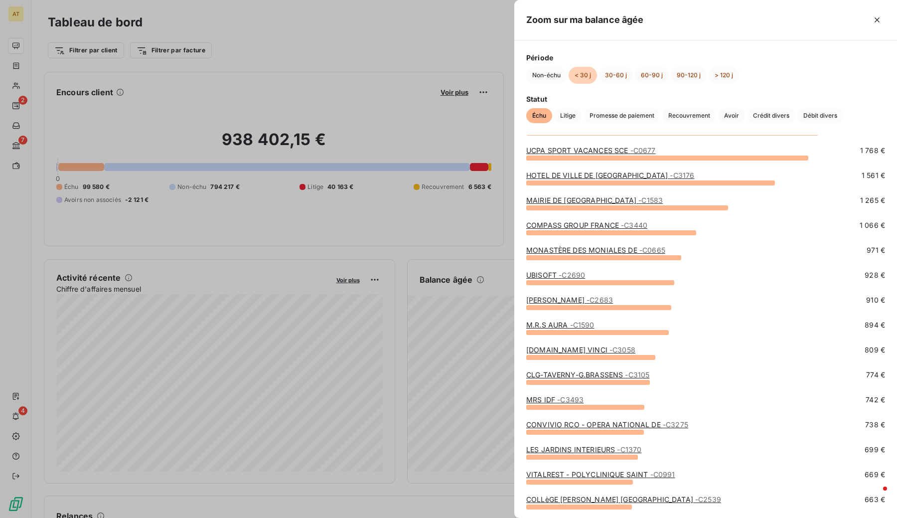
click at [798, 19] on div at bounding box center [764, 20] width 241 height 16
click at [798, 25] on button "button" at bounding box center [878, 20] width 16 height 16
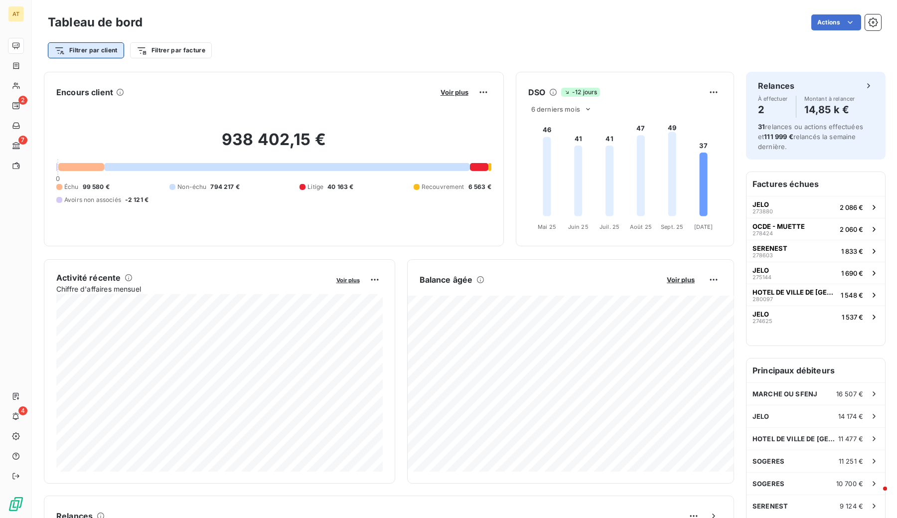
click at [104, 56] on html "AT 2 7 4 Tableau de bord Actions Filtrer par client Filtrer par facture Encours…" at bounding box center [448, 259] width 897 height 518
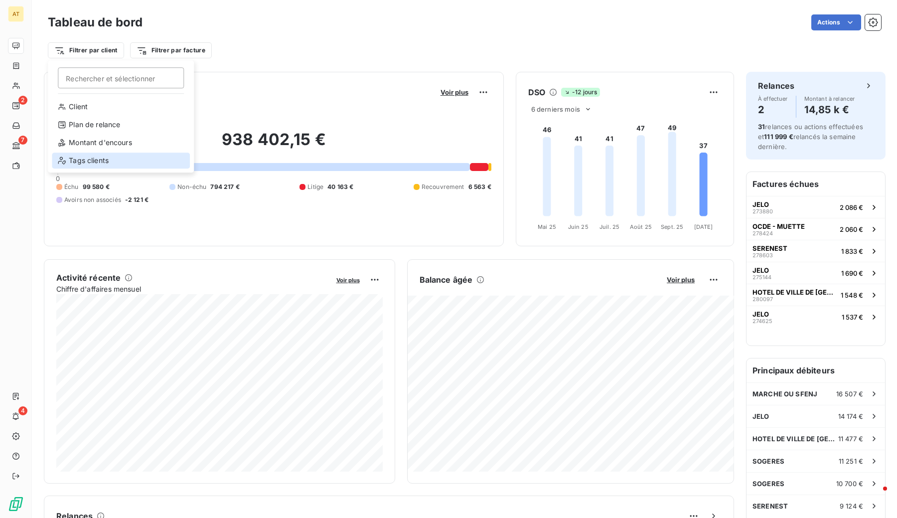
click at [98, 163] on div "Tags clients" at bounding box center [121, 161] width 138 height 16
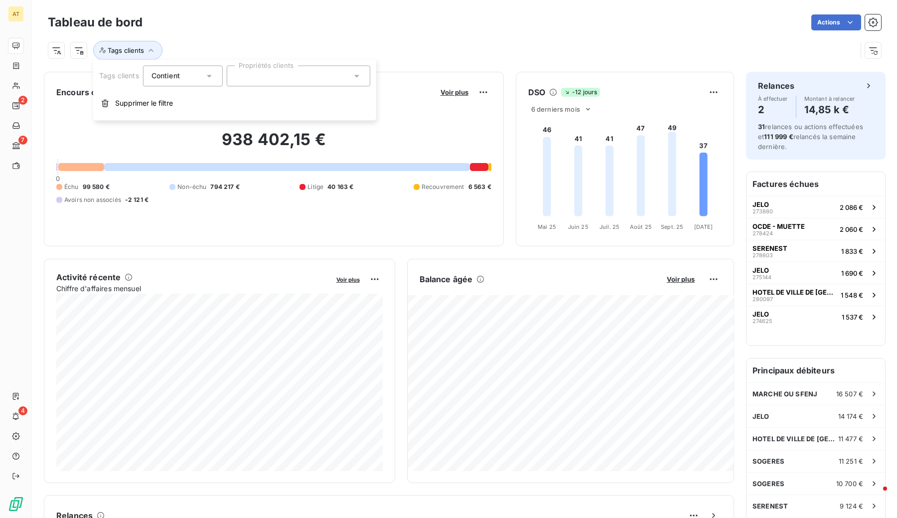
click at [305, 73] on div at bounding box center [299, 75] width 144 height 21
type input "comp"
click at [276, 101] on span "COMPASS" at bounding box center [264, 100] width 27 height 6
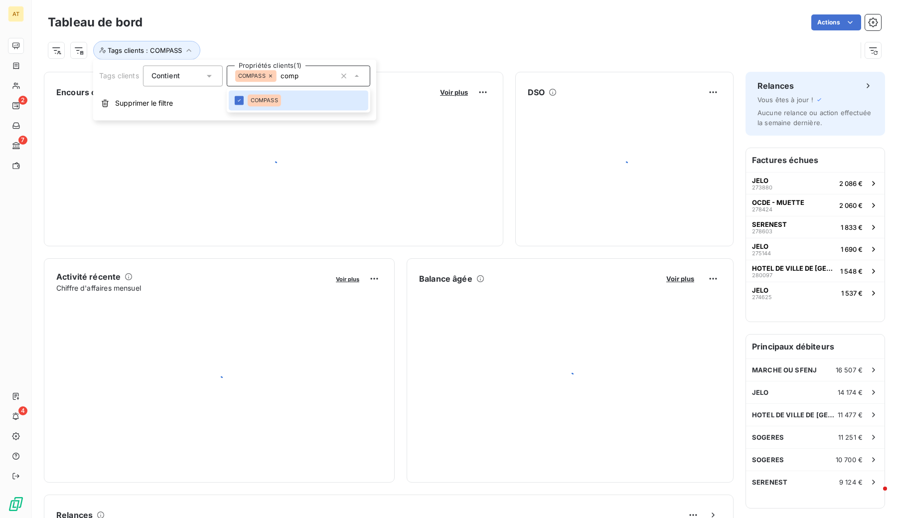
click at [447, 39] on div "Tags clients : COMPASS" at bounding box center [465, 46] width 834 height 27
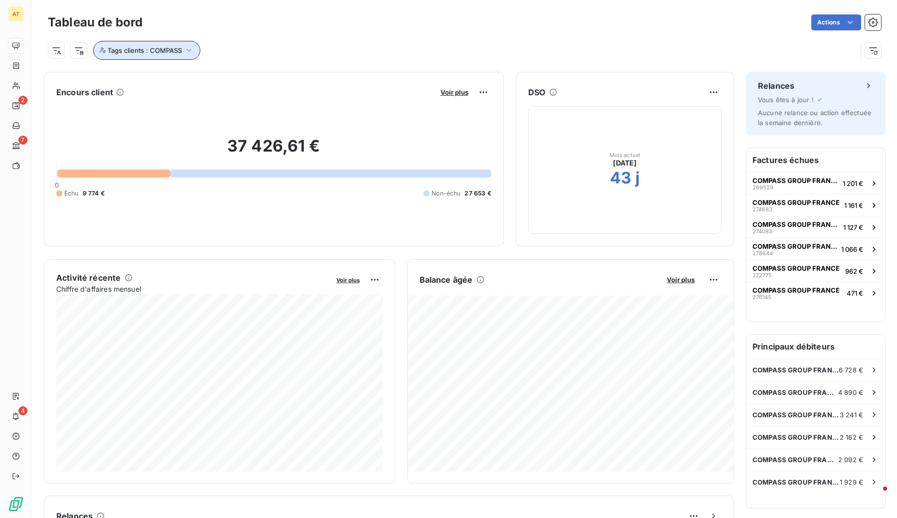
click at [171, 54] on span "Tags clients : COMPASS" at bounding box center [145, 50] width 74 height 8
click at [272, 77] on icon at bounding box center [271, 76] width 6 height 6
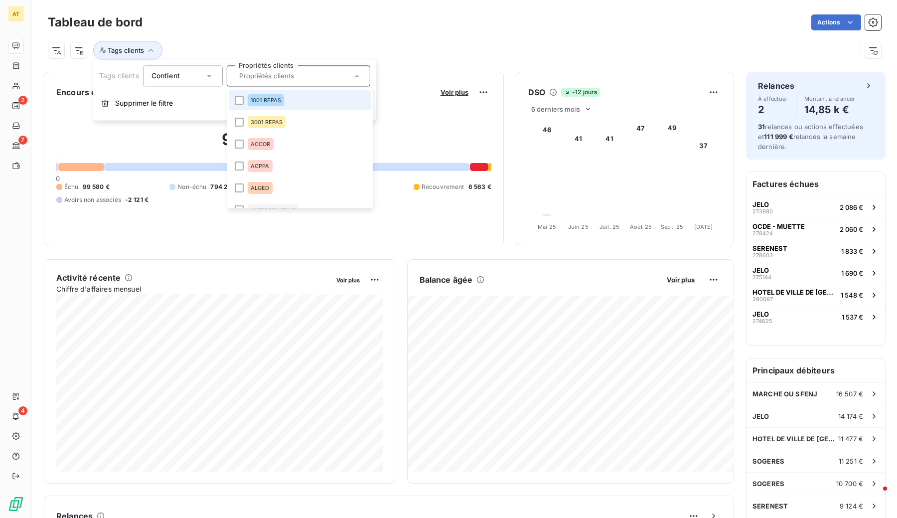
click at [272, 77] on input "text" at bounding box center [293, 75] width 117 height 9
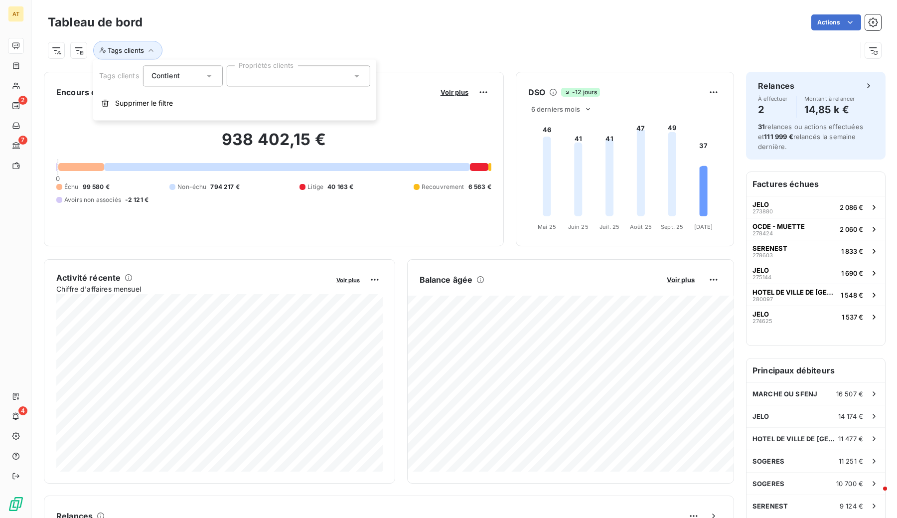
click at [272, 77] on div at bounding box center [299, 75] width 144 height 21
type input "c"
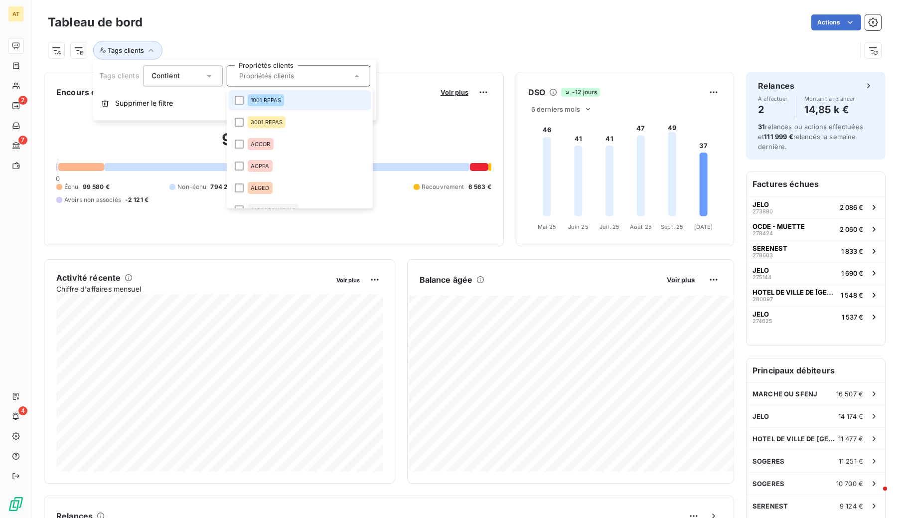
click at [70, 53] on div at bounding box center [67, 50] width 39 height 16
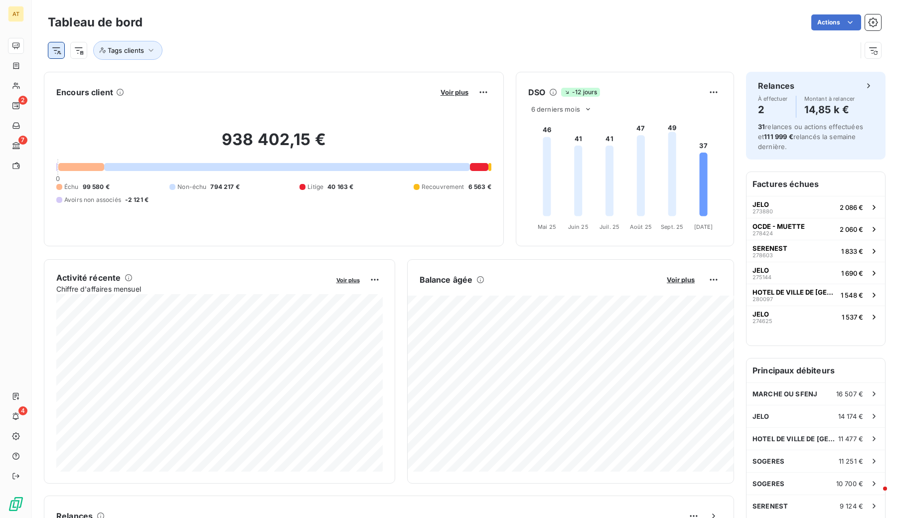
click at [53, 53] on html "AT 2 7 4 Tableau de bord Actions Tags clients Encours client Voir plus 938 402,…" at bounding box center [448, 259] width 897 height 518
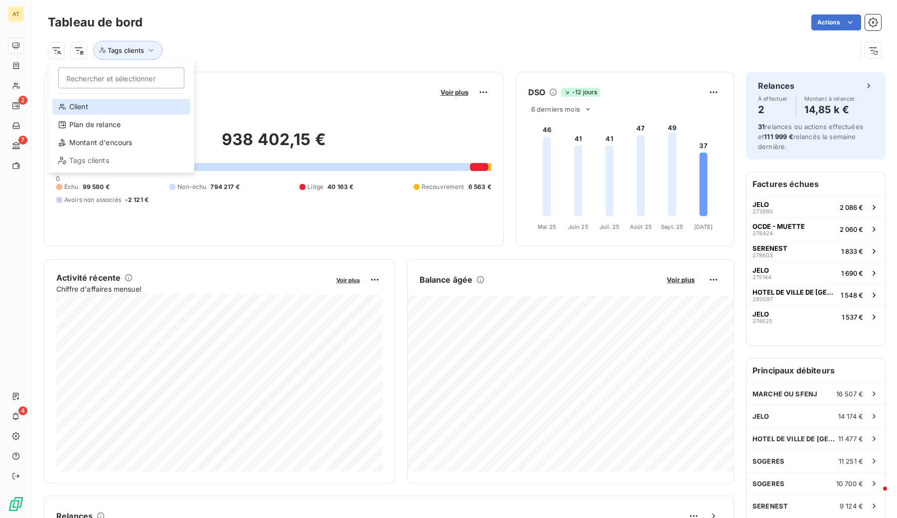
click at [89, 112] on div "Client" at bounding box center [121, 107] width 138 height 16
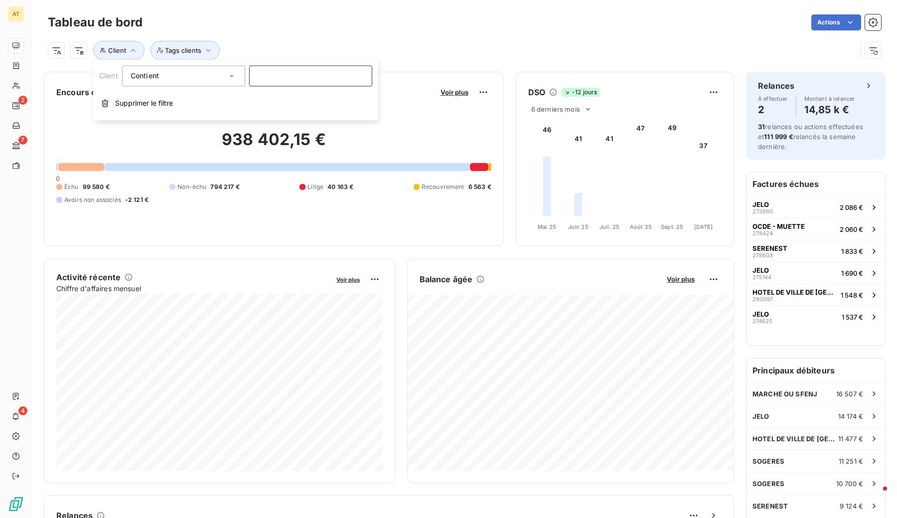
click at [300, 76] on input at bounding box center [310, 75] width 123 height 21
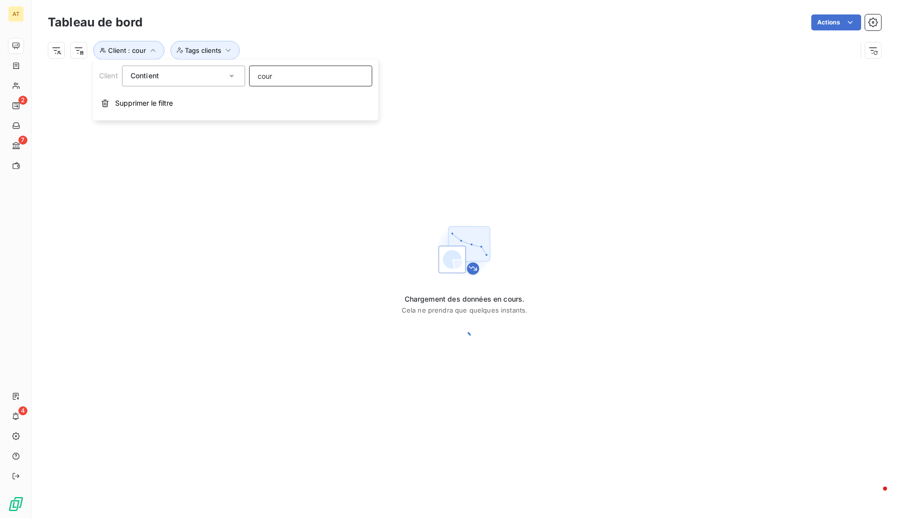
type input "courb"
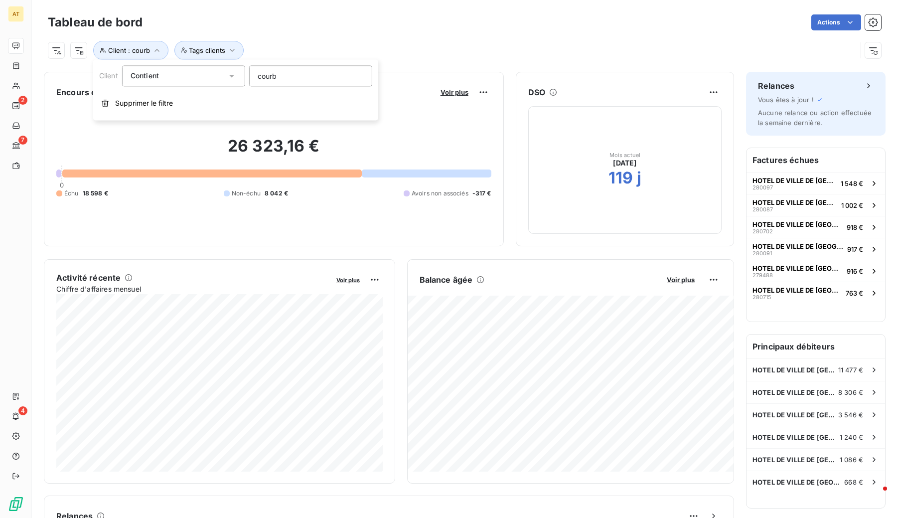
click at [479, 50] on div "Client : courb Tags clients" at bounding box center [452, 50] width 809 height 19
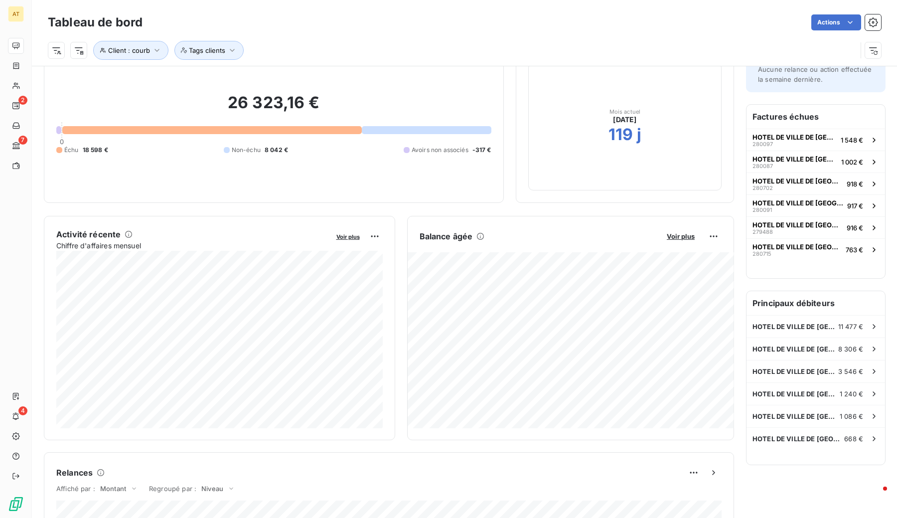
scroll to position [0, 0]
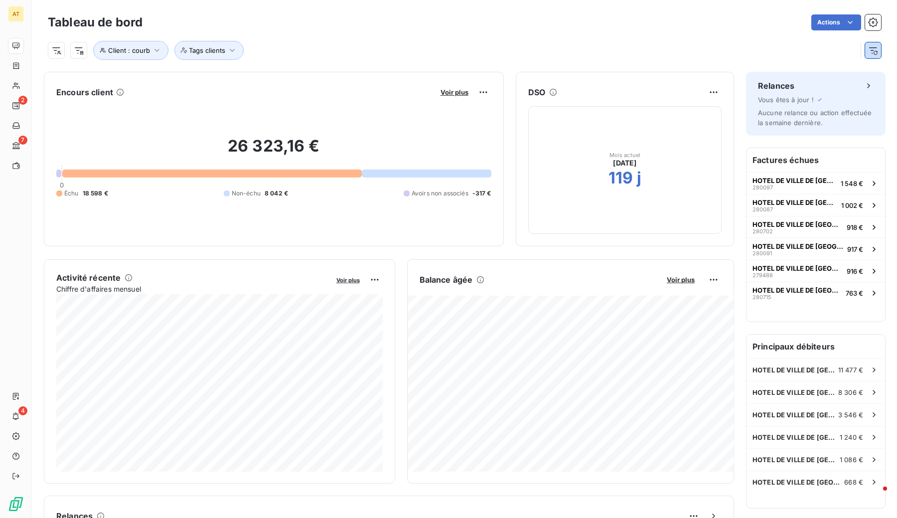
click at [798, 53] on icon "button" at bounding box center [874, 50] width 10 height 10
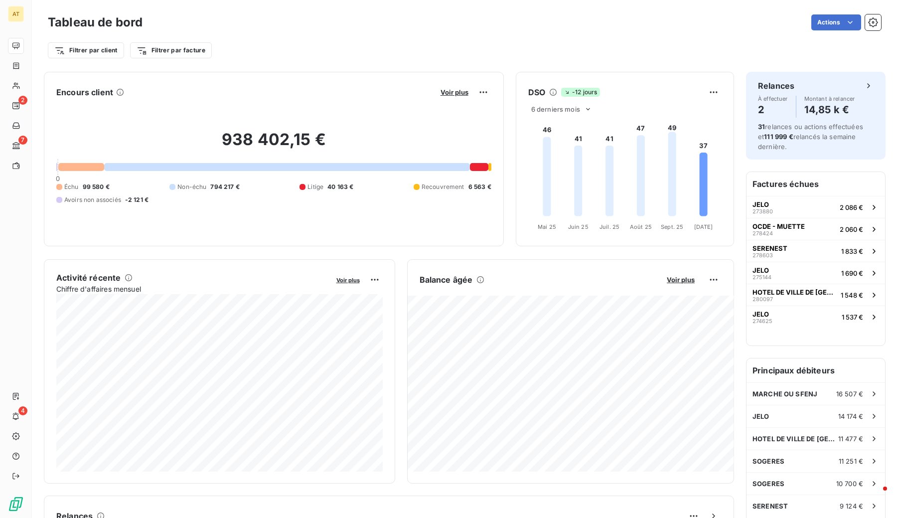
click at [327, 53] on div "Filtrer par client Filtrer par facture" at bounding box center [465, 50] width 834 height 19
